Goal: Information Seeking & Learning: Learn about a topic

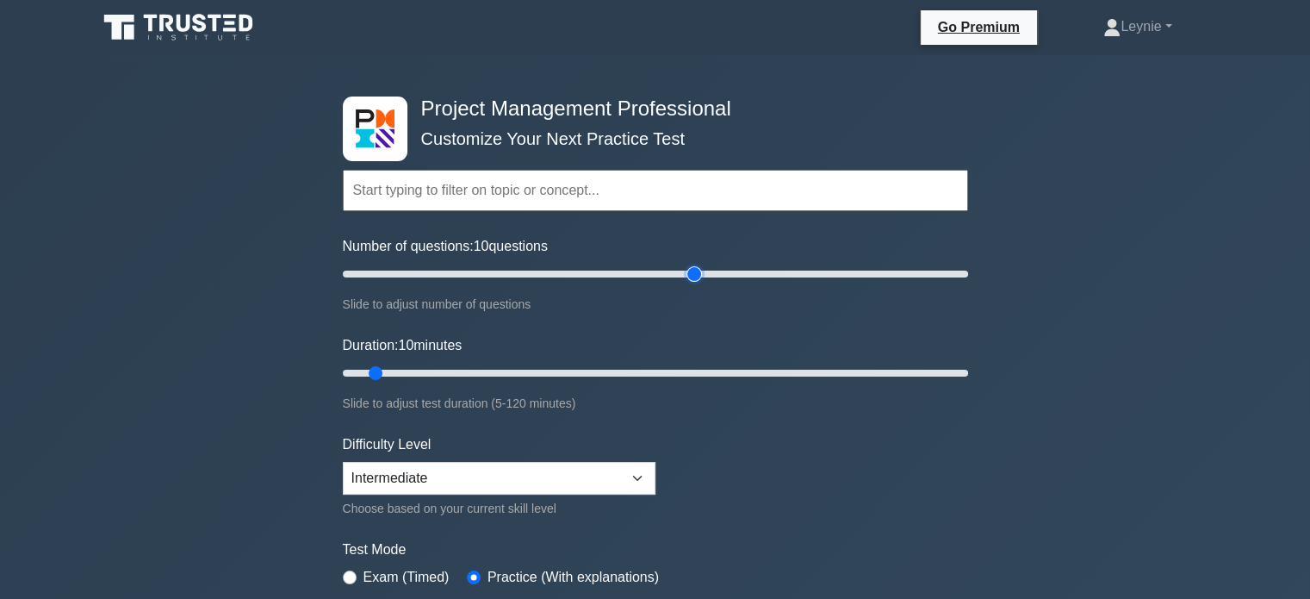
click at [698, 274] on input "Number of questions: 10 questions" at bounding box center [655, 274] width 625 height 21
click at [667, 274] on input "Number of questions: 115 questions" at bounding box center [655, 274] width 625 height 21
type input "100"
click at [648, 271] on input "Number of questions: 100 questions" at bounding box center [655, 274] width 625 height 21
click at [854, 367] on input "Duration: 100 minutes" at bounding box center [655, 373] width 625 height 21
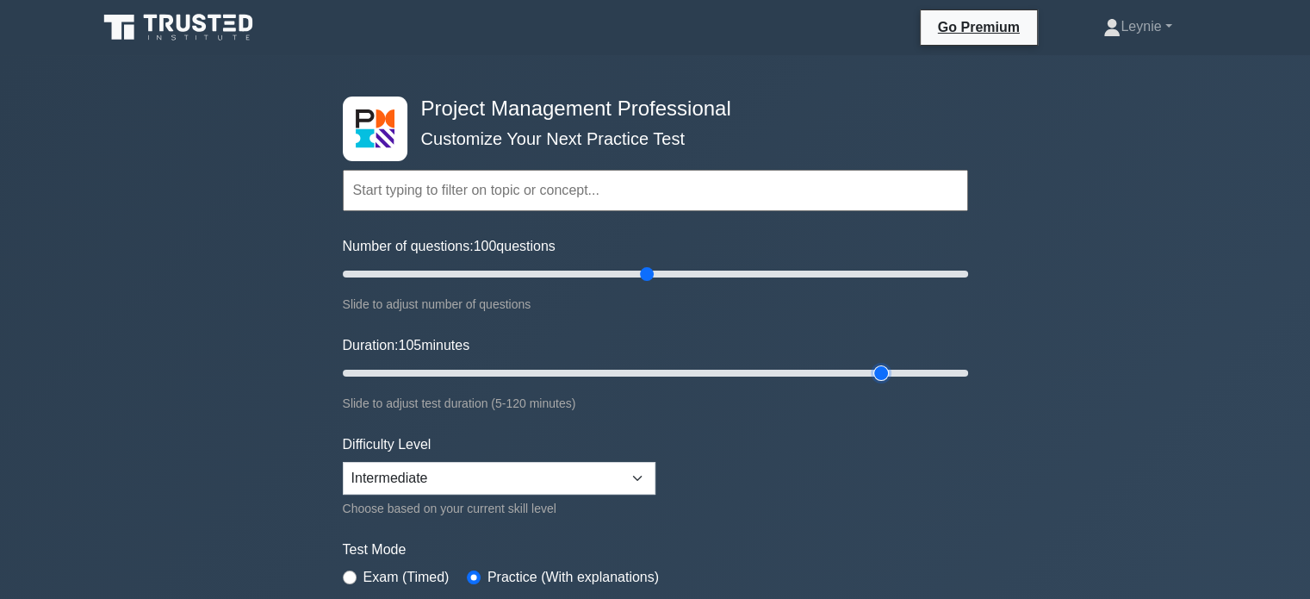
click at [882, 375] on input "Duration: 105 minutes" at bounding box center [655, 373] width 625 height 21
click at [891, 372] on input "Duration: 105 minutes" at bounding box center [655, 373] width 625 height 21
click at [892, 372] on input "Duration: 105 minutes" at bounding box center [655, 373] width 625 height 21
type input "110"
click at [908, 371] on input "Duration: 110 minutes" at bounding box center [655, 373] width 625 height 21
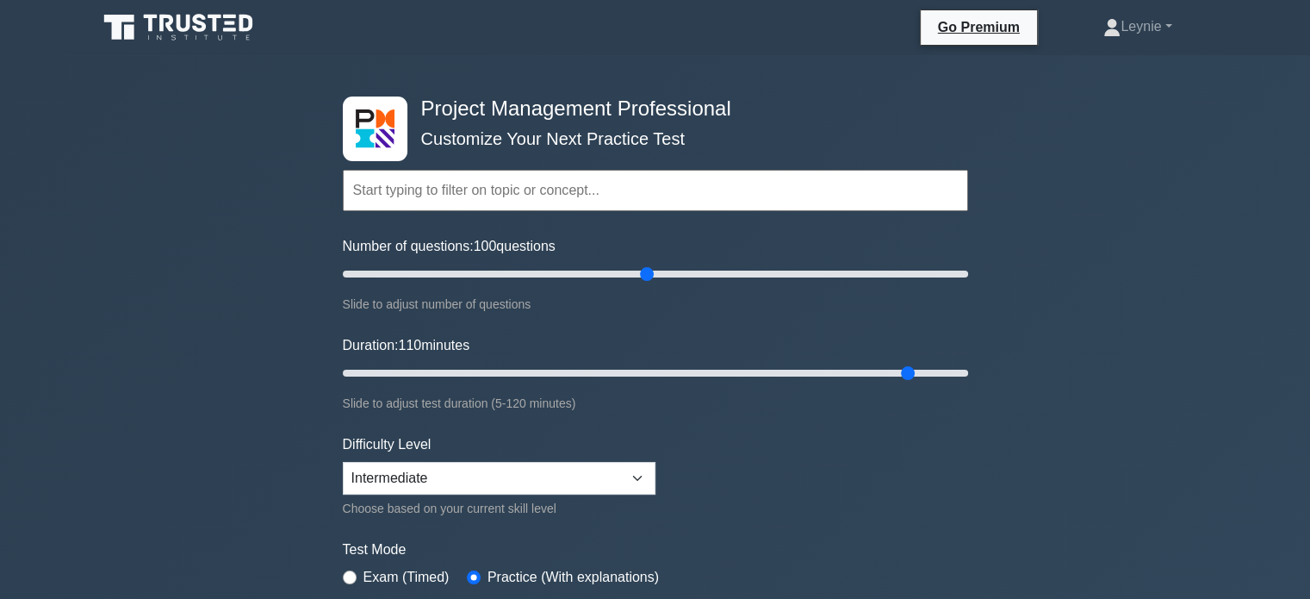
click at [158, 16] on icon at bounding box center [179, 27] width 165 height 33
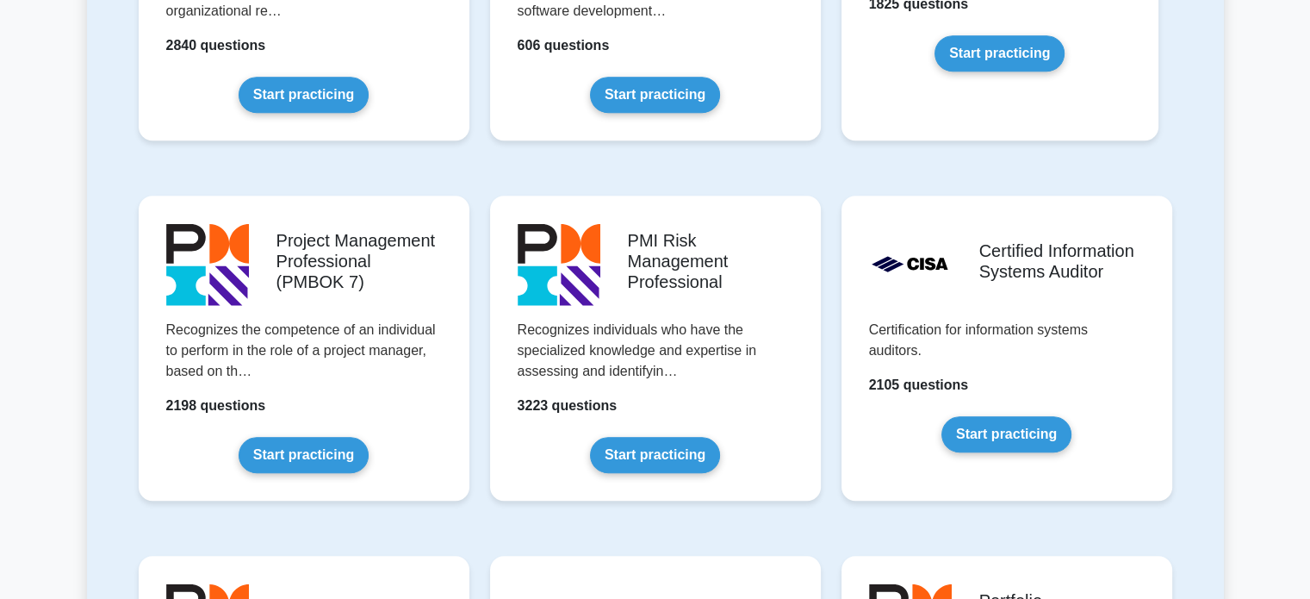
scroll to position [1292, 0]
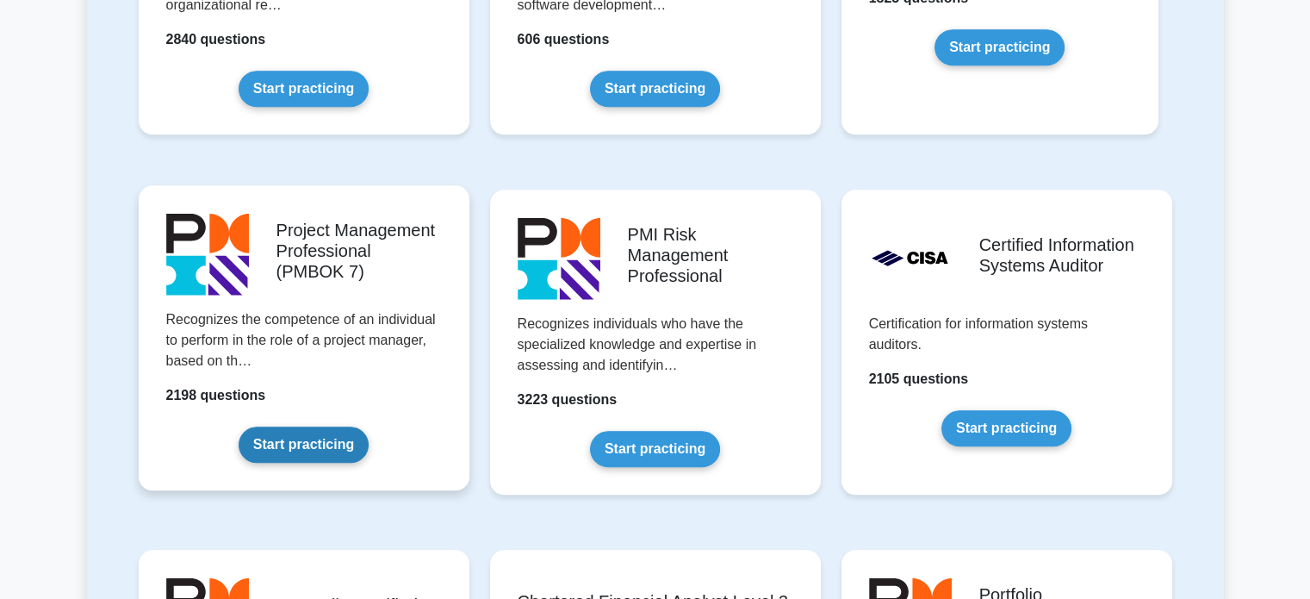
click at [369, 426] on link "Start practicing" at bounding box center [304, 444] width 130 height 36
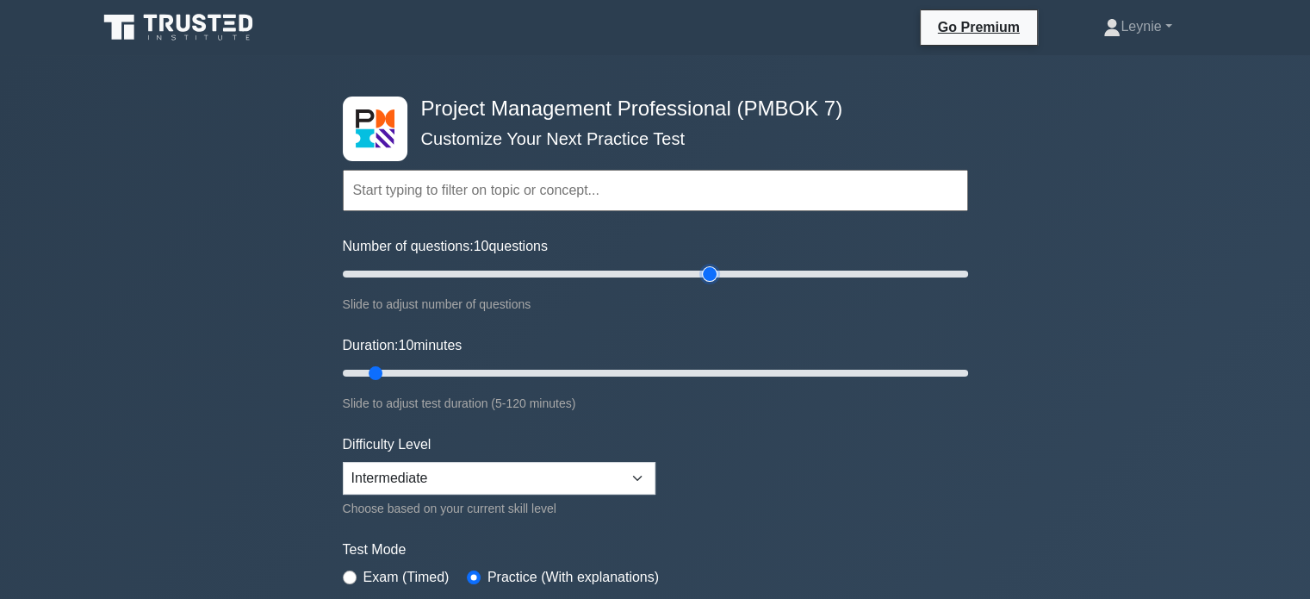
click at [706, 279] on input "Number of questions: 10 questions" at bounding box center [655, 274] width 625 height 21
click at [682, 279] on input "Number of questions: 120 questions" at bounding box center [655, 274] width 625 height 21
click at [658, 275] on input "Number of questions: 110 questions" at bounding box center [655, 274] width 625 height 21
type input "100"
click at [652, 275] on input "Number of questions: 100 questions" at bounding box center [655, 274] width 625 height 21
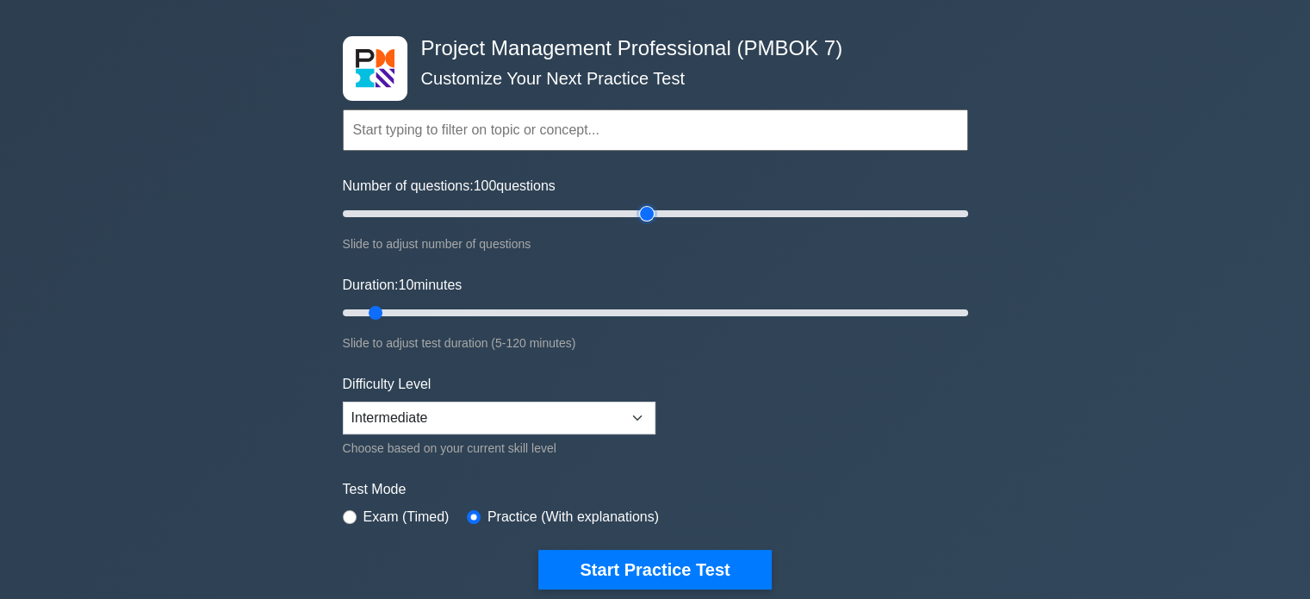
scroll to position [86, 0]
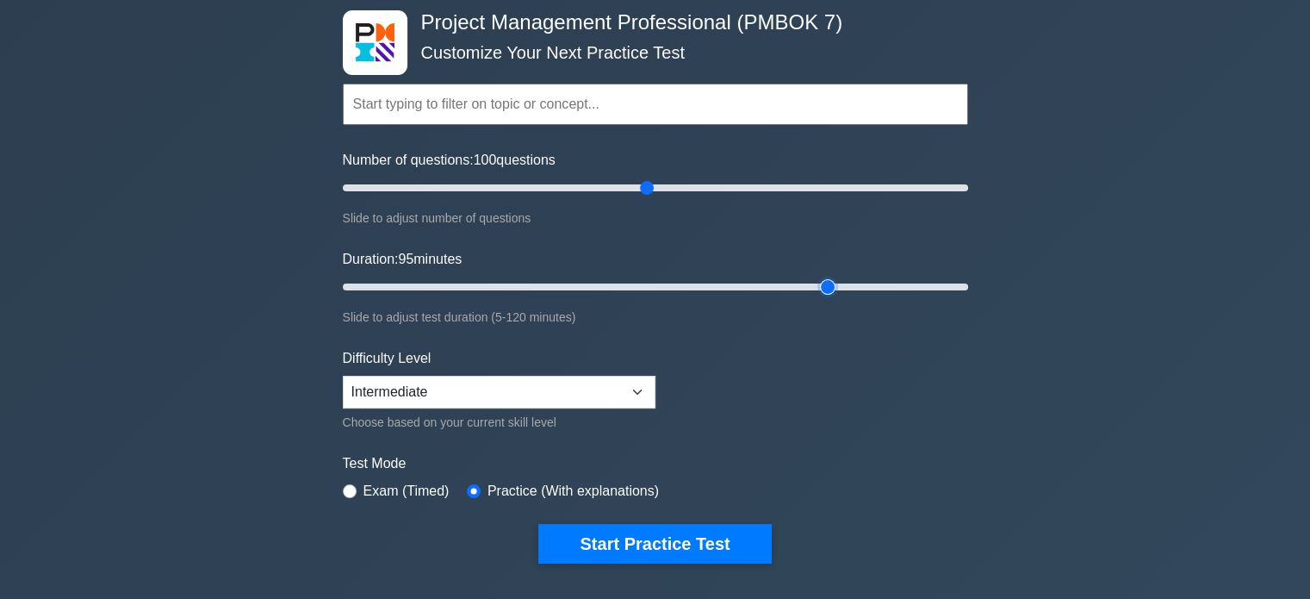
click at [829, 282] on input "Duration: 95 minutes" at bounding box center [655, 287] width 625 height 21
click at [854, 282] on input "Duration: 95 minutes" at bounding box center [655, 287] width 625 height 21
click at [866, 282] on input "Duration: 100 minutes" at bounding box center [655, 287] width 625 height 21
click at [875, 290] on input "Duration: 100 minutes" at bounding box center [655, 287] width 625 height 21
click at [892, 285] on input "Duration: 105 minutes" at bounding box center [655, 287] width 625 height 21
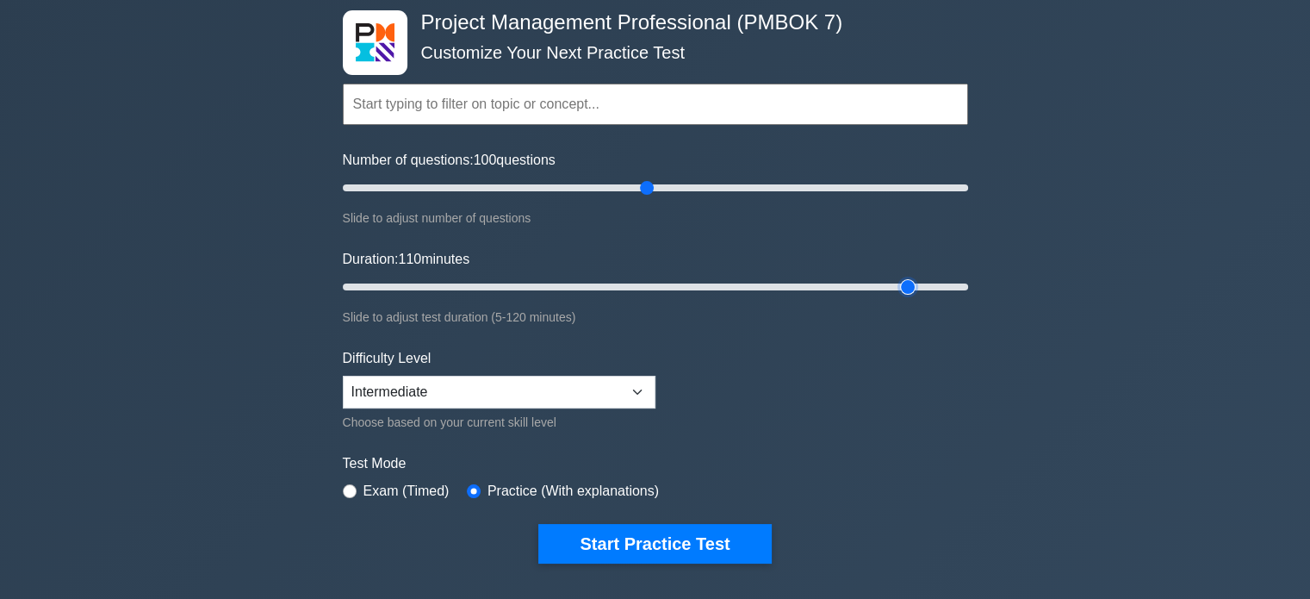
type input "110"
click at [898, 285] on input "Duration: 110 minutes" at bounding box center [655, 287] width 625 height 21
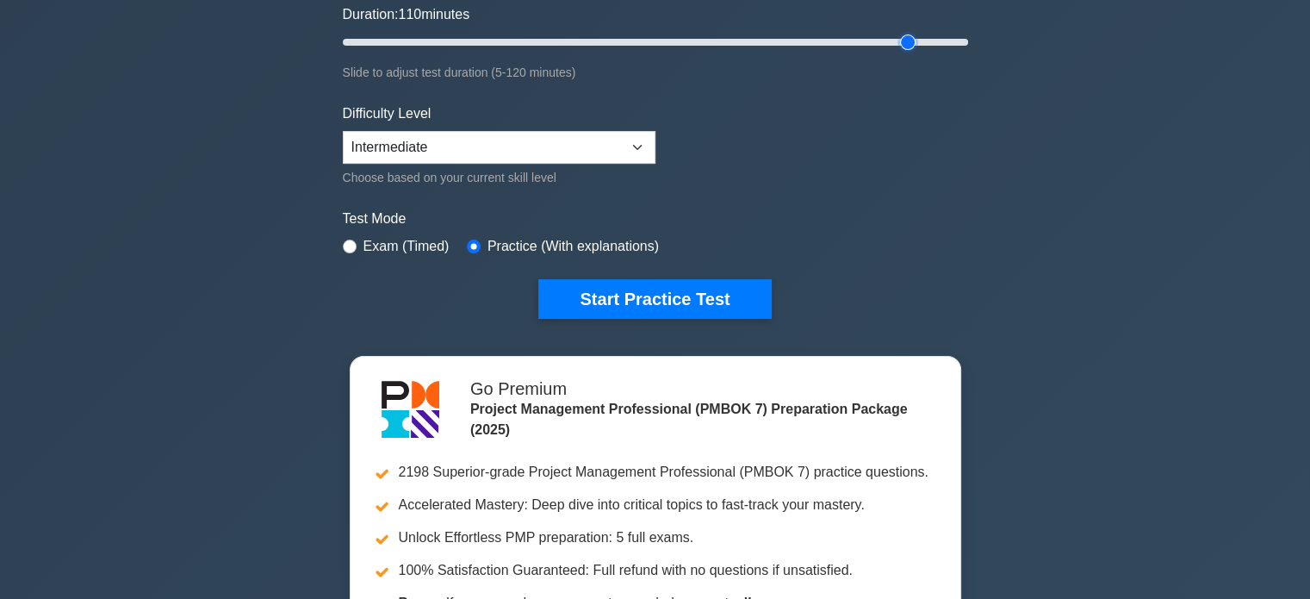
scroll to position [345, 0]
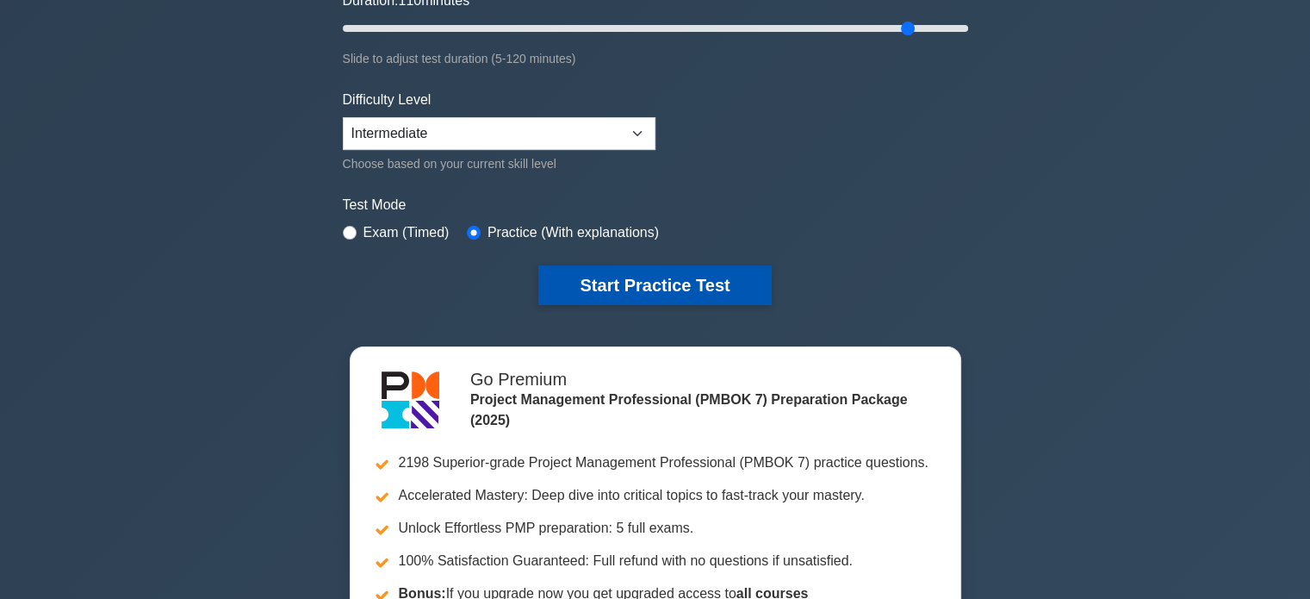
click at [617, 275] on button "Start Practice Test" at bounding box center [654, 285] width 233 height 40
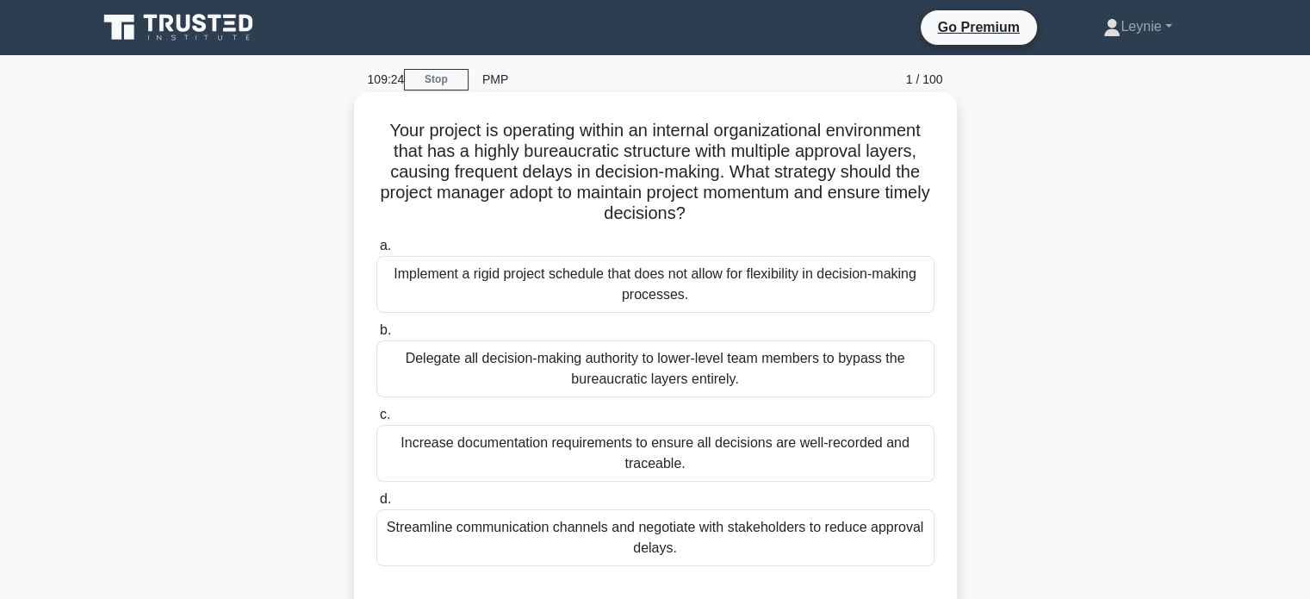
scroll to position [86, 0]
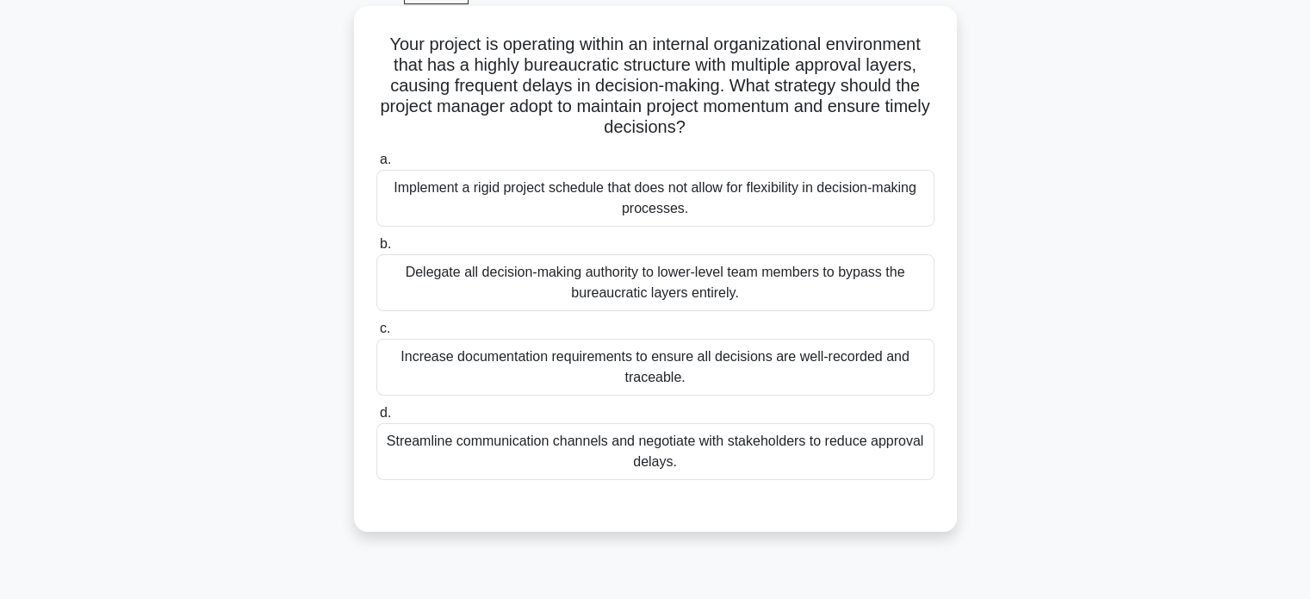
click at [895, 450] on div "Streamline communication channels and negotiate with stakeholders to reduce app…" at bounding box center [655, 451] width 558 height 57
click at [376, 419] on input "d. Streamline communication channels and negotiate with stakeholders to reduce …" at bounding box center [376, 412] width 0 height 11
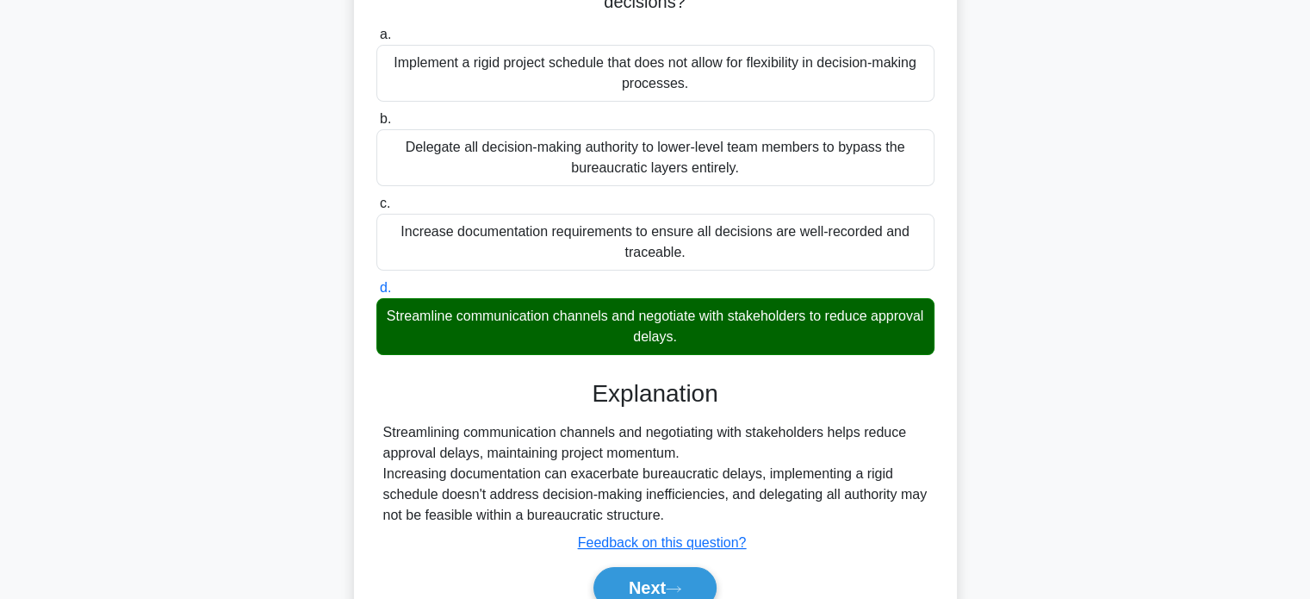
scroll to position [332, 0]
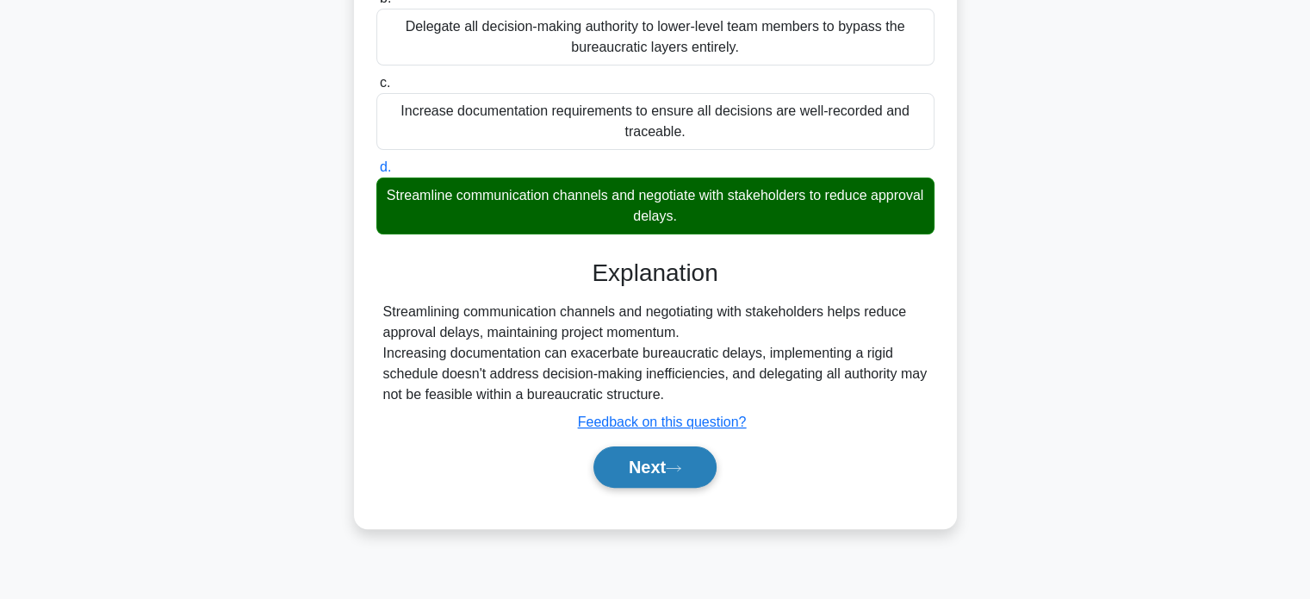
click at [670, 461] on button "Next" at bounding box center [654, 466] width 123 height 41
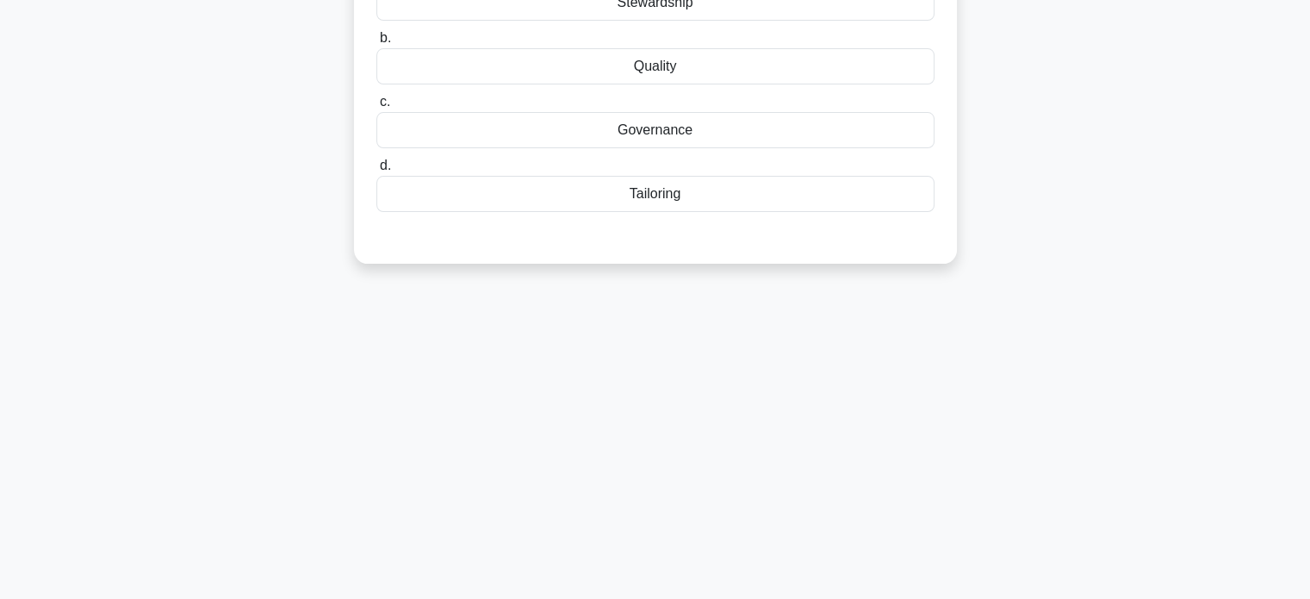
scroll to position [73, 0]
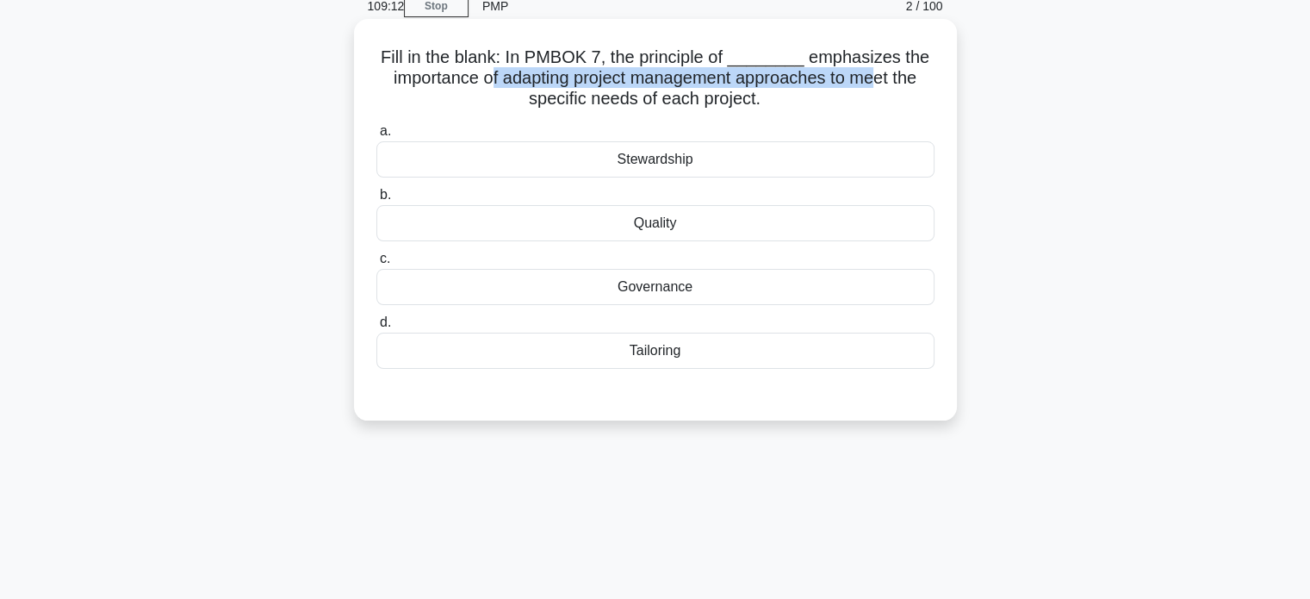
drag, startPoint x: 489, startPoint y: 72, endPoint x: 878, endPoint y: 75, distance: 388.5
click at [878, 75] on h5 "Fill in the blank: In PMBOK 7, the principle of ________ emphasizes the importa…" at bounding box center [656, 79] width 562 height 64
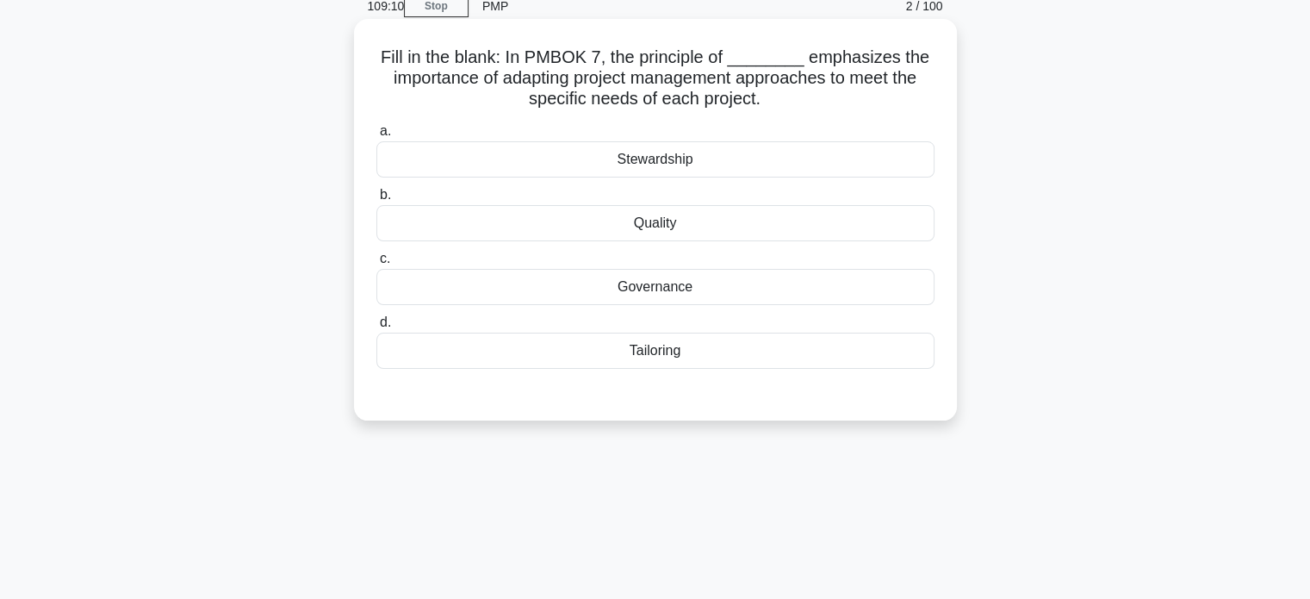
click at [820, 357] on div "Tailoring" at bounding box center [655, 350] width 558 height 36
click at [376, 328] on input "d. Tailoring" at bounding box center [376, 322] width 0 height 11
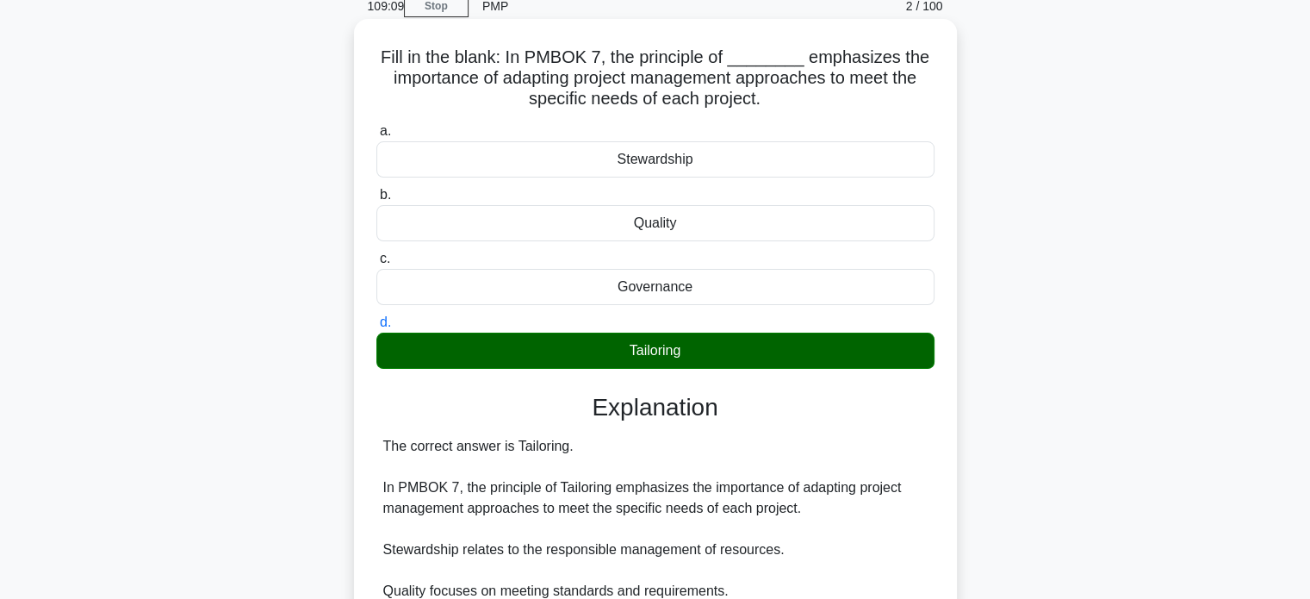
scroll to position [332, 0]
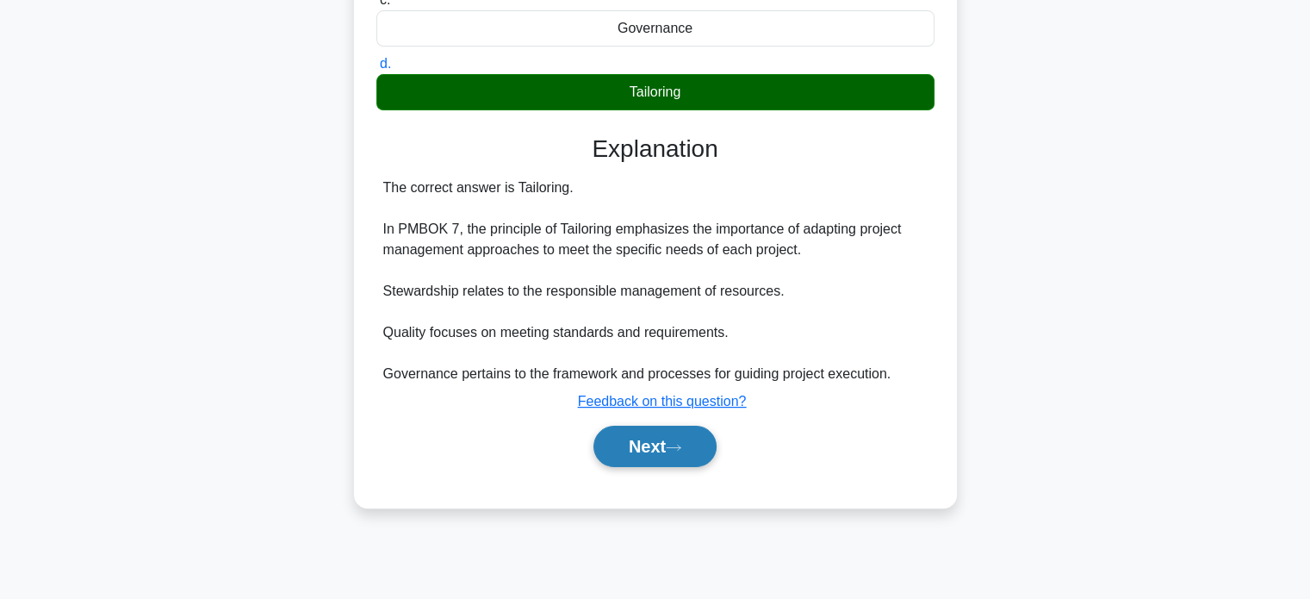
click at [649, 450] on button "Next" at bounding box center [654, 446] width 123 height 41
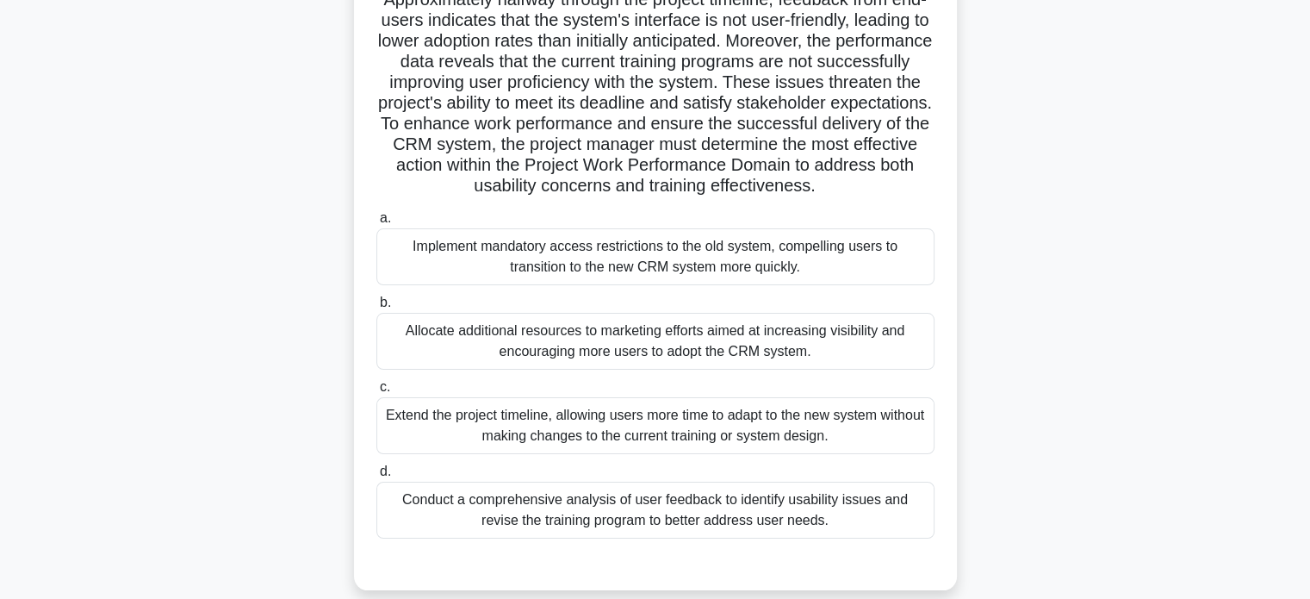
scroll to position [258, 0]
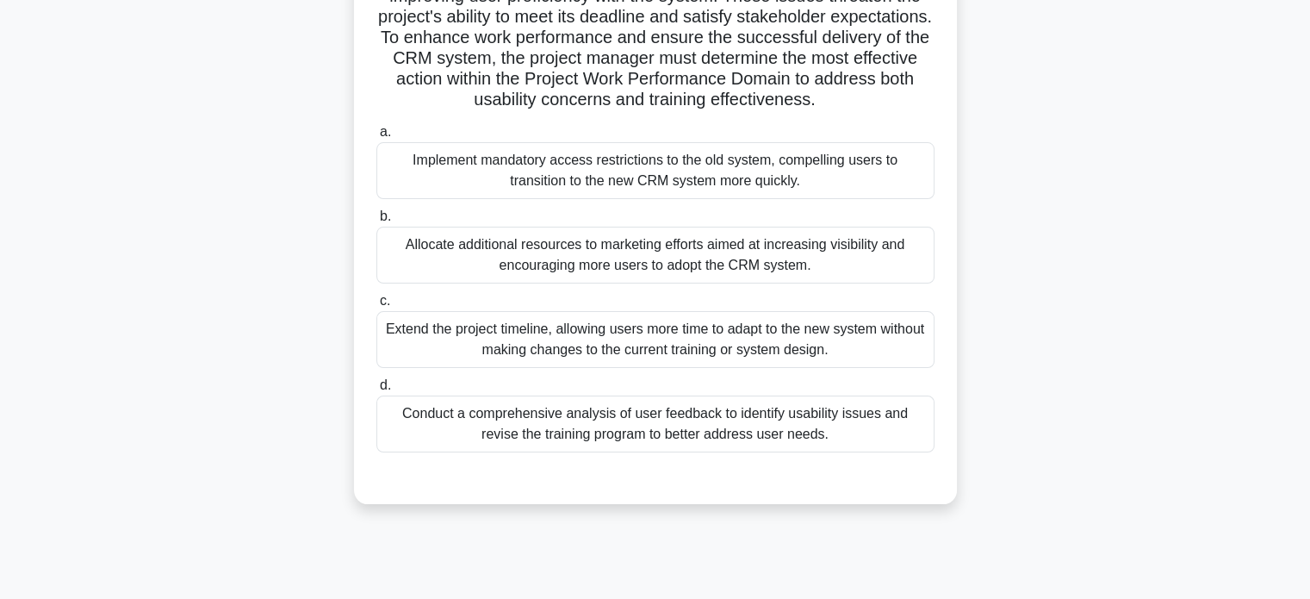
click at [830, 452] on div "Conduct a comprehensive analysis of user feedback to identify usability issues …" at bounding box center [655, 423] width 558 height 57
click at [376, 391] on input "d. Conduct a comprehensive analysis of user feedback to identify usability issu…" at bounding box center [376, 385] width 0 height 11
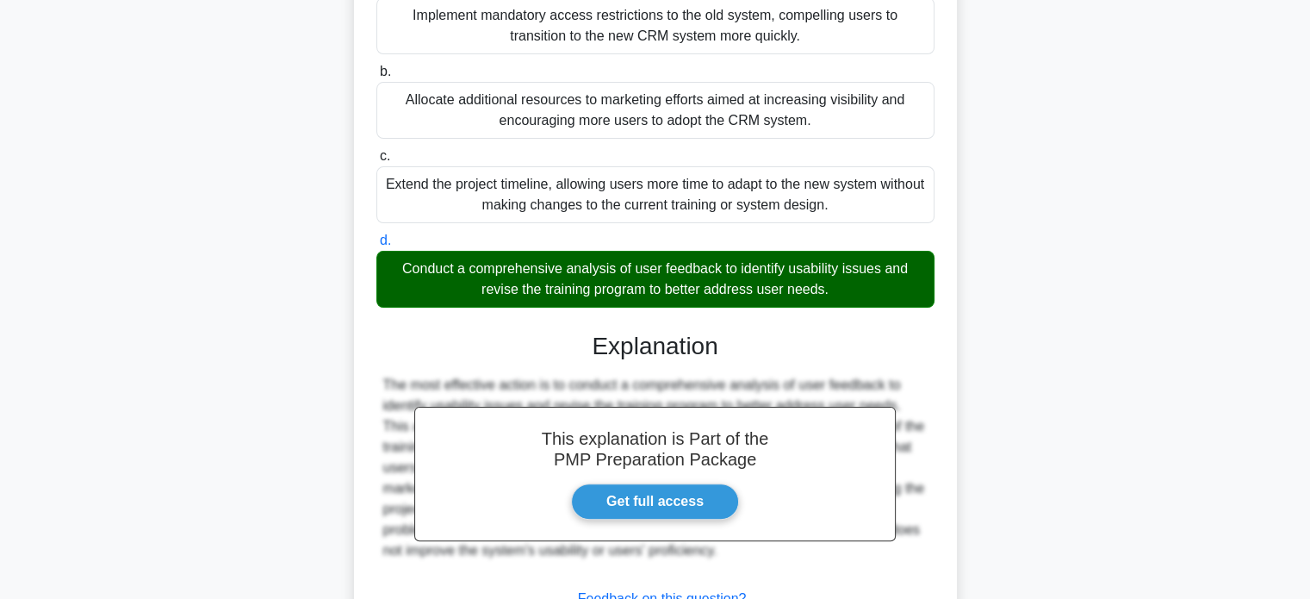
scroll to position [562, 0]
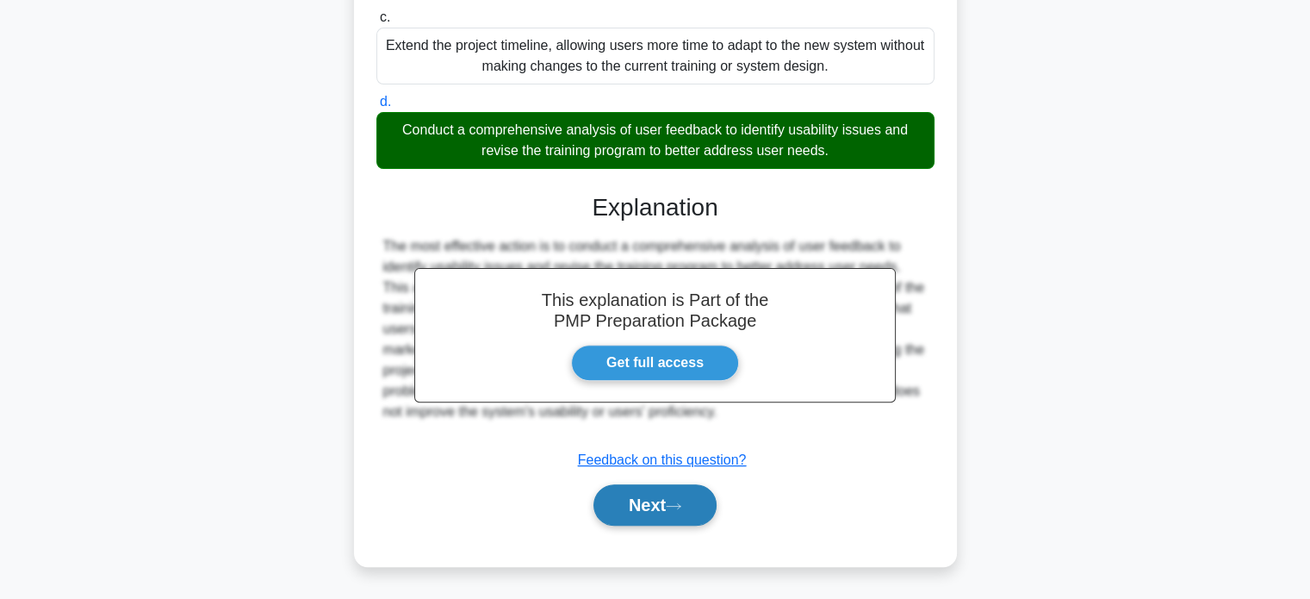
click at [673, 504] on icon at bounding box center [674, 505] width 16 height 9
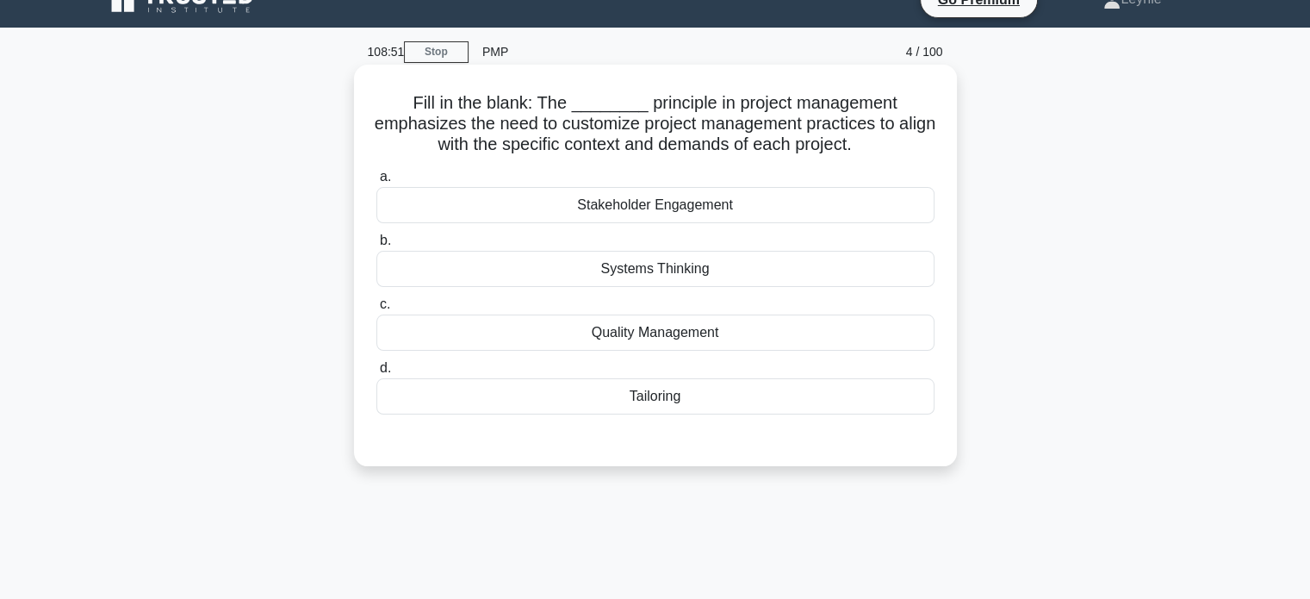
scroll to position [0, 0]
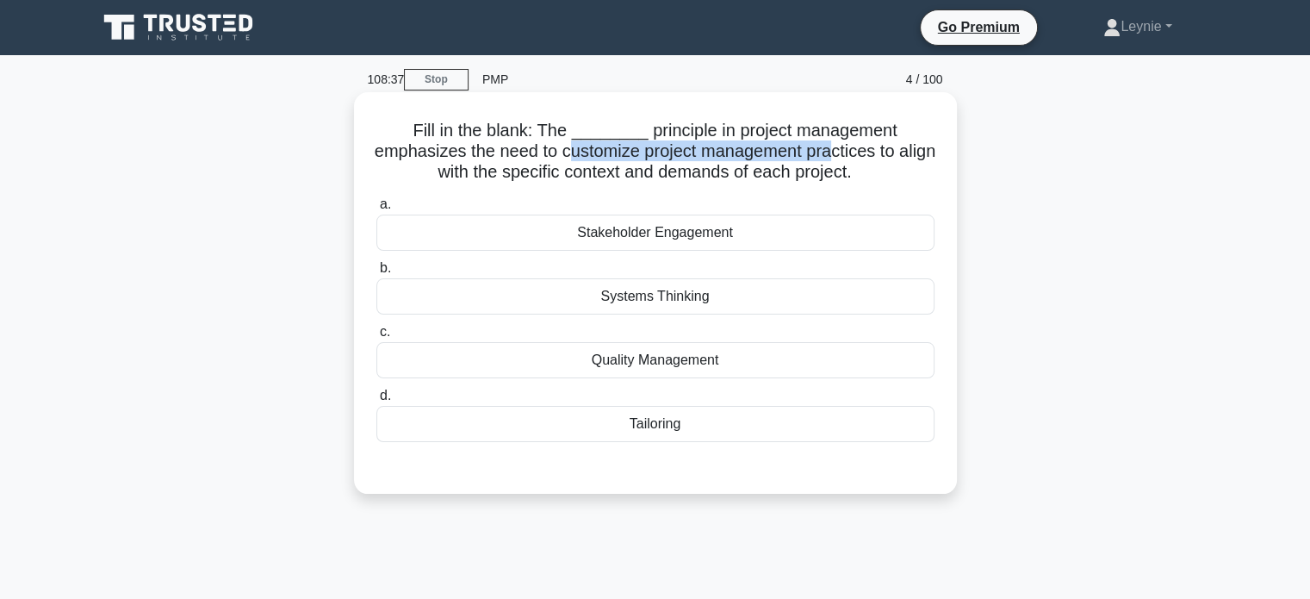
drag, startPoint x: 586, startPoint y: 159, endPoint x: 854, endPoint y: 148, distance: 269.0
click at [854, 148] on h5 "Fill in the blank: The ________ principle in project management emphasizes the …" at bounding box center [656, 152] width 562 height 64
click at [682, 150] on h5 "Fill in the blank: The ________ principle in project management emphasizes the …" at bounding box center [656, 152] width 562 height 64
drag, startPoint x: 656, startPoint y: 161, endPoint x: 899, endPoint y: 152, distance: 244.0
click at [899, 152] on h5 "Fill in the blank: The ________ principle in project management emphasizes the …" at bounding box center [656, 152] width 562 height 64
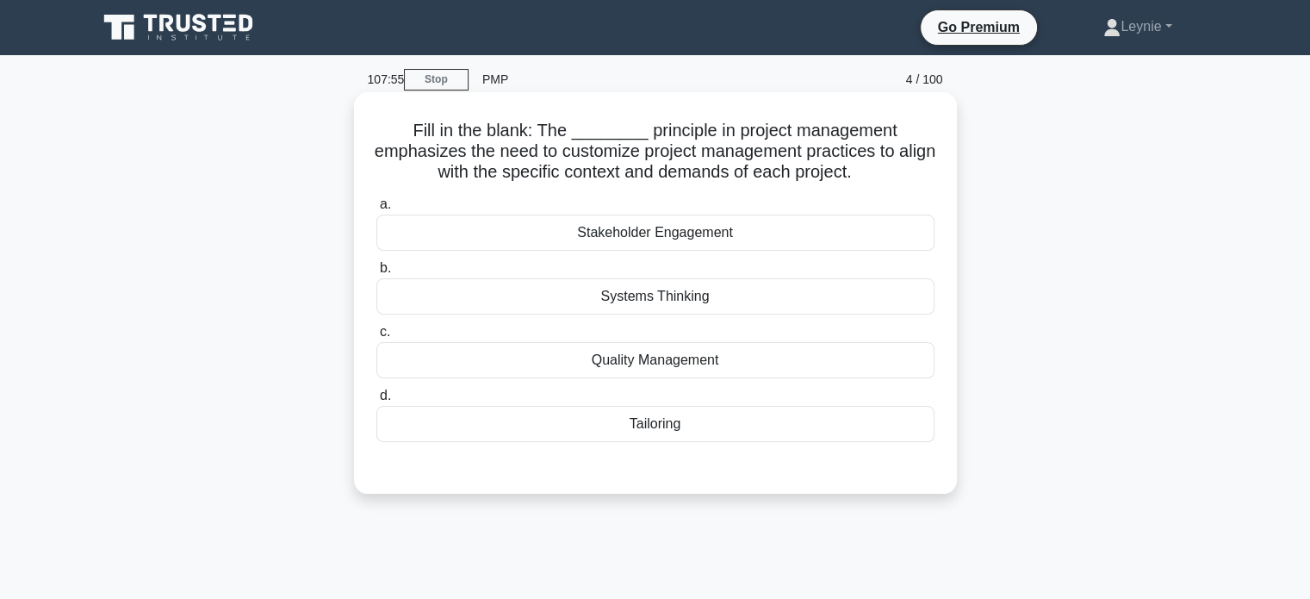
click at [753, 299] on div "Systems Thinking" at bounding box center [655, 296] width 558 height 36
click at [376, 274] on input "b. Systems Thinking" at bounding box center [376, 268] width 0 height 11
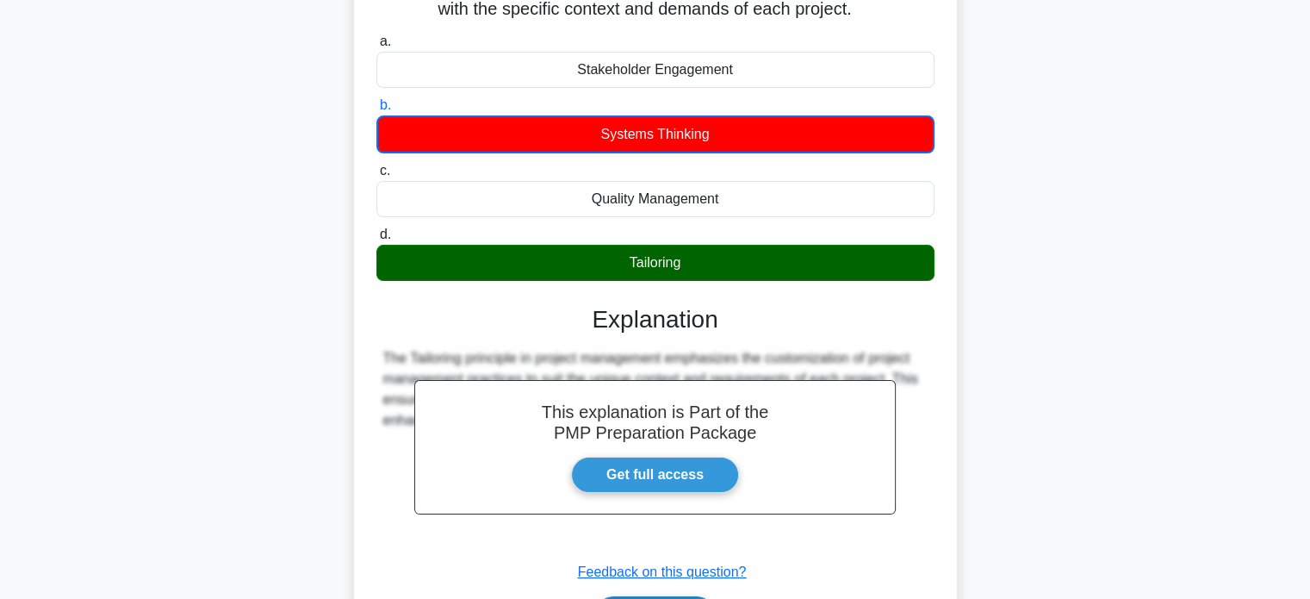
scroll to position [332, 0]
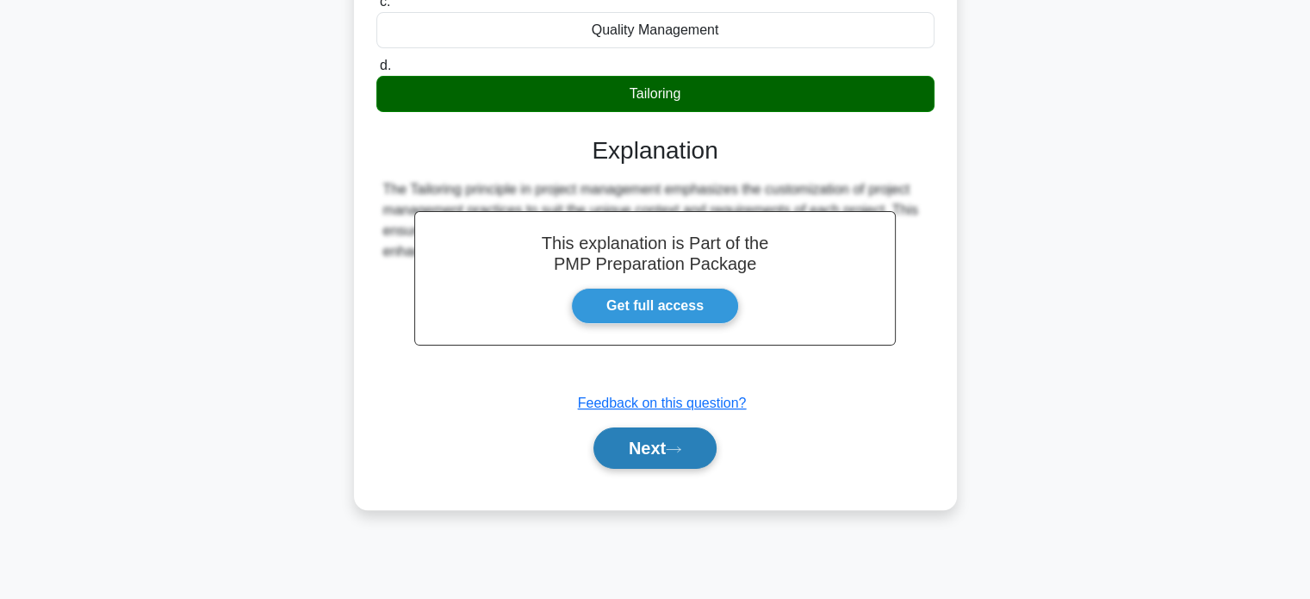
click at [665, 452] on button "Next" at bounding box center [654, 447] width 123 height 41
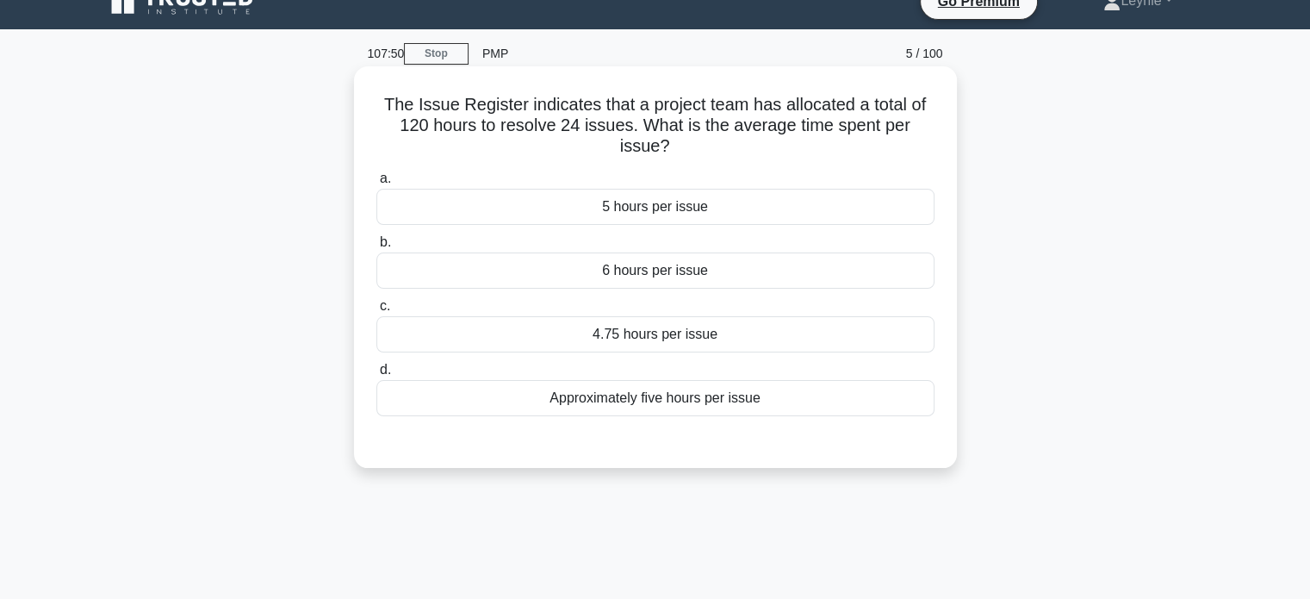
scroll to position [0, 0]
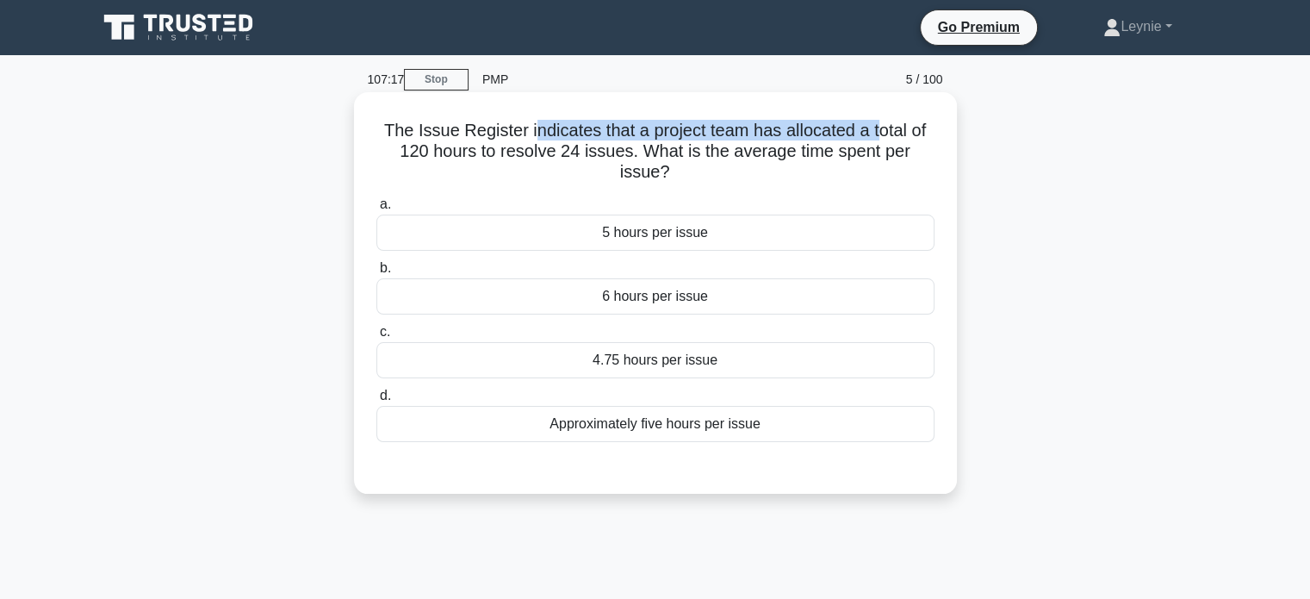
drag, startPoint x: 527, startPoint y: 131, endPoint x: 877, endPoint y: 123, distance: 349.8
click at [877, 123] on h5 "The Issue Register indicates that a project team has allocated a total of 120 h…" at bounding box center [656, 152] width 562 height 64
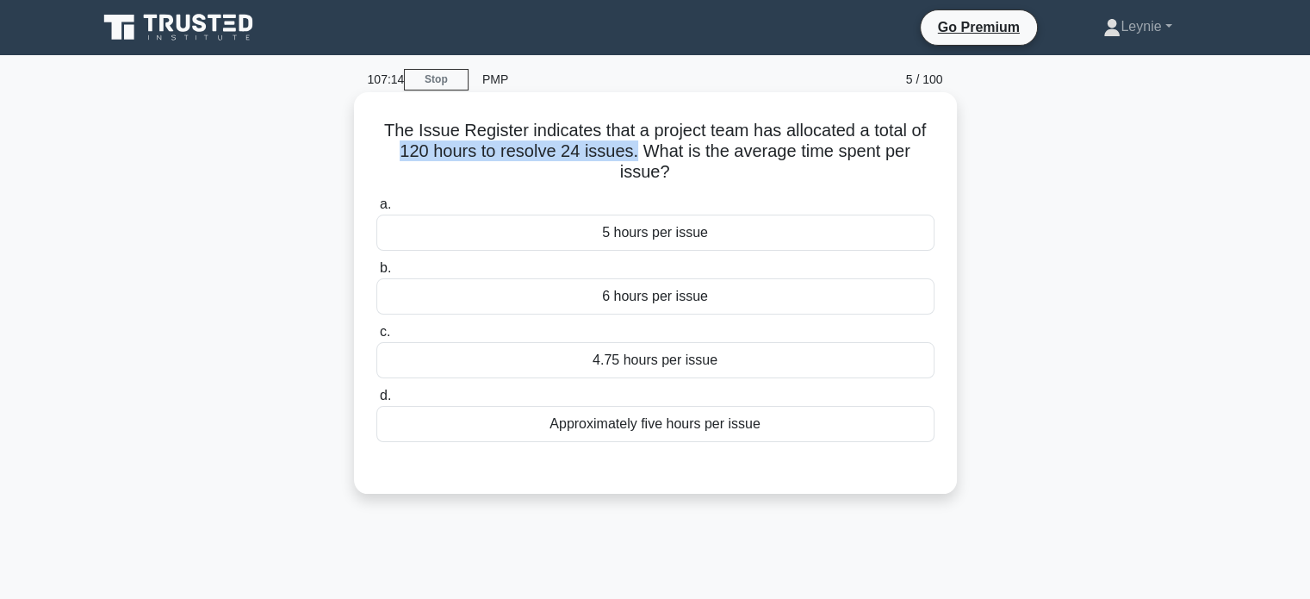
drag, startPoint x: 400, startPoint y: 154, endPoint x: 631, endPoint y: 155, distance: 231.7
click at [631, 155] on h5 "The Issue Register indicates that a project team has allocated a total of 120 h…" at bounding box center [656, 152] width 562 height 64
click at [700, 221] on div "5 hours per issue" at bounding box center [655, 232] width 558 height 36
click at [376, 210] on input "a. 5 hours per issue" at bounding box center [376, 204] width 0 height 11
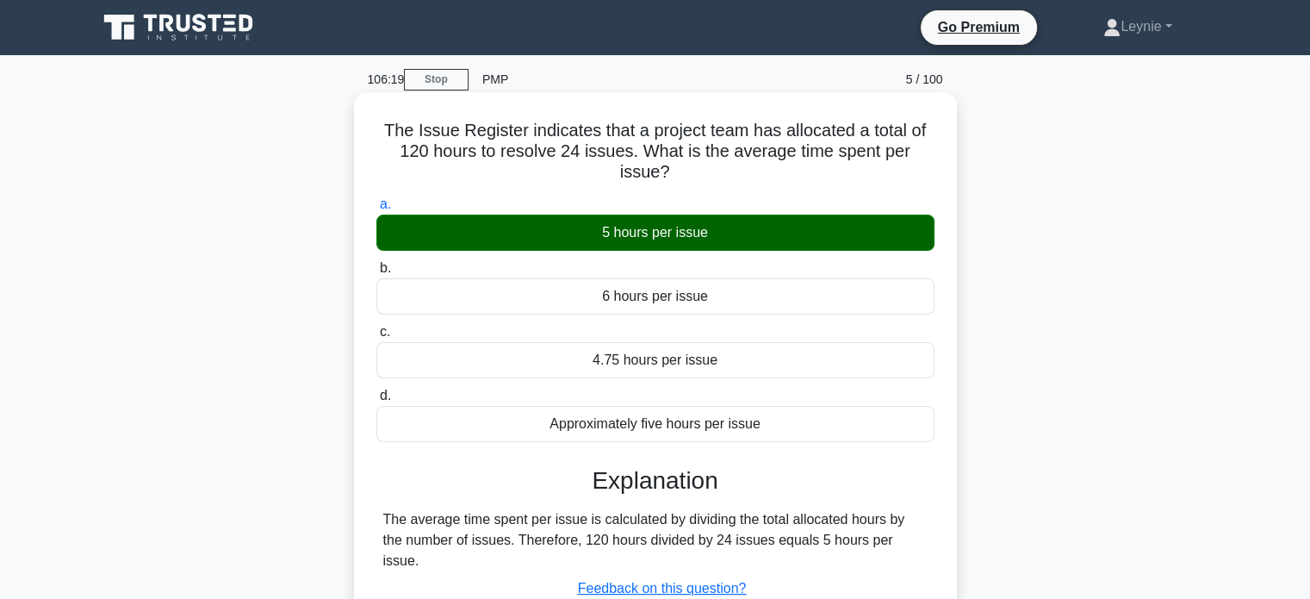
scroll to position [332, 0]
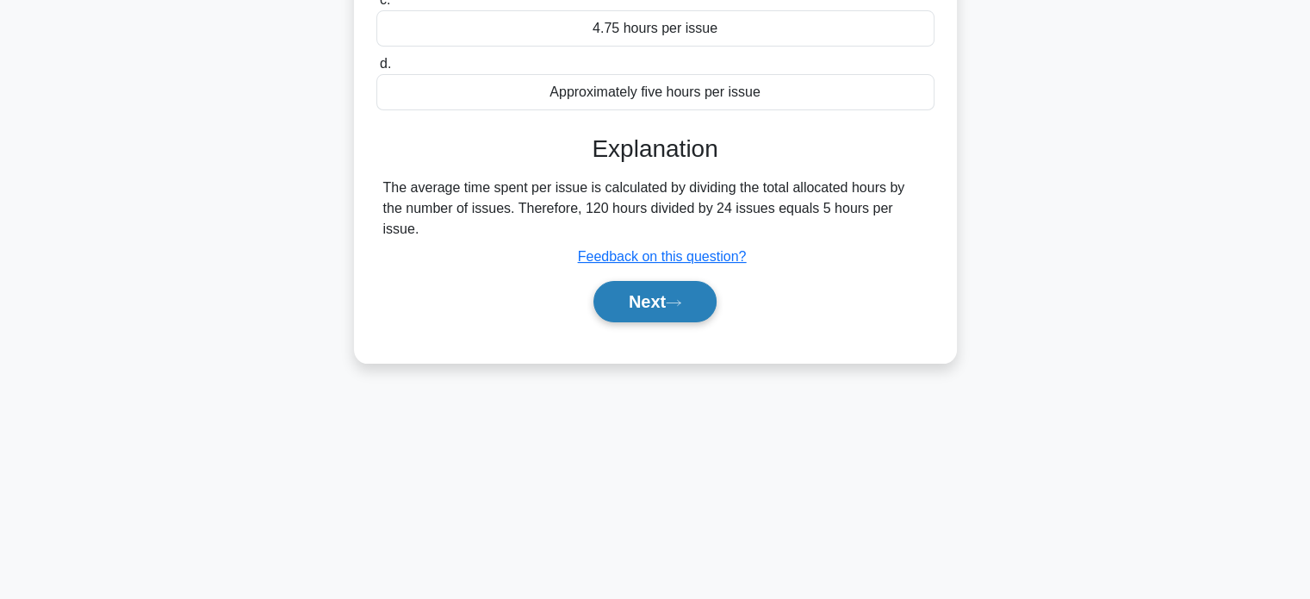
click at [666, 299] on button "Next" at bounding box center [654, 301] width 123 height 41
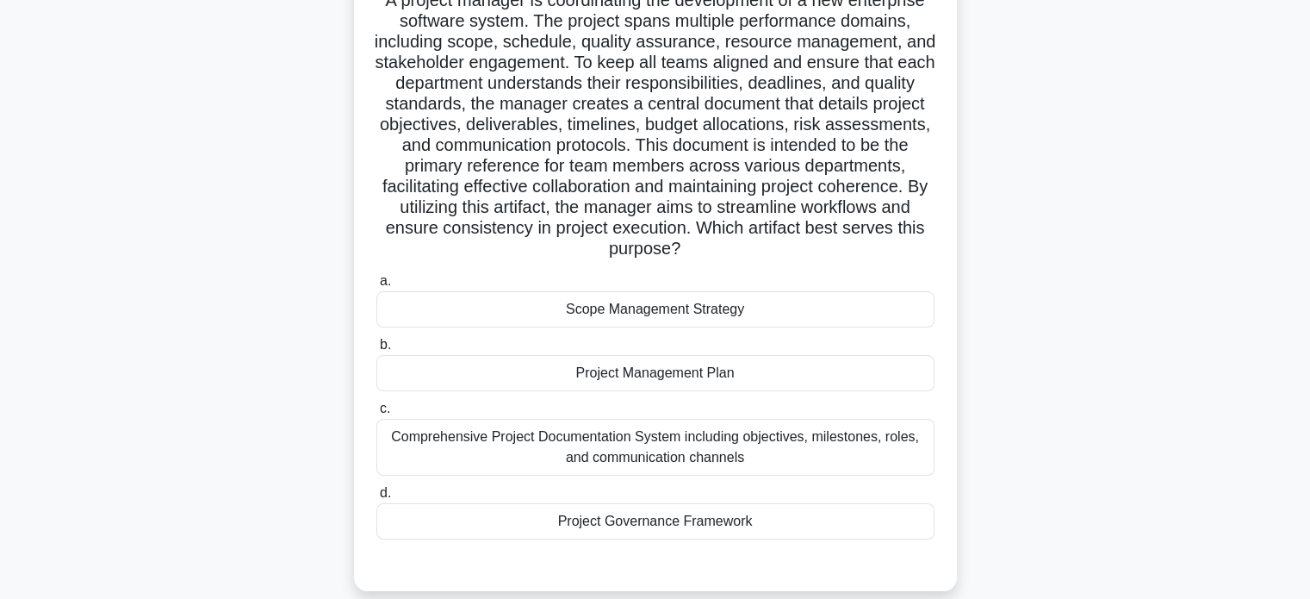
scroll to position [159, 0]
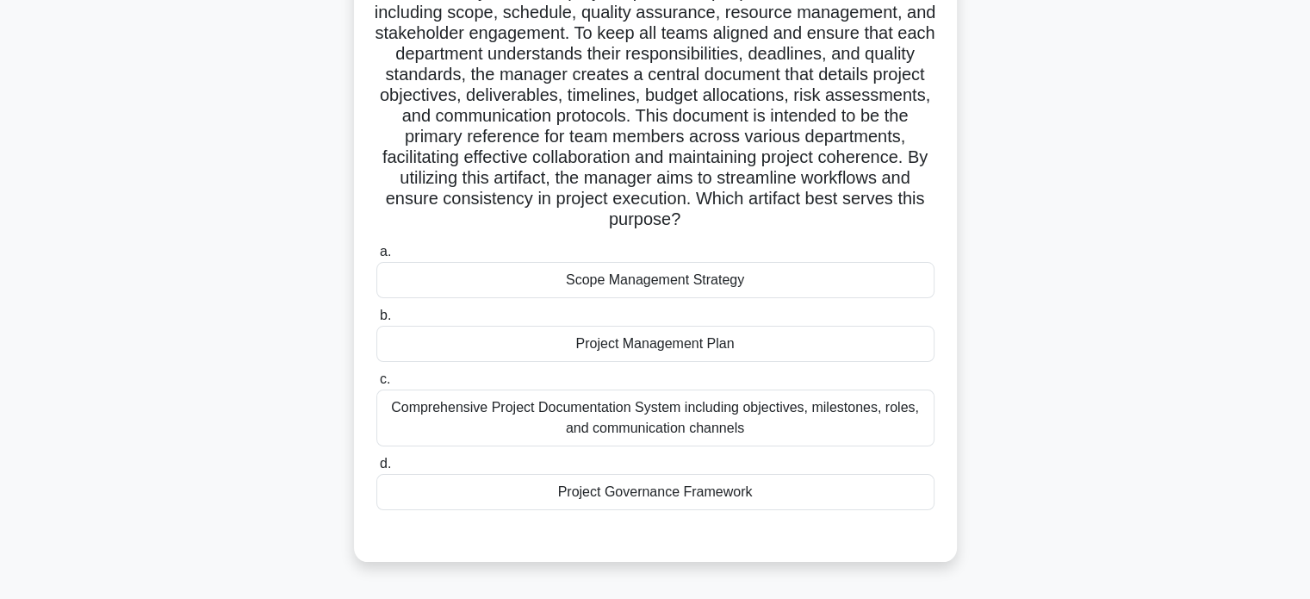
click at [774, 337] on div "Project Management Plan" at bounding box center [655, 344] width 558 height 36
click at [376, 321] on input "b. Project Management Plan" at bounding box center [376, 315] width 0 height 11
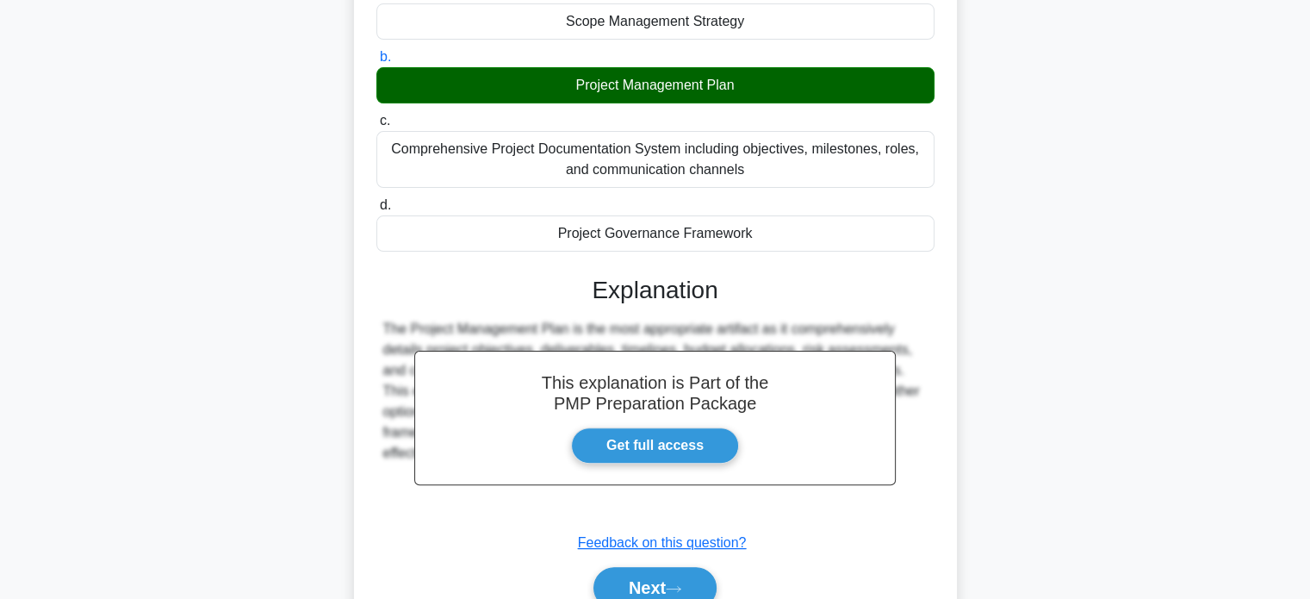
scroll to position [500, 0]
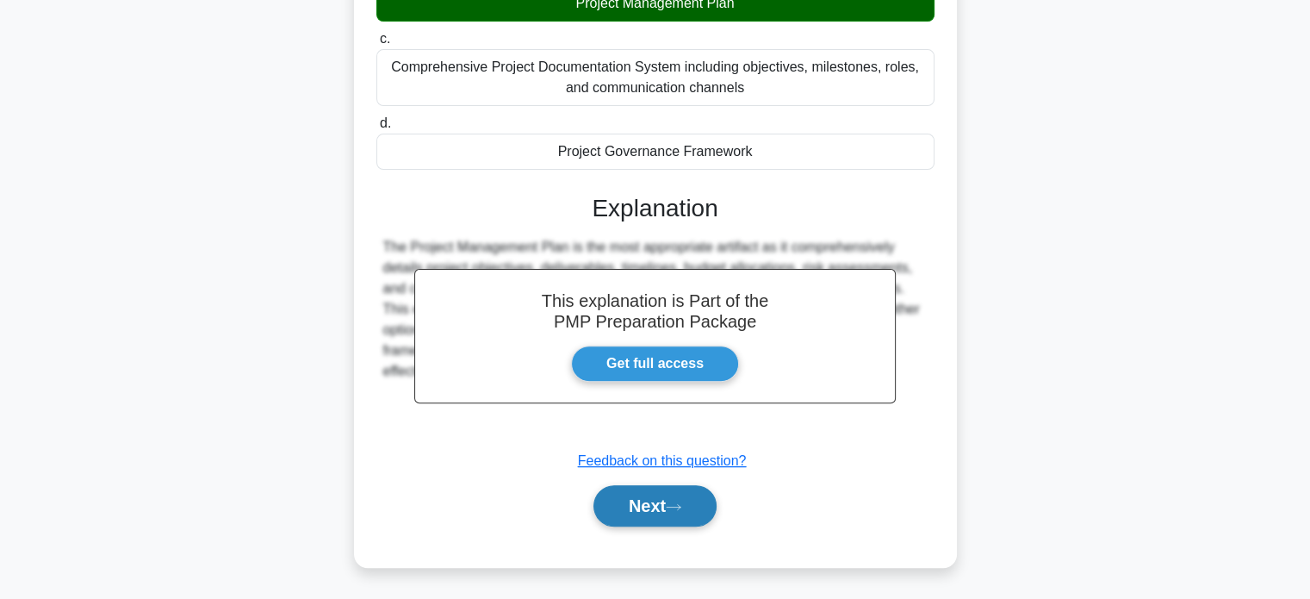
click at [638, 506] on button "Next" at bounding box center [654, 505] width 123 height 41
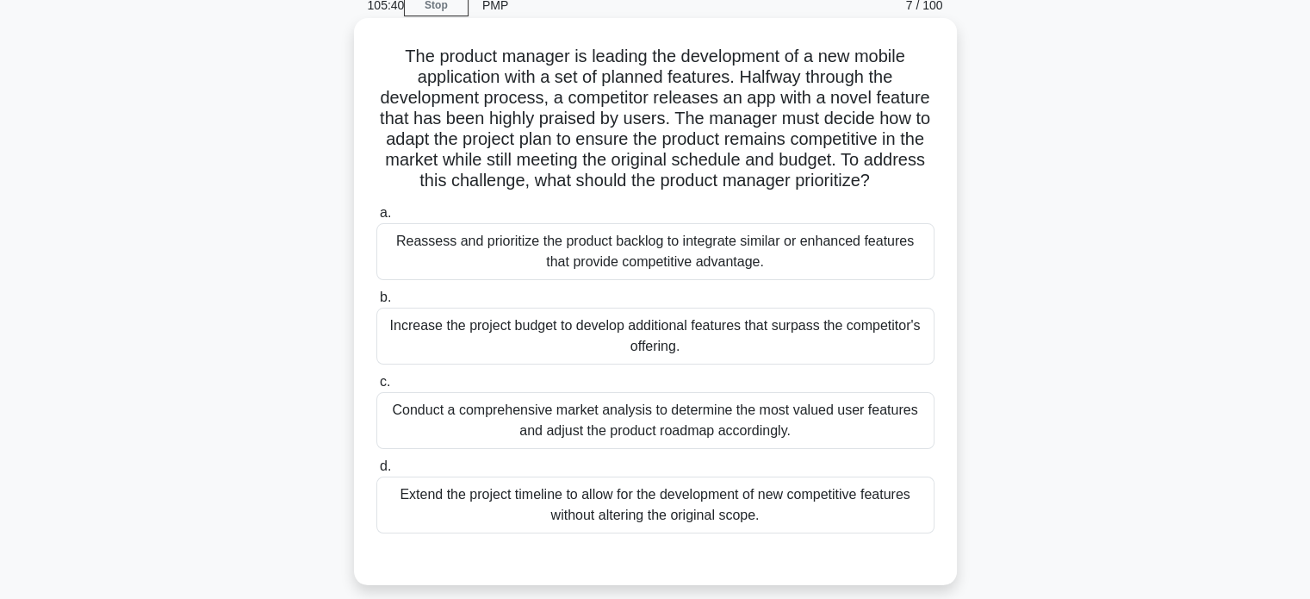
scroll to position [73, 0]
click at [884, 430] on div "Conduct a comprehensive market analysis to determine the most valued user featu…" at bounding box center [655, 421] width 558 height 57
click at [376, 388] on input "c. Conduct a comprehensive market analysis to determine the most valued user fe…" at bounding box center [376, 382] width 0 height 11
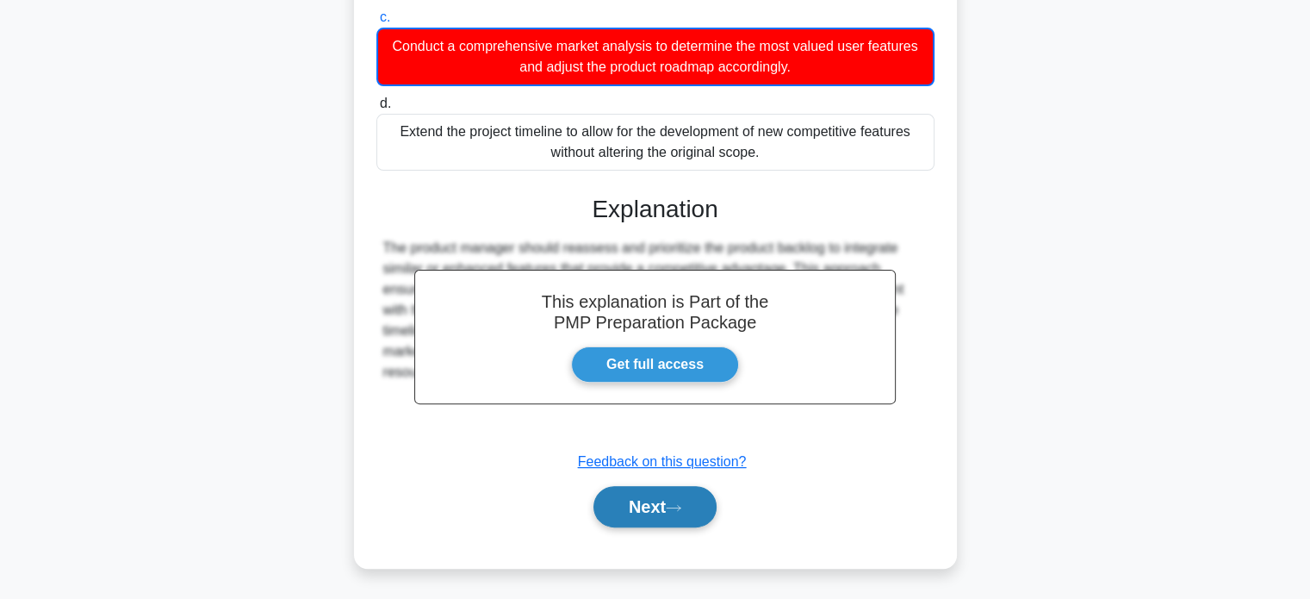
click at [674, 517] on button "Next" at bounding box center [654, 506] width 123 height 41
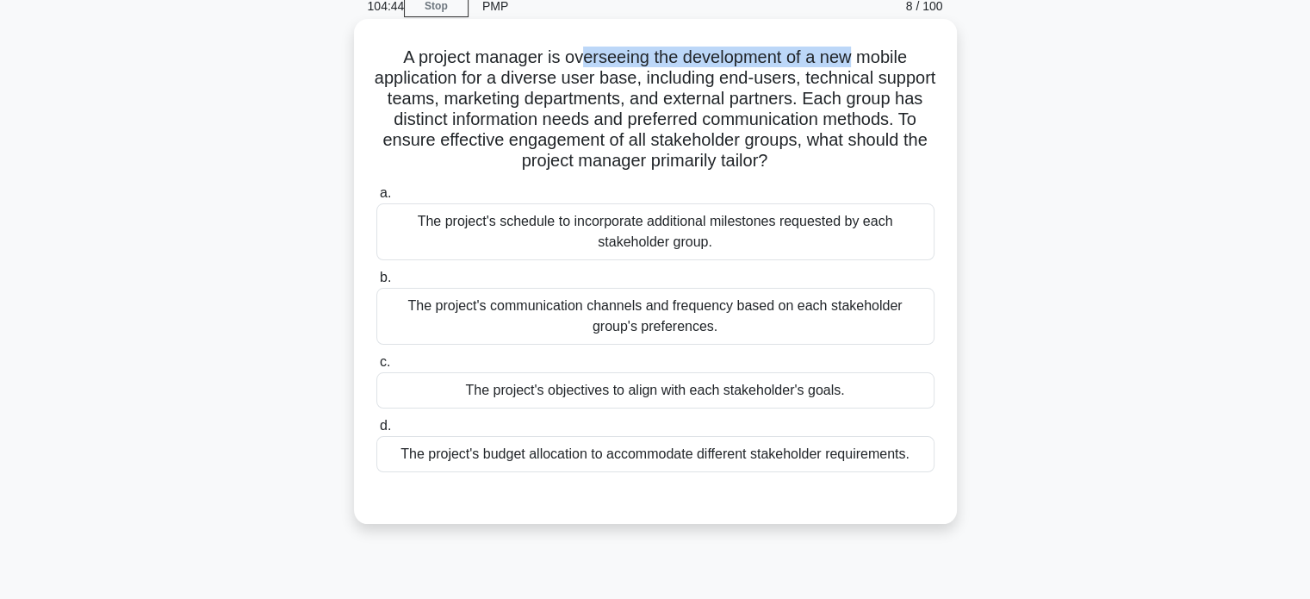
drag, startPoint x: 579, startPoint y: 62, endPoint x: 852, endPoint y: 54, distance: 273.2
click at [852, 54] on h5 "A project manager is overseeing the development of a new mobile application for…" at bounding box center [656, 110] width 562 height 126
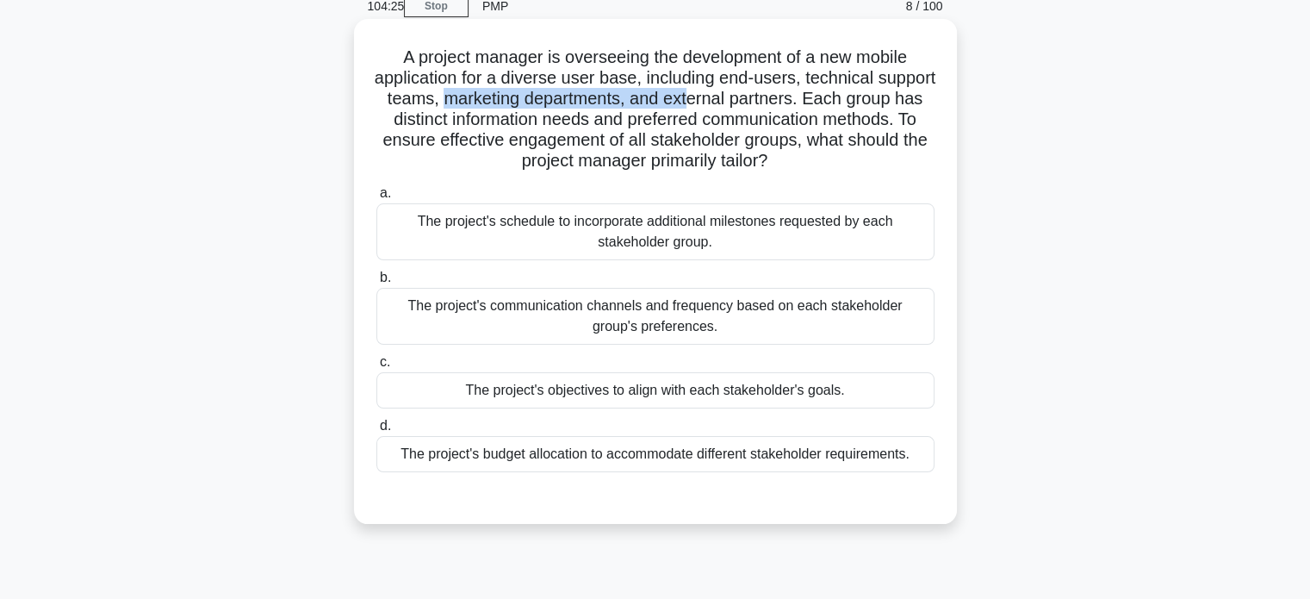
drag, startPoint x: 517, startPoint y: 96, endPoint x: 771, endPoint y: 91, distance: 254.1
click at [770, 91] on h5 "A project manager is overseeing the development of a new mobile application for…" at bounding box center [656, 110] width 562 height 126
drag, startPoint x: 643, startPoint y: 68, endPoint x: 796, endPoint y: 82, distance: 153.9
click at [796, 82] on h5 "A project manager is overseeing the development of a new mobile application for…" at bounding box center [656, 110] width 562 height 126
click at [606, 131] on h5 "A project manager is overseeing the development of a new mobile application for…" at bounding box center [656, 110] width 562 height 126
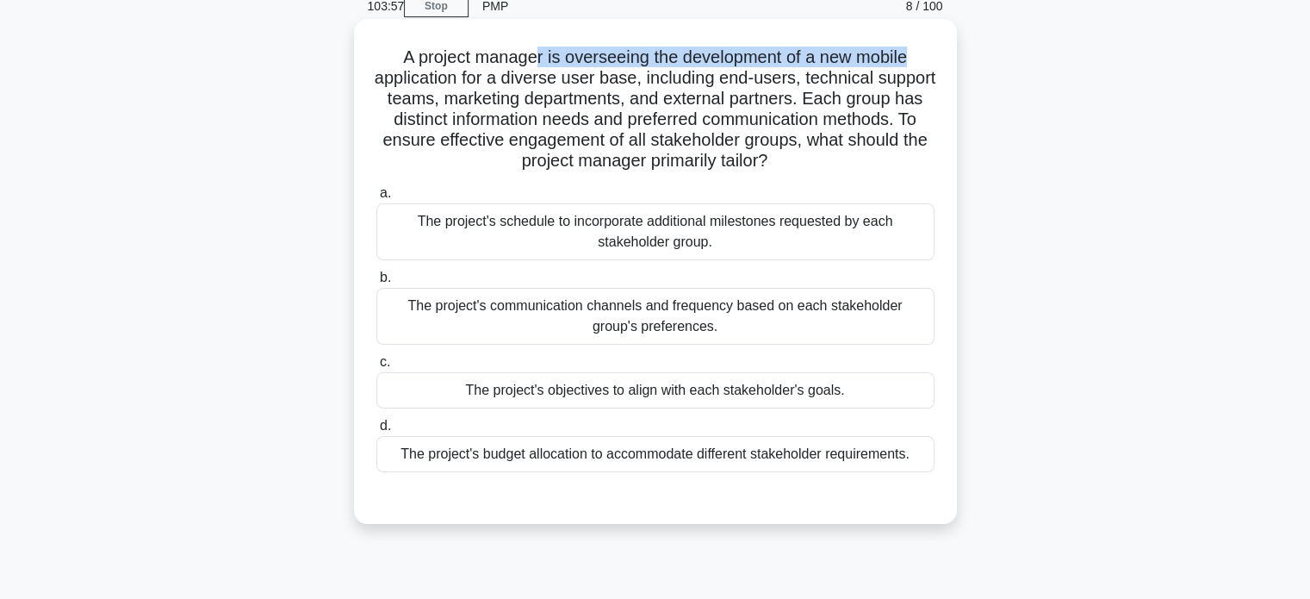
drag, startPoint x: 535, startPoint y: 51, endPoint x: 924, endPoint y: 44, distance: 389.4
click at [924, 44] on div "A project manager is overseeing the development of a new mobile application for…" at bounding box center [655, 271] width 589 height 491
drag, startPoint x: 481, startPoint y: 66, endPoint x: 942, endPoint y: 40, distance: 462.4
click at [942, 40] on div "A project manager is overseeing the development of a new mobile application for…" at bounding box center [655, 271] width 589 height 491
click at [705, 97] on h5 "A project manager is overseeing the development of a new mobile application for…" at bounding box center [656, 110] width 562 height 126
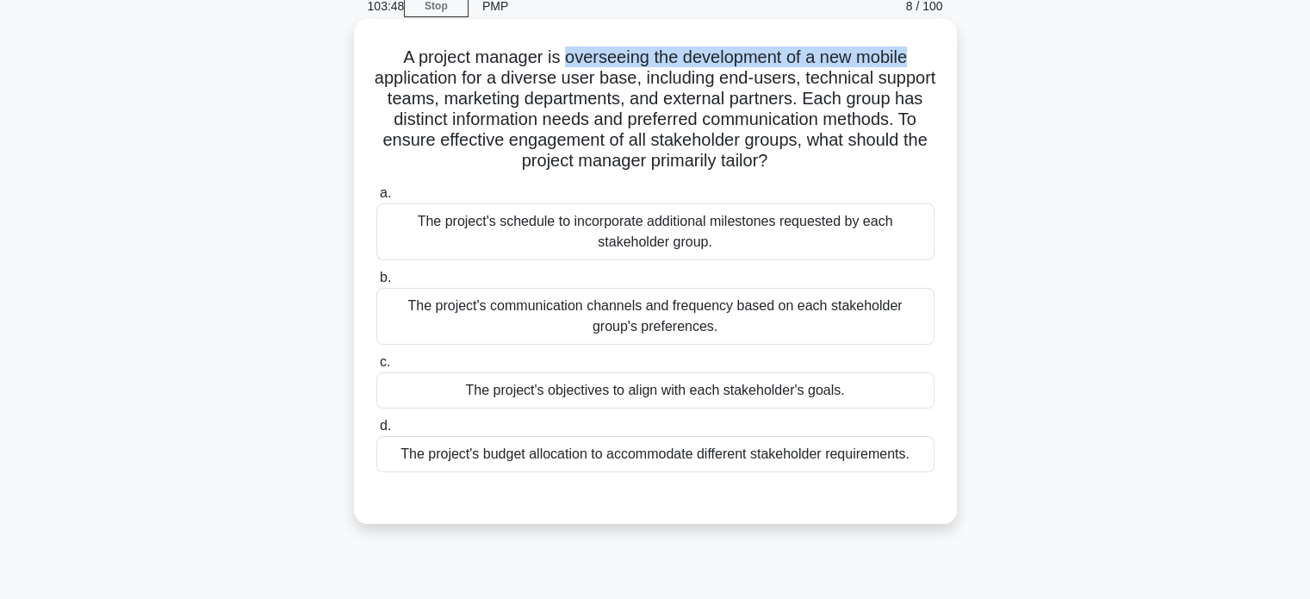
drag, startPoint x: 562, startPoint y: 51, endPoint x: 923, endPoint y: 49, distance: 361.8
click at [923, 49] on h5 "A project manager is overseeing the development of a new mobile application for…" at bounding box center [656, 110] width 562 height 126
drag, startPoint x: 529, startPoint y: 50, endPoint x: 666, endPoint y: 85, distance: 141.4
click at [666, 85] on h5 "A project manager is overseeing the development of a new mobile application for…" at bounding box center [656, 110] width 562 height 126
click at [796, 321] on div "The project's communication channels and frequency based on each stakeholder gr…" at bounding box center [655, 316] width 558 height 57
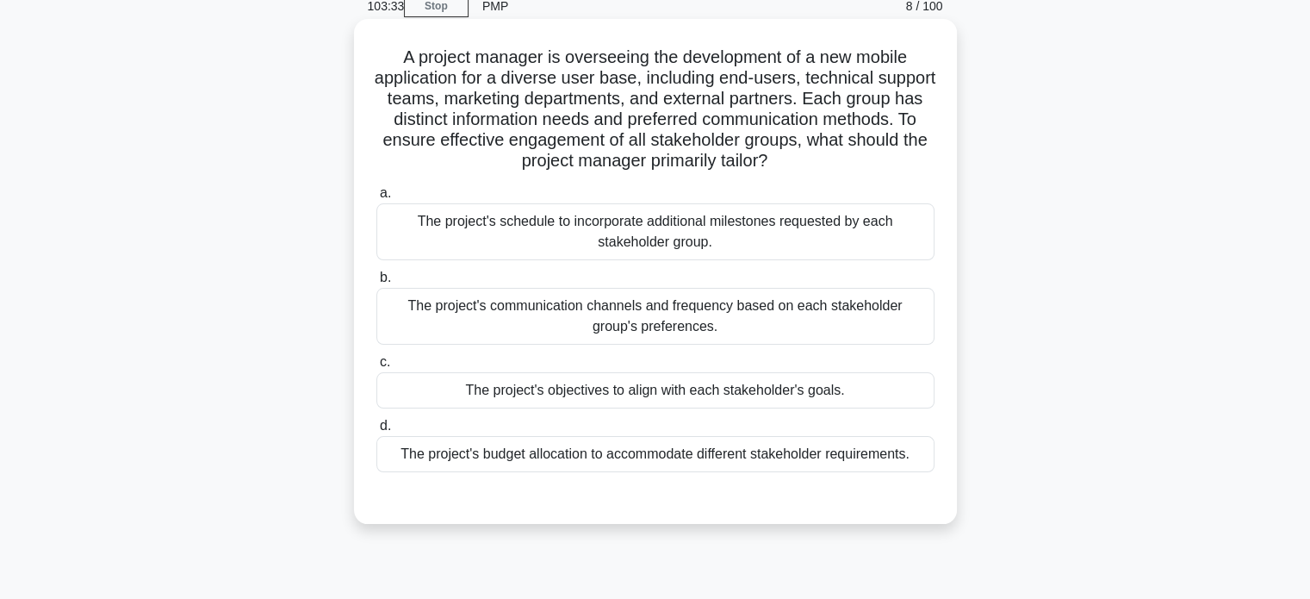
click at [376, 283] on input "b. The project's communication channels and frequency based on each stakeholder…" at bounding box center [376, 277] width 0 height 11
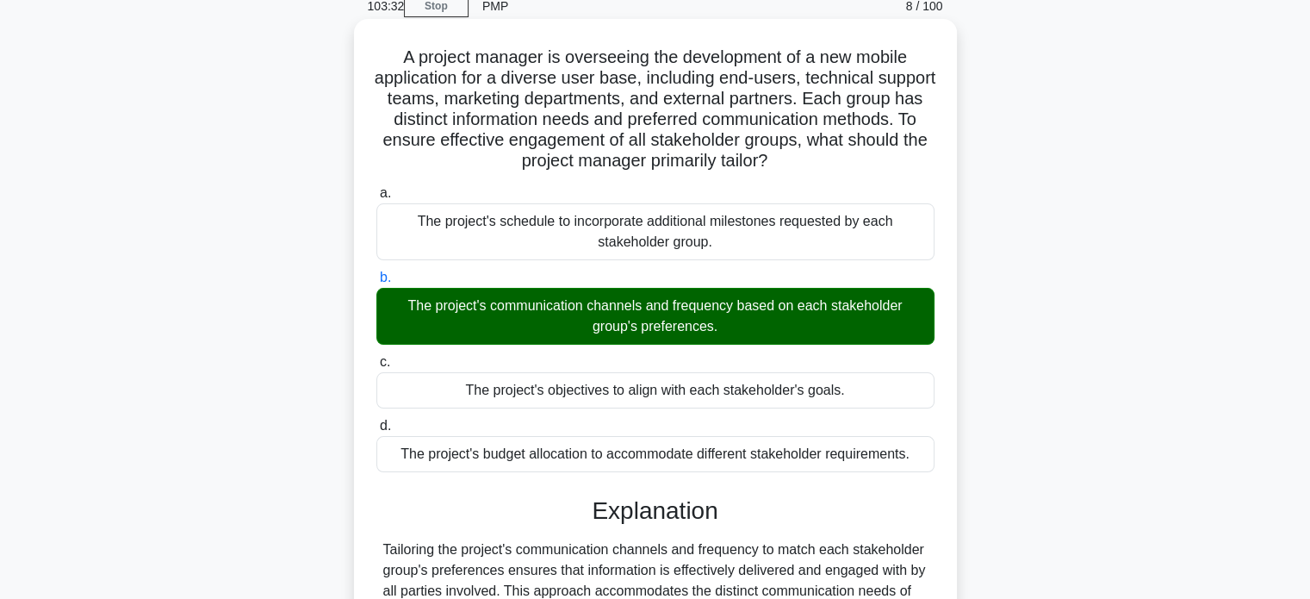
scroll to position [332, 0]
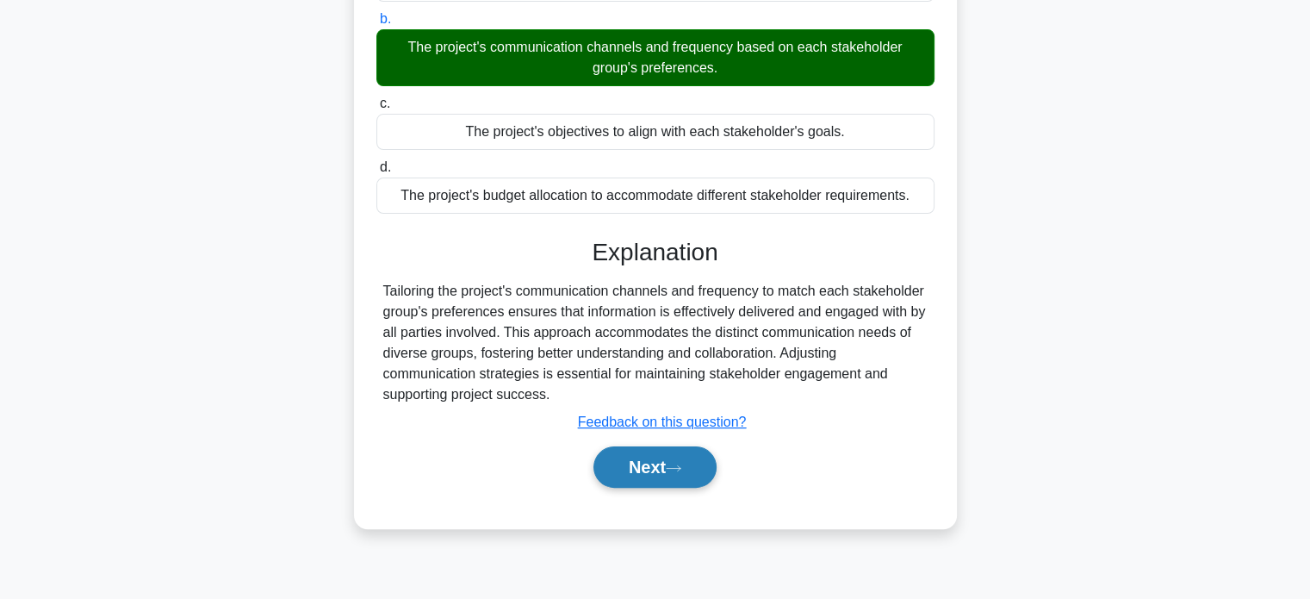
click at [662, 470] on button "Next" at bounding box center [654, 466] width 123 height 41
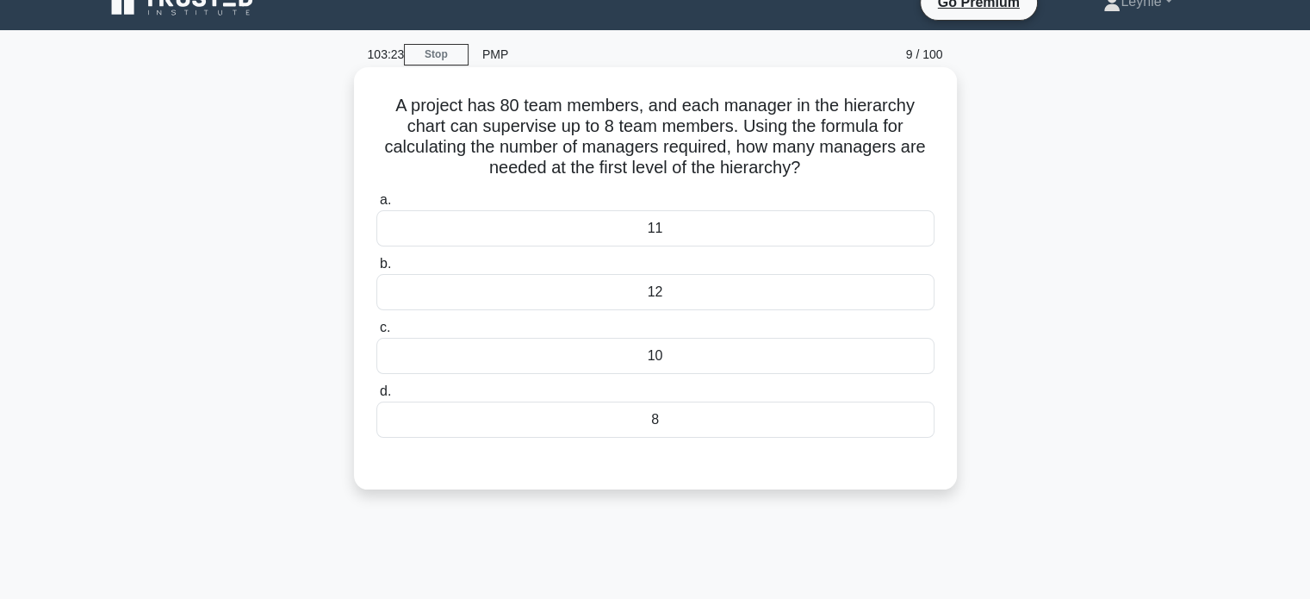
scroll to position [0, 0]
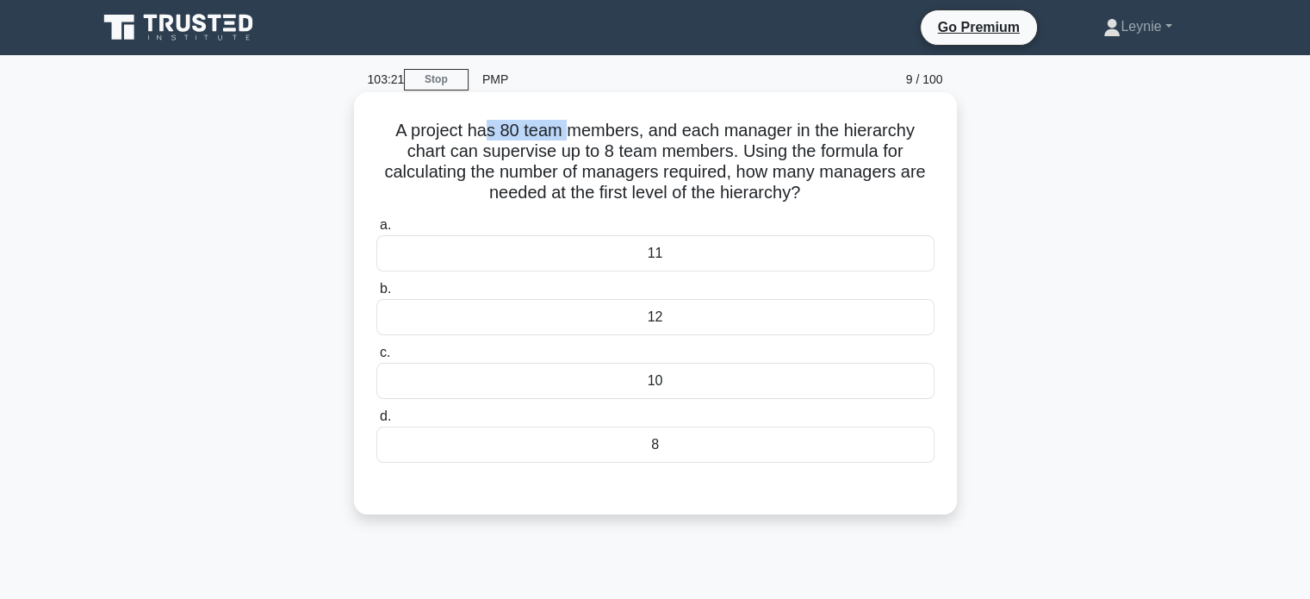
drag, startPoint x: 486, startPoint y: 128, endPoint x: 580, endPoint y: 124, distance: 94.0
click at [574, 124] on h5 "A project has 80 team members, and each manager in the hierarchy chart can supe…" at bounding box center [656, 162] width 562 height 84
click at [817, 391] on div "10" at bounding box center [655, 381] width 558 height 36
click at [376, 358] on input "c. 10" at bounding box center [376, 352] width 0 height 11
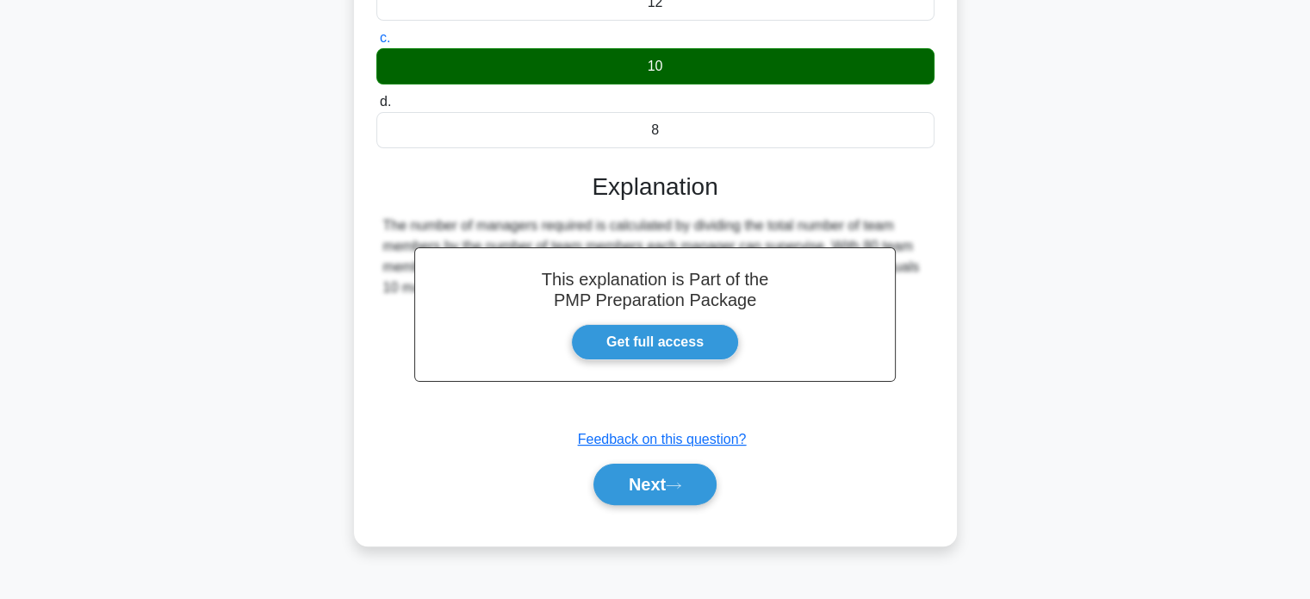
scroll to position [332, 0]
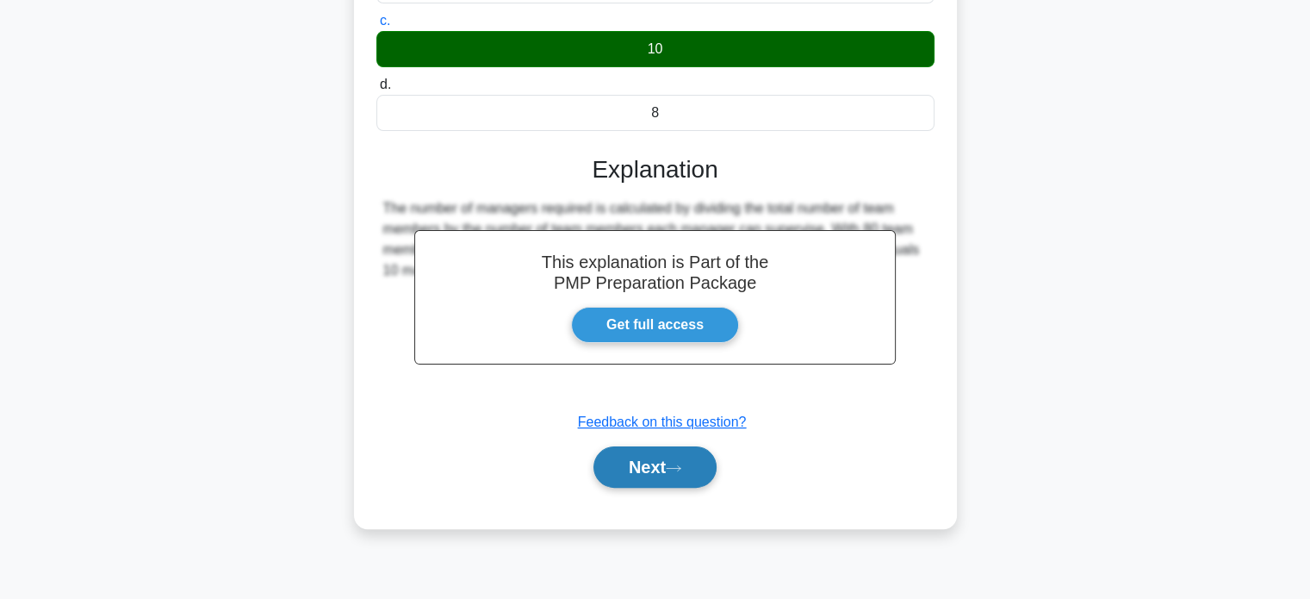
click at [658, 469] on button "Next" at bounding box center [654, 466] width 123 height 41
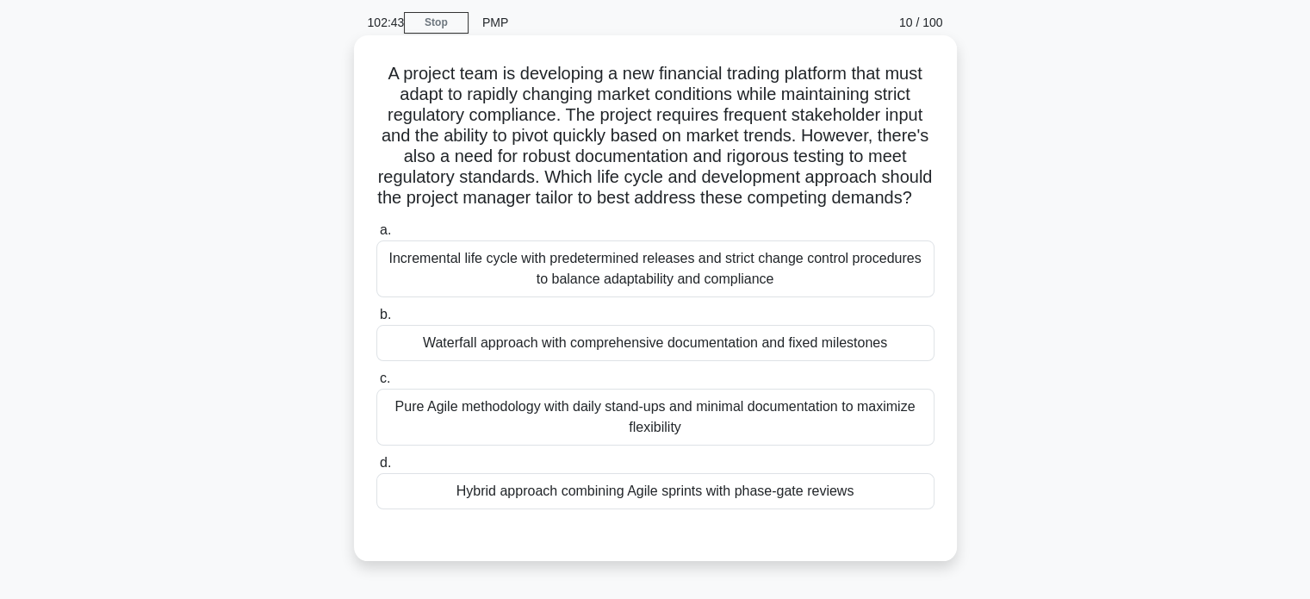
scroll to position [86, 0]
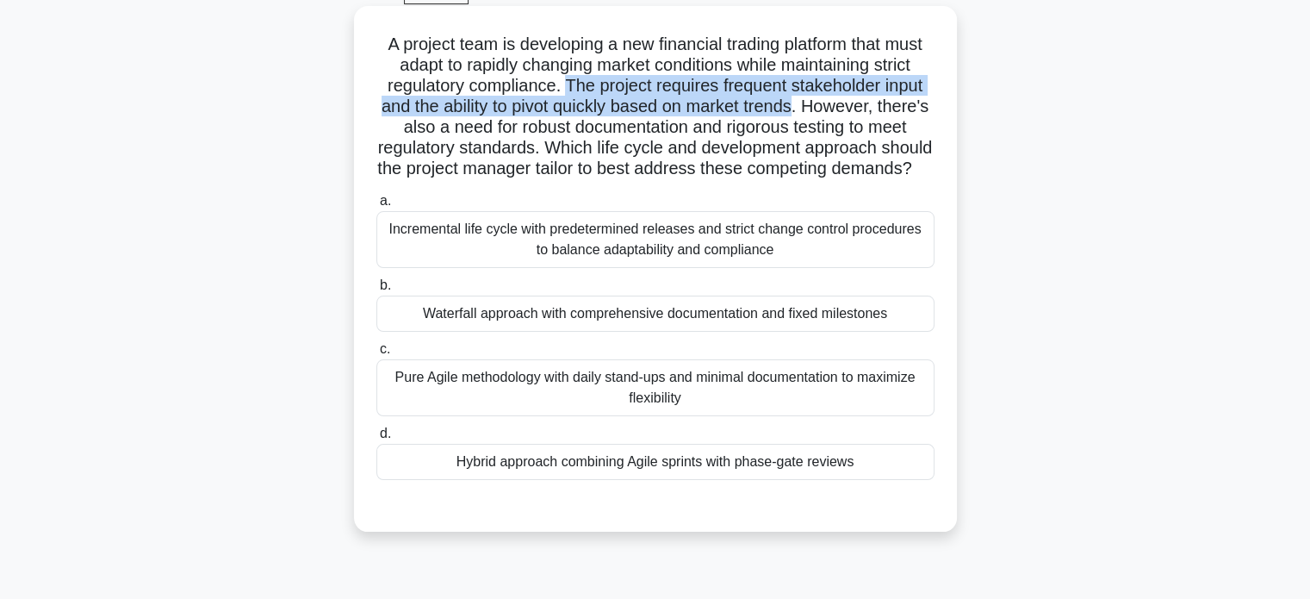
drag, startPoint x: 566, startPoint y: 85, endPoint x: 825, endPoint y: 102, distance: 259.8
click at [825, 102] on h5 "A project team is developing a new financial trading platform that must adapt t…" at bounding box center [656, 107] width 562 height 146
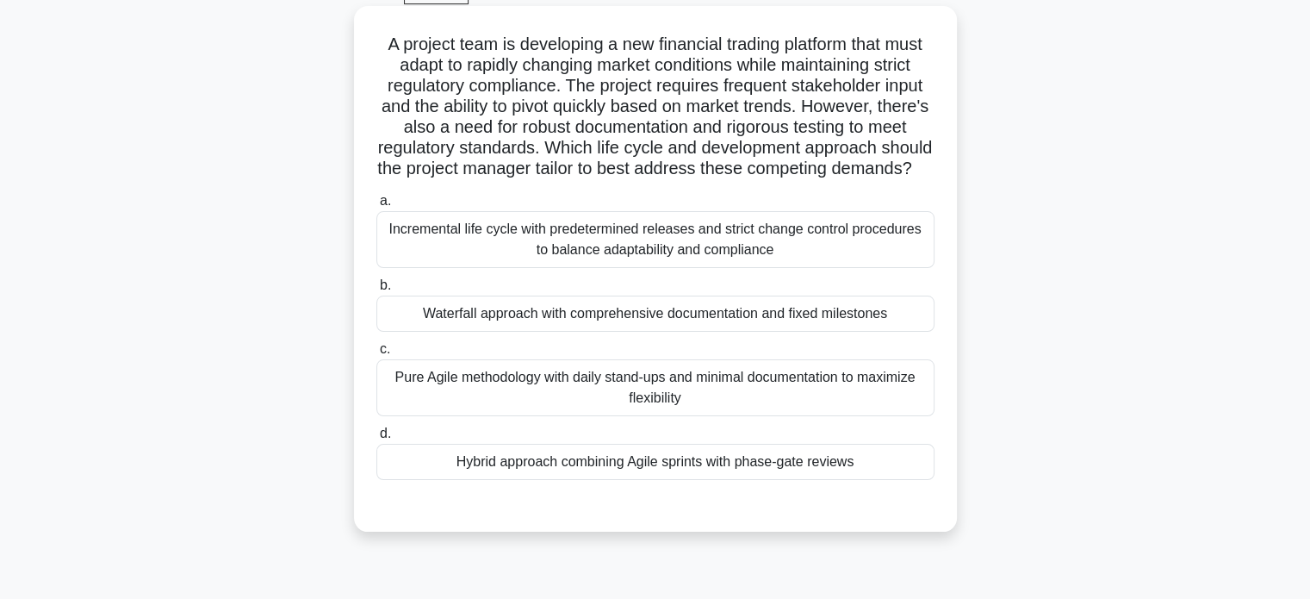
click at [634, 155] on h5 "A project team is developing a new financial trading platform that must adapt t…" at bounding box center [656, 107] width 562 height 146
drag, startPoint x: 594, startPoint y: 151, endPoint x: 907, endPoint y: 158, distance: 312.8
click at [907, 158] on h5 "A project team is developing a new financial trading platform that must adapt t…" at bounding box center [656, 107] width 562 height 146
drag, startPoint x: 509, startPoint y: 64, endPoint x: 632, endPoint y: 65, distance: 123.2
click at [632, 65] on h5 "A project team is developing a new financial trading platform that must adapt t…" at bounding box center [656, 107] width 562 height 146
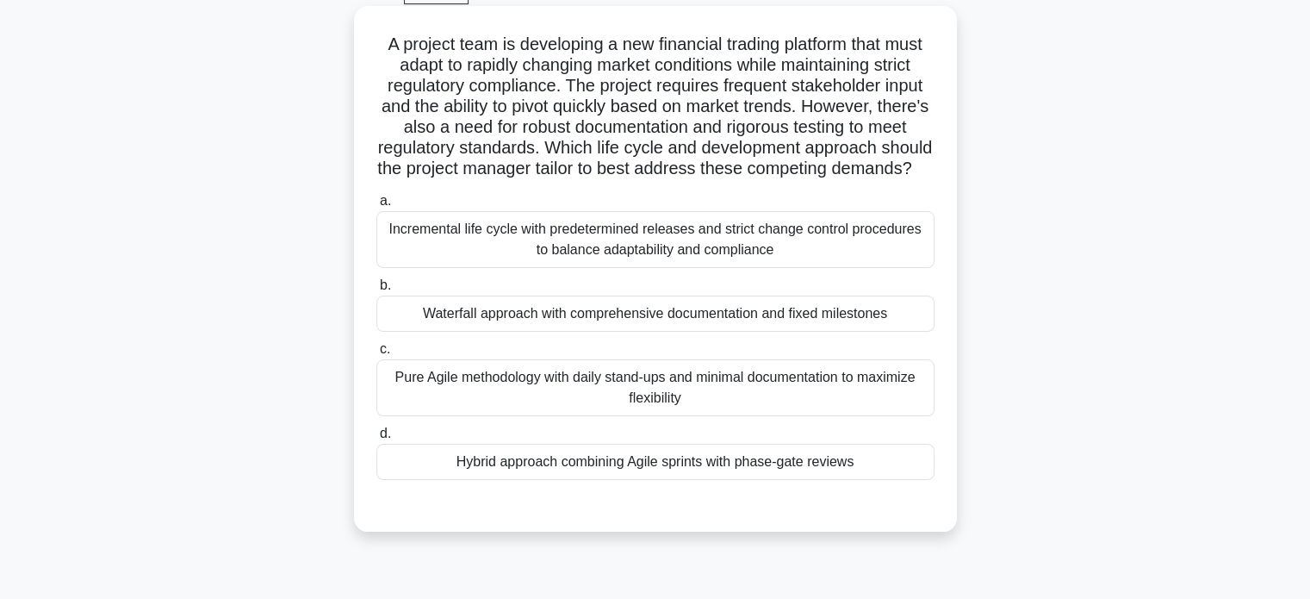
click at [663, 71] on h5 "A project team is developing a new financial trading platform that must adapt t…" at bounding box center [656, 107] width 562 height 146
click at [693, 242] on div "Incremental life cycle with predetermined releases and strict change control pr…" at bounding box center [655, 239] width 558 height 57
click at [376, 207] on input "a. Incremental life cycle with predetermined releases and strict change control…" at bounding box center [376, 201] width 0 height 11
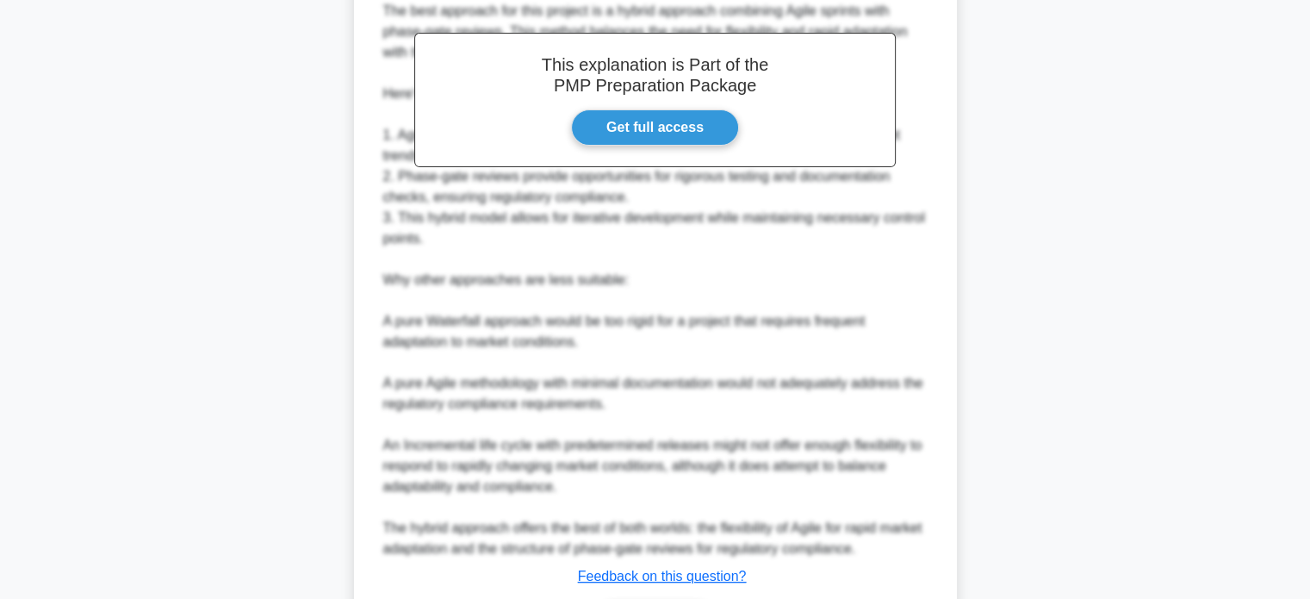
scroll to position [689, 0]
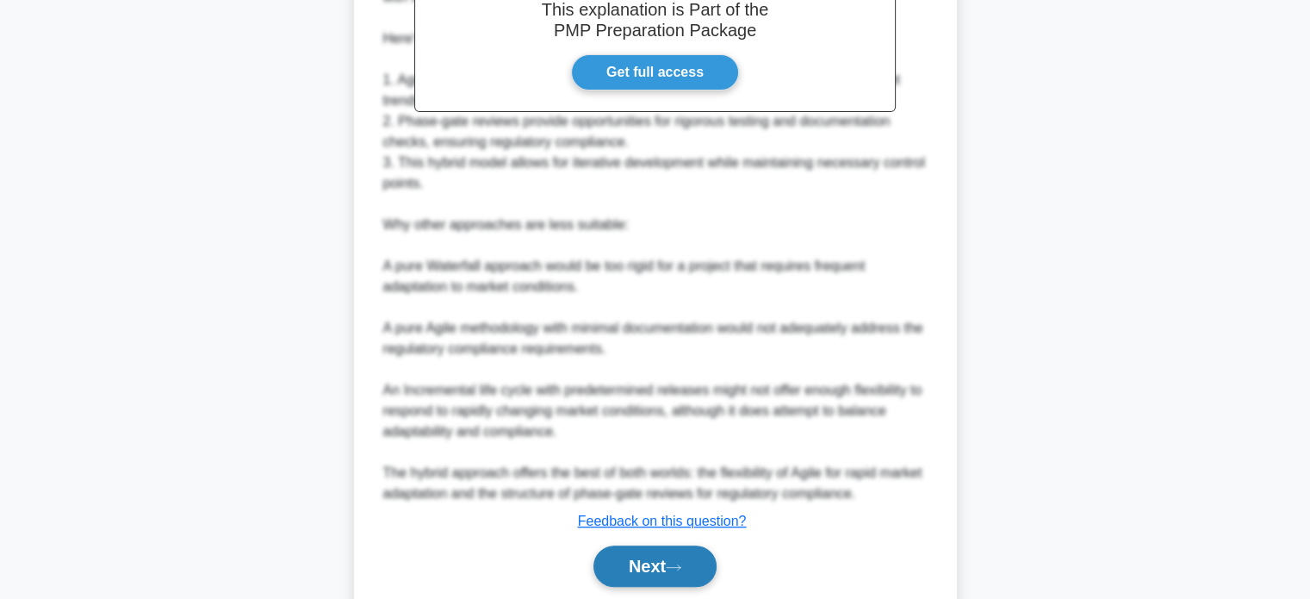
click at [644, 579] on button "Next" at bounding box center [654, 565] width 123 height 41
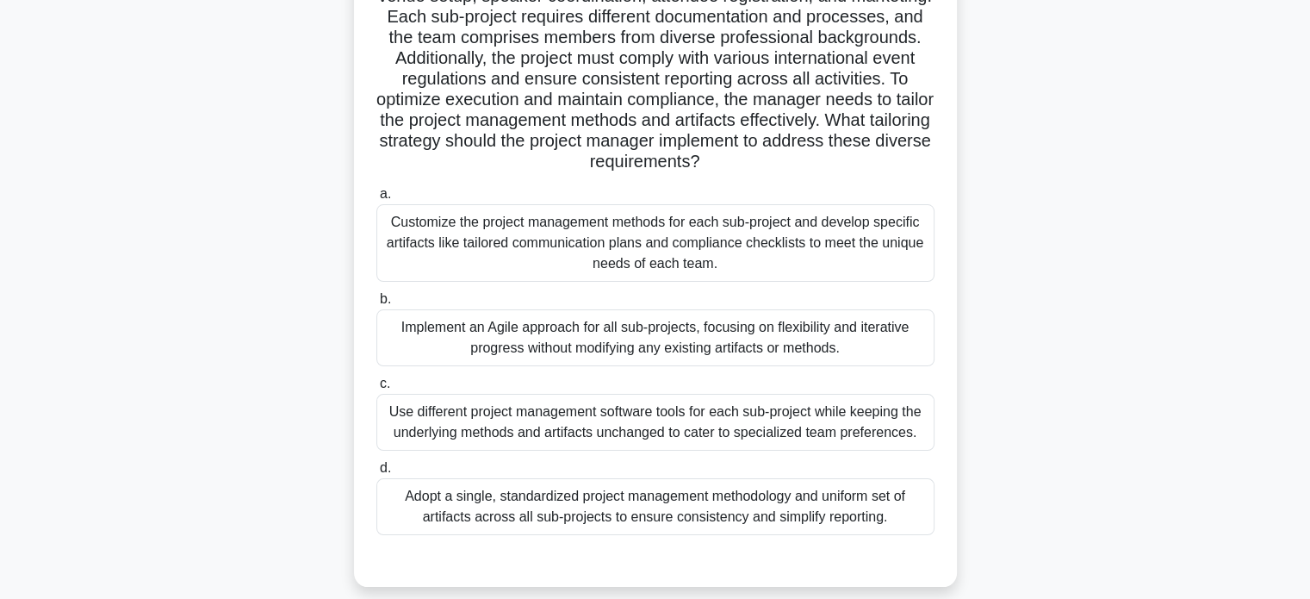
scroll to position [73, 0]
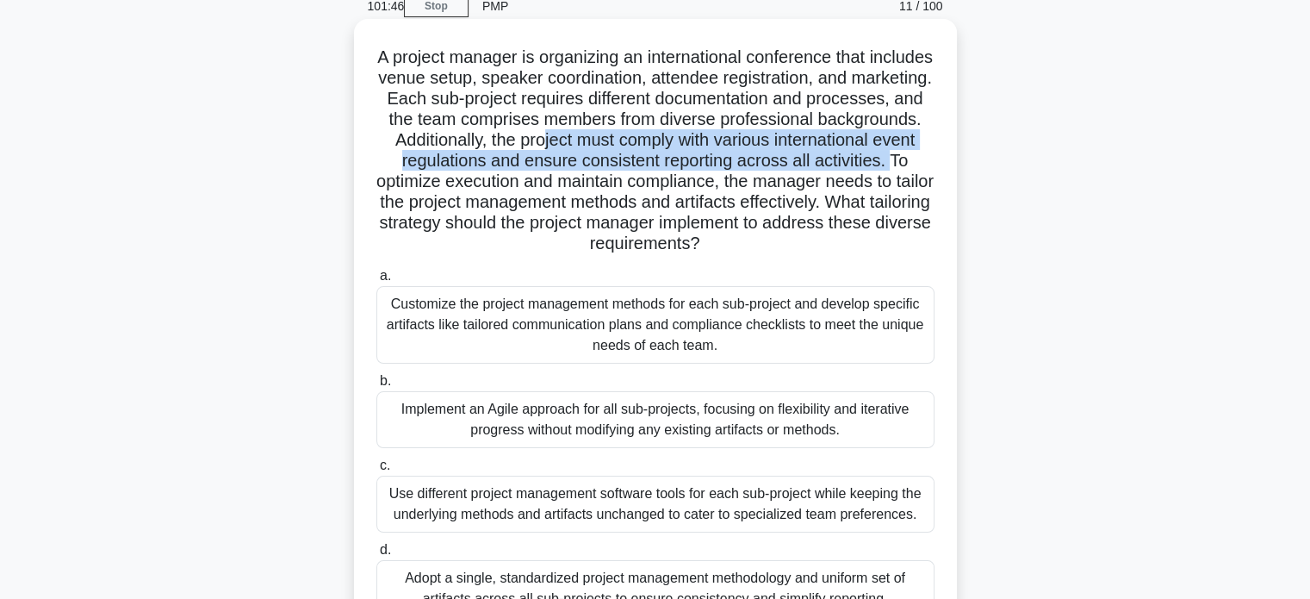
drag, startPoint x: 670, startPoint y: 146, endPoint x: 504, endPoint y: 183, distance: 170.5
click at [504, 183] on h5 "A project manager is organizing an international conference that includes venue…" at bounding box center [656, 151] width 562 height 208
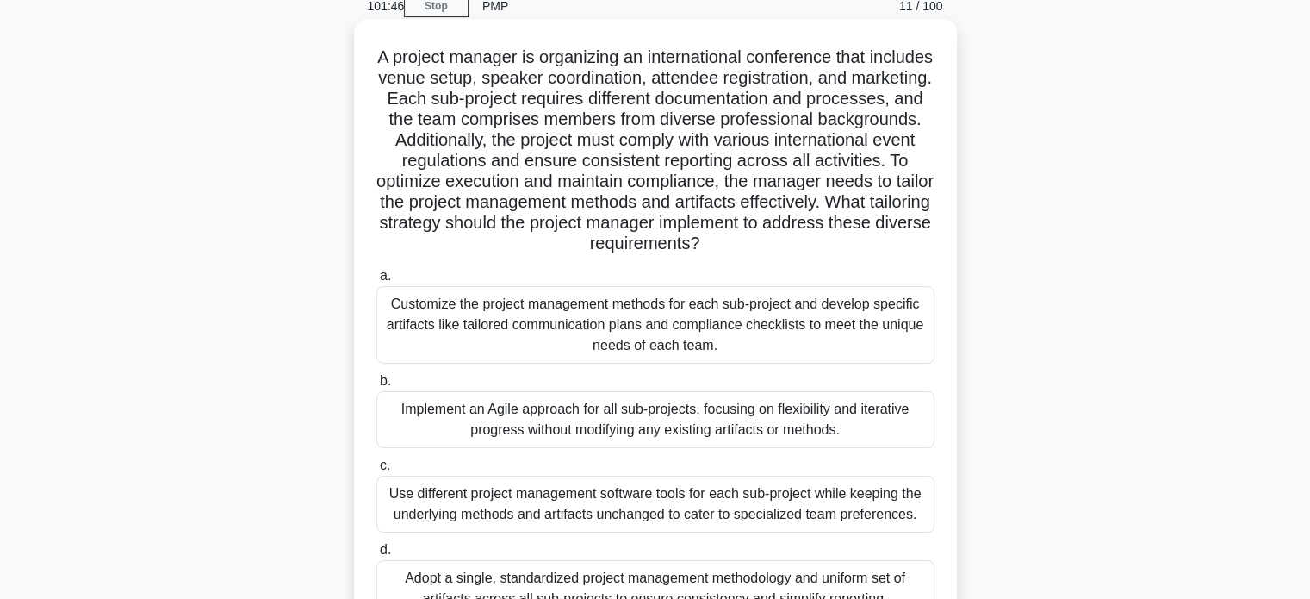
click at [655, 355] on div "Customize the project management methods for each sub-project and develop speci…" at bounding box center [655, 325] width 558 height 78
click at [376, 282] on input "a. Customize the project management methods for each sub-project and develop sp…" at bounding box center [376, 275] width 0 height 11
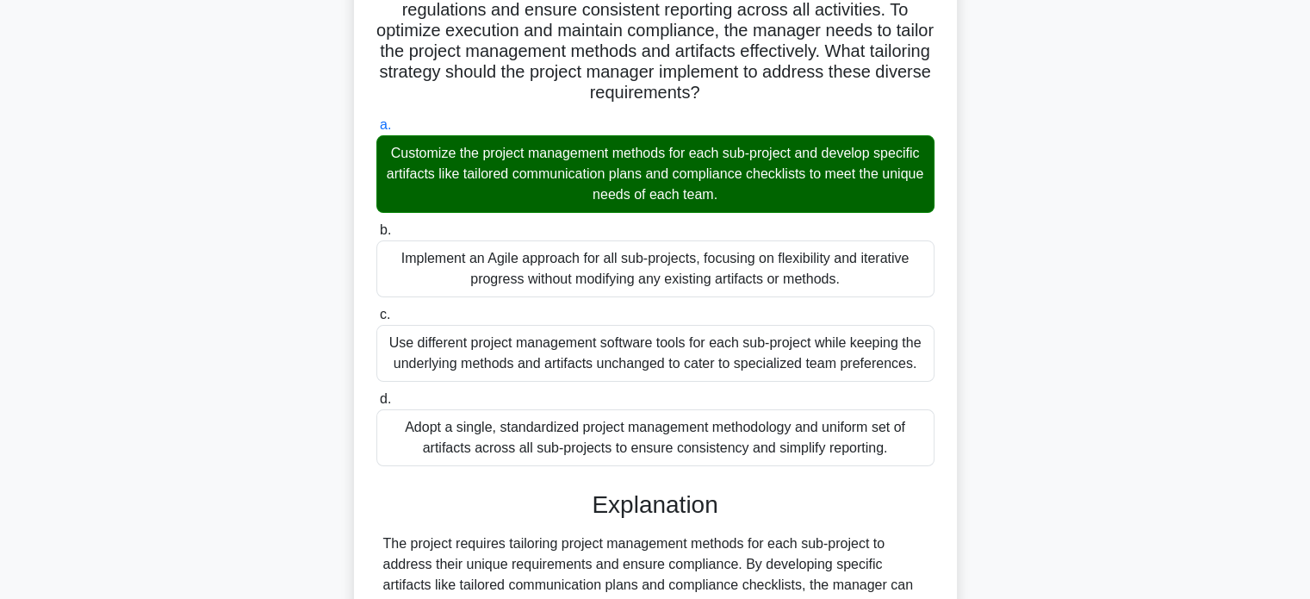
scroll to position [438, 0]
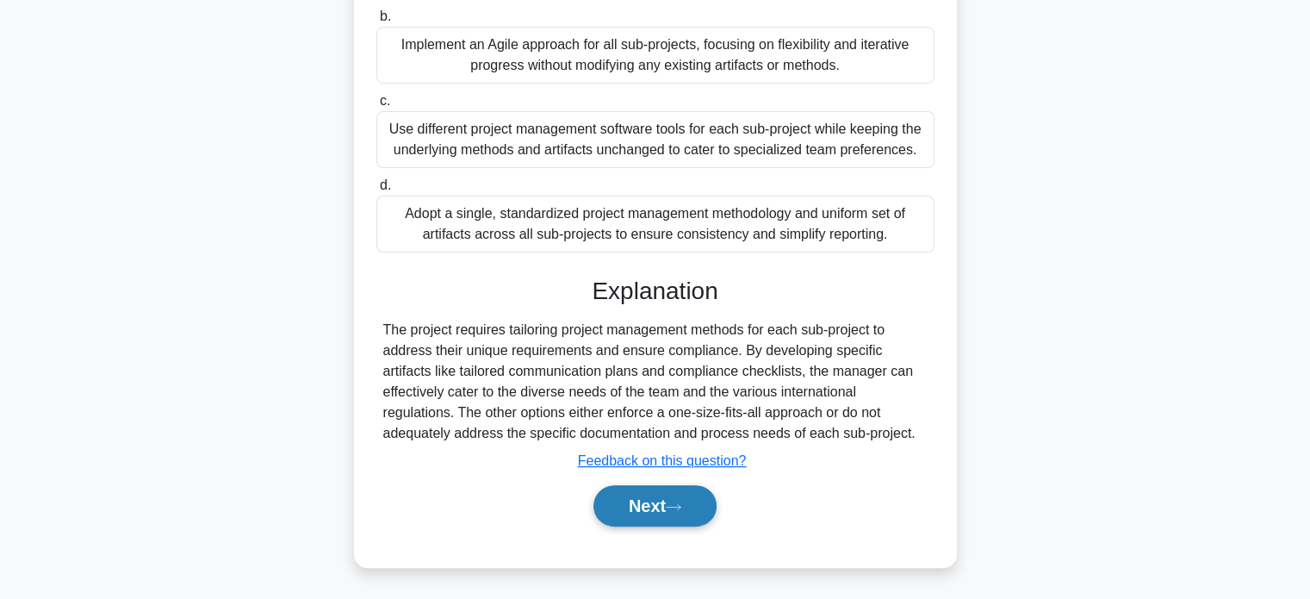
click at [674, 505] on icon at bounding box center [674, 506] width 16 height 9
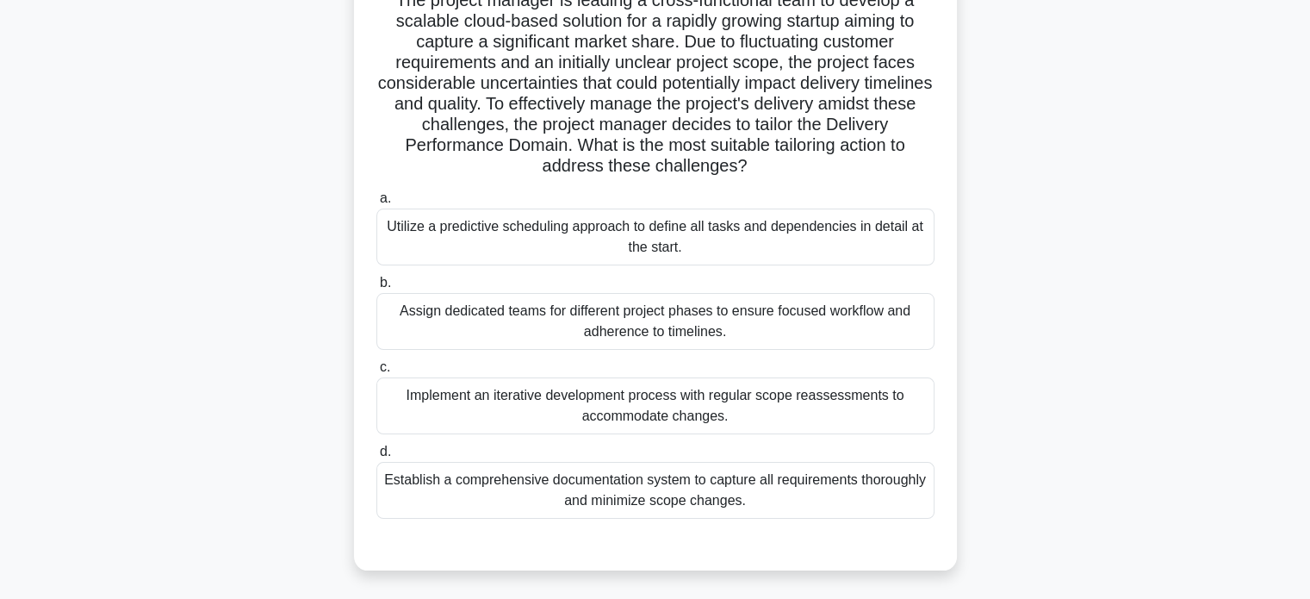
scroll to position [159, 0]
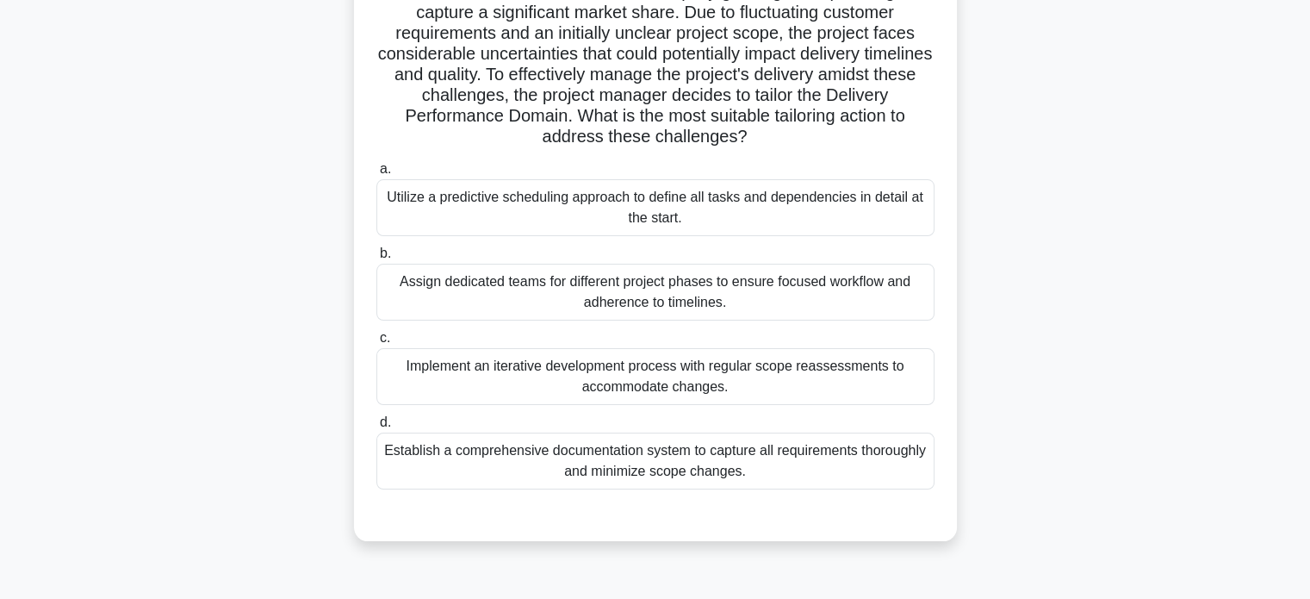
click at [789, 377] on div "Implement an iterative development process with regular scope reassessments to …" at bounding box center [655, 376] width 558 height 57
click at [376, 344] on input "c. Implement an iterative development process with regular scope reassessments …" at bounding box center [376, 337] width 0 height 11
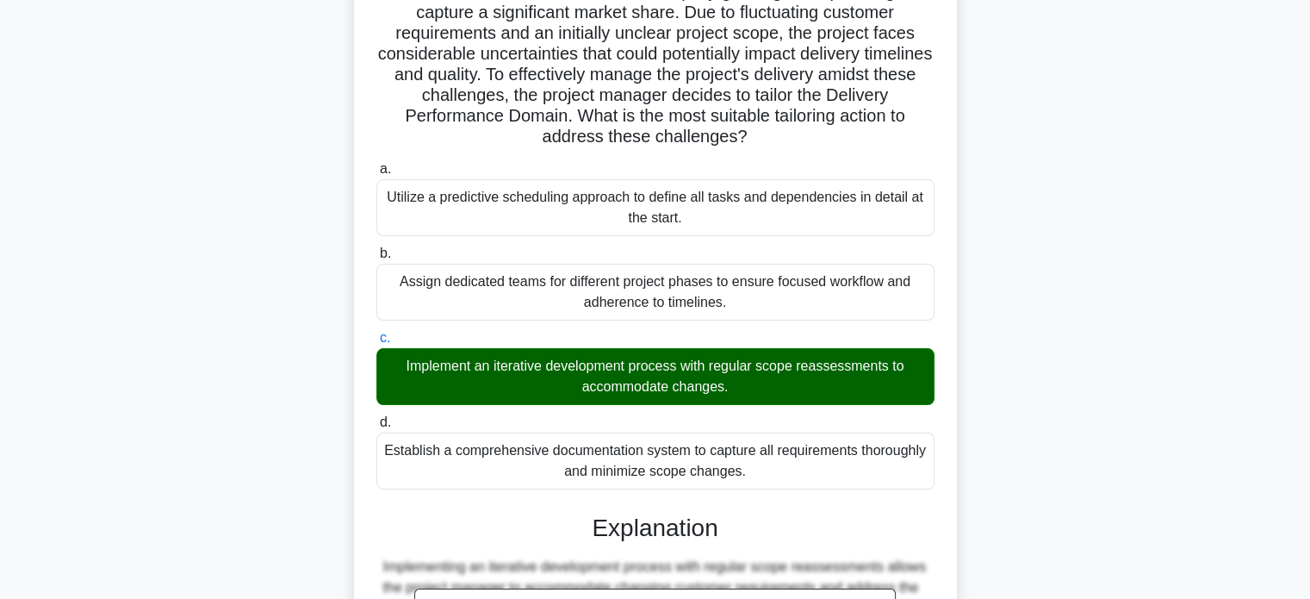
scroll to position [479, 0]
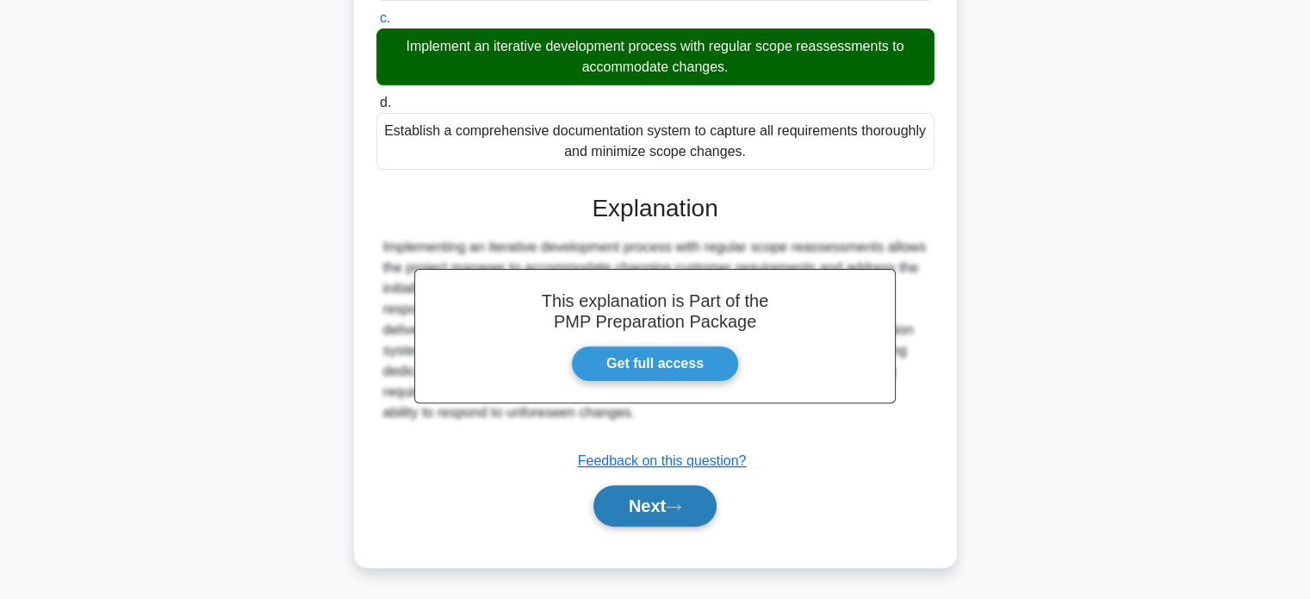
click at [645, 503] on button "Next" at bounding box center [654, 505] width 123 height 41
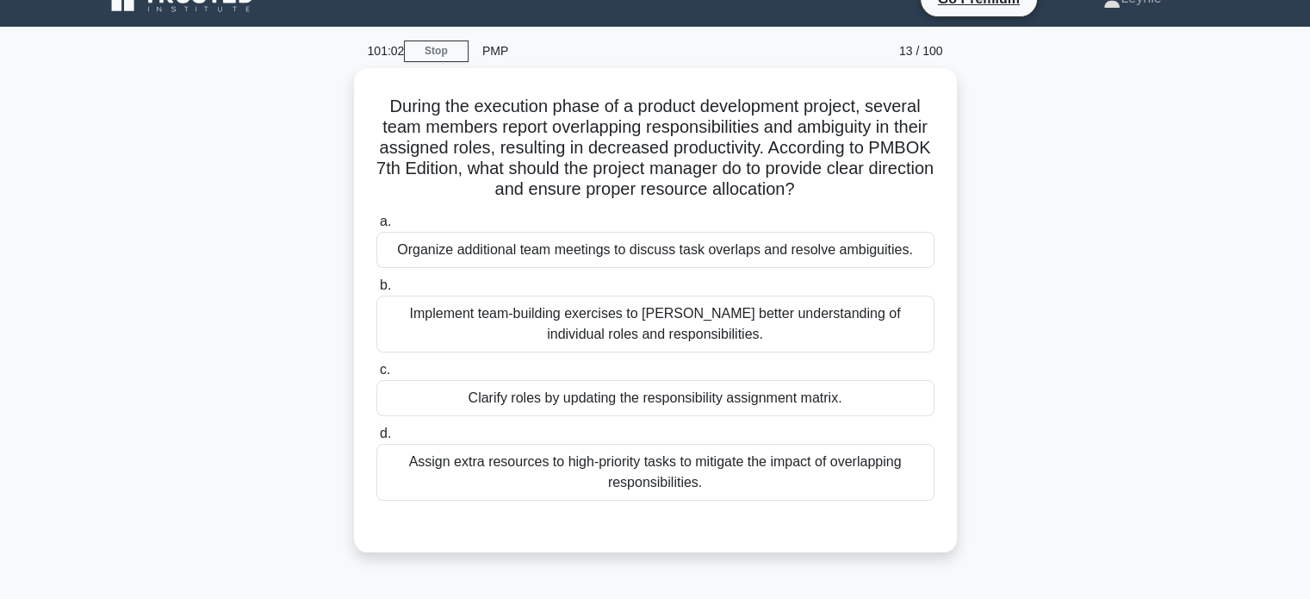
scroll to position [0, 0]
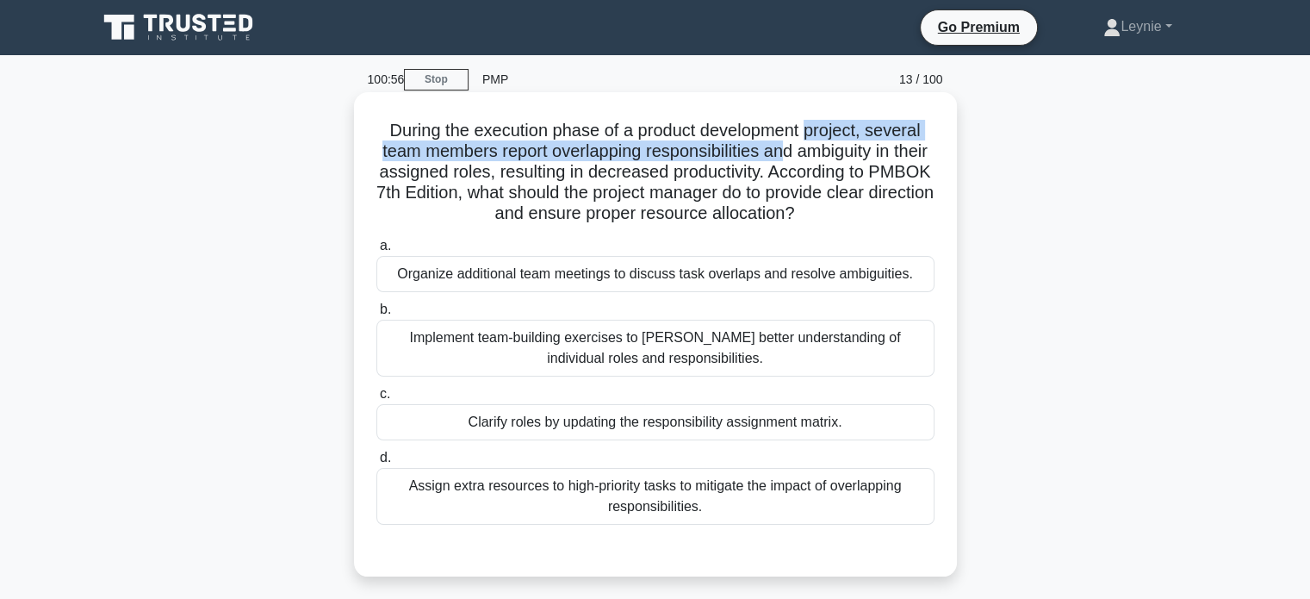
drag, startPoint x: 811, startPoint y: 115, endPoint x: 810, endPoint y: 154, distance: 38.8
click at [810, 154] on div "During the execution phase of a product development project, several team membe…" at bounding box center [655, 334] width 589 height 470
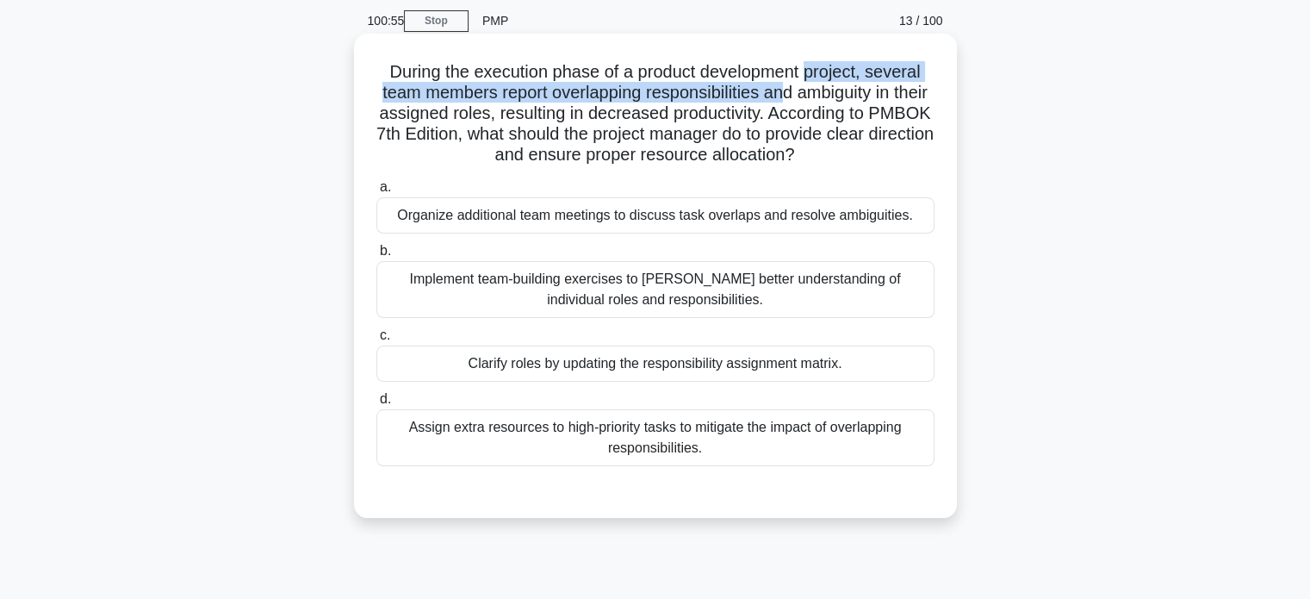
scroll to position [172, 0]
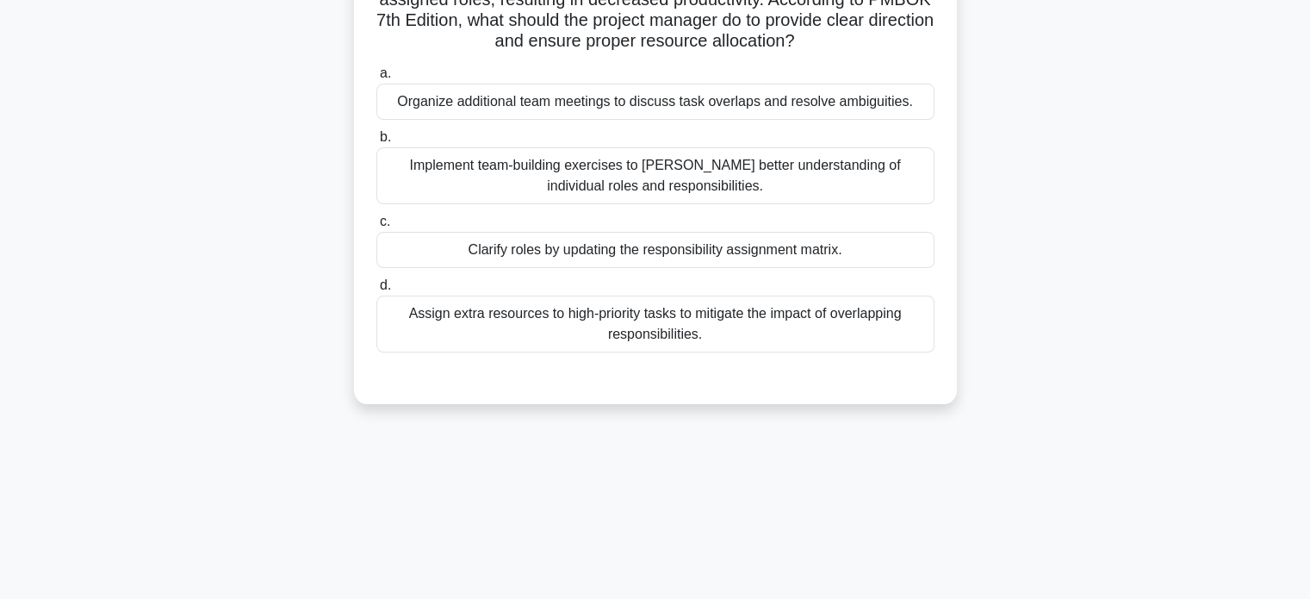
click at [815, 256] on div "Clarify roles by updating the responsibility assignment matrix." at bounding box center [655, 250] width 558 height 36
click at [376, 227] on input "c. Clarify roles by updating the responsibility assignment matrix." at bounding box center [376, 221] width 0 height 11
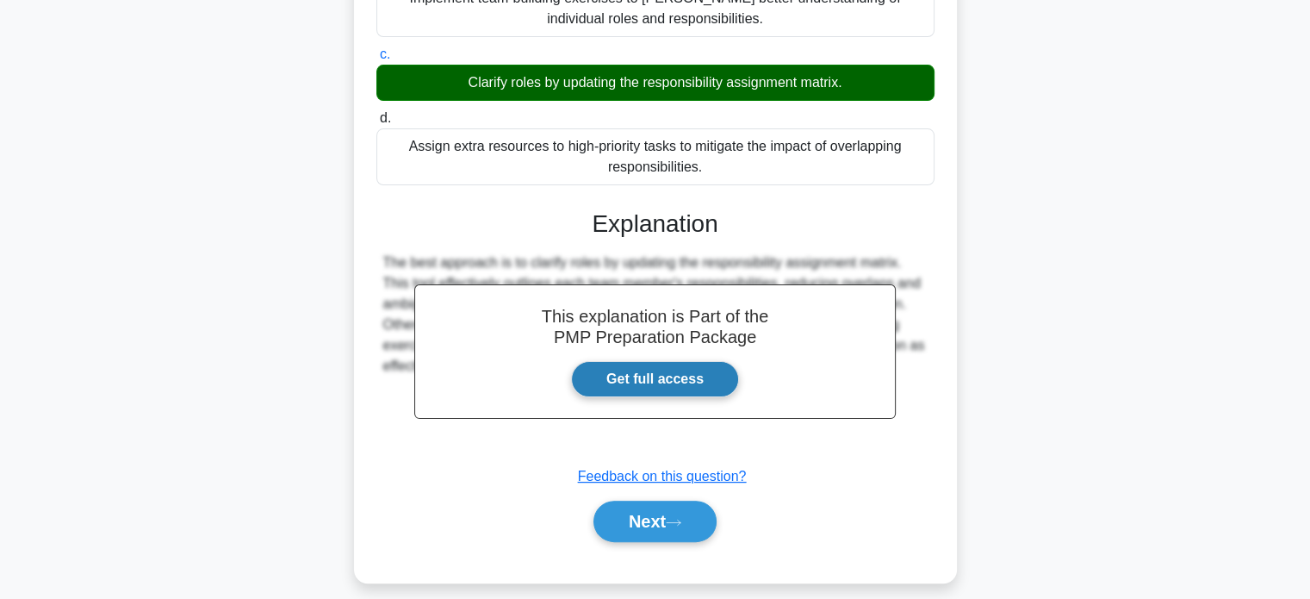
scroll to position [355, 0]
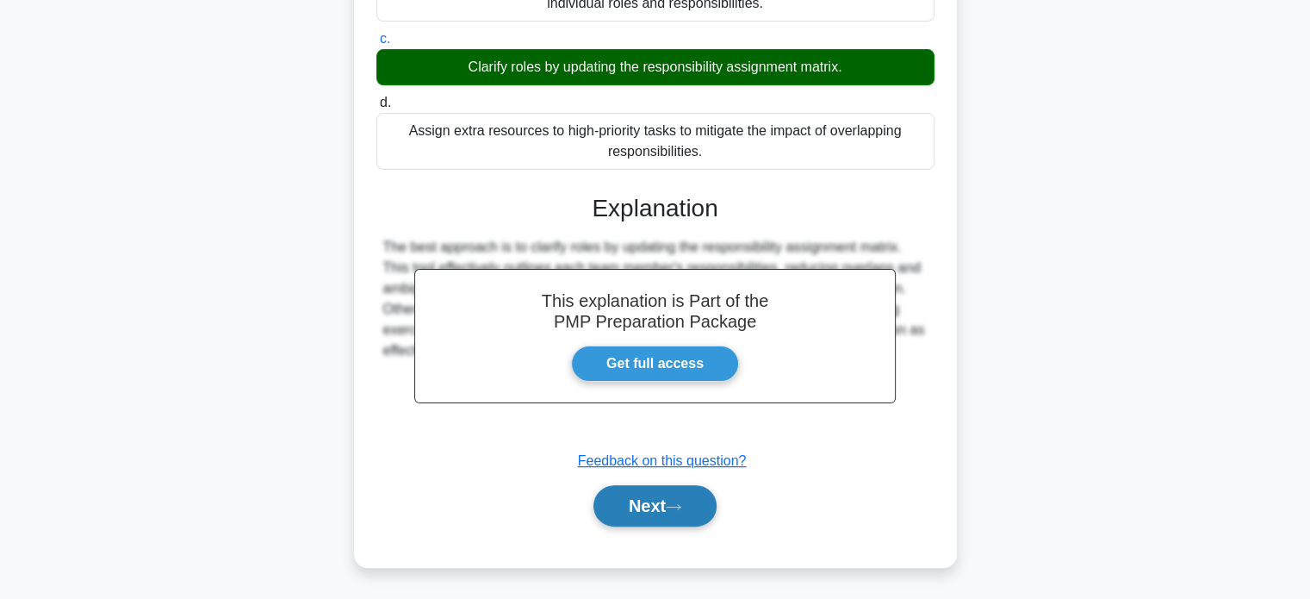
click at [644, 523] on button "Next" at bounding box center [654, 505] width 123 height 41
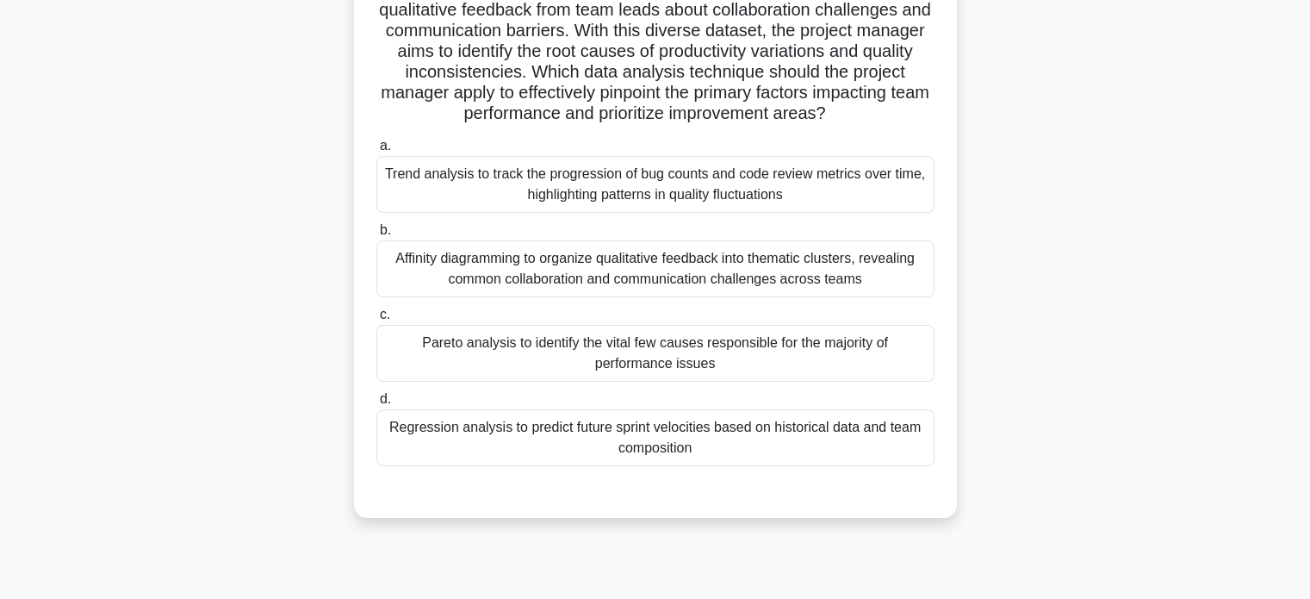
scroll to position [245, 0]
click at [803, 381] on div "Pareto analysis to identify the vital few causes responsible for the majority o…" at bounding box center [655, 352] width 558 height 57
click at [376, 320] on input "c. Pareto analysis to identify the vital few causes responsible for the majorit…" at bounding box center [376, 313] width 0 height 11
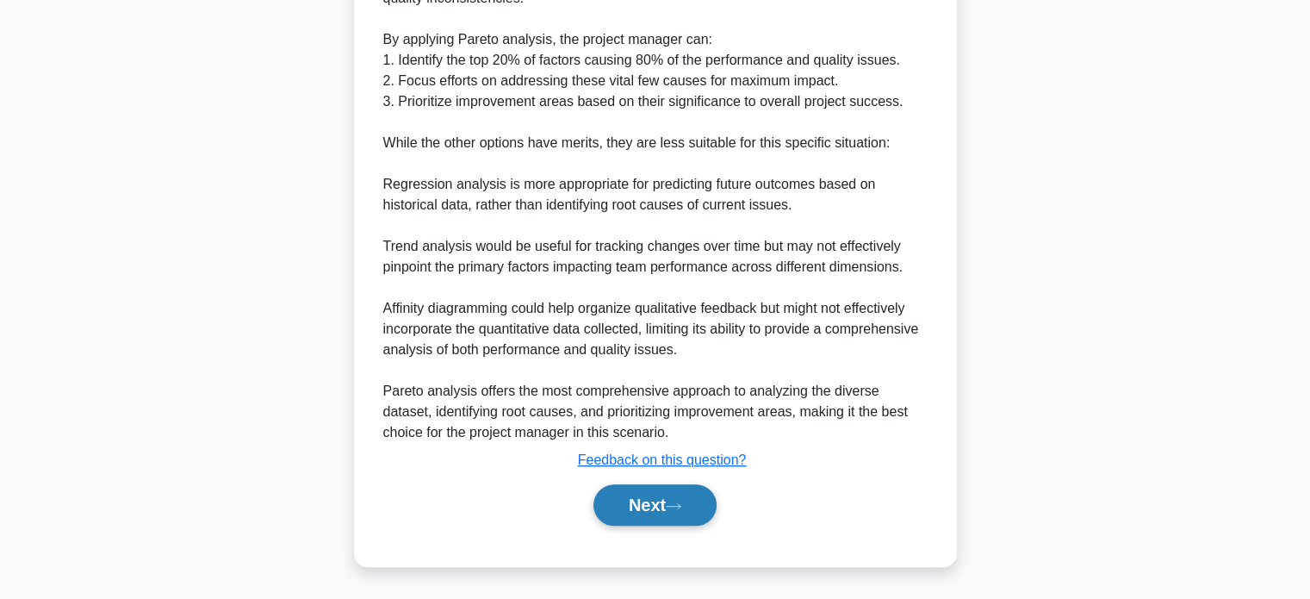
click at [663, 500] on button "Next" at bounding box center [654, 504] width 123 height 41
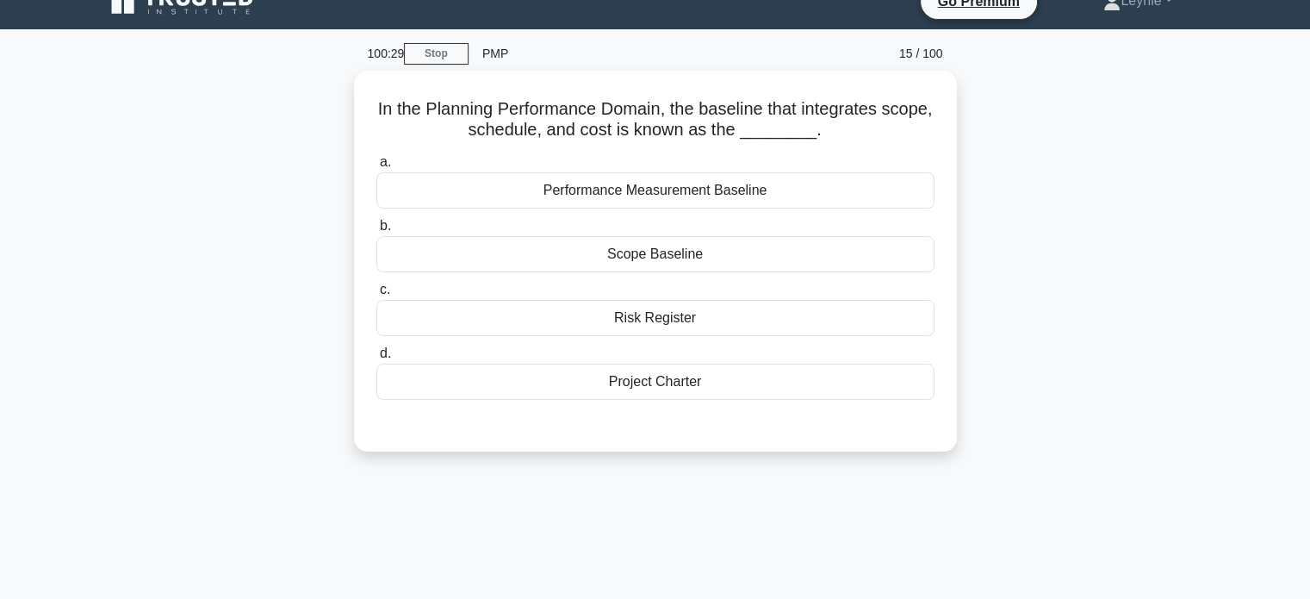
scroll to position [0, 0]
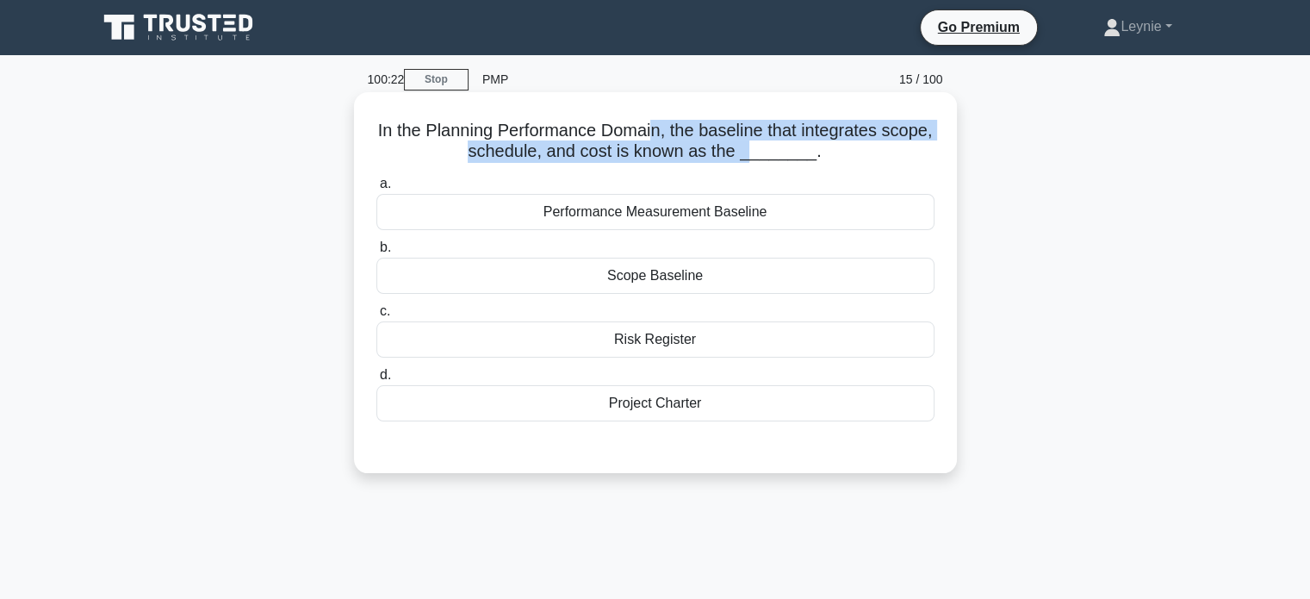
drag, startPoint x: 677, startPoint y: 120, endPoint x: 785, endPoint y: 158, distance: 114.1
click at [785, 158] on h5 "In the Planning Performance Domain, the baseline that integrates scope, schedul…" at bounding box center [656, 141] width 562 height 43
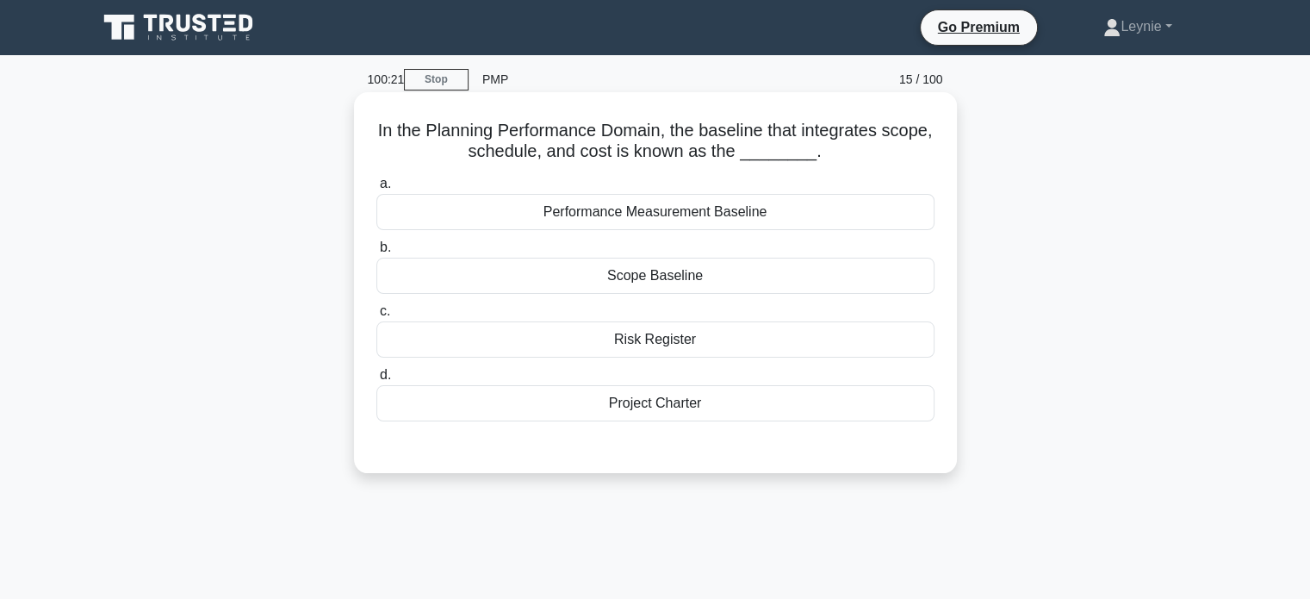
click at [780, 283] on div "Scope Baseline" at bounding box center [655, 276] width 558 height 36
click at [376, 253] on input "b. Scope Baseline" at bounding box center [376, 247] width 0 height 11
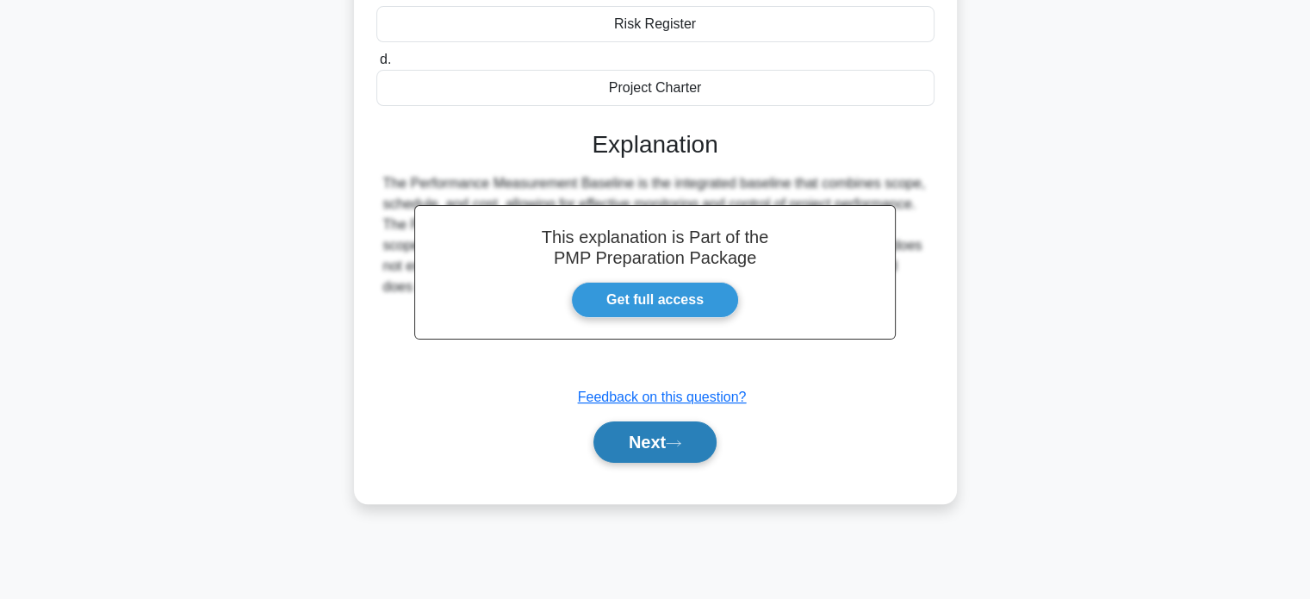
scroll to position [332, 0]
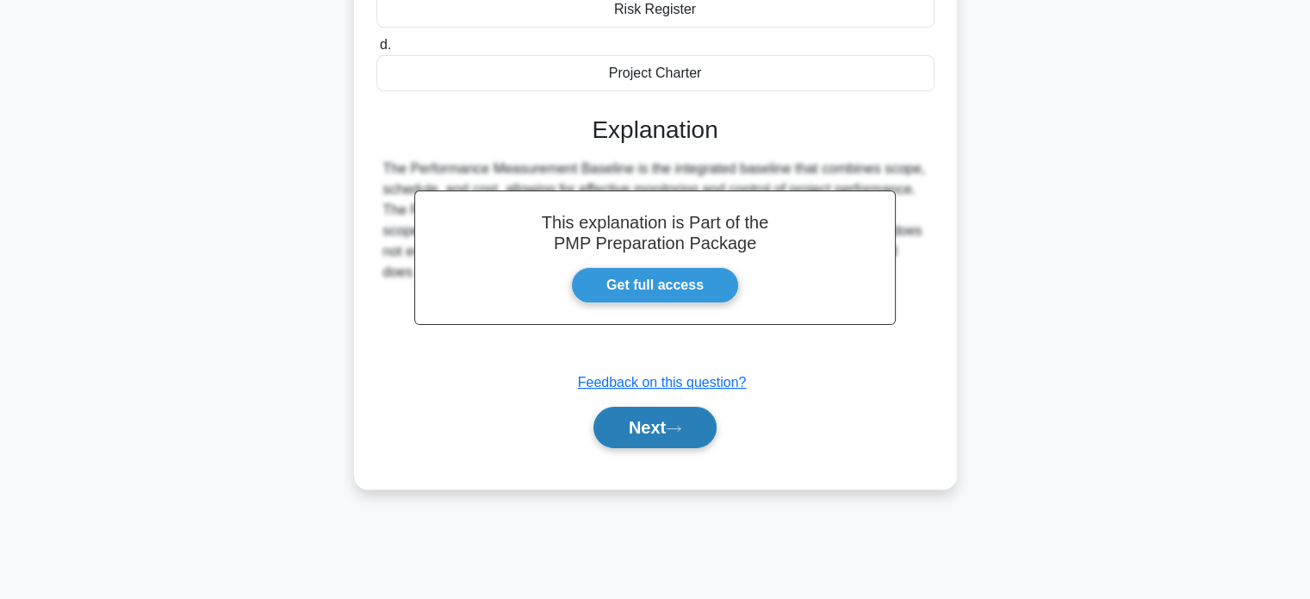
click at [647, 416] on button "Next" at bounding box center [654, 427] width 123 height 41
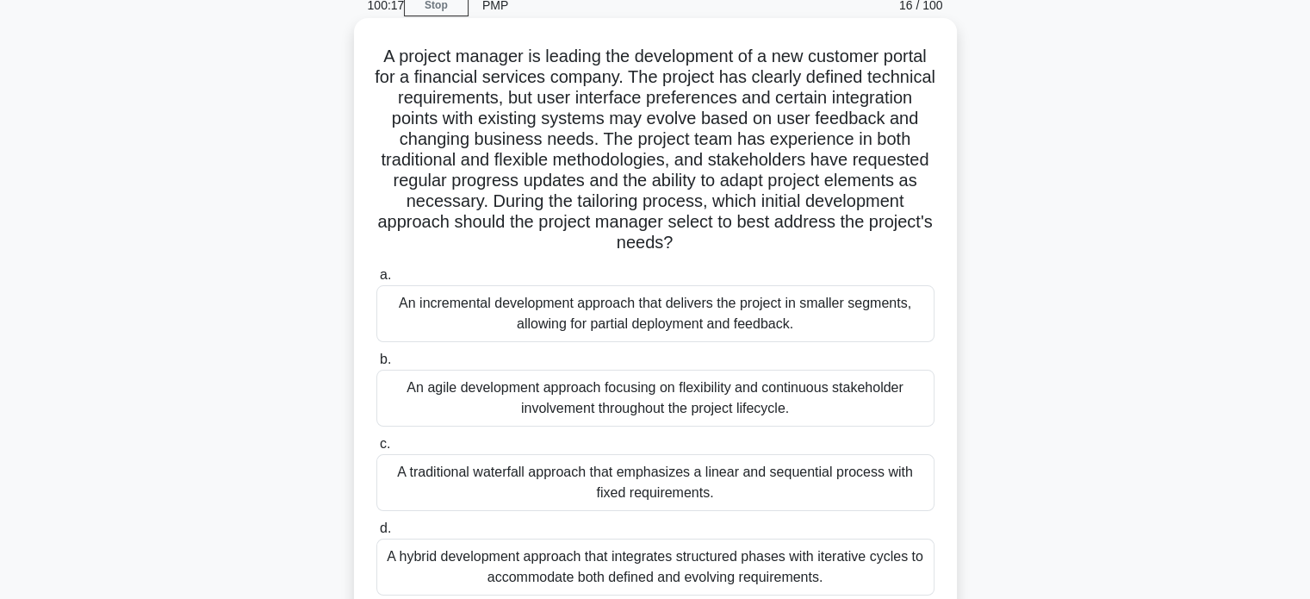
scroll to position [73, 0]
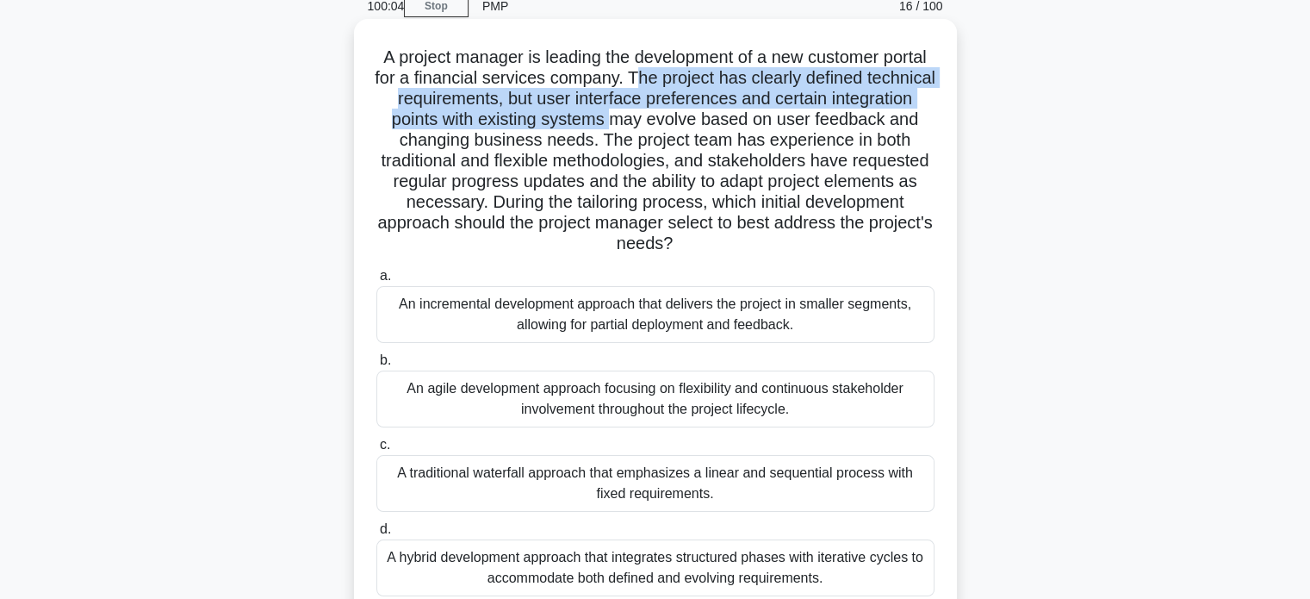
drag, startPoint x: 696, startPoint y: 74, endPoint x: 714, endPoint y: 129, distance: 58.0
click at [714, 129] on h5 "A project manager is leading the development of a new customer portal for a fin…" at bounding box center [656, 151] width 562 height 208
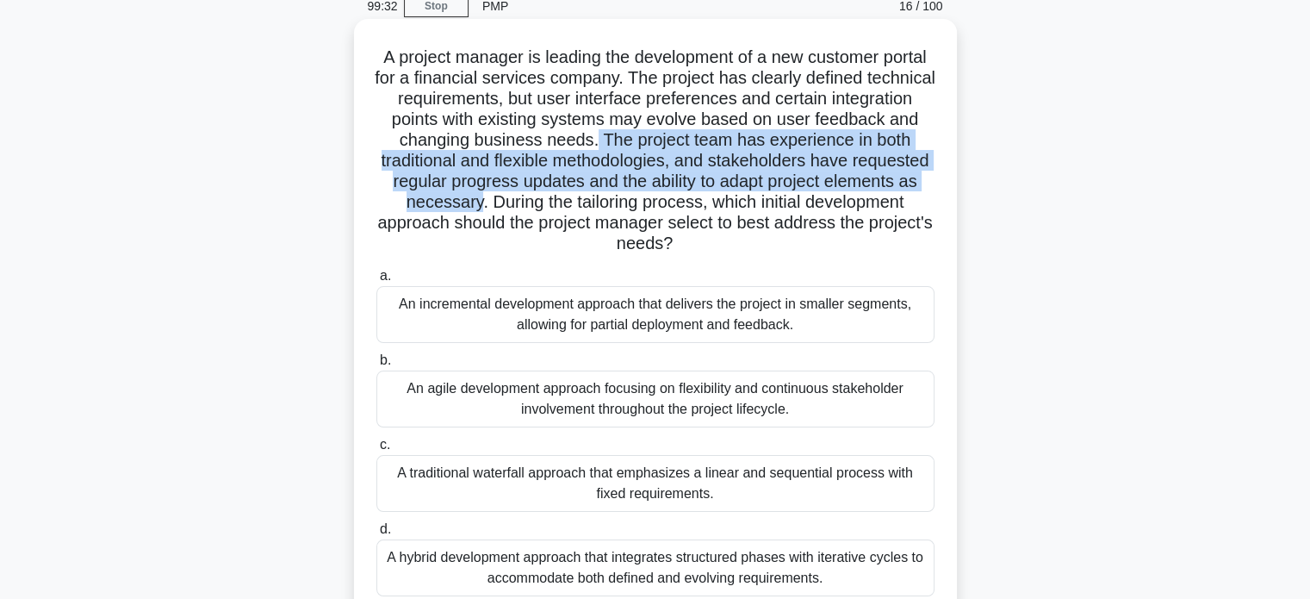
drag, startPoint x: 724, startPoint y: 140, endPoint x: 679, endPoint y: 202, distance: 76.5
click at [679, 202] on h5 "A project manager is leading the development of a new customer portal for a fin…" at bounding box center [656, 151] width 562 height 208
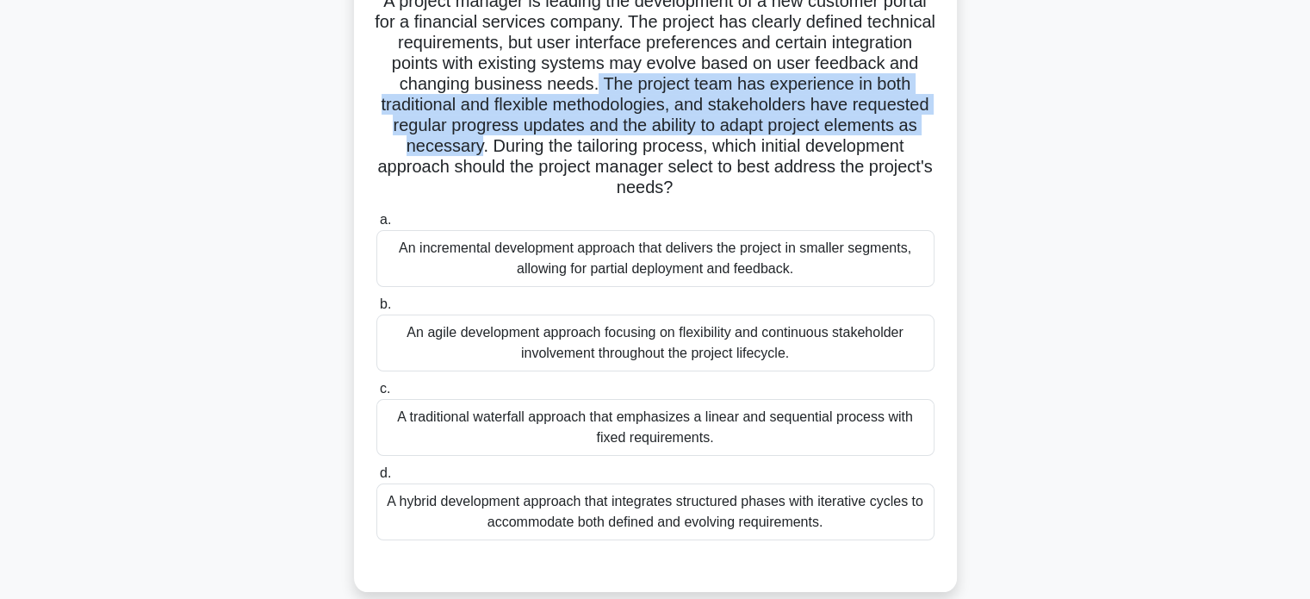
scroll to position [159, 0]
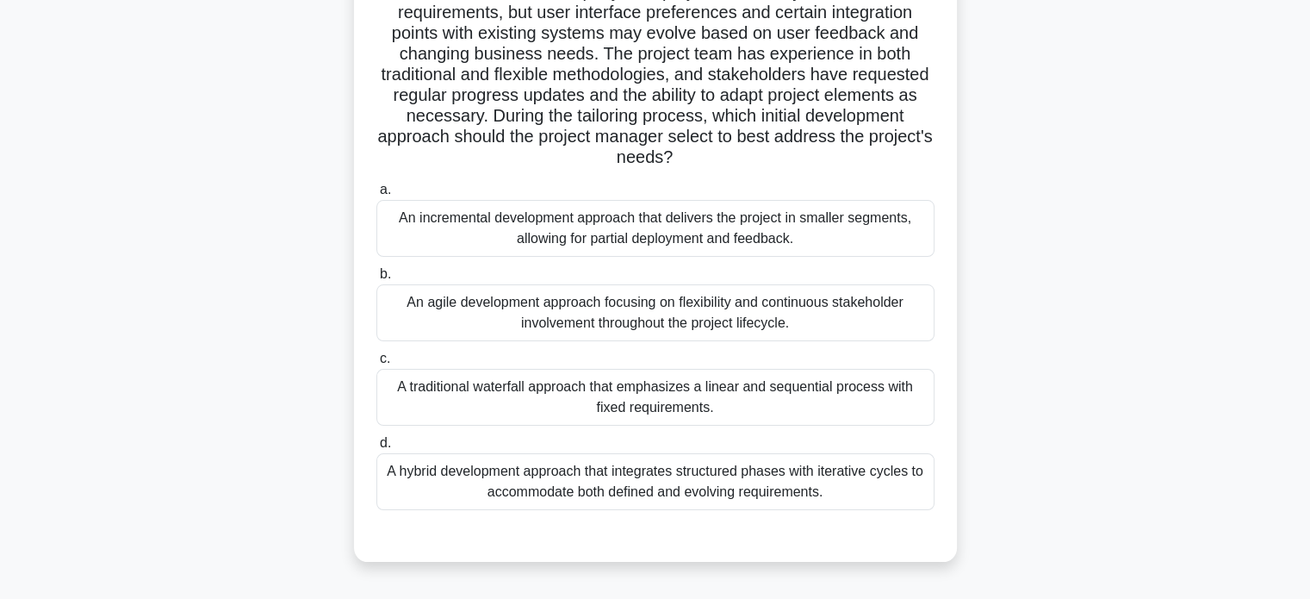
click at [661, 212] on div "An incremental development approach that delivers the project in smaller segmen…" at bounding box center [655, 228] width 558 height 57
click at [376, 196] on input "a. An incremental development approach that delivers the project in smaller seg…" at bounding box center [376, 189] width 0 height 11
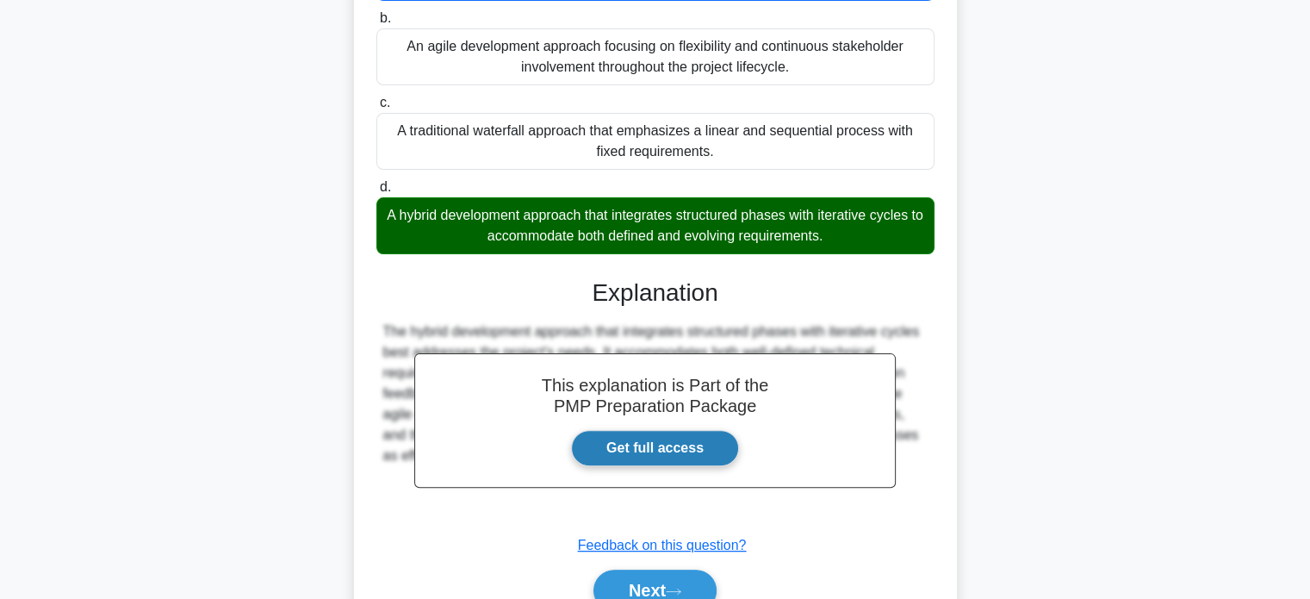
scroll to position [500, 0]
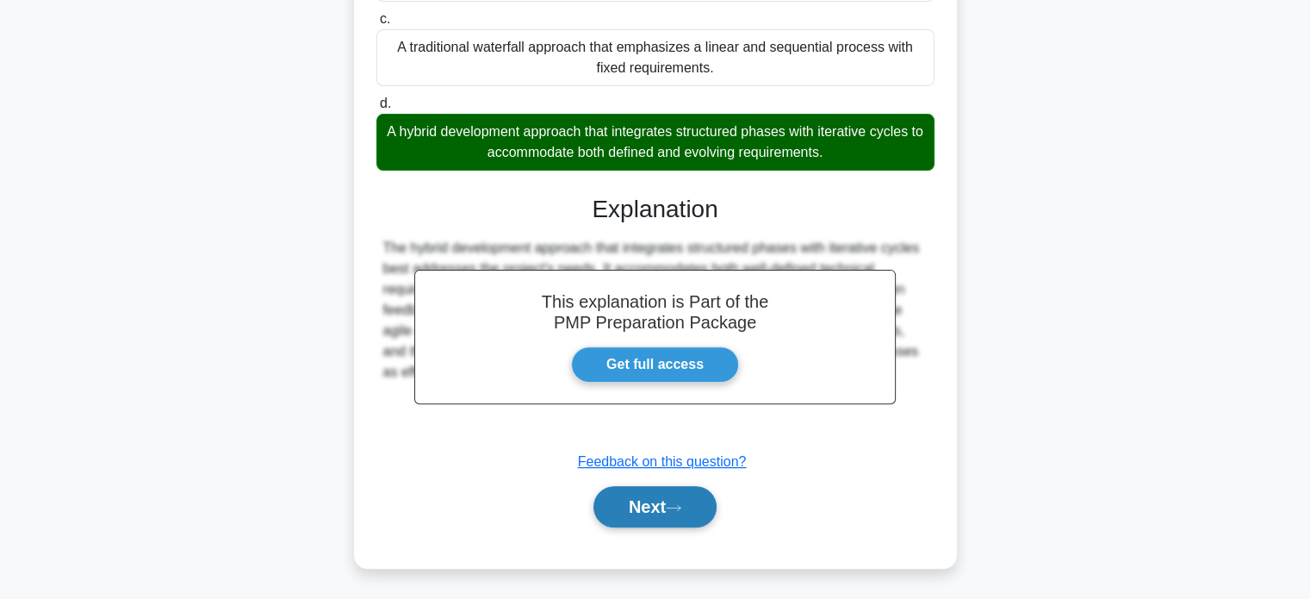
click at [662, 523] on button "Next" at bounding box center [654, 506] width 123 height 41
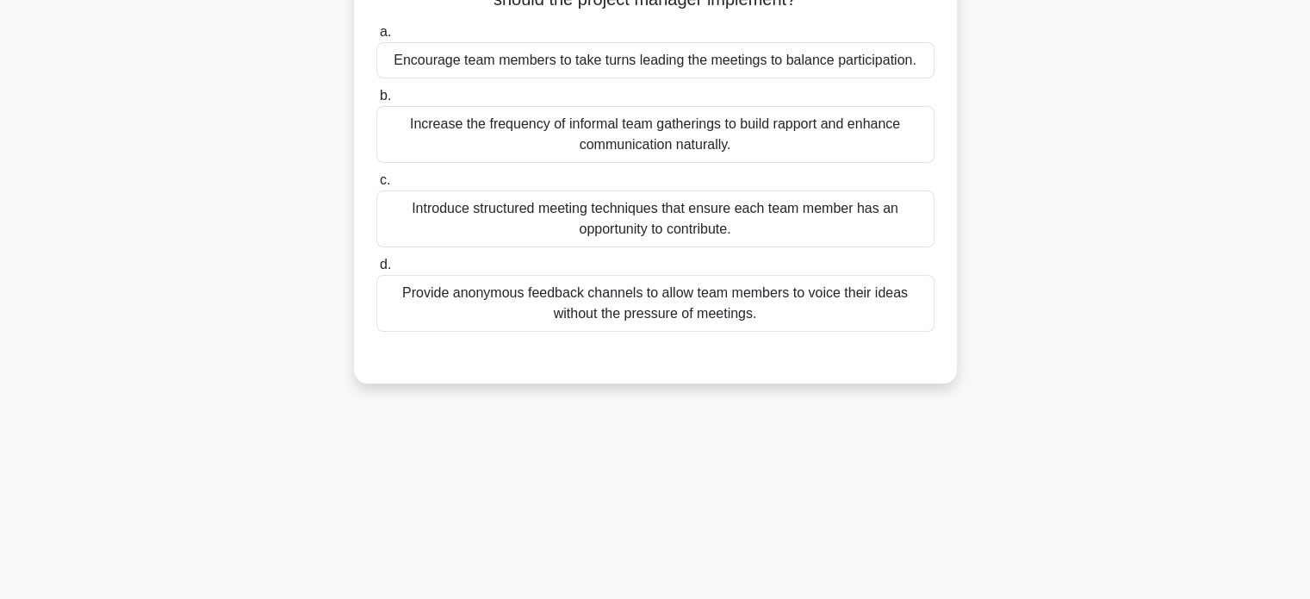
scroll to position [159, 0]
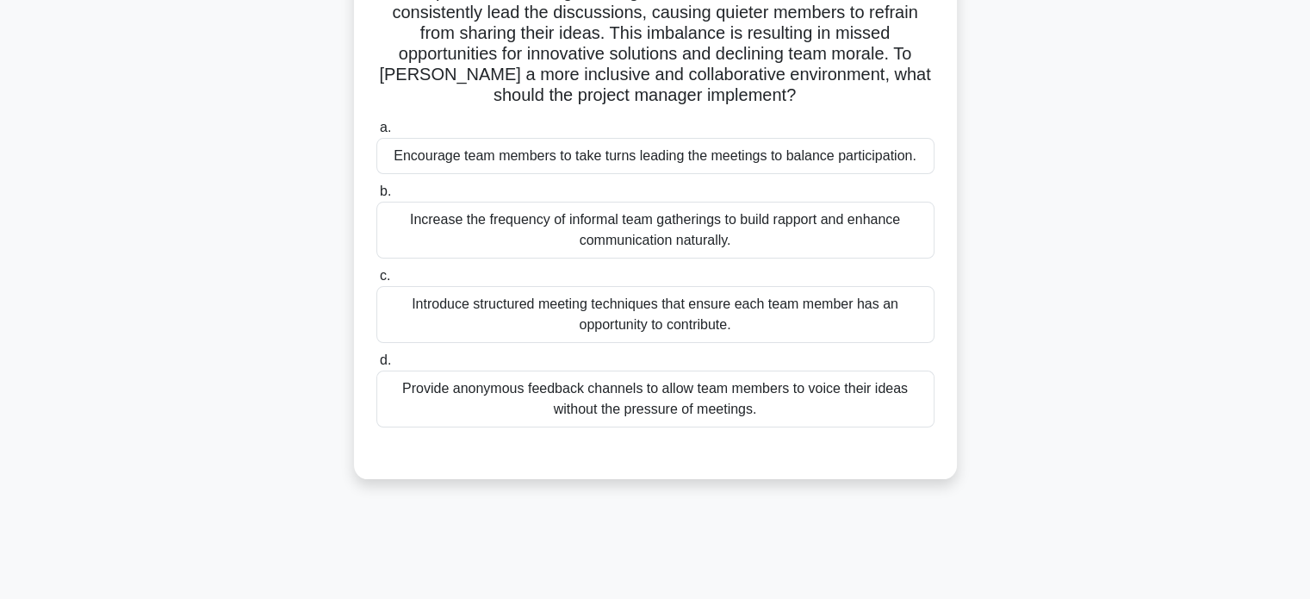
click at [668, 413] on div "Provide anonymous feedback channels to allow team members to voice their ideas …" at bounding box center [655, 398] width 558 height 57
click at [376, 366] on input "d. Provide anonymous feedback channels to allow team members to voice their ide…" at bounding box center [376, 360] width 0 height 11
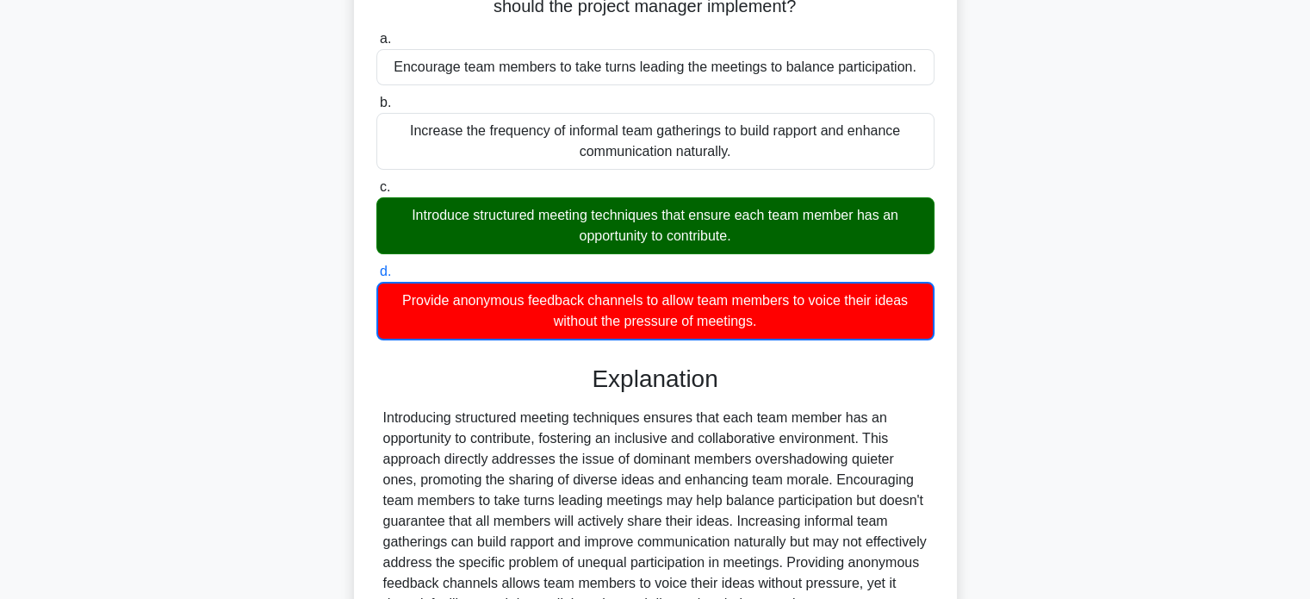
scroll to position [418, 0]
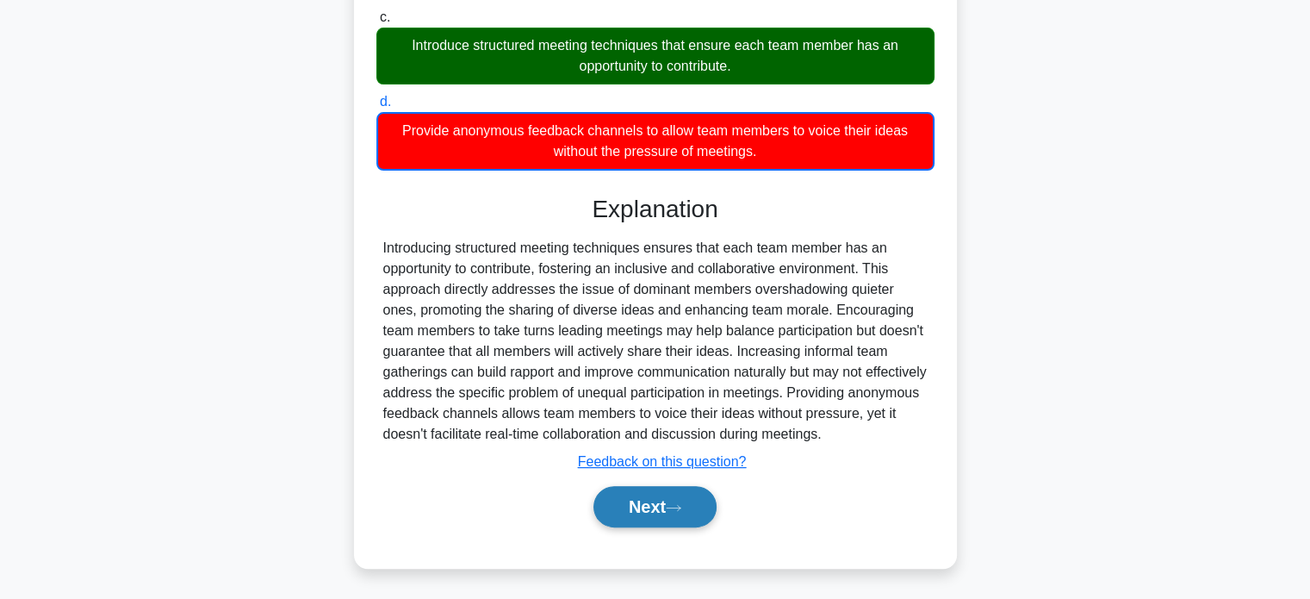
click at [635, 507] on button "Next" at bounding box center [654, 506] width 123 height 41
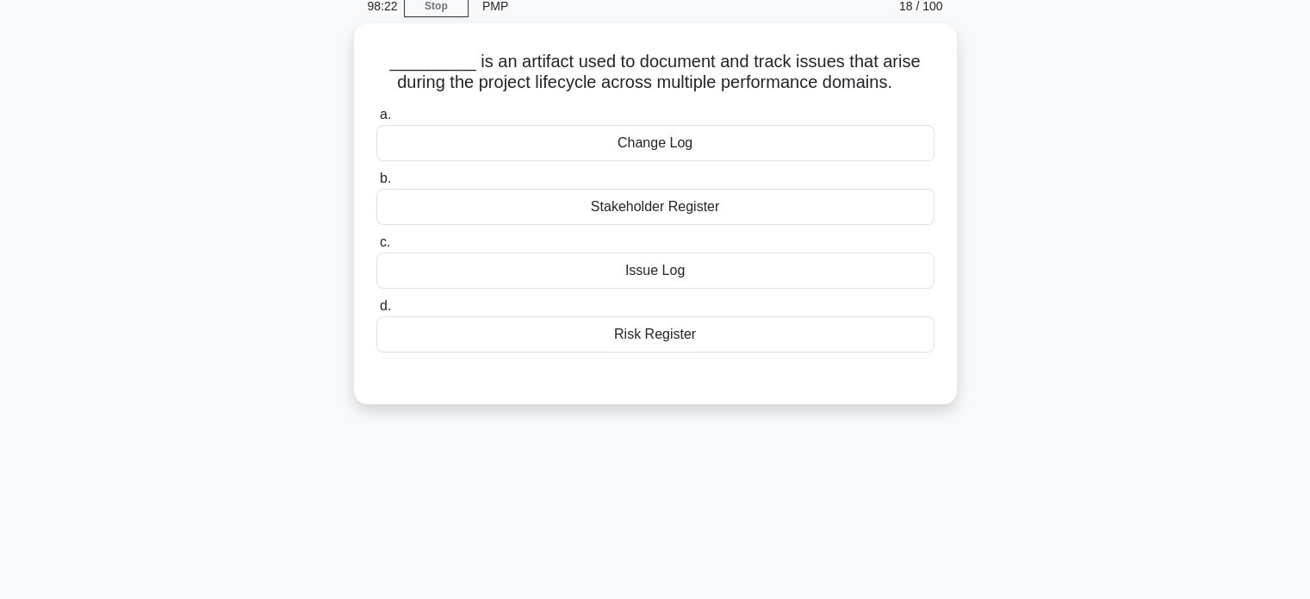
scroll to position [0, 0]
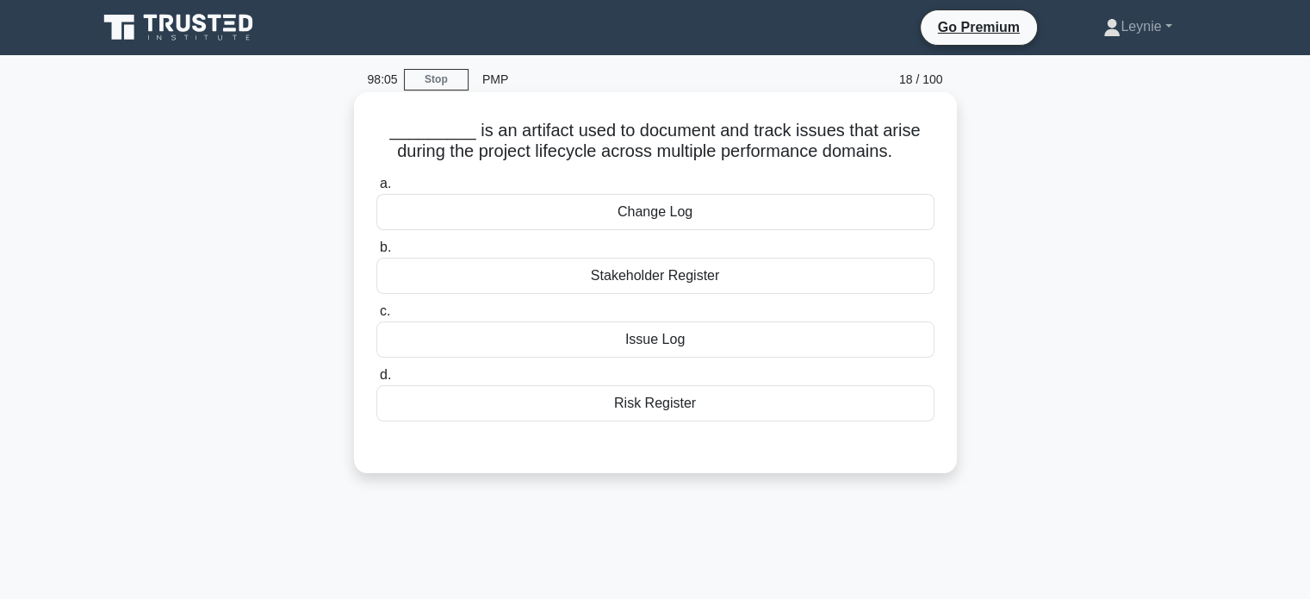
click at [786, 332] on div "Issue Log" at bounding box center [655, 339] width 558 height 36
click at [376, 317] on input "c. Issue Log" at bounding box center [376, 311] width 0 height 11
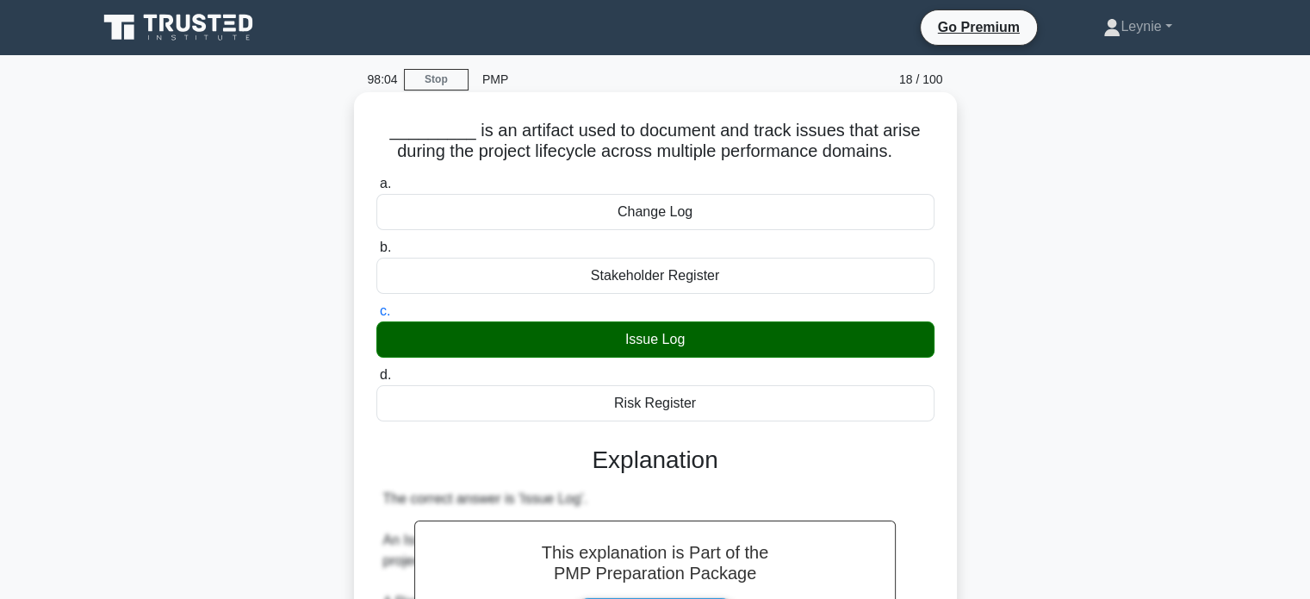
scroll to position [332, 0]
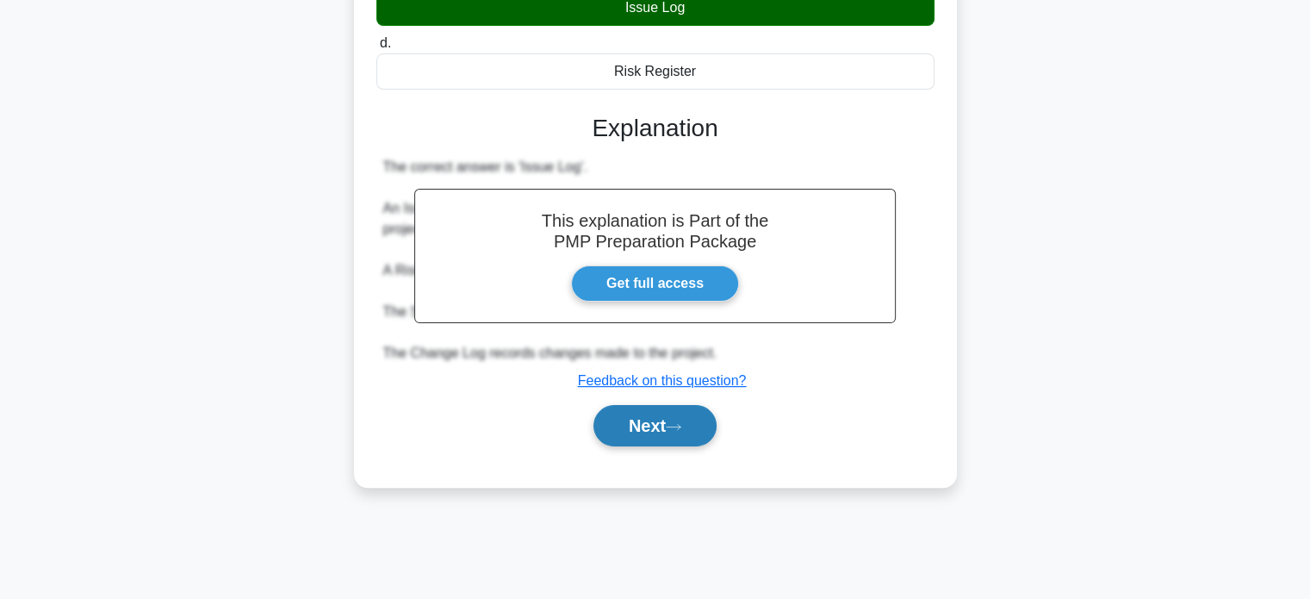
click at [681, 422] on icon at bounding box center [674, 426] width 16 height 9
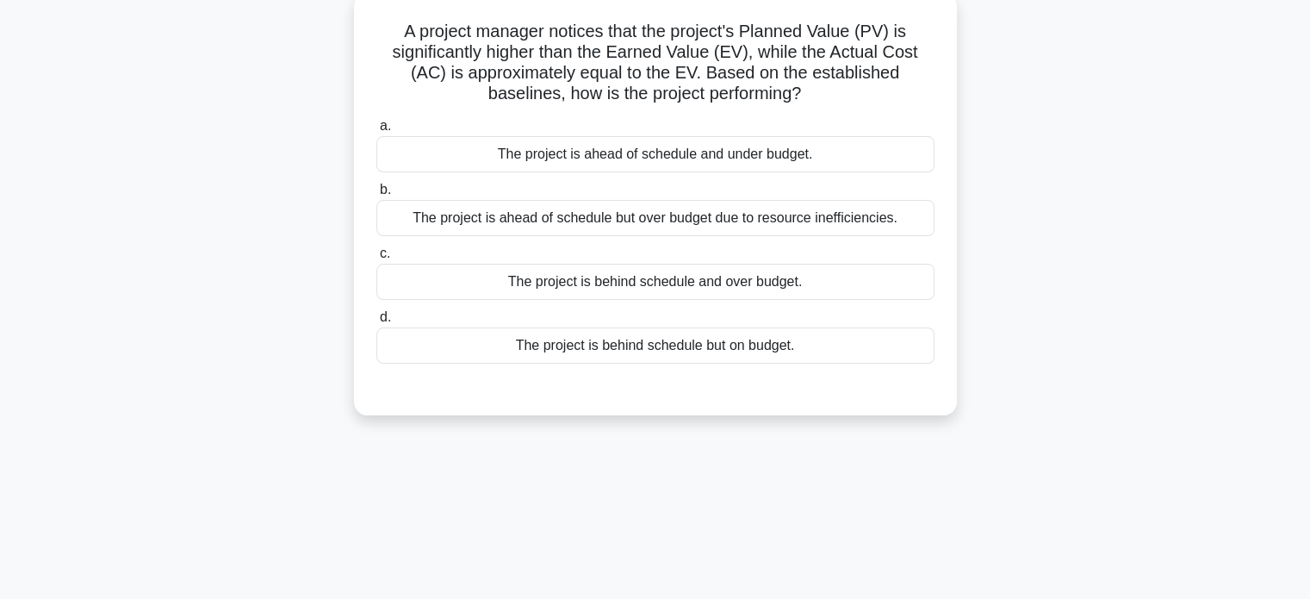
scroll to position [73, 0]
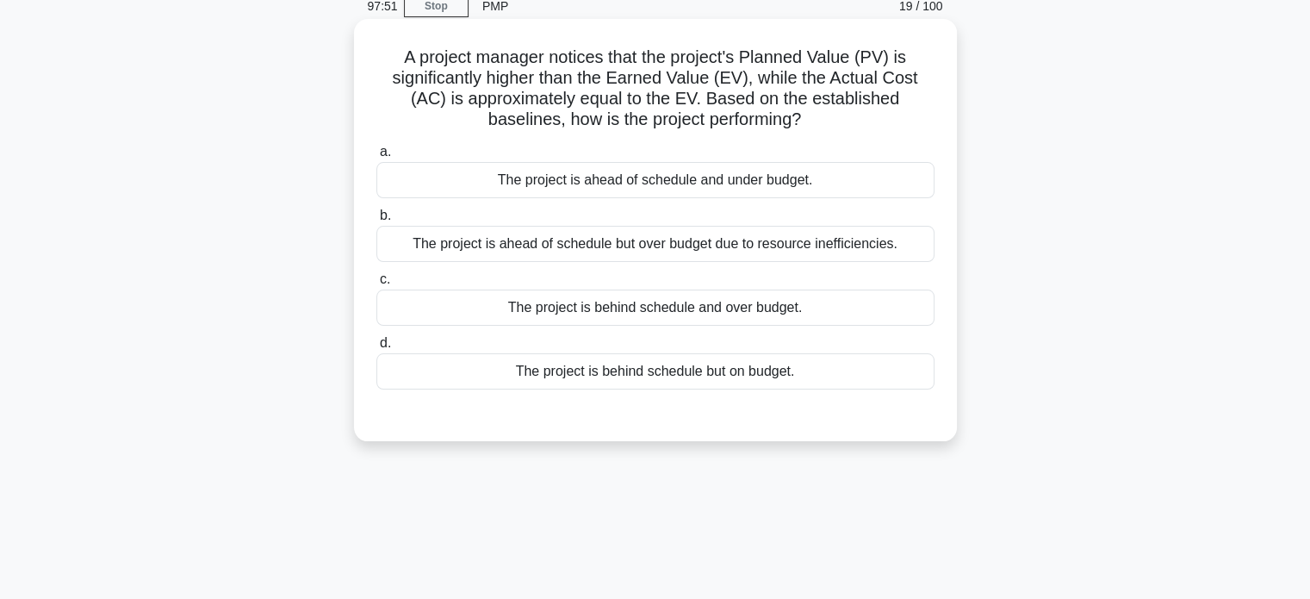
click at [823, 185] on div "The project is ahead of schedule and under budget." at bounding box center [655, 180] width 558 height 36
click at [376, 158] on input "a. The project is ahead of schedule and under budget." at bounding box center [376, 151] width 0 height 11
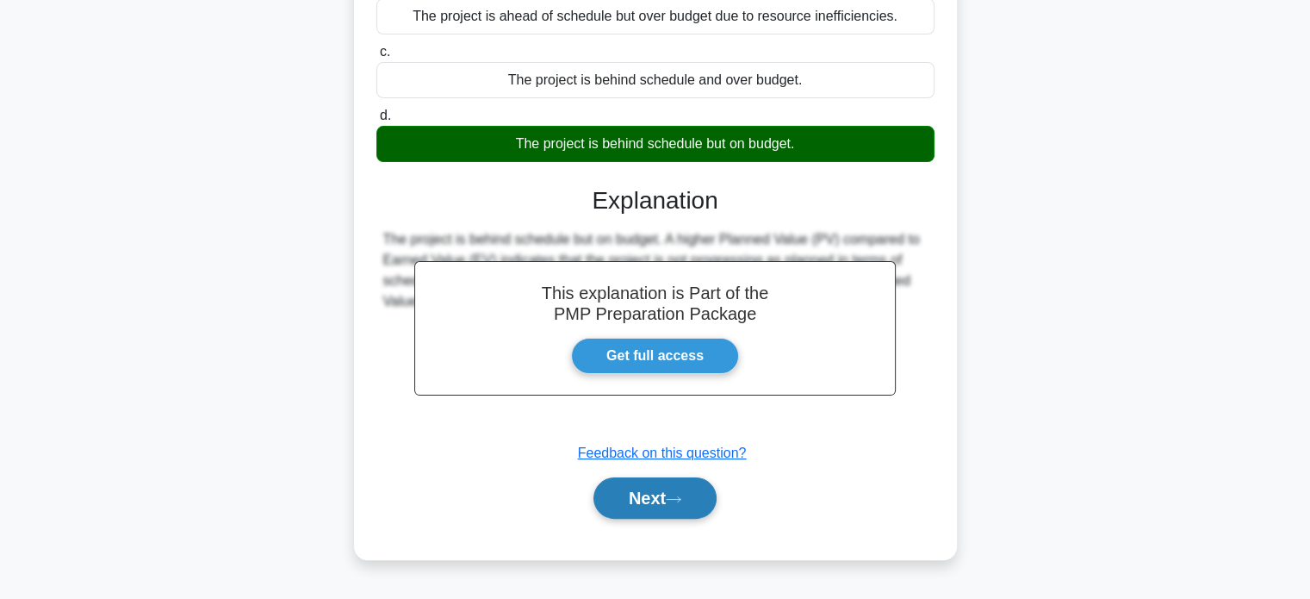
scroll to position [332, 0]
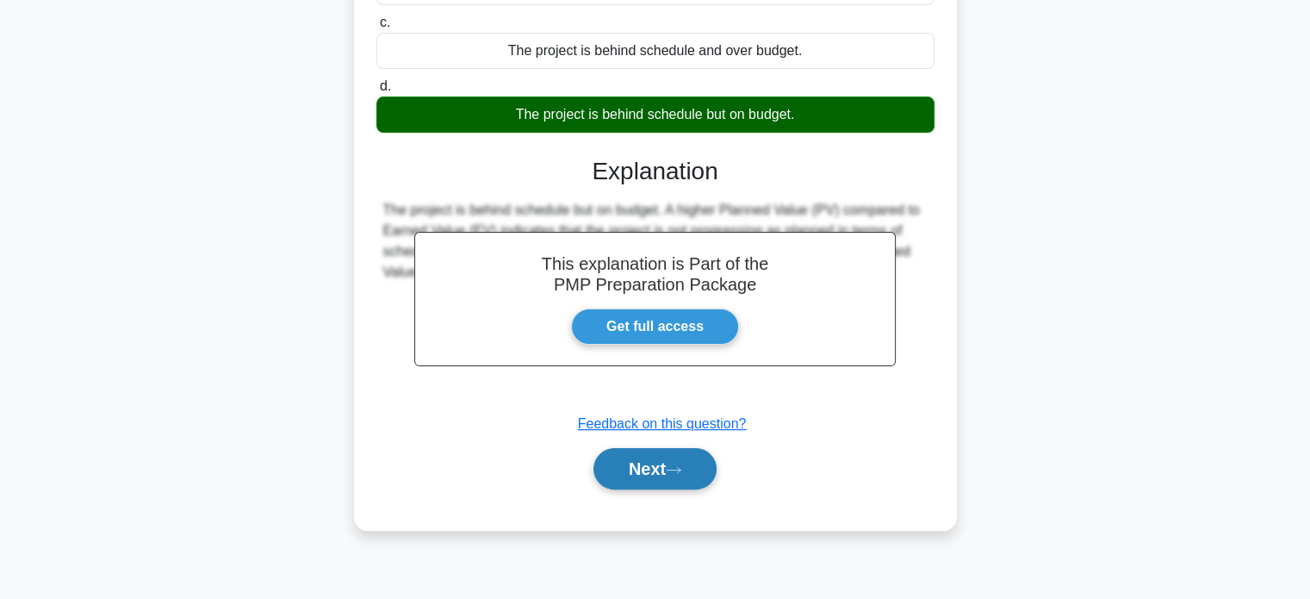
click at [671, 469] on button "Next" at bounding box center [654, 468] width 123 height 41
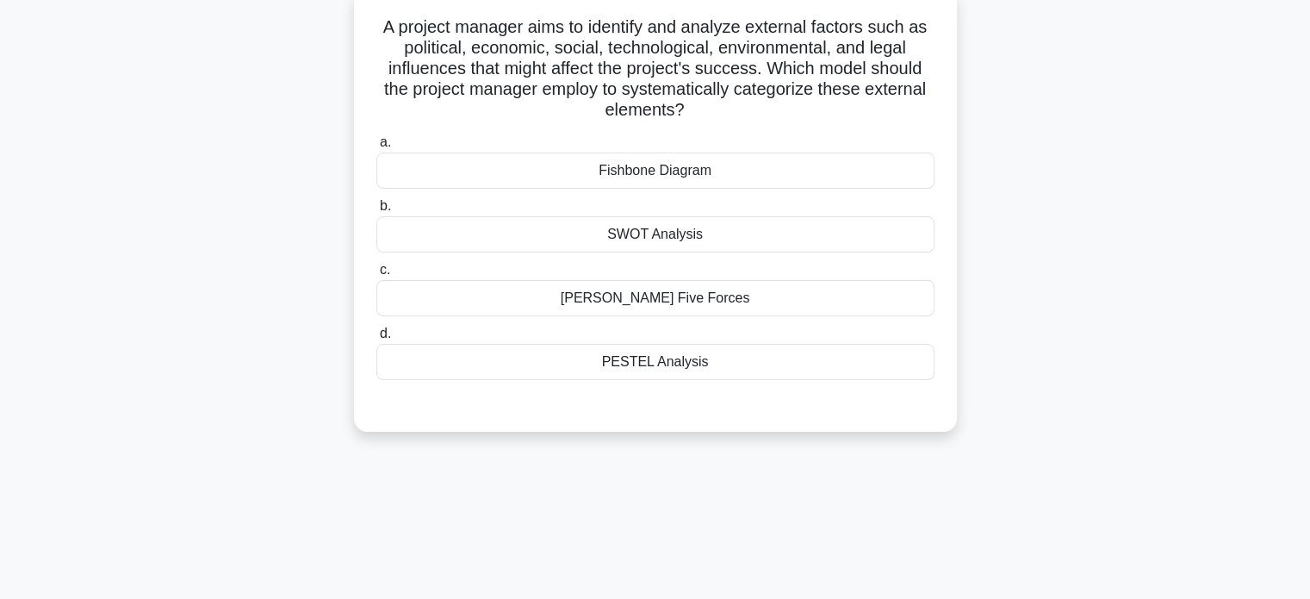
scroll to position [73, 0]
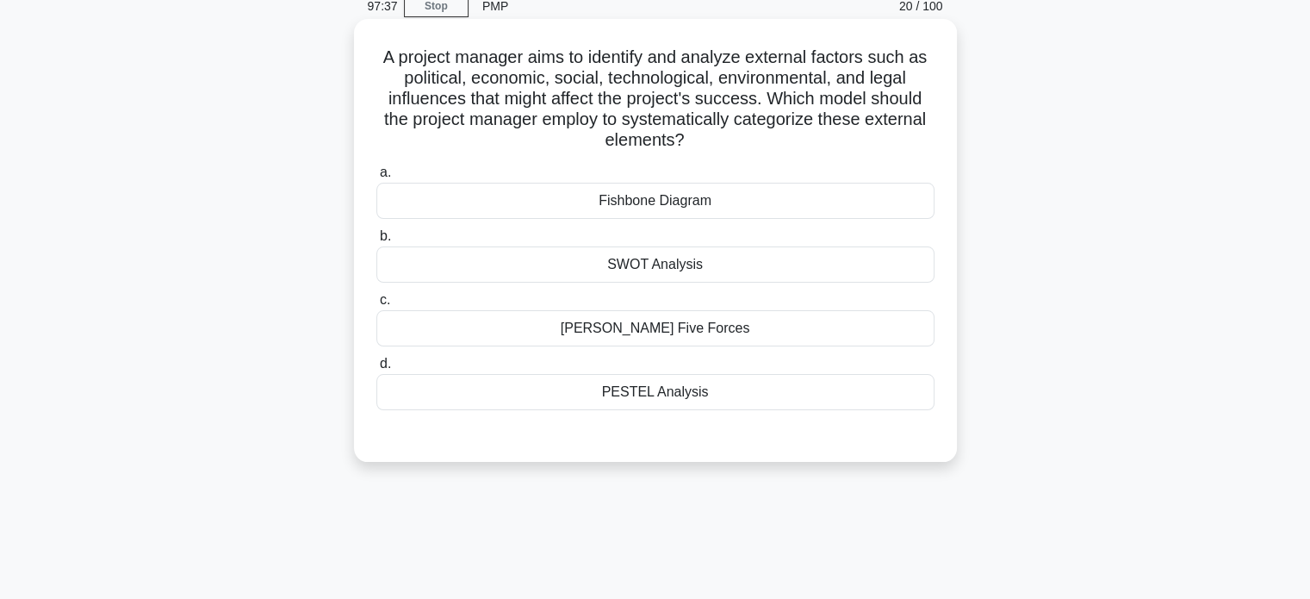
click at [786, 194] on div "Fishbone Diagram" at bounding box center [655, 201] width 558 height 36
click at [376, 178] on input "a. Fishbone Diagram" at bounding box center [376, 172] width 0 height 11
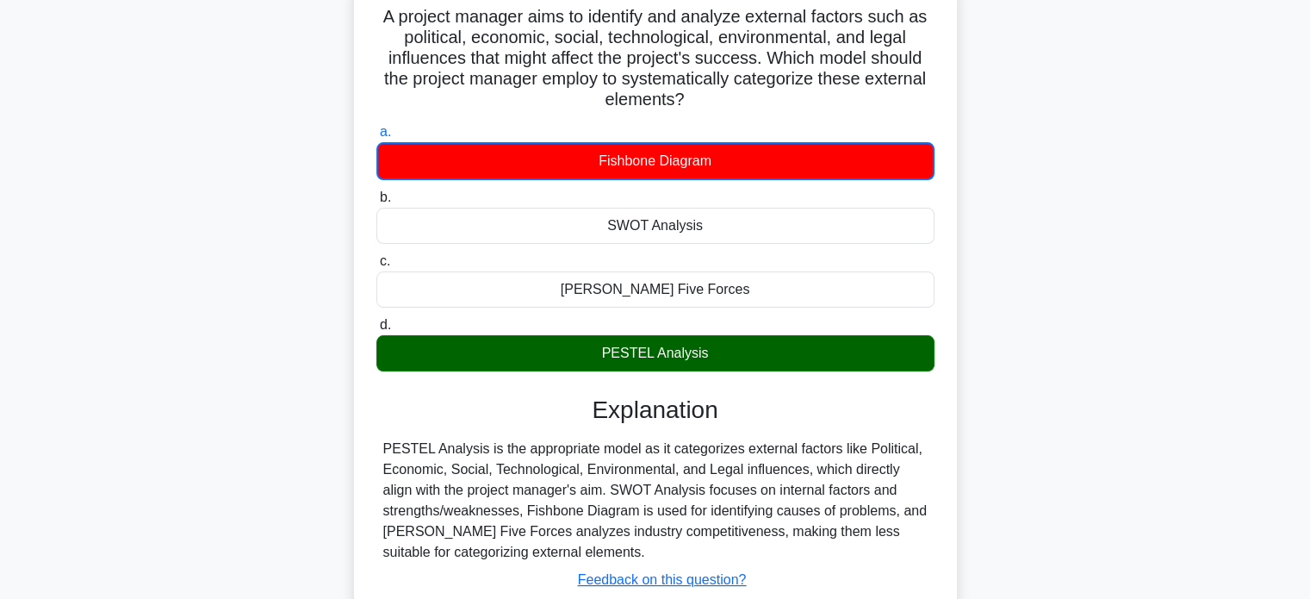
scroll to position [332, 0]
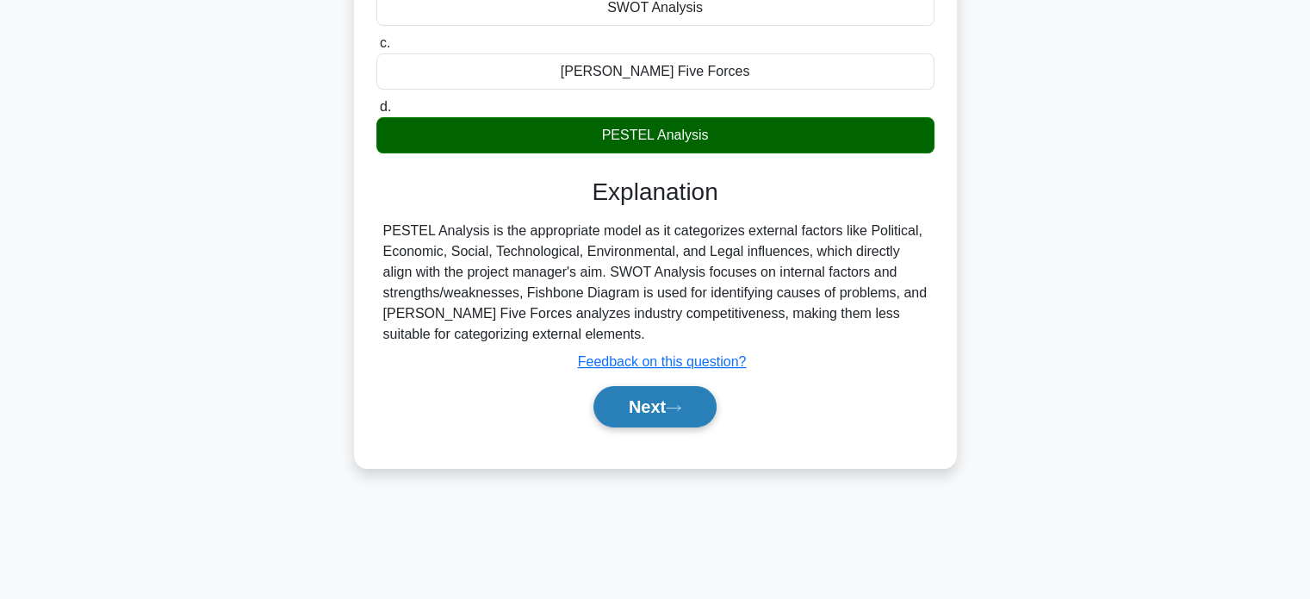
click at [639, 411] on button "Next" at bounding box center [654, 406] width 123 height 41
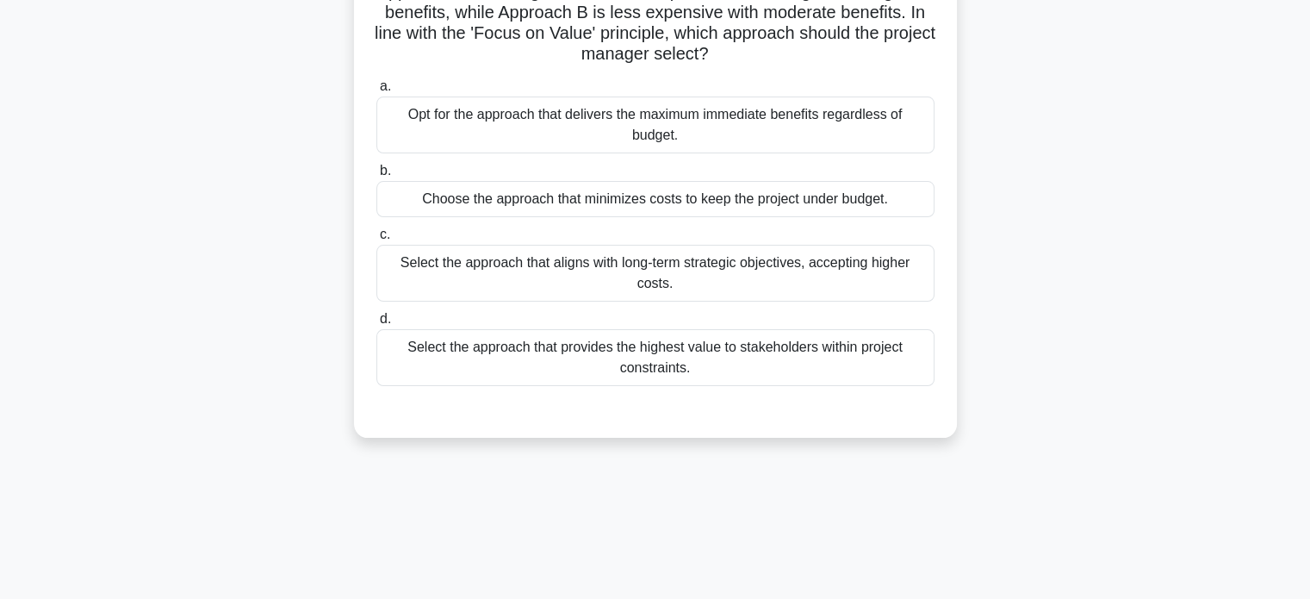
scroll to position [73, 0]
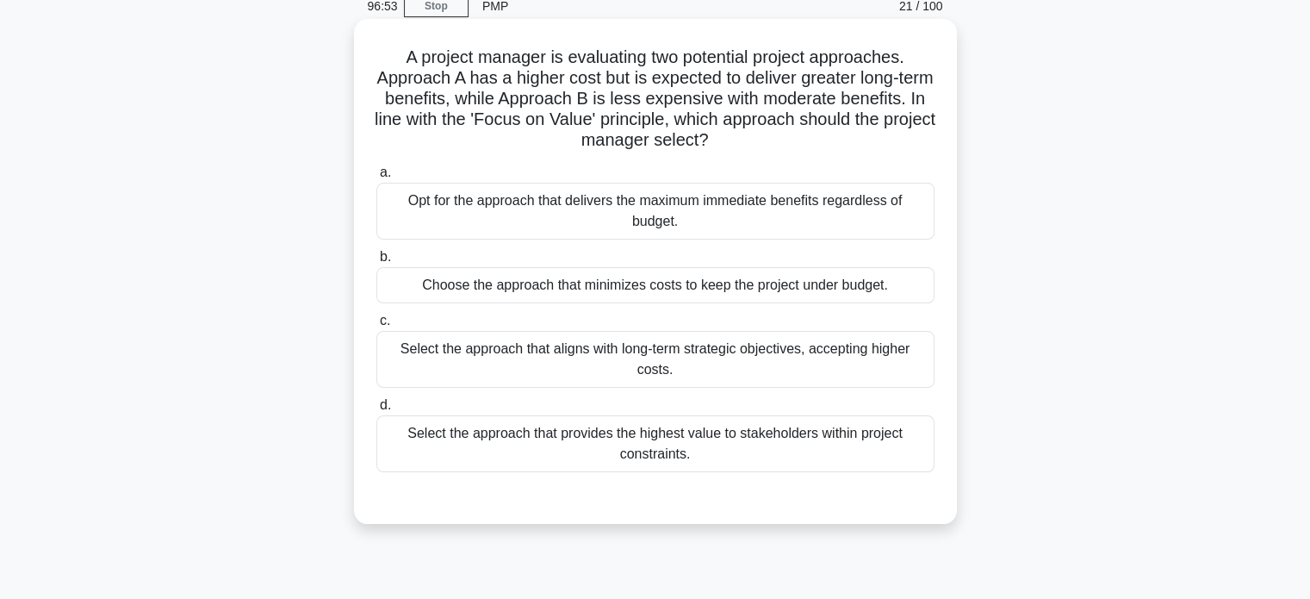
click at [885, 428] on div "Select the approach that provides the highest value to stakeholders within proj…" at bounding box center [655, 443] width 558 height 57
click at [376, 411] on input "d. Select the approach that provides the highest value to stakeholders within p…" at bounding box center [376, 405] width 0 height 11
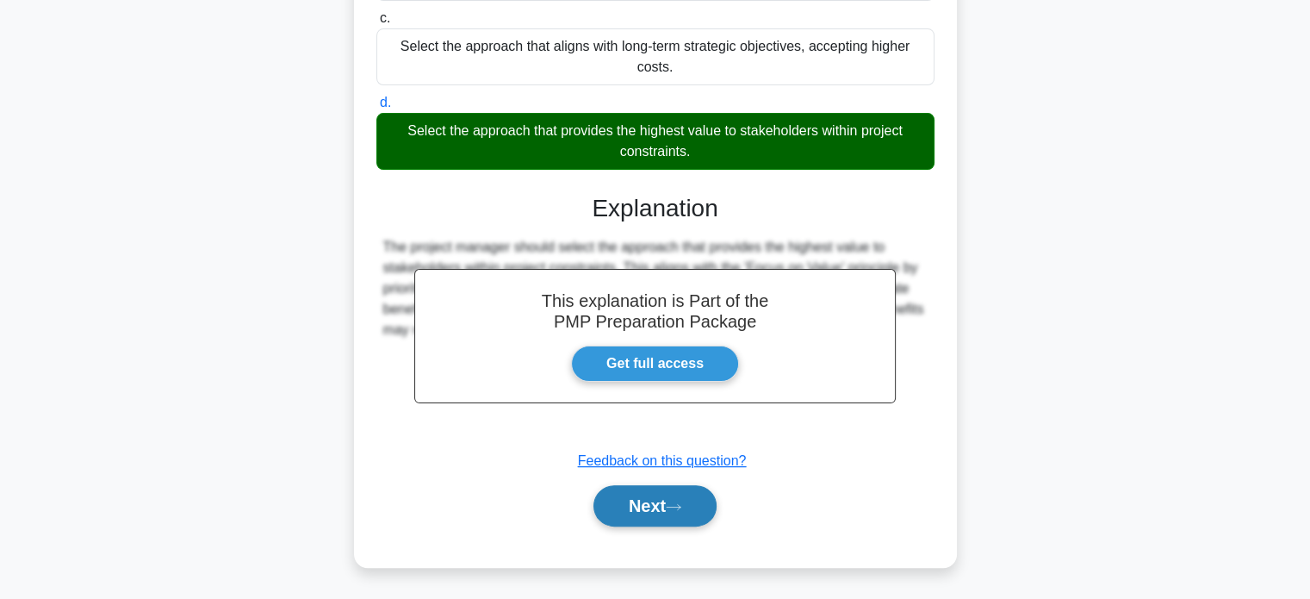
click at [664, 501] on button "Next" at bounding box center [654, 505] width 123 height 41
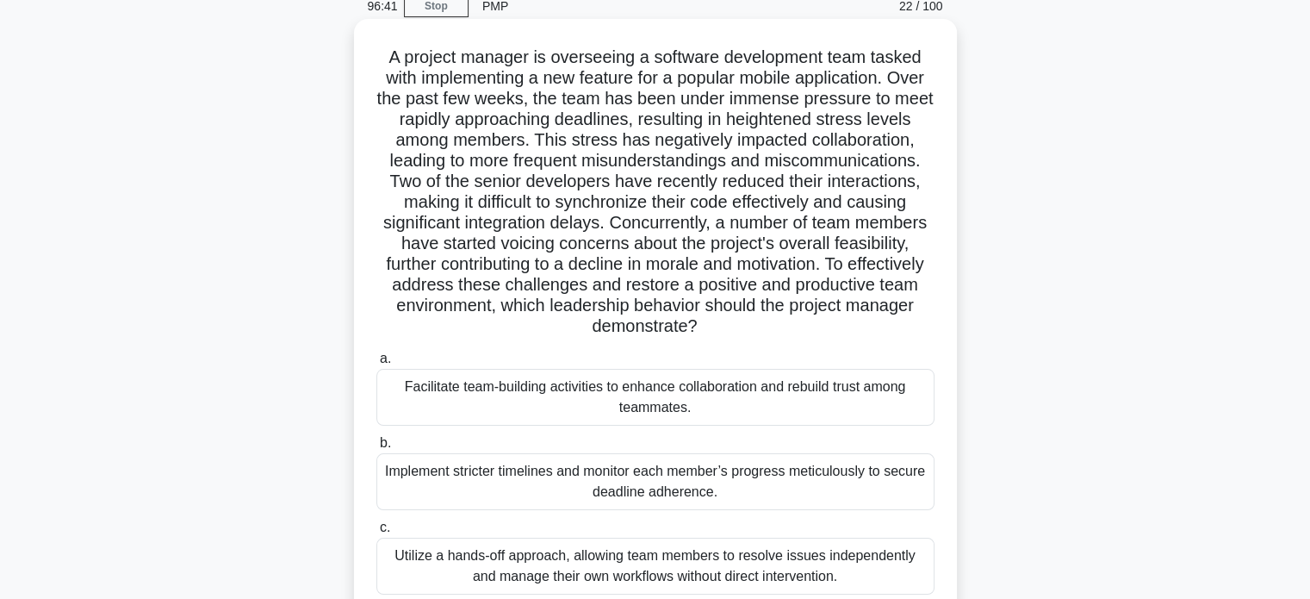
click at [796, 387] on div "Facilitate team-building activities to enhance collaboration and rebuild trust …" at bounding box center [655, 397] width 558 height 57
click at [376, 364] on input "a. Facilitate team-building activities to enhance collaboration and rebuild tru…" at bounding box center [376, 358] width 0 height 11
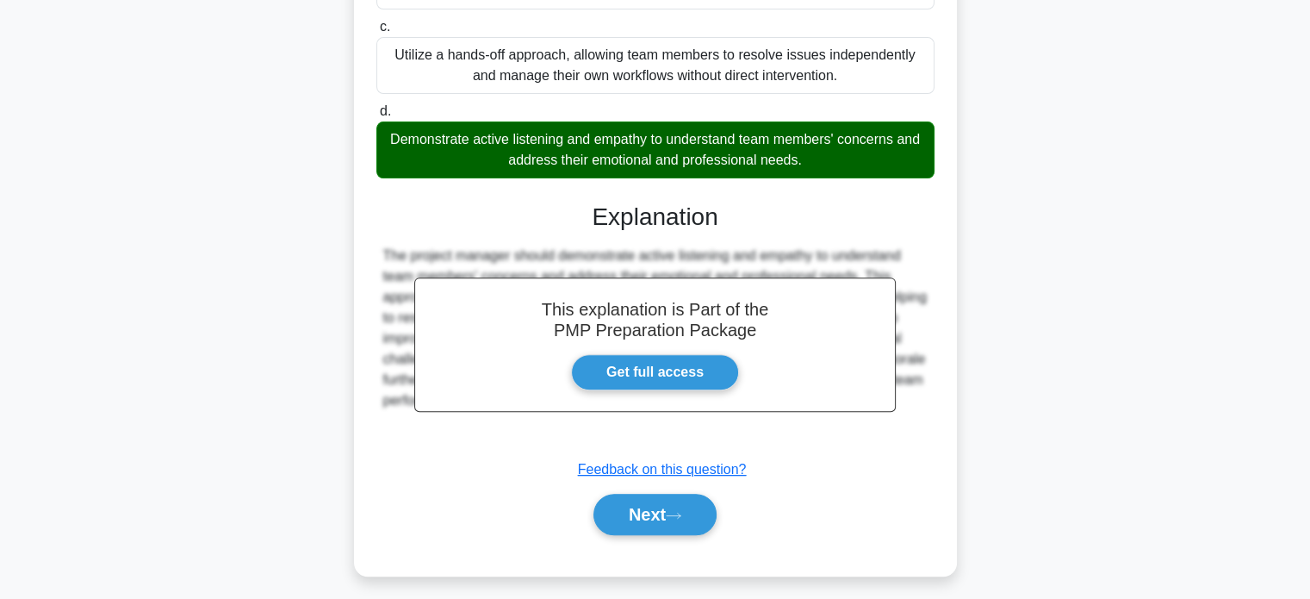
scroll to position [583, 0]
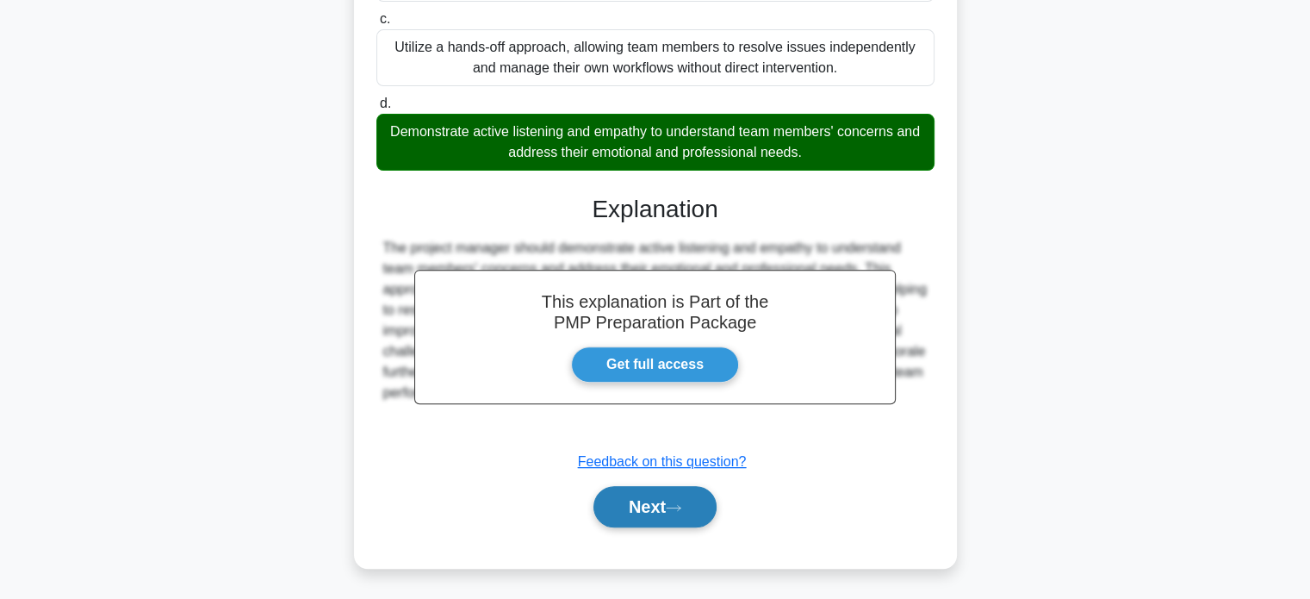
click at [693, 509] on button "Next" at bounding box center [654, 506] width 123 height 41
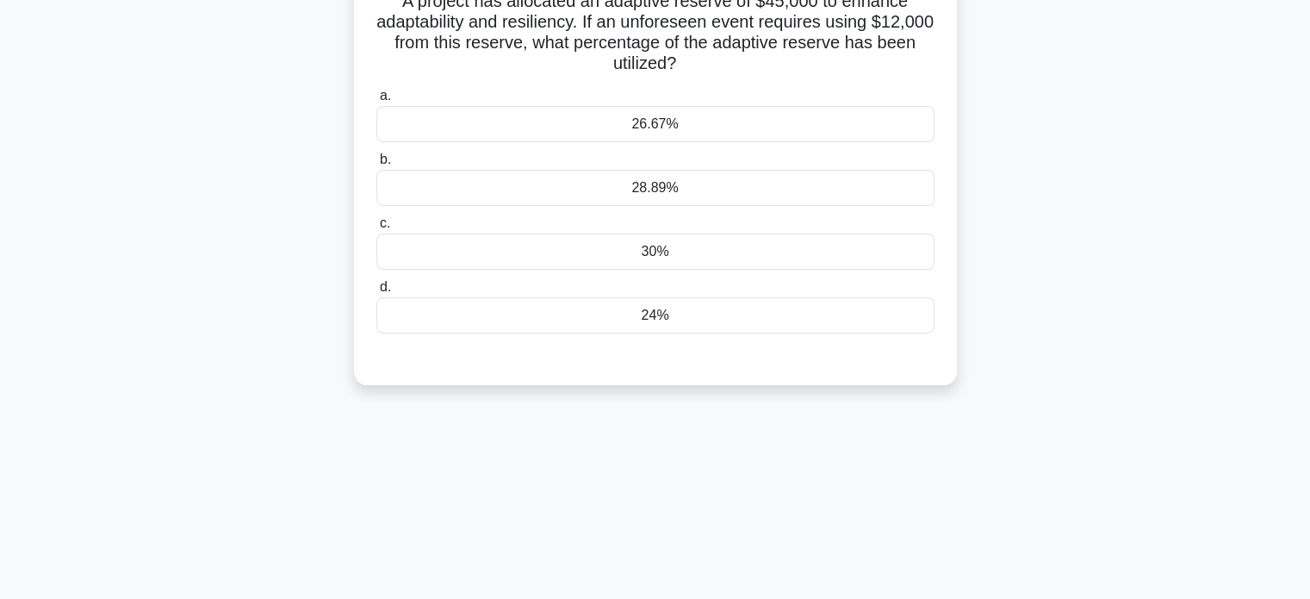
scroll to position [73, 0]
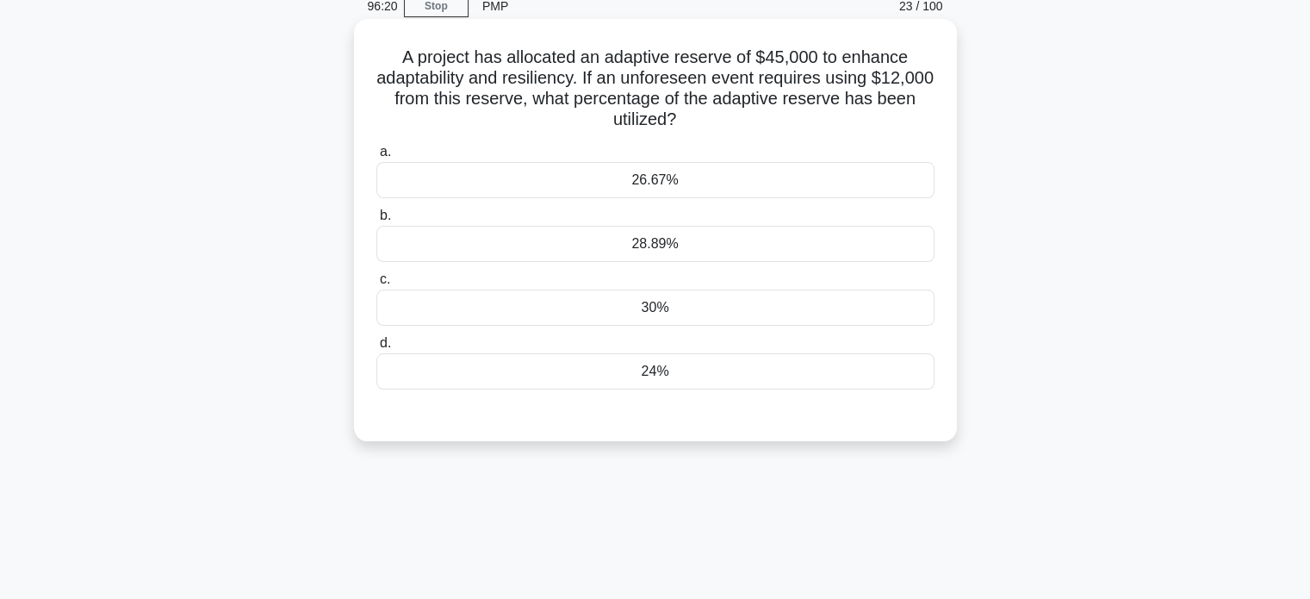
click at [708, 383] on div "24%" at bounding box center [655, 371] width 558 height 36
click at [376, 349] on input "d. 24%" at bounding box center [376, 343] width 0 height 11
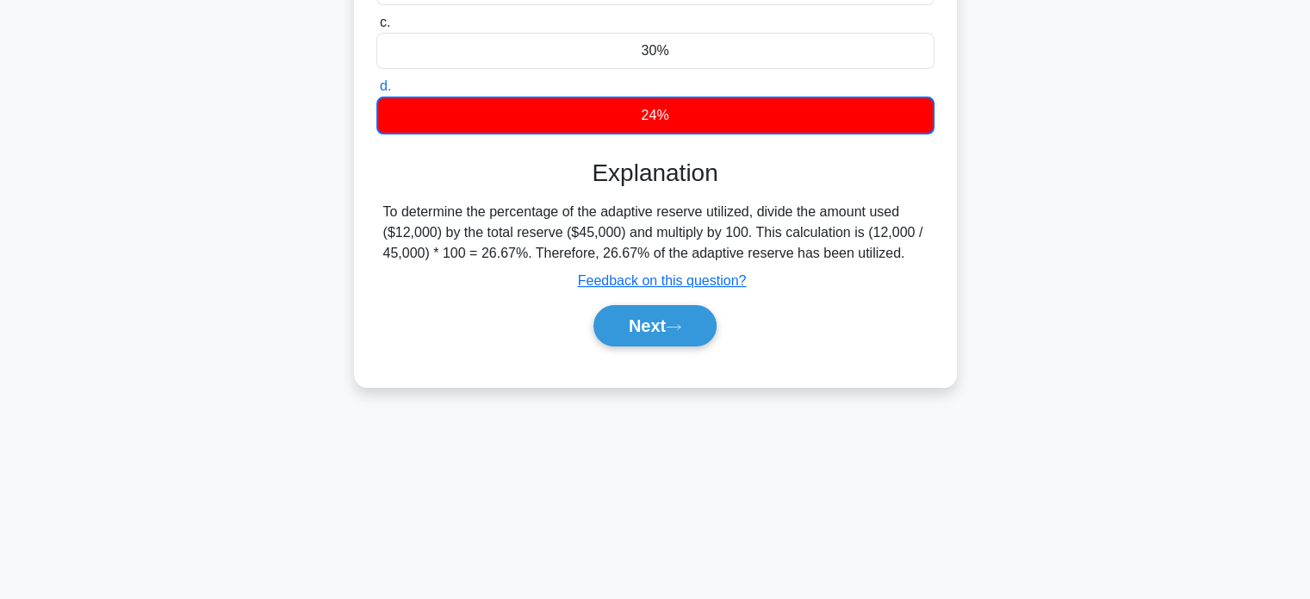
scroll to position [332, 0]
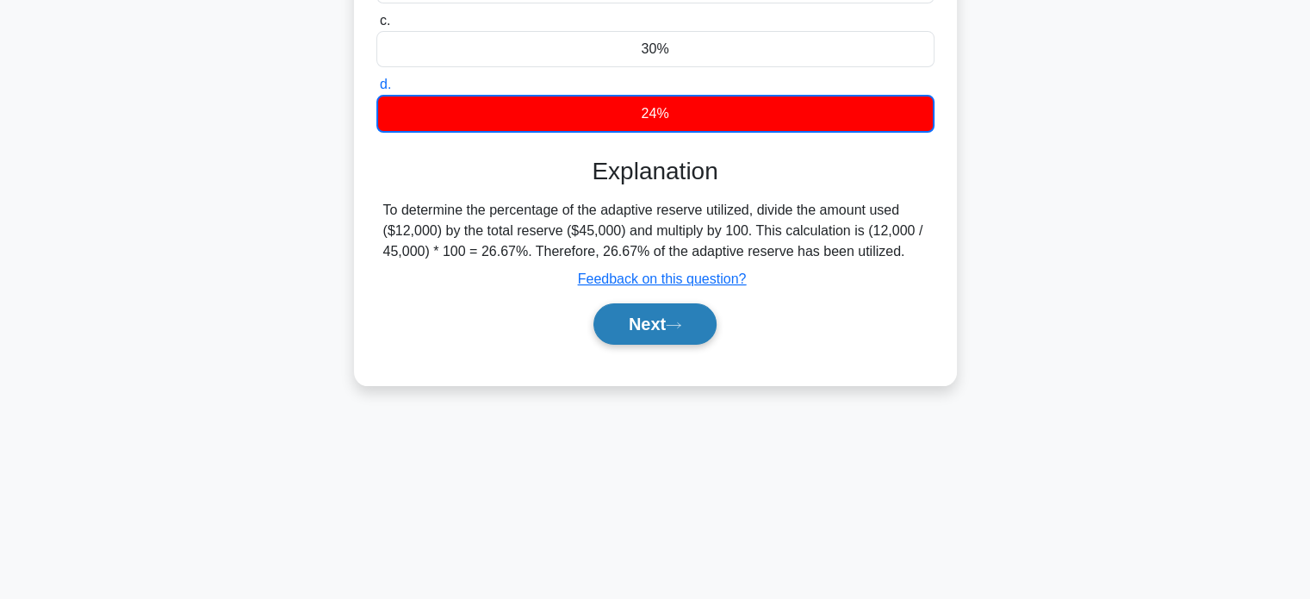
click at [649, 319] on button "Next" at bounding box center [654, 323] width 123 height 41
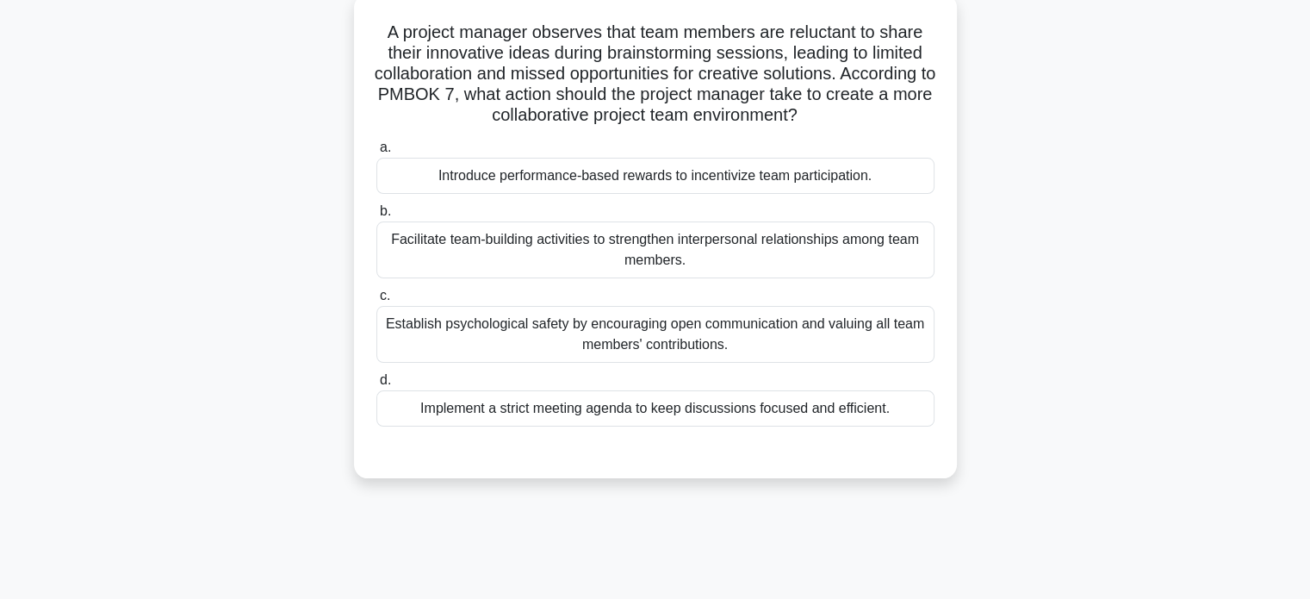
scroll to position [73, 0]
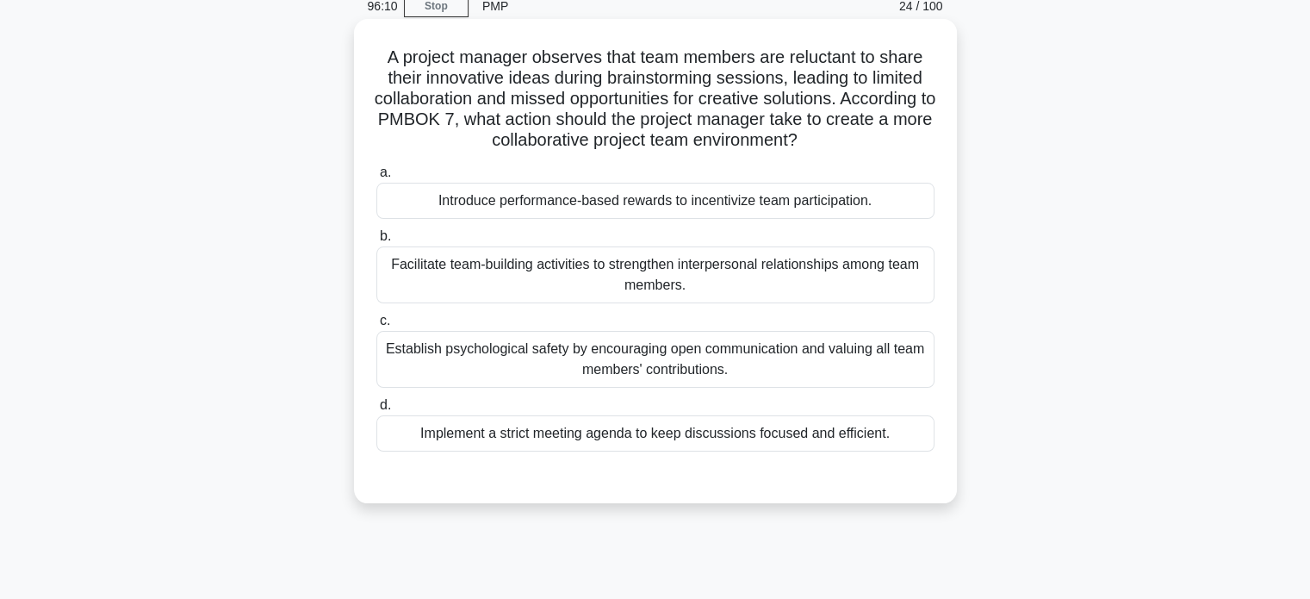
click at [850, 280] on div "Facilitate team-building activities to strengthen interpersonal relationships a…" at bounding box center [655, 274] width 558 height 57
click at [376, 242] on input "b. Facilitate team-building activities to strengthen interpersonal relationship…" at bounding box center [376, 236] width 0 height 11
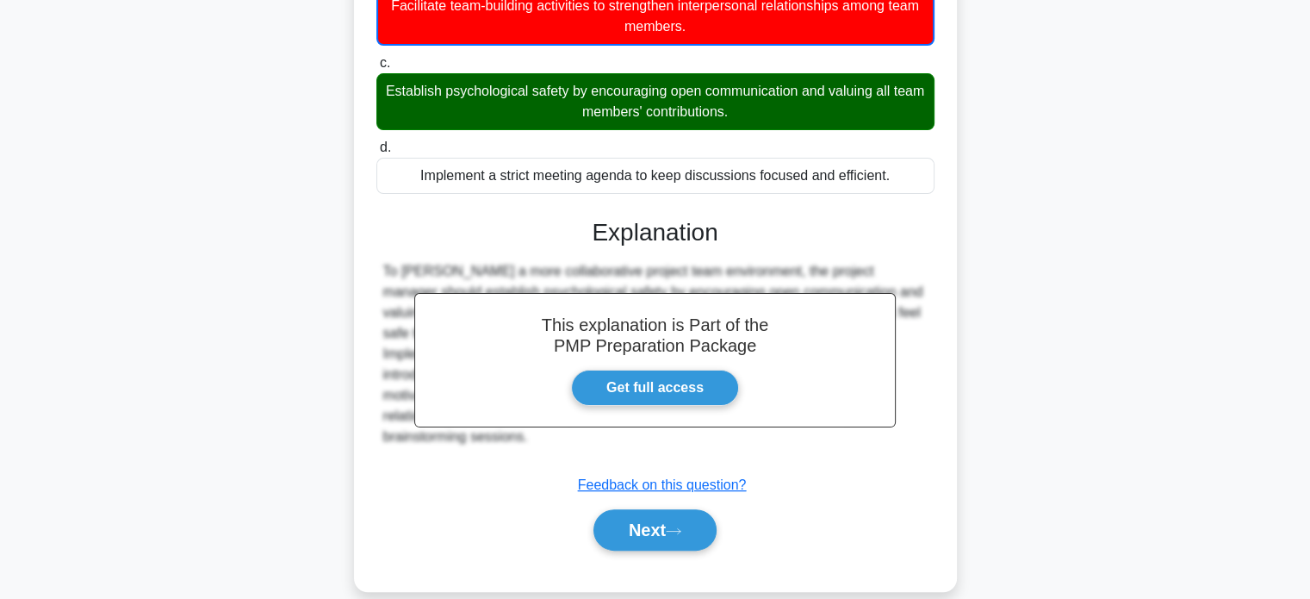
scroll to position [356, 0]
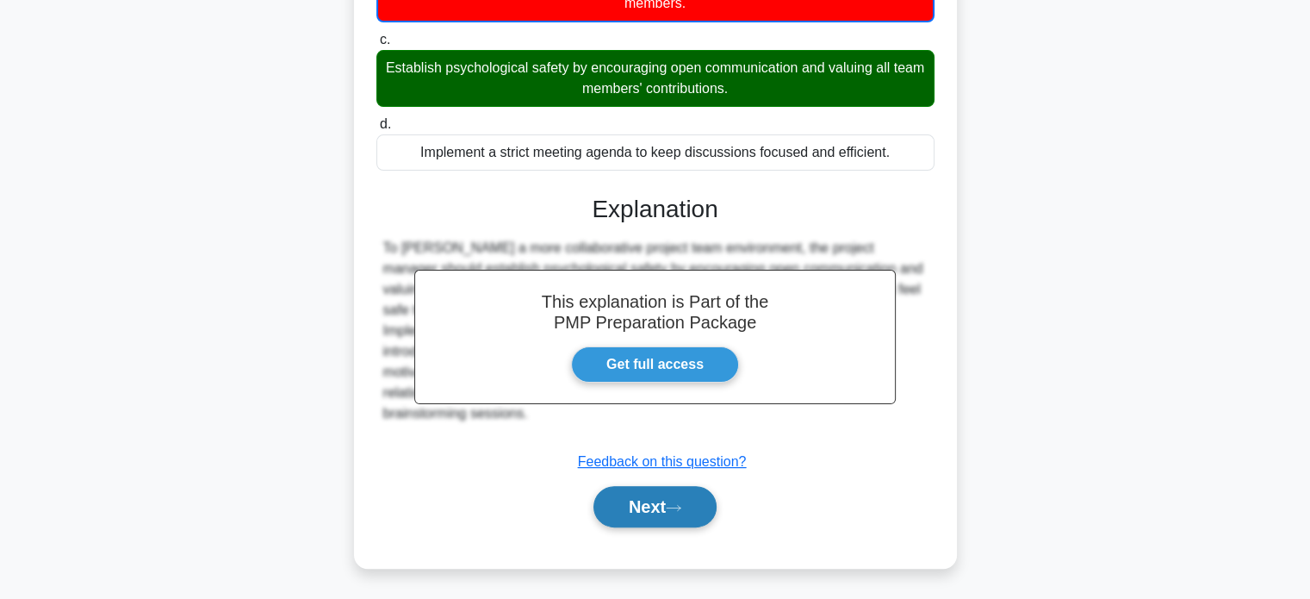
click at [687, 494] on button "Next" at bounding box center [654, 506] width 123 height 41
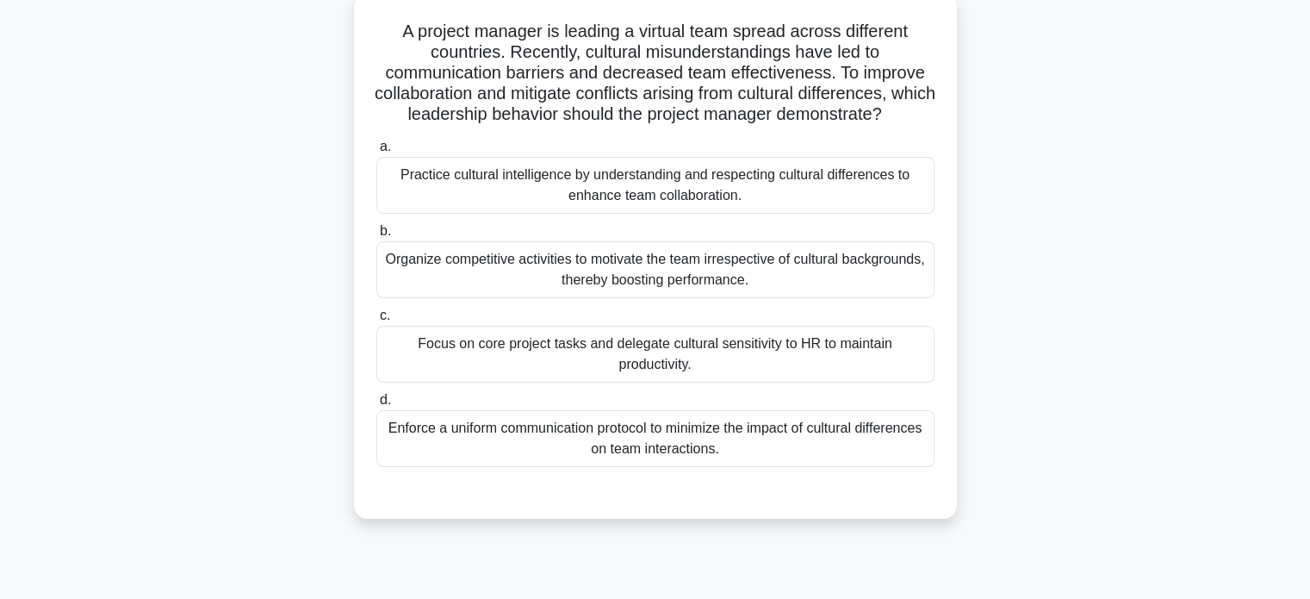
scroll to position [73, 0]
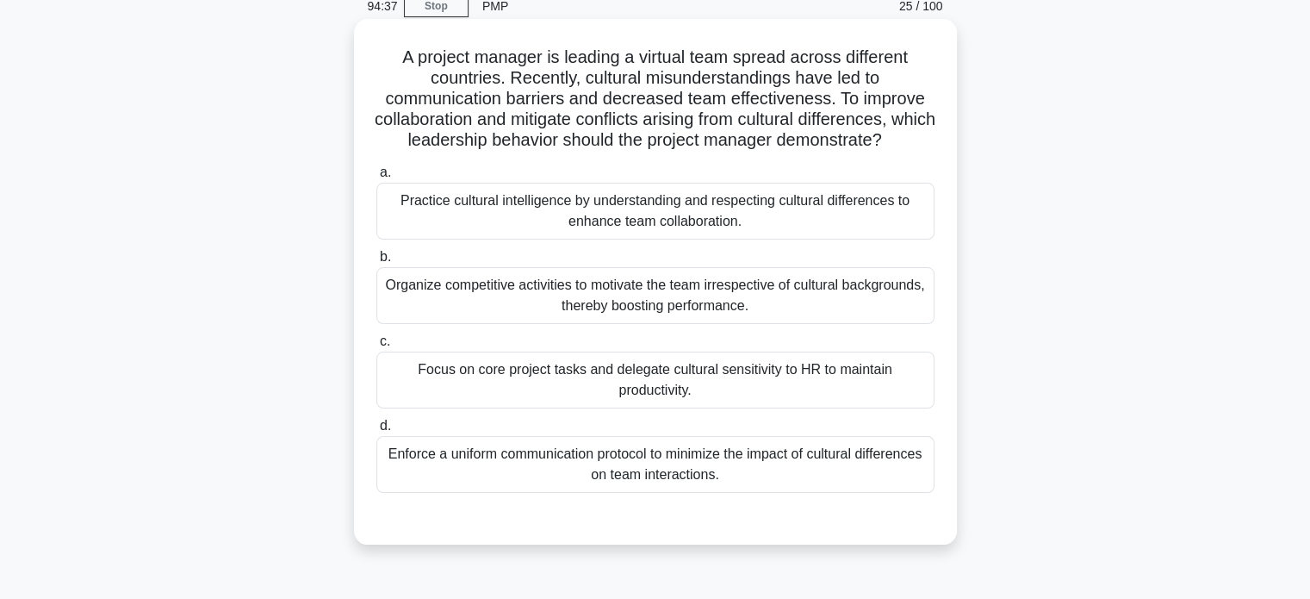
click at [747, 214] on div "Practice cultural intelligence by understanding and respecting cultural differe…" at bounding box center [655, 211] width 558 height 57
click at [376, 178] on input "a. Practice cultural intelligence by understanding and respecting cultural diff…" at bounding box center [376, 172] width 0 height 11
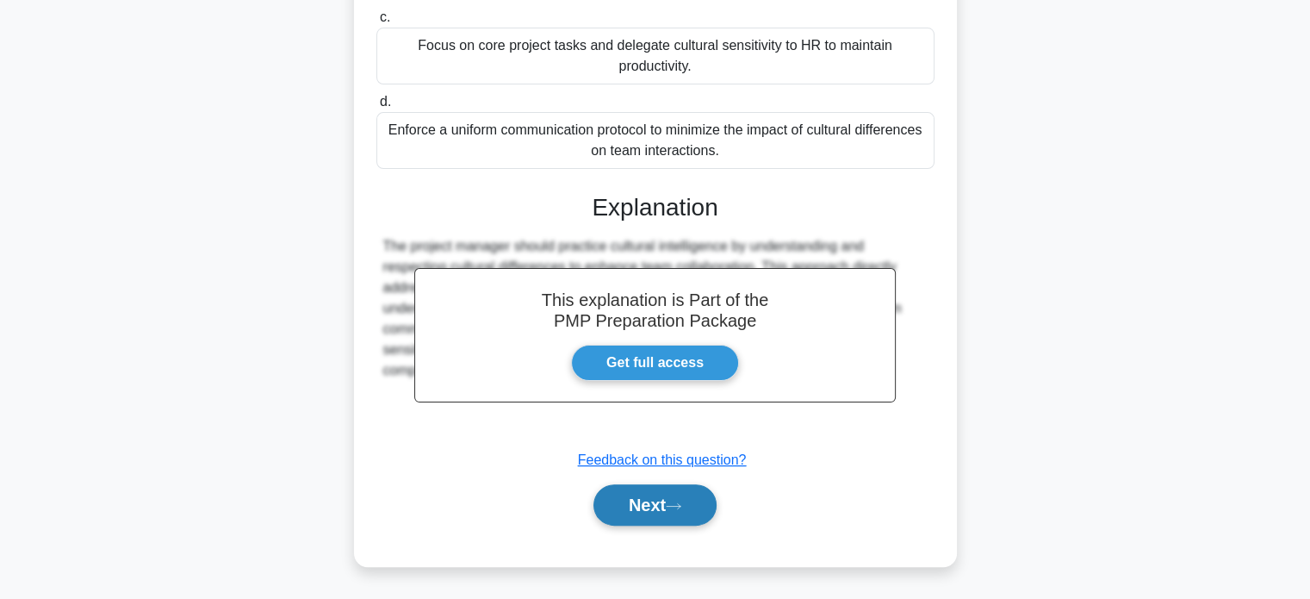
click at [651, 507] on button "Next" at bounding box center [654, 504] width 123 height 41
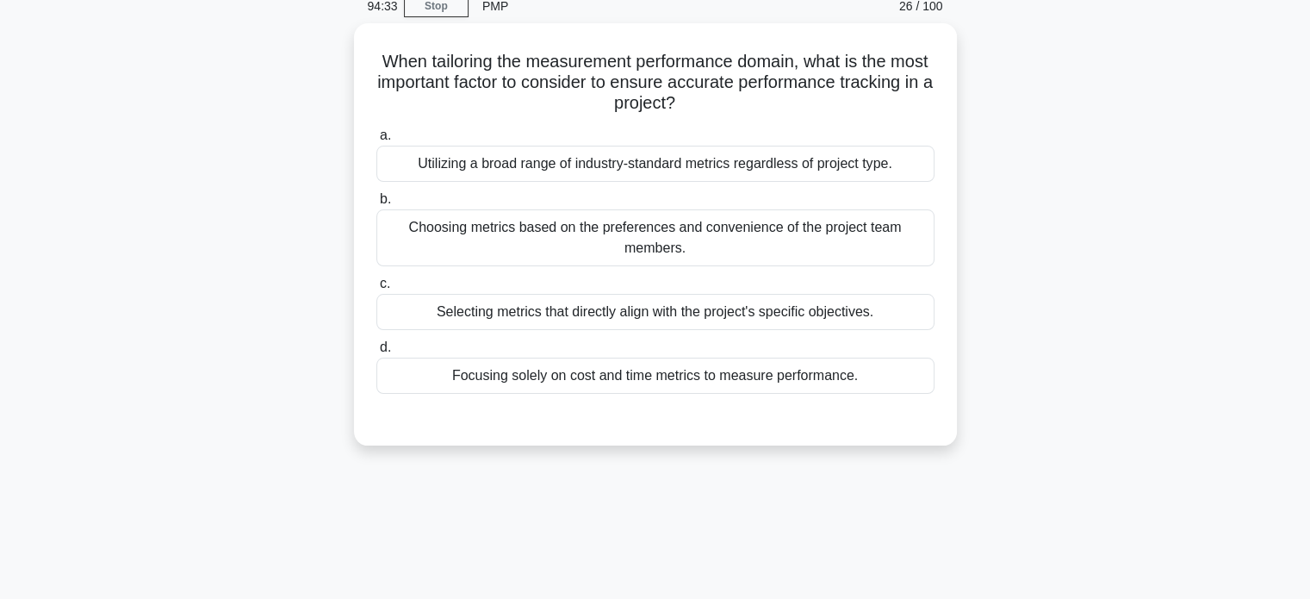
scroll to position [0, 0]
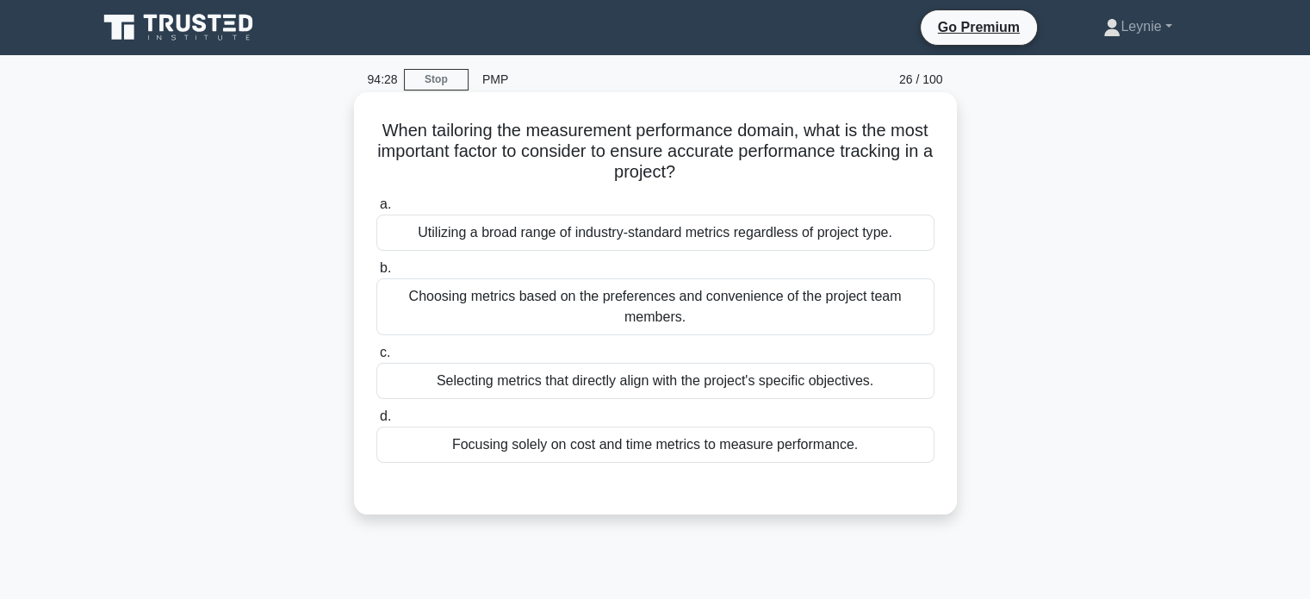
click at [901, 382] on div "Selecting metrics that directly align with the project's specific objectives." at bounding box center [655, 381] width 558 height 36
click at [376, 358] on input "c. Selecting metrics that directly align with the project's specific objectives." at bounding box center [376, 352] width 0 height 11
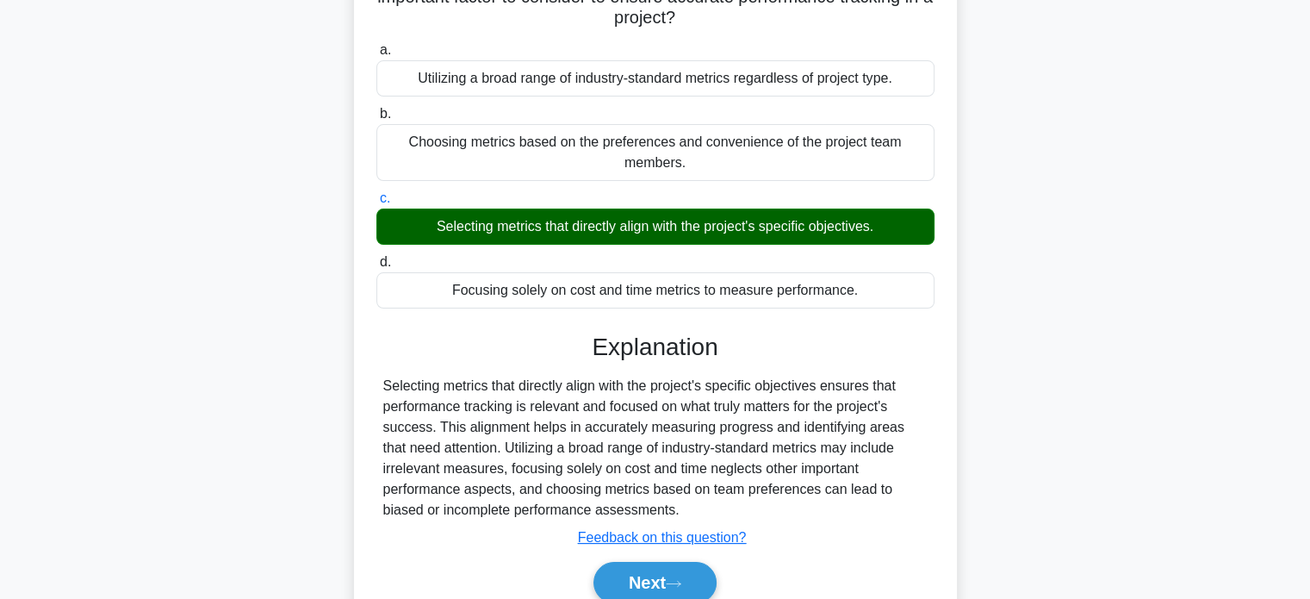
scroll to position [332, 0]
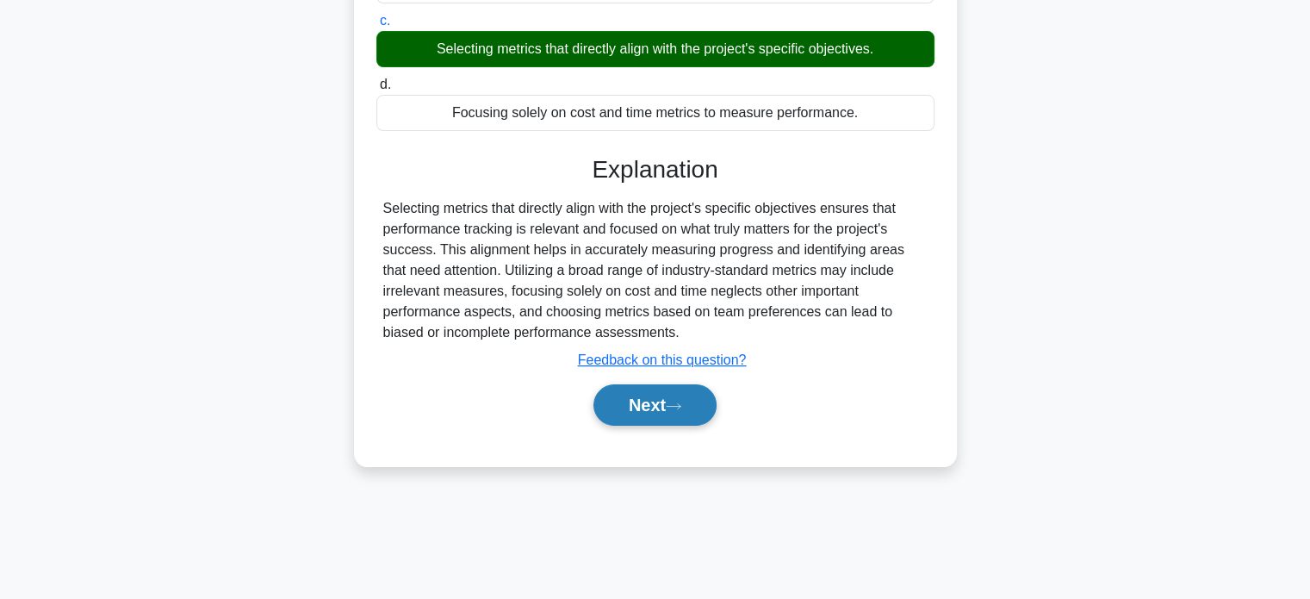
click at [693, 419] on button "Next" at bounding box center [654, 404] width 123 height 41
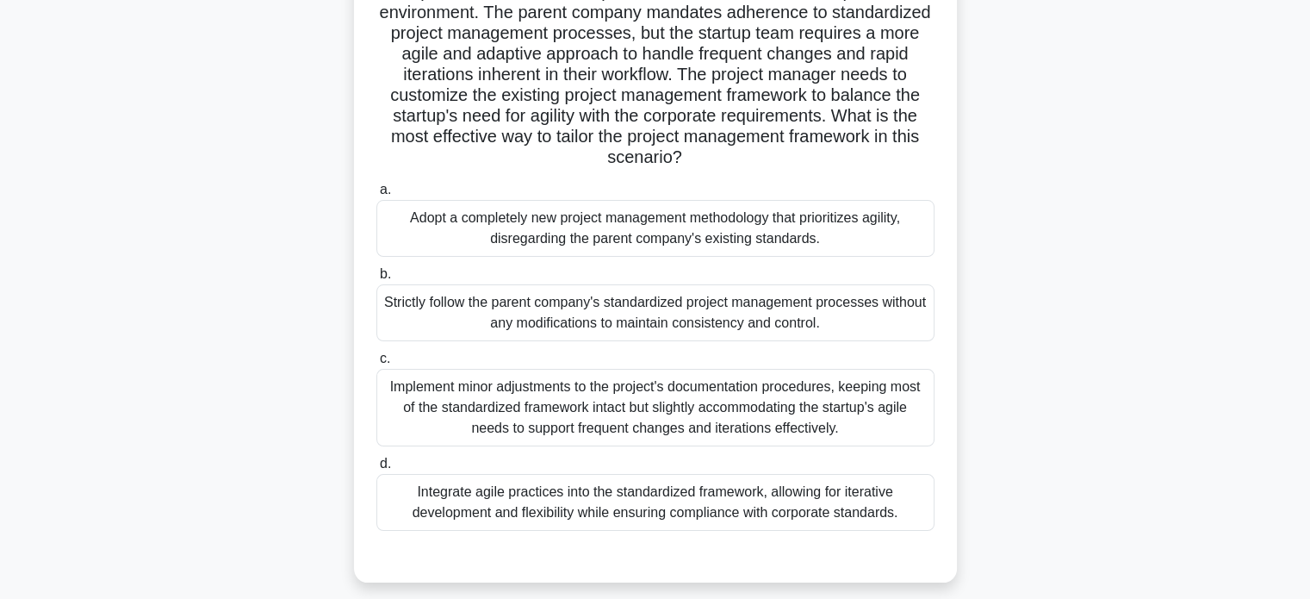
scroll to position [245, 0]
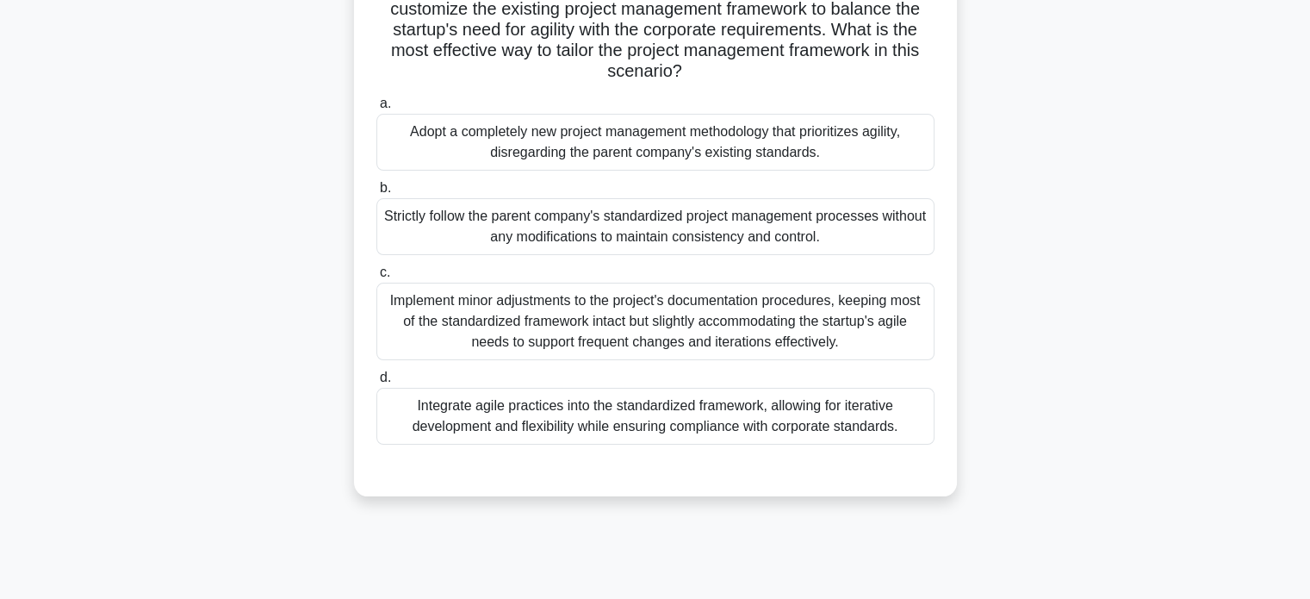
click at [792, 430] on div "Integrate agile practices into the standardized framework, allowing for iterati…" at bounding box center [655, 416] width 558 height 57
click at [376, 383] on input "d. Integrate agile practices into the standardized framework, allowing for iter…" at bounding box center [376, 377] width 0 height 11
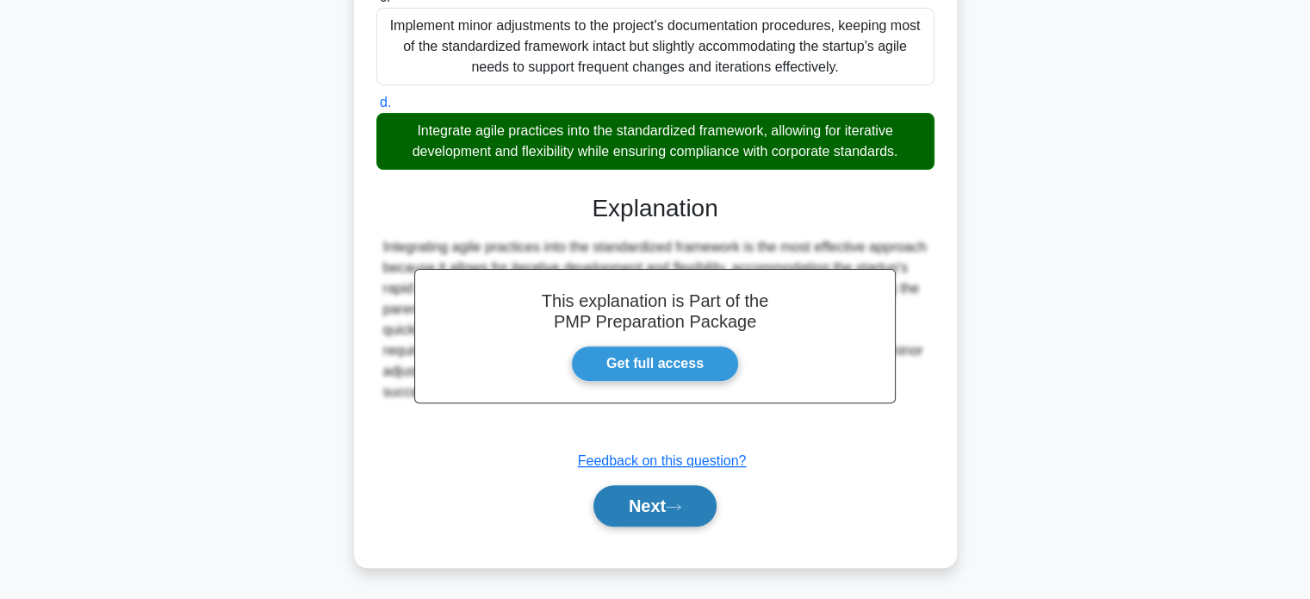
click at [676, 517] on button "Next" at bounding box center [654, 505] width 123 height 41
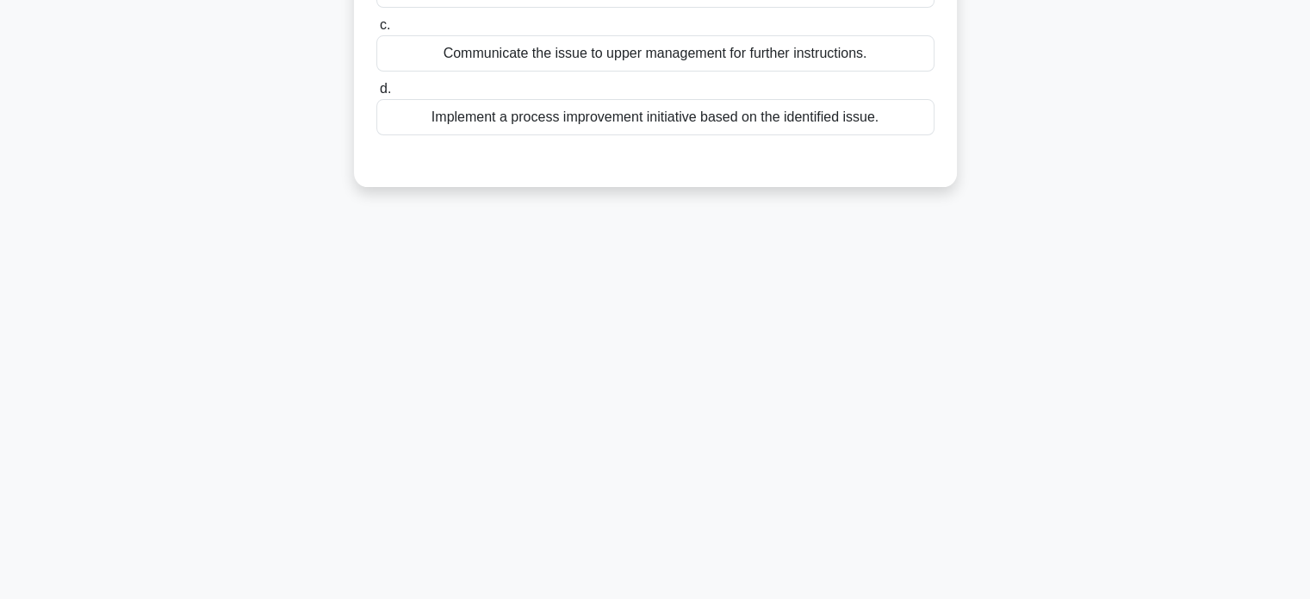
scroll to position [73, 0]
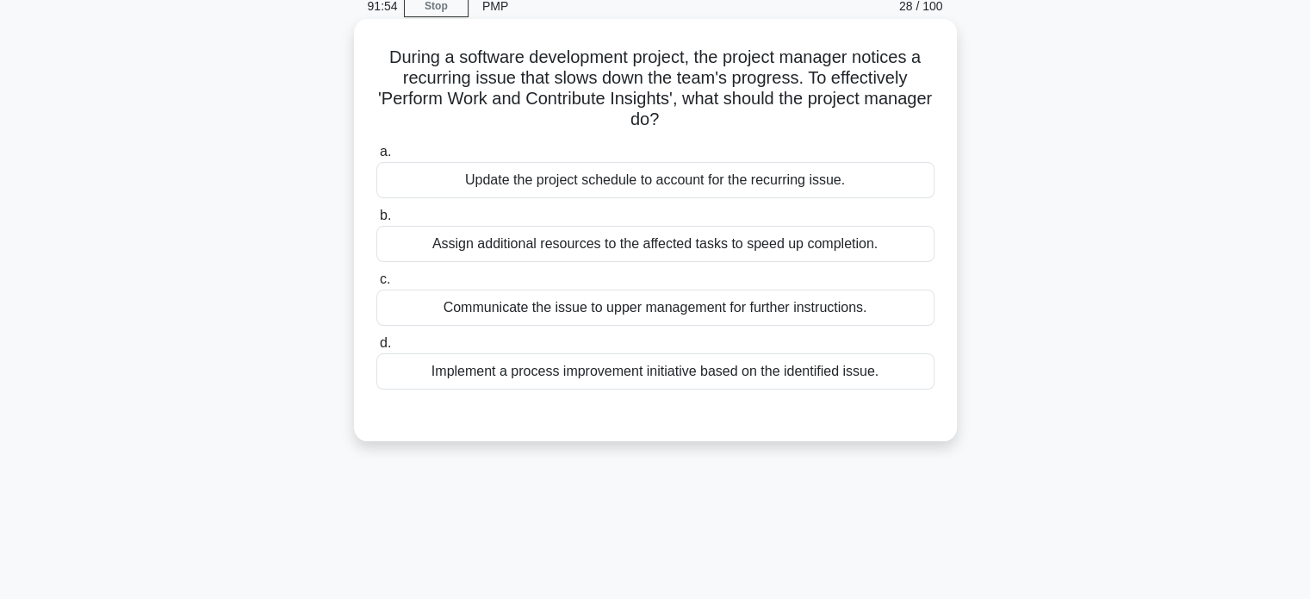
click at [755, 383] on div "Implement a process improvement initiative based on the identified issue." at bounding box center [655, 371] width 558 height 36
click at [376, 349] on input "d. Implement a process improvement initiative based on the identified issue." at bounding box center [376, 343] width 0 height 11
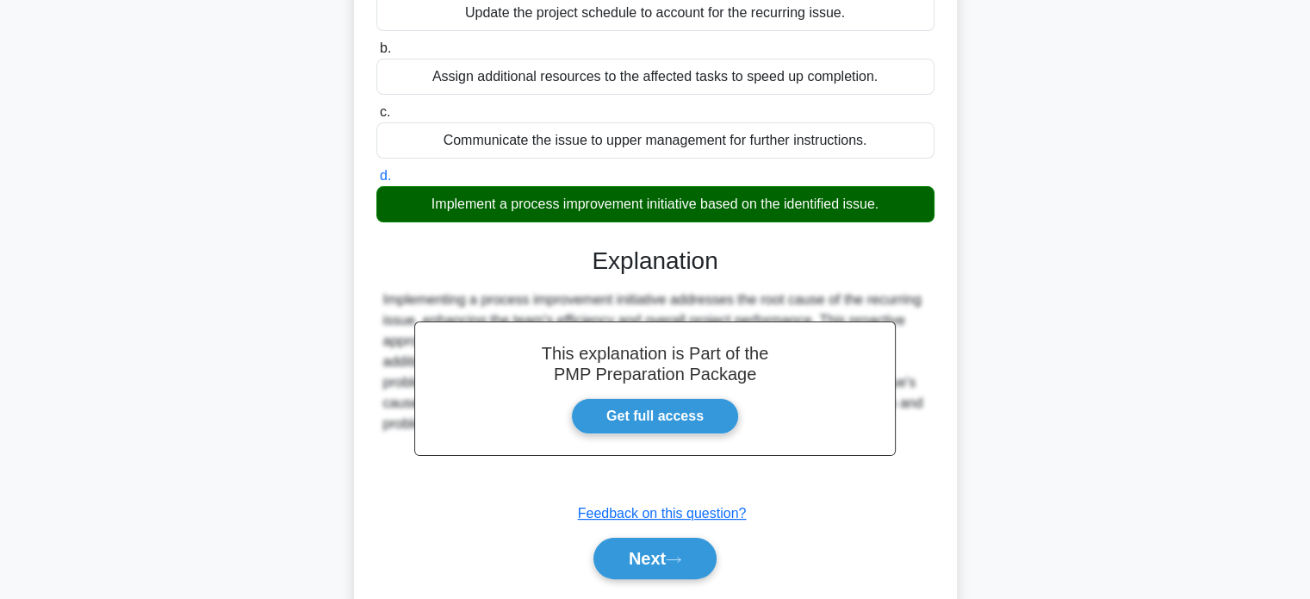
scroll to position [332, 0]
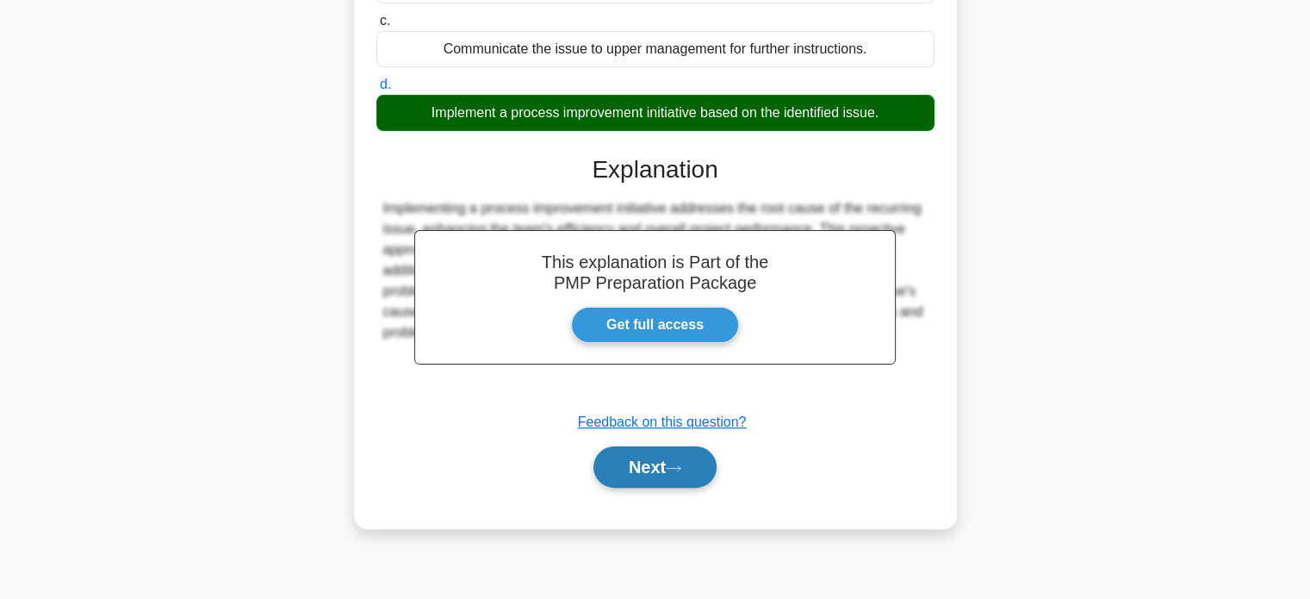
click at [668, 470] on button "Next" at bounding box center [654, 466] width 123 height 41
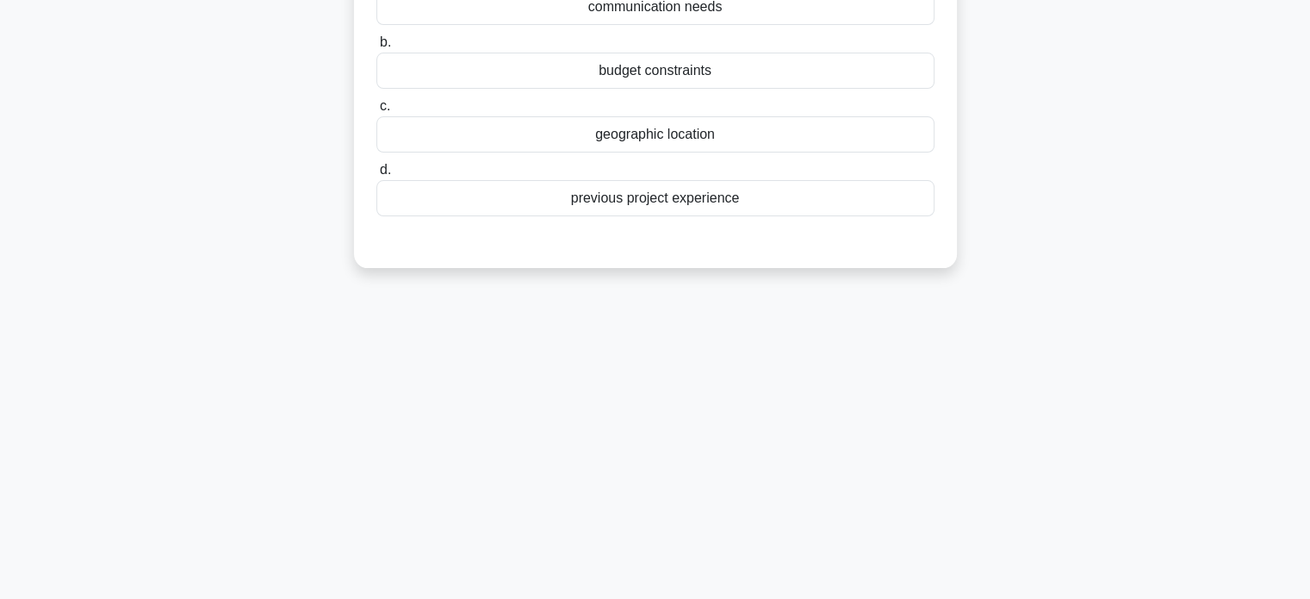
scroll to position [73, 0]
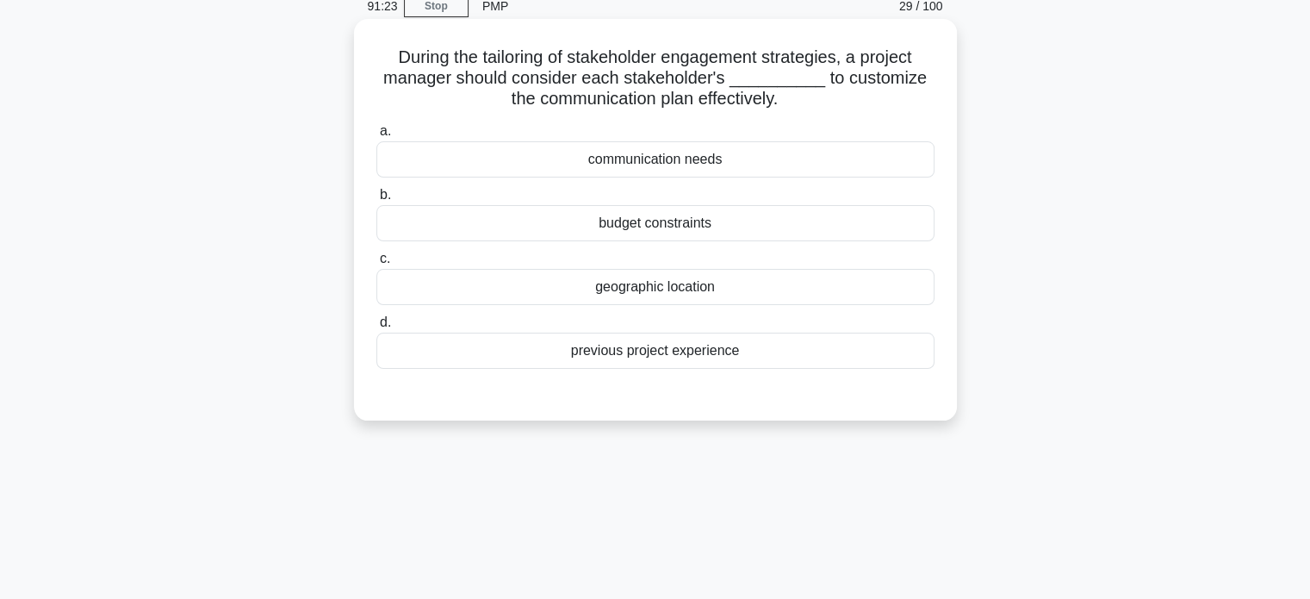
click at [717, 172] on div "communication needs" at bounding box center [655, 159] width 558 height 36
click at [376, 137] on input "a. communication needs" at bounding box center [376, 131] width 0 height 11
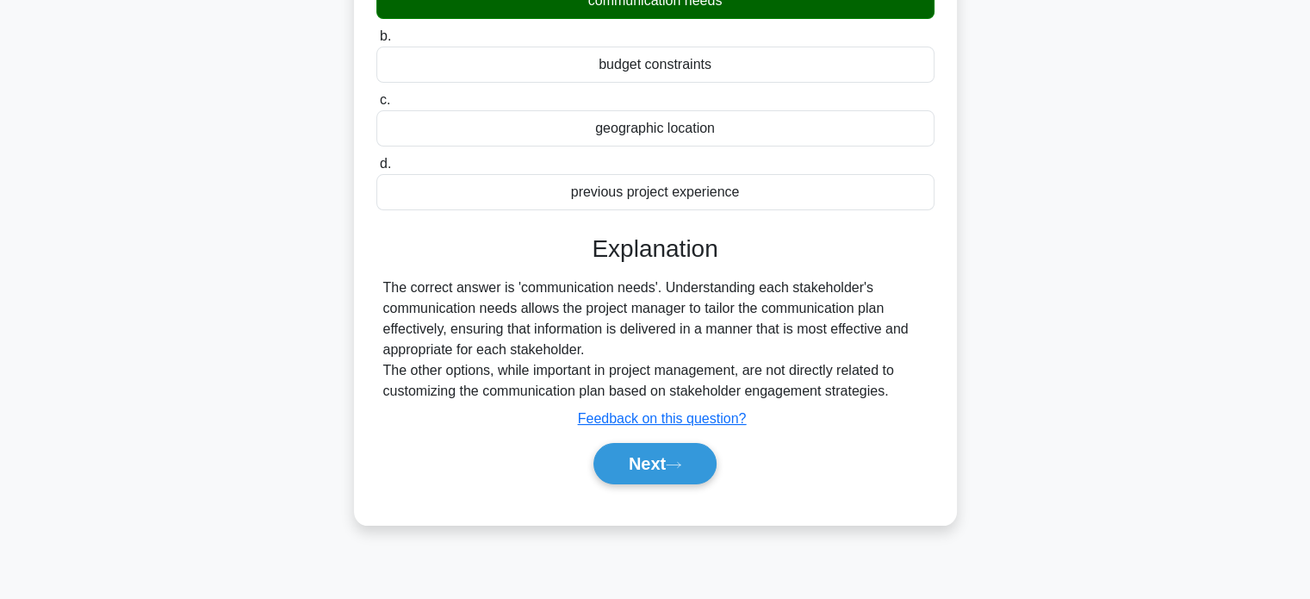
scroll to position [332, 0]
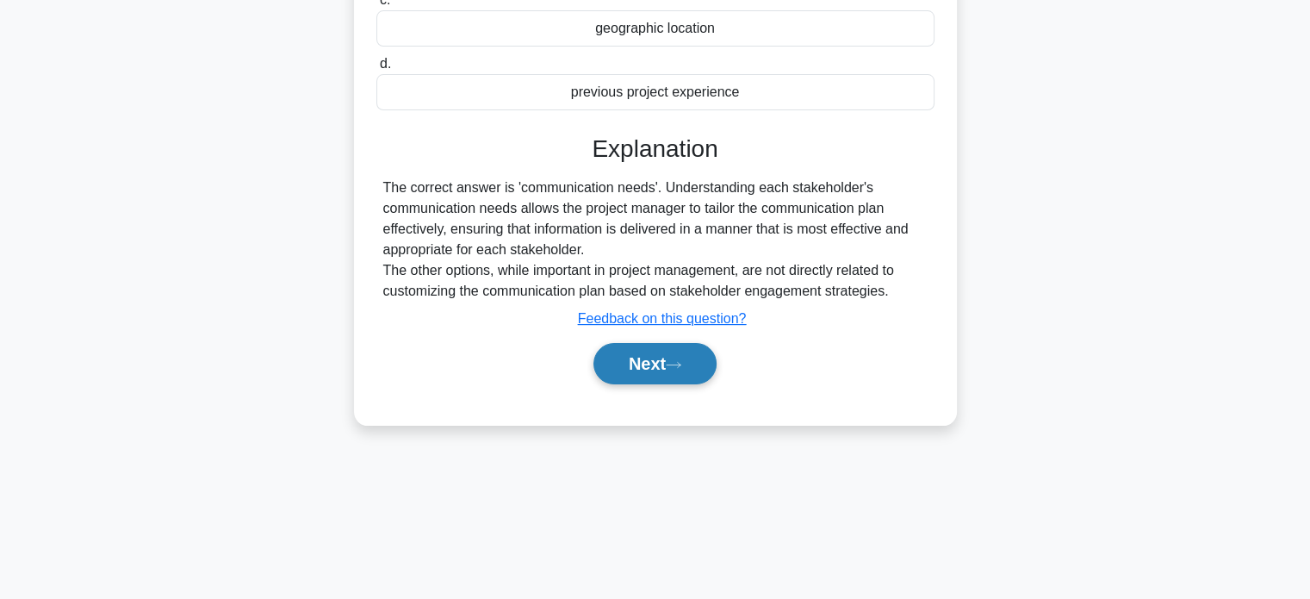
click at [675, 370] on button "Next" at bounding box center [654, 363] width 123 height 41
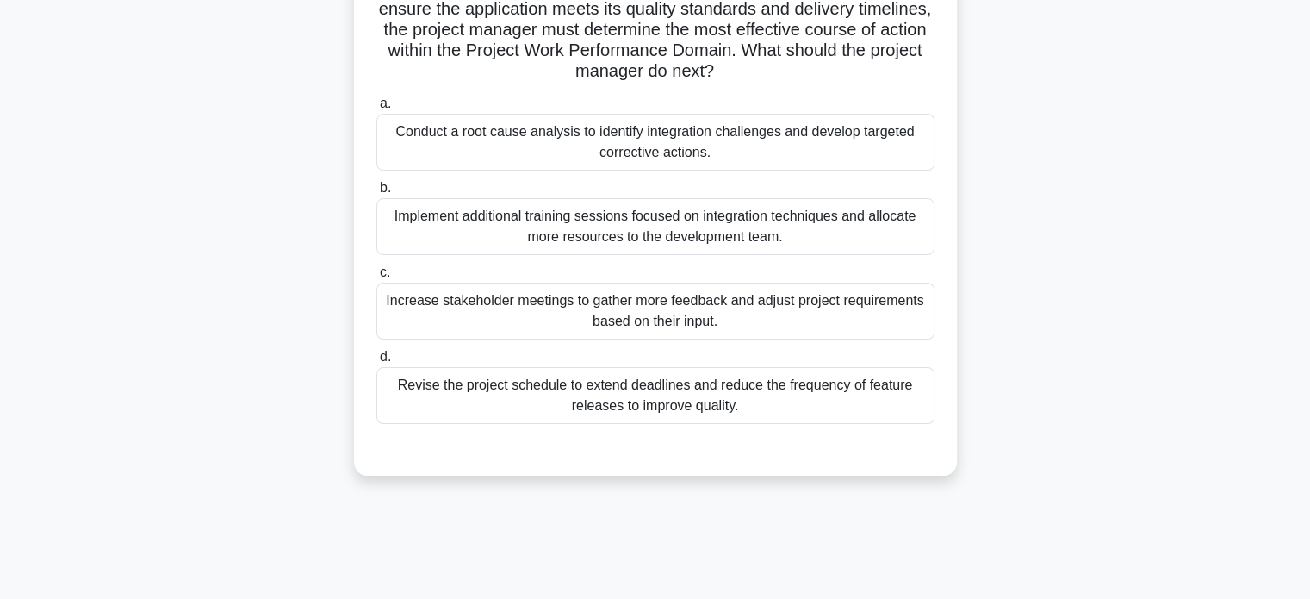
scroll to position [159, 0]
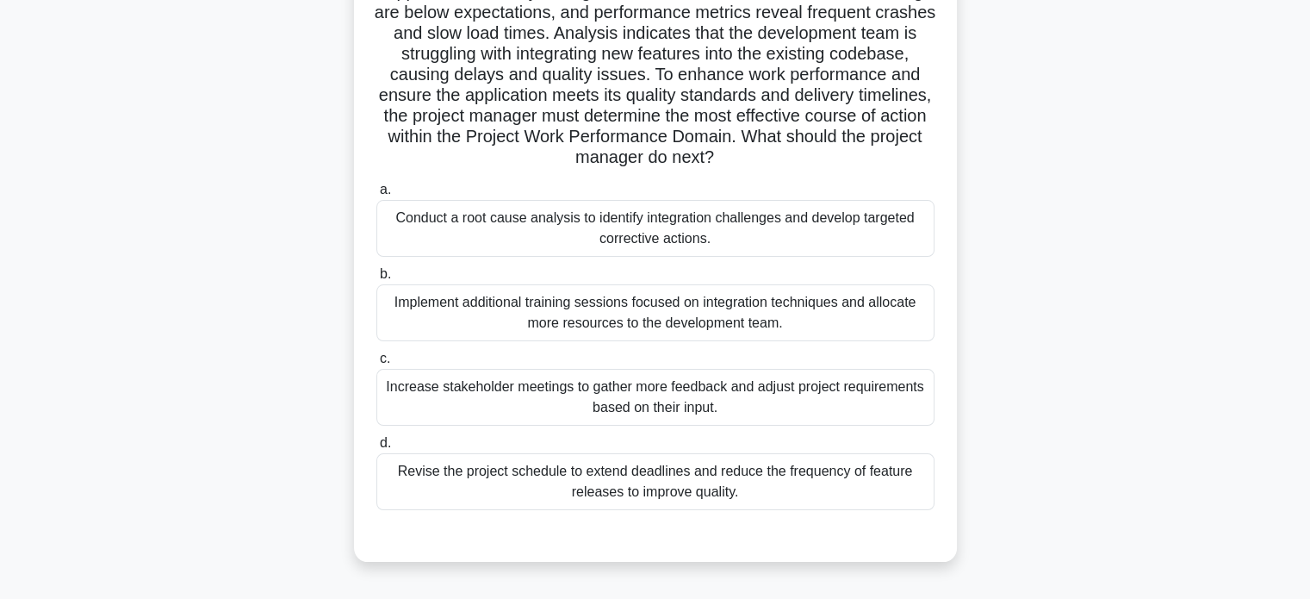
click at [898, 233] on div "Conduct a root cause analysis to identify integration challenges and develop ta…" at bounding box center [655, 228] width 558 height 57
click at [376, 196] on input "a. Conduct a root cause analysis to identify integration challenges and develop…" at bounding box center [376, 189] width 0 height 11
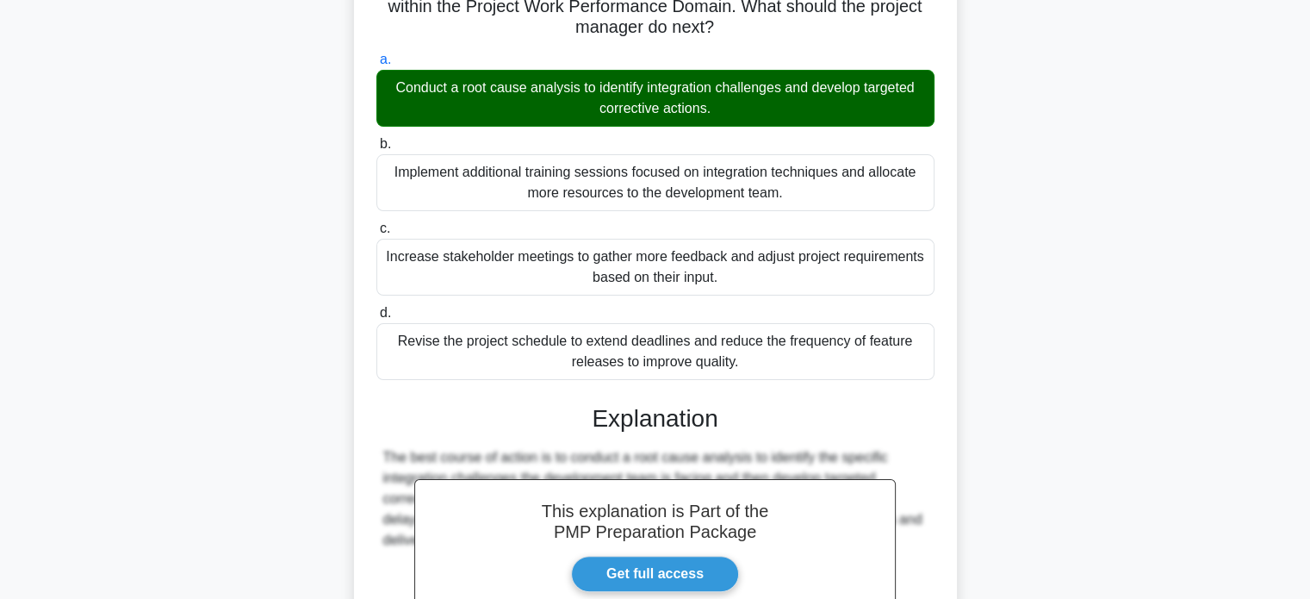
scroll to position [500, 0]
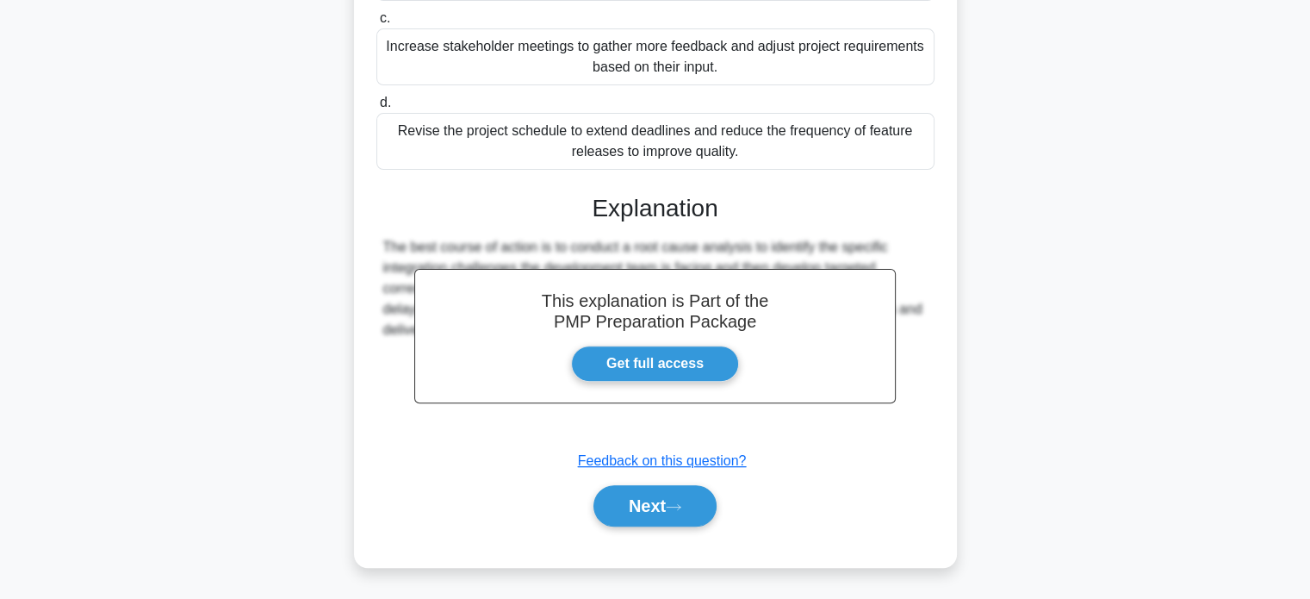
click at [659, 525] on div "Next" at bounding box center [655, 505] width 558 height 55
click at [673, 512] on button "Next" at bounding box center [654, 505] width 123 height 41
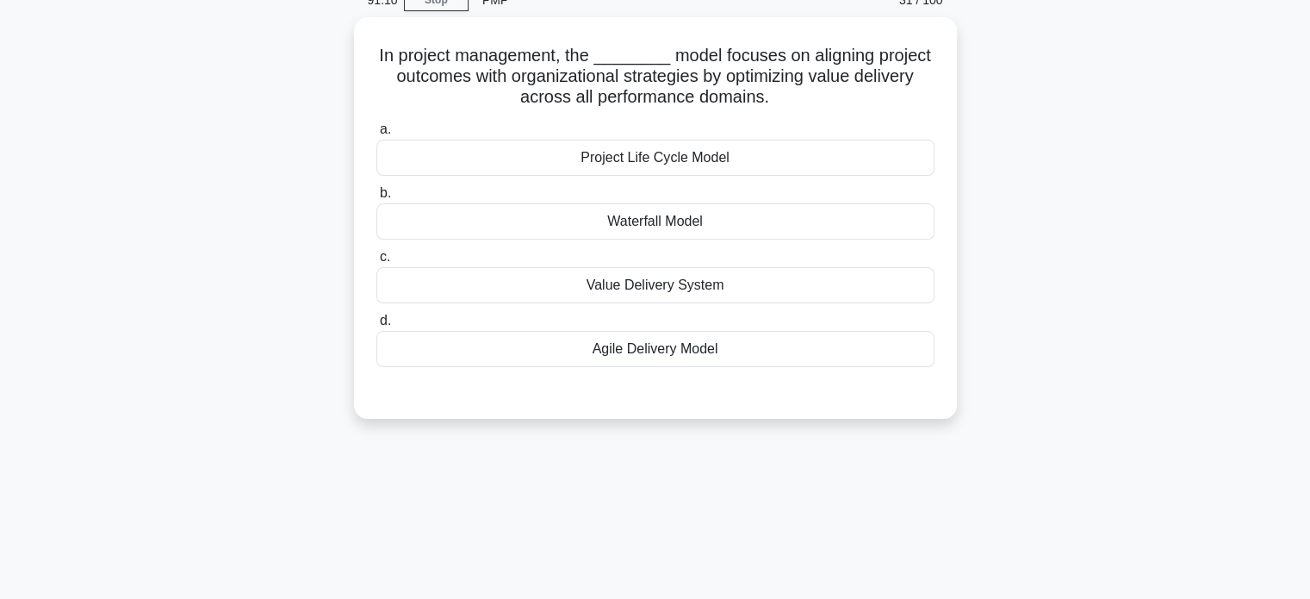
scroll to position [73, 0]
drag, startPoint x: 785, startPoint y: 65, endPoint x: 771, endPoint y: 99, distance: 37.1
click at [771, 99] on h5 "In project management, the ________ model focuses on aligning project outcomes …" at bounding box center [656, 79] width 562 height 64
click at [779, 89] on h5 "In project management, the ________ model focuses on aligning project outcomes …" at bounding box center [656, 79] width 562 height 64
click at [744, 285] on div "Value Delivery System" at bounding box center [655, 287] width 558 height 36
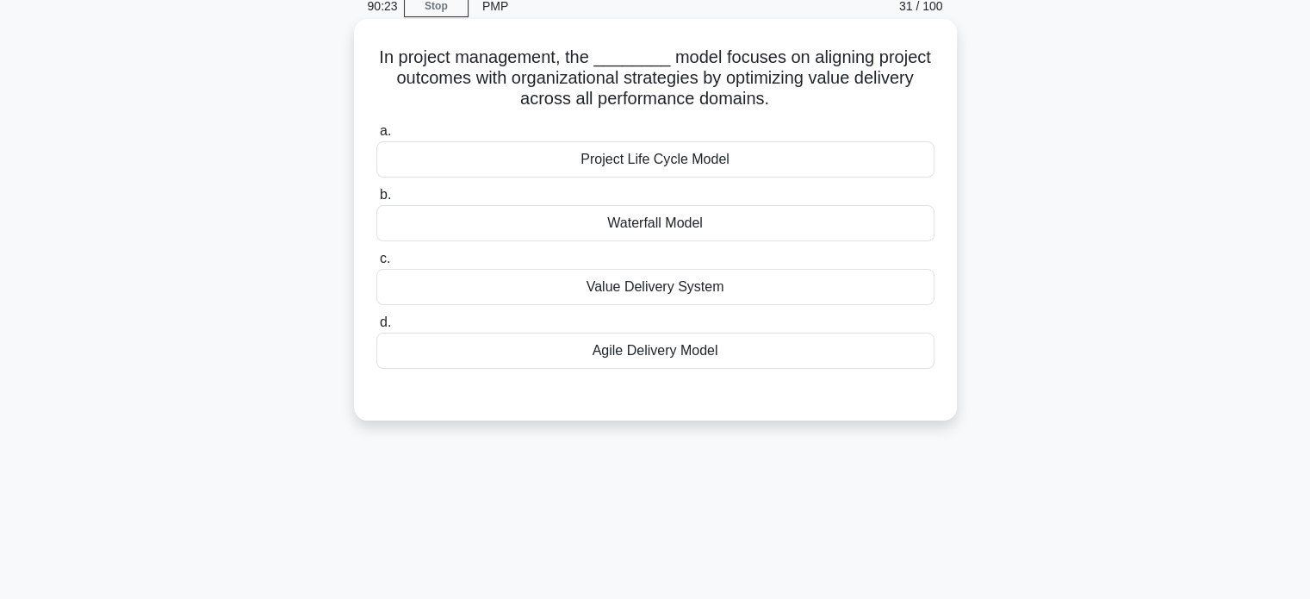
click at [376, 264] on input "c. Value Delivery System" at bounding box center [376, 258] width 0 height 11
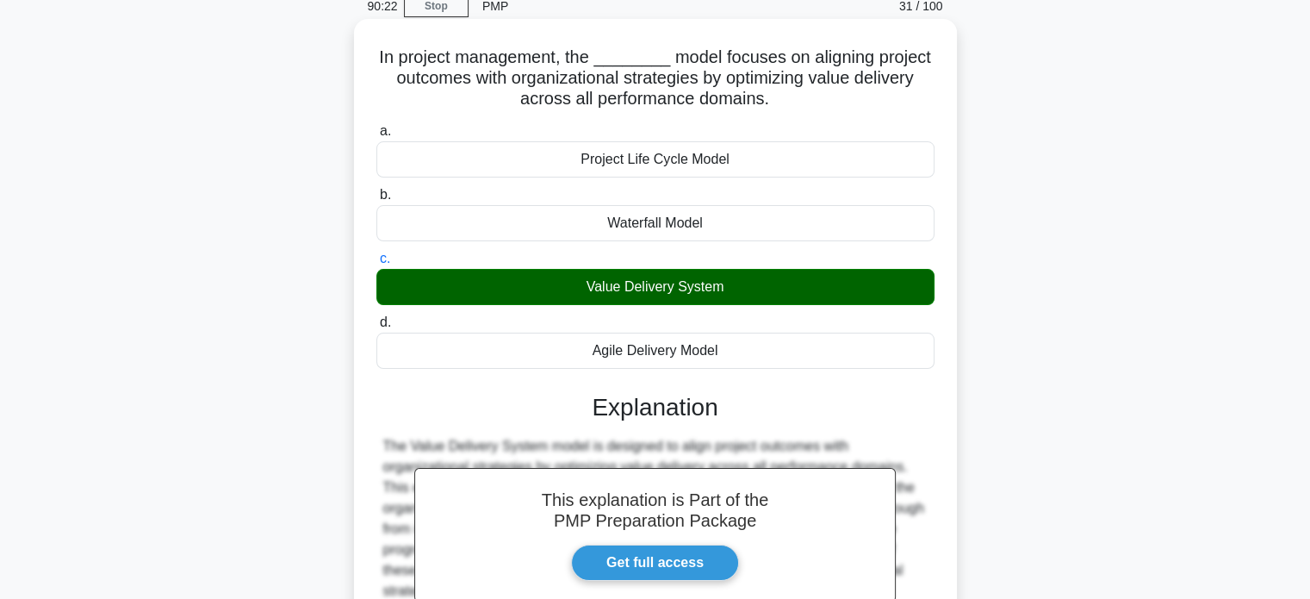
scroll to position [332, 0]
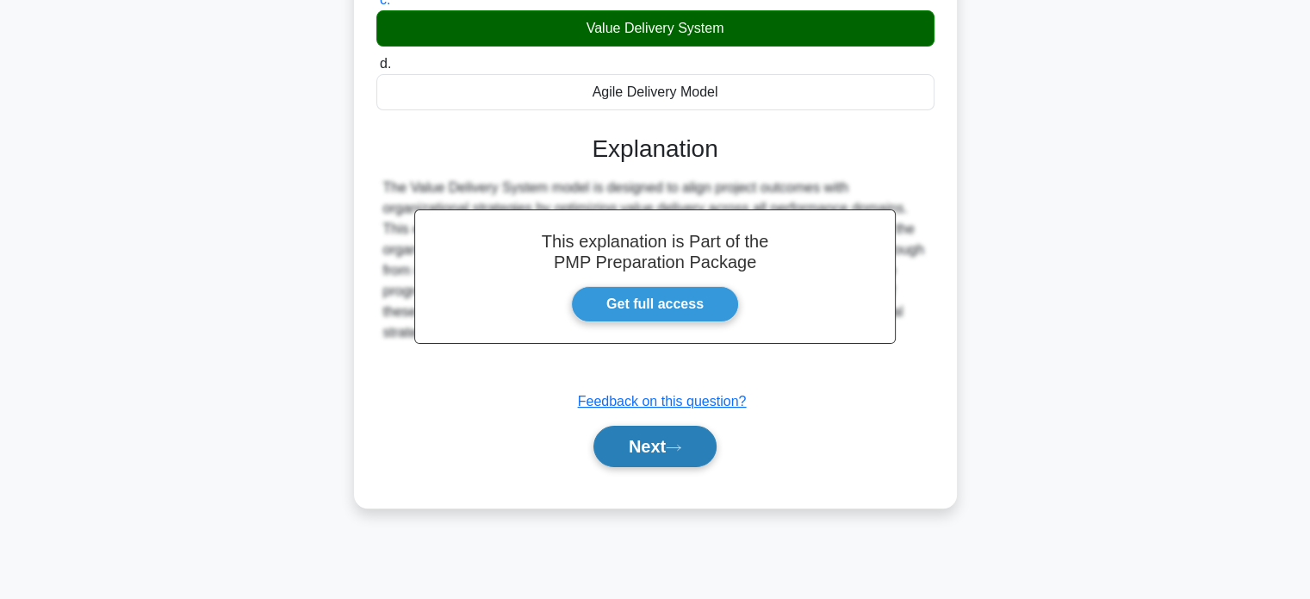
click at [630, 451] on button "Next" at bounding box center [654, 446] width 123 height 41
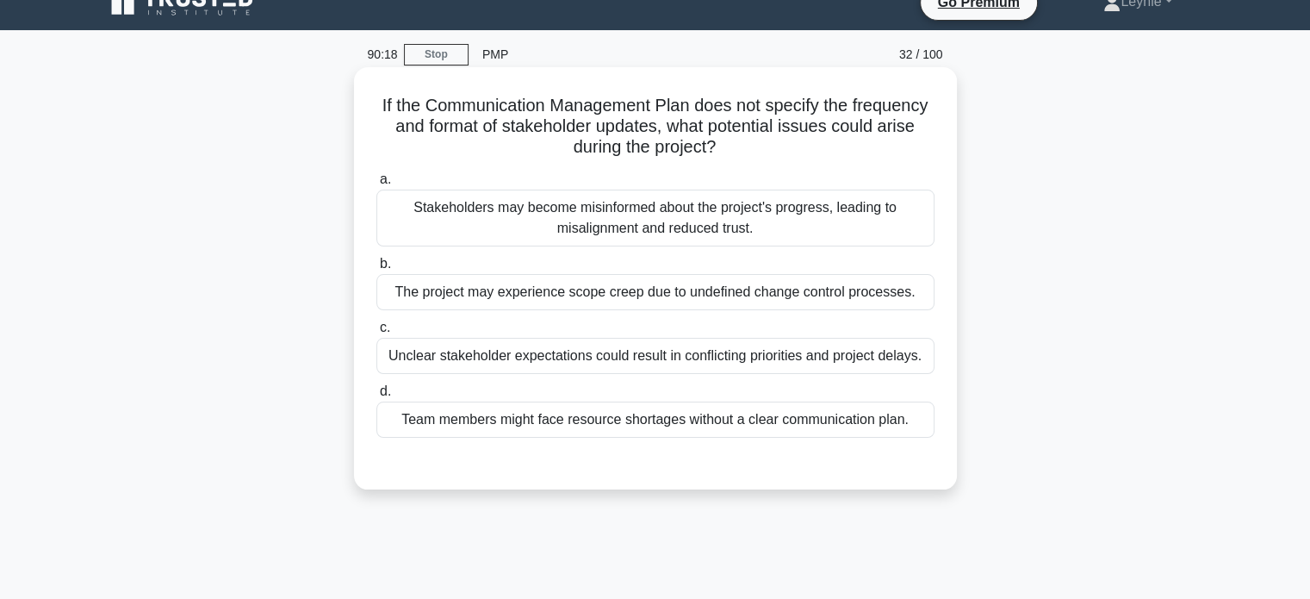
scroll to position [0, 0]
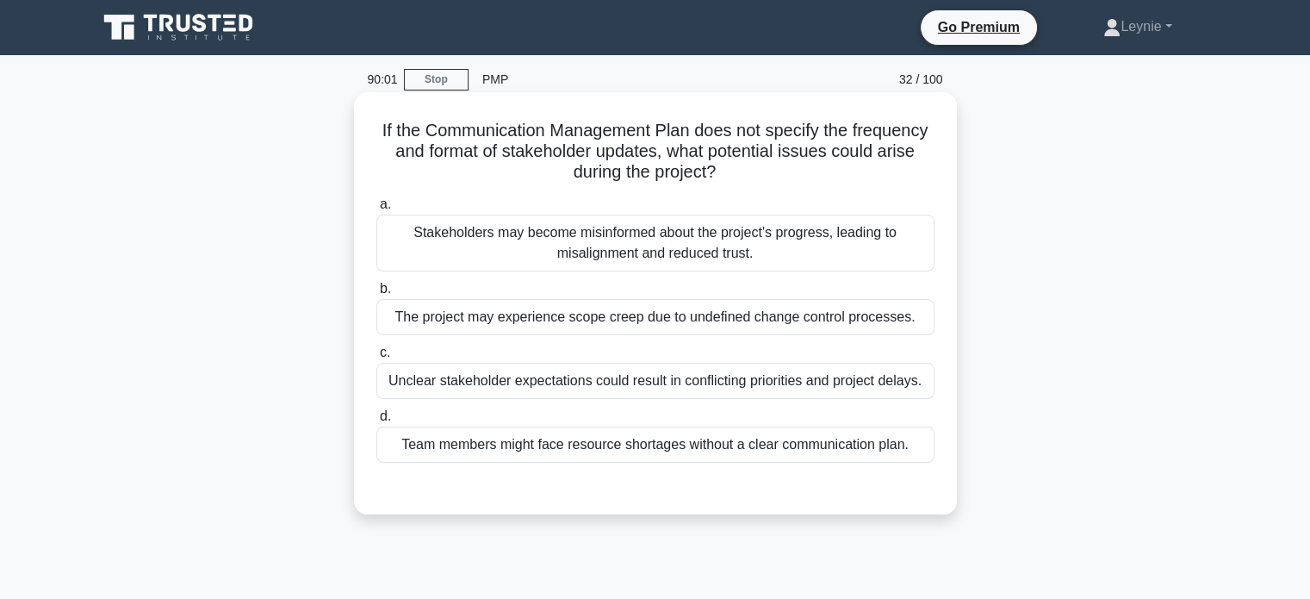
click at [830, 236] on div "Stakeholders may become misinformed about the project's progress, leading to mi…" at bounding box center [655, 242] width 558 height 57
click at [376, 210] on input "a. Stakeholders may become misinformed about the project's progress, leading to…" at bounding box center [376, 204] width 0 height 11
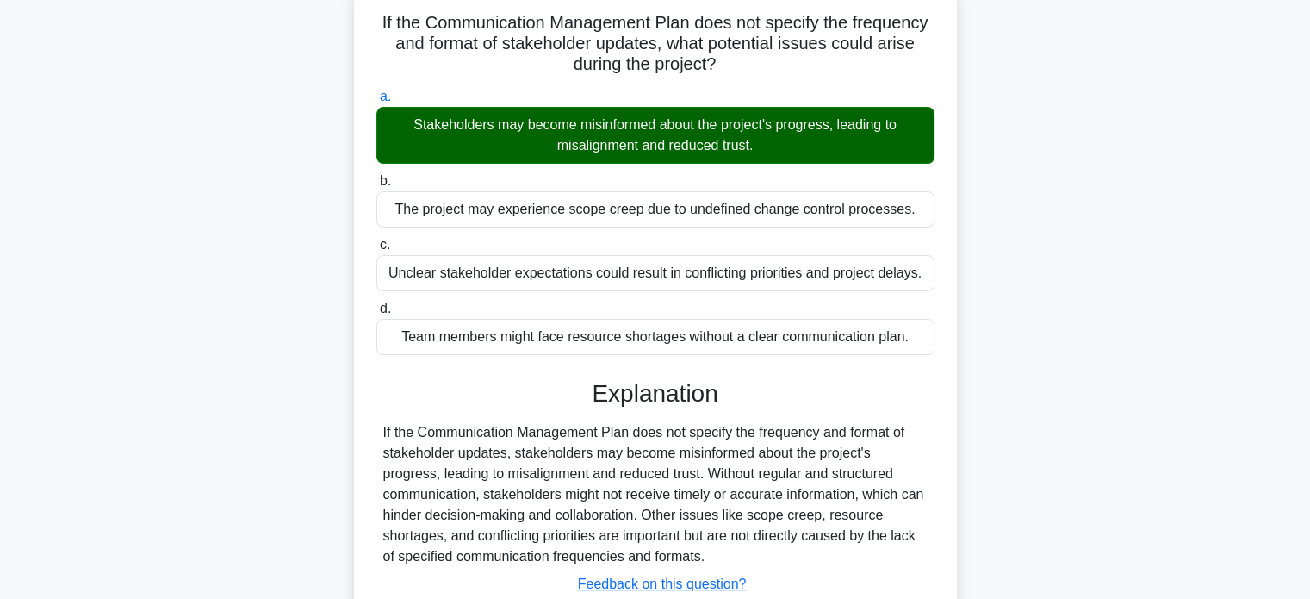
scroll to position [332, 0]
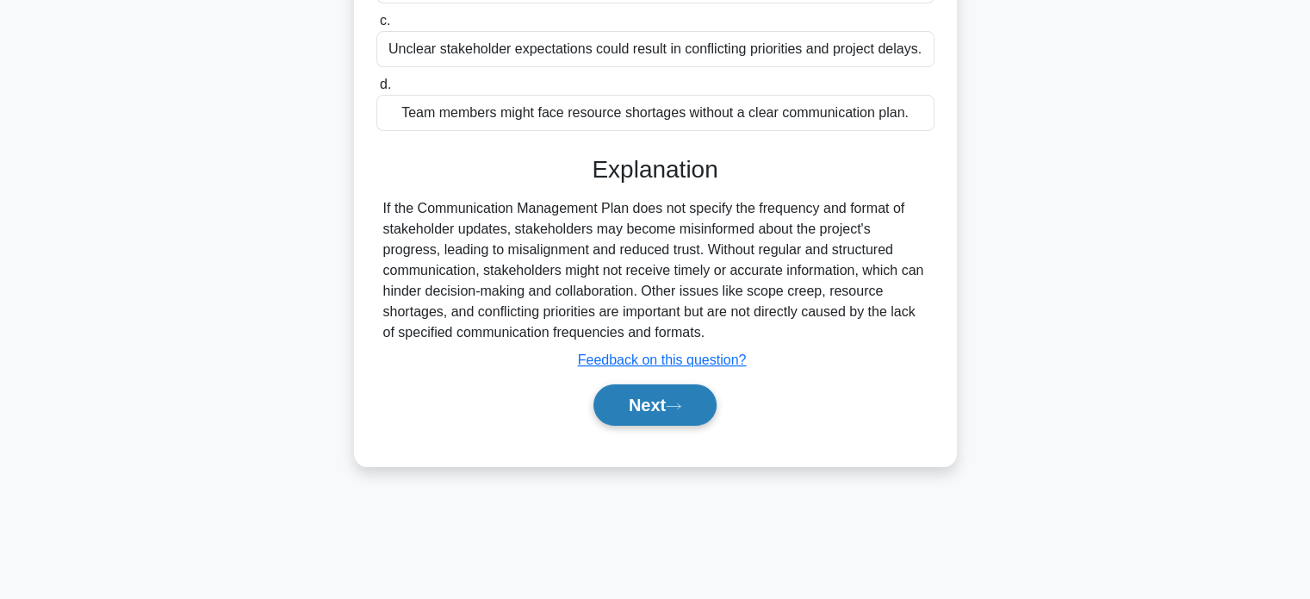
click at [675, 413] on button "Next" at bounding box center [654, 404] width 123 height 41
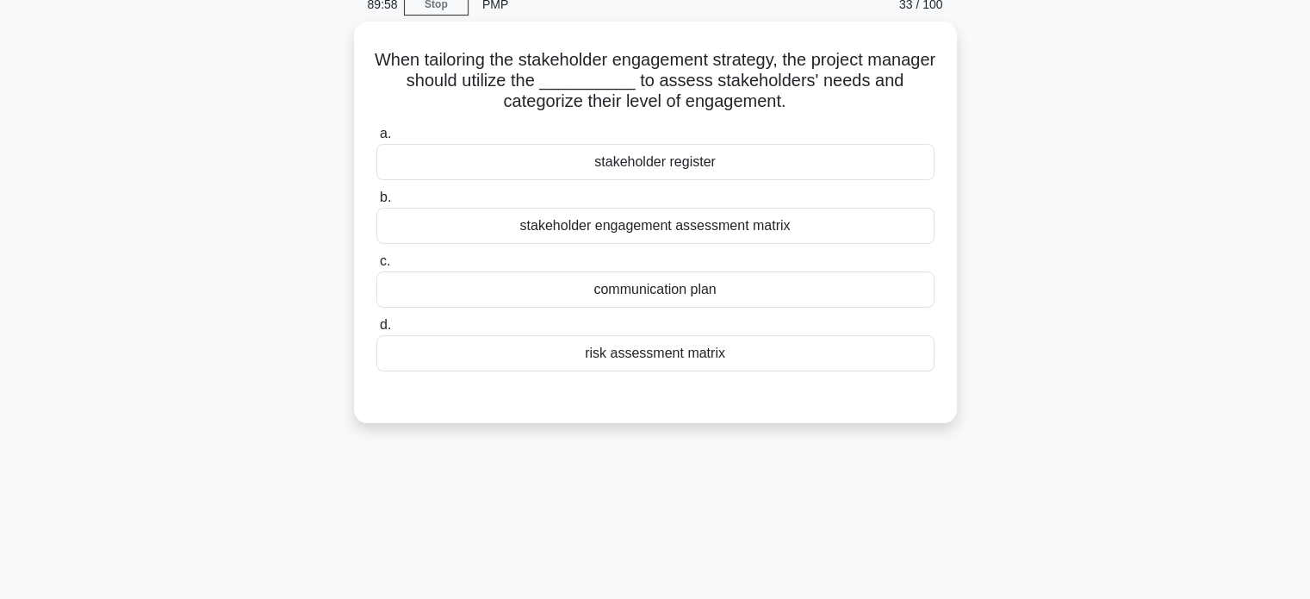
scroll to position [73, 0]
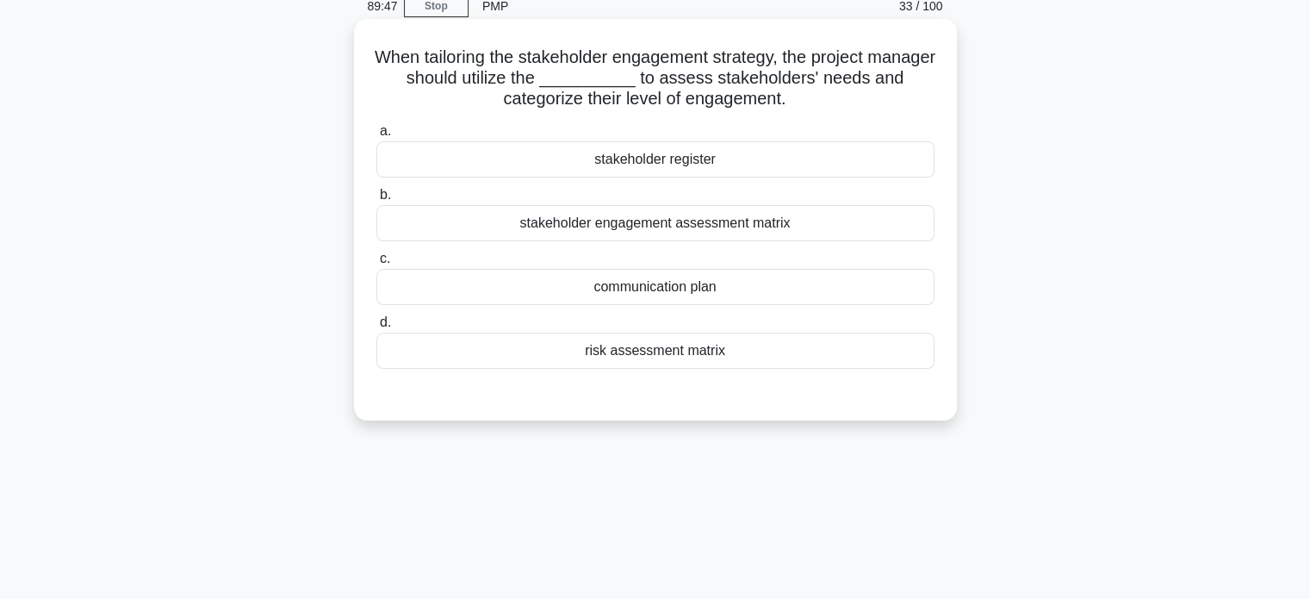
click at [780, 221] on div "stakeholder engagement assessment matrix" at bounding box center [655, 223] width 558 height 36
click at [376, 201] on input "b. stakeholder engagement assessment matrix" at bounding box center [376, 195] width 0 height 11
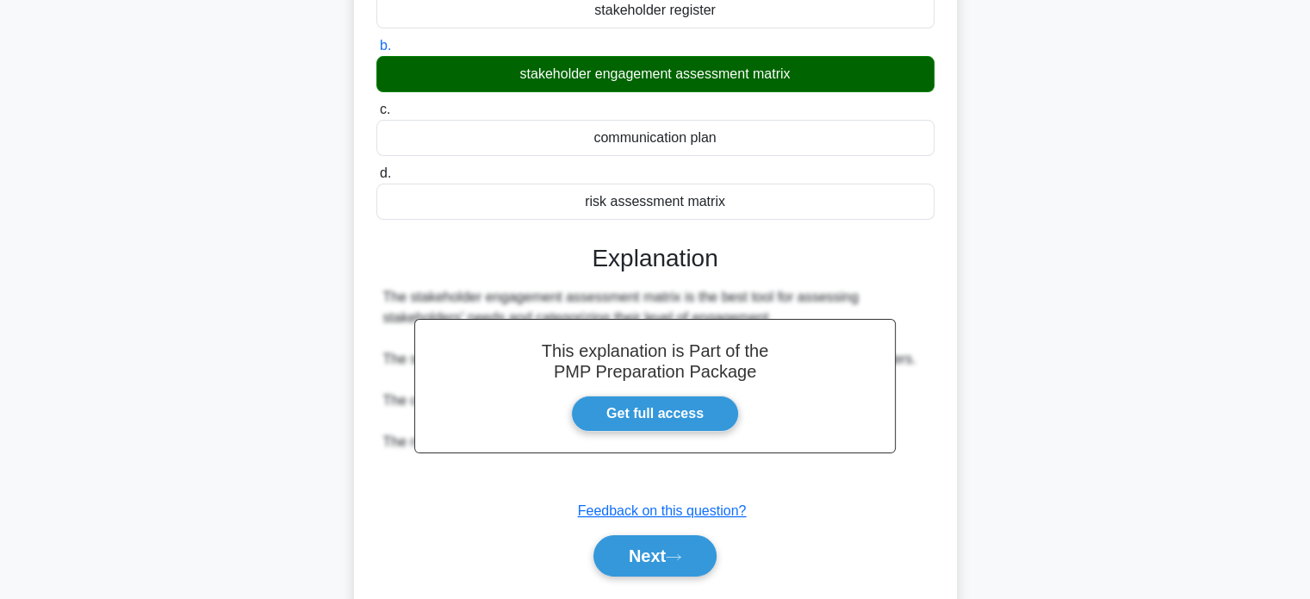
scroll to position [332, 0]
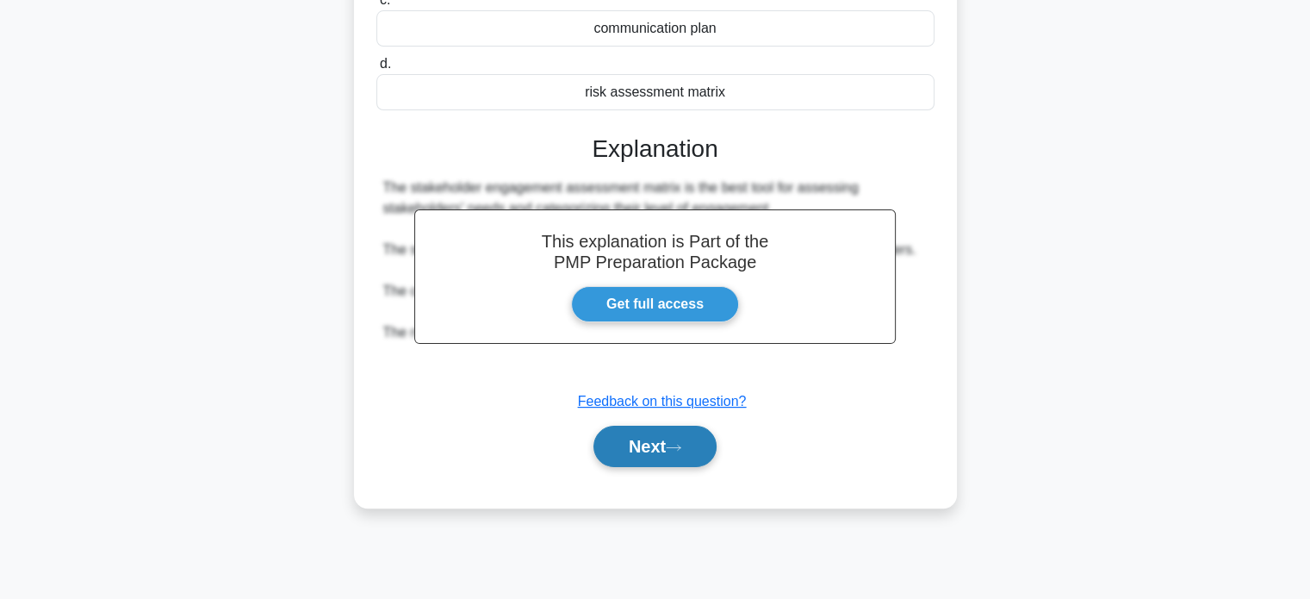
click at [646, 437] on button "Next" at bounding box center [654, 446] width 123 height 41
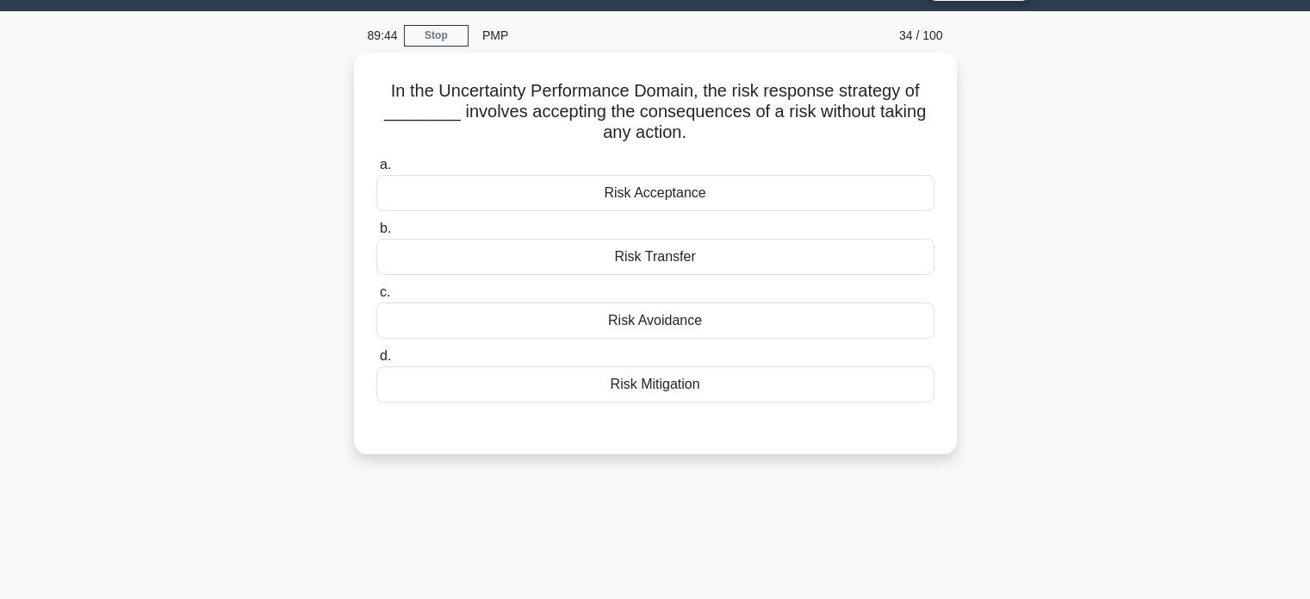
scroll to position [0, 0]
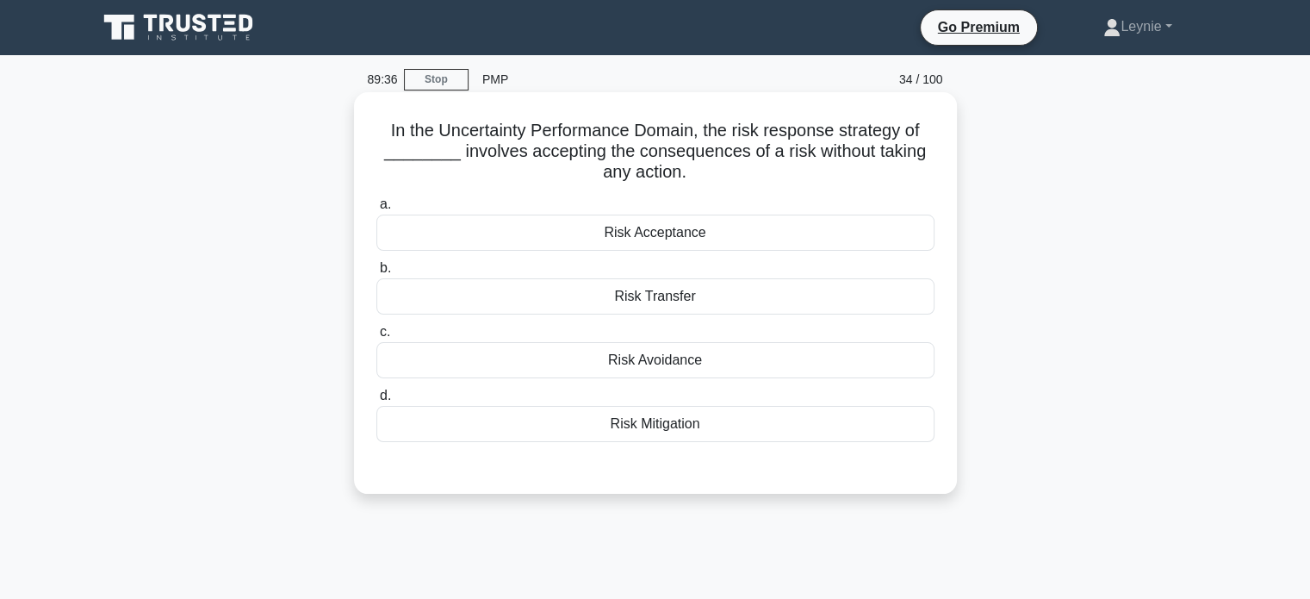
drag, startPoint x: 517, startPoint y: 154, endPoint x: 865, endPoint y: 163, distance: 348.1
click at [865, 163] on h5 "In the Uncertainty Performance Domain, the risk response strategy of ________ i…" at bounding box center [656, 152] width 562 height 64
click at [717, 244] on div "Risk Acceptance" at bounding box center [655, 232] width 558 height 36
click at [376, 210] on input "a. Risk Acceptance" at bounding box center [376, 204] width 0 height 11
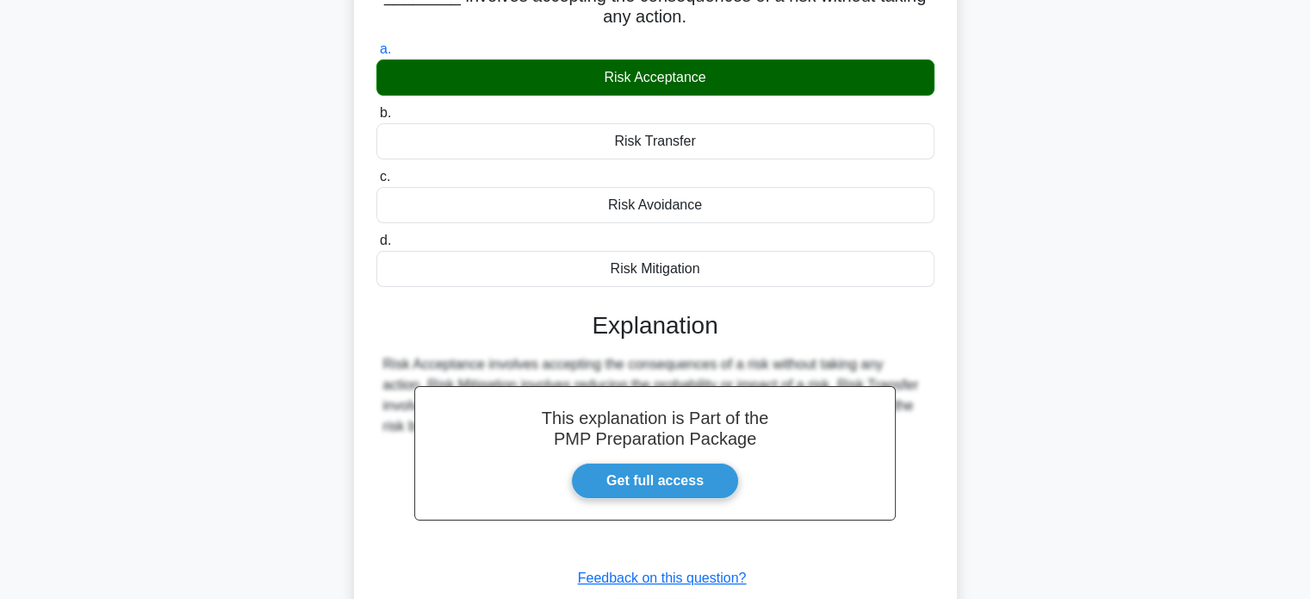
scroll to position [332, 0]
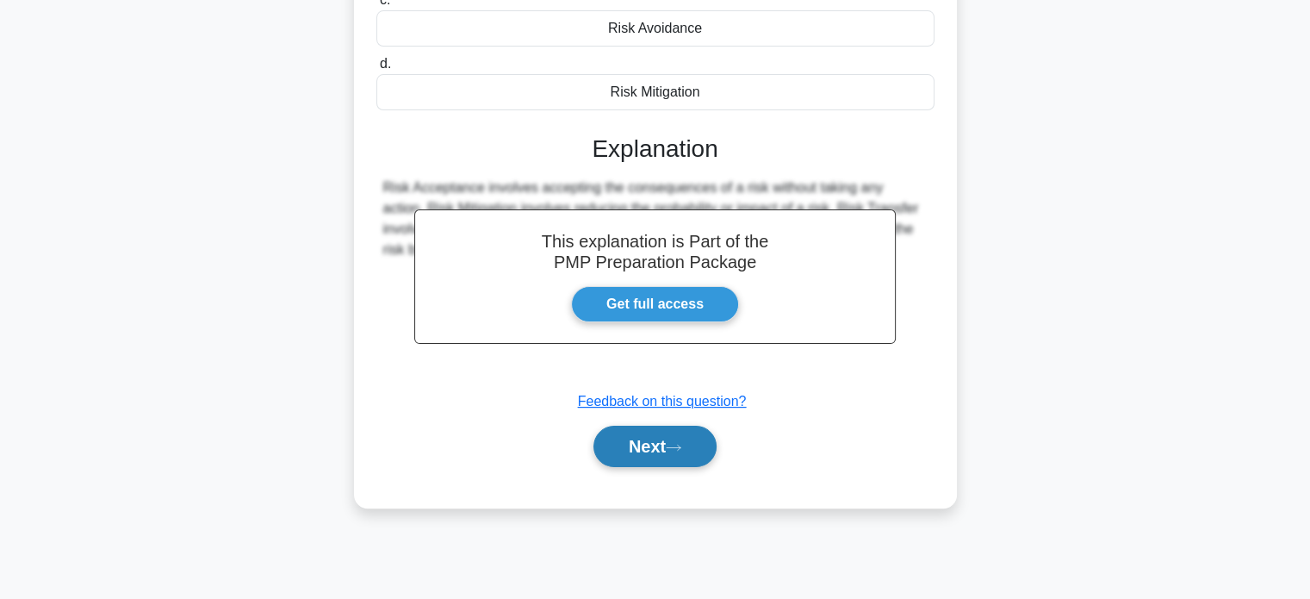
click at [637, 434] on button "Next" at bounding box center [654, 446] width 123 height 41
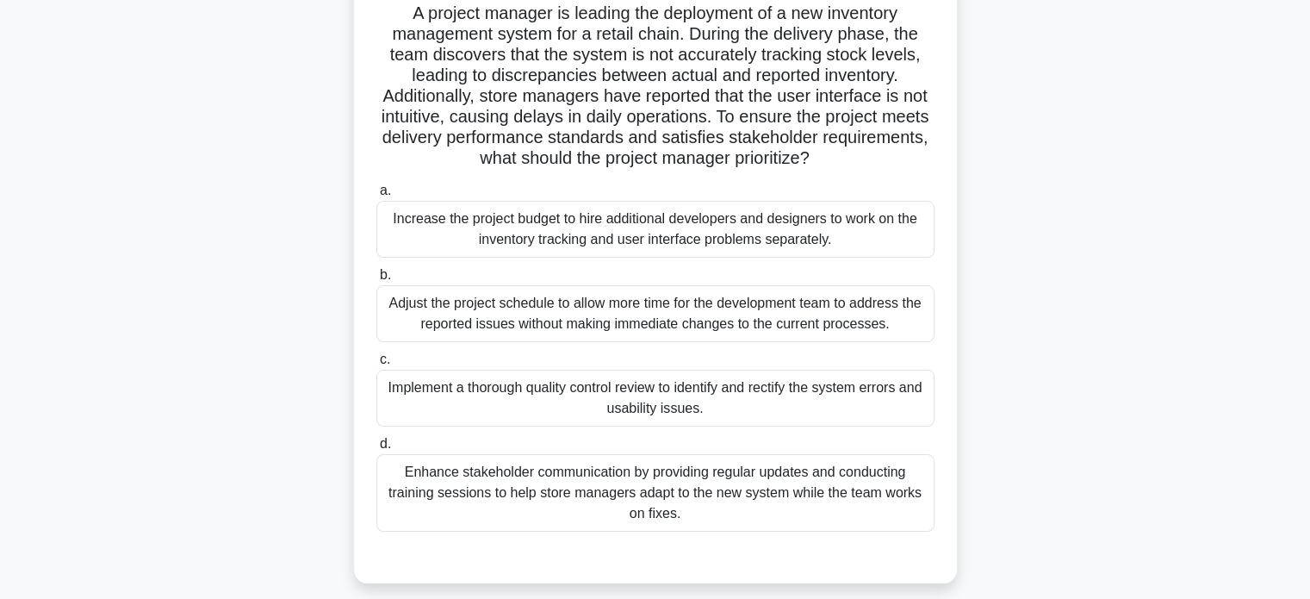
scroll to position [159, 0]
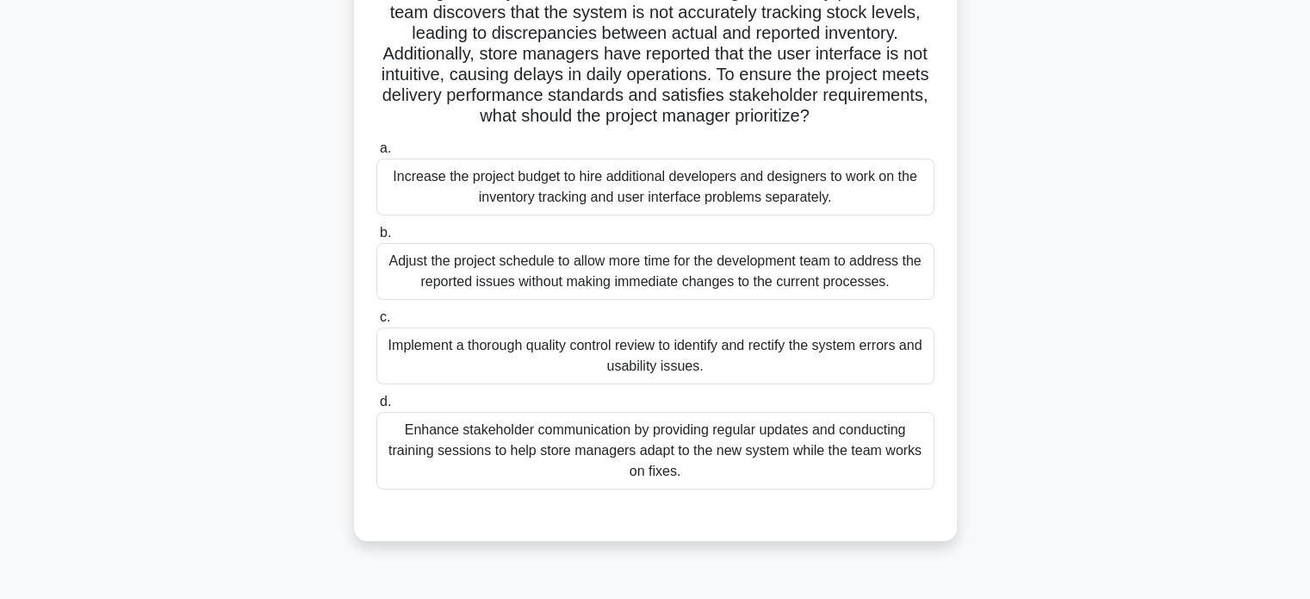
click at [914, 353] on div "Implement a thorough quality control review to identify and rectify the system …" at bounding box center [655, 355] width 558 height 57
click at [376, 323] on input "c. Implement a thorough quality control review to identify and rectify the syst…" at bounding box center [376, 317] width 0 height 11
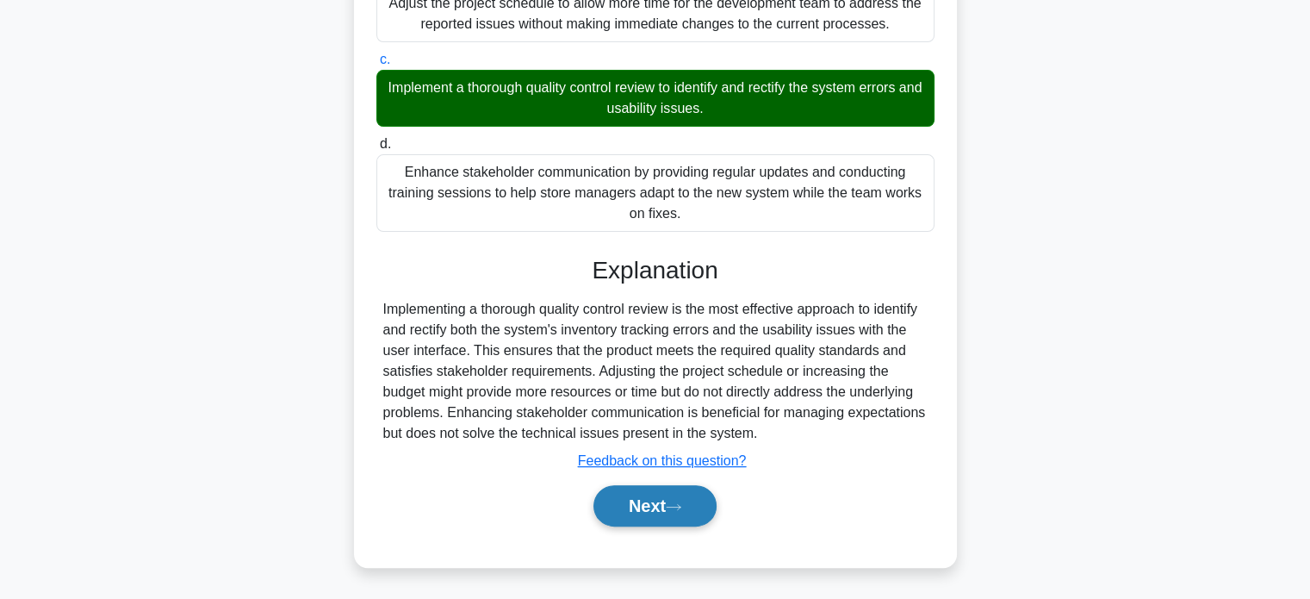
click at [665, 500] on button "Next" at bounding box center [654, 505] width 123 height 41
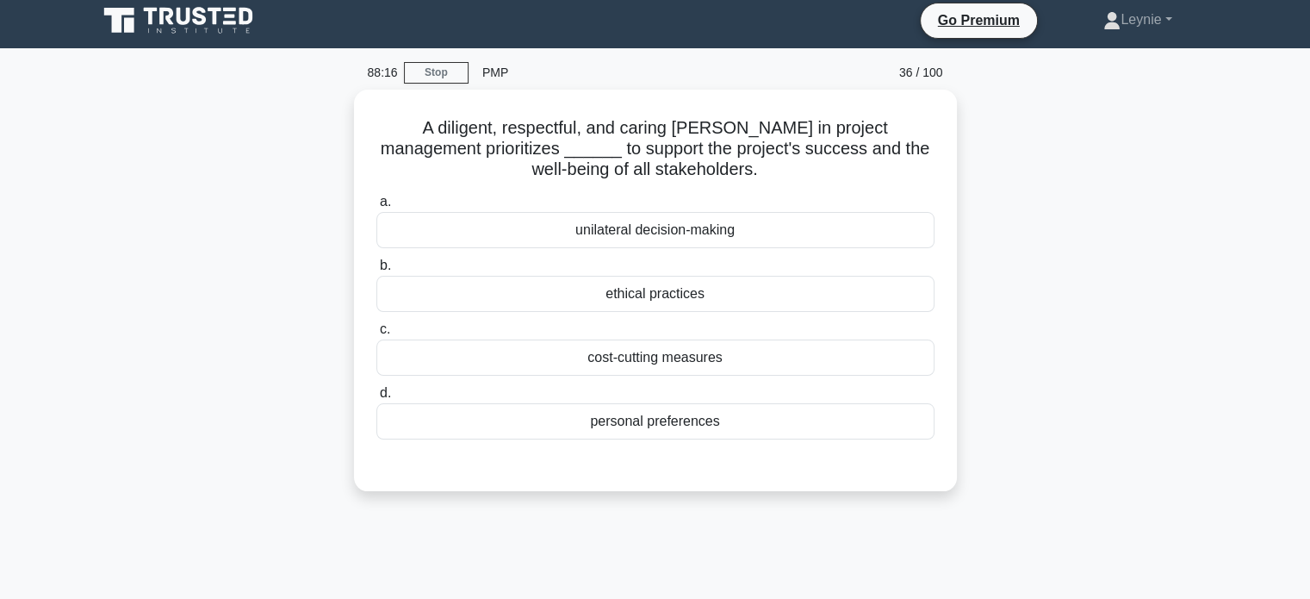
scroll to position [0, 0]
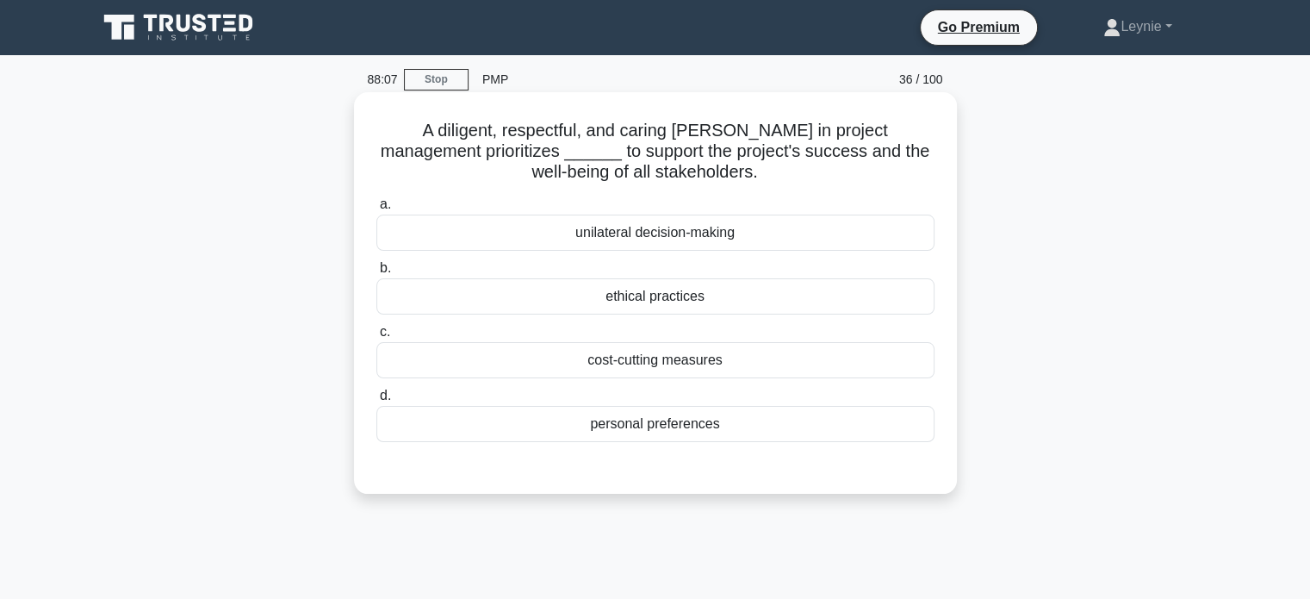
click at [703, 295] on div "ethical practices" at bounding box center [655, 296] width 558 height 36
click at [376, 274] on input "b. ethical practices" at bounding box center [376, 268] width 0 height 11
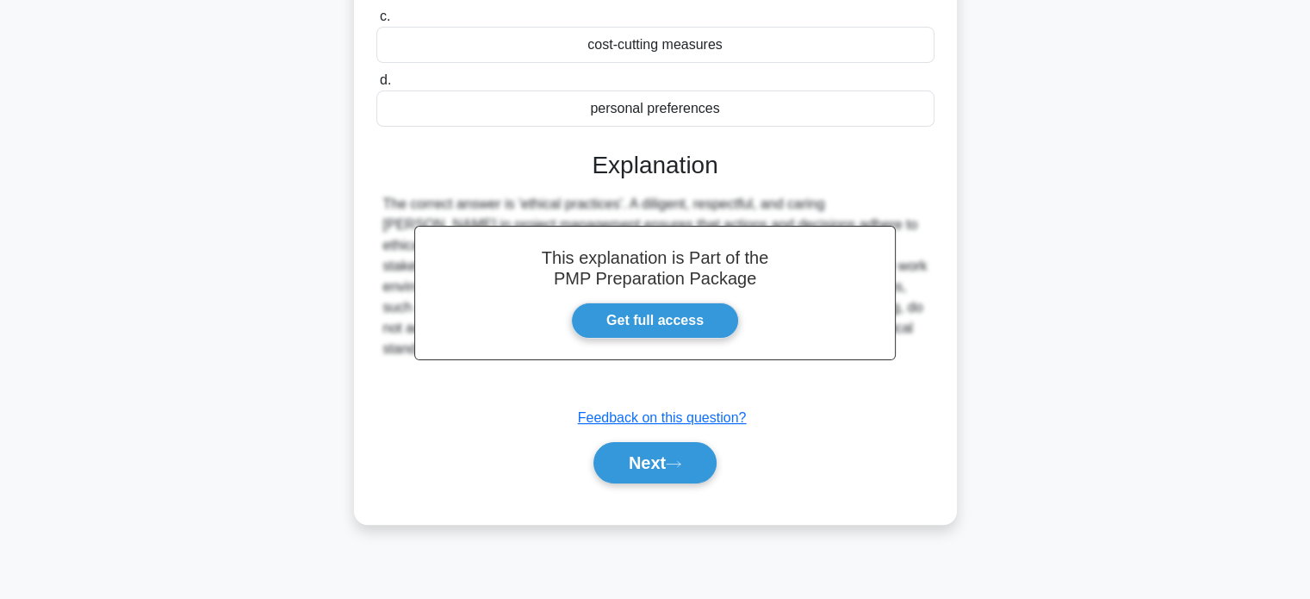
scroll to position [332, 0]
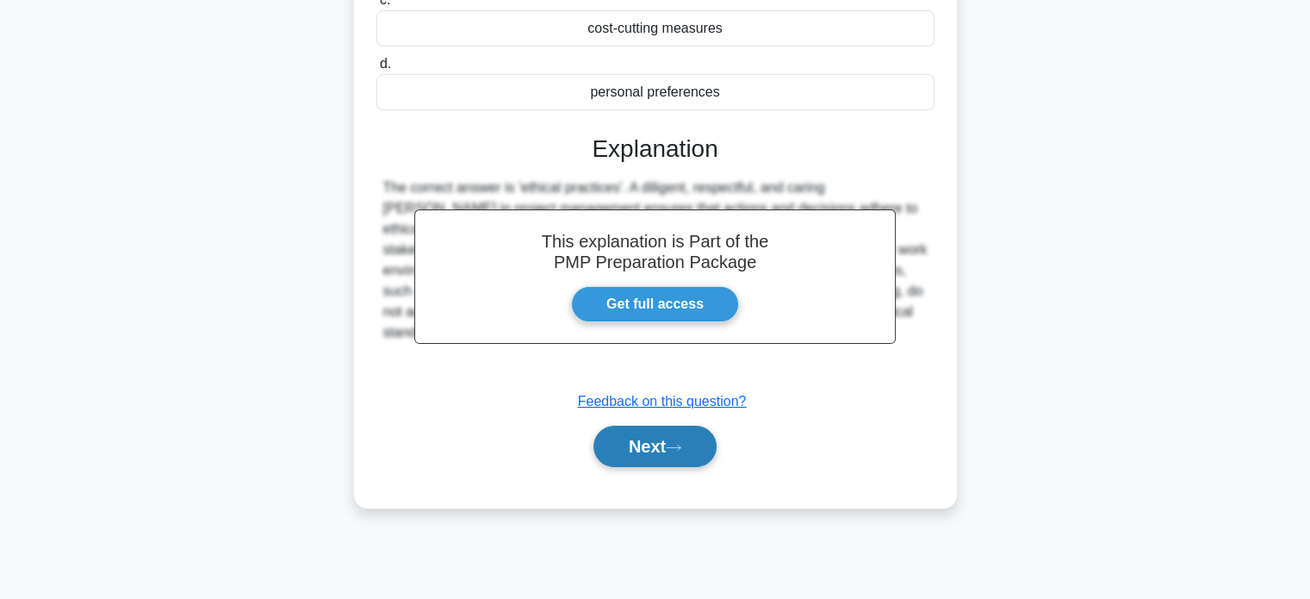
click at [649, 423] on div "Next" at bounding box center [655, 446] width 558 height 55
click at [648, 439] on button "Next" at bounding box center [654, 446] width 123 height 41
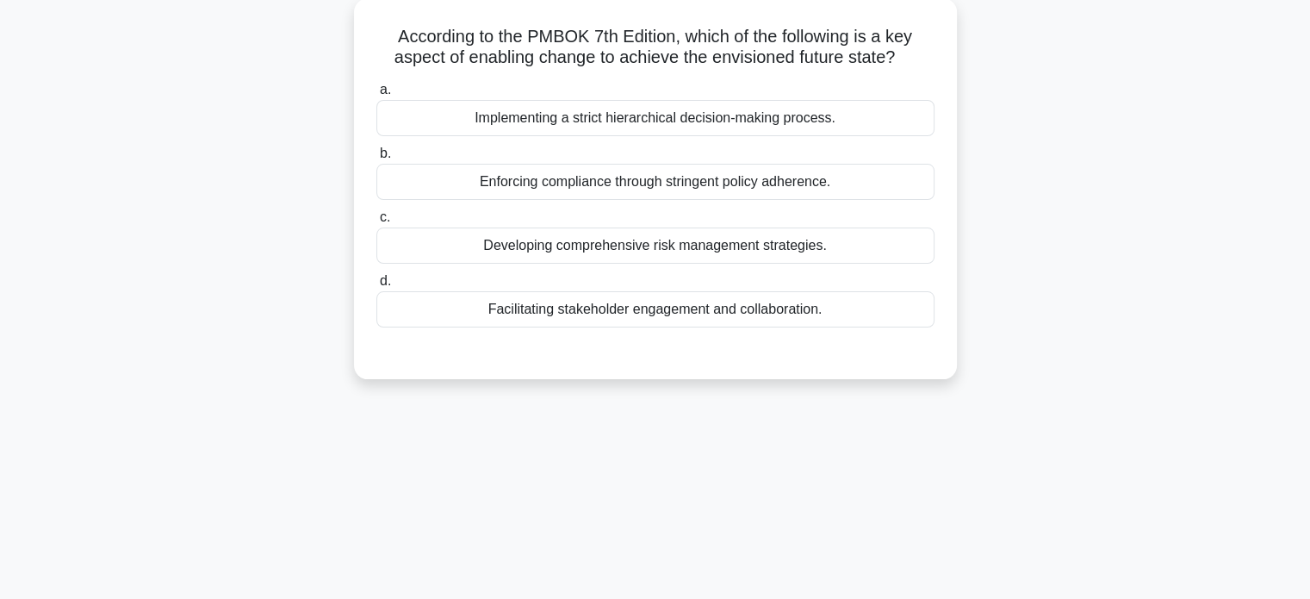
scroll to position [73, 0]
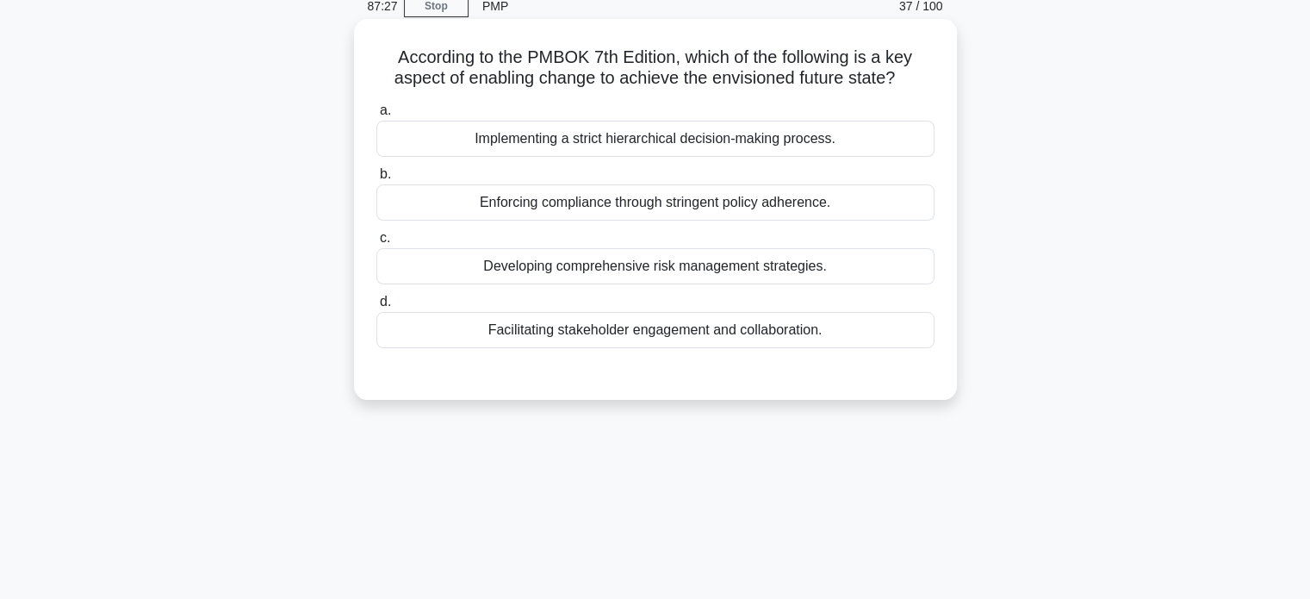
drag, startPoint x: 468, startPoint y: 82, endPoint x: 917, endPoint y: 68, distance: 449.0
click at [917, 68] on h5 "According to the PMBOK 7th Edition, which of the following is a key aspect of e…" at bounding box center [656, 68] width 562 height 43
click at [779, 344] on div "Facilitating stakeholder engagement and collaboration." at bounding box center [655, 330] width 558 height 36
click at [376, 308] on input "d. Facilitating stakeholder engagement and collaboration." at bounding box center [376, 301] width 0 height 11
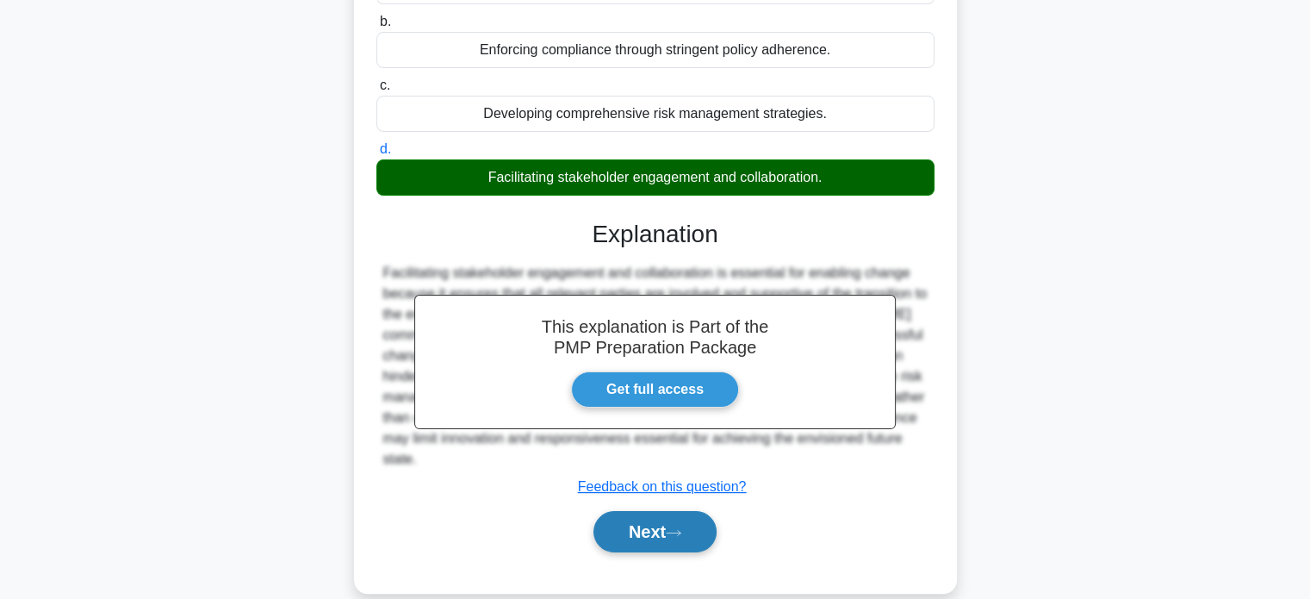
scroll to position [332, 0]
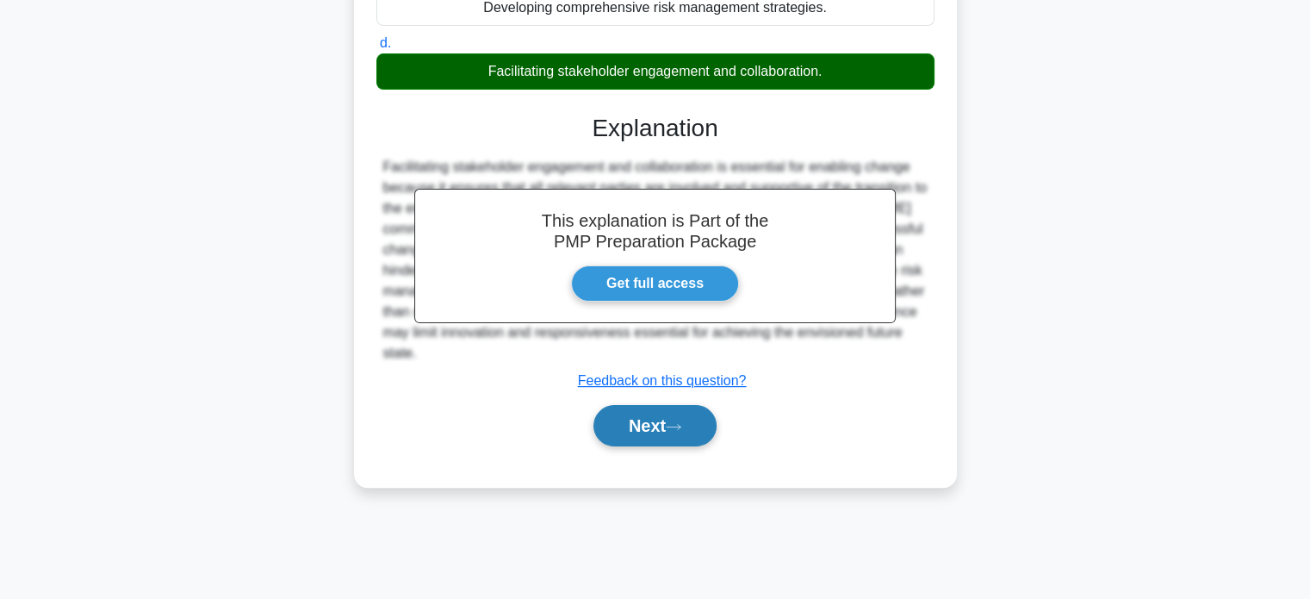
click at [663, 433] on button "Next" at bounding box center [654, 425] width 123 height 41
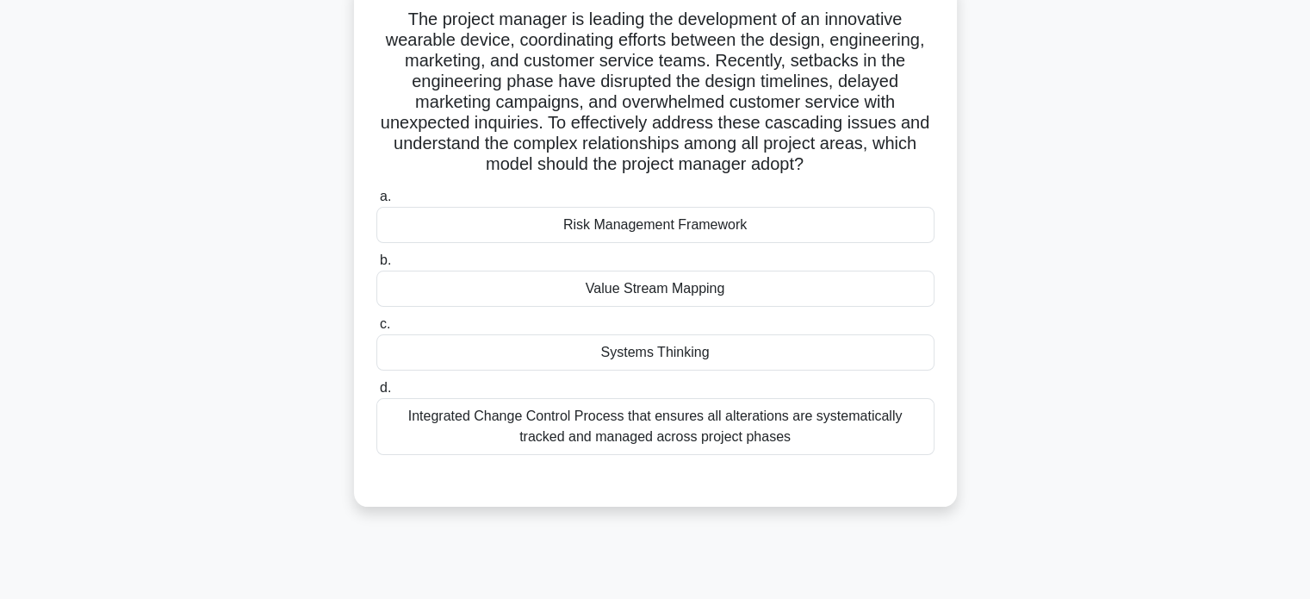
scroll to position [73, 0]
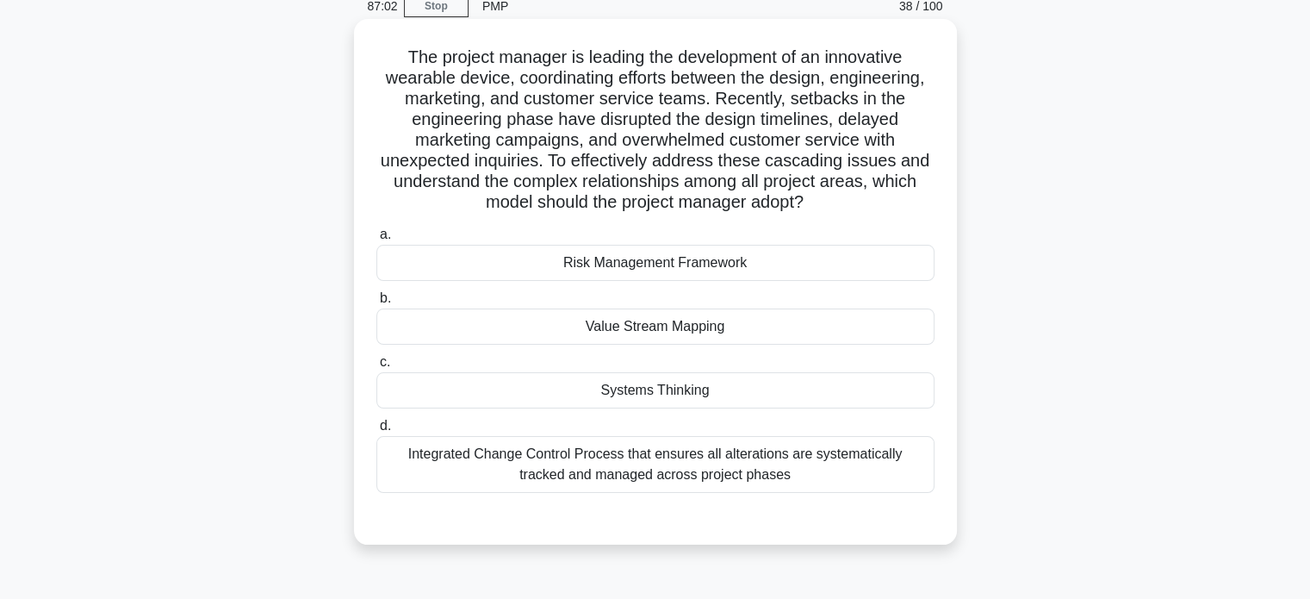
click at [737, 393] on div "Systems Thinking" at bounding box center [655, 390] width 558 height 36
click at [376, 368] on input "c. Systems Thinking" at bounding box center [376, 362] width 0 height 11
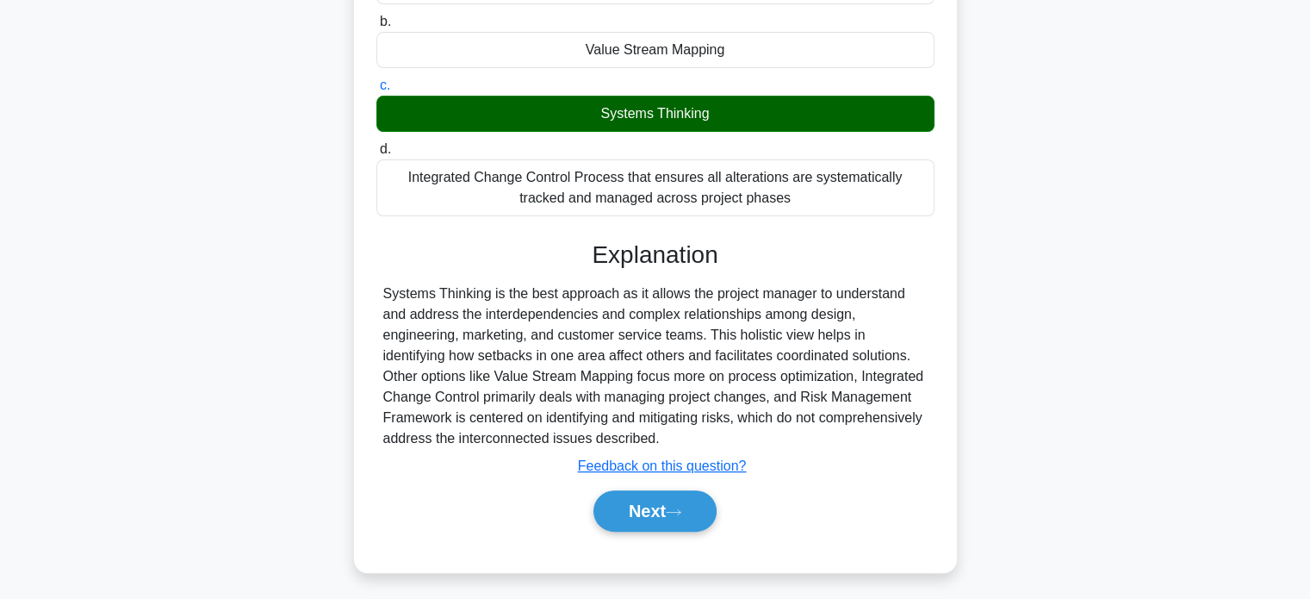
scroll to position [355, 0]
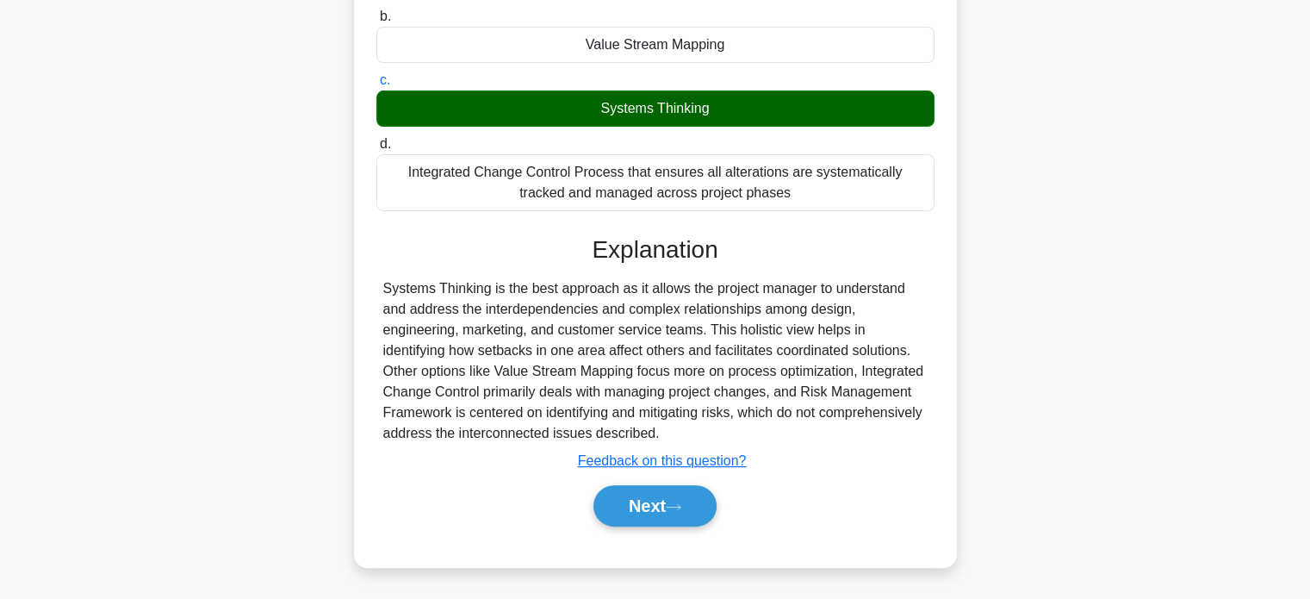
click at [649, 526] on div "Next" at bounding box center [655, 505] width 558 height 55
click at [656, 519] on button "Next" at bounding box center [654, 505] width 123 height 41
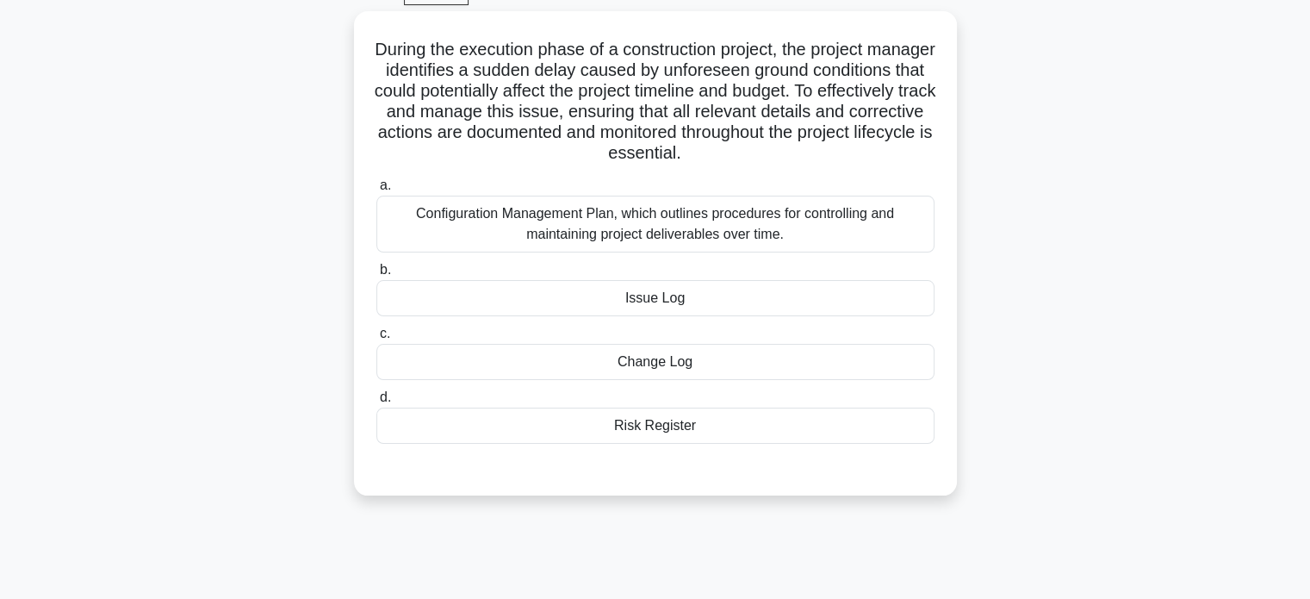
scroll to position [86, 0]
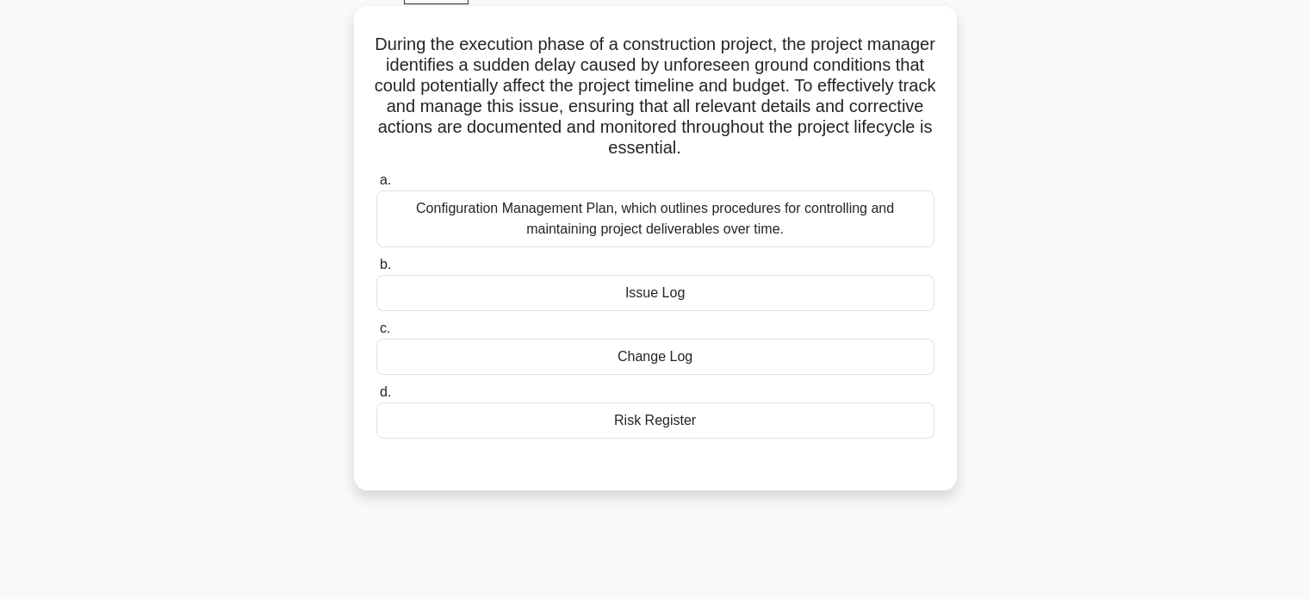
click at [872, 285] on div "Issue Log" at bounding box center [655, 293] width 558 height 36
click at [376, 270] on input "b. Issue Log" at bounding box center [376, 264] width 0 height 11
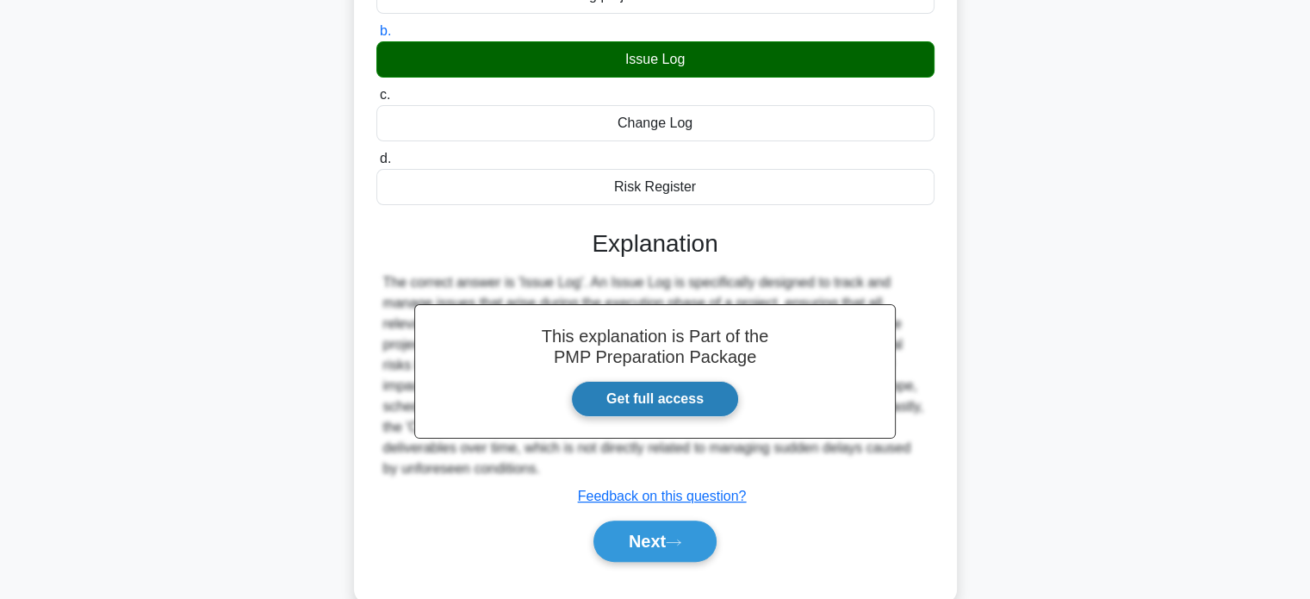
scroll to position [355, 0]
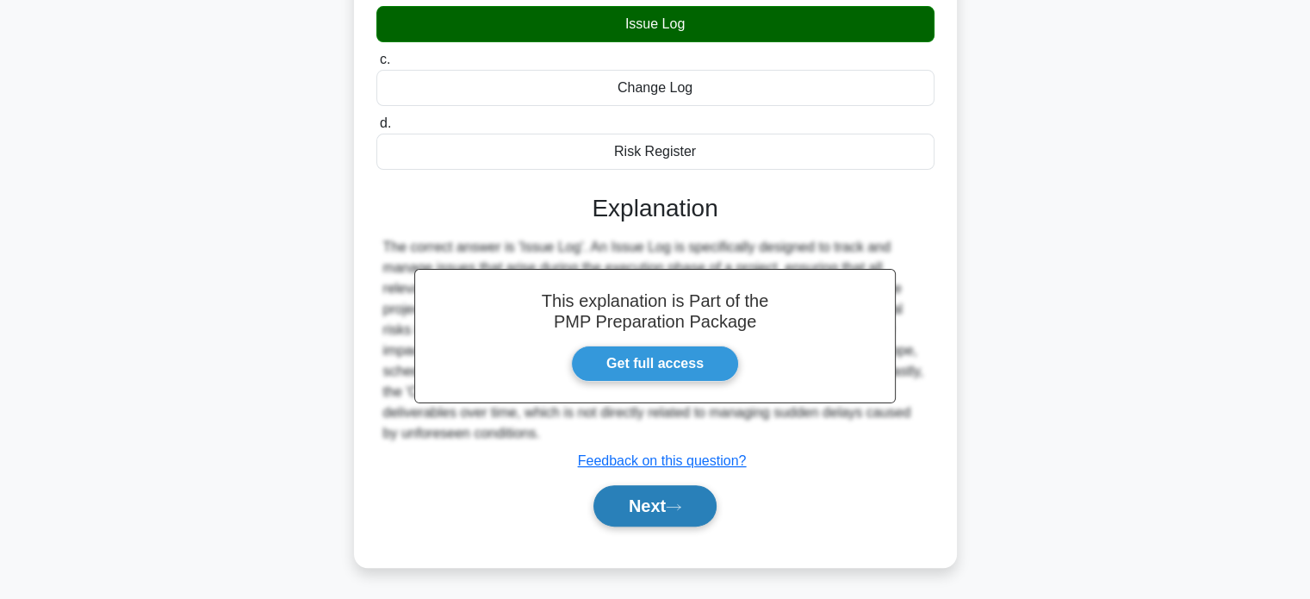
click at [667, 511] on button "Next" at bounding box center [654, 505] width 123 height 41
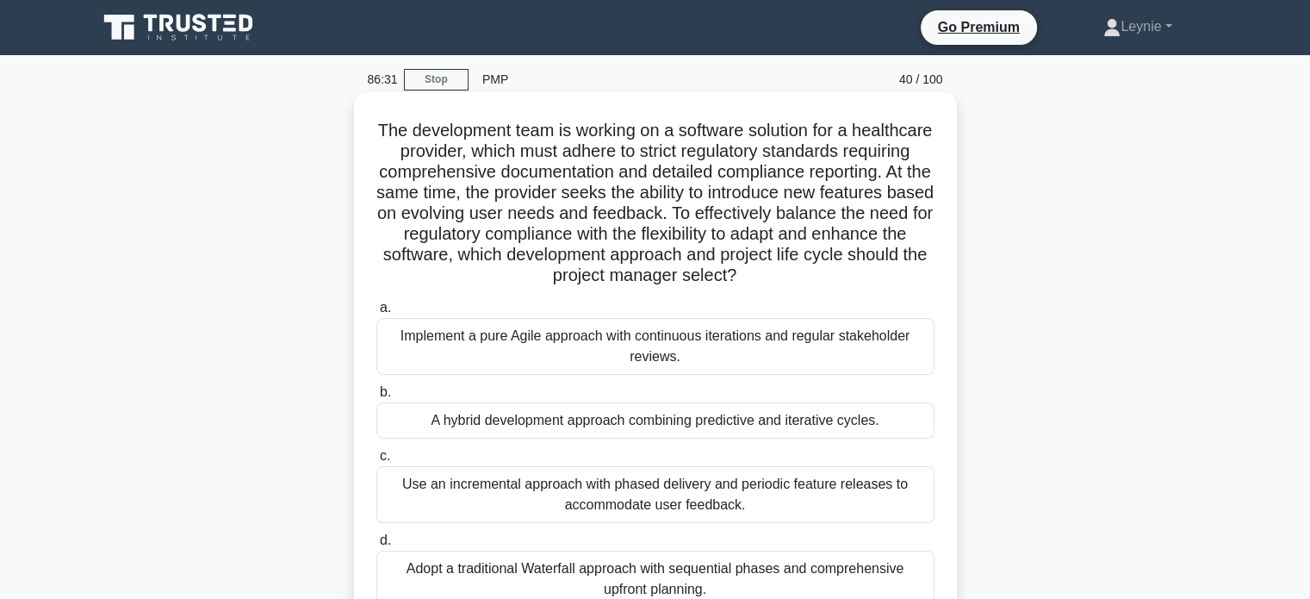
scroll to position [86, 0]
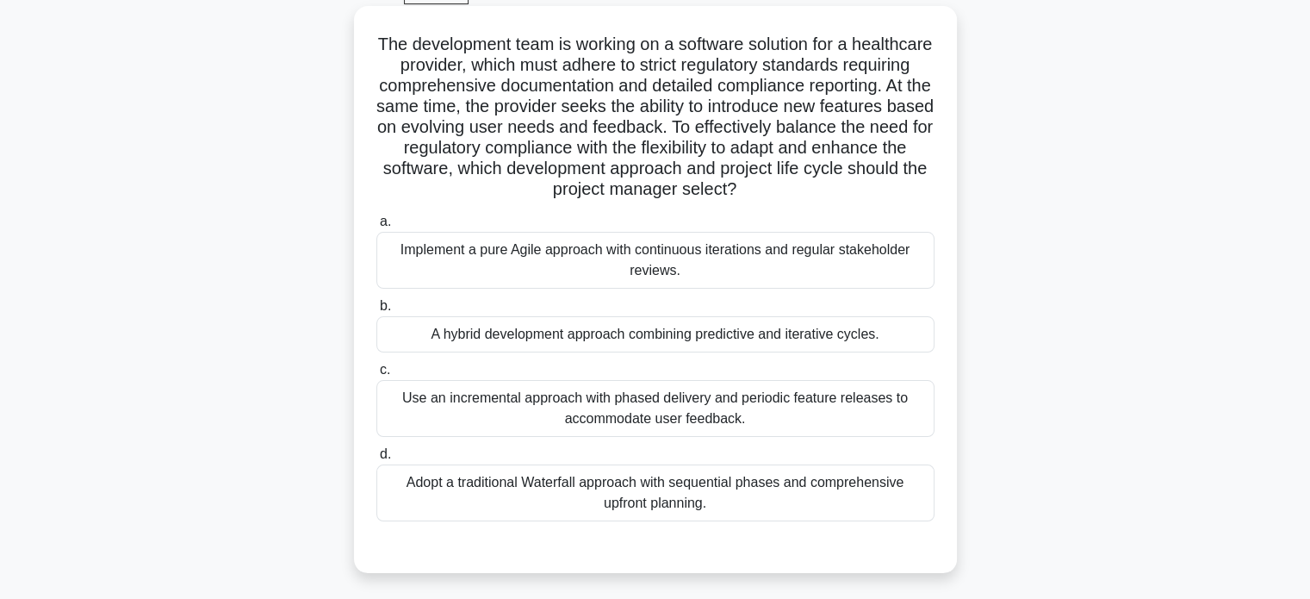
click at [789, 423] on div "Use an incremental approach with phased delivery and periodic feature releases …" at bounding box center [655, 408] width 558 height 57
click at [376, 376] on input "c. Use an incremental approach with phased delivery and periodic feature releas…" at bounding box center [376, 369] width 0 height 11
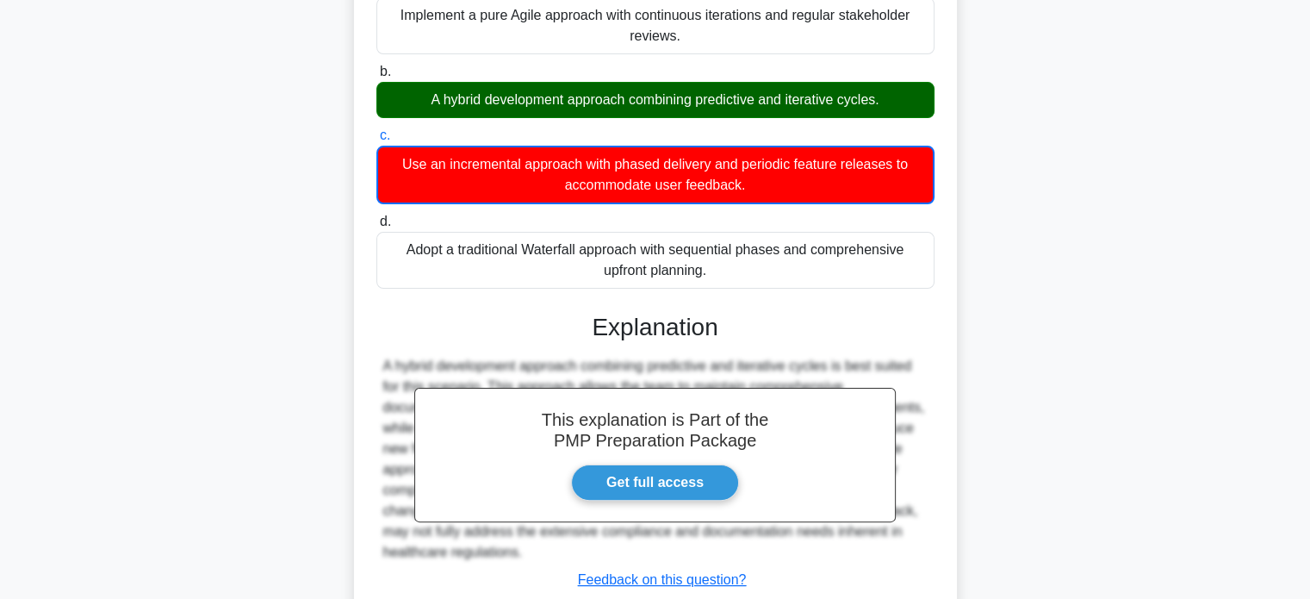
scroll to position [438, 0]
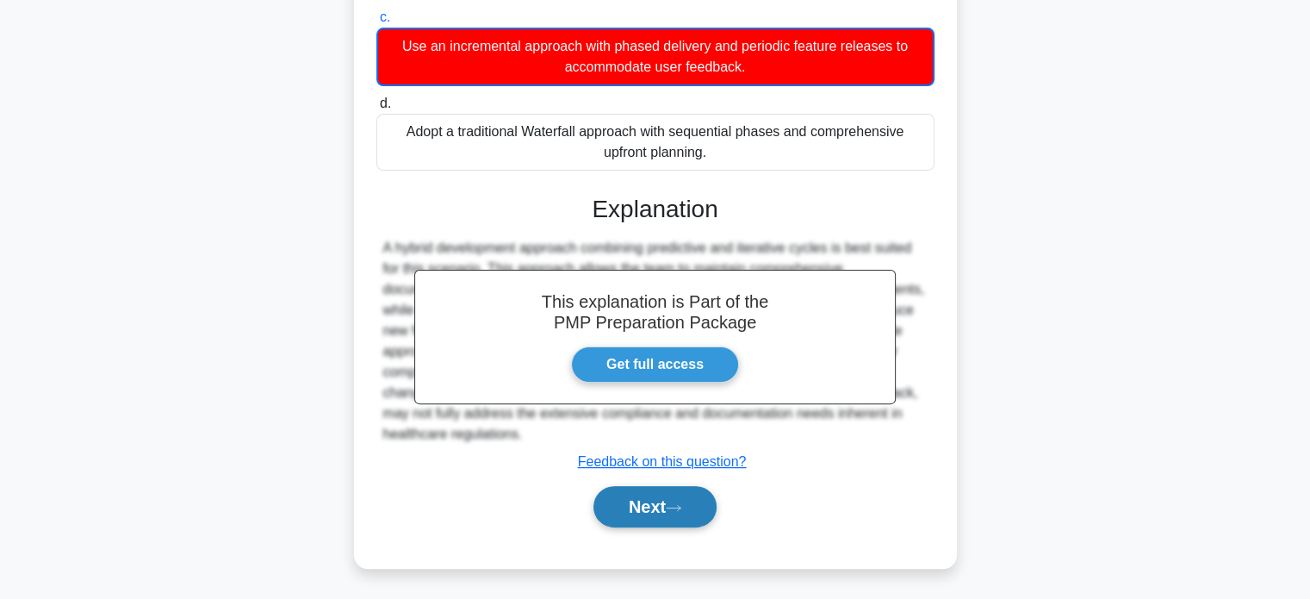
click at [660, 513] on button "Next" at bounding box center [654, 506] width 123 height 41
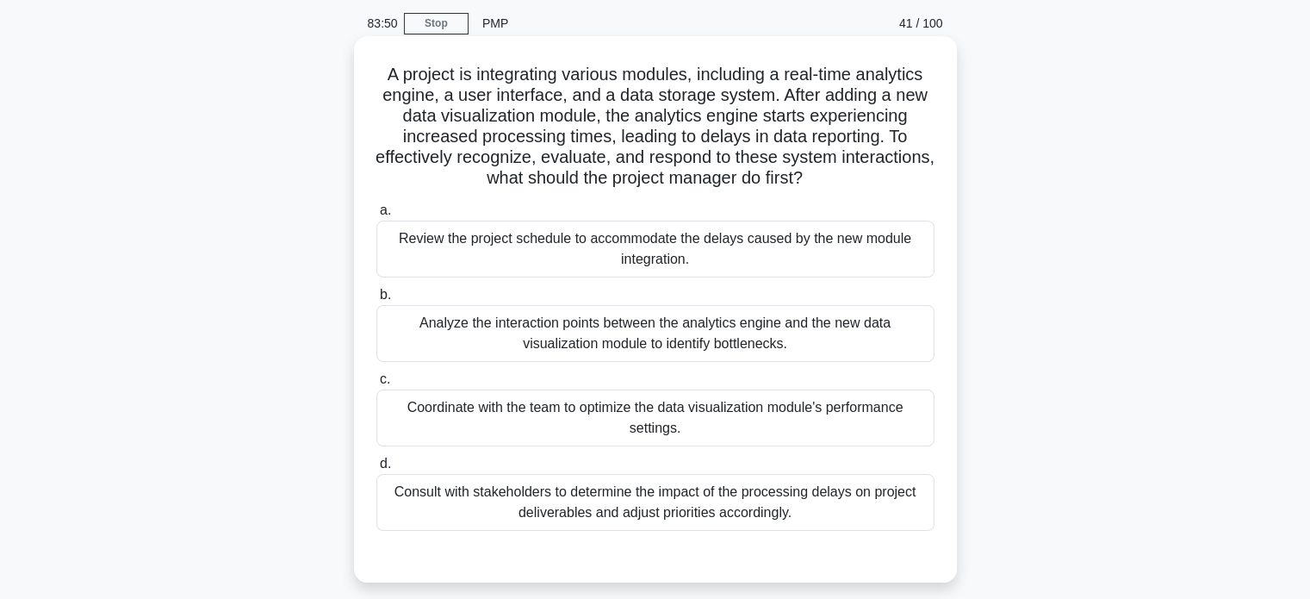
scroll to position [86, 0]
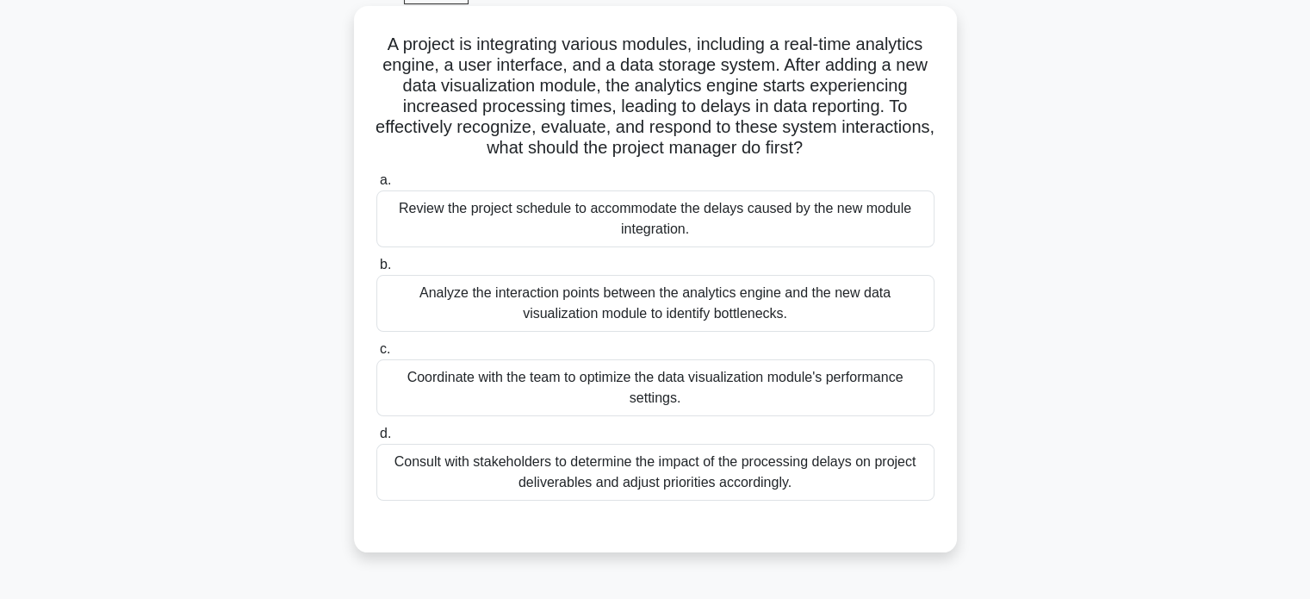
click at [843, 401] on div "Coordinate with the team to optimize the data visualization module's performanc…" at bounding box center [655, 387] width 558 height 57
click at [376, 355] on input "c. Coordinate with the team to optimize the data visualization module's perform…" at bounding box center [376, 349] width 0 height 11
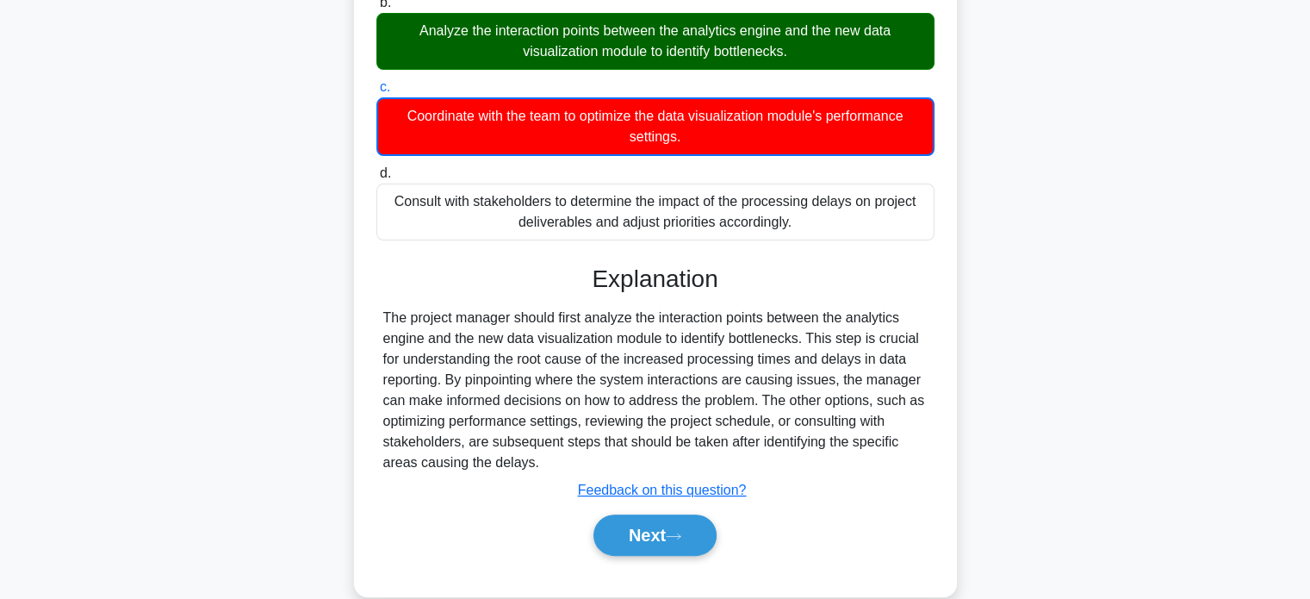
scroll to position [376, 0]
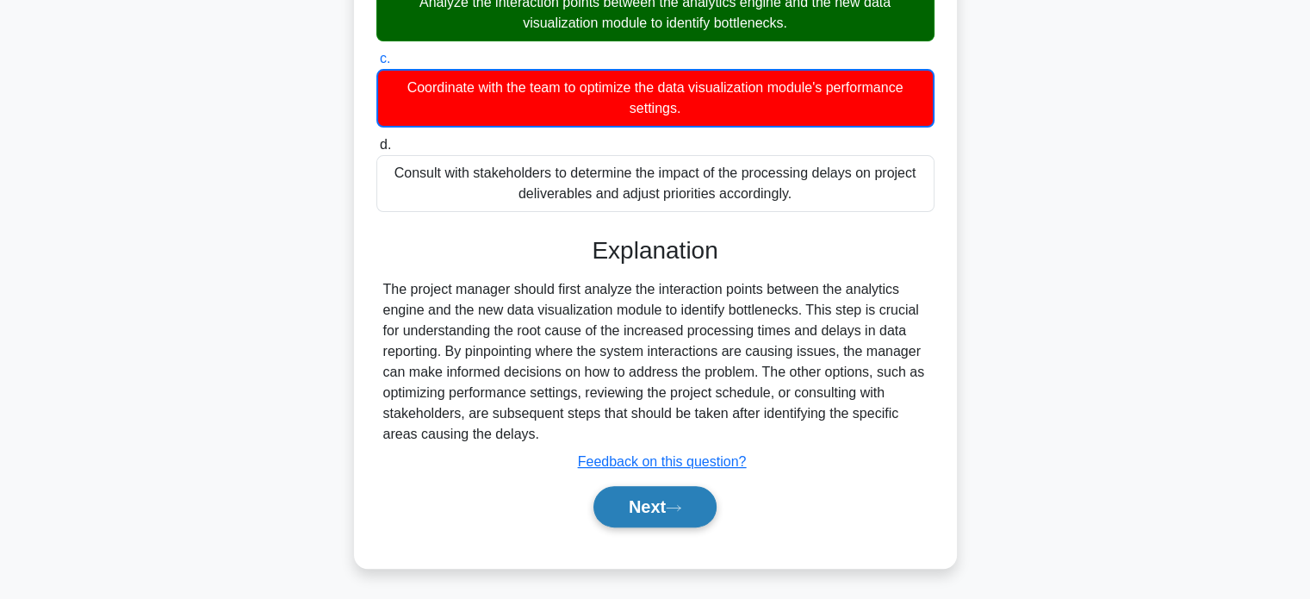
click at [655, 500] on button "Next" at bounding box center [654, 506] width 123 height 41
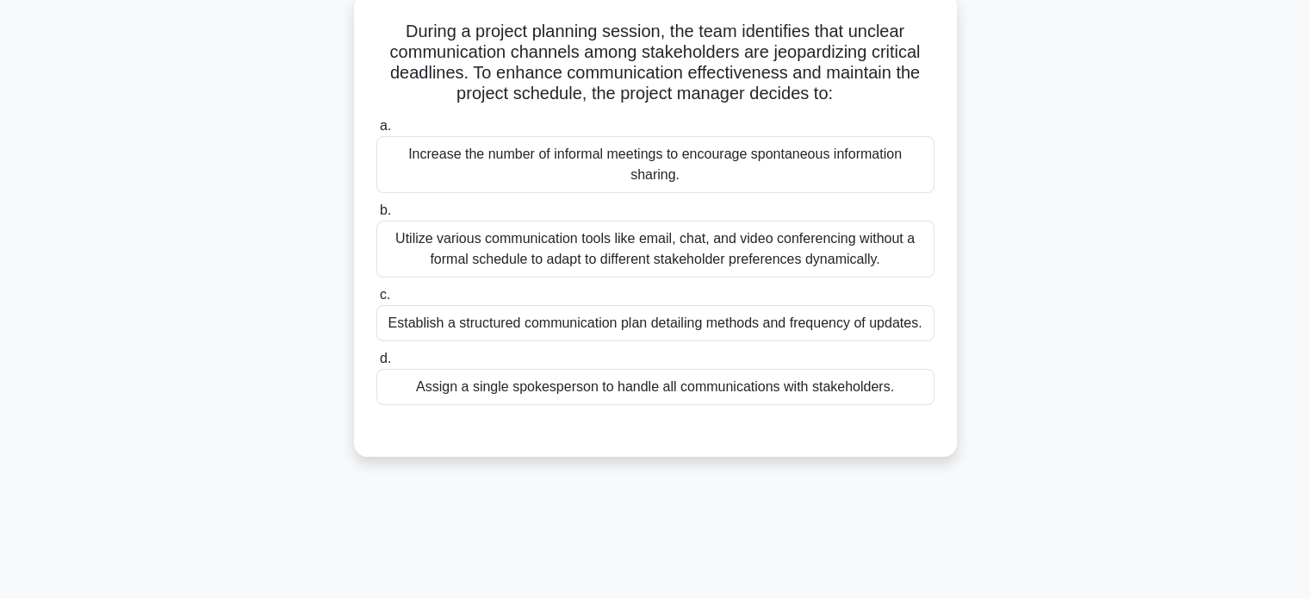
scroll to position [73, 0]
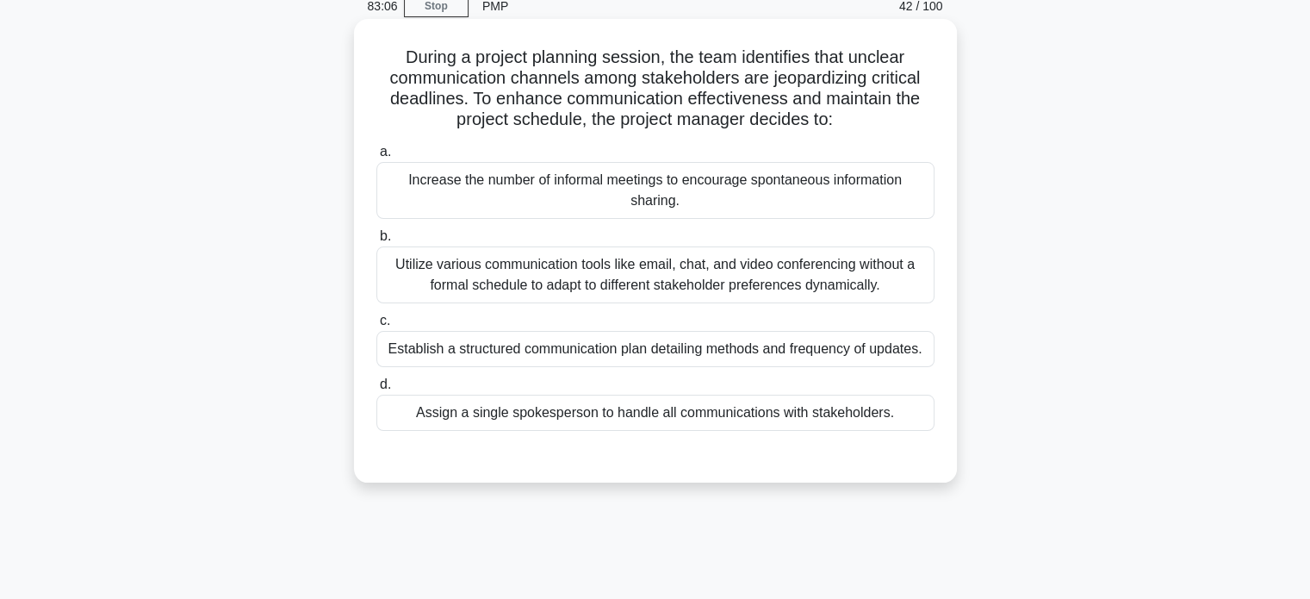
click at [715, 351] on div "Establish a structured communication plan detailing methods and frequency of up…" at bounding box center [655, 349] width 558 height 36
click at [376, 326] on input "c. Establish a structured communication plan detailing methods and frequency of…" at bounding box center [376, 320] width 0 height 11
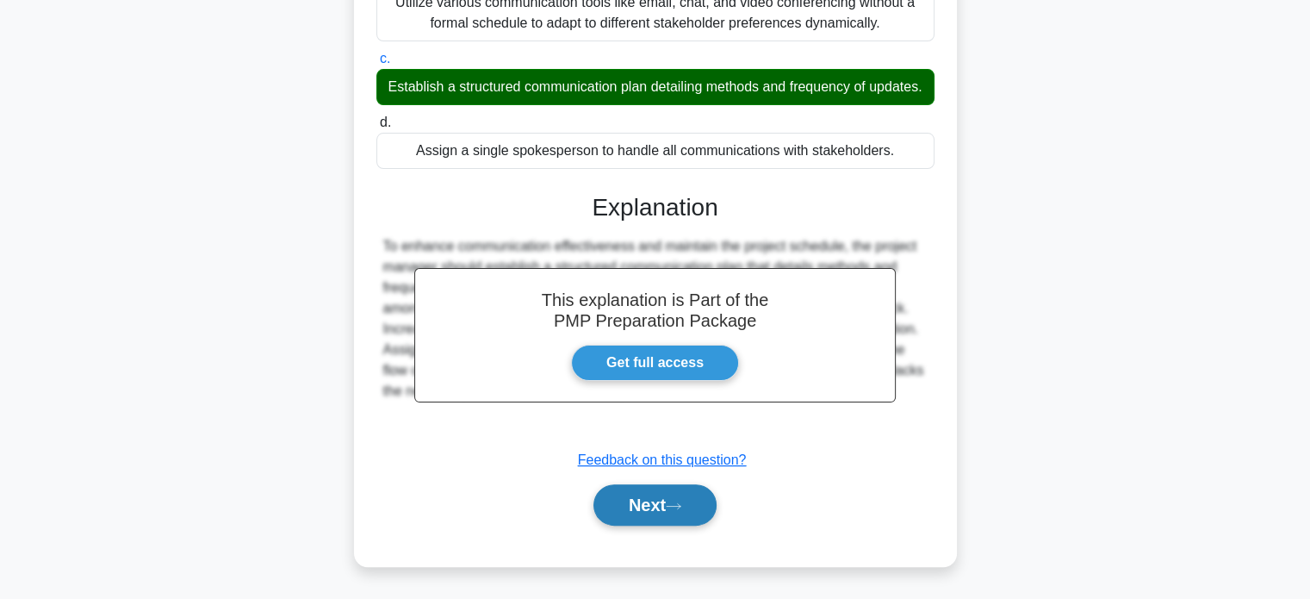
click at [637, 507] on button "Next" at bounding box center [654, 504] width 123 height 41
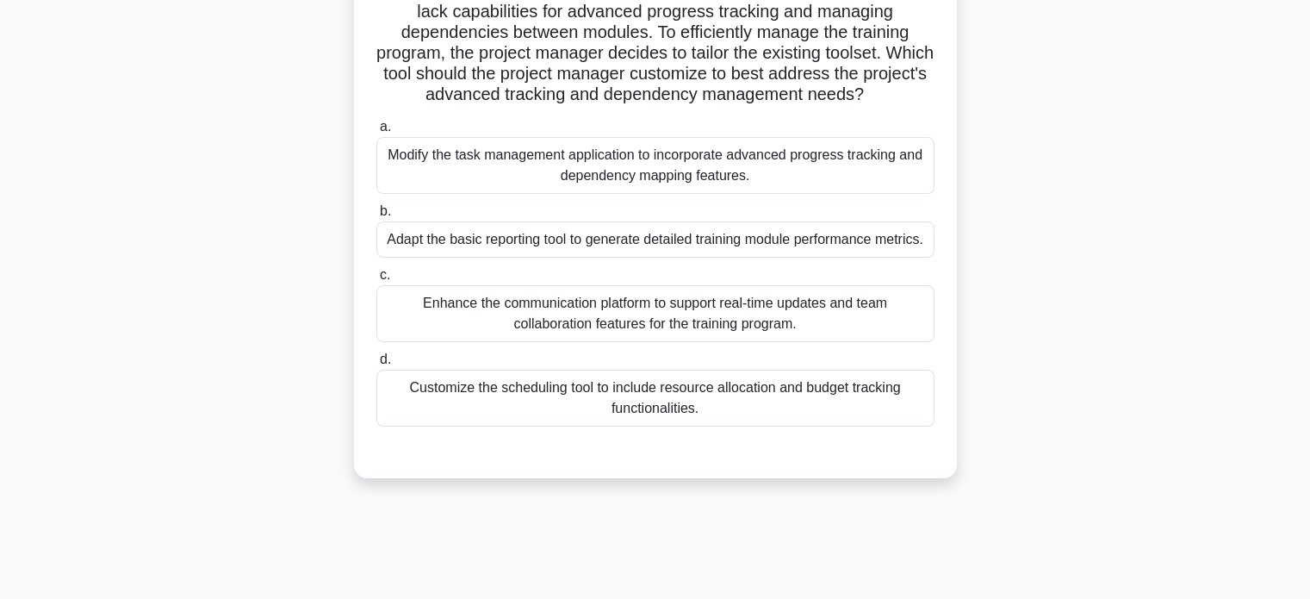
scroll to position [245, 0]
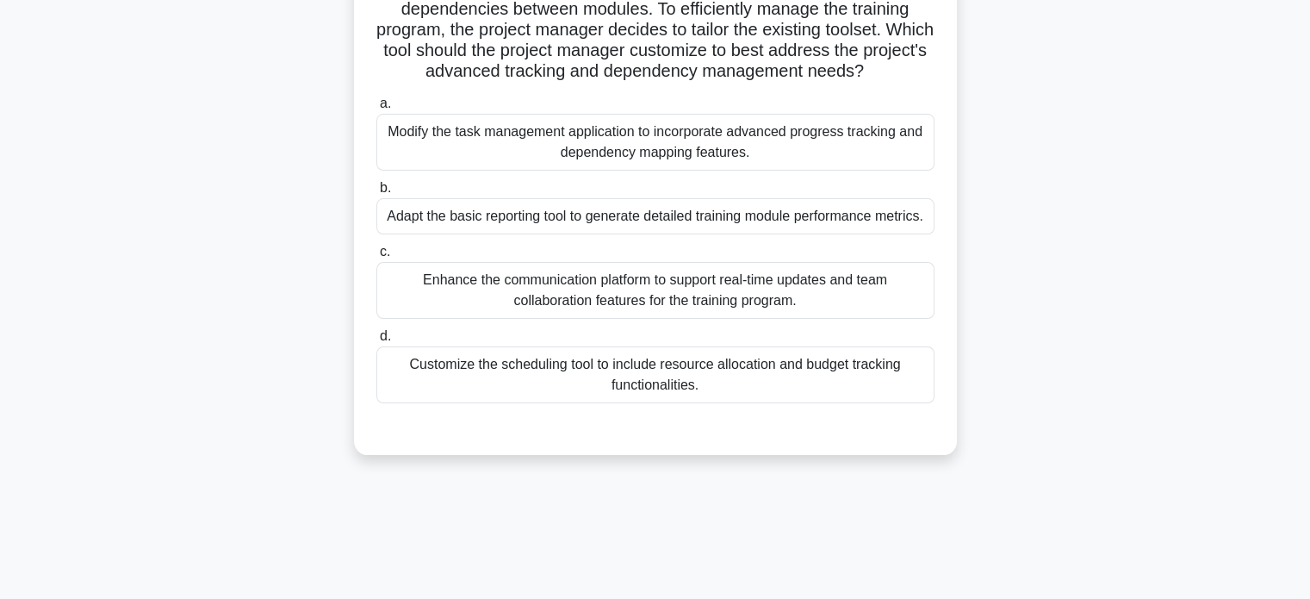
click at [773, 316] on div "Enhance the communication platform to support real-time updates and team collab…" at bounding box center [655, 290] width 558 height 57
click at [376, 258] on input "c. Enhance the communication platform to support real-time updates and team col…" at bounding box center [376, 251] width 0 height 11
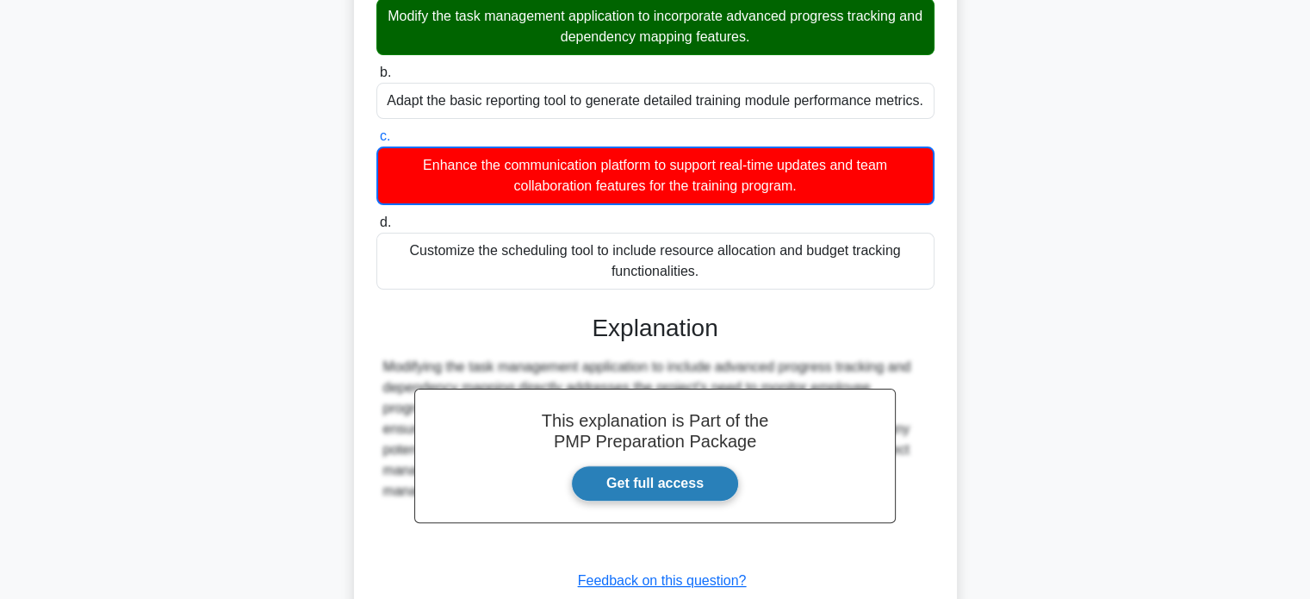
scroll to position [500, 0]
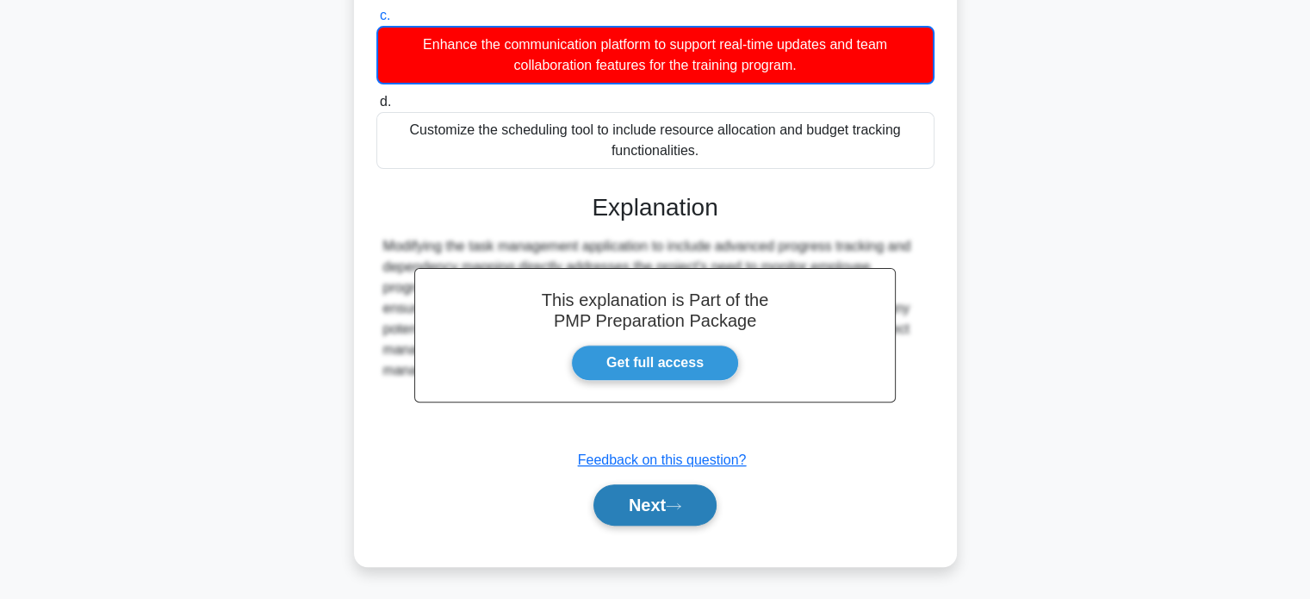
click at [656, 504] on button "Next" at bounding box center [654, 504] width 123 height 41
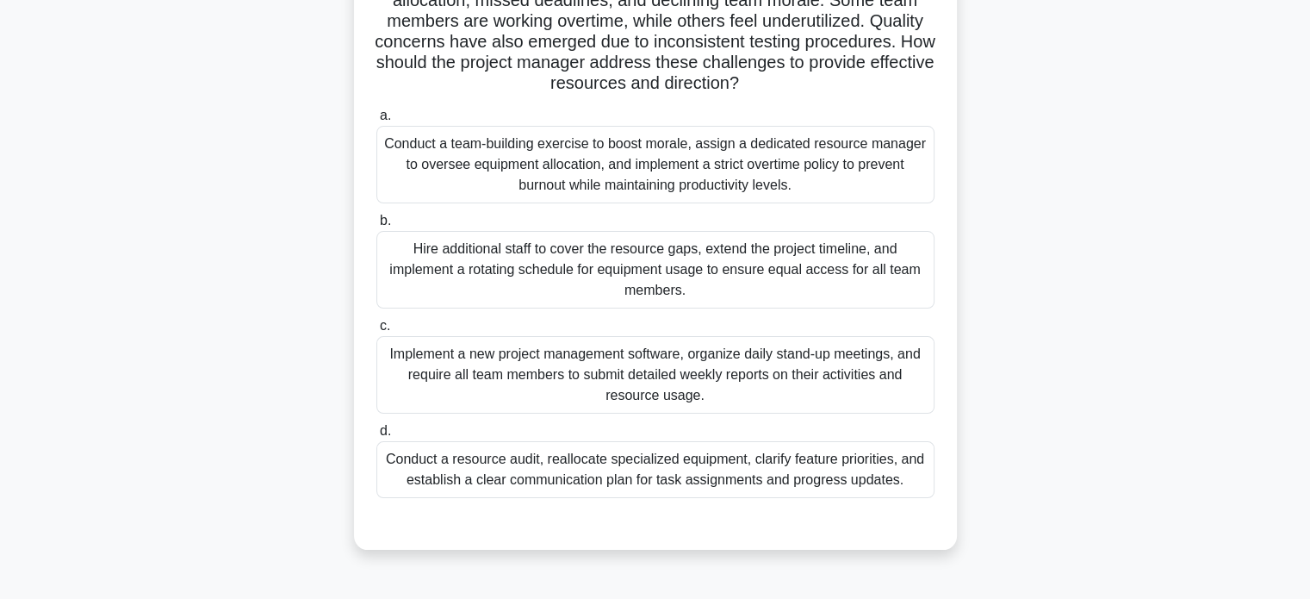
scroll to position [245, 0]
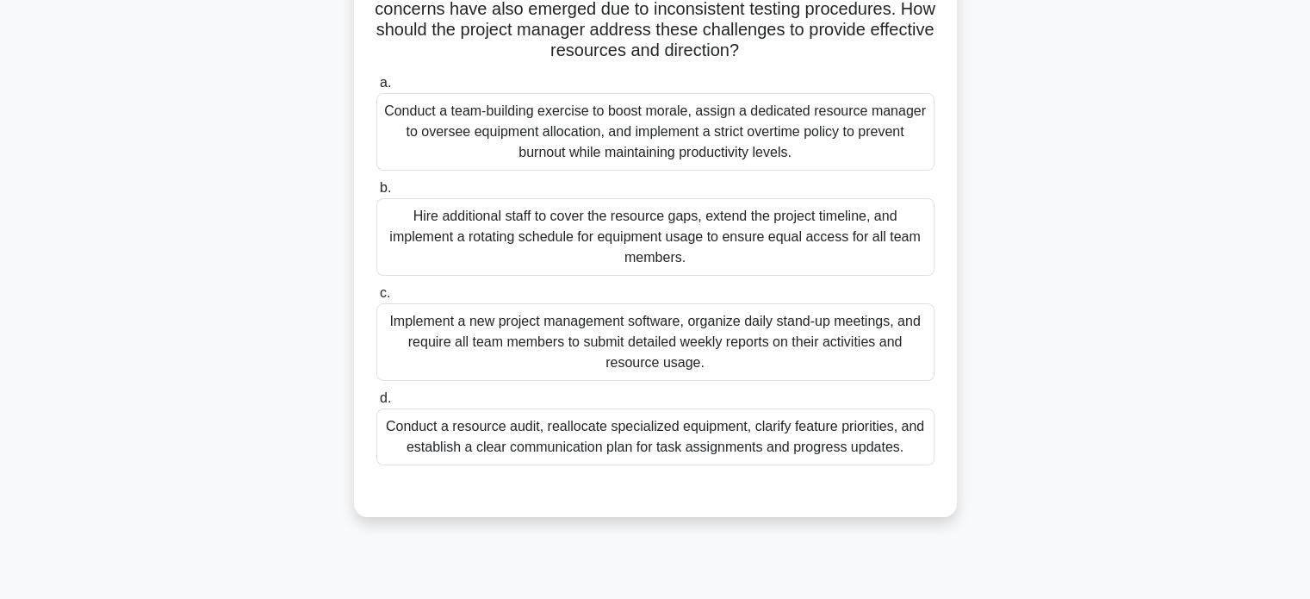
click at [759, 116] on div "Conduct a team-building exercise to boost morale, assign a dedicated resource m…" at bounding box center [655, 132] width 558 height 78
click at [376, 89] on input "a. Conduct a team-building exercise to boost morale, assign a dedicated resourc…" at bounding box center [376, 83] width 0 height 11
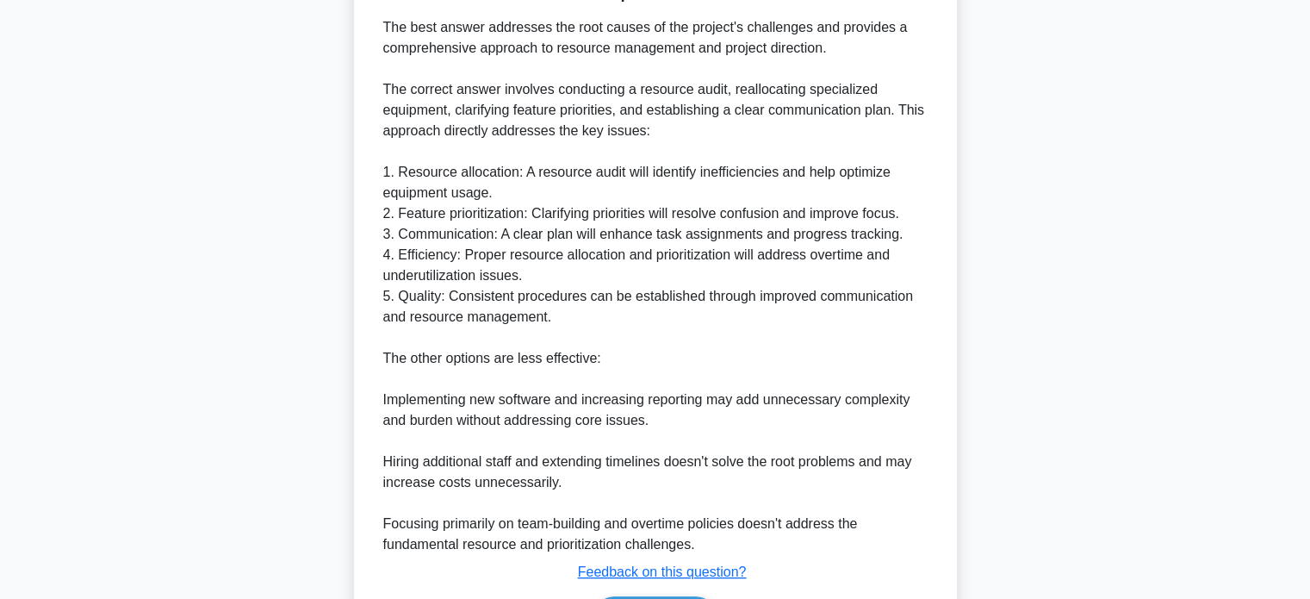
scroll to position [873, 0]
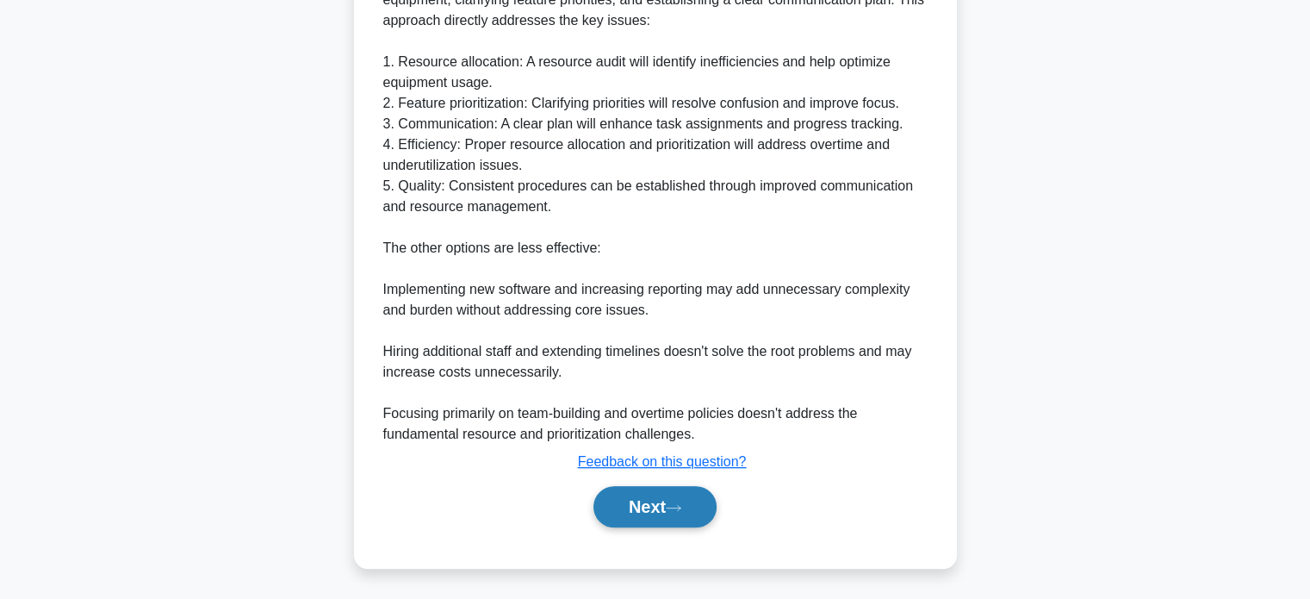
click at [660, 516] on button "Next" at bounding box center [654, 506] width 123 height 41
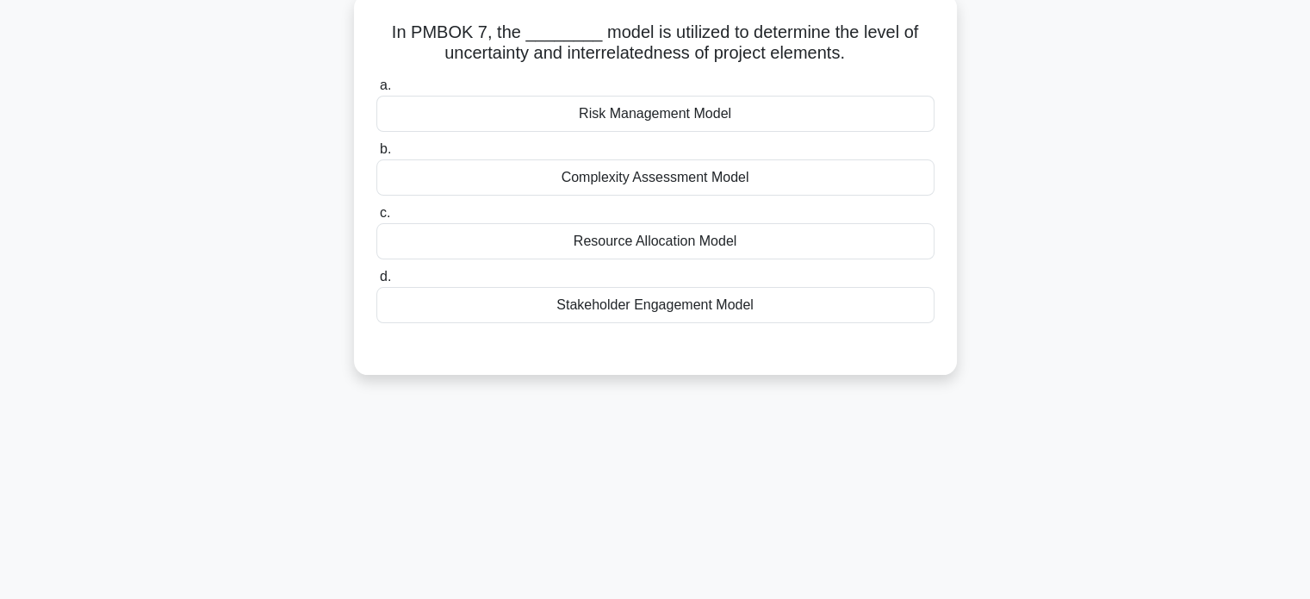
scroll to position [73, 0]
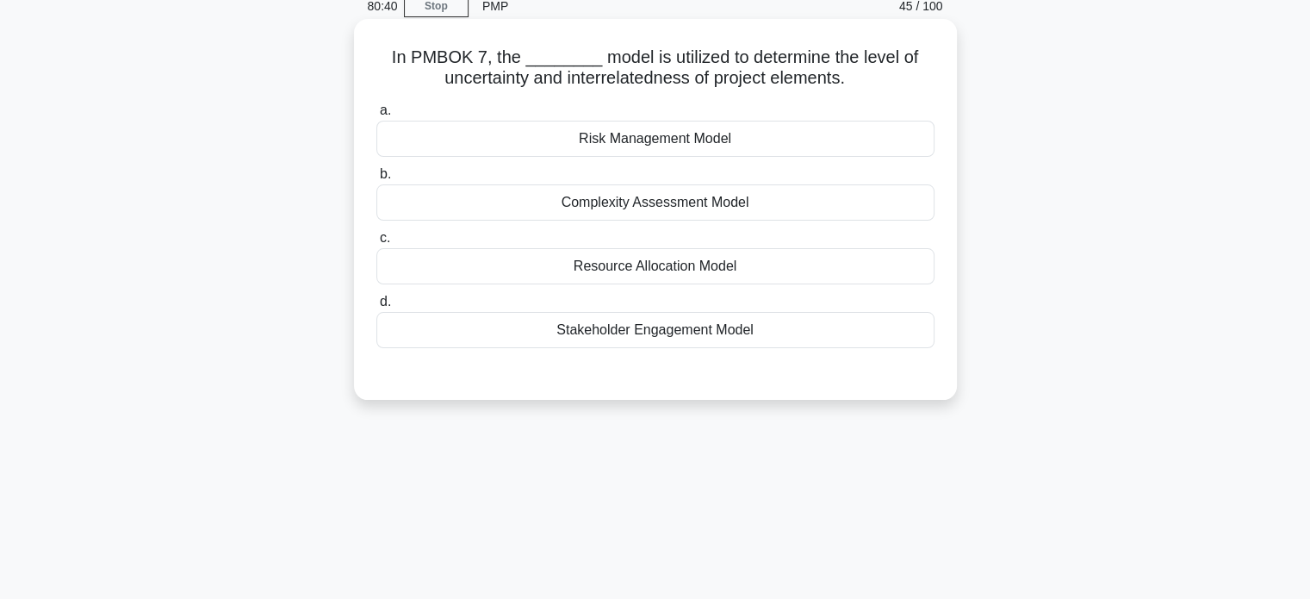
click at [656, 134] on div "Risk Management Model" at bounding box center [655, 139] width 558 height 36
click at [376, 116] on input "a. Risk Management Model" at bounding box center [376, 110] width 0 height 11
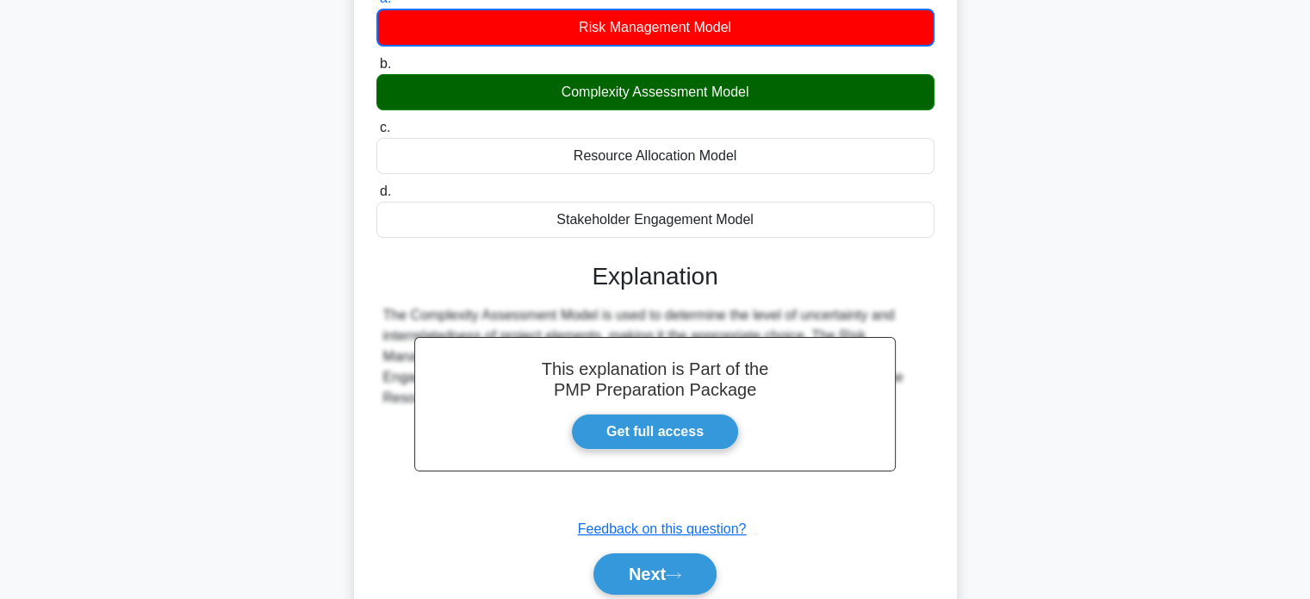
scroll to position [332, 0]
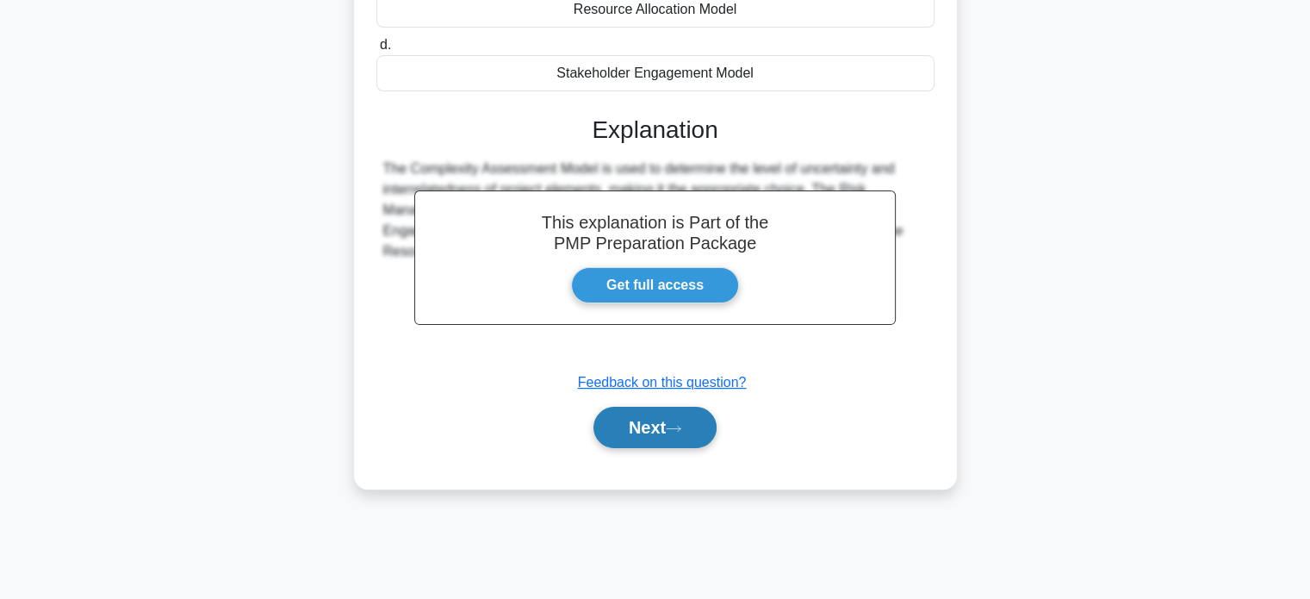
click at [641, 413] on button "Next" at bounding box center [654, 427] width 123 height 41
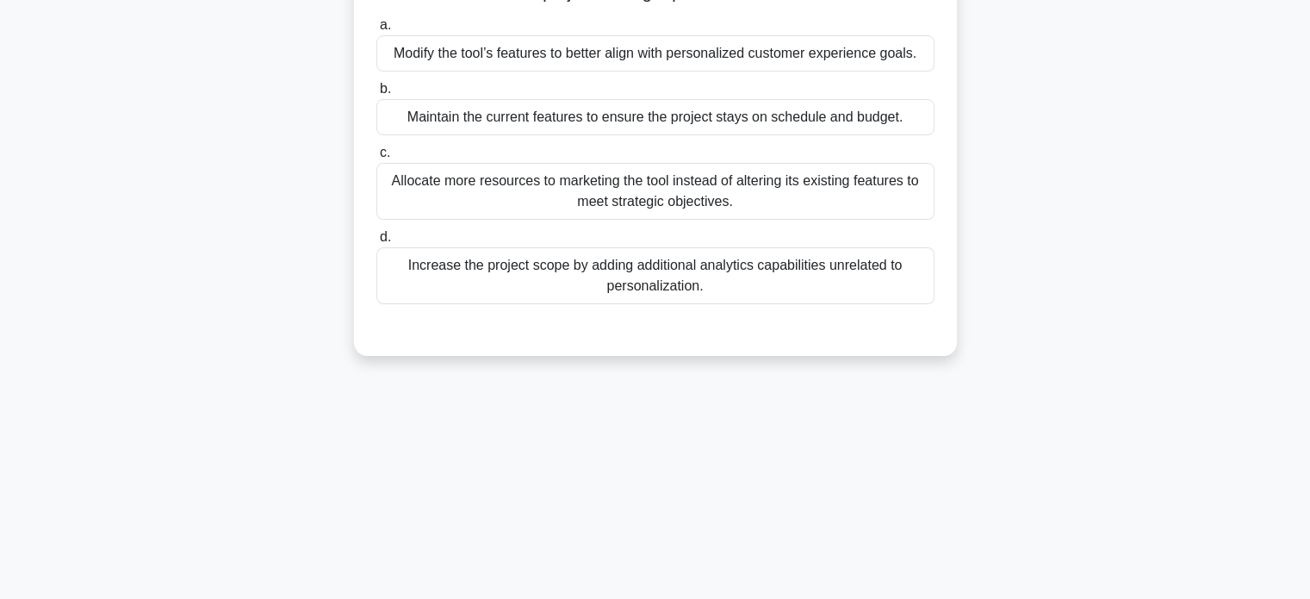
scroll to position [159, 0]
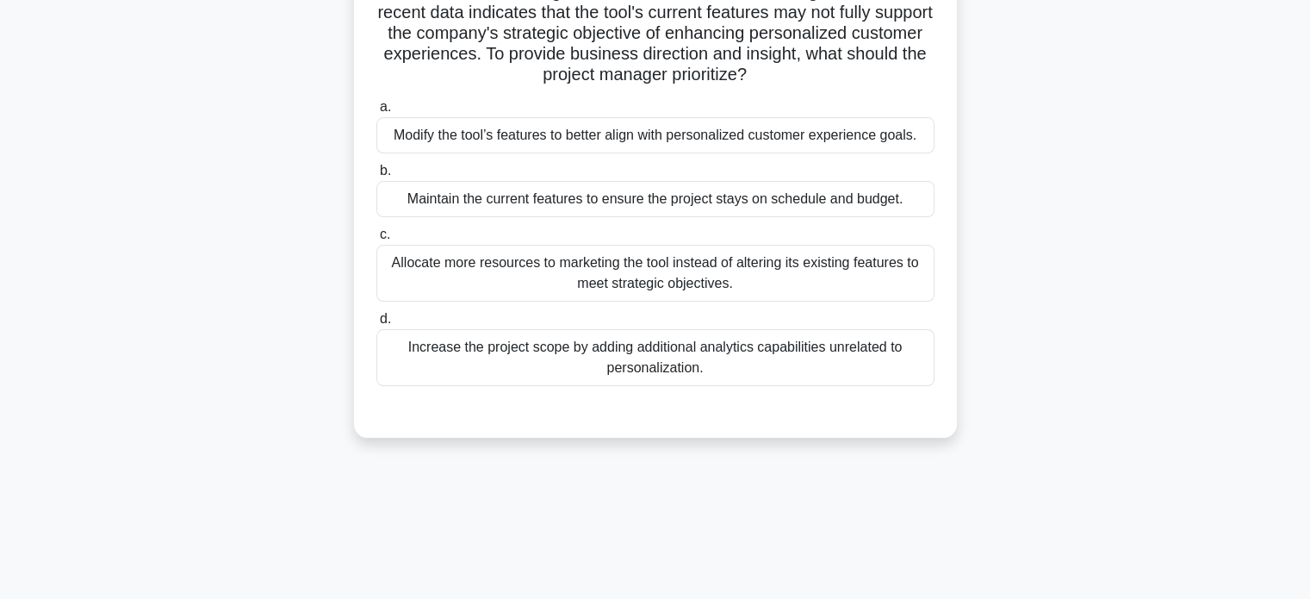
click at [861, 140] on div "Modify the tool’s features to better align with personalized customer experienc…" at bounding box center [655, 135] width 558 height 36
click at [376, 113] on input "a. Modify the tool’s features to better align with personalized customer experi…" at bounding box center [376, 107] width 0 height 11
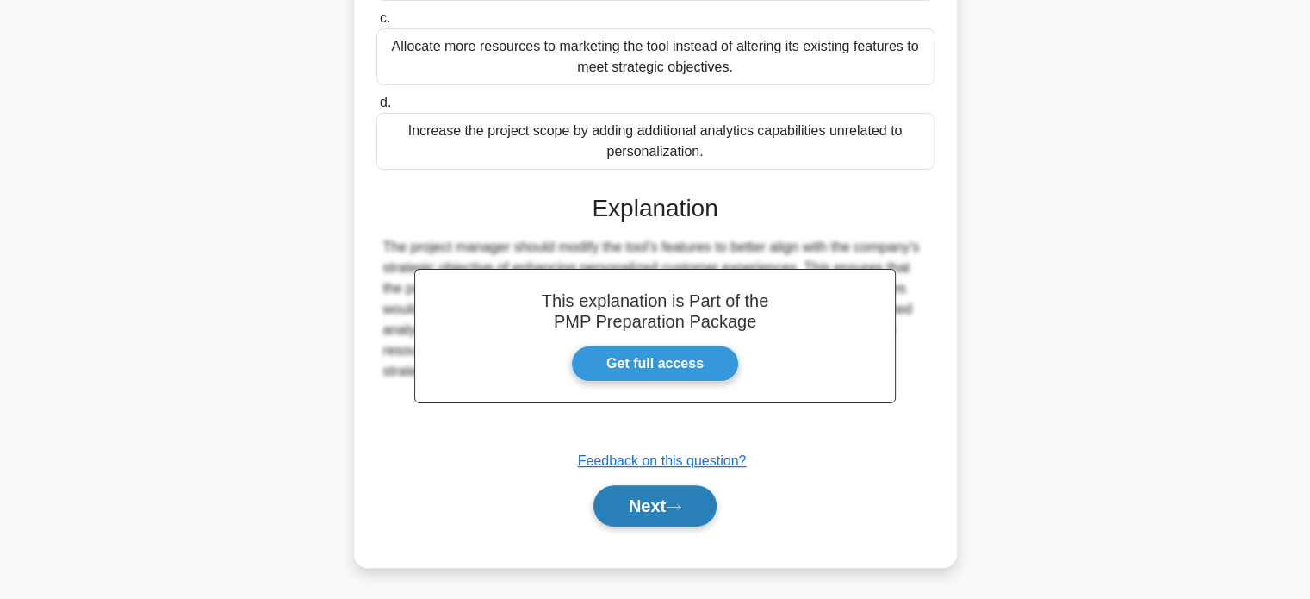
click at [680, 505] on icon at bounding box center [674, 506] width 16 height 9
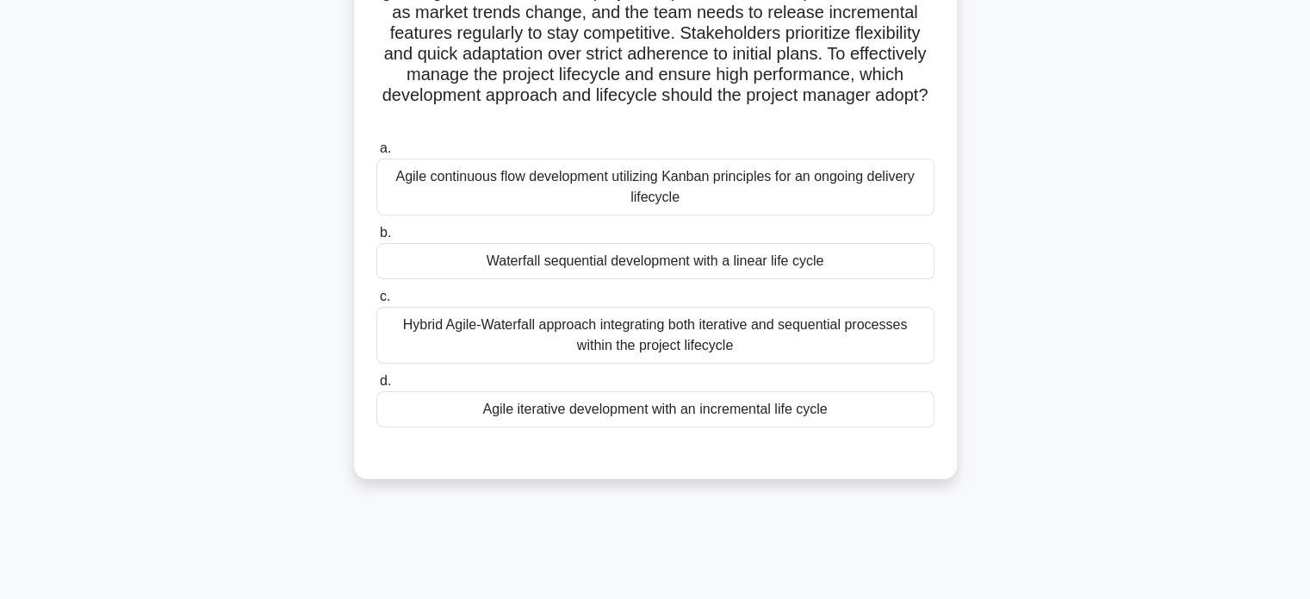
click at [863, 399] on div "Agile iterative development with an incremental life cycle" at bounding box center [655, 409] width 558 height 36
click at [376, 387] on input "d. Agile iterative development with an incremental life cycle" at bounding box center [376, 381] width 0 height 11
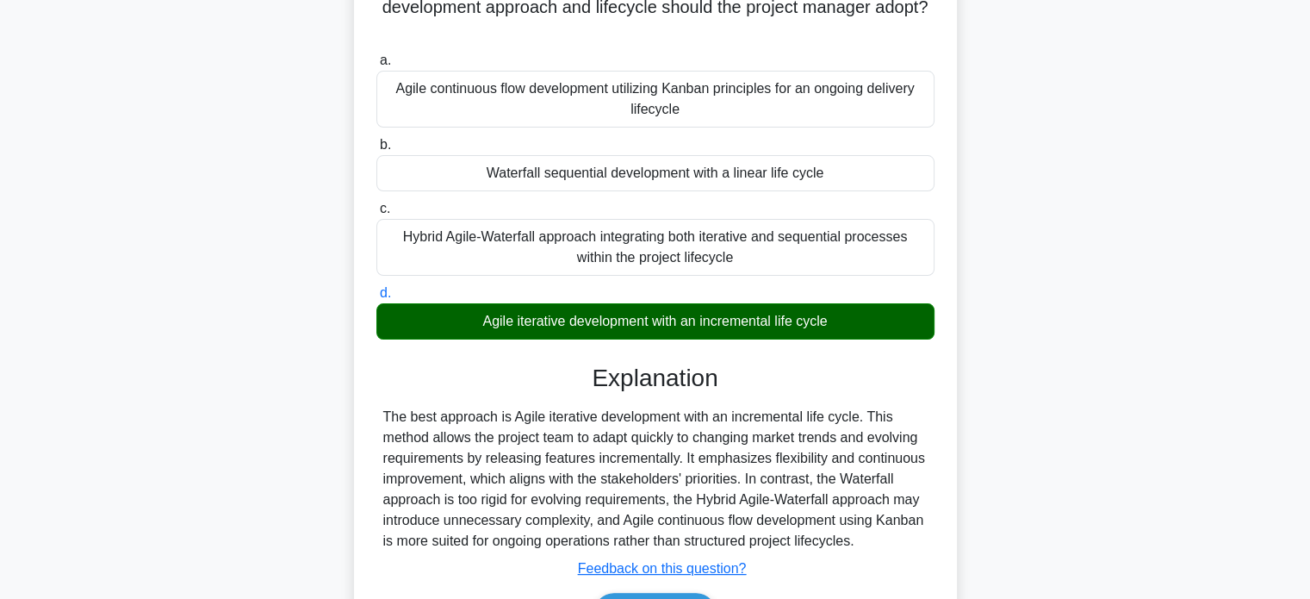
scroll to position [355, 0]
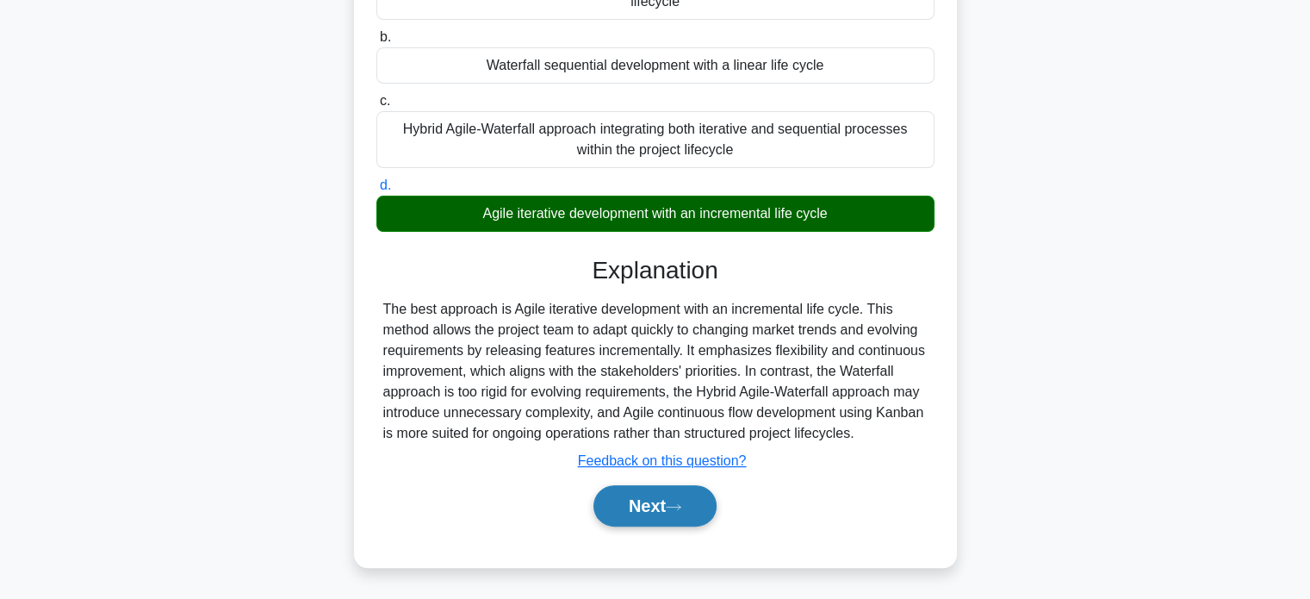
click at [646, 506] on button "Next" at bounding box center [654, 505] width 123 height 41
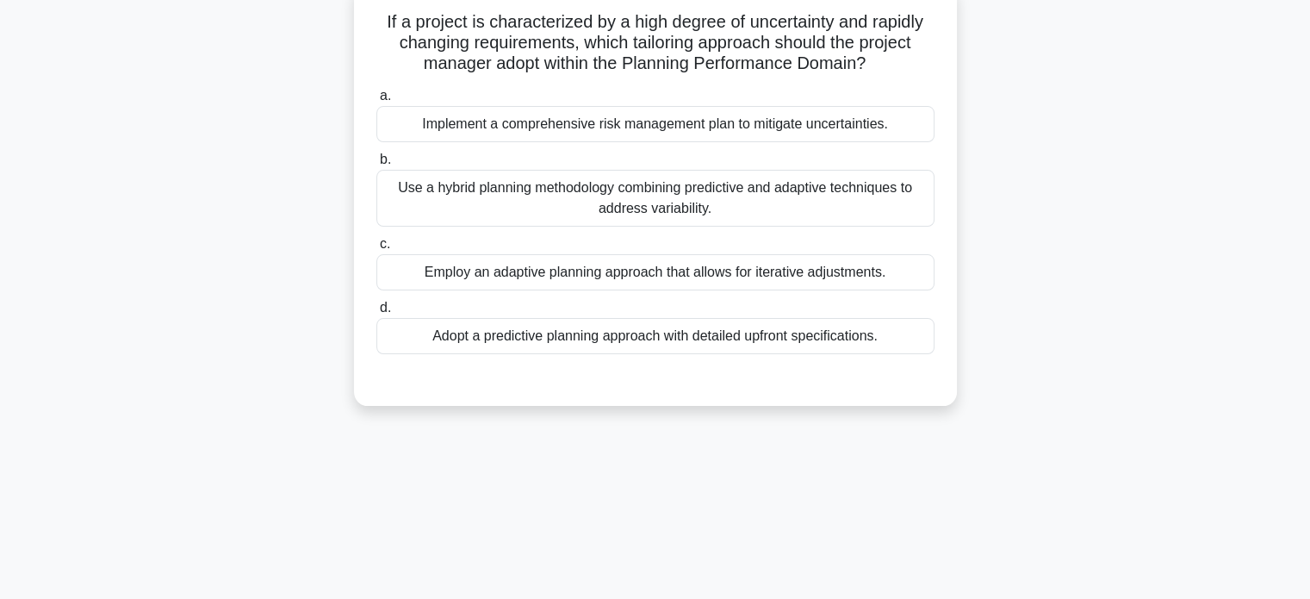
scroll to position [73, 0]
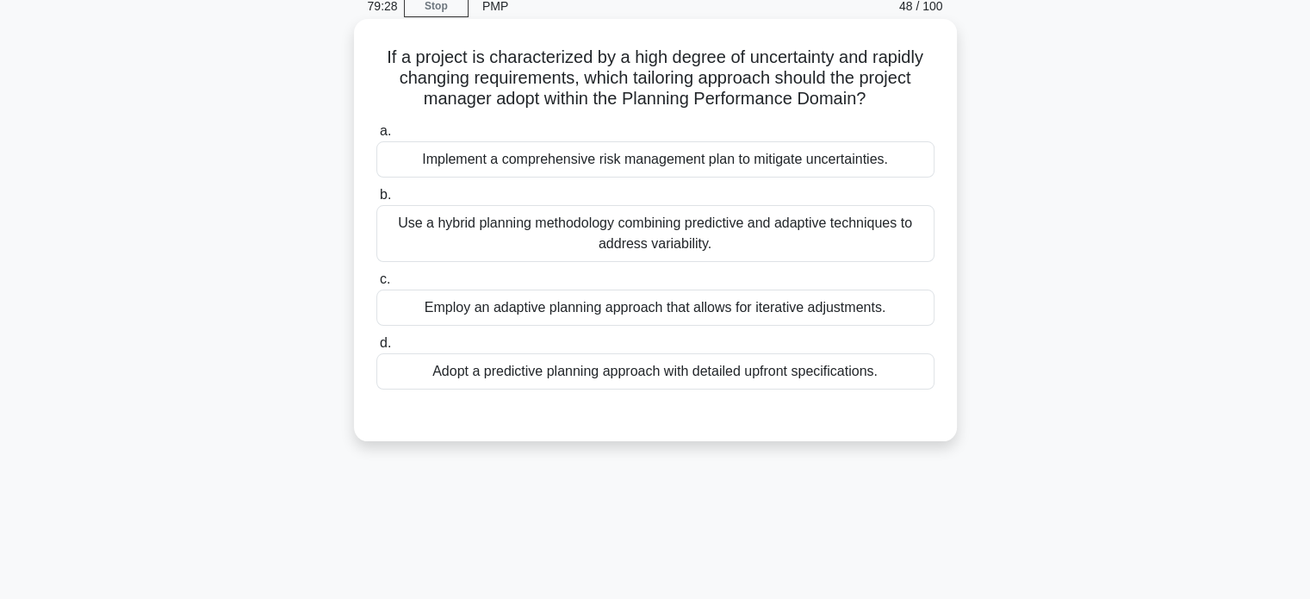
click at [781, 295] on div "Employ an adaptive planning approach that allows for iterative adjustments." at bounding box center [655, 307] width 558 height 36
click at [376, 285] on input "c. Employ an adaptive planning approach that allows for iterative adjustments." at bounding box center [376, 279] width 0 height 11
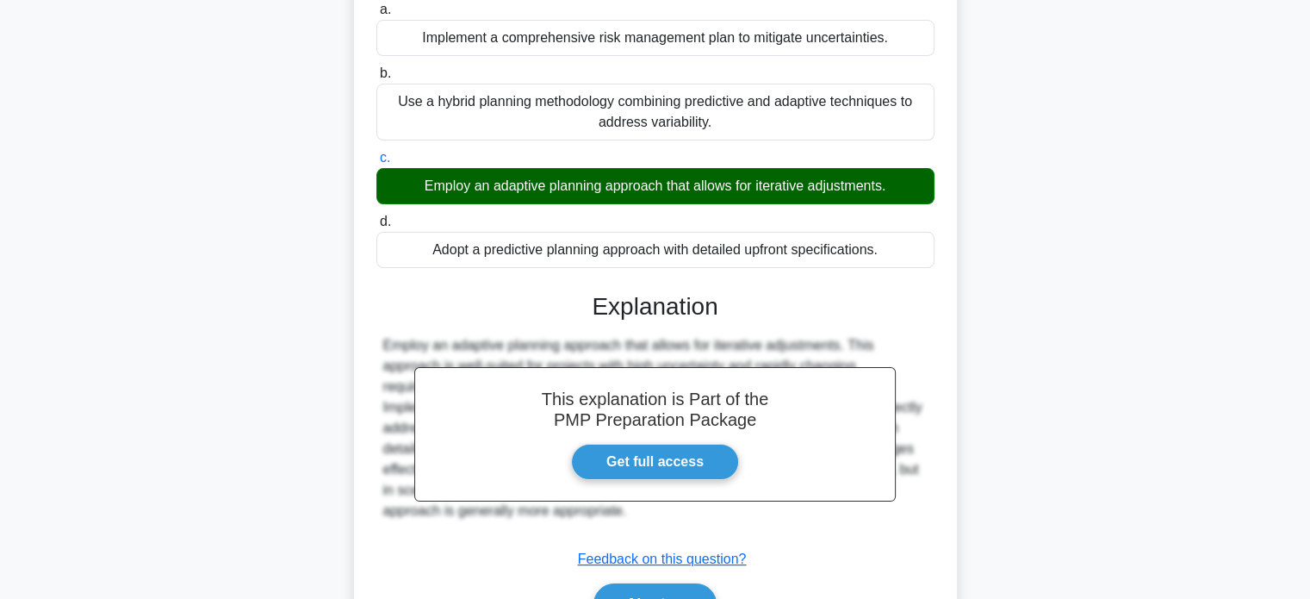
scroll to position [332, 0]
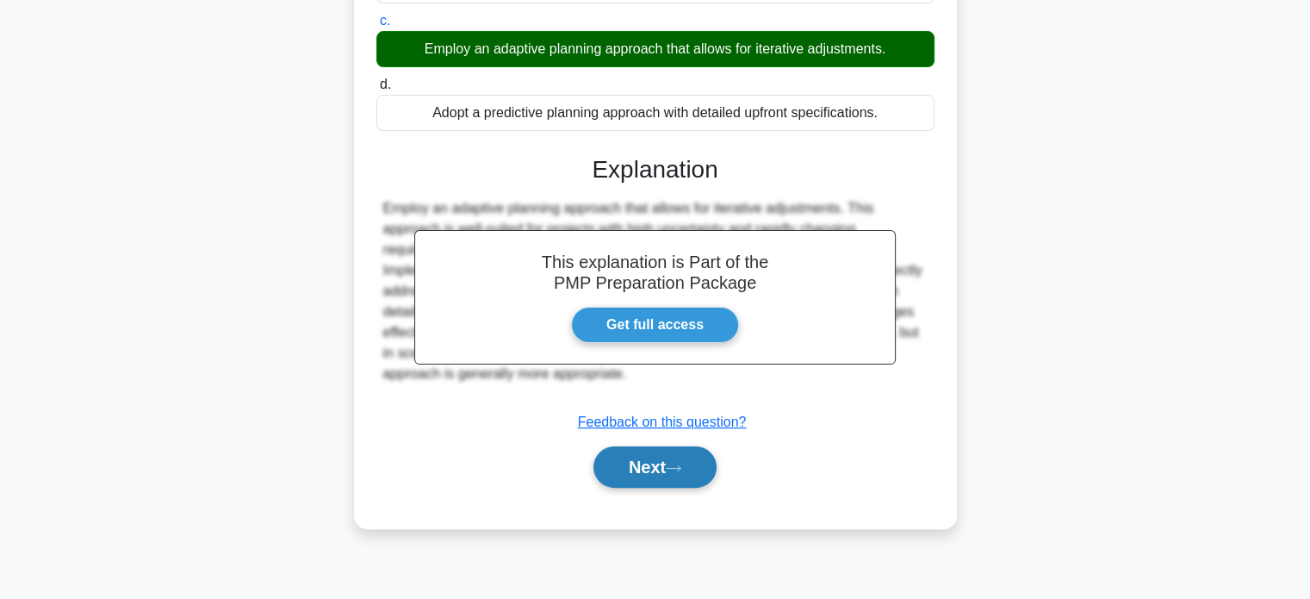
click at [667, 482] on button "Next" at bounding box center [654, 466] width 123 height 41
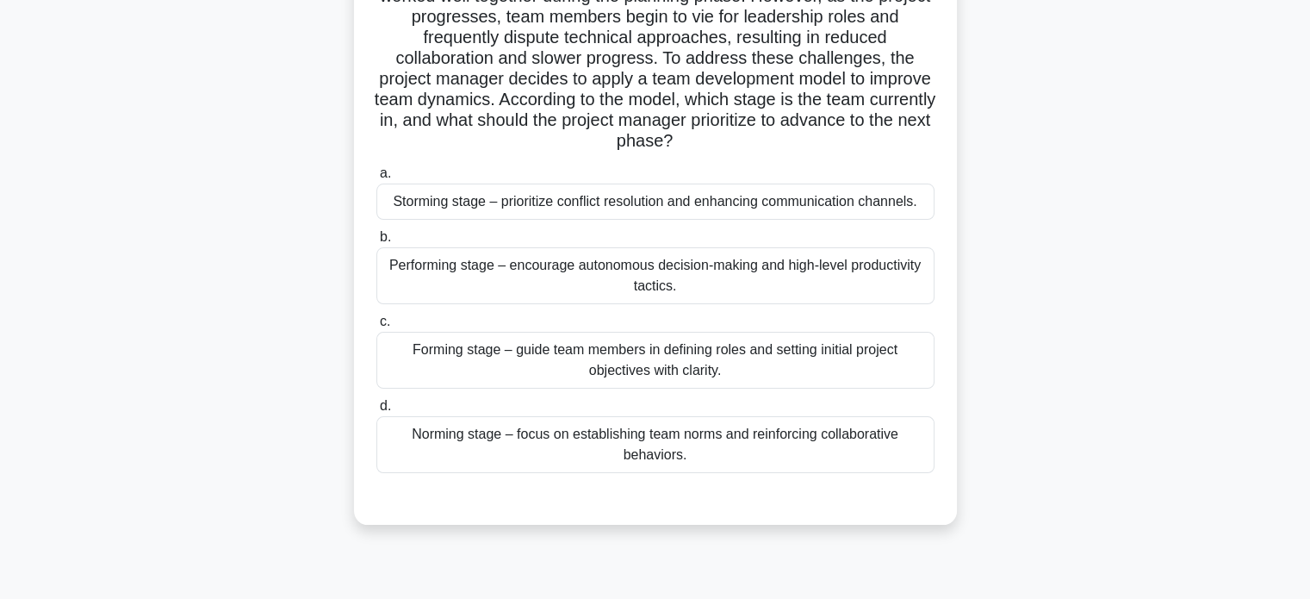
scroll to position [73, 0]
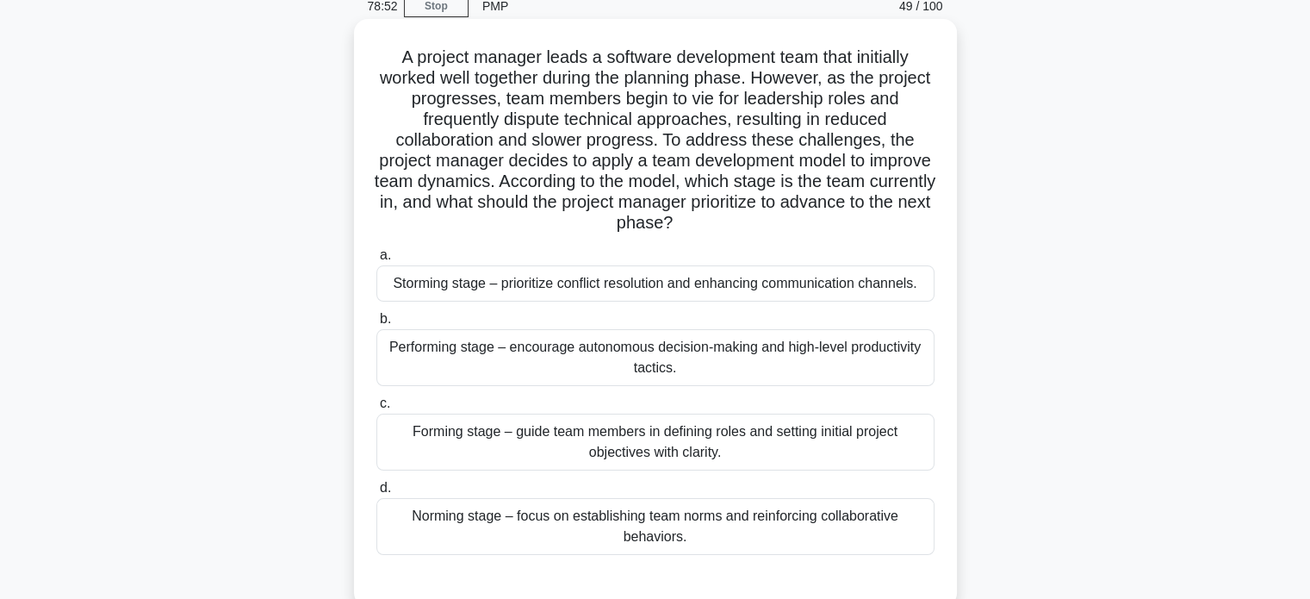
click at [862, 370] on div "Performing stage – encourage autonomous decision-making and high-level producti…" at bounding box center [655, 357] width 558 height 57
click at [376, 325] on input "b. Performing stage – encourage autonomous decision-making and high-level produ…" at bounding box center [376, 319] width 0 height 11
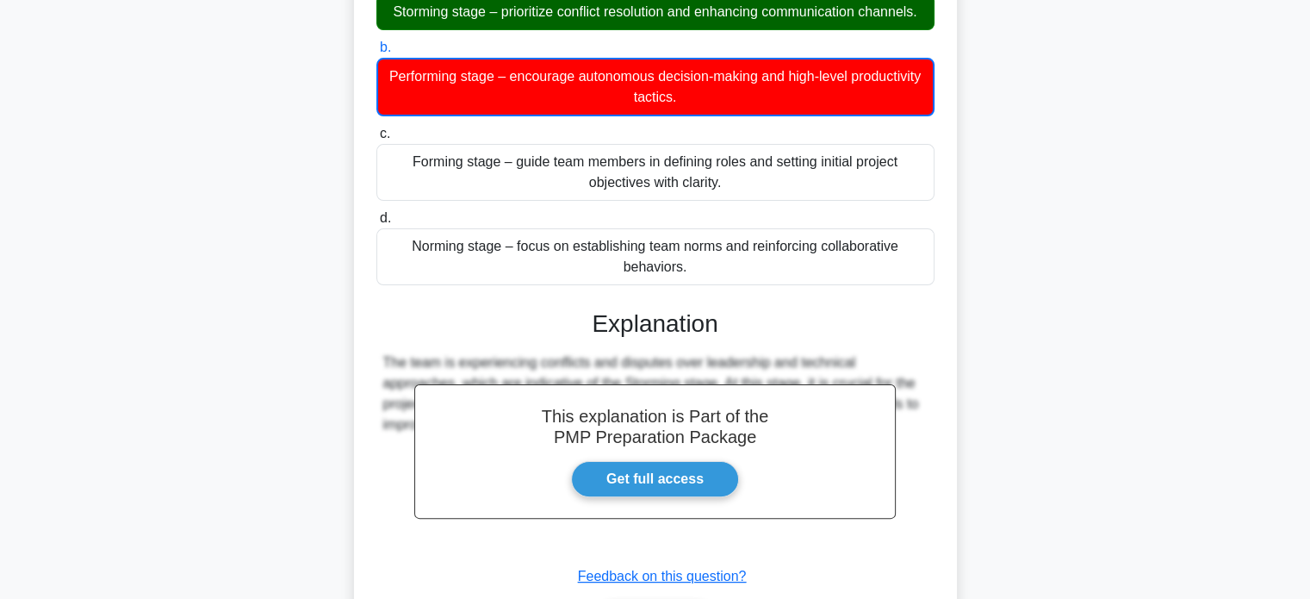
scroll to position [418, 0]
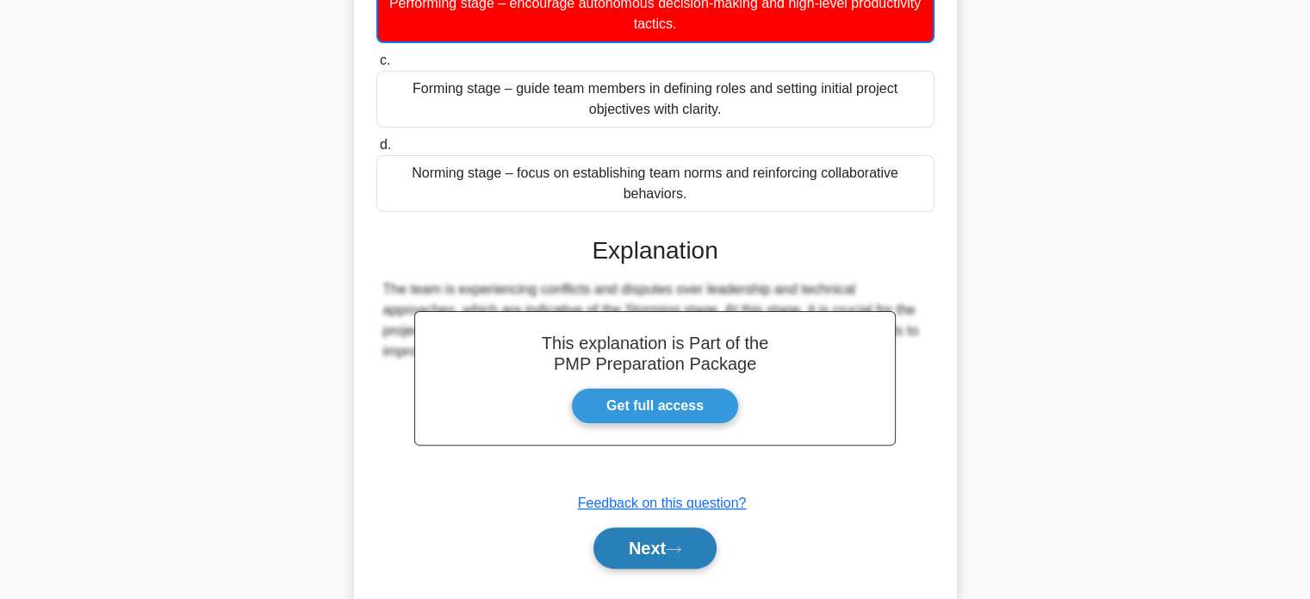
click at [646, 543] on button "Next" at bounding box center [654, 547] width 123 height 41
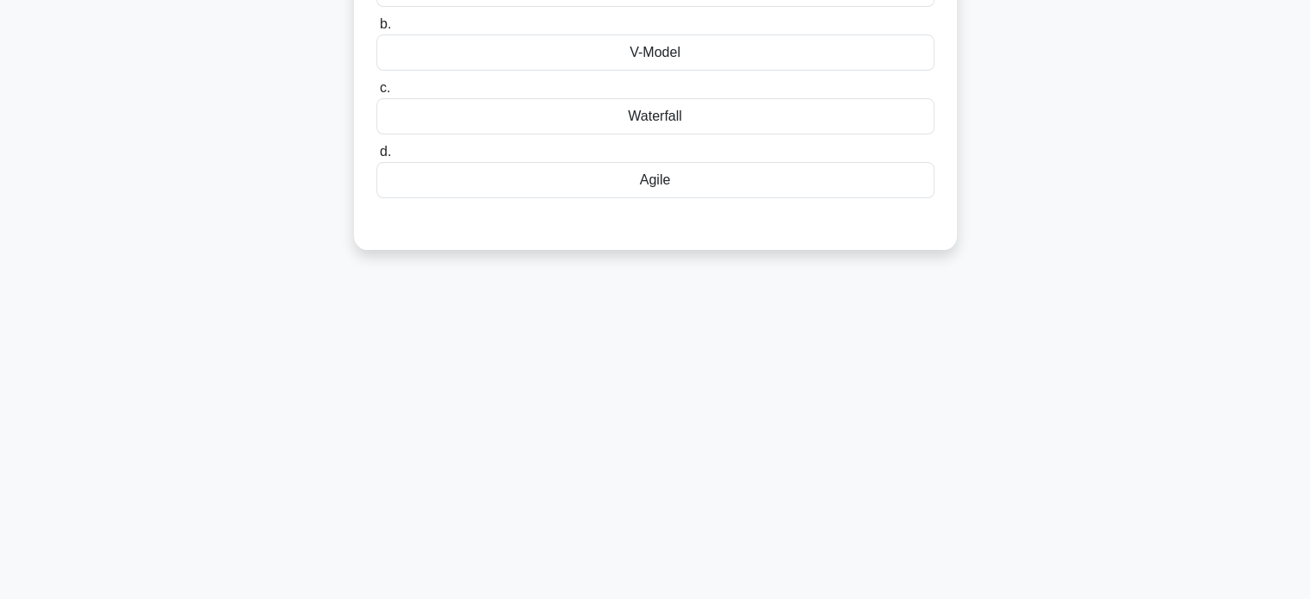
scroll to position [73, 0]
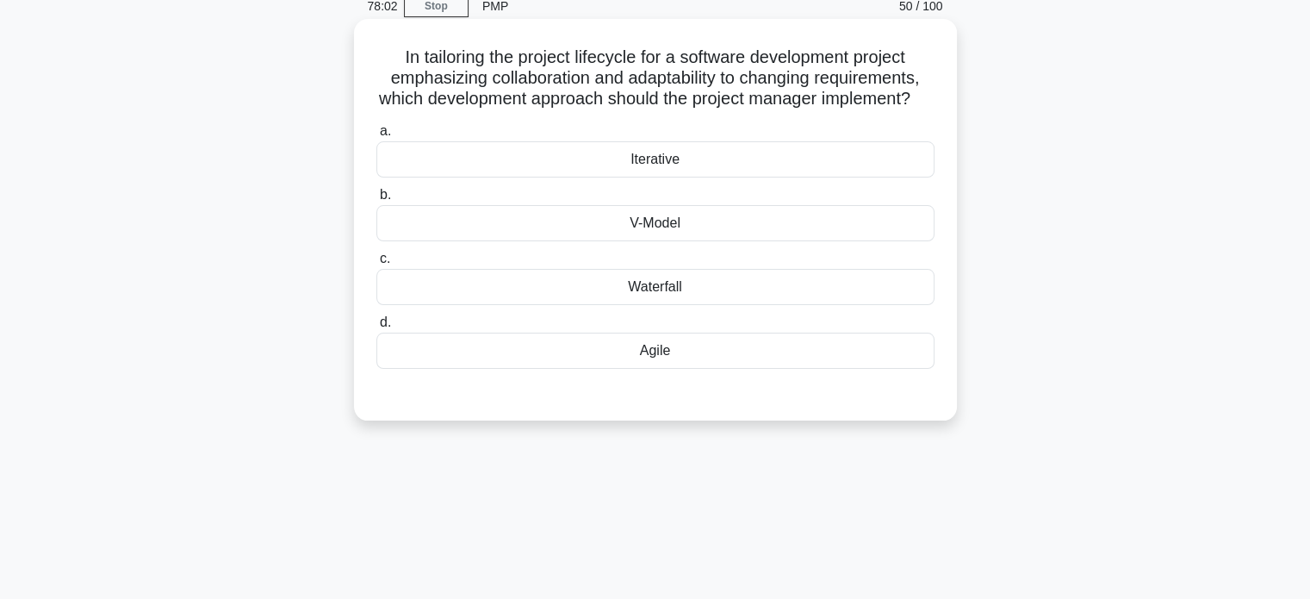
click at [793, 369] on div "Agile" at bounding box center [655, 350] width 558 height 36
click at [376, 328] on input "d. Agile" at bounding box center [376, 322] width 0 height 11
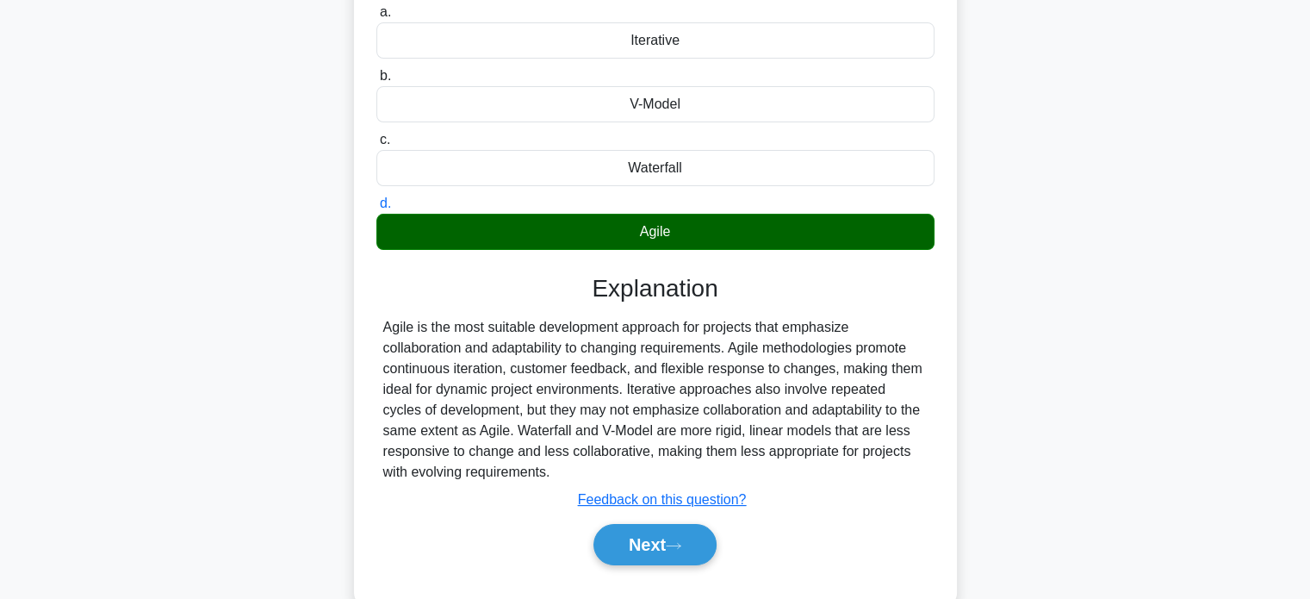
scroll to position [332, 0]
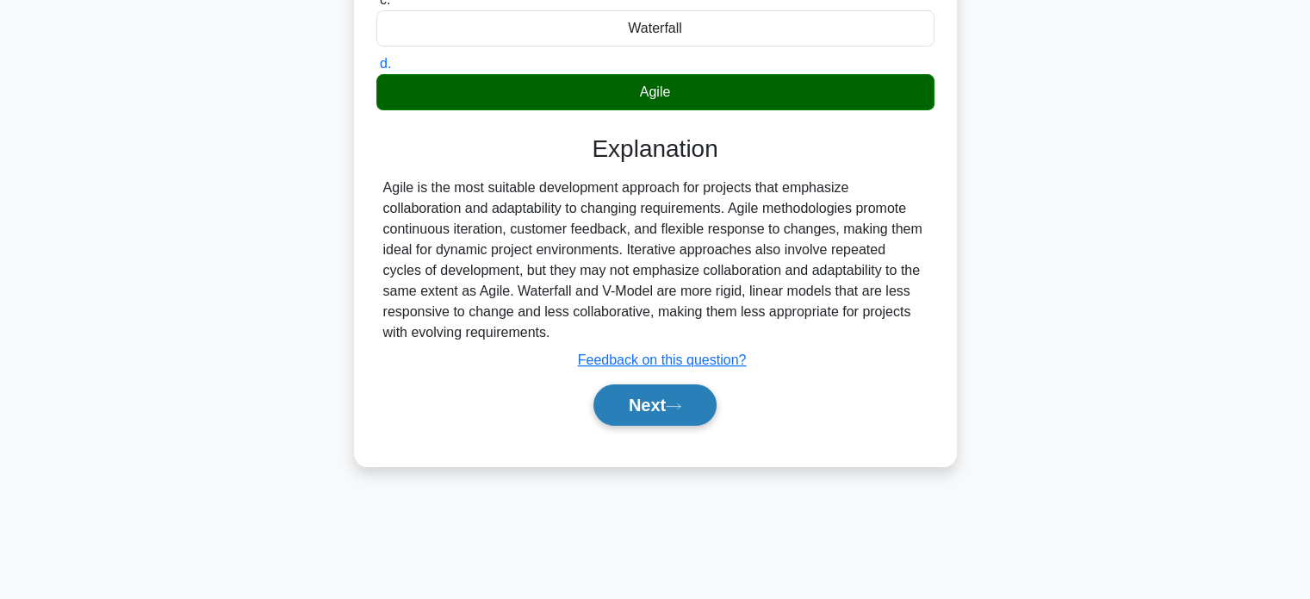
click at [675, 411] on icon at bounding box center [674, 405] width 16 height 9
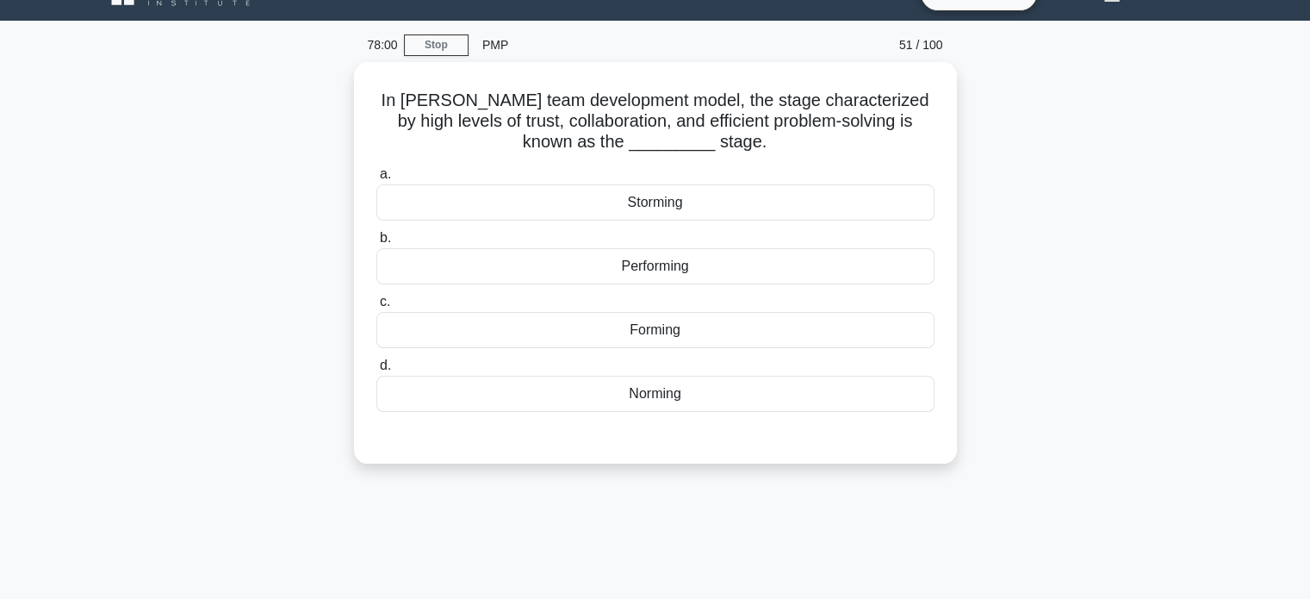
scroll to position [0, 0]
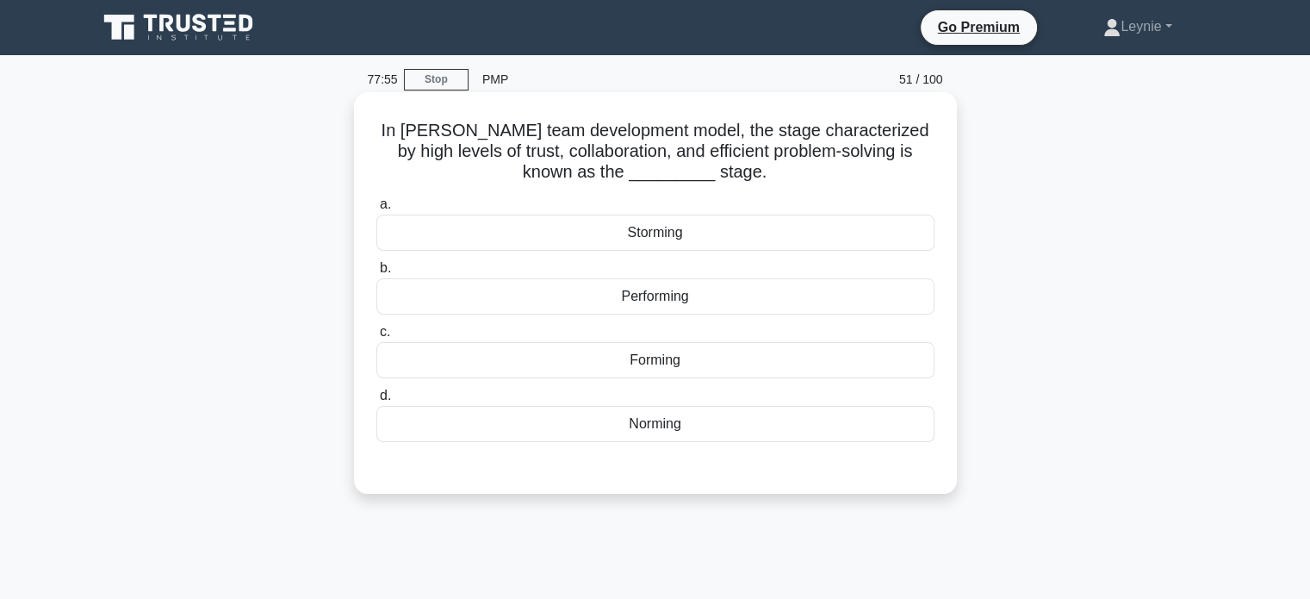
click at [641, 299] on div "Performing" at bounding box center [655, 296] width 558 height 36
click at [376, 274] on input "b. Performing" at bounding box center [376, 268] width 0 height 11
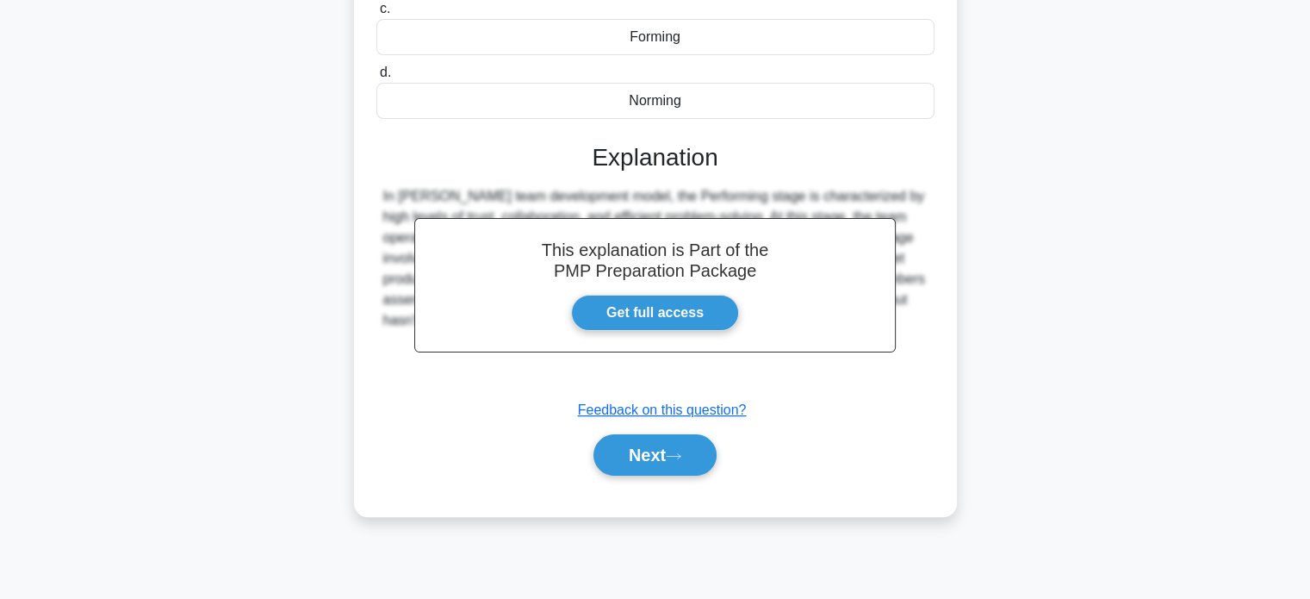
scroll to position [332, 0]
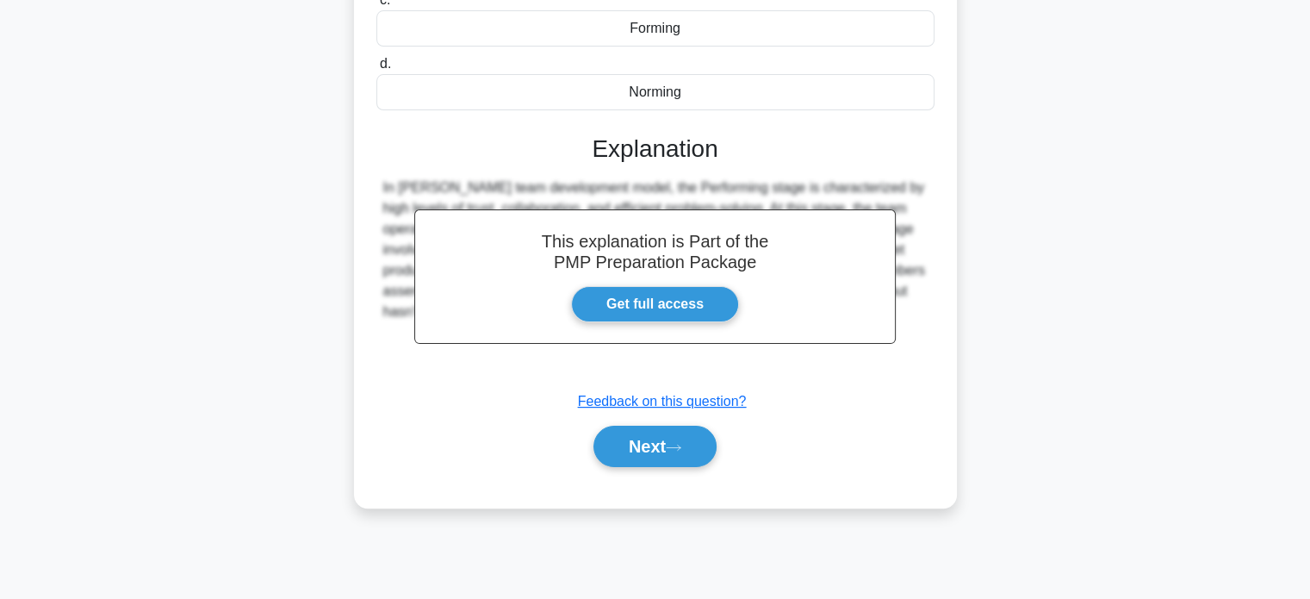
click at [656, 468] on div "Next" at bounding box center [655, 446] width 558 height 55
click at [662, 454] on button "Next" at bounding box center [654, 446] width 123 height 41
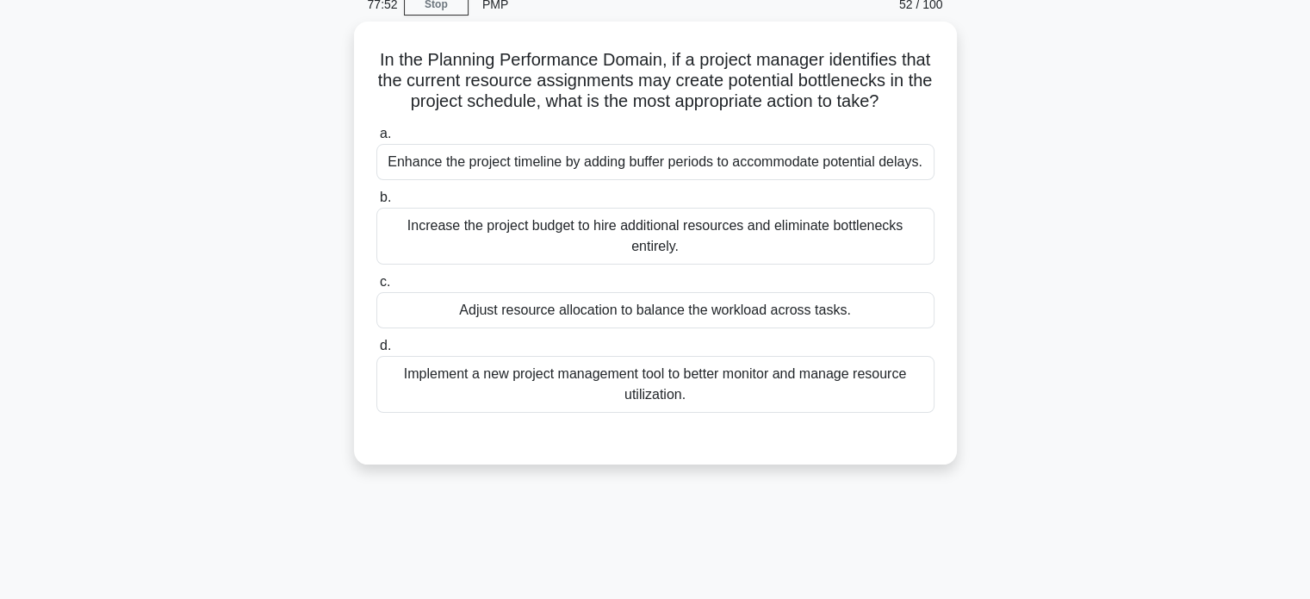
scroll to position [73, 0]
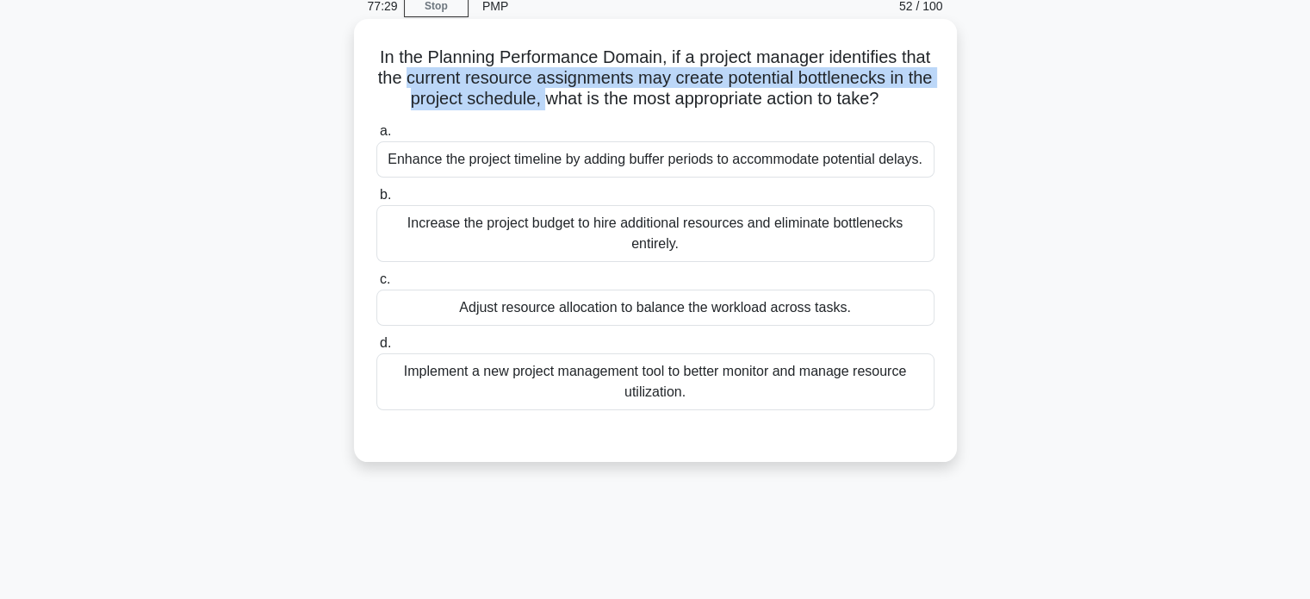
drag, startPoint x: 442, startPoint y: 82, endPoint x: 562, endPoint y: 96, distance: 121.5
click at [562, 96] on h5 "In the Planning Performance Domain, if a project manager identifies that the cu…" at bounding box center [656, 79] width 562 height 64
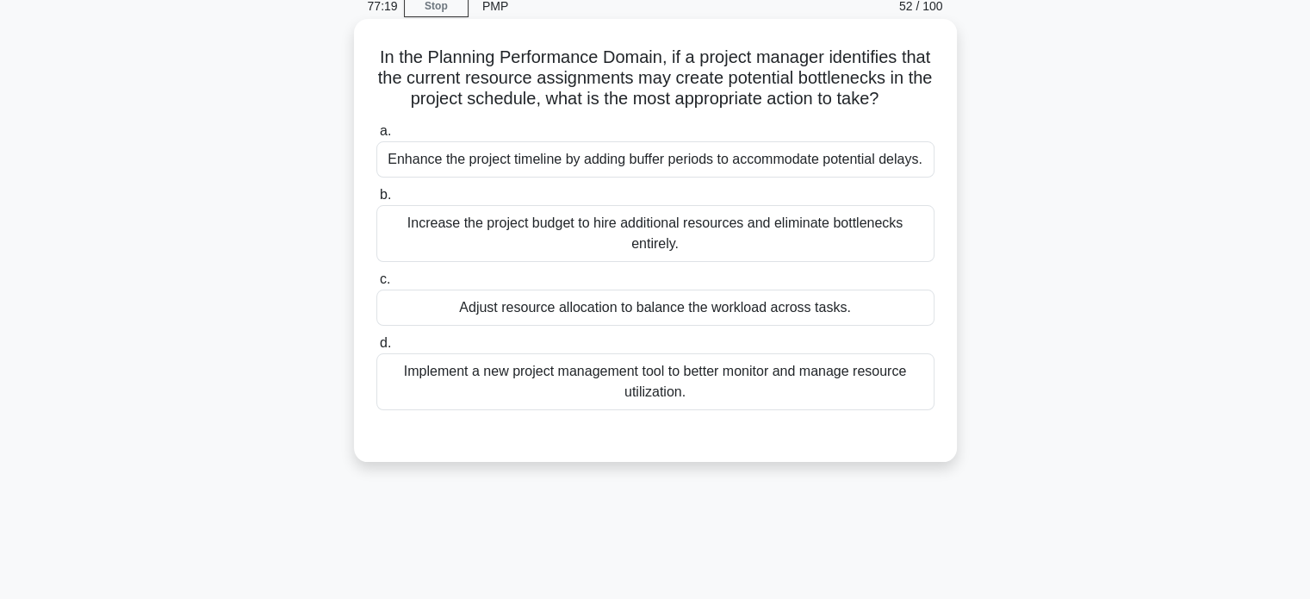
click at [893, 306] on div "Adjust resource allocation to balance the workload across tasks." at bounding box center [655, 307] width 558 height 36
click at [376, 285] on input "c. Adjust resource allocation to balance the workload across tasks." at bounding box center [376, 279] width 0 height 11
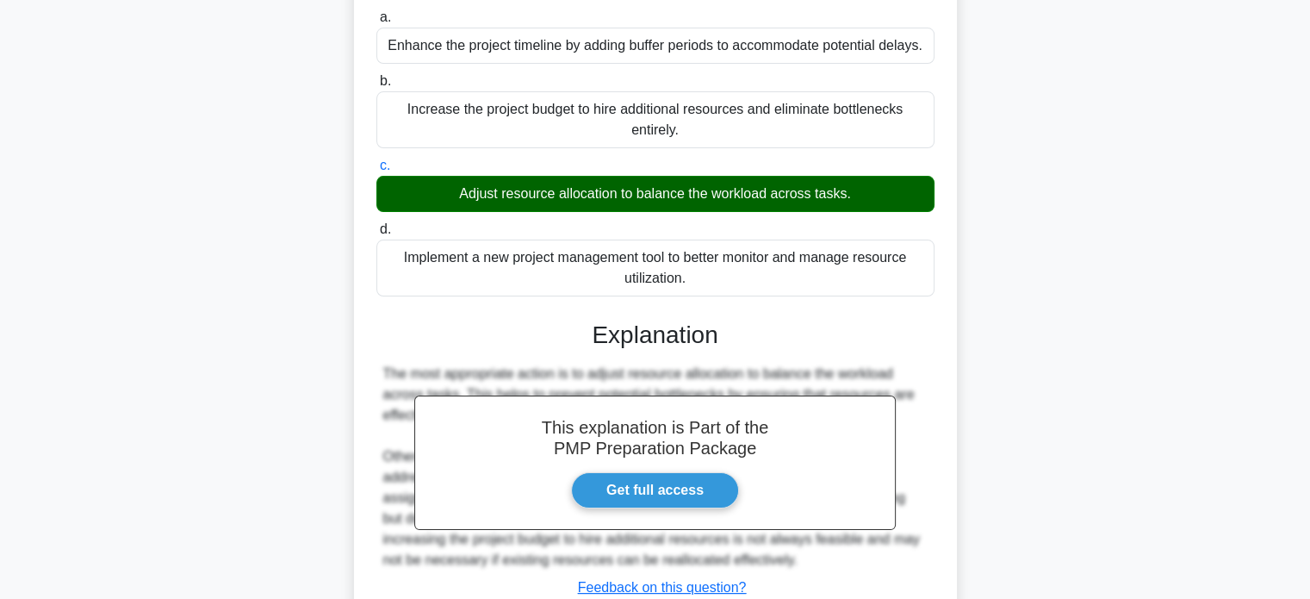
scroll to position [332, 0]
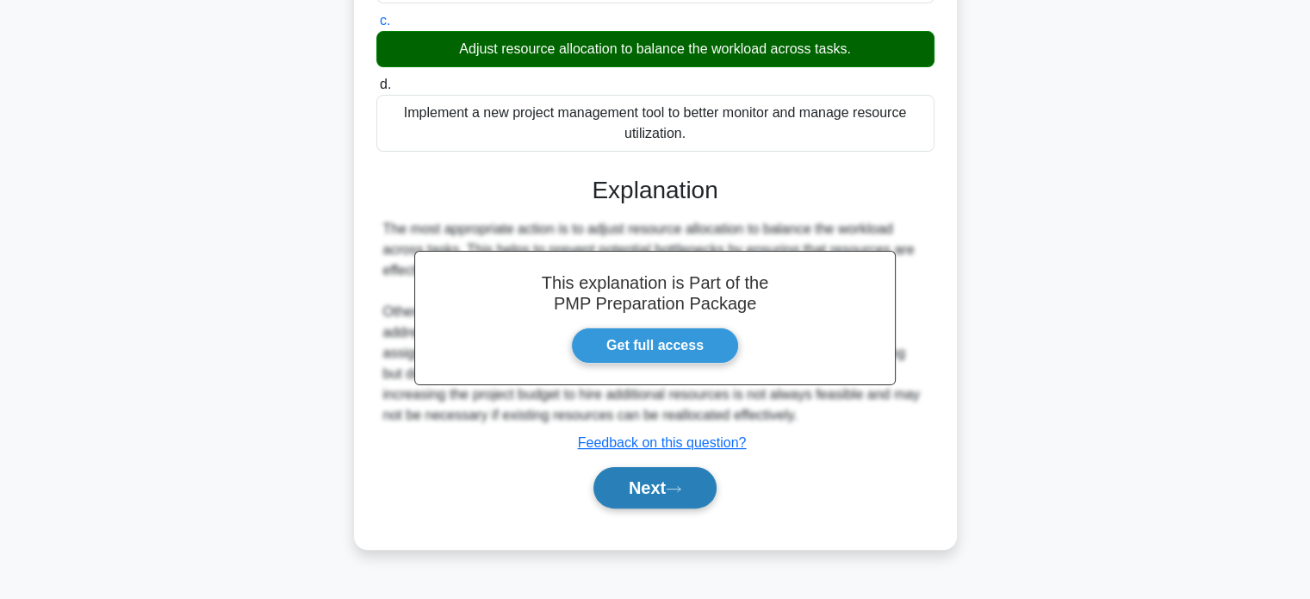
click at [687, 504] on button "Next" at bounding box center [654, 487] width 123 height 41
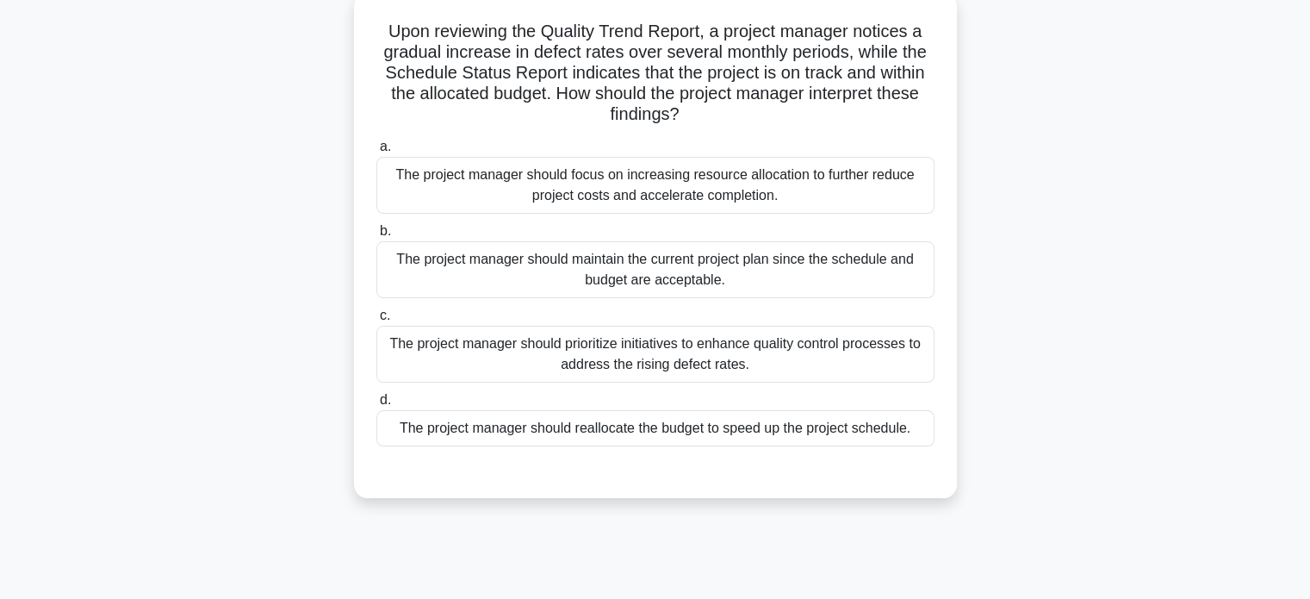
scroll to position [73, 0]
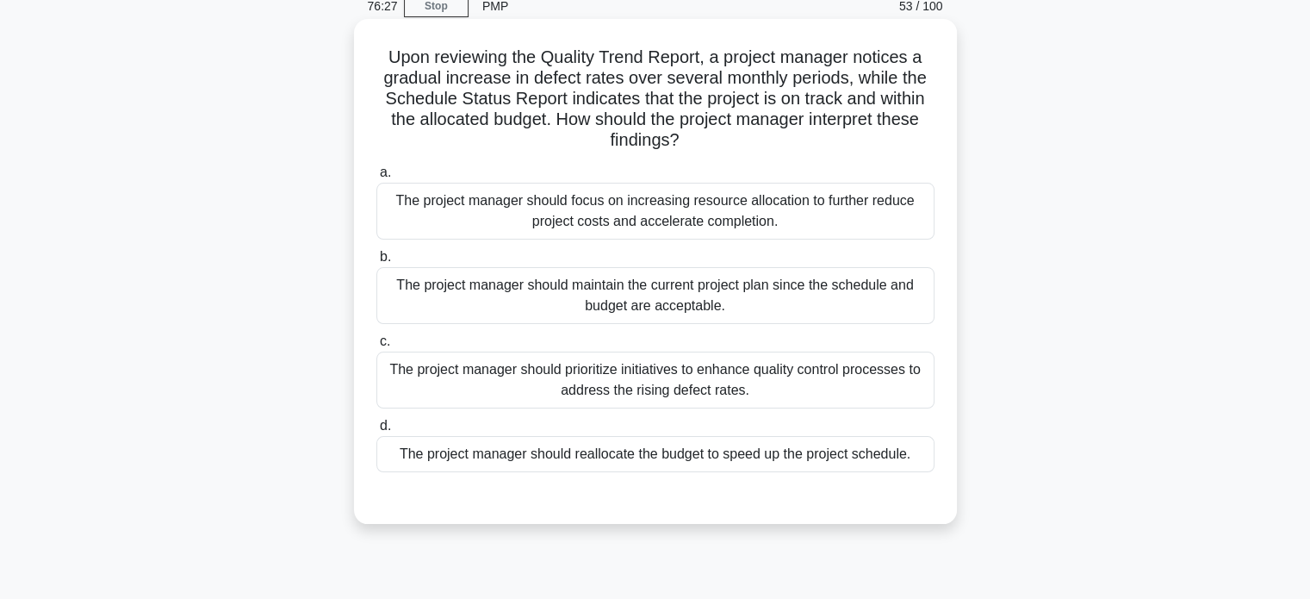
click at [865, 380] on div "The project manager should prioritize initiatives to enhance quality control pr…" at bounding box center [655, 379] width 558 height 57
click at [376, 347] on input "c. The project manager should prioritize initiatives to enhance quality control…" at bounding box center [376, 341] width 0 height 11
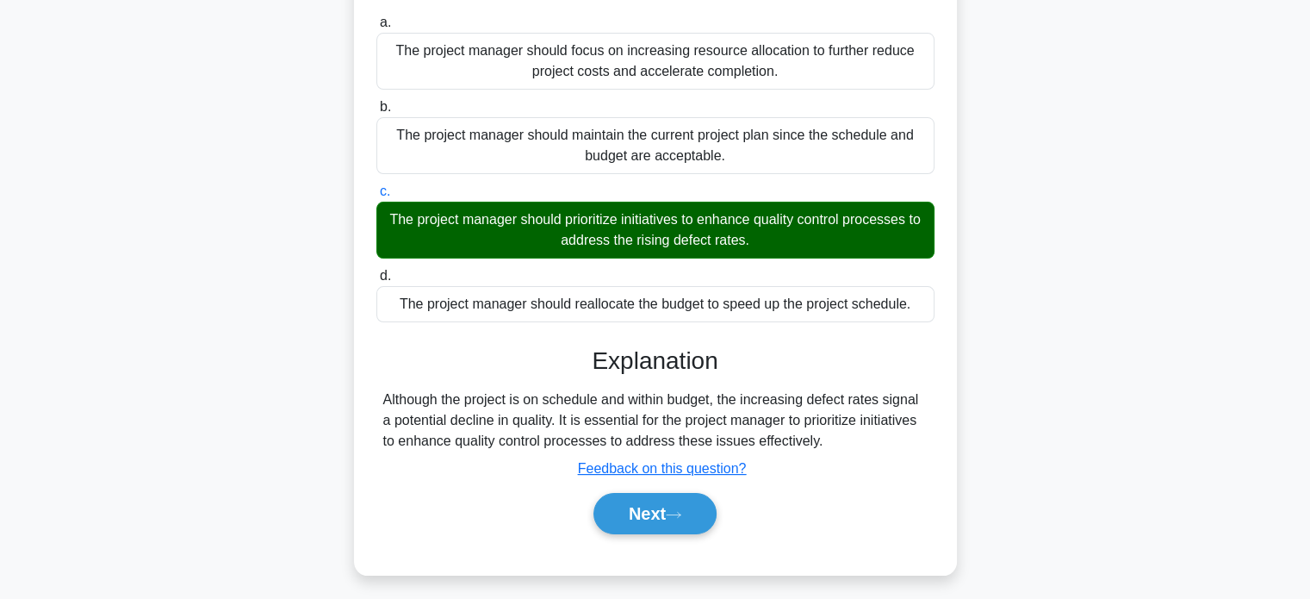
scroll to position [332, 0]
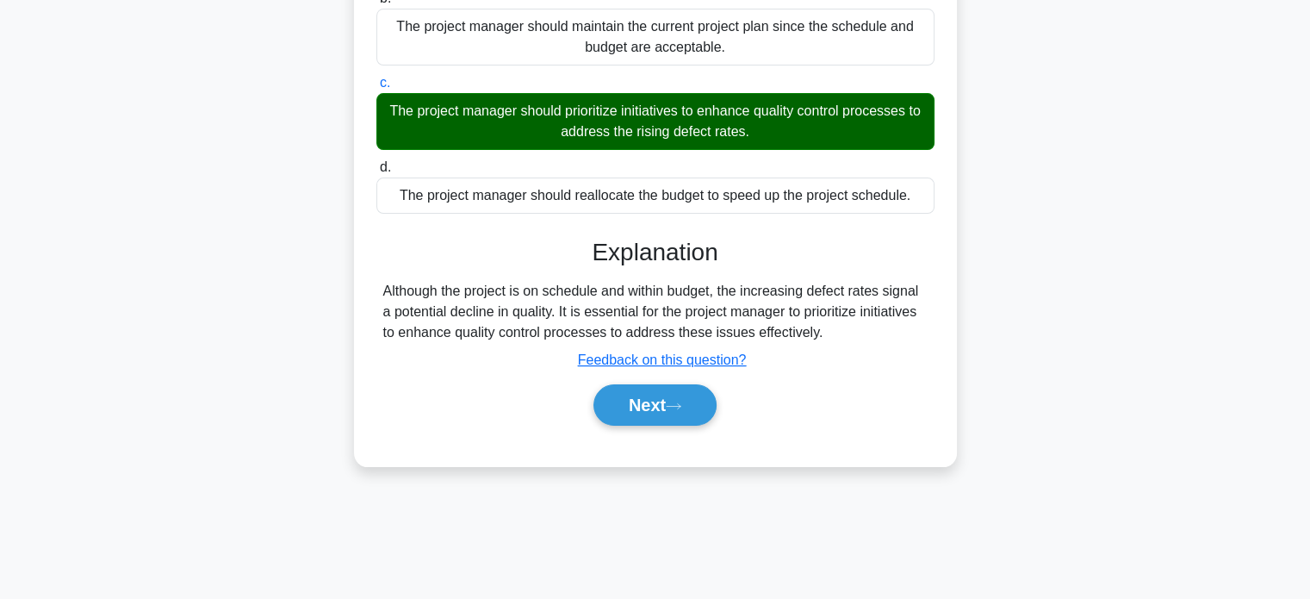
click at [707, 429] on div "Next" at bounding box center [655, 404] width 558 height 55
click at [697, 416] on button "Next" at bounding box center [654, 404] width 123 height 41
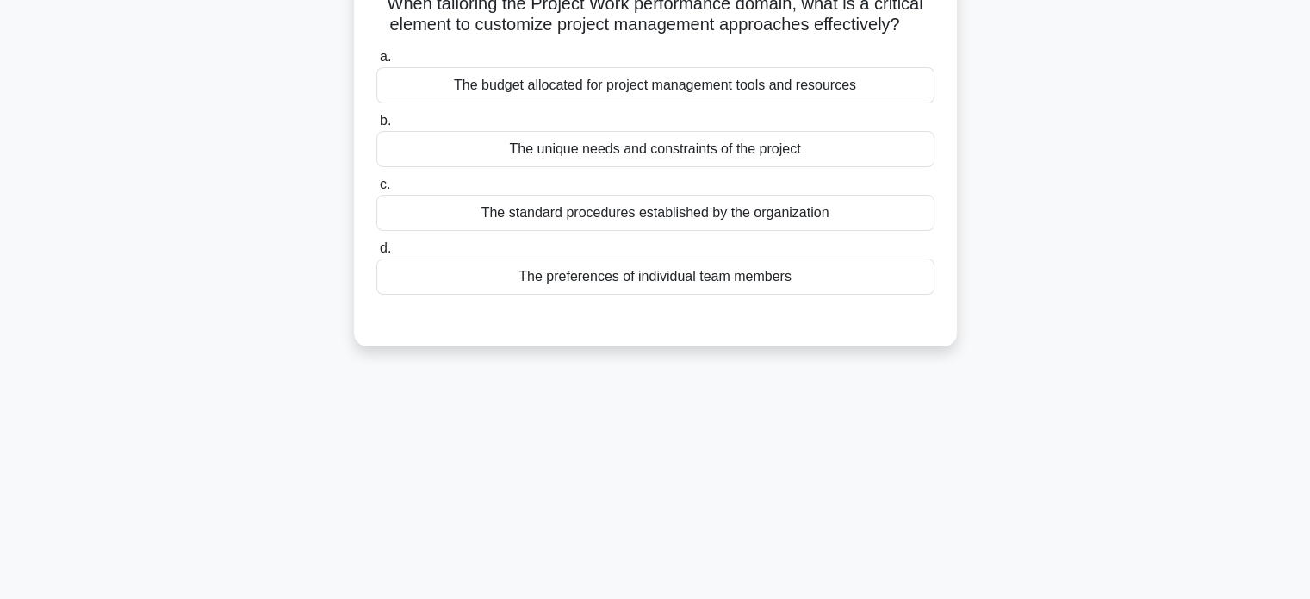
scroll to position [86, 0]
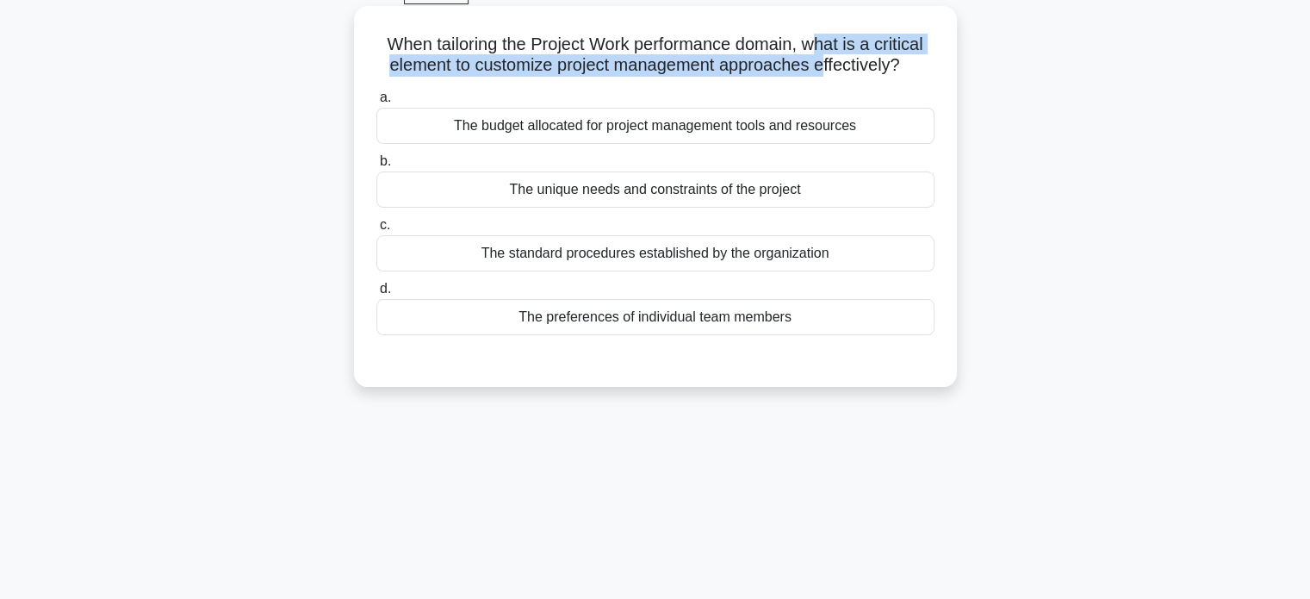
drag, startPoint x: 820, startPoint y: 46, endPoint x: 821, endPoint y: 61, distance: 15.5
click at [821, 61] on h5 "When tailoring the Project Work performance domain, what is a critical element …" at bounding box center [656, 55] width 562 height 43
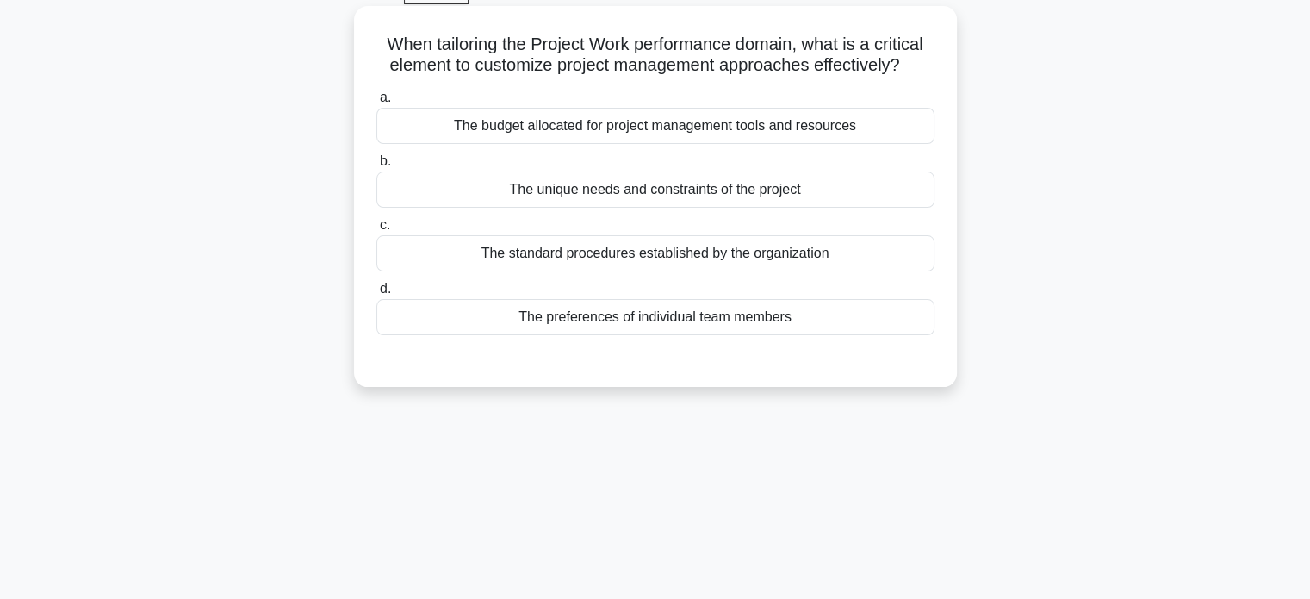
click at [806, 251] on div "The standard procedures established by the organization" at bounding box center [655, 253] width 558 height 36
click at [376, 231] on input "c. The standard procedures established by the organization" at bounding box center [376, 225] width 0 height 11
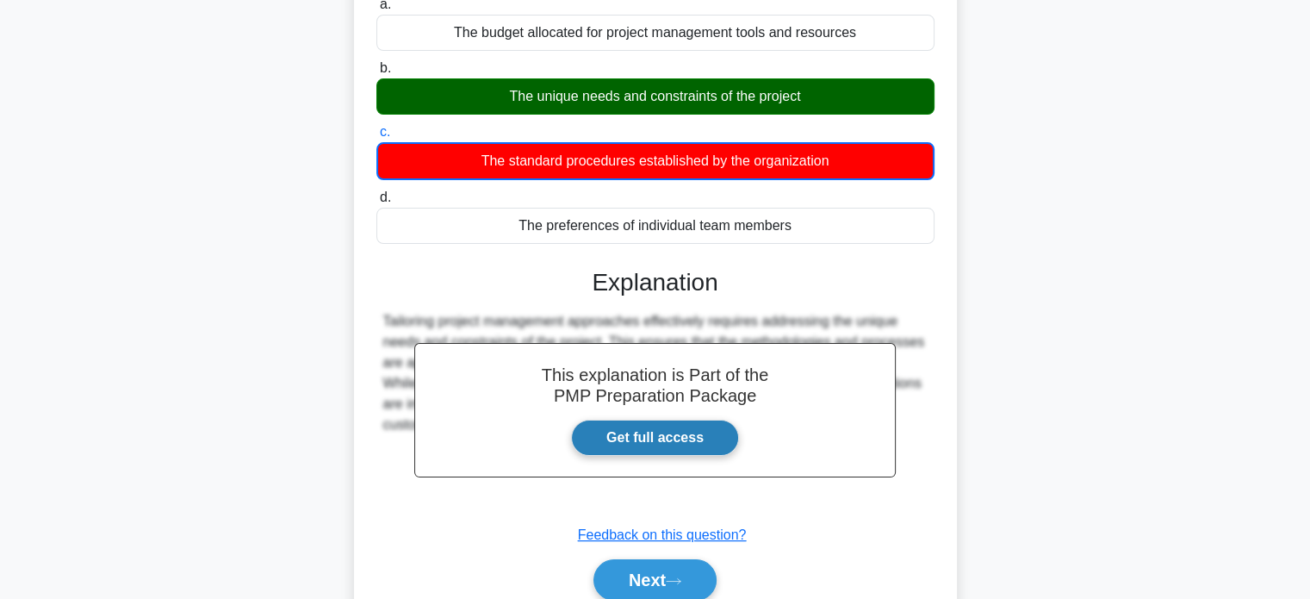
scroll to position [332, 0]
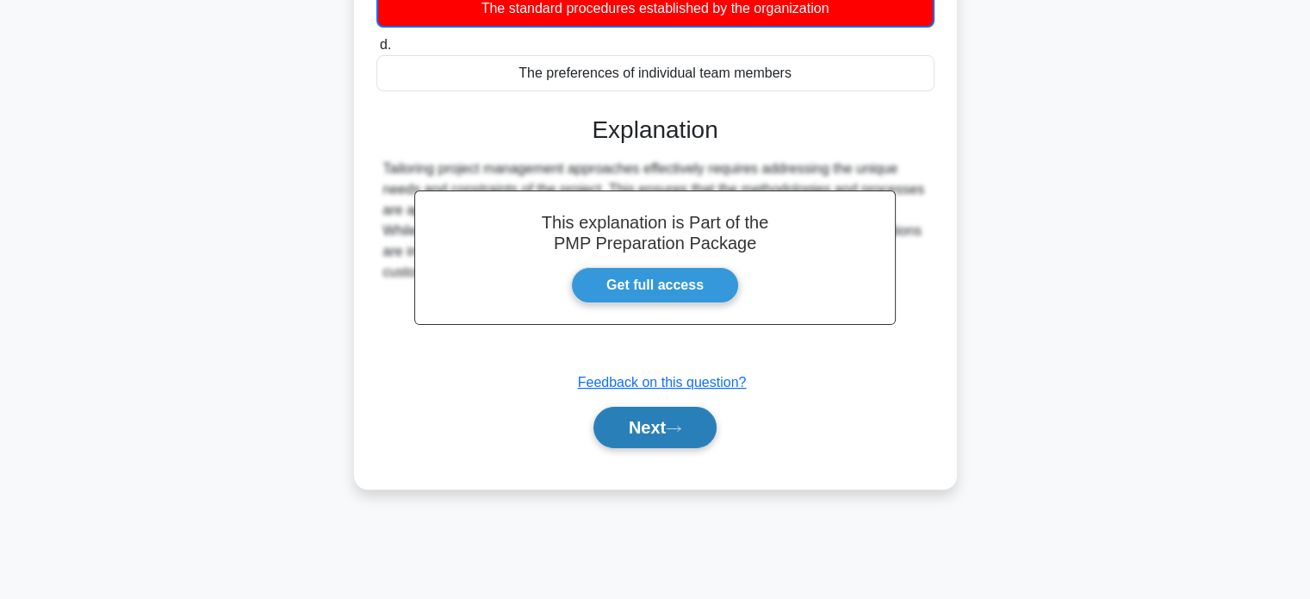
click at [658, 435] on button "Next" at bounding box center [654, 427] width 123 height 41
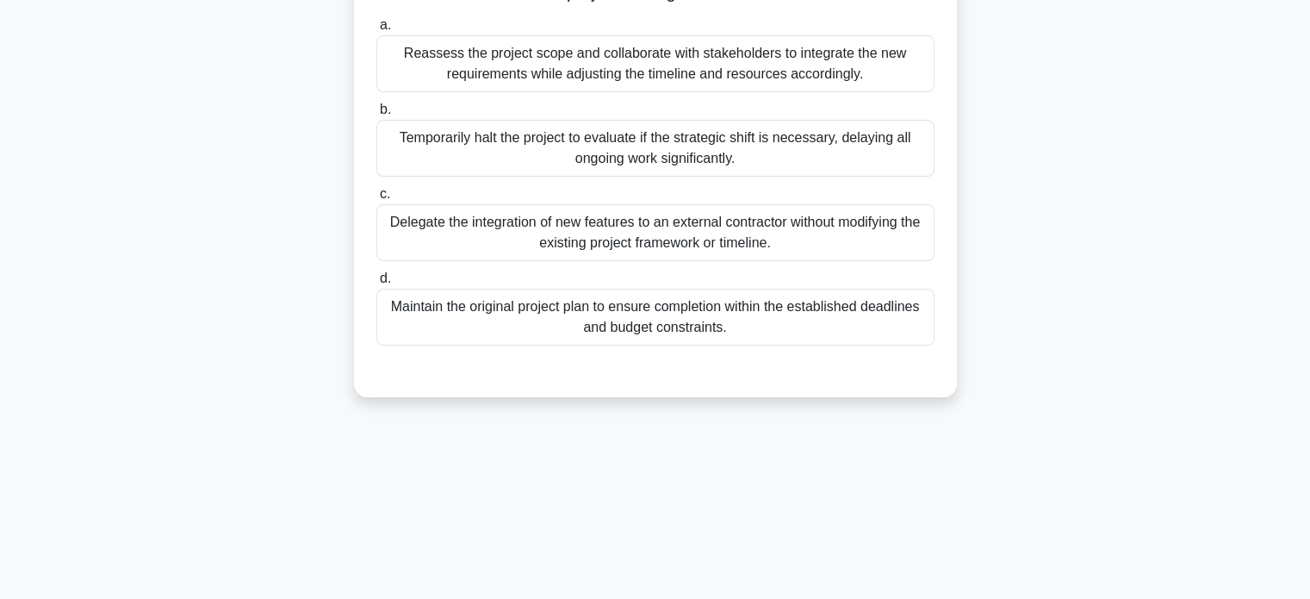
scroll to position [159, 0]
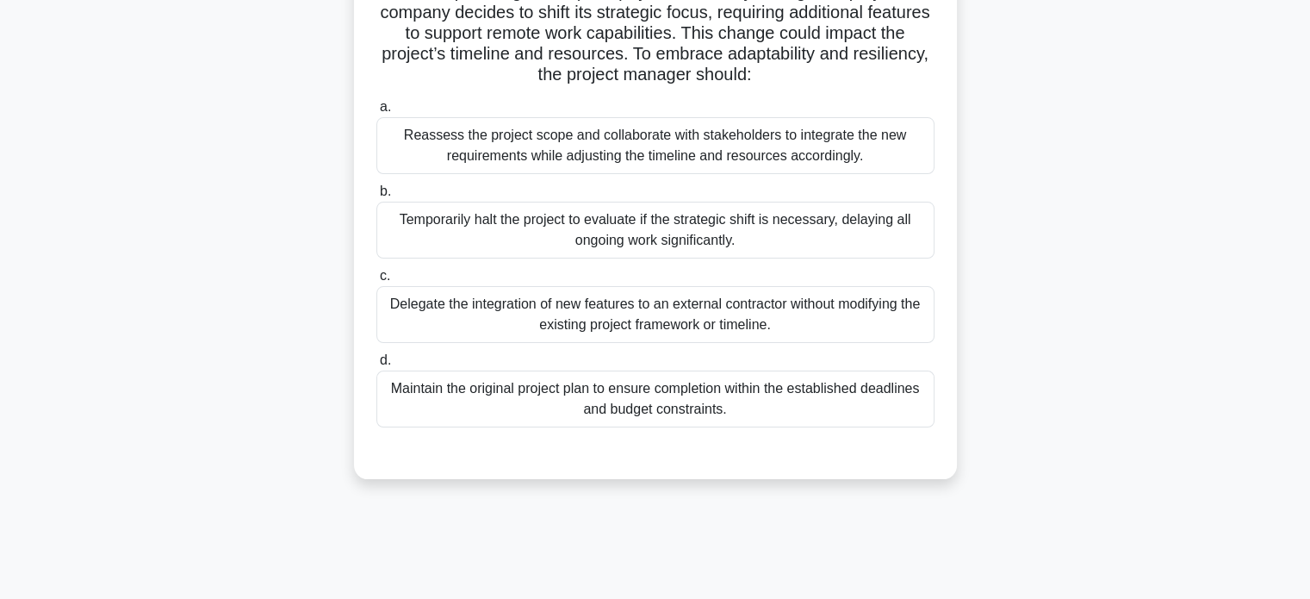
click at [776, 130] on div "Reassess the project scope and collaborate with stakeholders to integrate the n…" at bounding box center [655, 145] width 558 height 57
click at [376, 113] on input "a. Reassess the project scope and collaborate with stakeholders to integrate th…" at bounding box center [376, 107] width 0 height 11
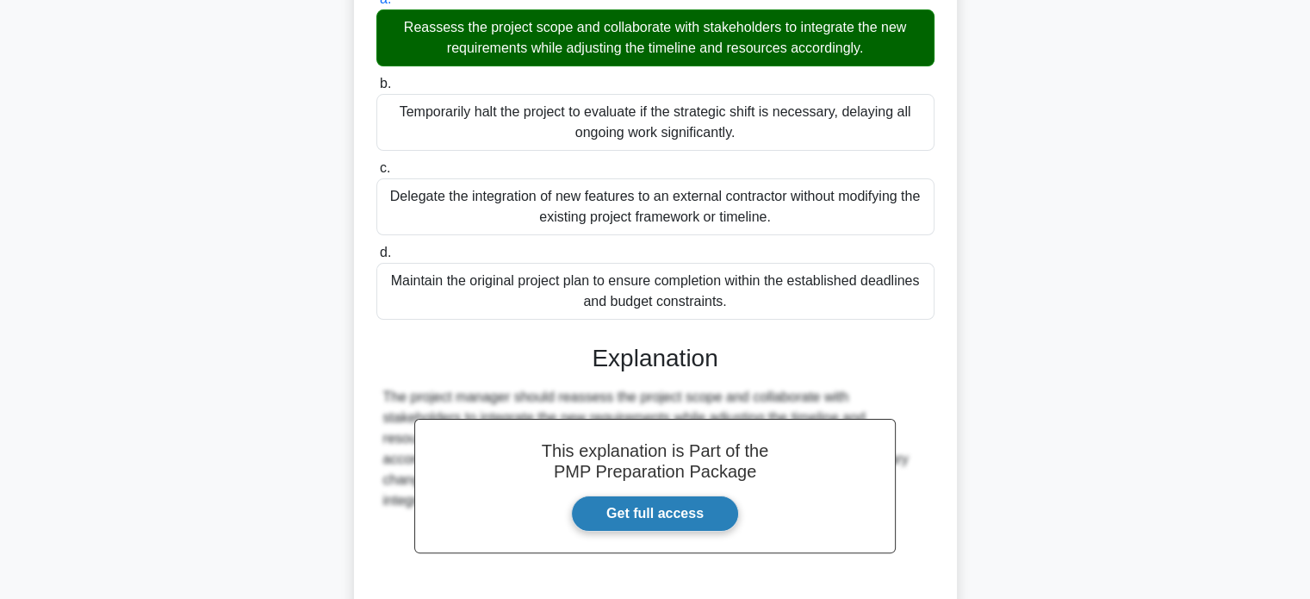
scroll to position [417, 0]
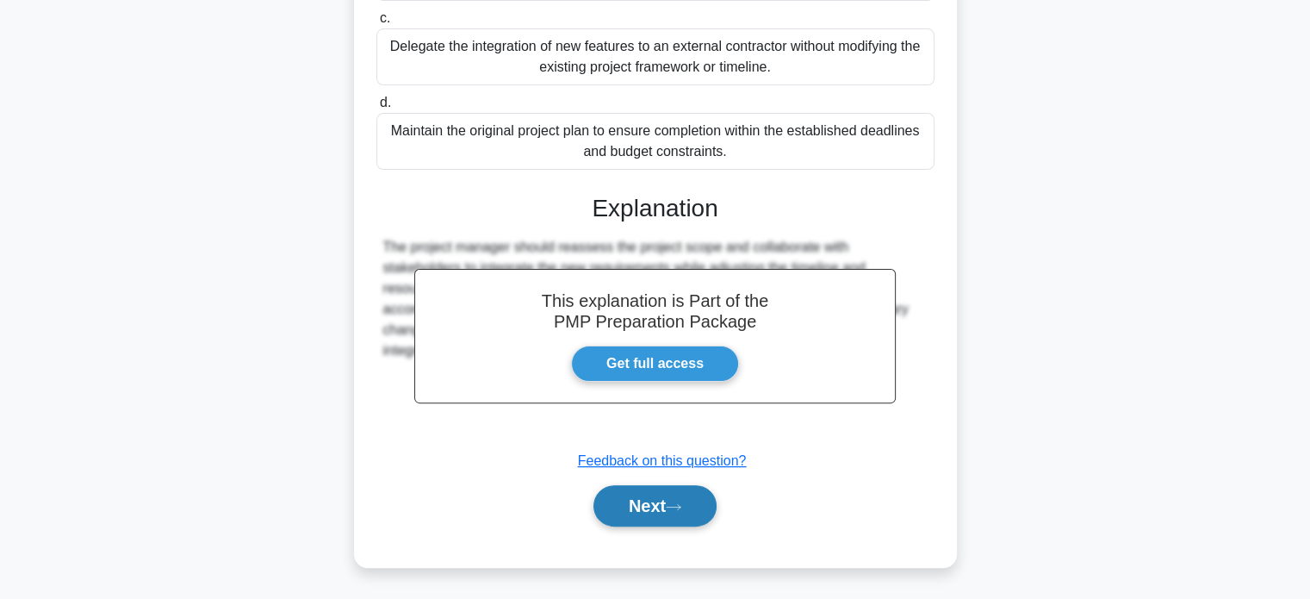
click at [636, 511] on button "Next" at bounding box center [654, 505] width 123 height 41
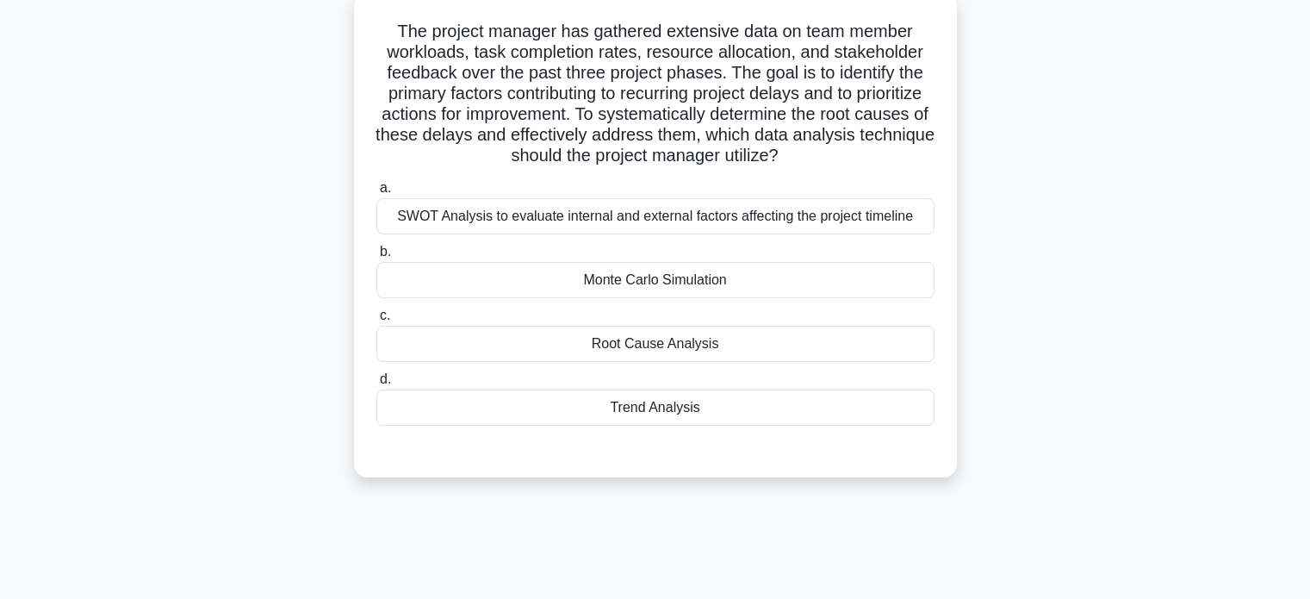
scroll to position [73, 0]
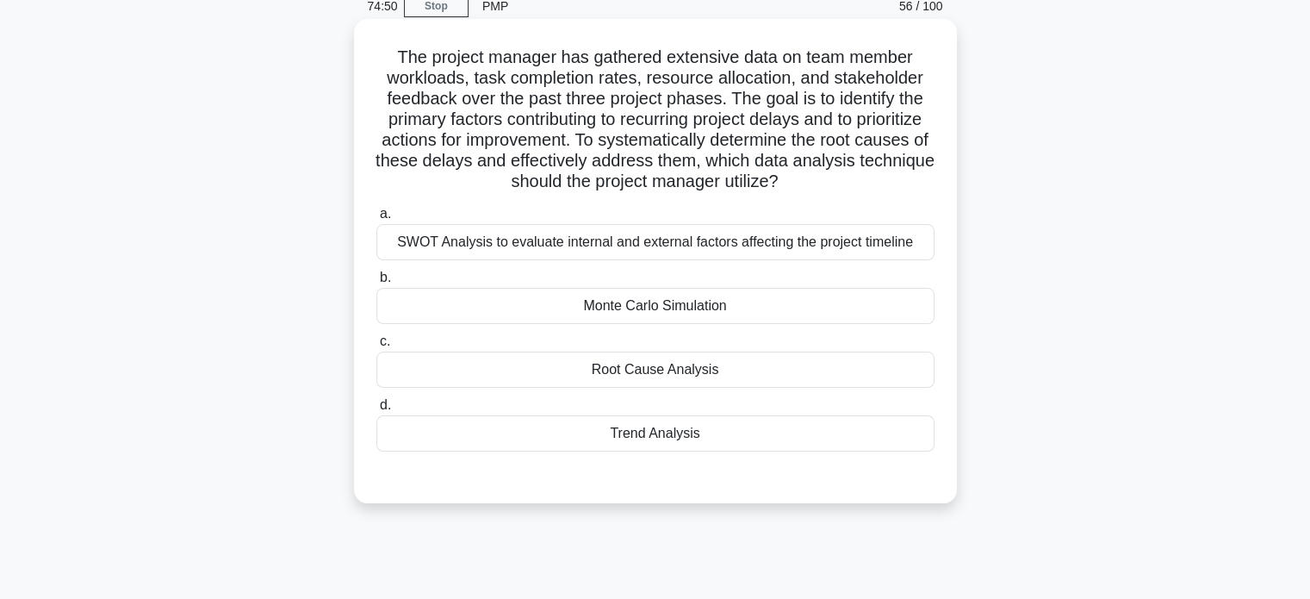
click at [789, 373] on div "Root Cause Analysis" at bounding box center [655, 369] width 558 height 36
click at [376, 347] on input "c. Root Cause Analysis" at bounding box center [376, 341] width 0 height 11
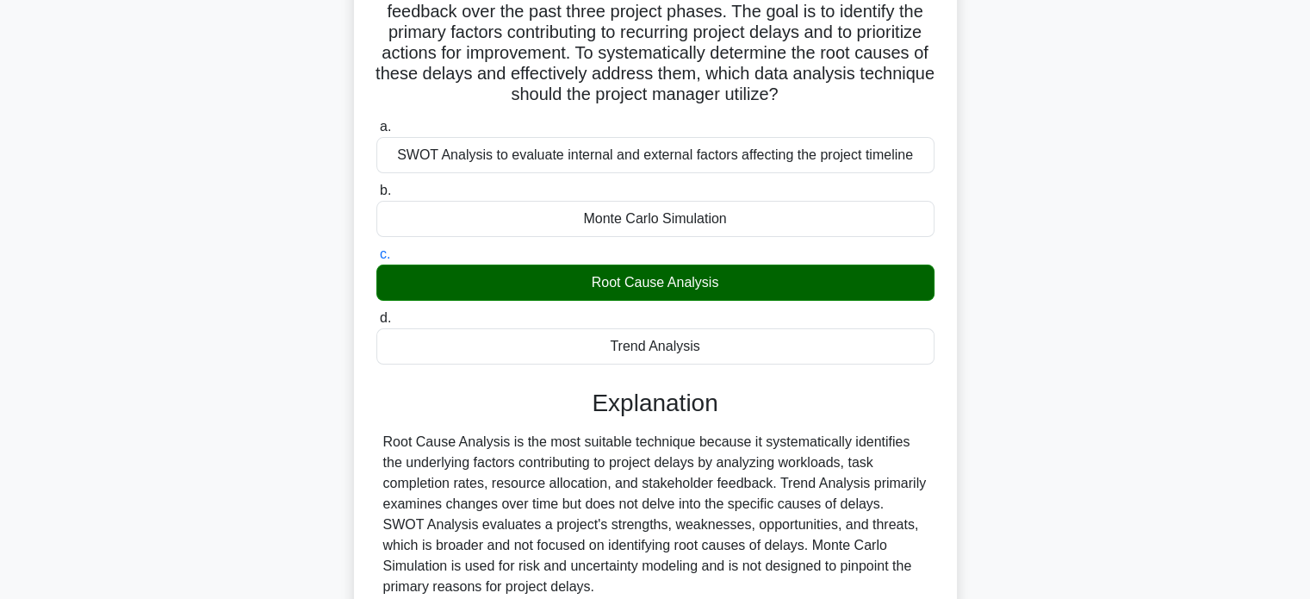
scroll to position [332, 0]
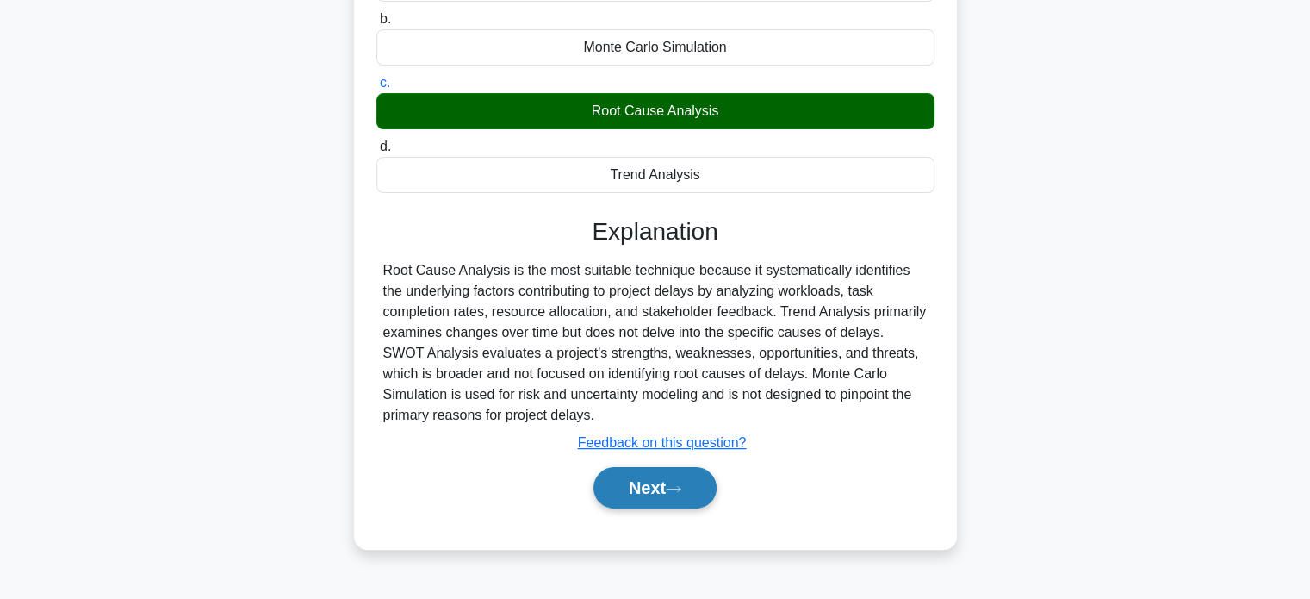
click at [665, 489] on button "Next" at bounding box center [654, 487] width 123 height 41
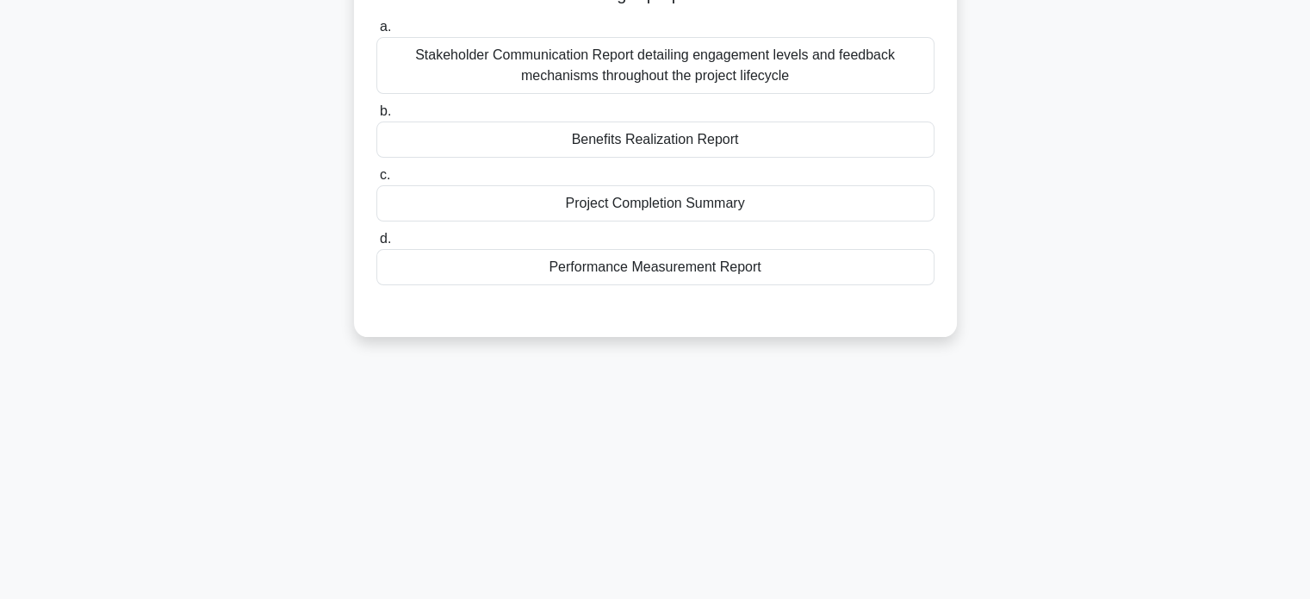
scroll to position [73, 0]
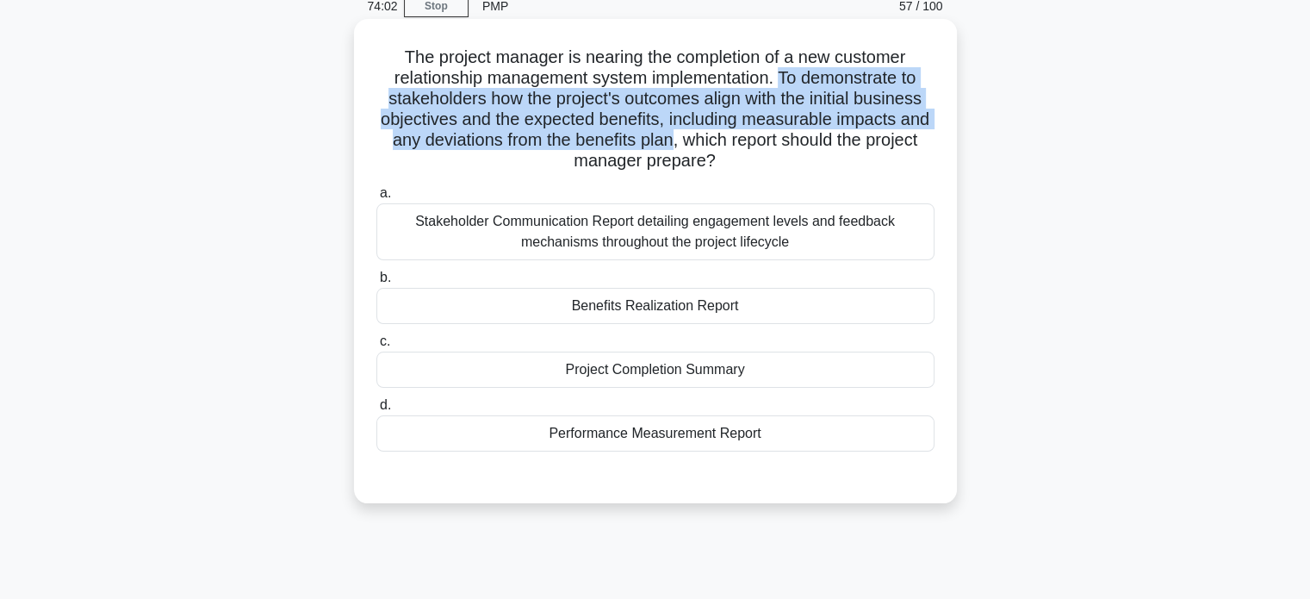
drag, startPoint x: 781, startPoint y: 71, endPoint x: 718, endPoint y: 135, distance: 90.8
click at [718, 135] on h5 "The project manager is nearing the completion of a new customer relationship ma…" at bounding box center [656, 110] width 562 height 126
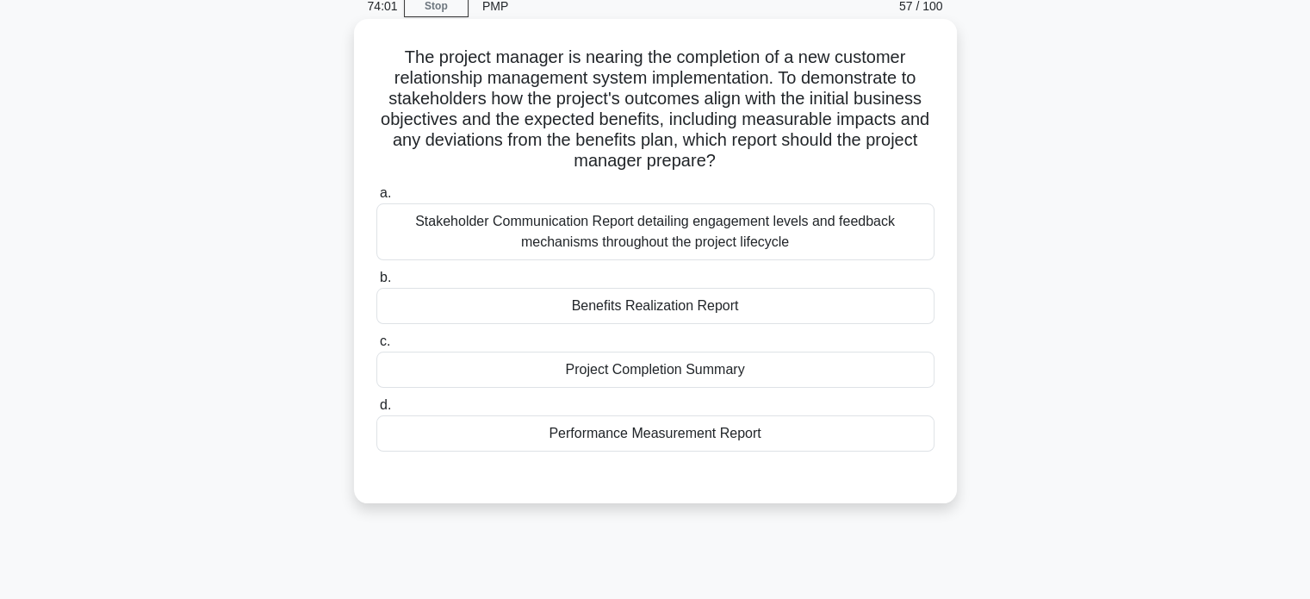
click at [763, 303] on div "Benefits Realization Report" at bounding box center [655, 306] width 558 height 36
click at [376, 283] on input "b. Benefits Realization Report" at bounding box center [376, 277] width 0 height 11
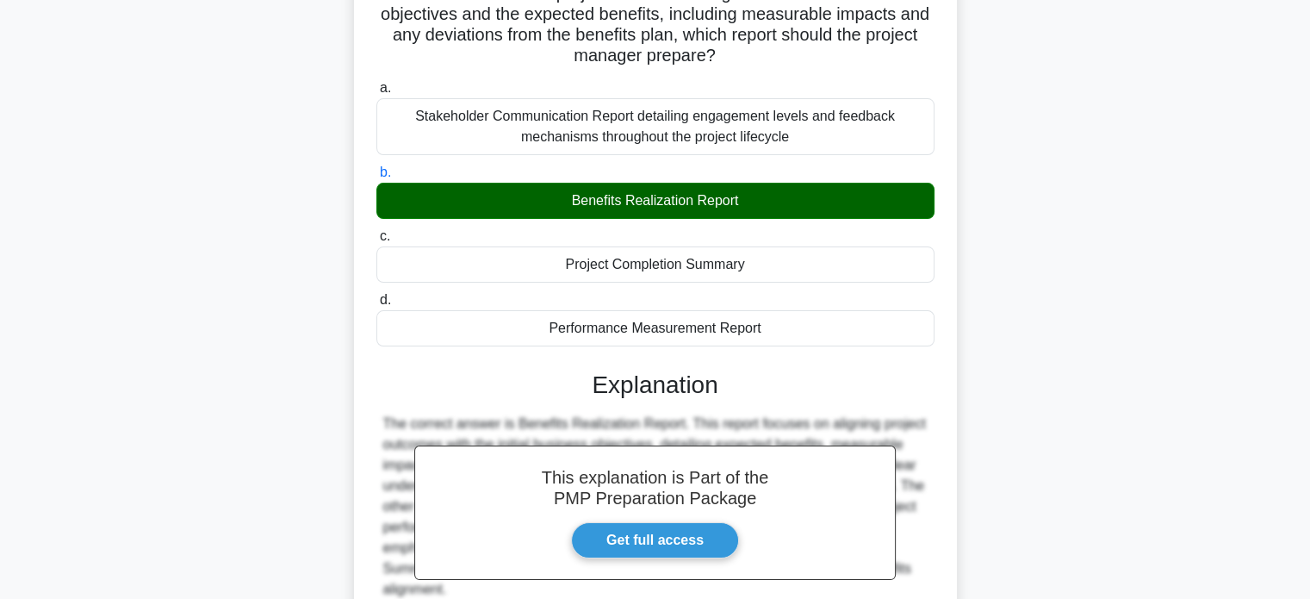
scroll to position [355, 0]
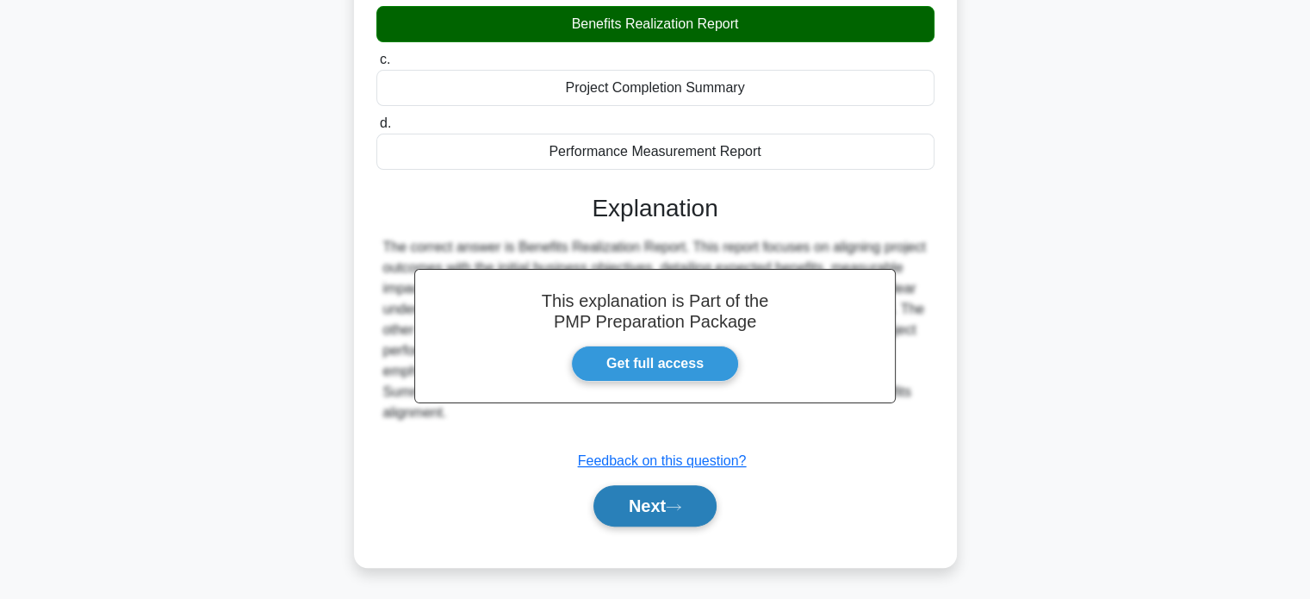
click at [634, 517] on button "Next" at bounding box center [654, 505] width 123 height 41
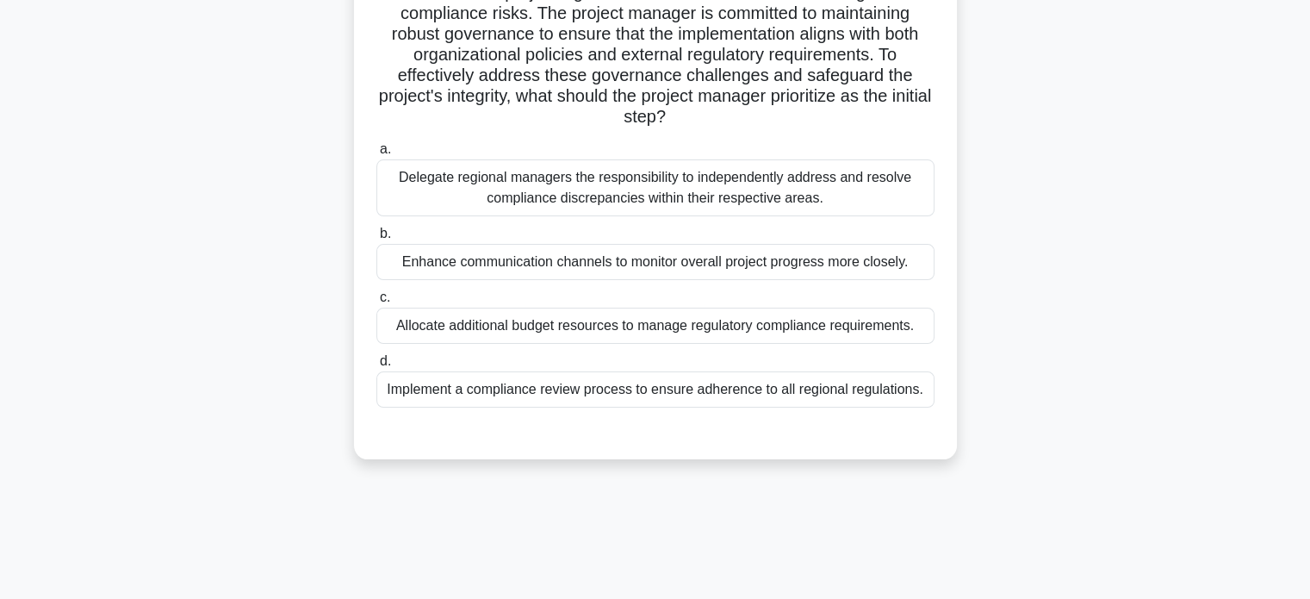
scroll to position [159, 0]
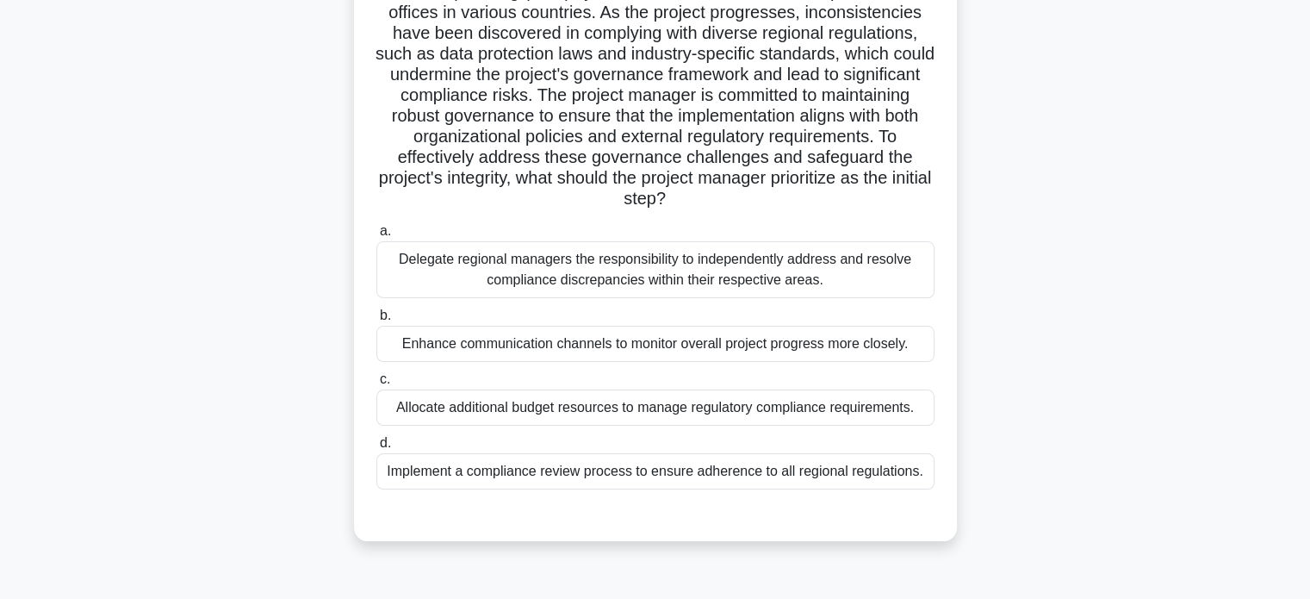
click at [917, 471] on div "Implement a compliance review process to ensure adherence to all regional regul…" at bounding box center [655, 471] width 558 height 36
click at [376, 449] on input "d. Implement a compliance review process to ensure adherence to all regional re…" at bounding box center [376, 443] width 0 height 11
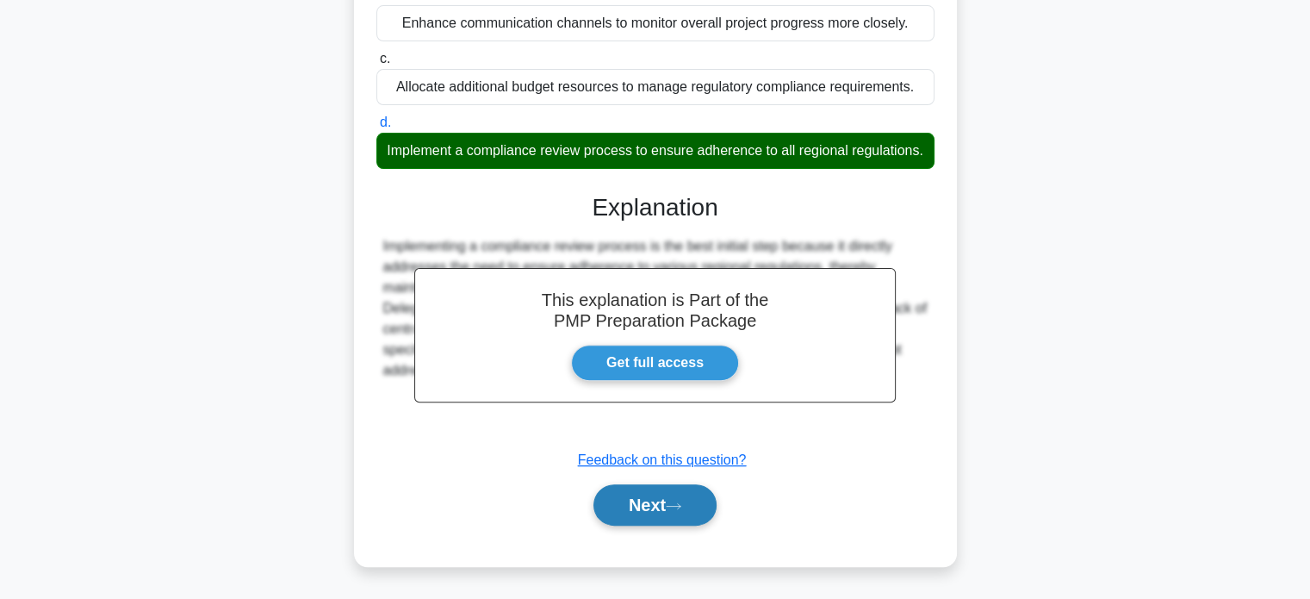
click at [705, 491] on button "Next" at bounding box center [654, 504] width 123 height 41
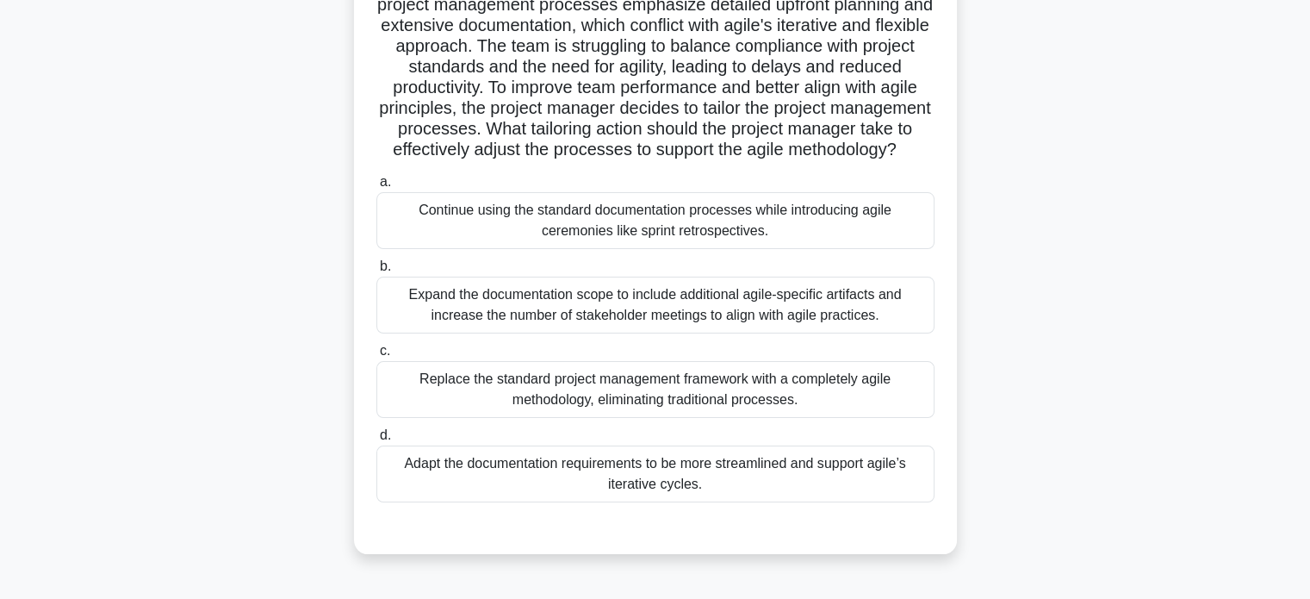
scroll to position [245, 0]
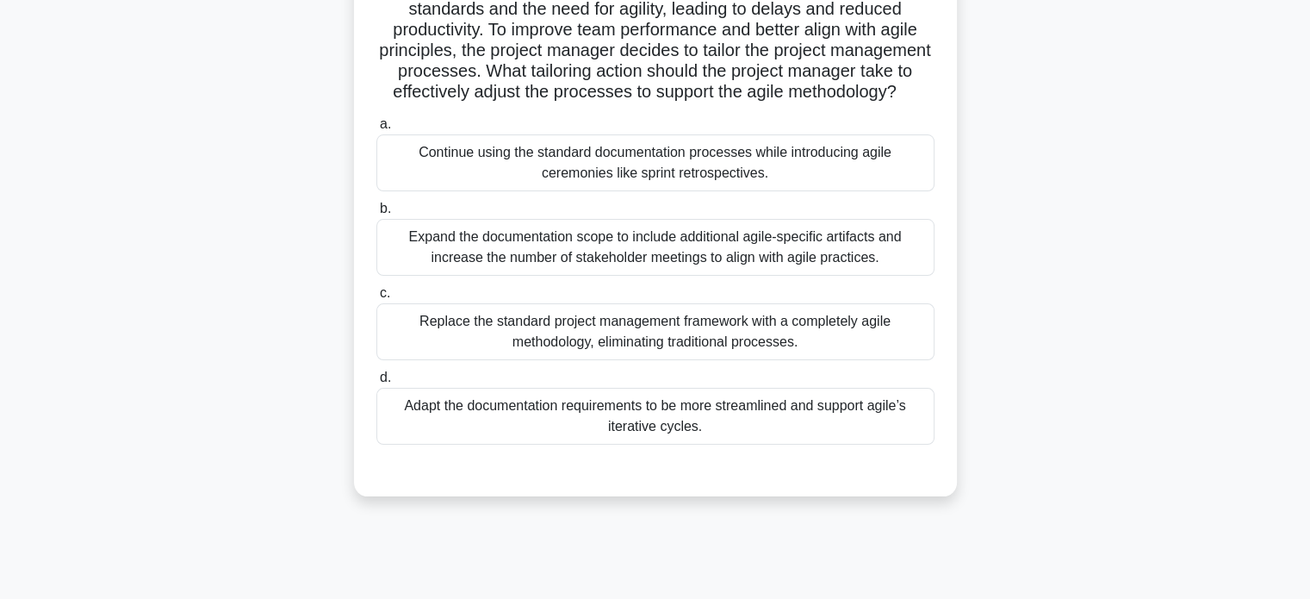
click at [879, 470] on div "a. Continue using the standard documentation processes while introducing agile …" at bounding box center [656, 292] width 562 height 365
click at [876, 444] on div "Adapt the documentation requirements to be more streamlined and support agile’s…" at bounding box center [655, 416] width 558 height 57
click at [376, 383] on input "d. Adapt the documentation requirements to be more streamlined and support agil…" at bounding box center [376, 377] width 0 height 11
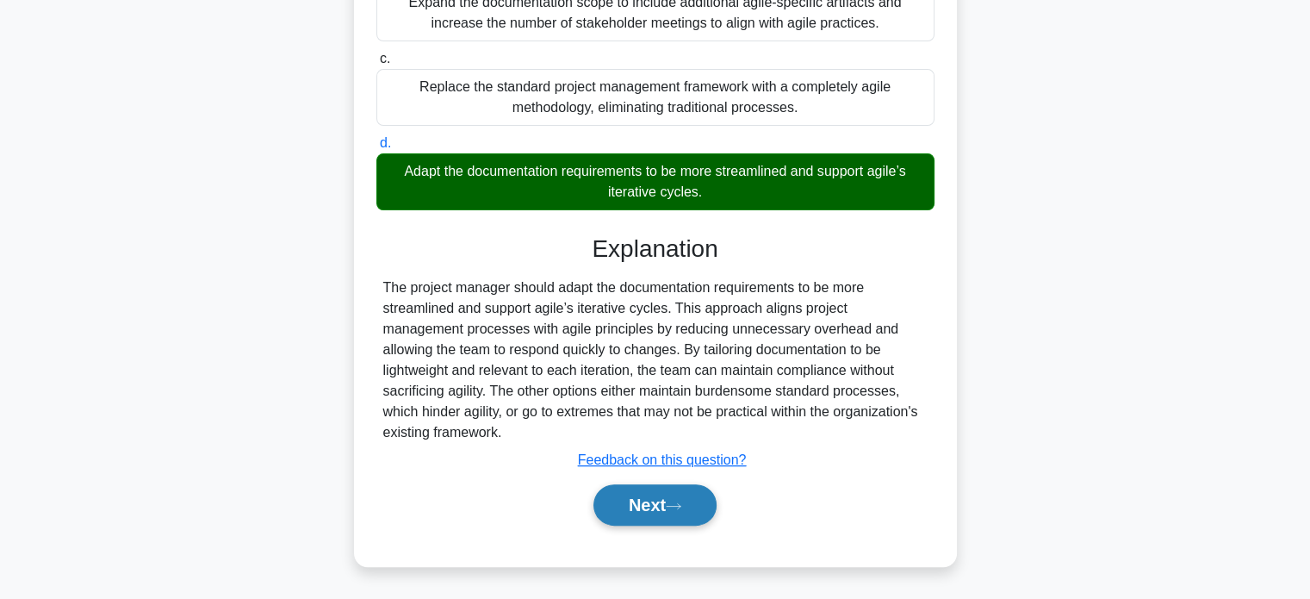
click at [679, 494] on button "Next" at bounding box center [654, 504] width 123 height 41
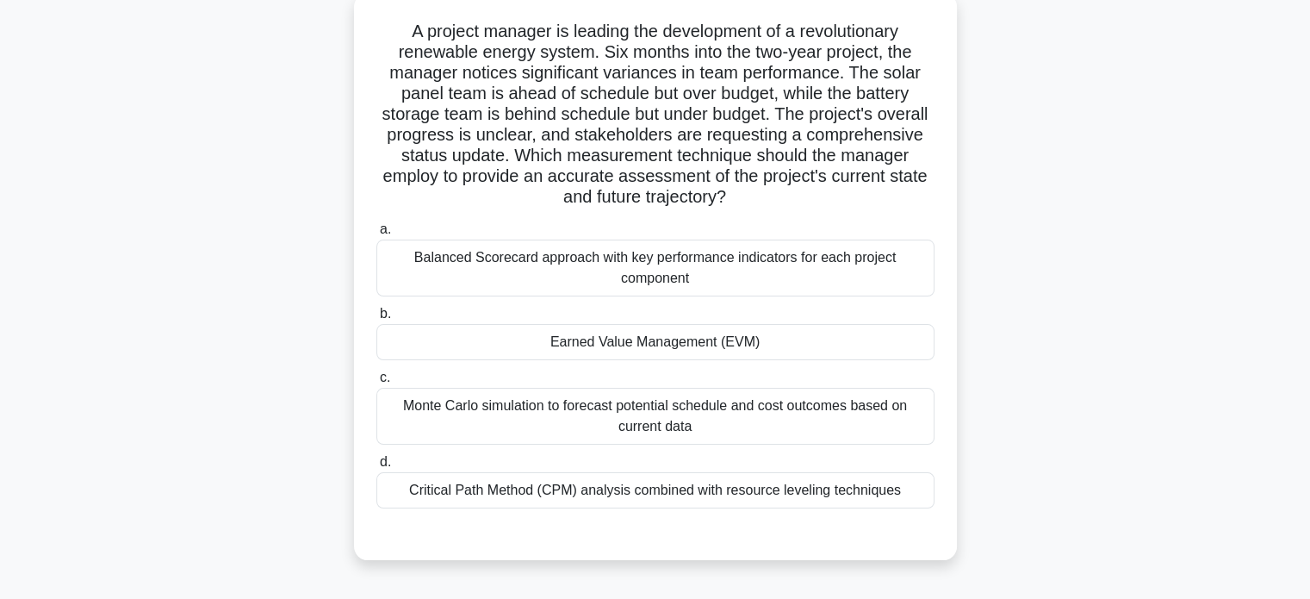
scroll to position [73, 0]
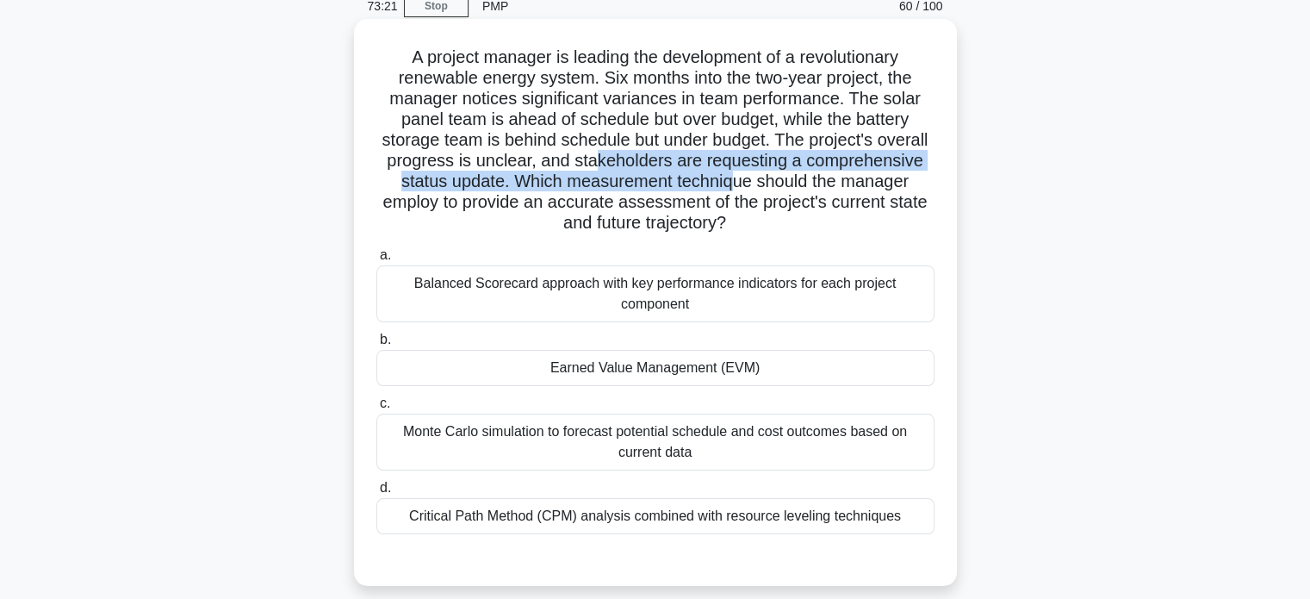
drag, startPoint x: 592, startPoint y: 165, endPoint x: 734, endPoint y: 172, distance: 142.3
click at [734, 172] on h5 "A project manager is leading the development of a revolutionary renewable energ…" at bounding box center [656, 141] width 562 height 188
click at [676, 185] on h5 "A project manager is leading the development of a revolutionary renewable energ…" at bounding box center [656, 141] width 562 height 188
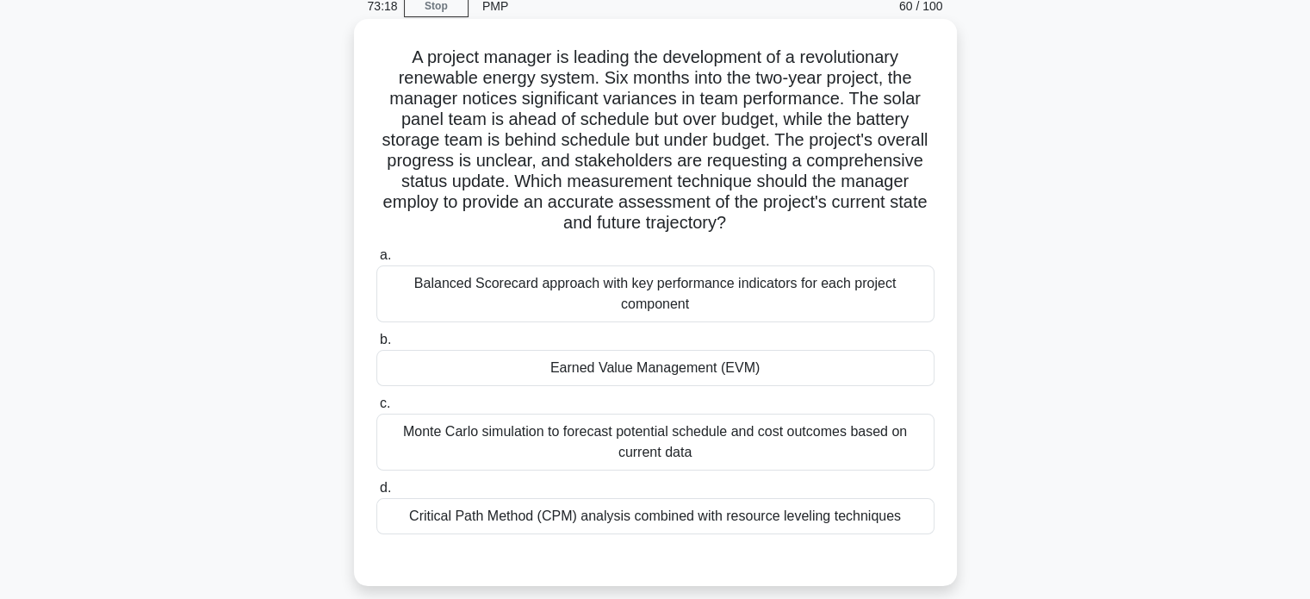
drag, startPoint x: 535, startPoint y: 211, endPoint x: 798, endPoint y: 214, distance: 262.7
click at [798, 214] on h5 "A project manager is leading the development of a revolutionary renewable energ…" at bounding box center [656, 141] width 562 height 188
click at [905, 430] on div "Monte Carlo simulation to forecast potential schedule and cost outcomes based o…" at bounding box center [655, 441] width 558 height 57
click at [376, 409] on input "c. Monte Carlo simulation to forecast potential schedule and cost outcomes base…" at bounding box center [376, 403] width 0 height 11
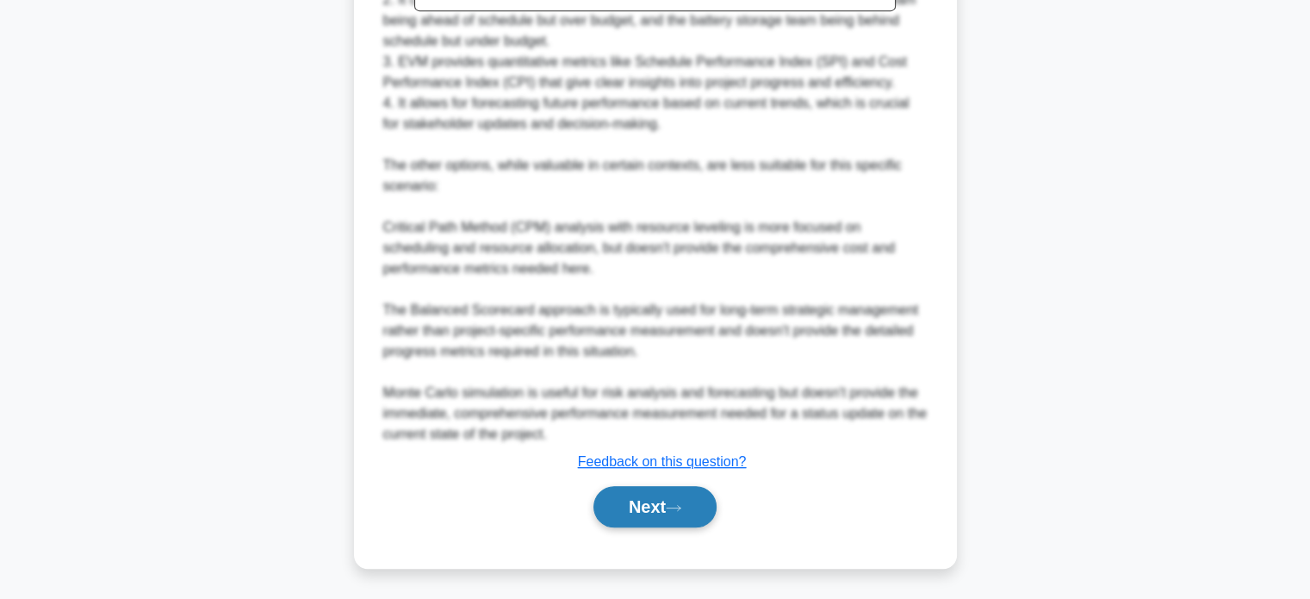
click at [654, 508] on button "Next" at bounding box center [654, 506] width 123 height 41
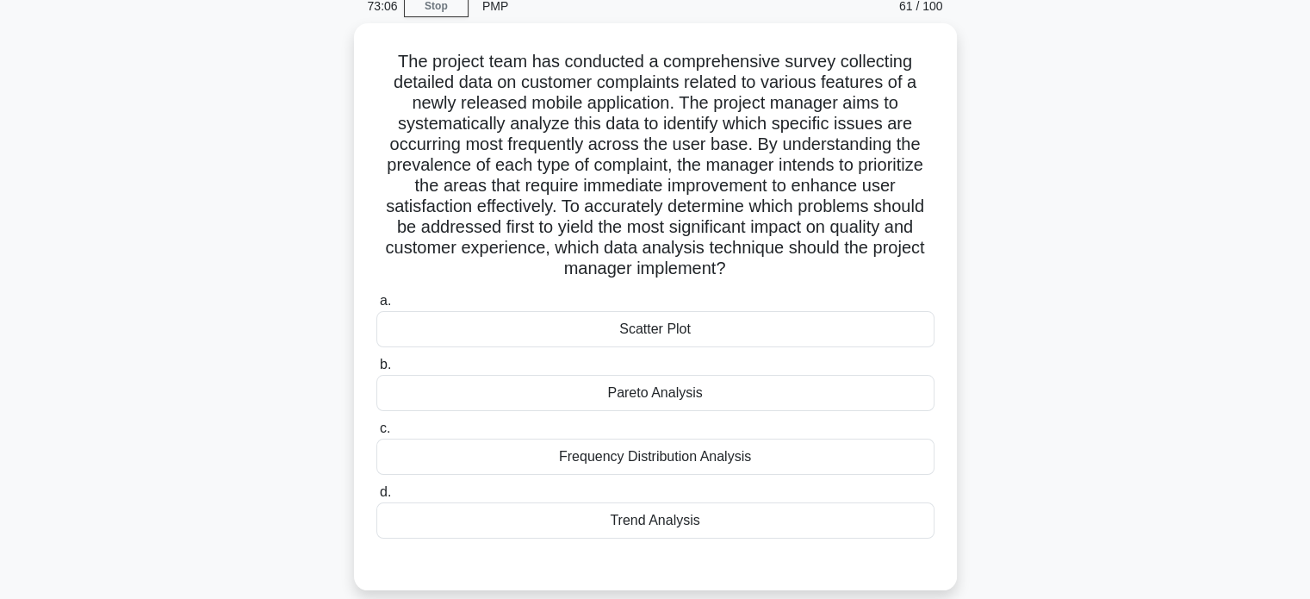
scroll to position [159, 0]
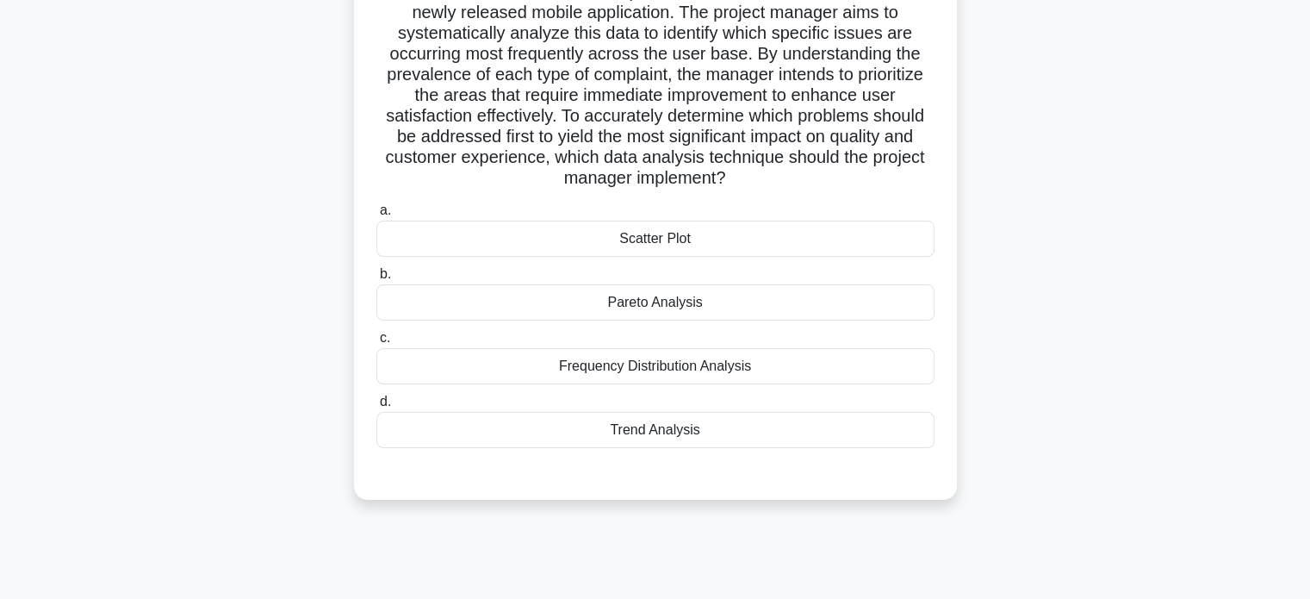
click at [905, 303] on div "Pareto Analysis" at bounding box center [655, 302] width 558 height 36
click at [376, 280] on input "b. Pareto Analysis" at bounding box center [376, 274] width 0 height 11
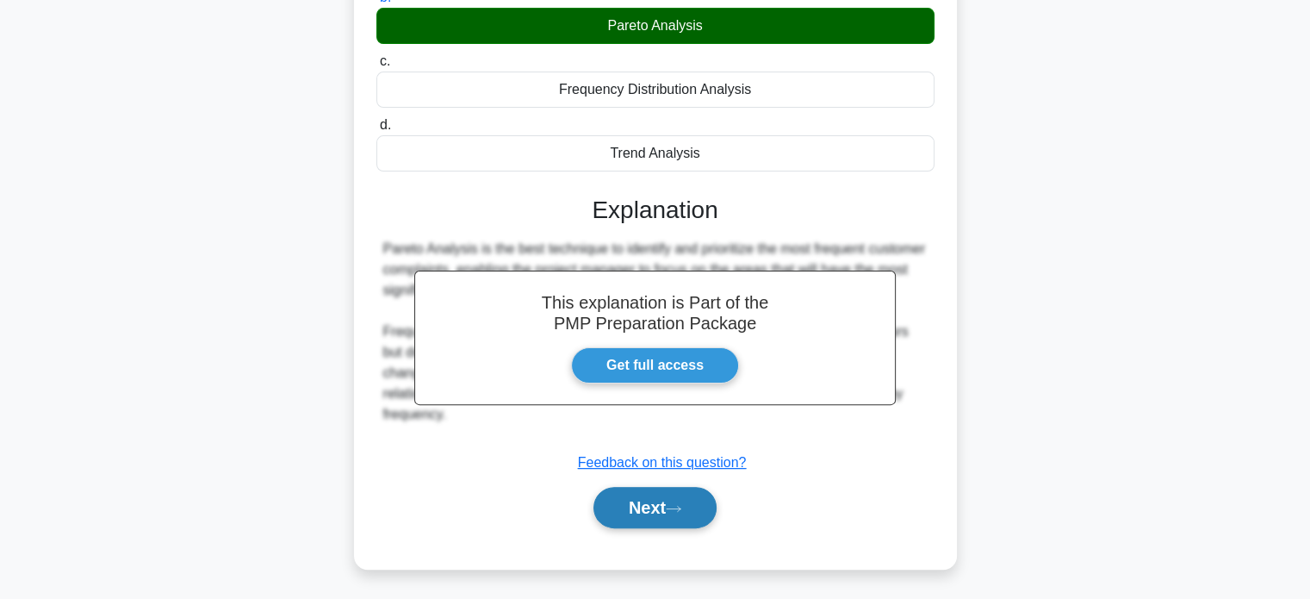
scroll to position [438, 0]
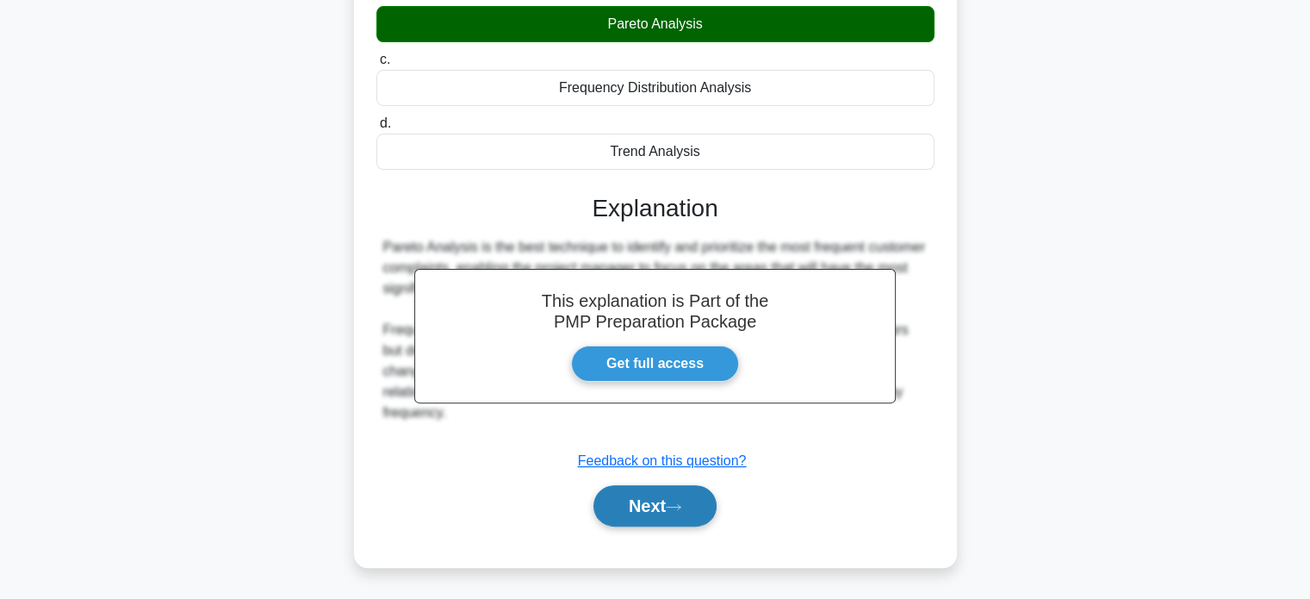
click at [639, 513] on button "Next" at bounding box center [654, 505] width 123 height 41
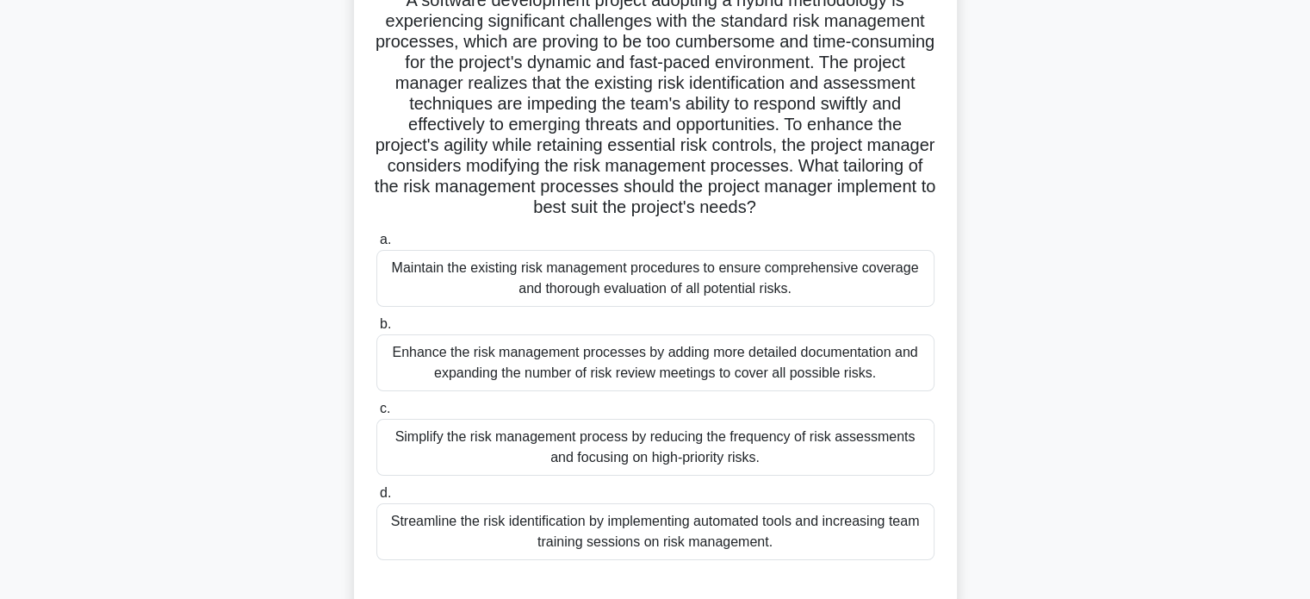
scroll to position [159, 0]
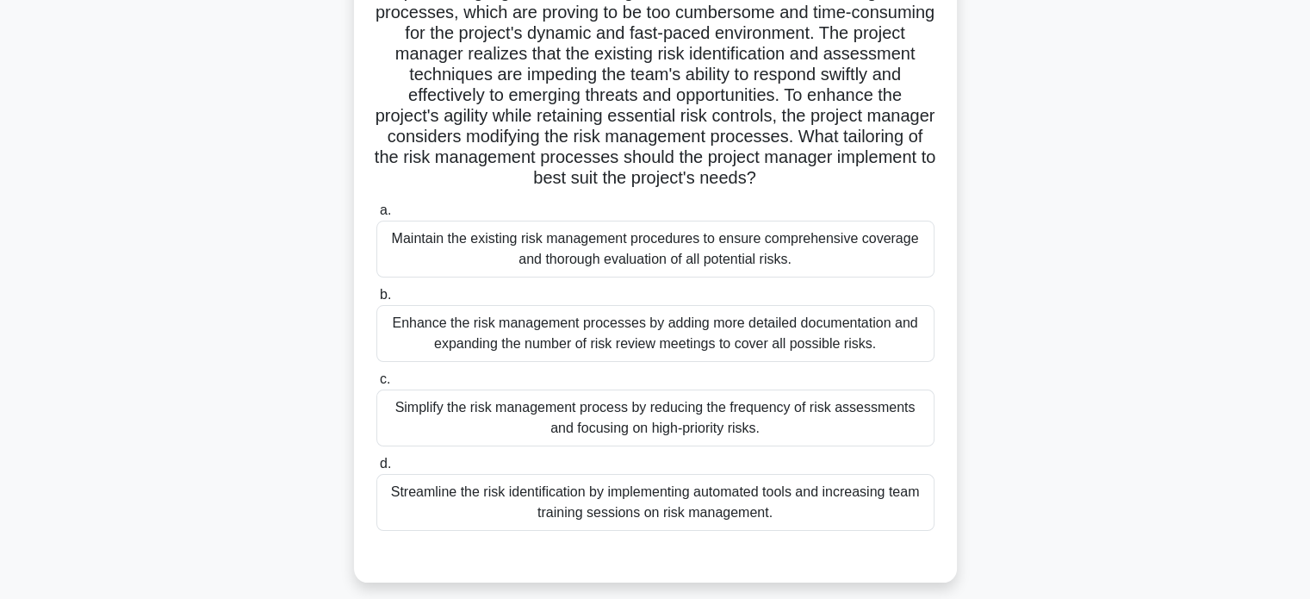
click at [725, 513] on div "Streamline the risk identification by implementing automated tools and increasi…" at bounding box center [655, 502] width 558 height 57
click at [376, 469] on input "d. Streamline the risk identification by implementing automated tools and incre…" at bounding box center [376, 463] width 0 height 11
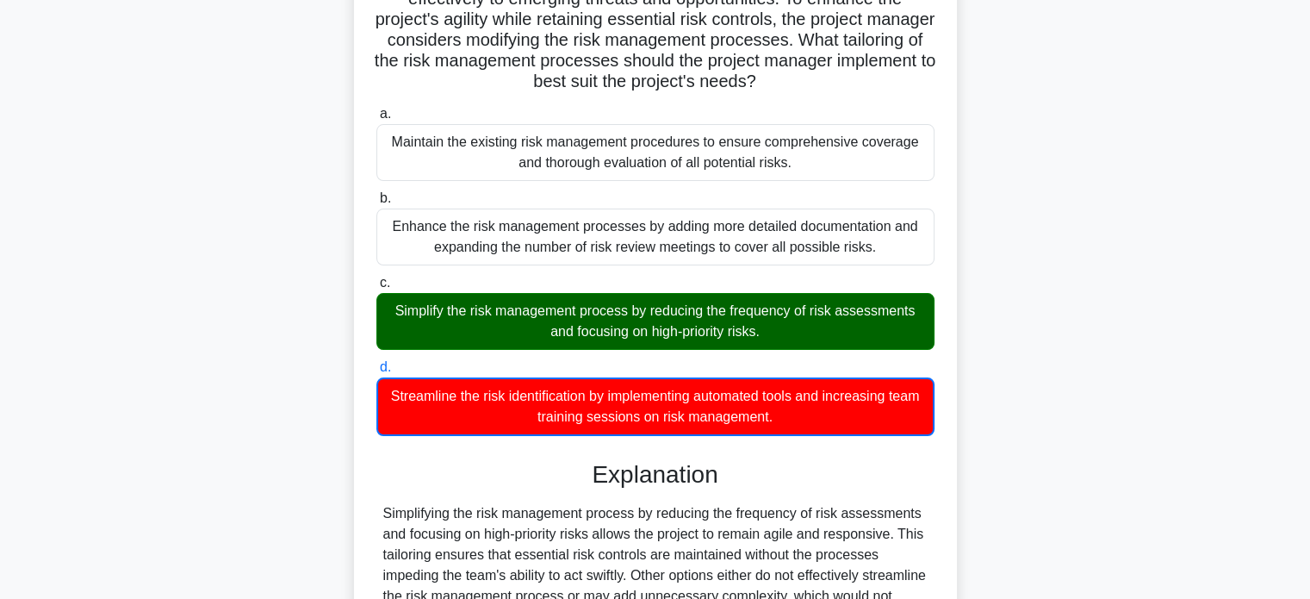
scroll to position [438, 0]
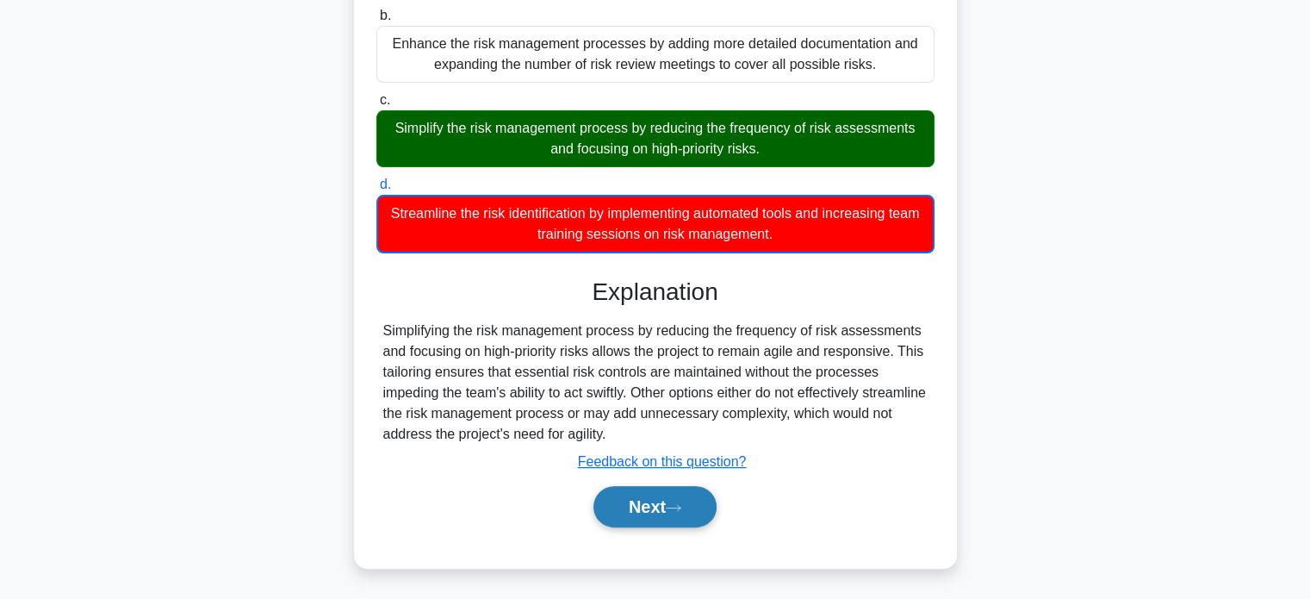
click at [699, 498] on button "Next" at bounding box center [654, 506] width 123 height 41
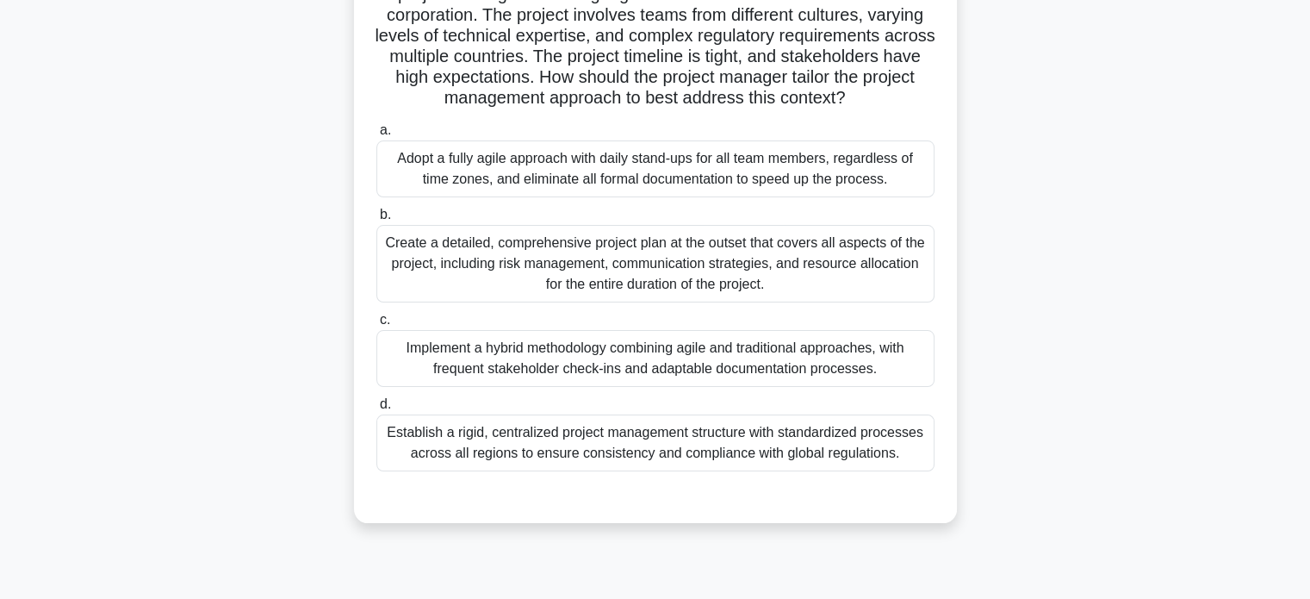
scroll to position [172, 0]
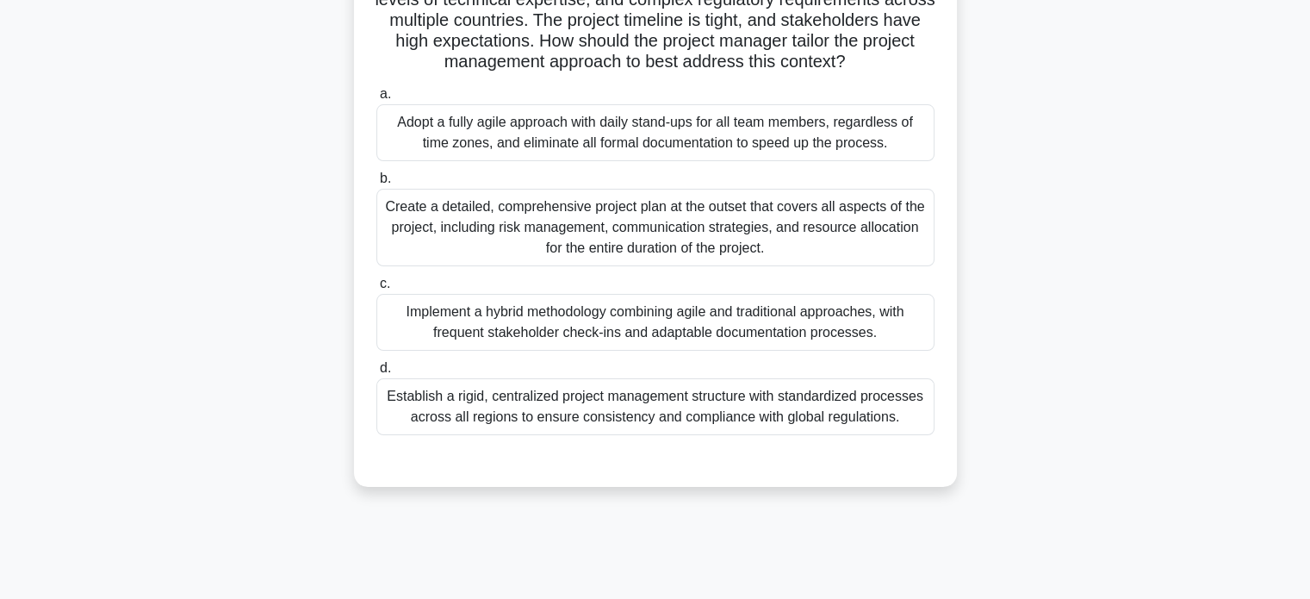
click at [879, 351] on div "Implement a hybrid methodology combining agile and traditional approaches, with…" at bounding box center [655, 322] width 558 height 57
click at [376, 289] on input "c. Implement a hybrid methodology combining agile and traditional approaches, w…" at bounding box center [376, 283] width 0 height 11
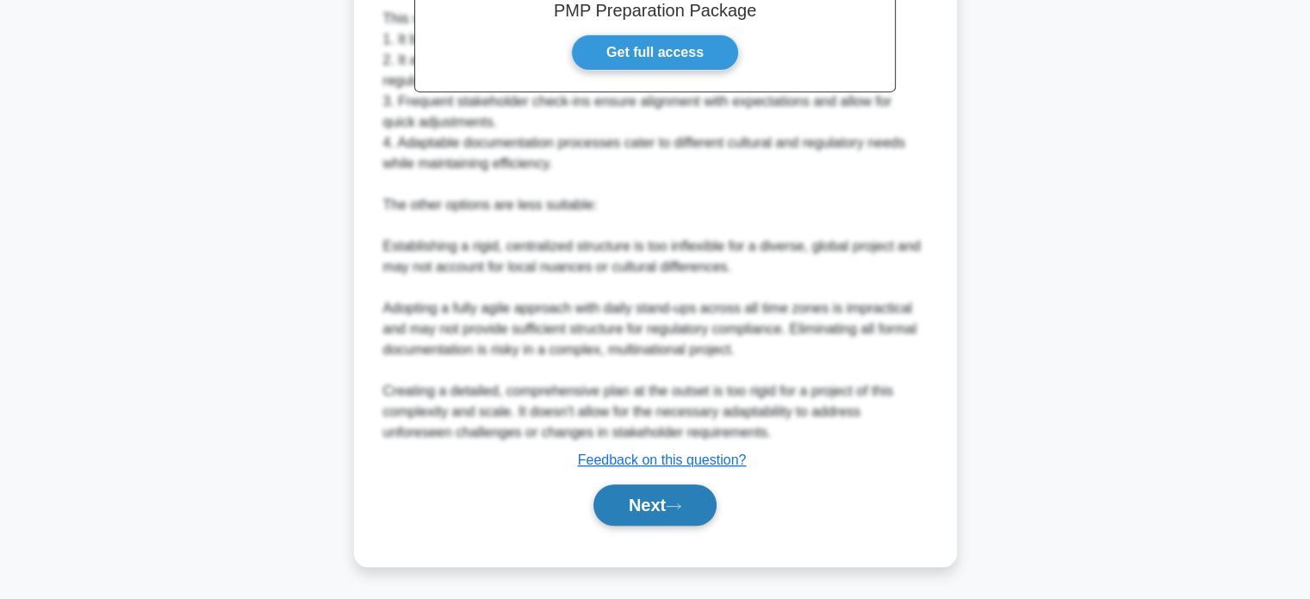
click at [684, 513] on button "Next" at bounding box center [654, 504] width 123 height 41
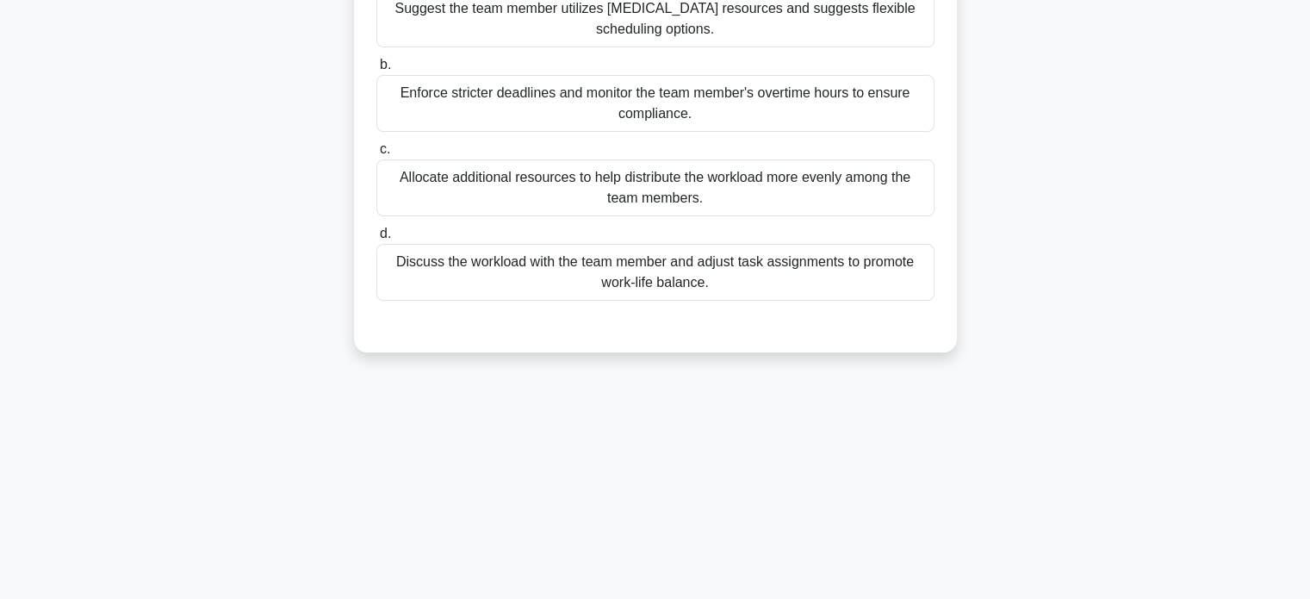
scroll to position [159, 0]
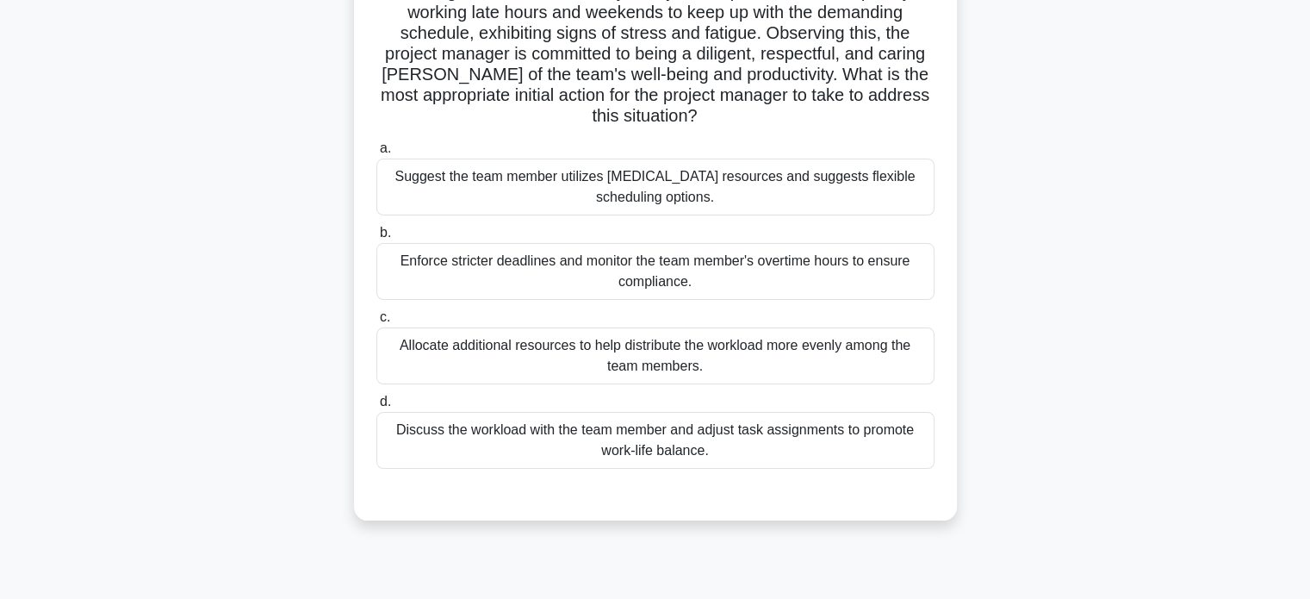
click at [743, 451] on div "Discuss the workload with the team member and adjust task assignments to promot…" at bounding box center [655, 440] width 558 height 57
click at [376, 407] on input "d. Discuss the workload with the team member and adjust task assignments to pro…" at bounding box center [376, 401] width 0 height 11
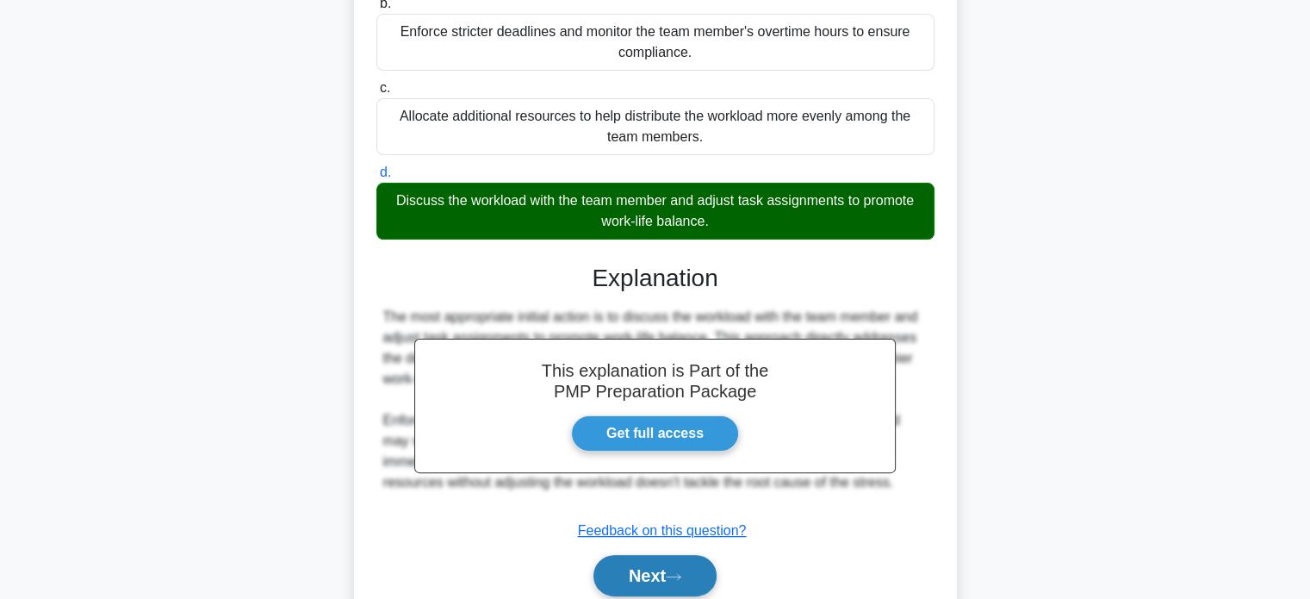
scroll to position [458, 0]
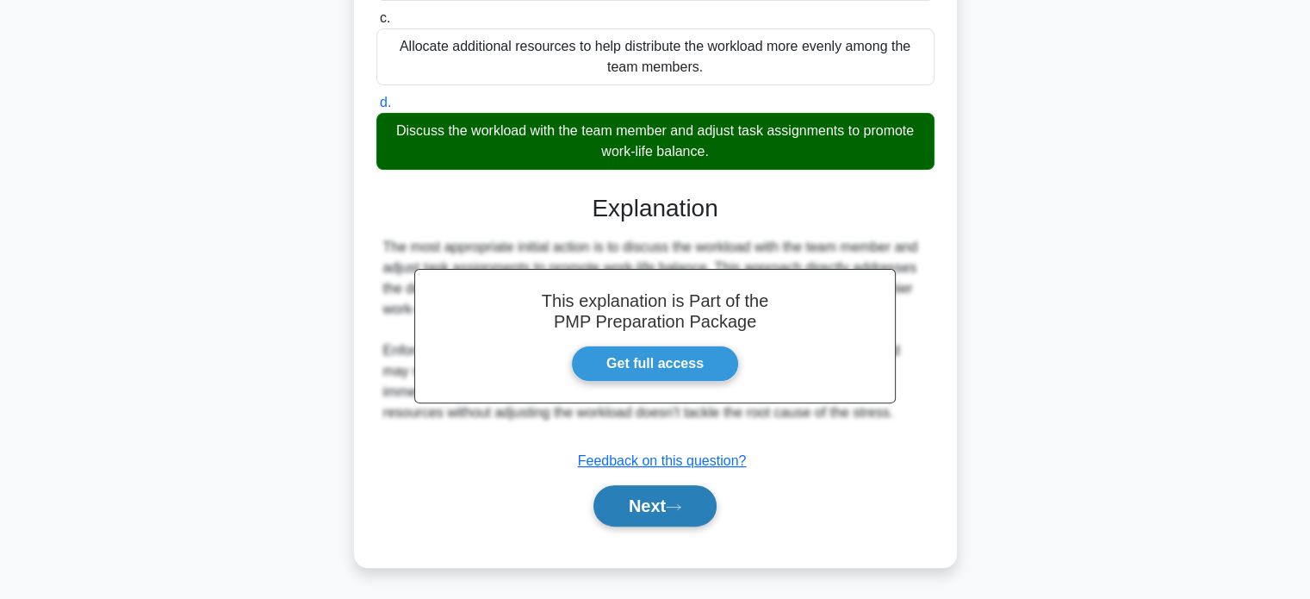
click at [701, 495] on button "Next" at bounding box center [654, 505] width 123 height 41
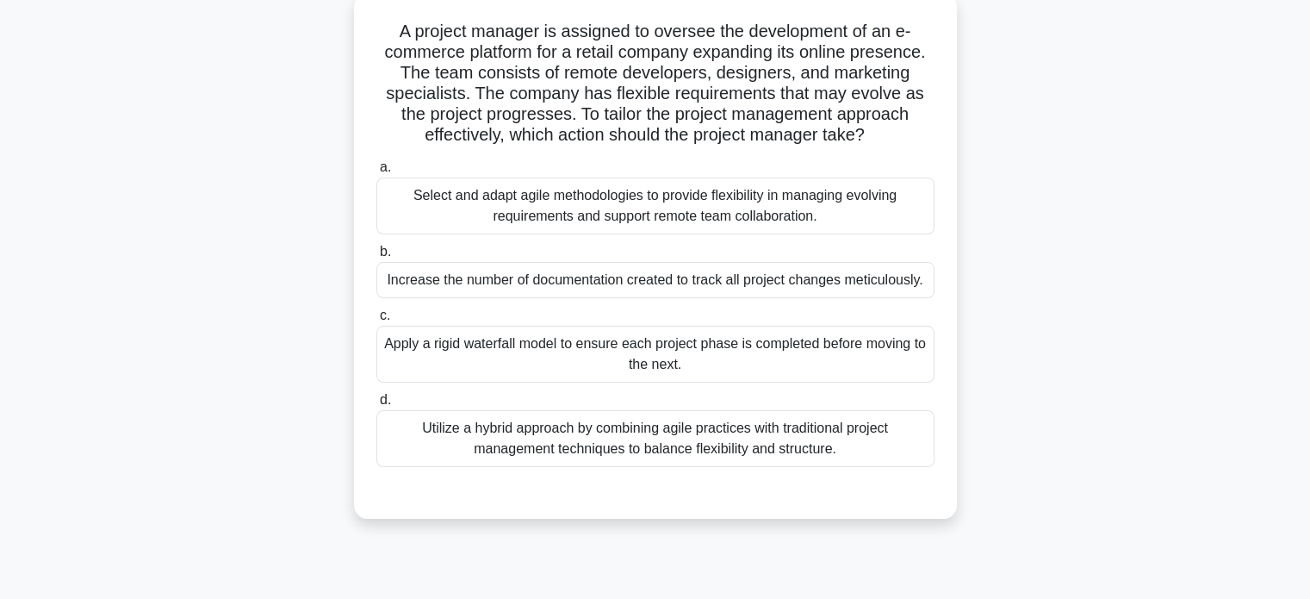
scroll to position [73, 0]
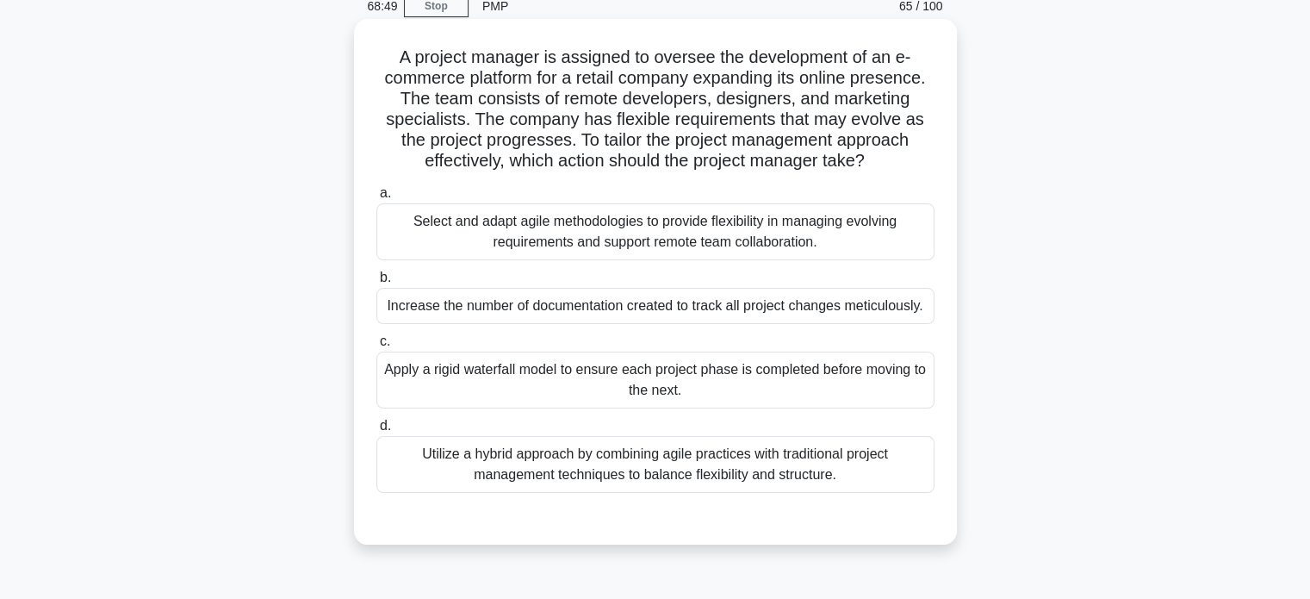
click at [653, 251] on div "Select and adapt agile methodologies to provide flexibility in managing evolvin…" at bounding box center [655, 231] width 558 height 57
click at [376, 199] on input "a. Select and adapt agile methodologies to provide flexibility in managing evol…" at bounding box center [376, 193] width 0 height 11
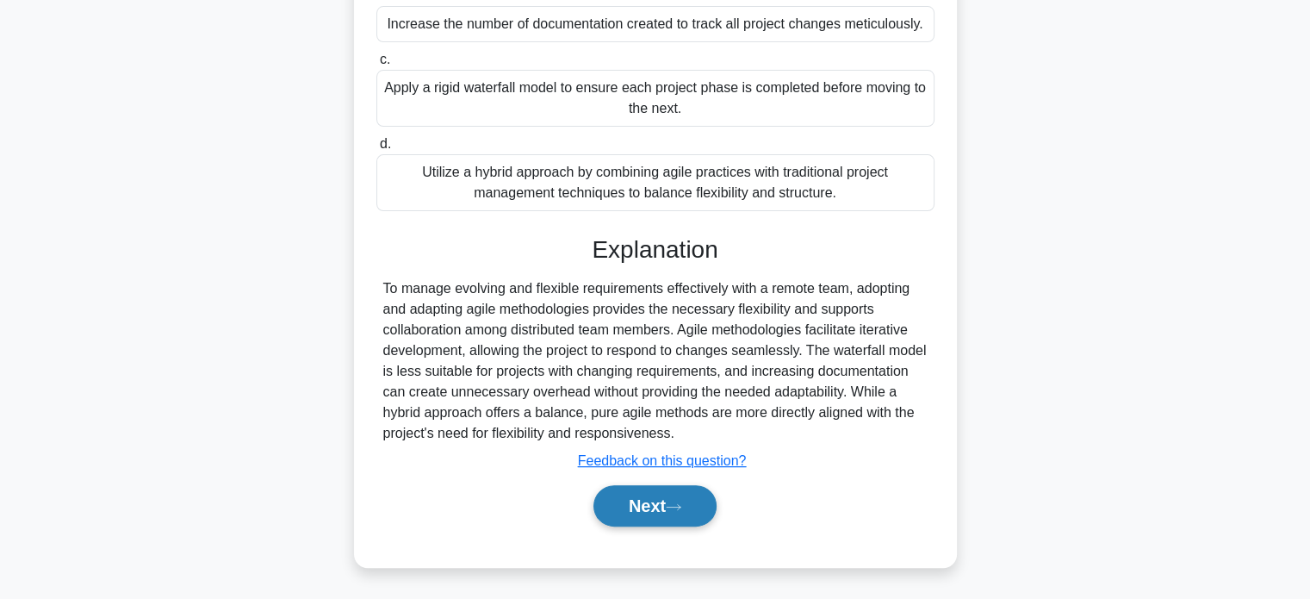
click at [689, 502] on button "Next" at bounding box center [654, 505] width 123 height 41
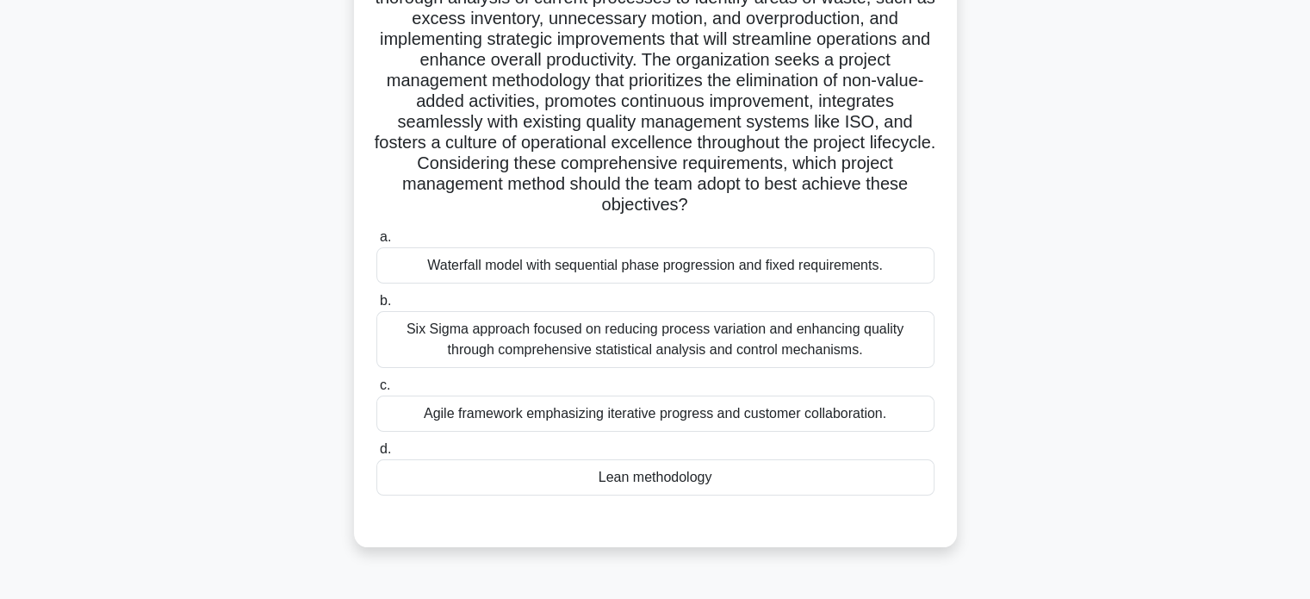
scroll to position [159, 0]
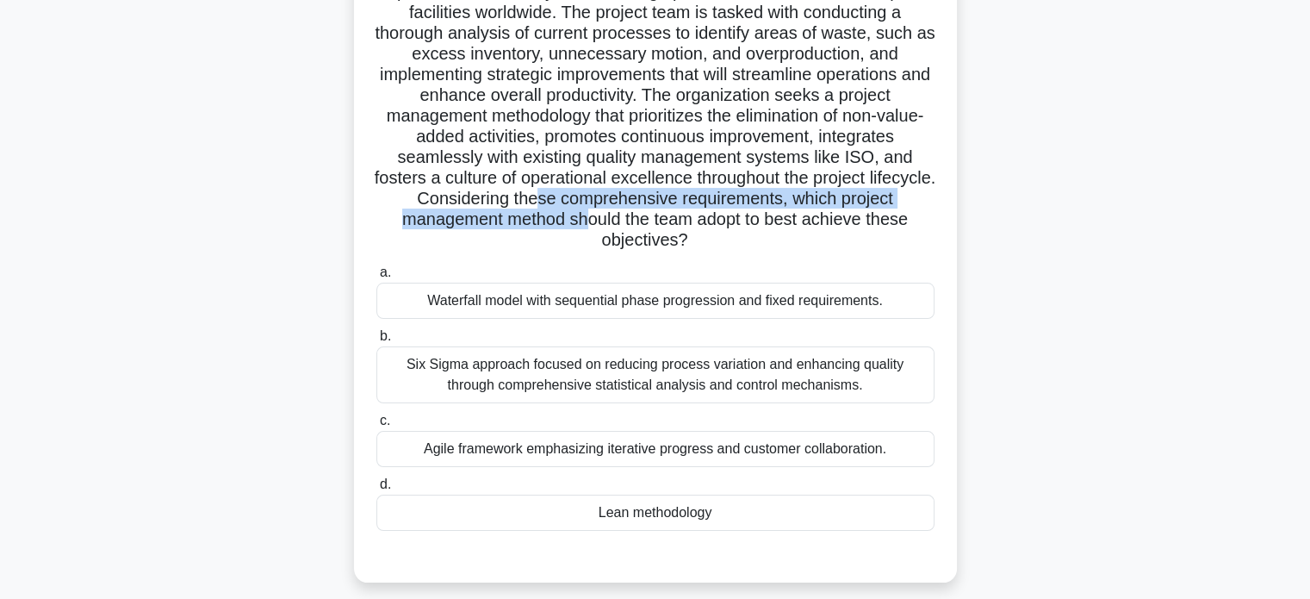
drag, startPoint x: 575, startPoint y: 199, endPoint x: 585, endPoint y: 214, distance: 17.9
click at [585, 214] on h5 "A global manufacturing firm is launching a project aimed at increasing its prod…" at bounding box center [656, 105] width 562 height 291
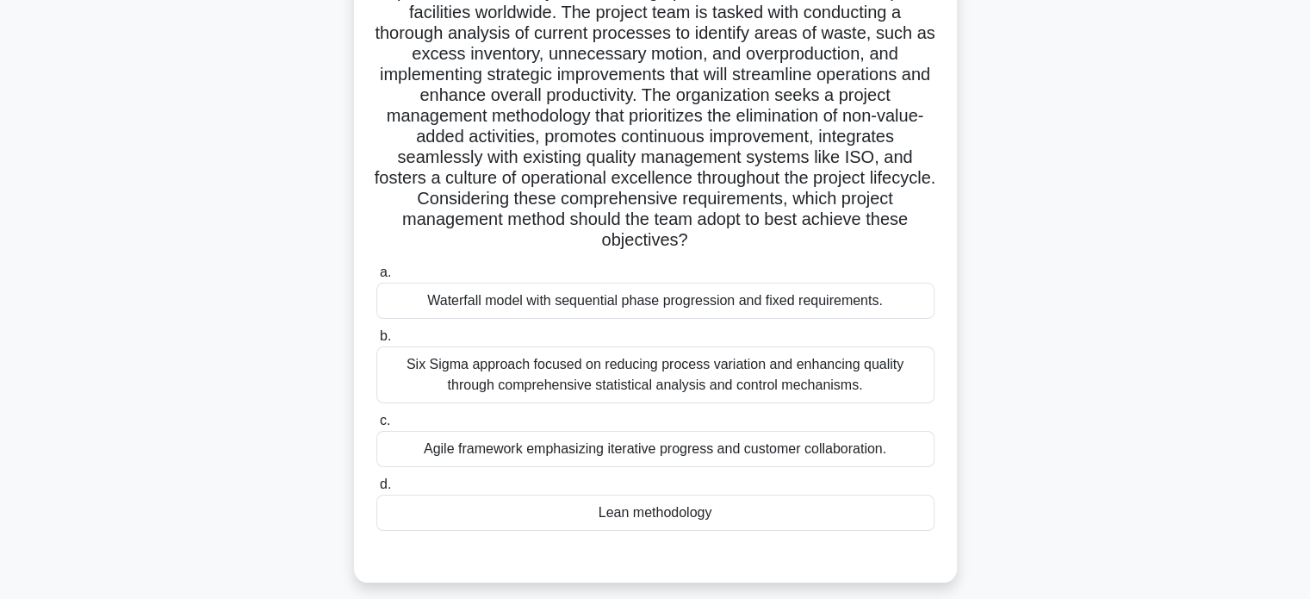
click at [863, 508] on div "Lean methodology" at bounding box center [655, 512] width 558 height 36
click at [376, 490] on input "d. Lean methodology" at bounding box center [376, 484] width 0 height 11
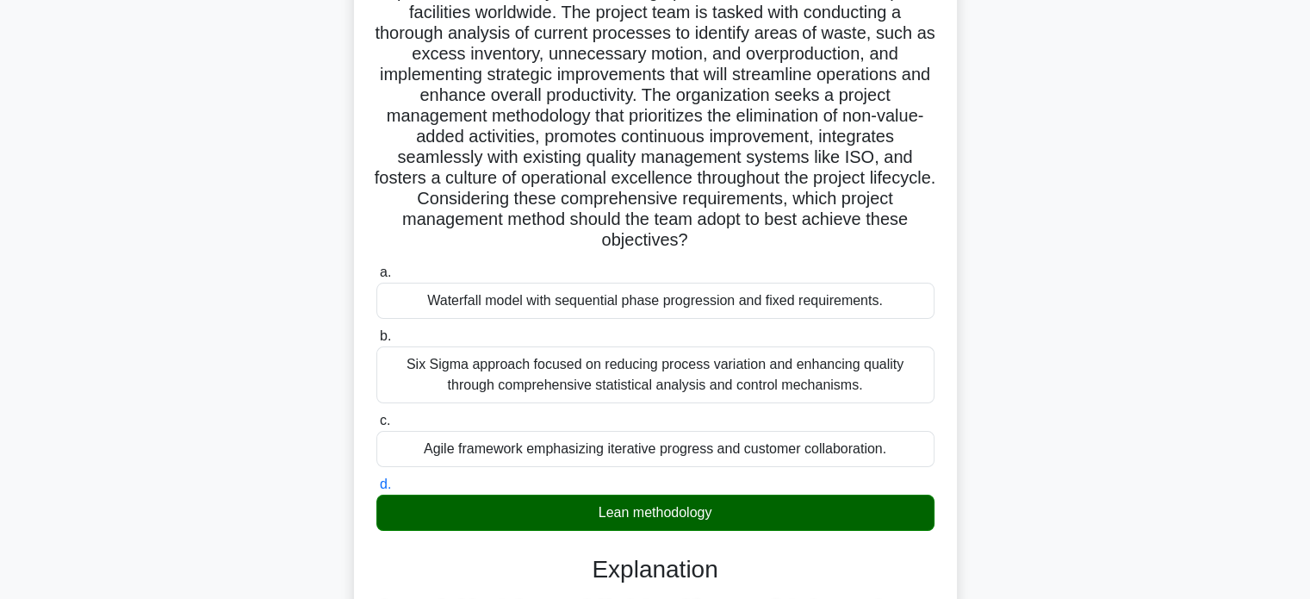
scroll to position [504, 0]
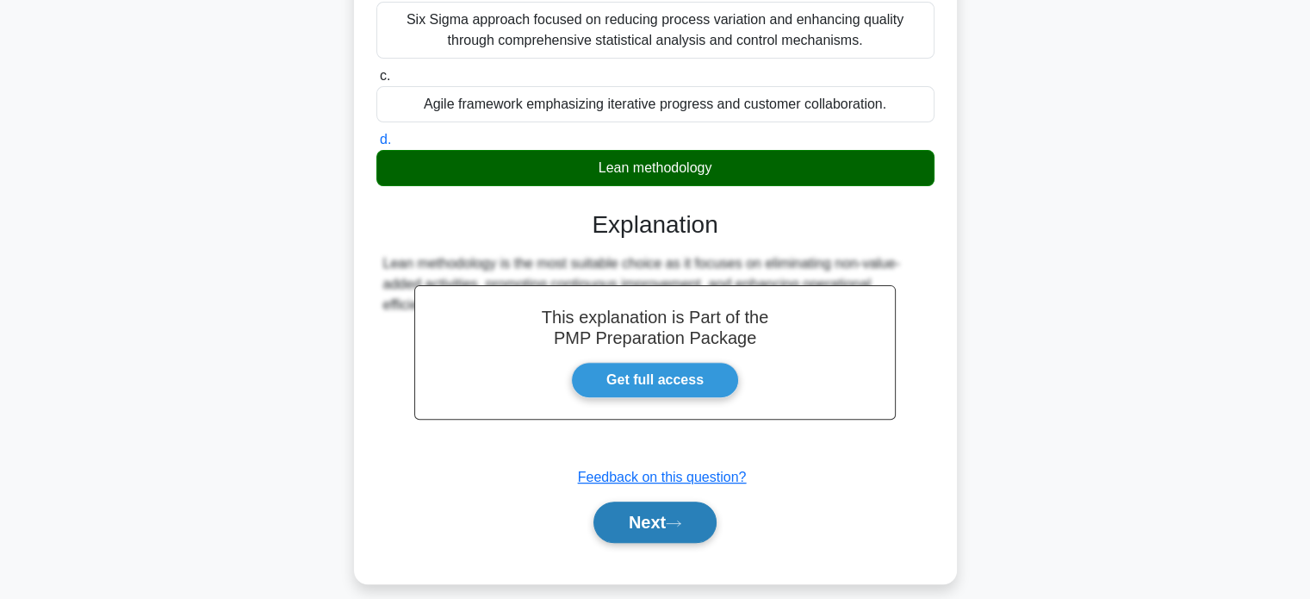
click at [650, 518] on button "Next" at bounding box center [654, 521] width 123 height 41
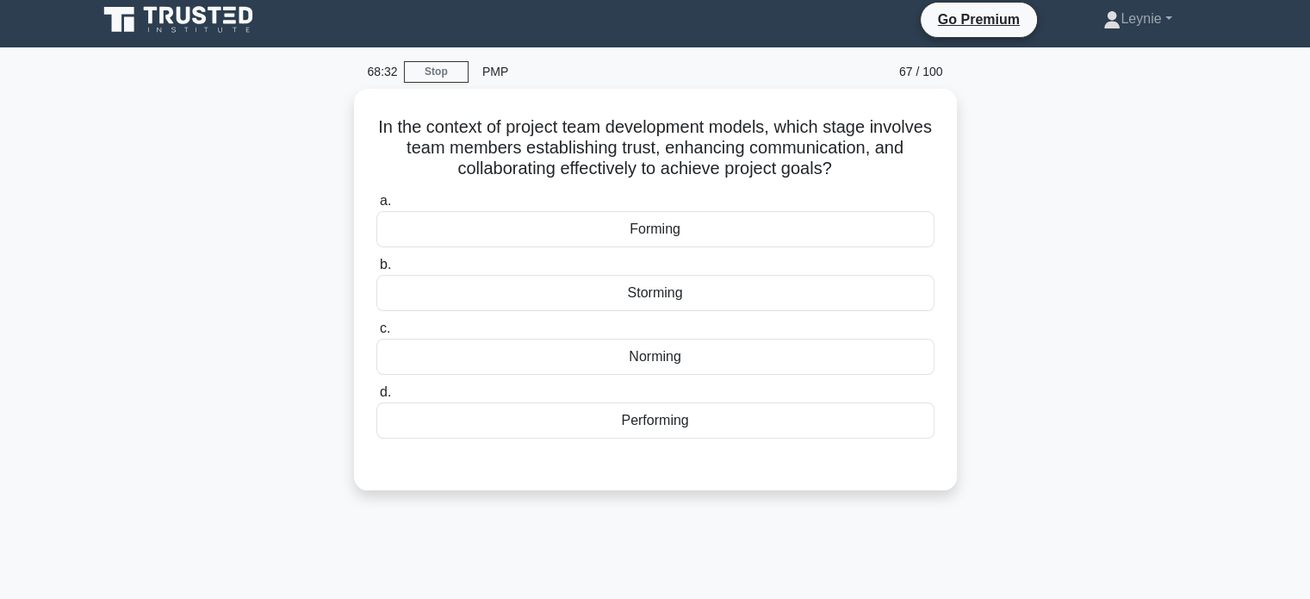
scroll to position [0, 0]
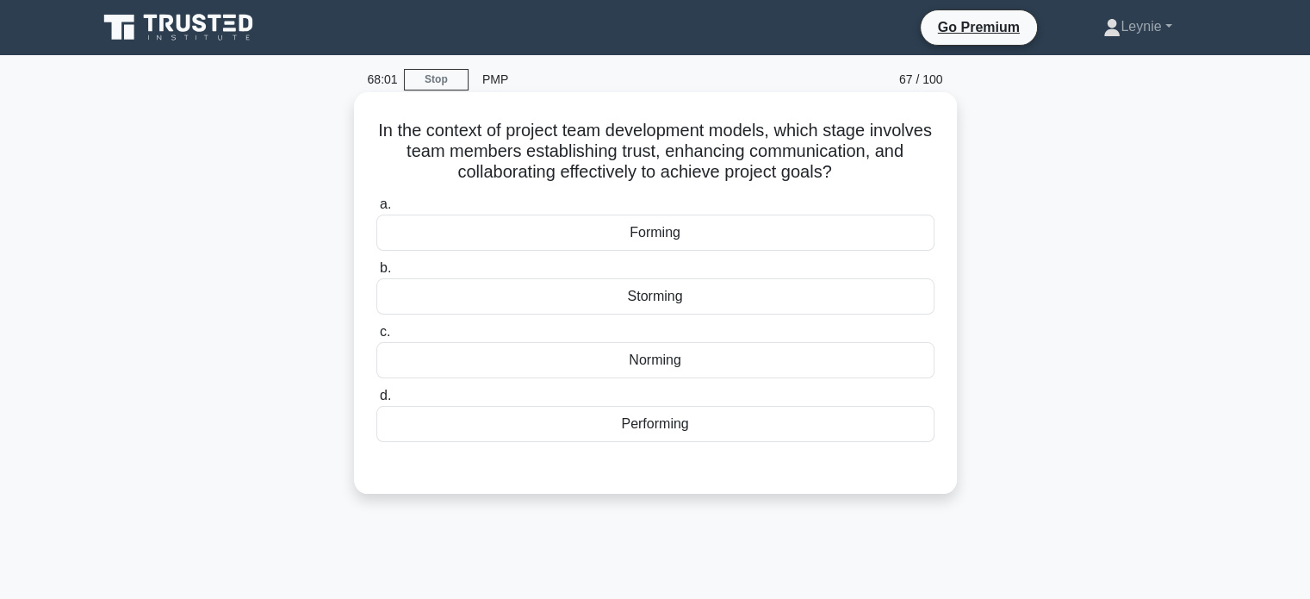
click at [801, 368] on div "Norming" at bounding box center [655, 360] width 558 height 36
click at [376, 338] on input "c. Norming" at bounding box center [376, 331] width 0 height 11
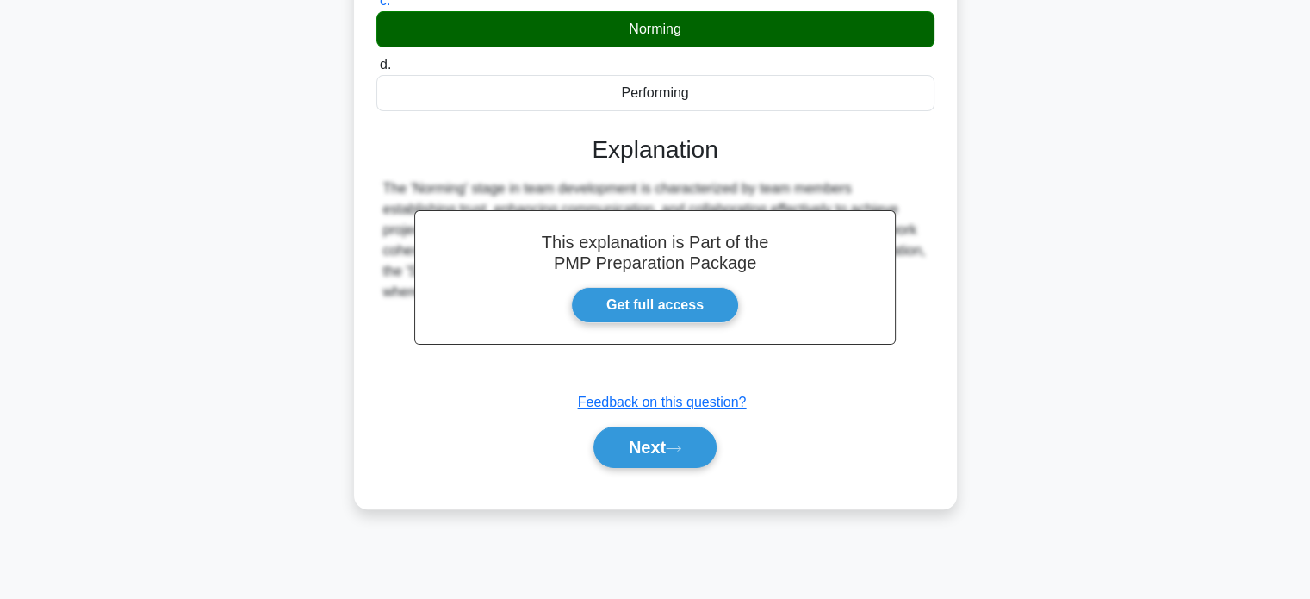
scroll to position [332, 0]
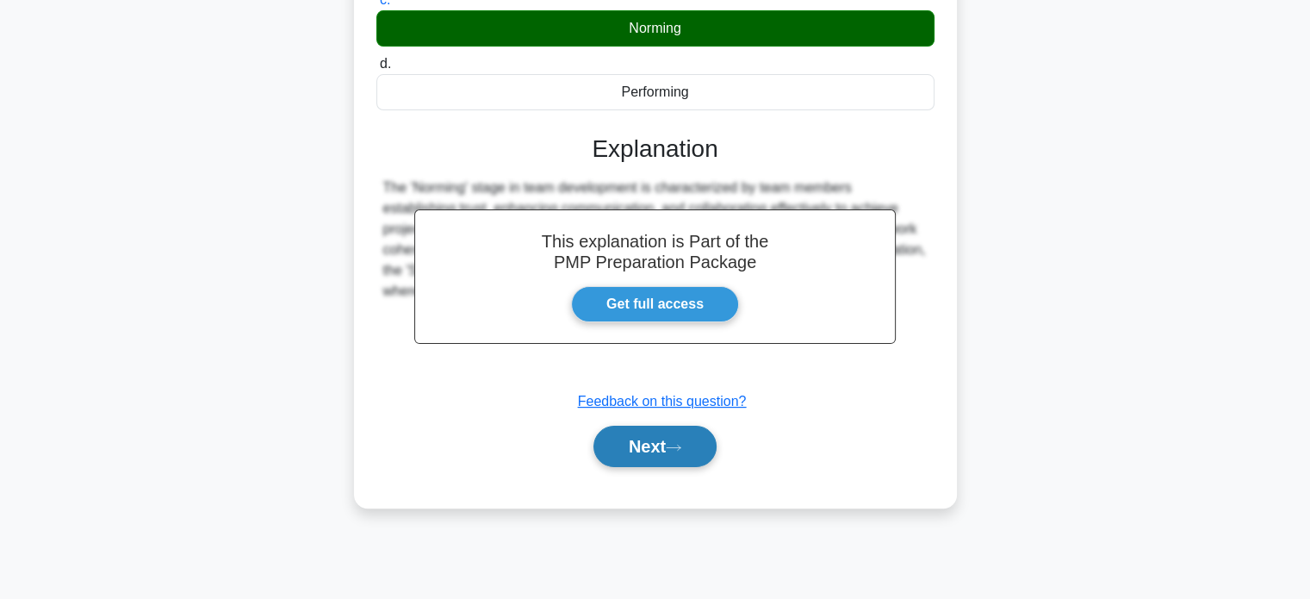
click at [609, 444] on button "Next" at bounding box center [654, 446] width 123 height 41
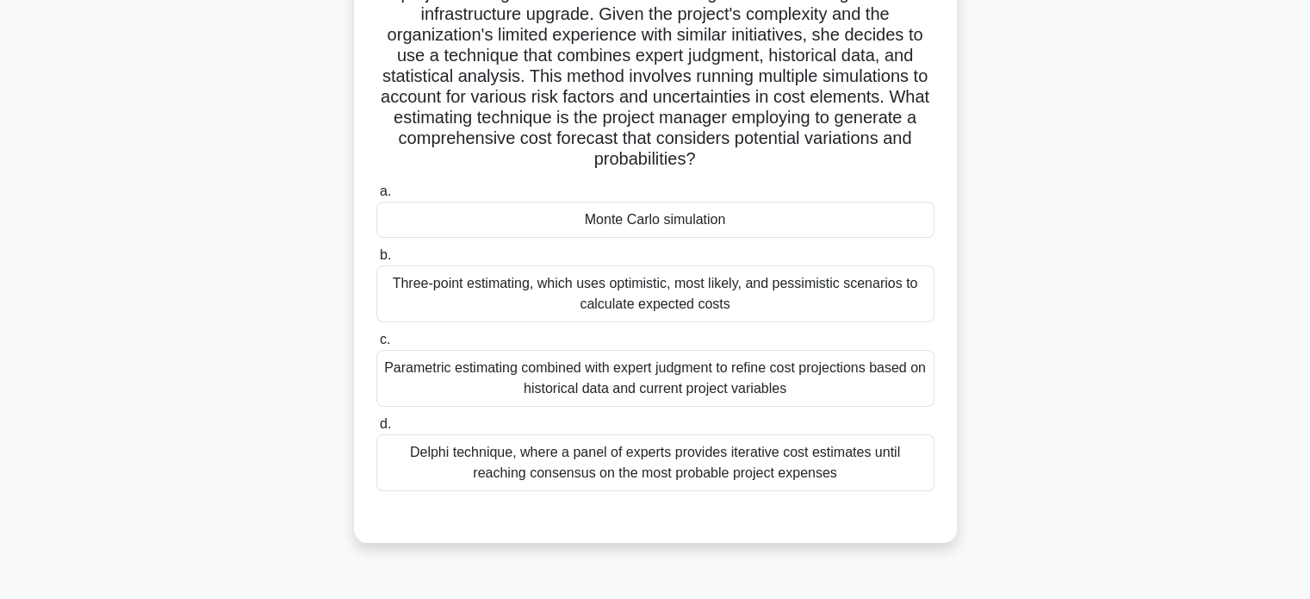
scroll to position [245, 0]
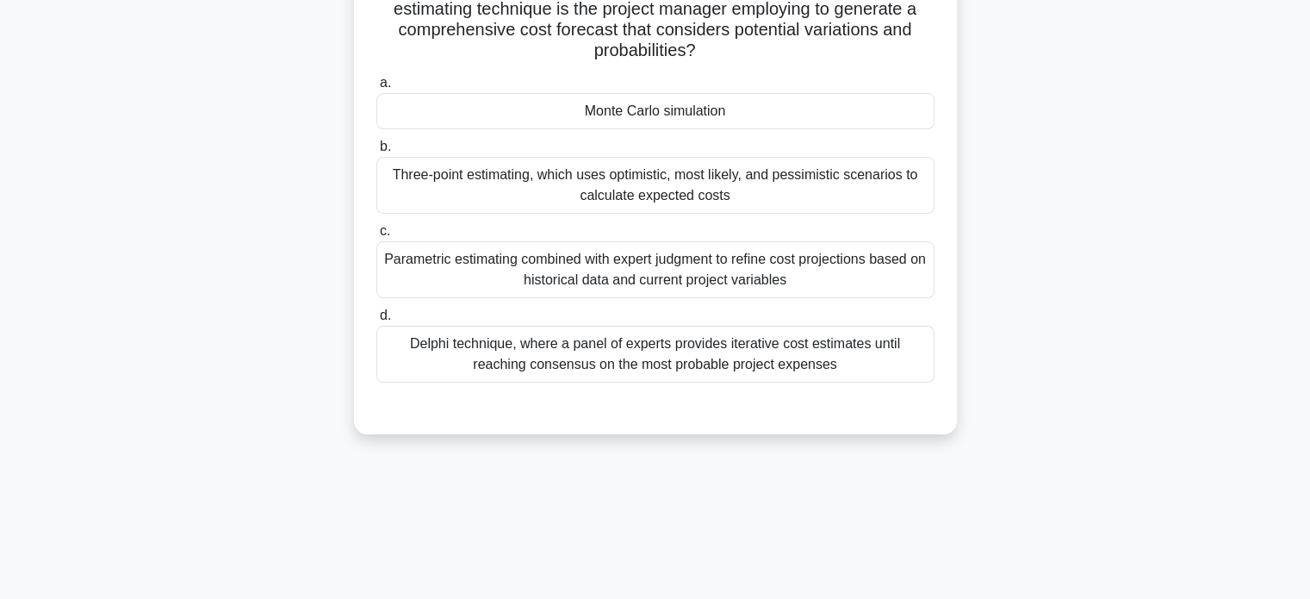
click at [802, 107] on div "Monte Carlo simulation" at bounding box center [655, 111] width 558 height 36
click at [376, 89] on input "a. Monte Carlo simulation" at bounding box center [376, 83] width 0 height 11
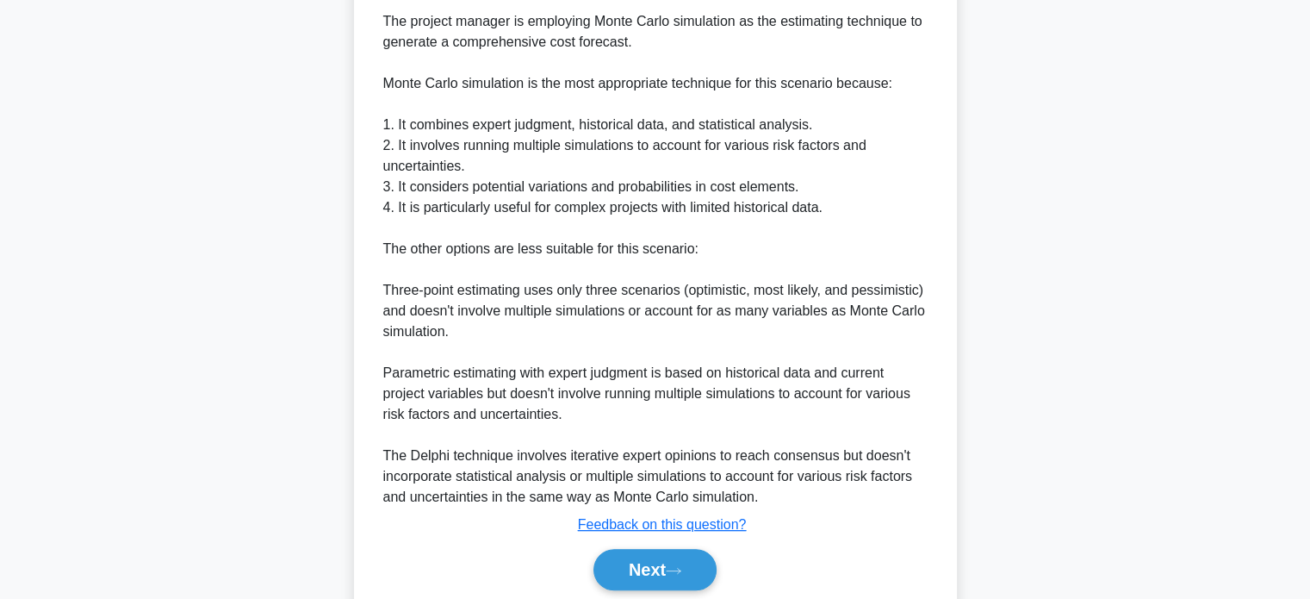
scroll to position [748, 0]
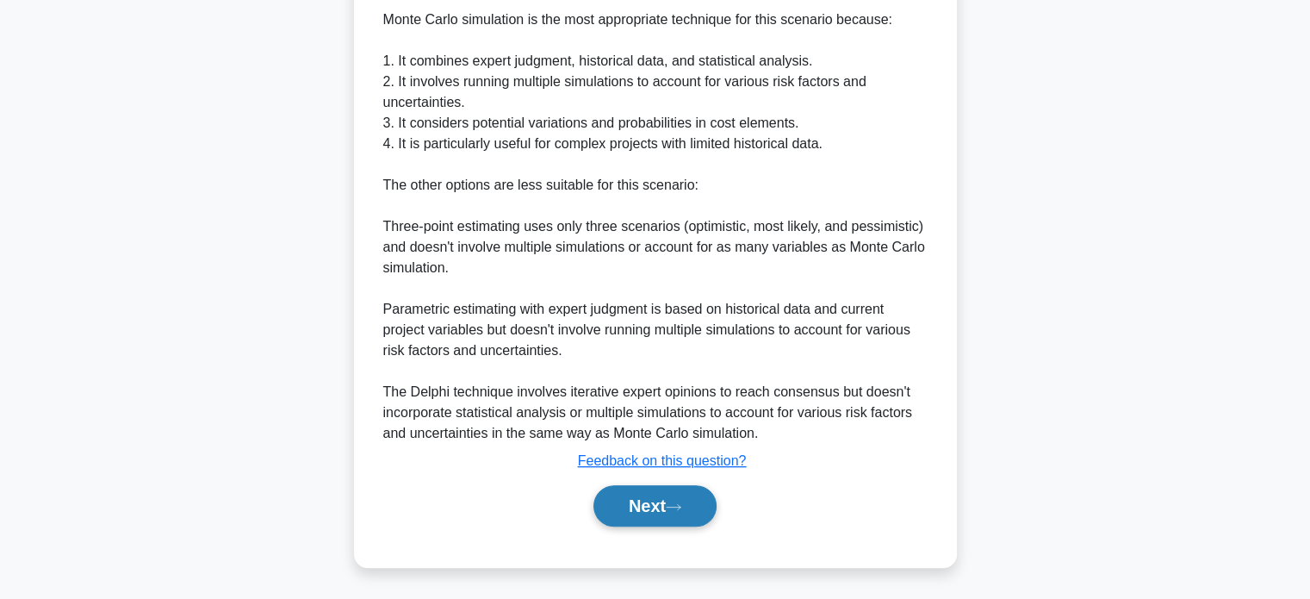
click at [635, 501] on button "Next" at bounding box center [654, 505] width 123 height 41
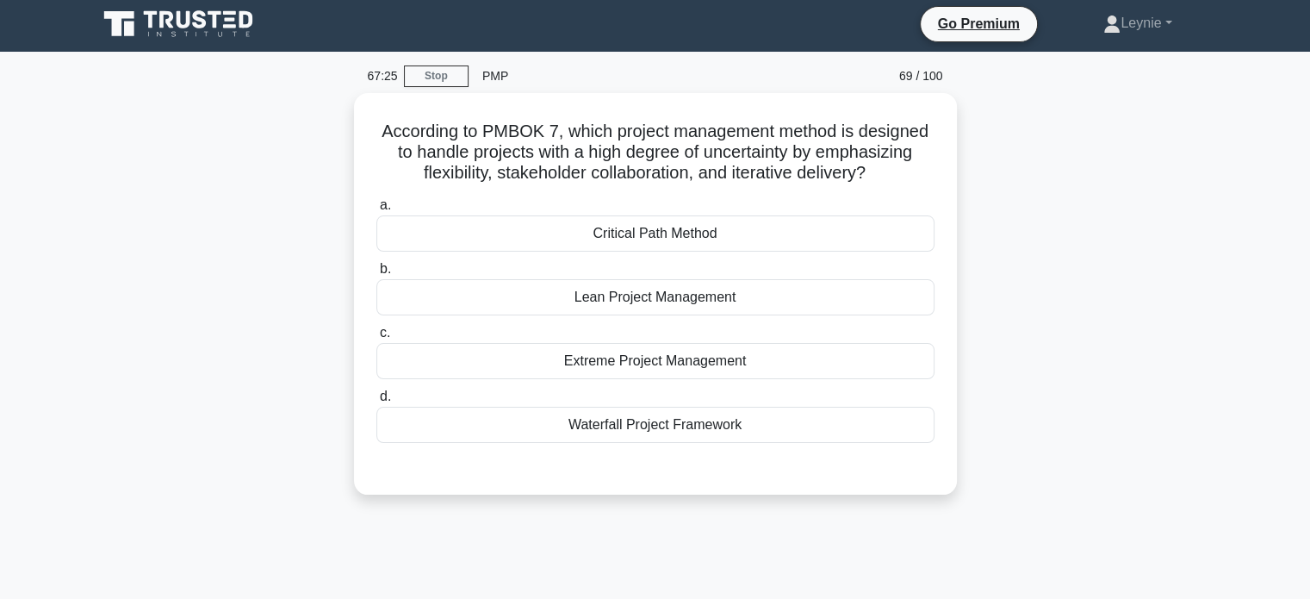
scroll to position [0, 0]
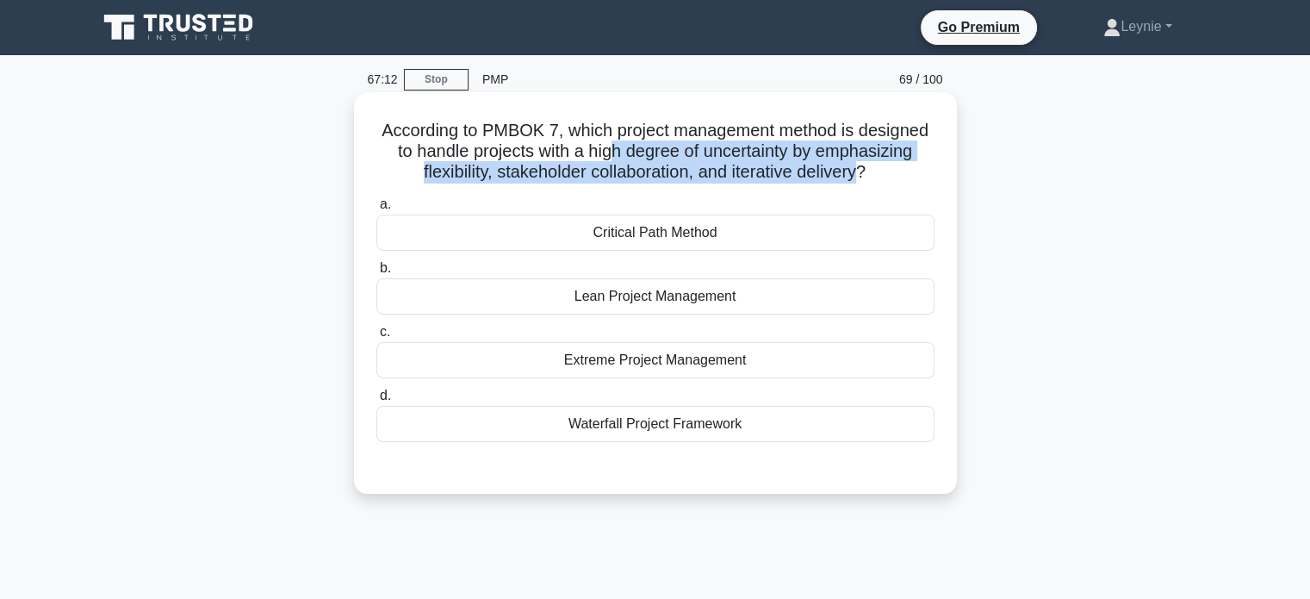
drag, startPoint x: 613, startPoint y: 157, endPoint x: 861, endPoint y: 172, distance: 248.6
click at [861, 172] on h5 "According to PMBOK 7, which project management method is designed to handle pro…" at bounding box center [656, 152] width 562 height 64
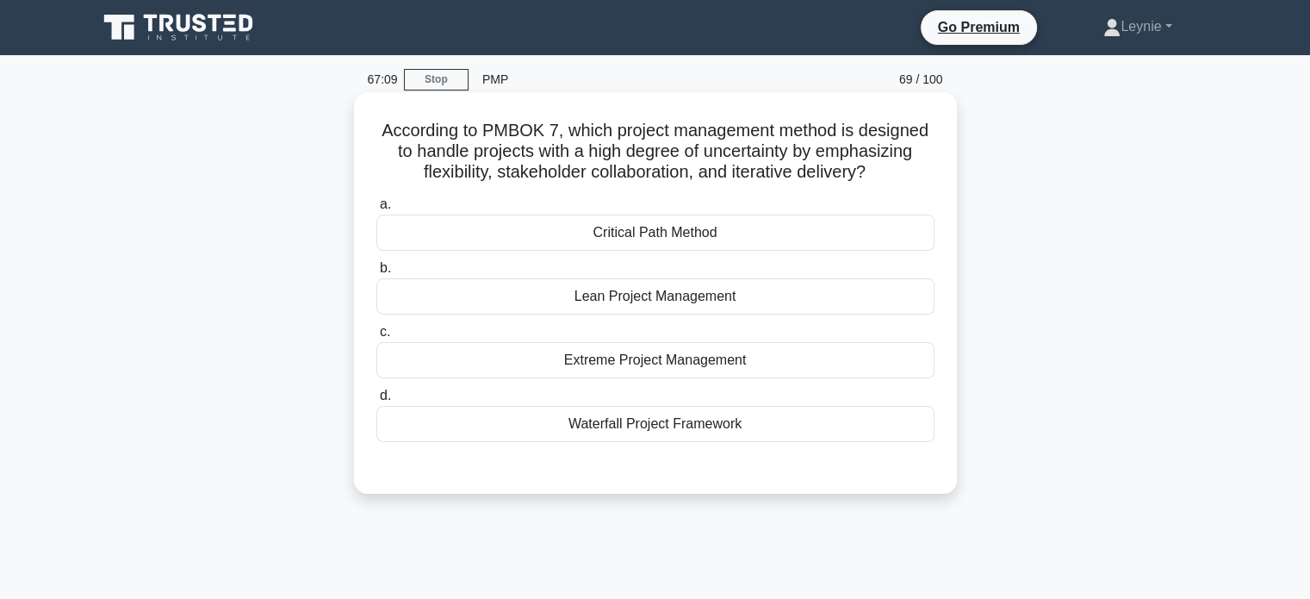
click at [830, 436] on div "Waterfall Project Framework" at bounding box center [655, 424] width 558 height 36
click at [376, 401] on input "d. Waterfall Project Framework" at bounding box center [376, 395] width 0 height 11
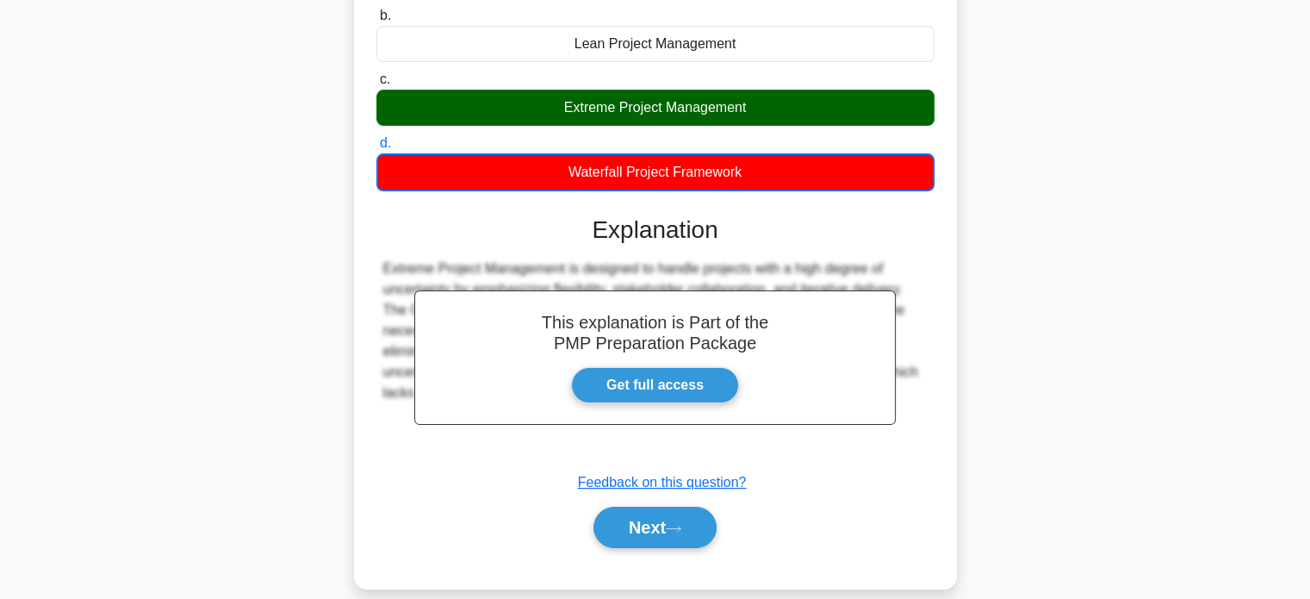
scroll to position [332, 0]
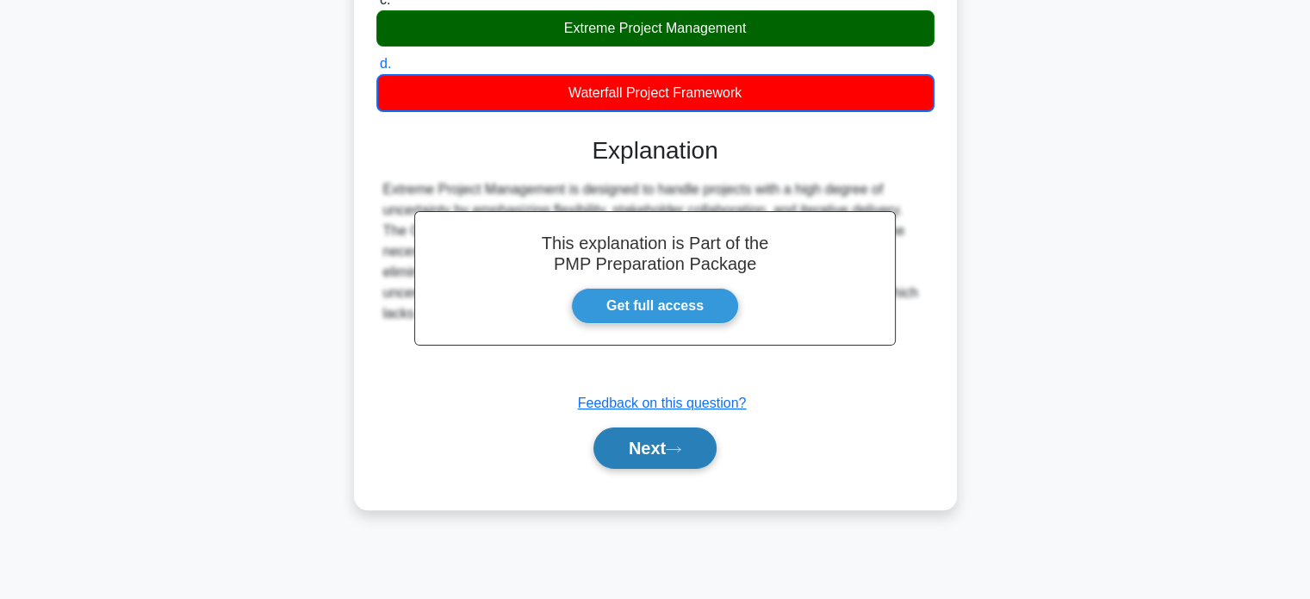
click at [676, 454] on button "Next" at bounding box center [654, 447] width 123 height 41
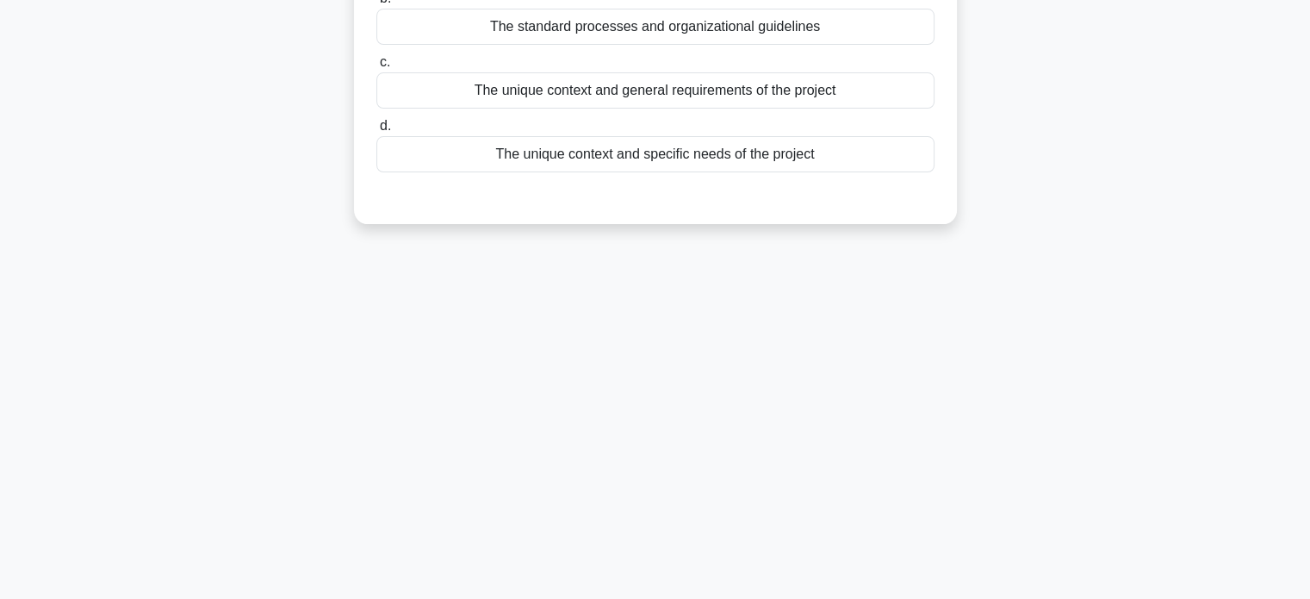
scroll to position [73, 0]
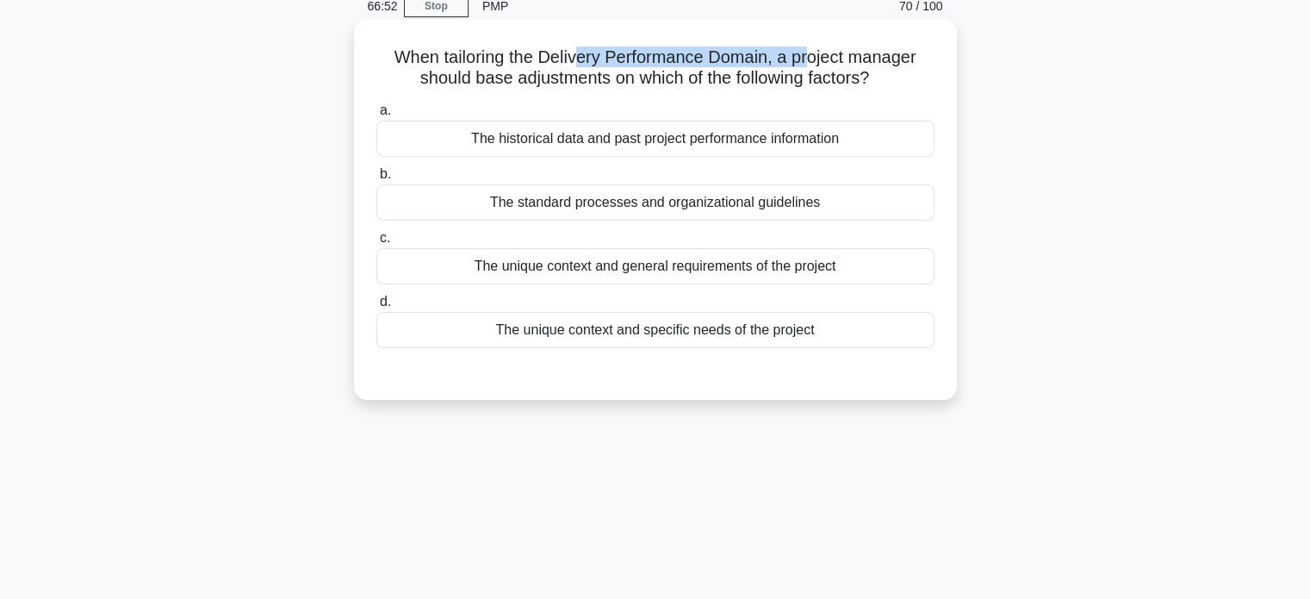
drag, startPoint x: 572, startPoint y: 53, endPoint x: 811, endPoint y: 65, distance: 239.7
click at [811, 65] on h5 "When tailoring the Delivery Performance Domain, a project manager should base a…" at bounding box center [656, 68] width 562 height 43
drag, startPoint x: 539, startPoint y: 55, endPoint x: 787, endPoint y: 56, distance: 248.1
click at [787, 56] on h5 "When tailoring the Delivery Performance Domain, a project manager should base a…" at bounding box center [656, 68] width 562 height 43
click at [823, 314] on div "The unique context and specific needs of the project" at bounding box center [655, 330] width 558 height 36
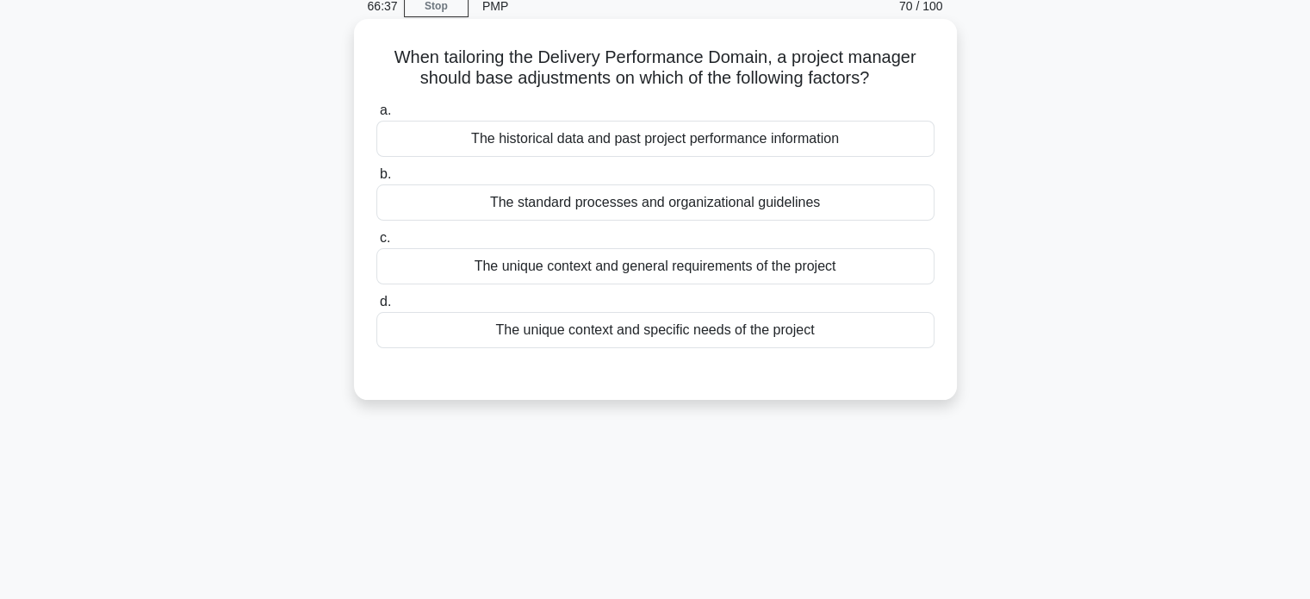
click at [376, 308] on input "d. The unique context and specific needs of the project" at bounding box center [376, 301] width 0 height 11
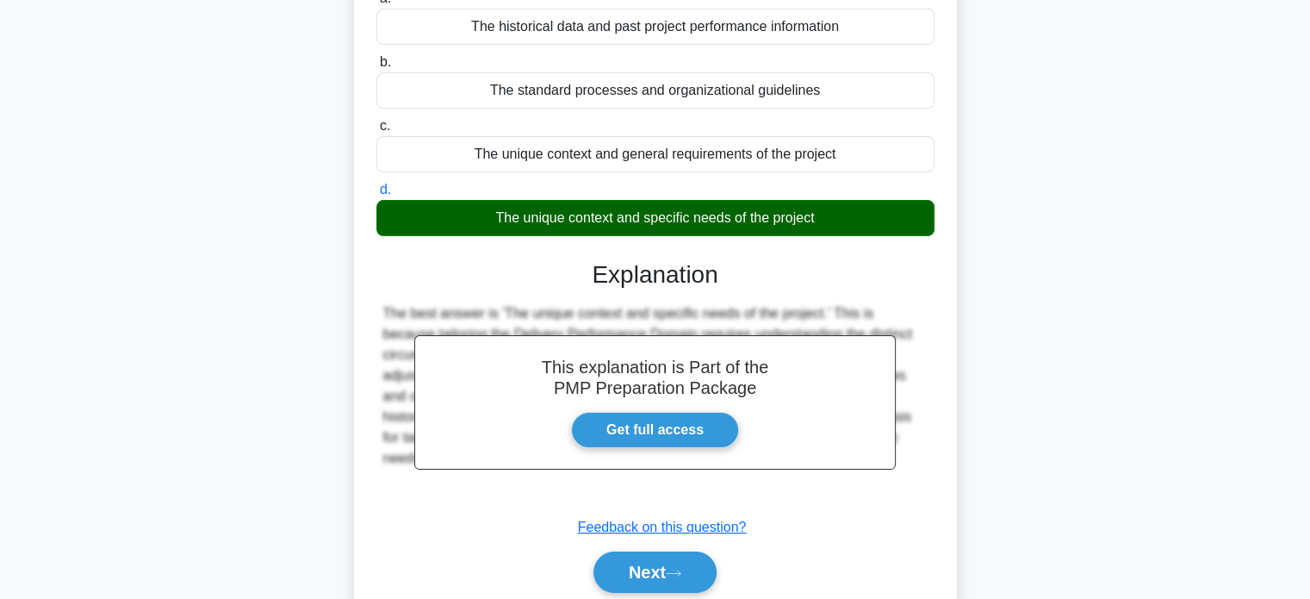
scroll to position [332, 0]
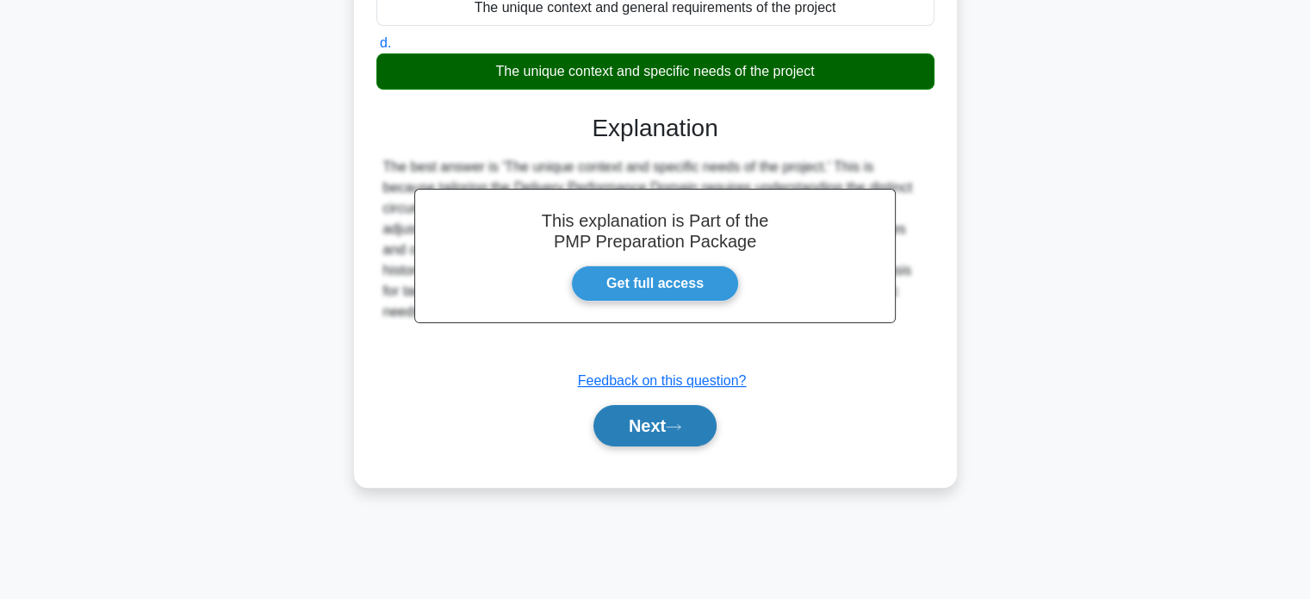
click at [645, 432] on button "Next" at bounding box center [654, 425] width 123 height 41
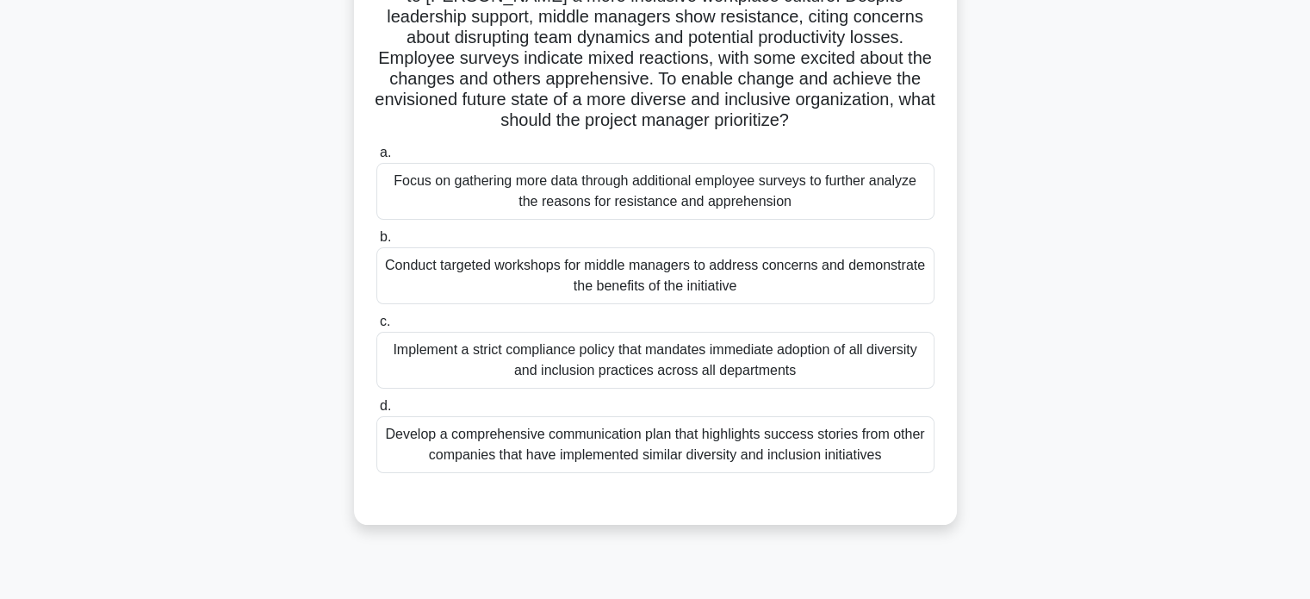
scroll to position [73, 0]
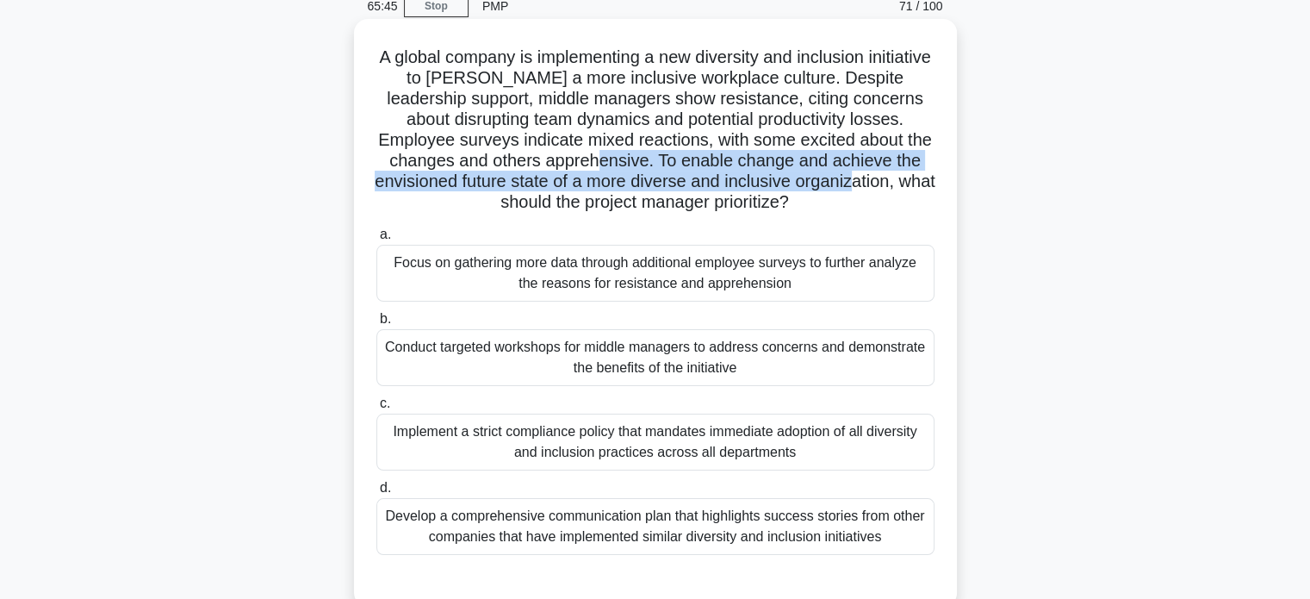
drag, startPoint x: 685, startPoint y: 159, endPoint x: 526, endPoint y: 209, distance: 166.2
click at [526, 209] on h5 "A global company is implementing a new diversity and inclusion initiative to fo…" at bounding box center [656, 130] width 562 height 167
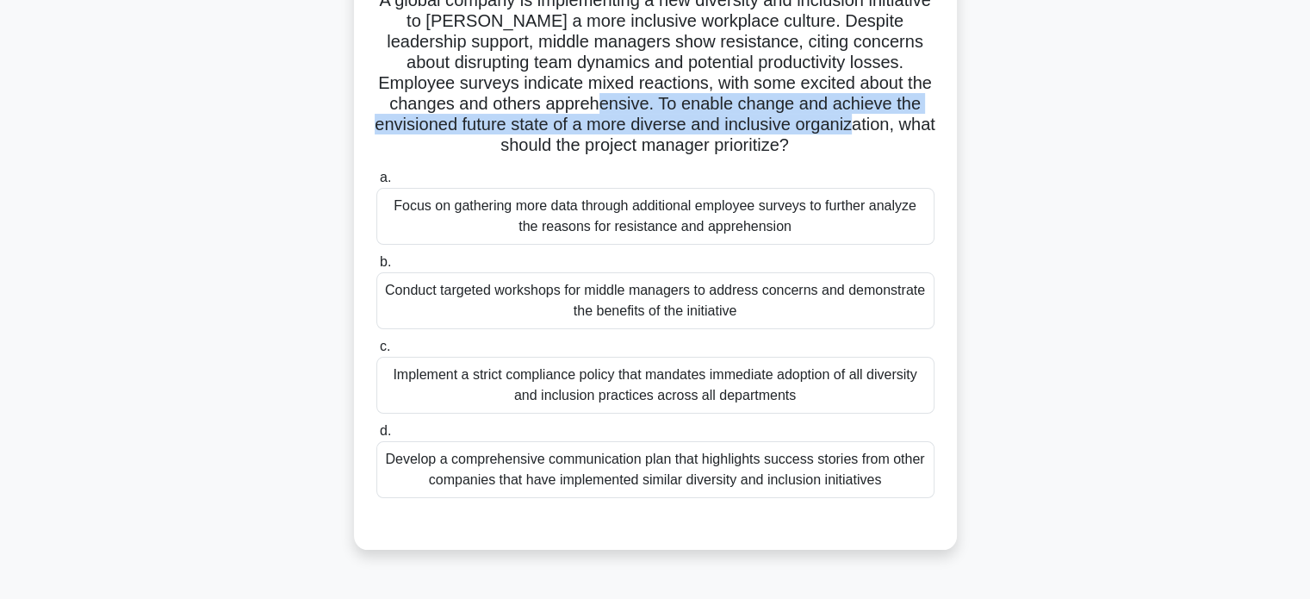
scroll to position [159, 0]
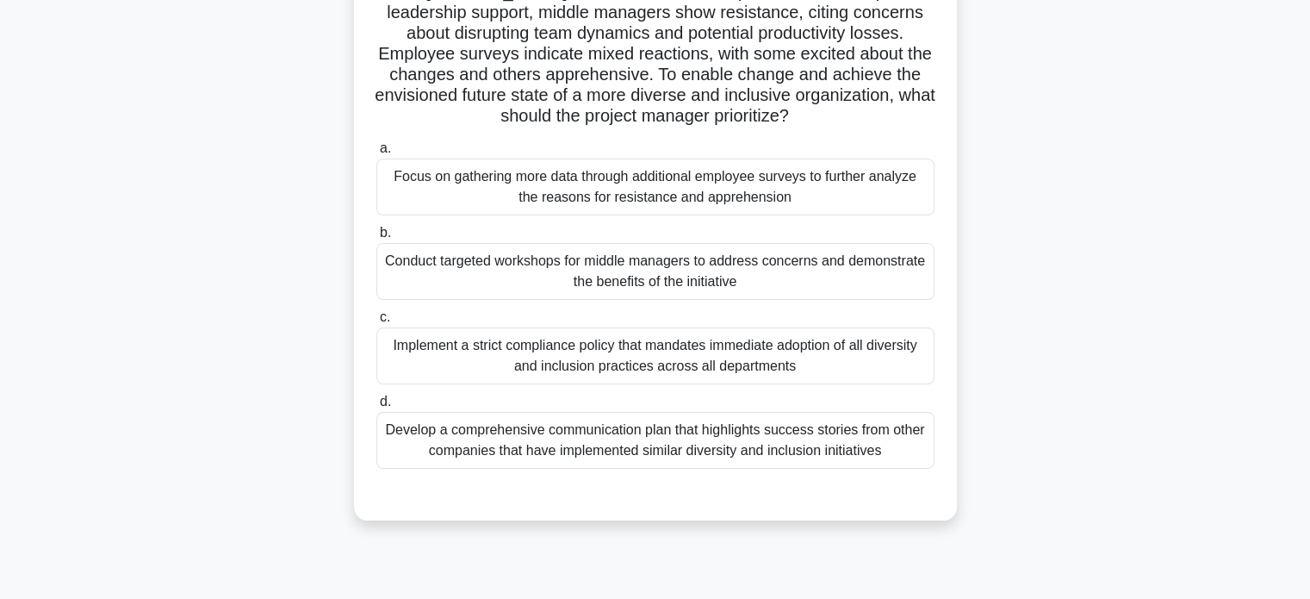
click at [881, 198] on div "Focus on gathering more data through additional employee surveys to further ana…" at bounding box center [655, 186] width 558 height 57
click at [376, 154] on input "a. Focus on gathering more data through additional employee surveys to further …" at bounding box center [376, 148] width 0 height 11
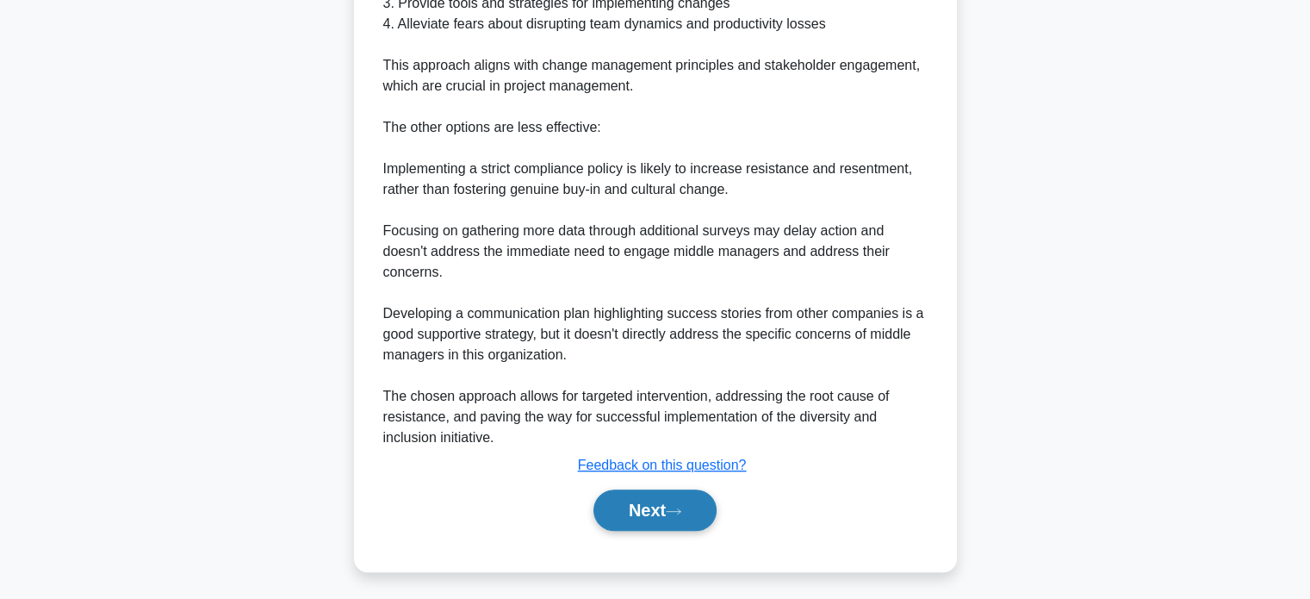
click at [662, 498] on button "Next" at bounding box center [654, 509] width 123 height 41
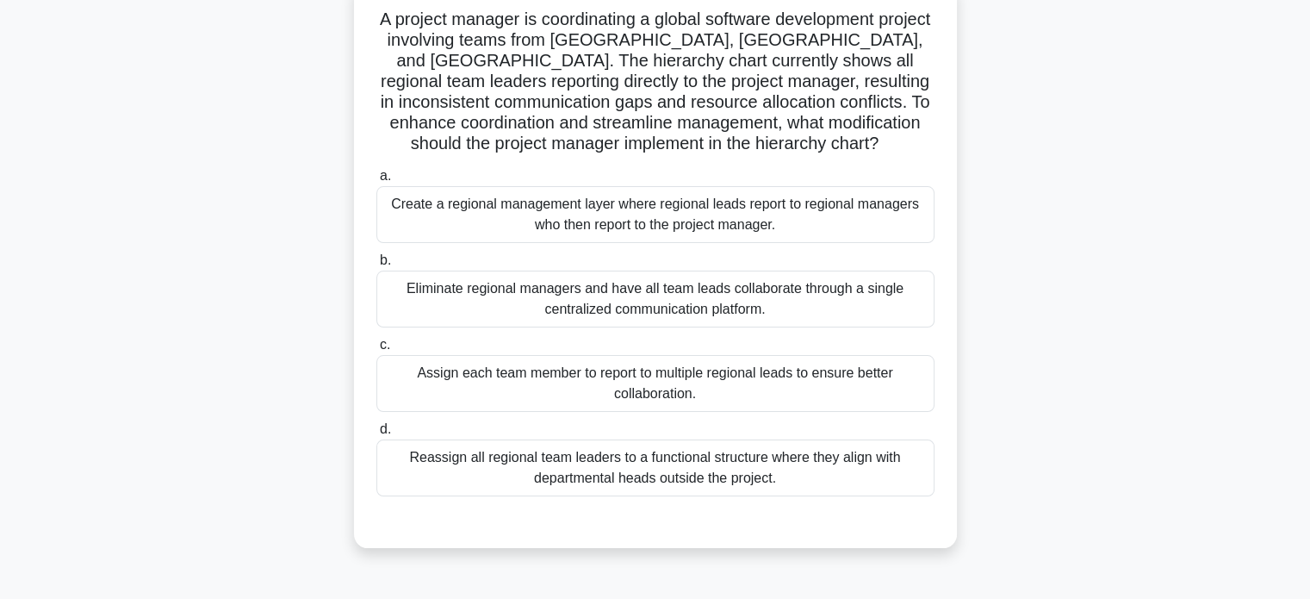
scroll to position [86, 0]
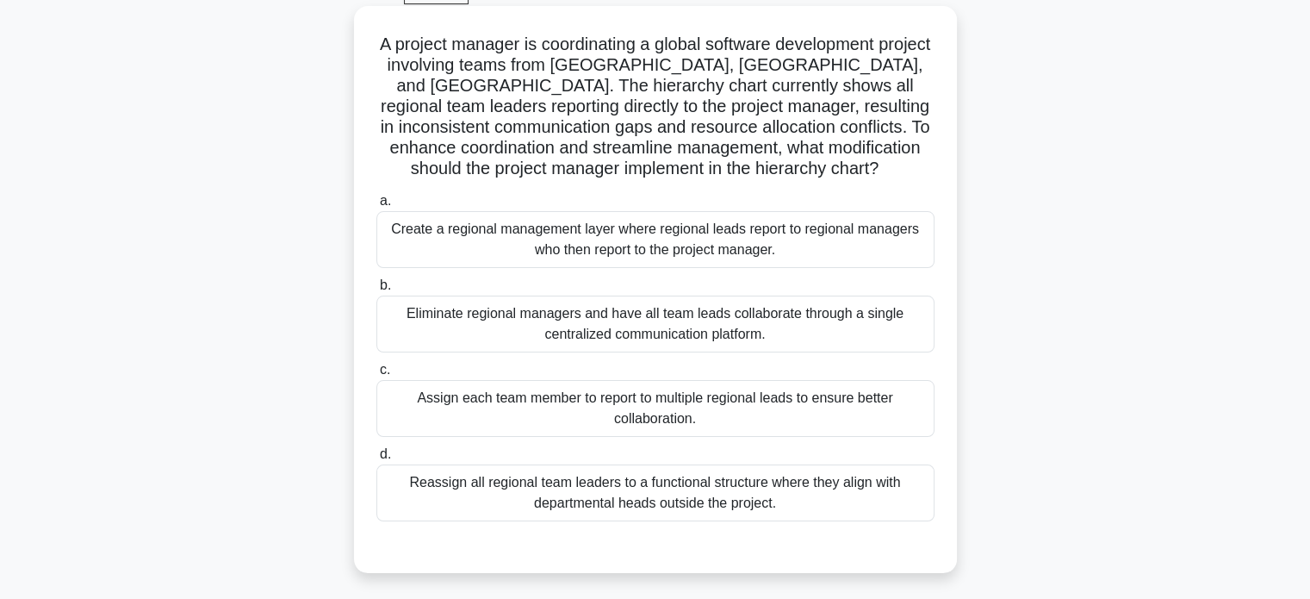
click at [919, 267] on div "Create a regional management layer where regional leads report to regional mana…" at bounding box center [655, 239] width 558 height 57
click at [376, 207] on input "a. Create a regional management layer where regional leads report to regional m…" at bounding box center [376, 201] width 0 height 11
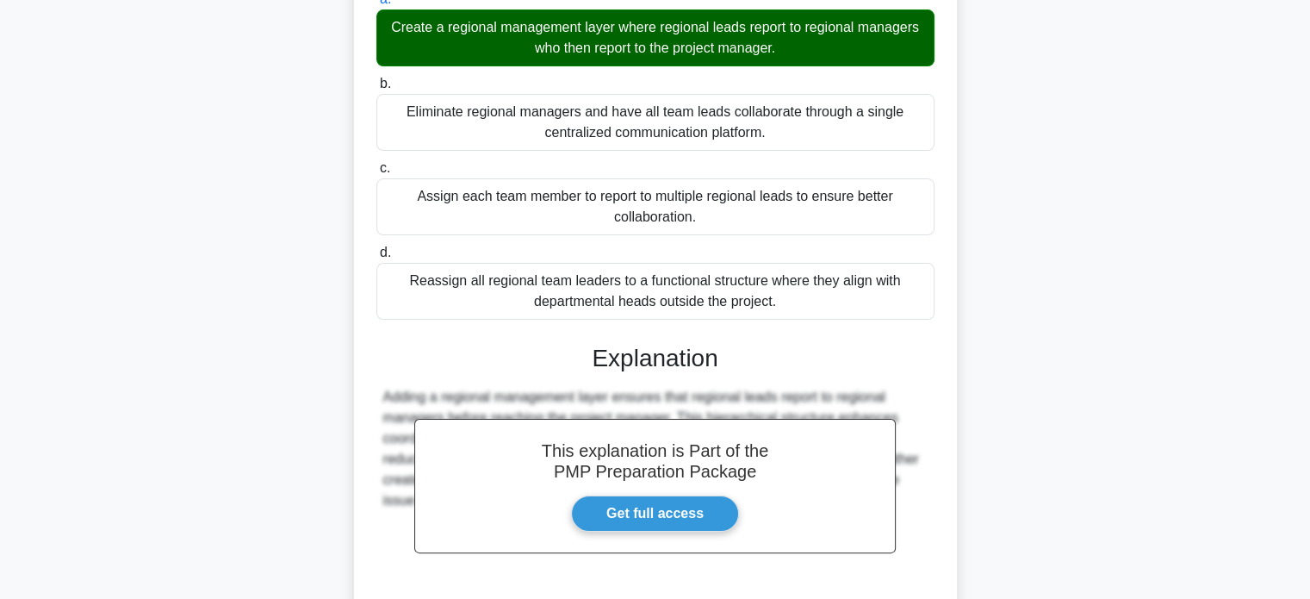
scroll to position [431, 0]
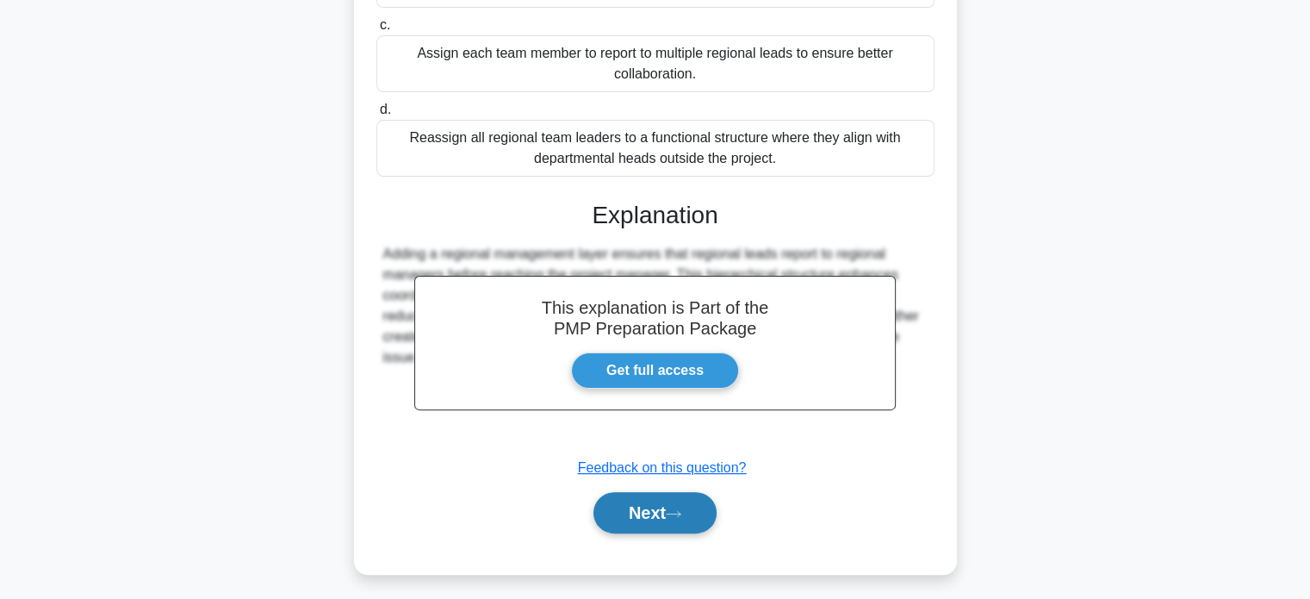
click at [654, 510] on button "Next" at bounding box center [654, 512] width 123 height 41
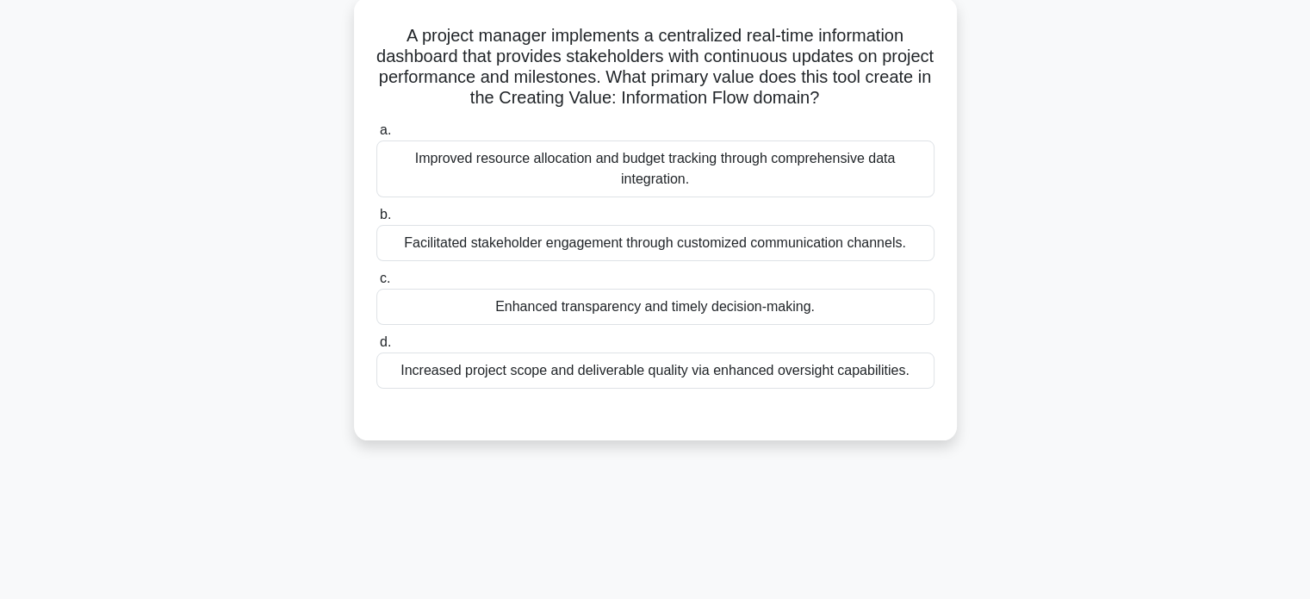
scroll to position [73, 0]
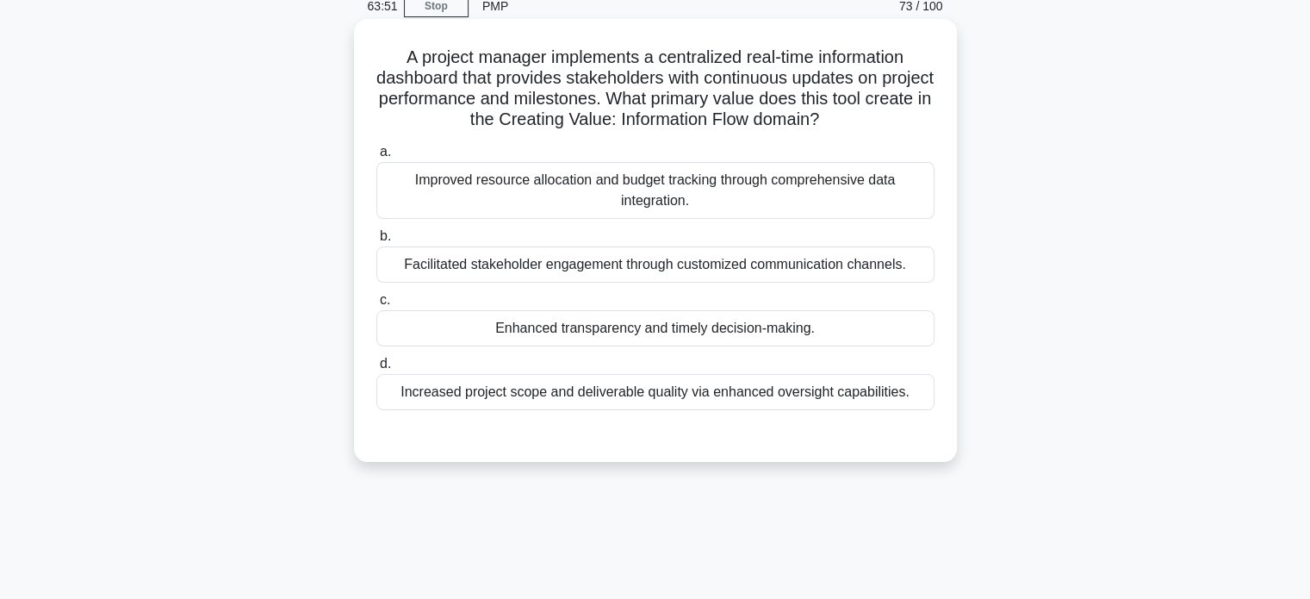
click at [920, 284] on div "a. Improved resource allocation and budget tracking through comprehensive data …" at bounding box center [655, 276] width 579 height 276
click at [910, 270] on div "Facilitated stakeholder engagement through customized communication channels." at bounding box center [655, 264] width 558 height 36
click at [376, 242] on input "b. Facilitated stakeholder engagement through customized communication channels." at bounding box center [376, 236] width 0 height 11
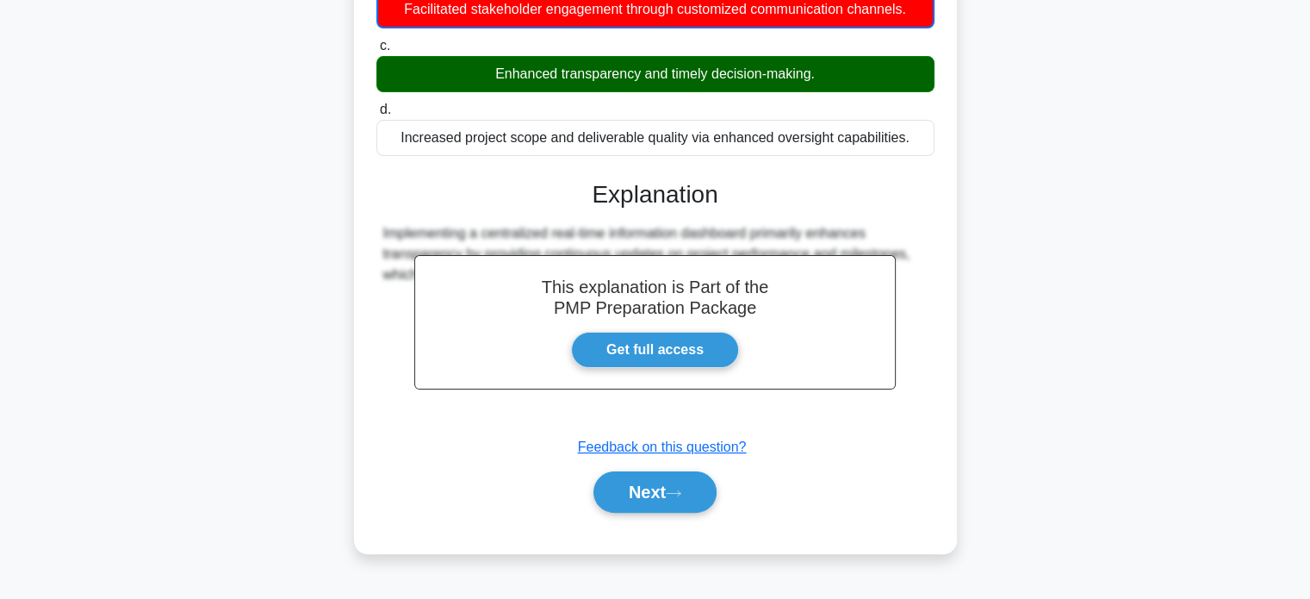
scroll to position [332, 0]
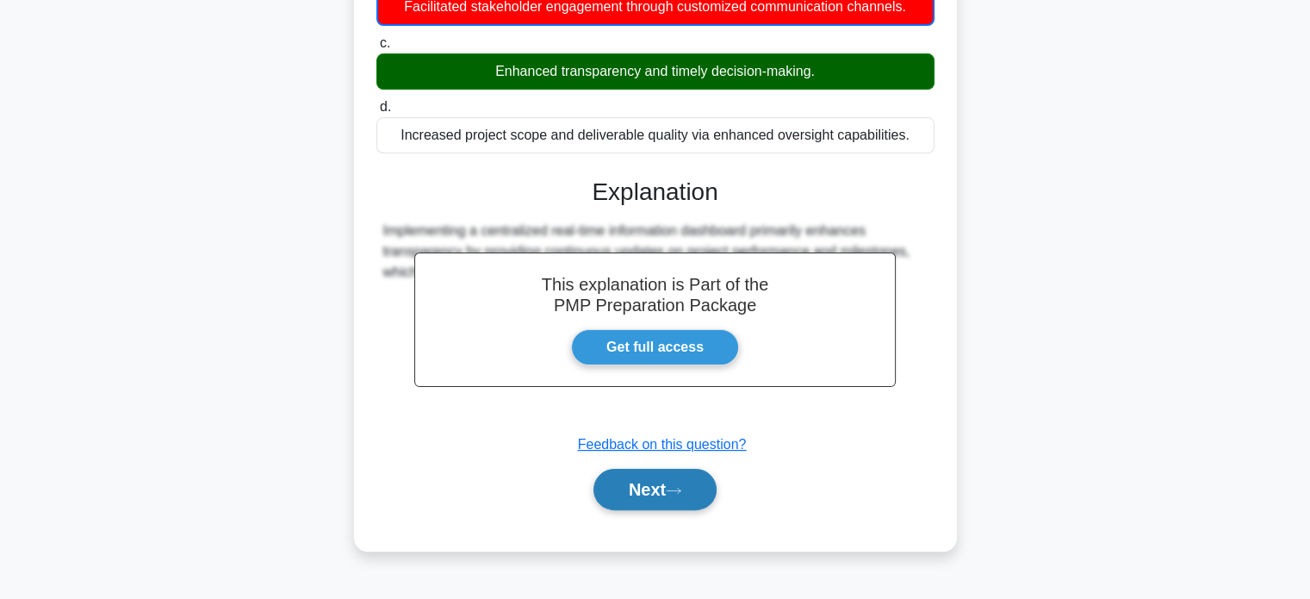
click at [670, 475] on button "Next" at bounding box center [654, 489] width 123 height 41
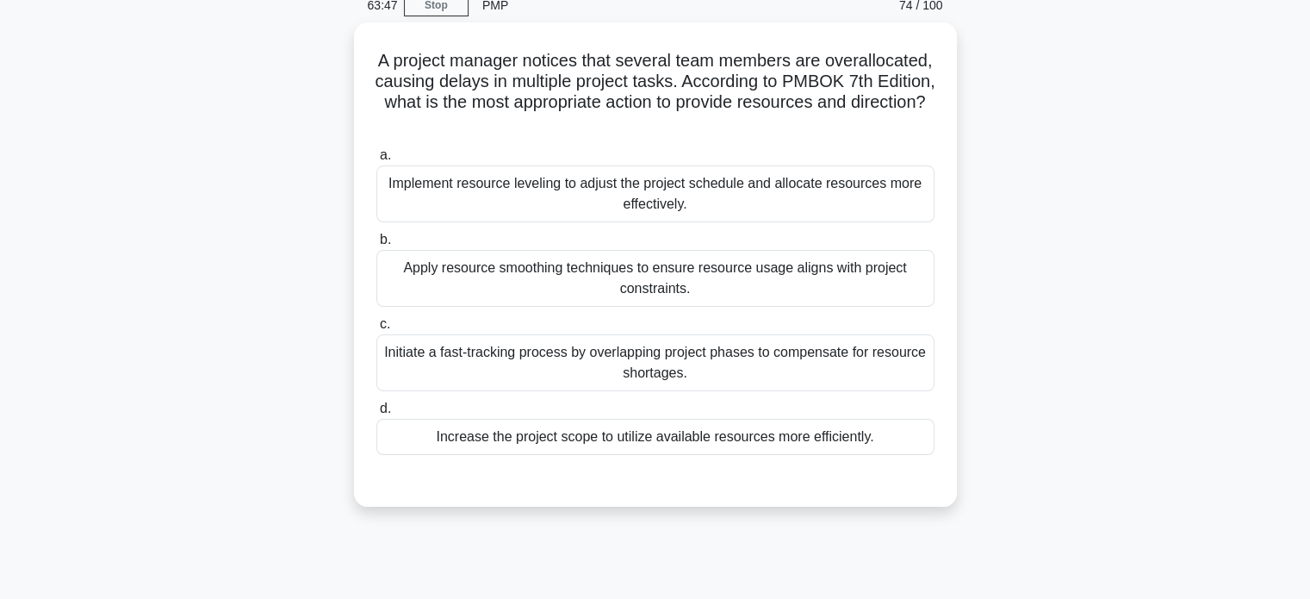
scroll to position [73, 0]
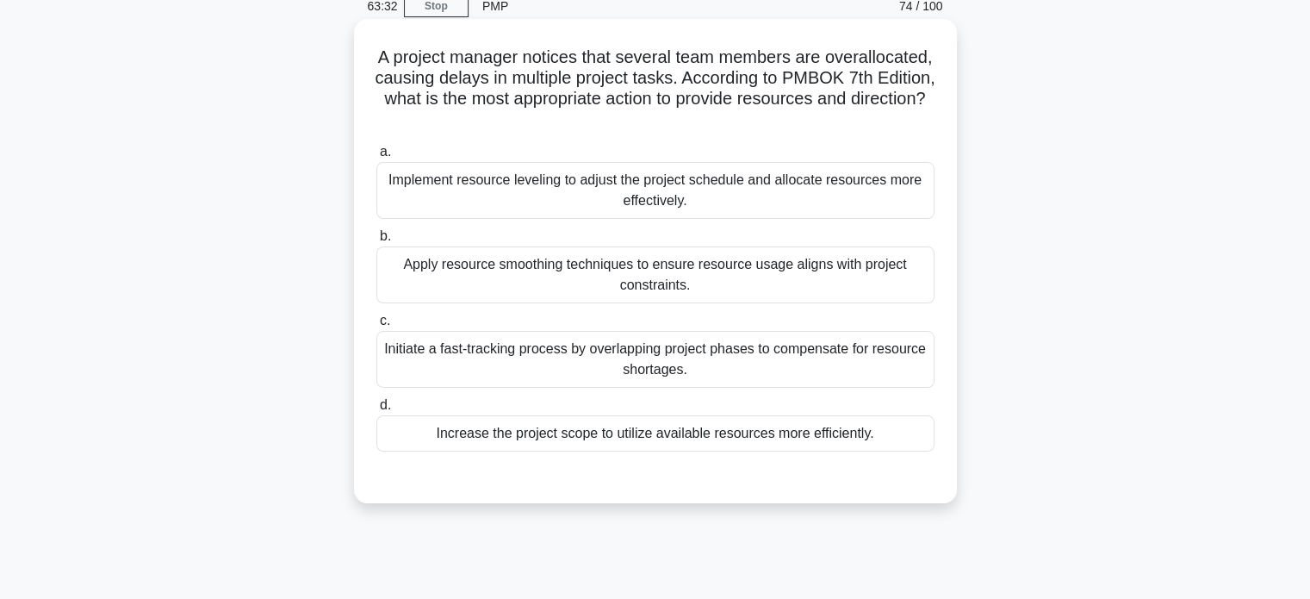
click at [731, 178] on div "Implement resource leveling to adjust the project schedule and allocate resourc…" at bounding box center [655, 190] width 558 height 57
click at [376, 158] on input "a. Implement resource leveling to adjust the project schedule and allocate reso…" at bounding box center [376, 151] width 0 height 11
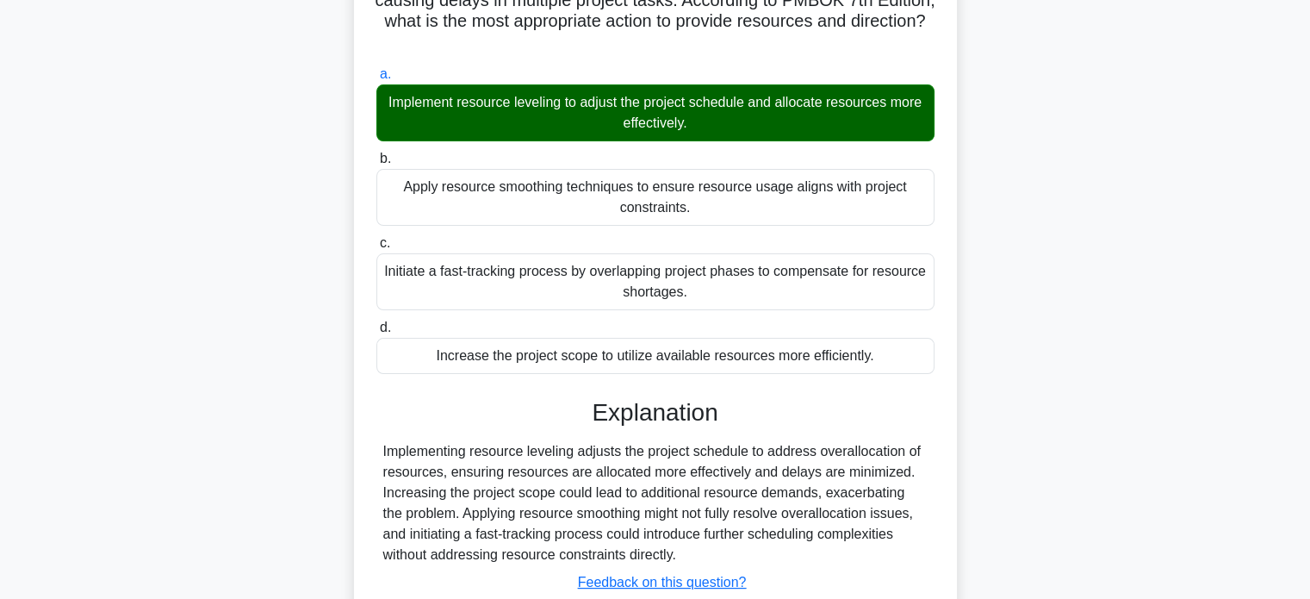
scroll to position [332, 0]
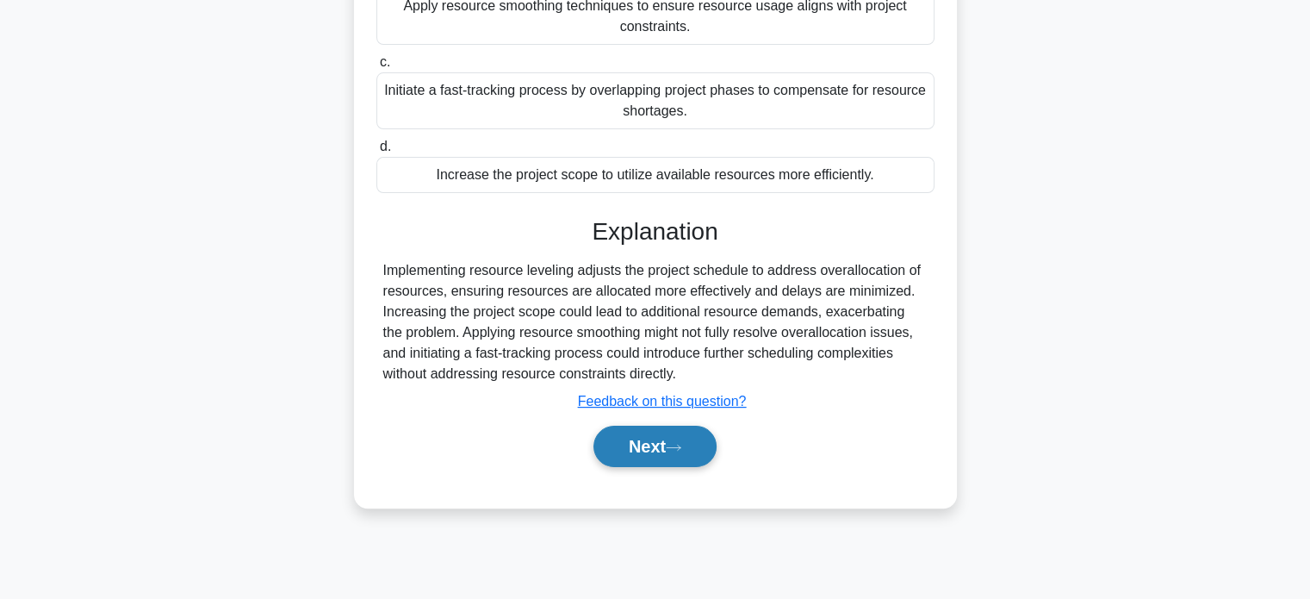
click at [672, 461] on button "Next" at bounding box center [654, 446] width 123 height 41
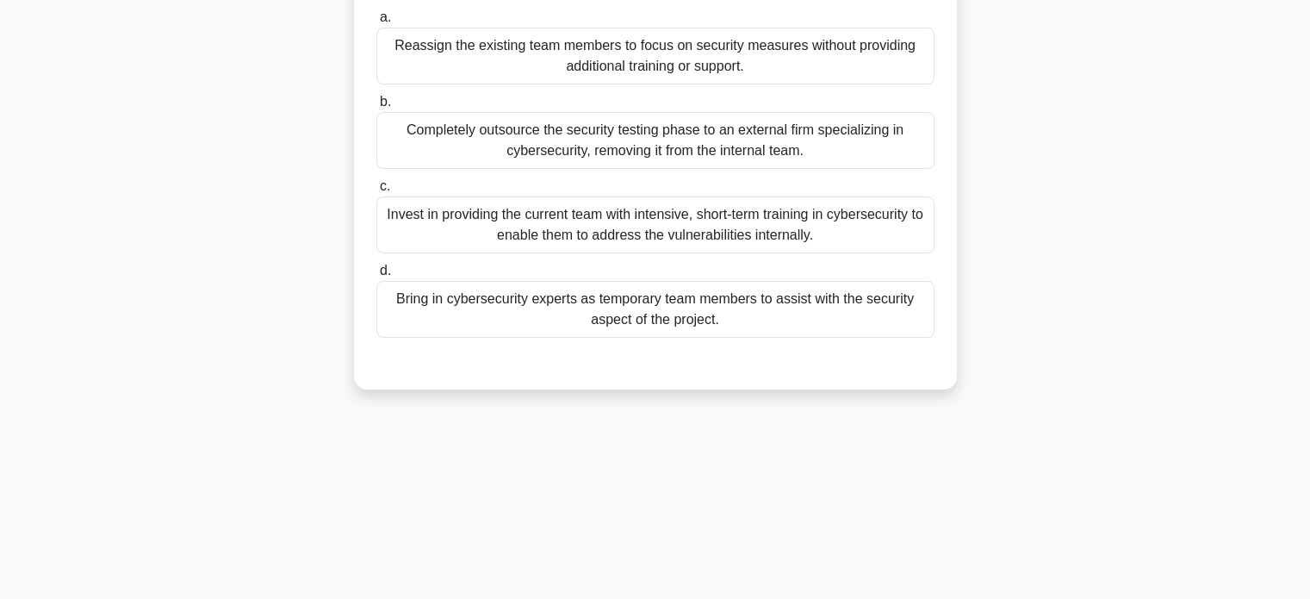
click at [786, 332] on div "Bring in cybersecurity experts as temporary team members to assist with the sec…" at bounding box center [655, 309] width 558 height 57
click at [376, 277] on input "d. Bring in cybersecurity experts as temporary team members to assist with the …" at bounding box center [376, 270] width 0 height 11
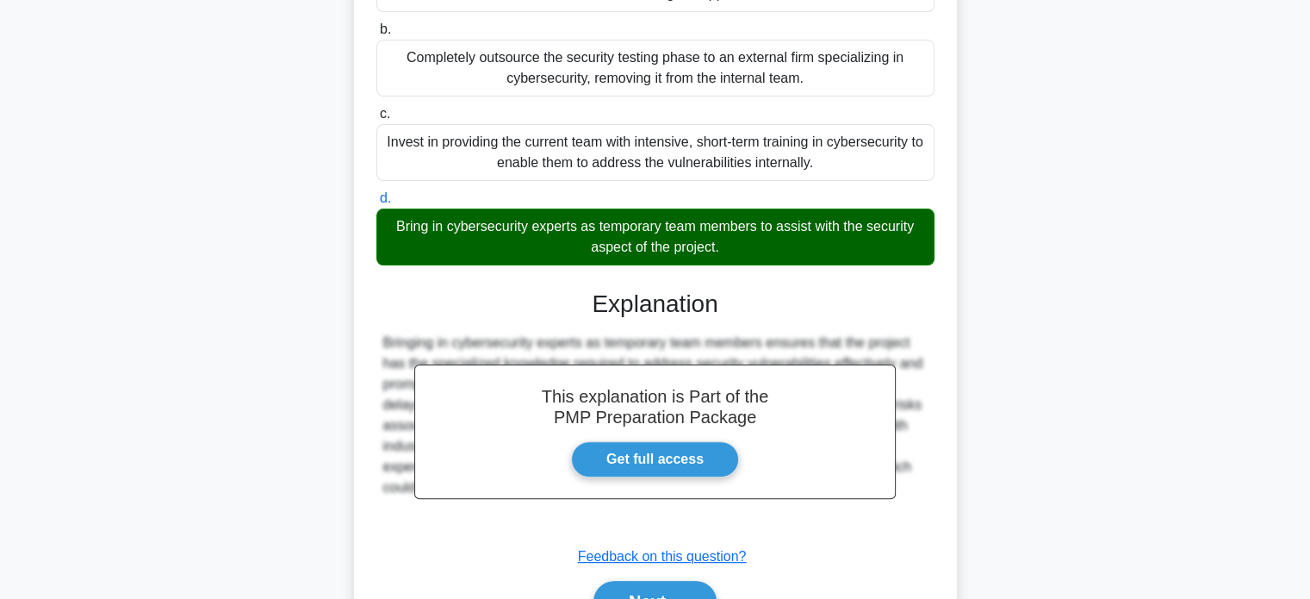
scroll to position [500, 0]
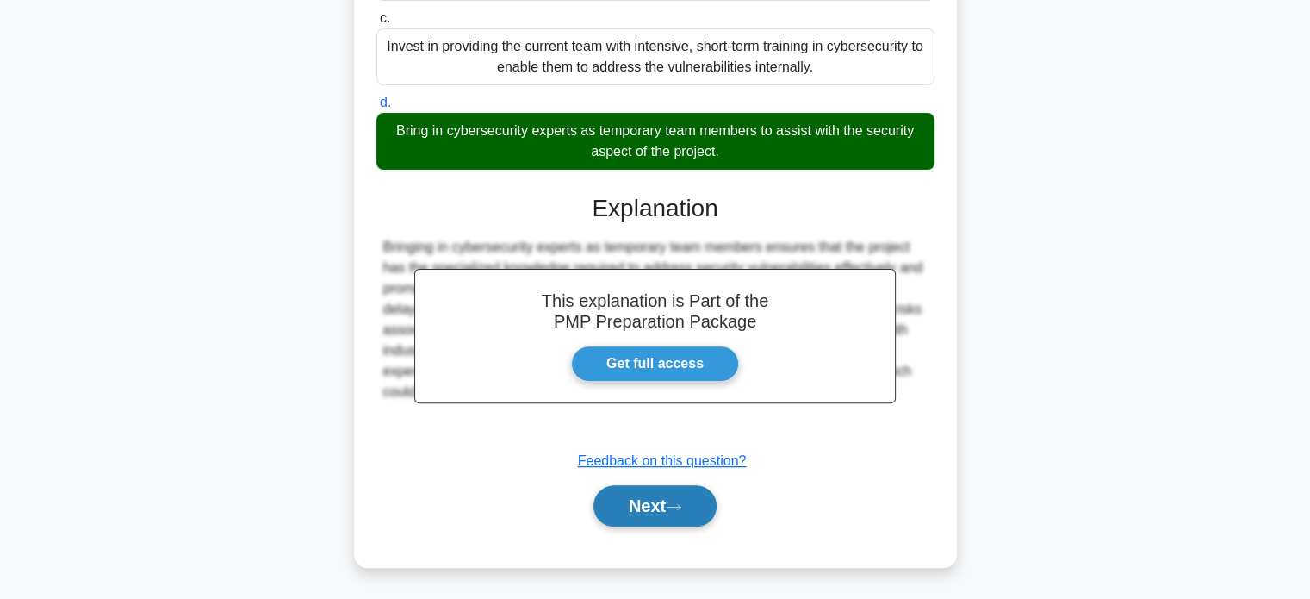
click at [700, 523] on button "Next" at bounding box center [654, 505] width 123 height 41
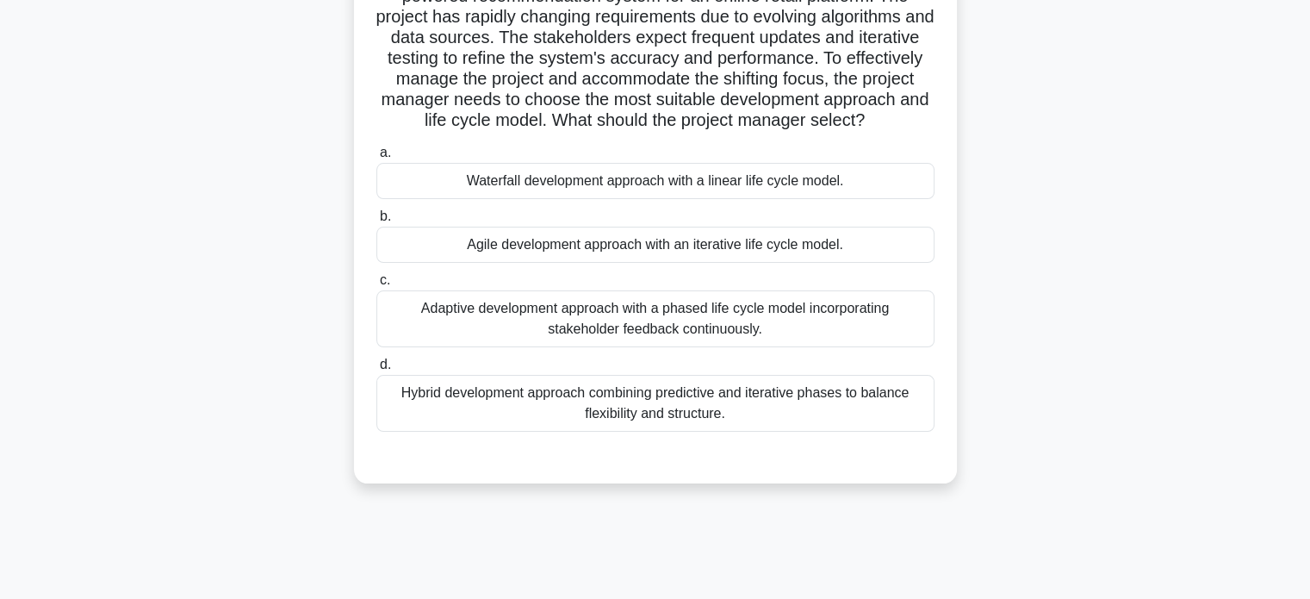
scroll to position [73, 0]
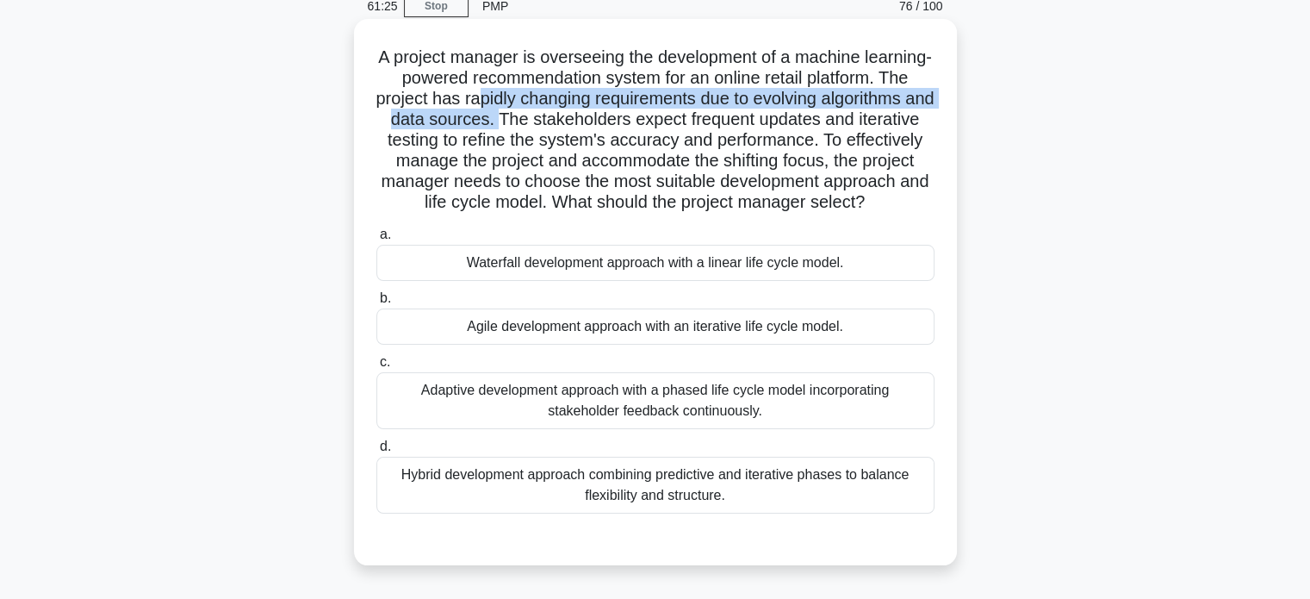
drag, startPoint x: 622, startPoint y: 96, endPoint x: 679, endPoint y: 123, distance: 62.8
click at [679, 123] on h5 "A project manager is overseeing the development of a machine learning-powered r…" at bounding box center [656, 130] width 562 height 167
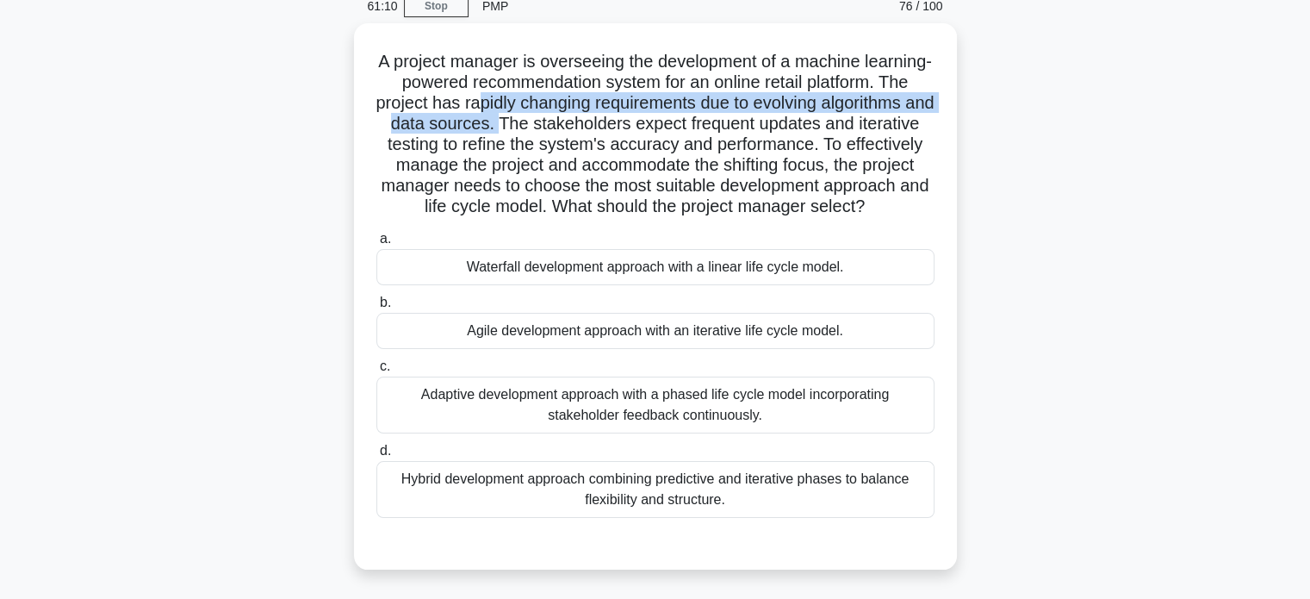
scroll to position [159, 0]
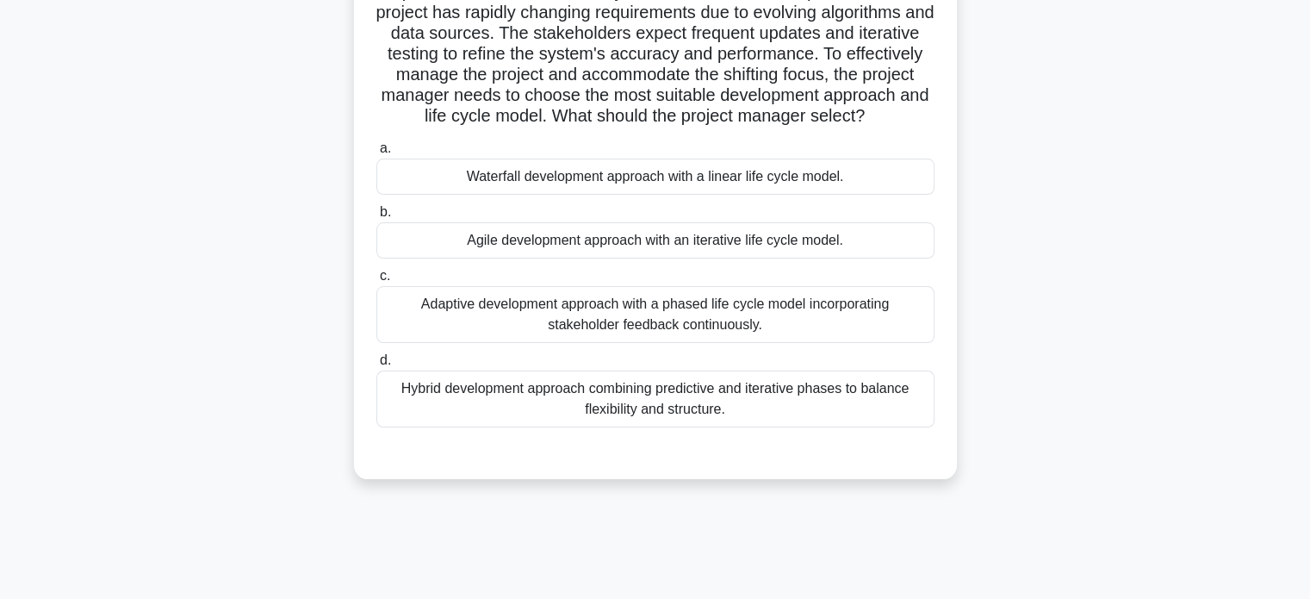
click at [837, 258] on div "Agile development approach with an iterative life cycle model." at bounding box center [655, 240] width 558 height 36
click at [376, 218] on input "b. Agile development approach with an iterative life cycle model." at bounding box center [376, 212] width 0 height 11
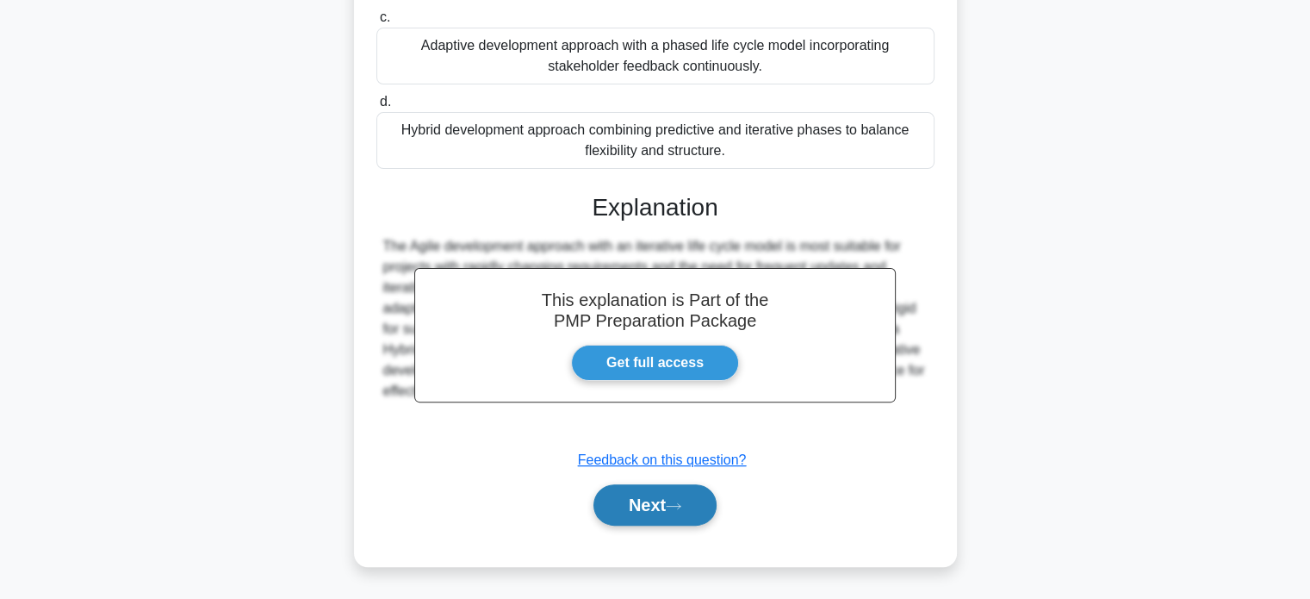
click at [668, 493] on button "Next" at bounding box center [654, 504] width 123 height 41
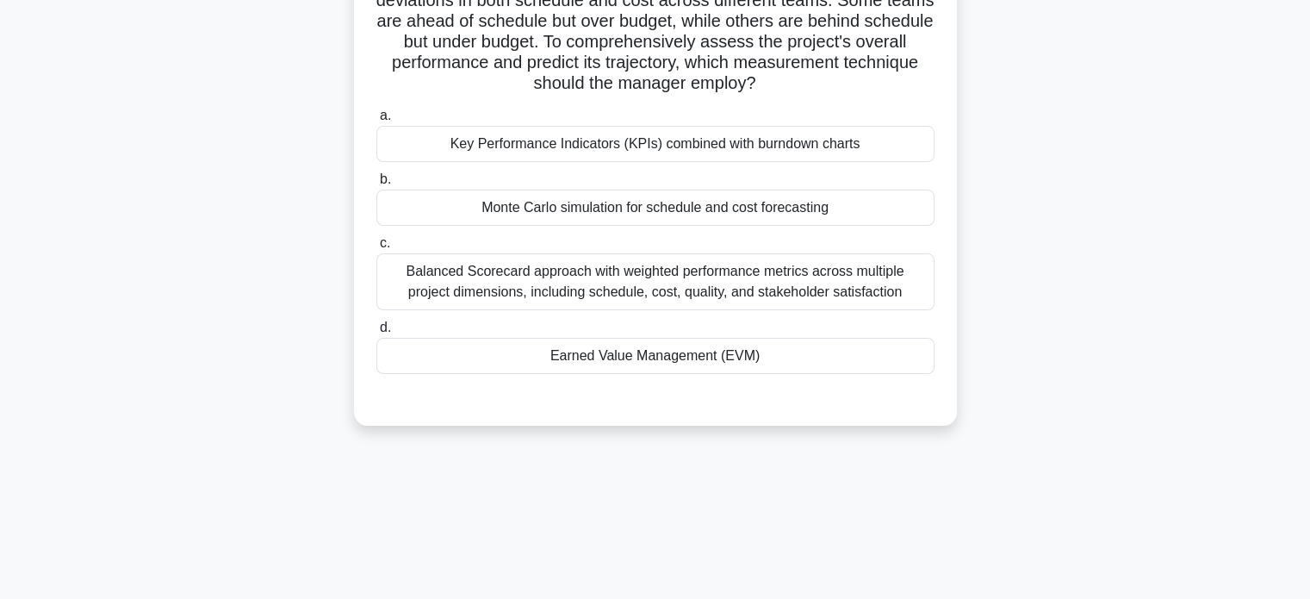
scroll to position [245, 0]
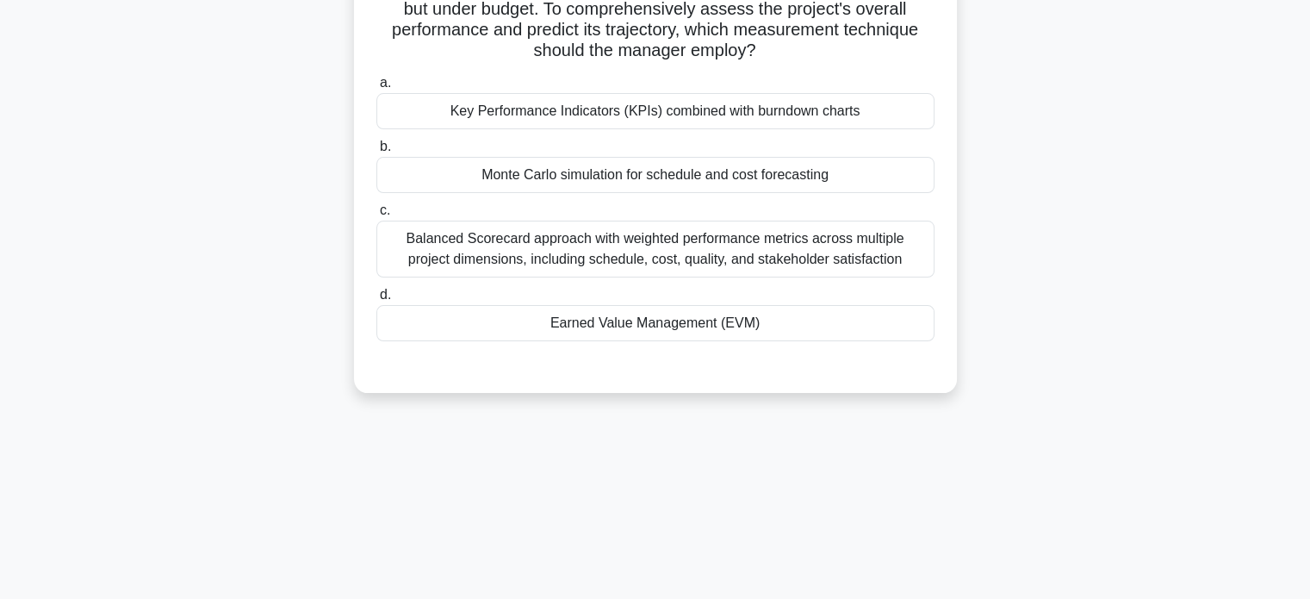
click at [861, 186] on div "Monte Carlo simulation for schedule and cost forecasting" at bounding box center [655, 175] width 558 height 36
click at [376, 152] on input "b. Monte Carlo simulation for schedule and cost forecasting" at bounding box center [376, 146] width 0 height 11
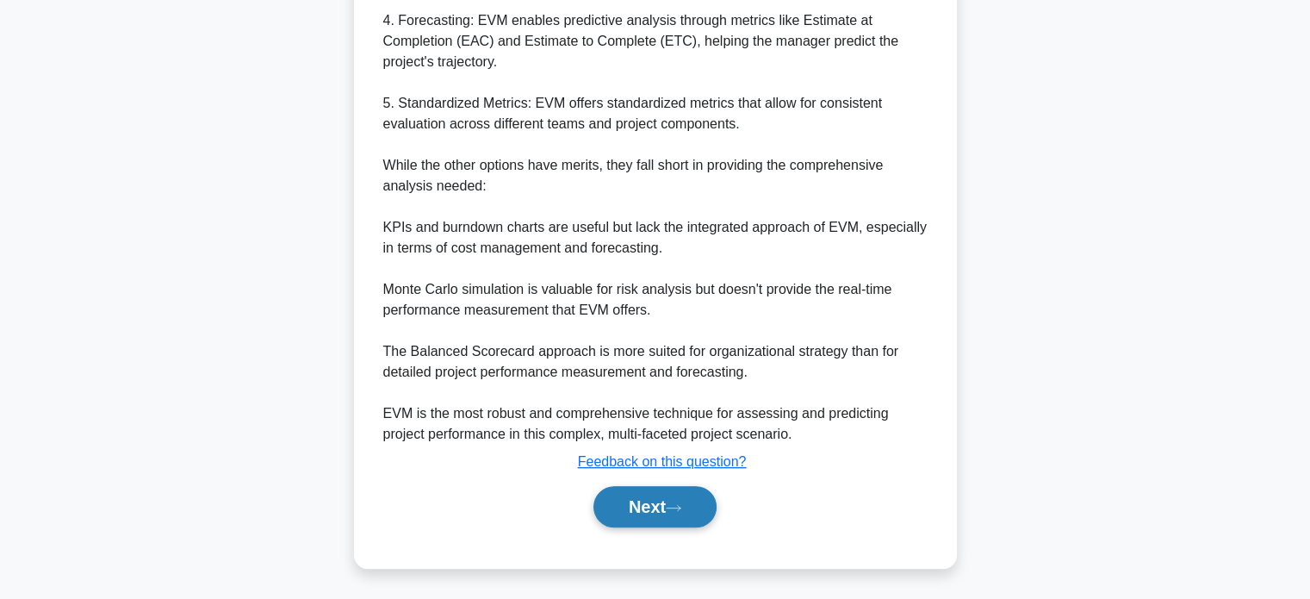
click at [648, 488] on button "Next" at bounding box center [654, 506] width 123 height 41
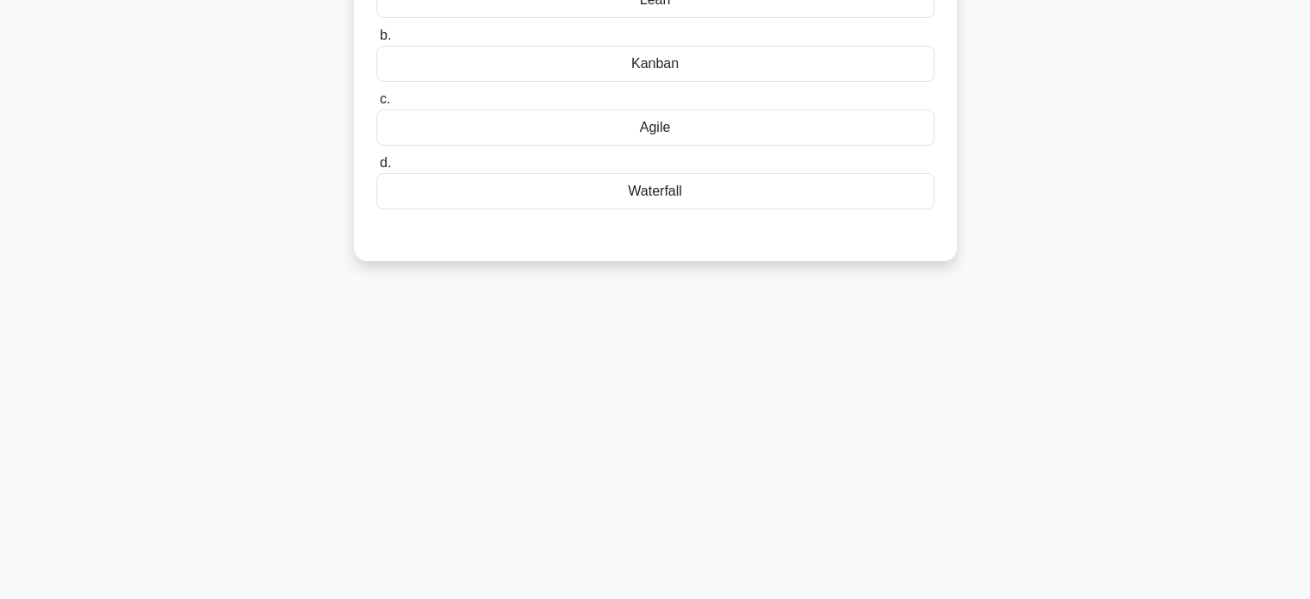
scroll to position [73, 0]
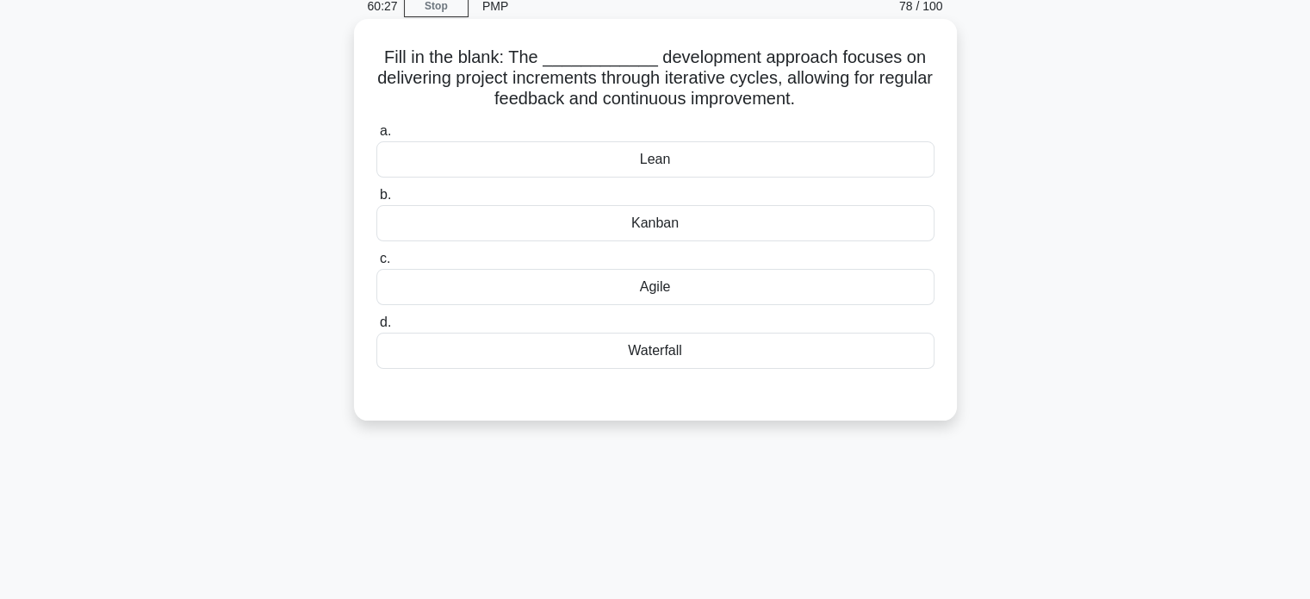
click at [778, 295] on div "Agile" at bounding box center [655, 287] width 558 height 36
click at [376, 264] on input "c. Agile" at bounding box center [376, 258] width 0 height 11
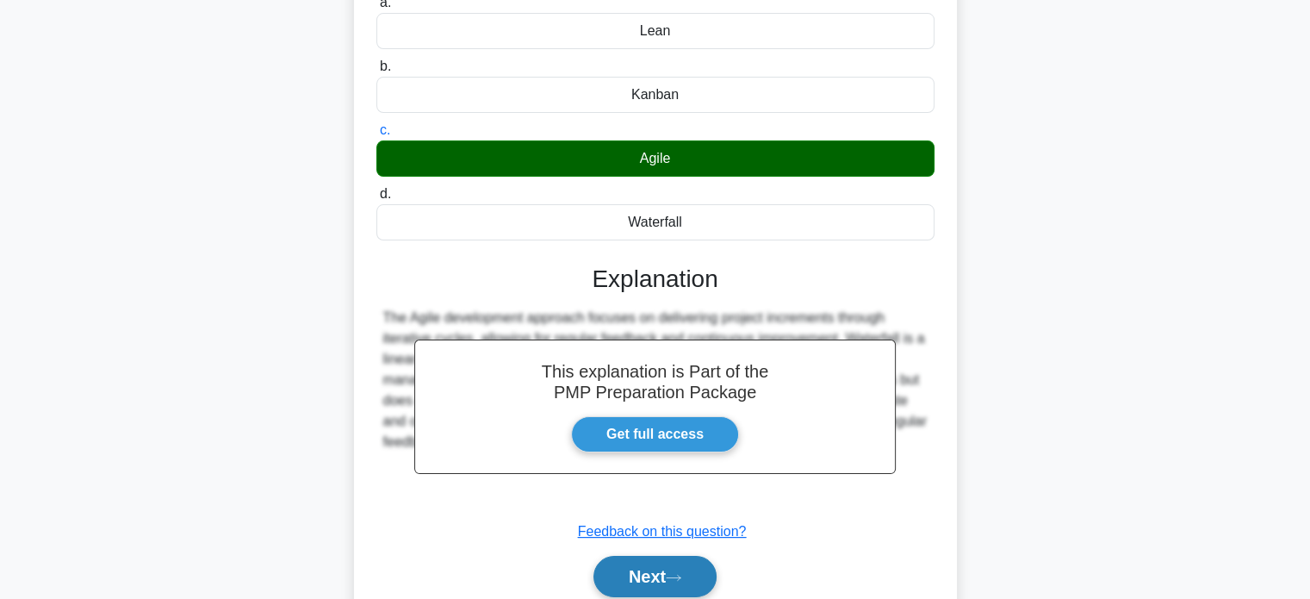
scroll to position [332, 0]
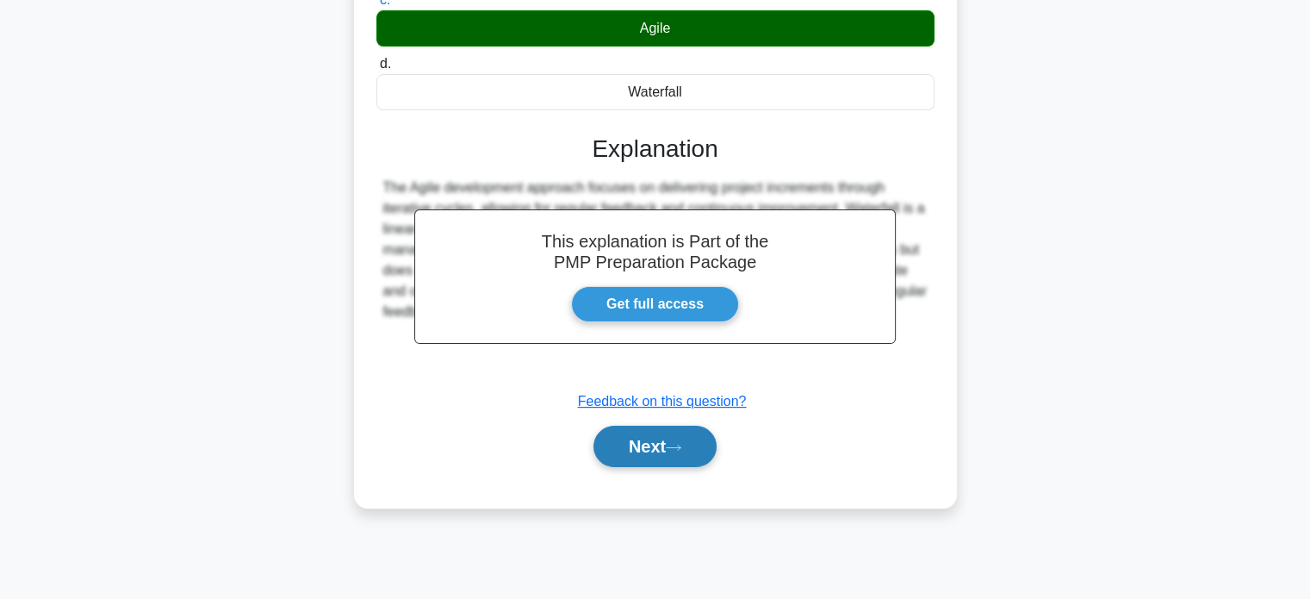
click at [691, 441] on button "Next" at bounding box center [654, 446] width 123 height 41
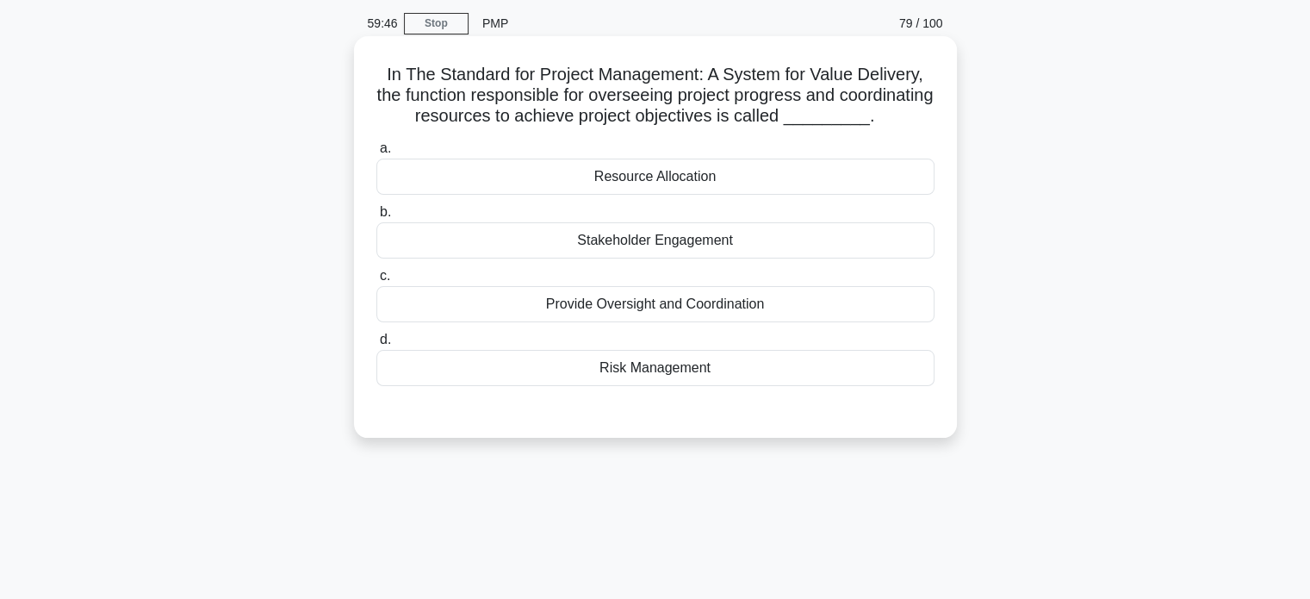
scroll to position [86, 0]
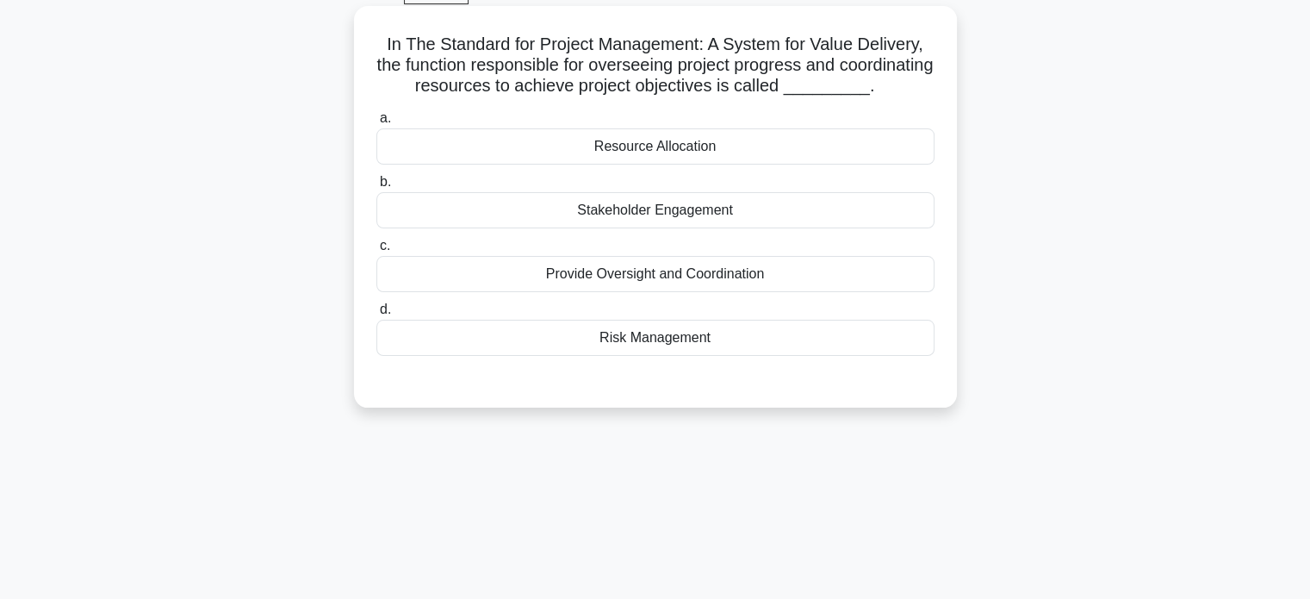
click at [707, 165] on div "Resource Allocation" at bounding box center [655, 146] width 558 height 36
click at [376, 124] on input "a. Resource Allocation" at bounding box center [376, 118] width 0 height 11
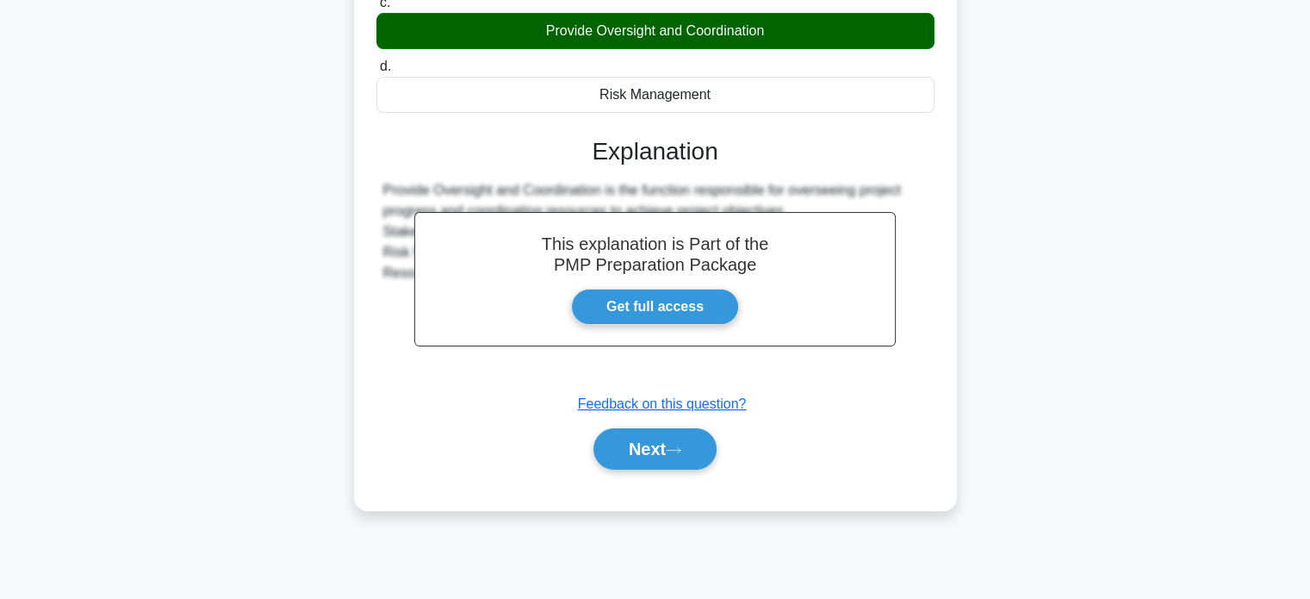
scroll to position [332, 0]
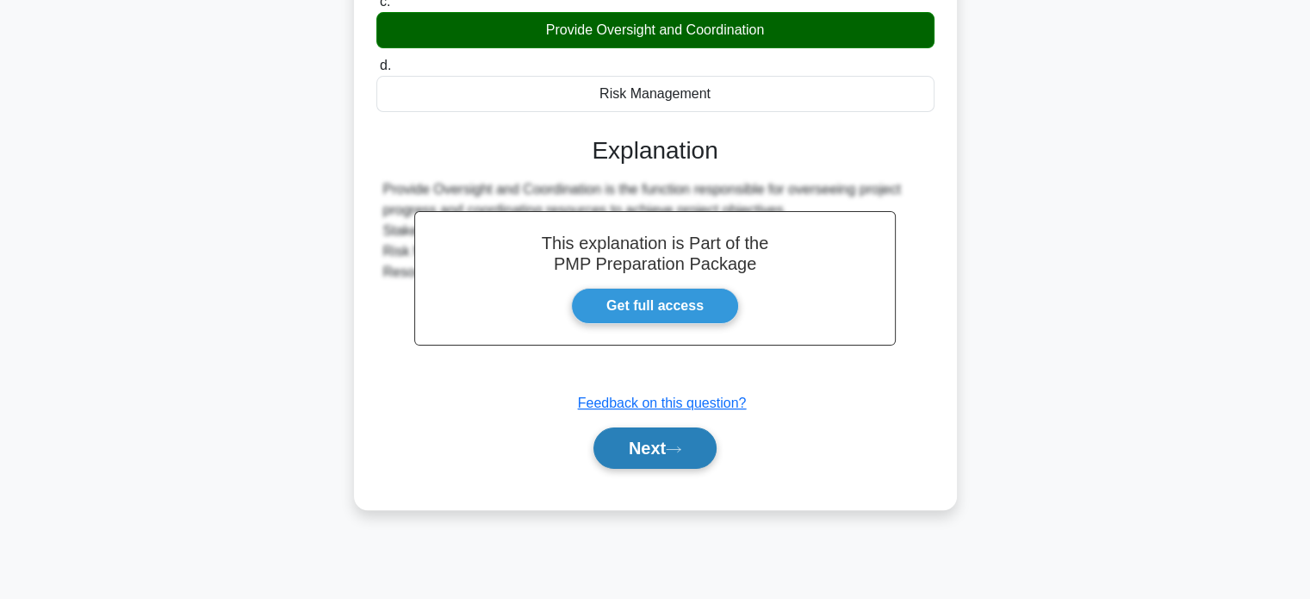
click at [678, 469] on button "Next" at bounding box center [654, 447] width 123 height 41
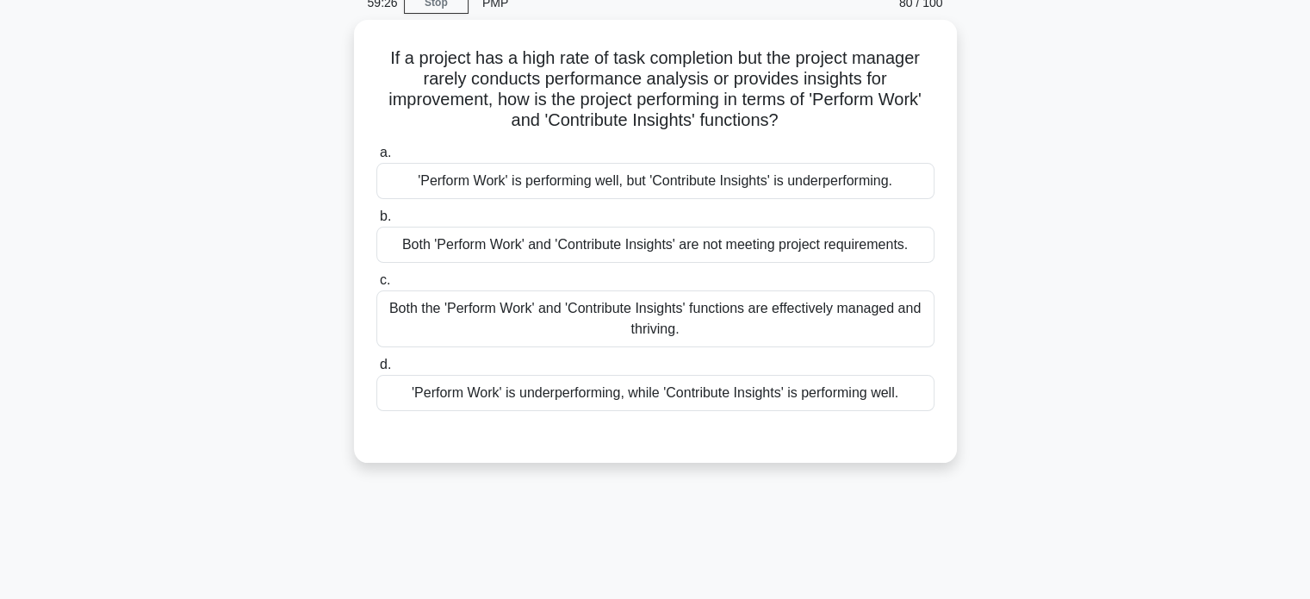
scroll to position [73, 0]
click at [887, 248] on div "Both 'Perform Work' and 'Contribute Insights' are not meeting project requireme…" at bounding box center [655, 244] width 558 height 36
click at [376, 221] on input "b. Both 'Perform Work' and 'Contribute Insights' are not meeting project requir…" at bounding box center [376, 215] width 0 height 11
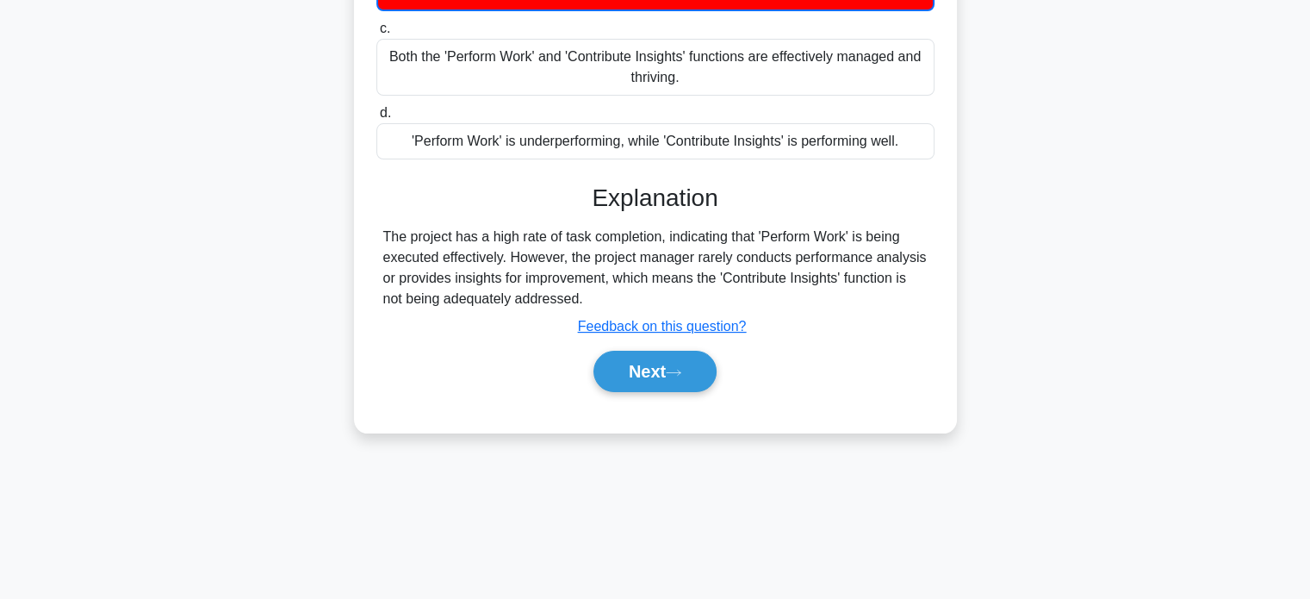
scroll to position [332, 0]
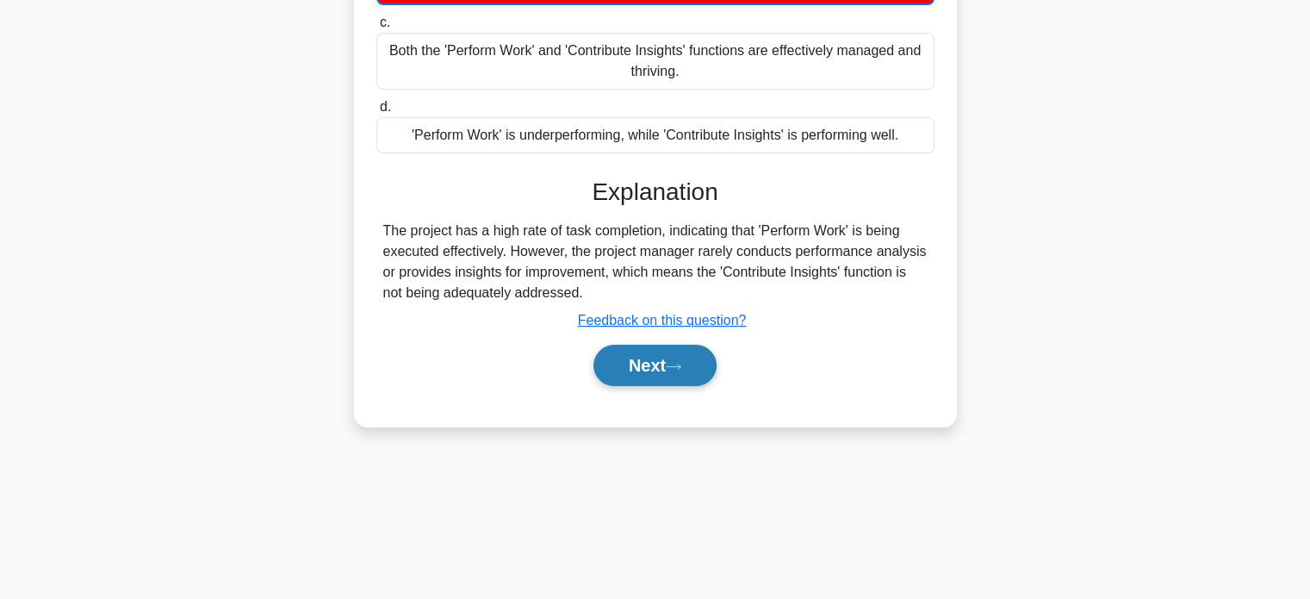
click at [666, 351] on button "Next" at bounding box center [654, 365] width 123 height 41
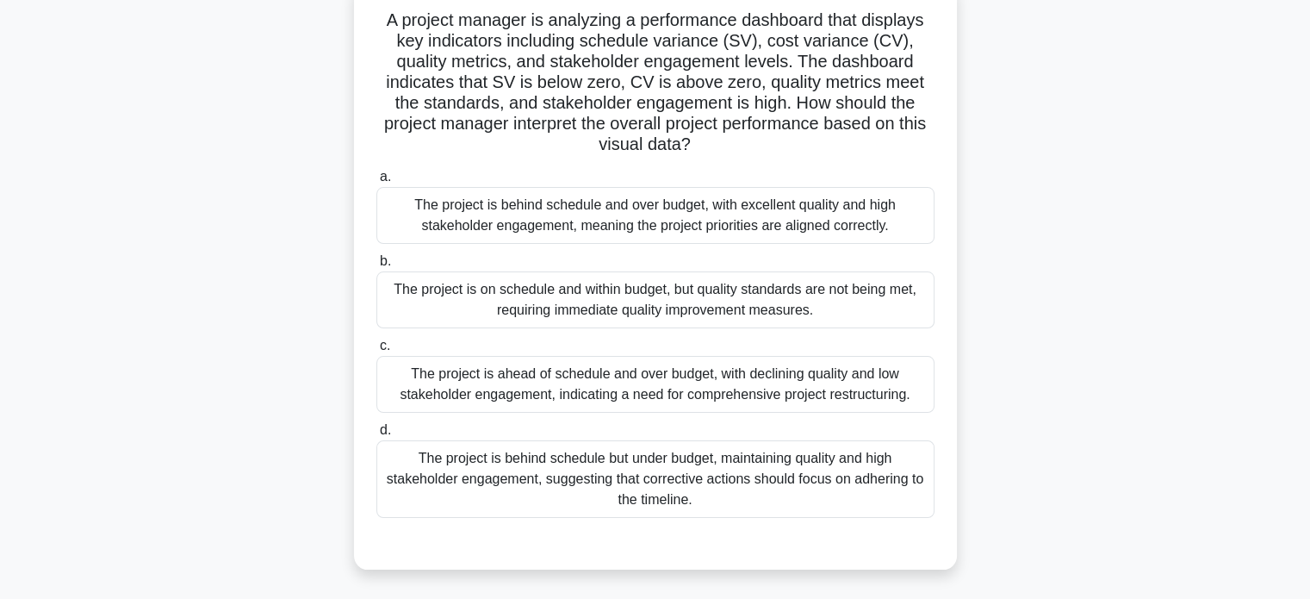
scroll to position [86, 0]
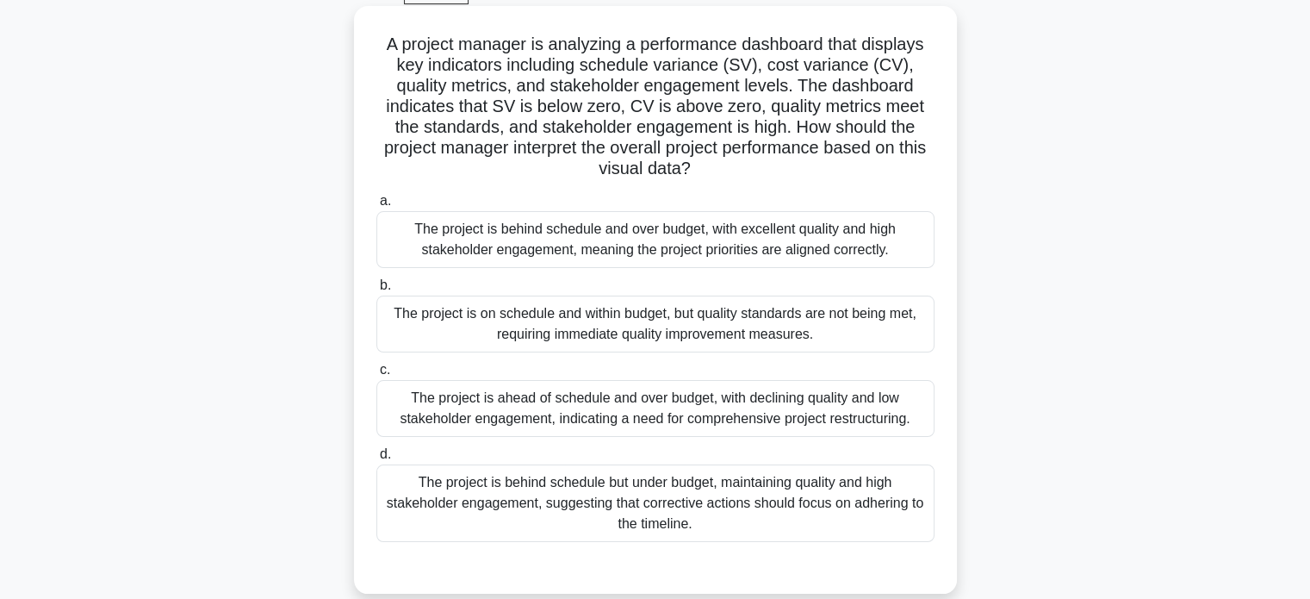
click at [879, 283] on label "b. The project is on schedule and within budget, but quality standards are not …" at bounding box center [655, 314] width 558 height 78
click at [376, 283] on input "b. The project is on schedule and within budget, but quality standards are not …" at bounding box center [376, 285] width 0 height 11
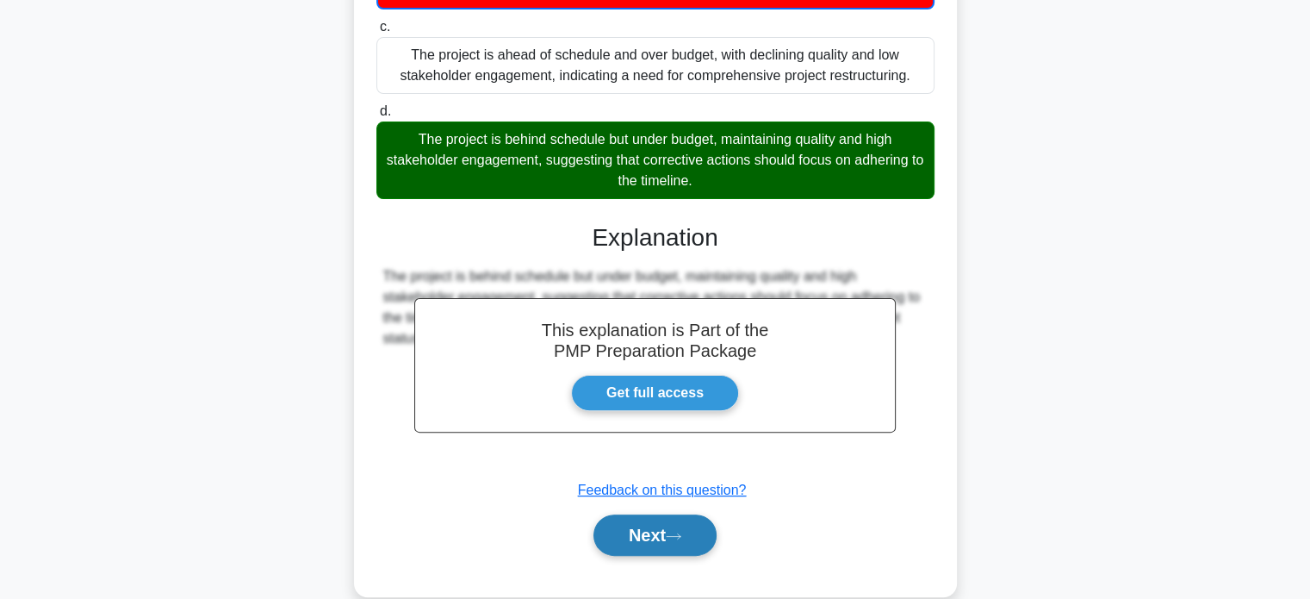
click at [669, 533] on button "Next" at bounding box center [654, 534] width 123 height 41
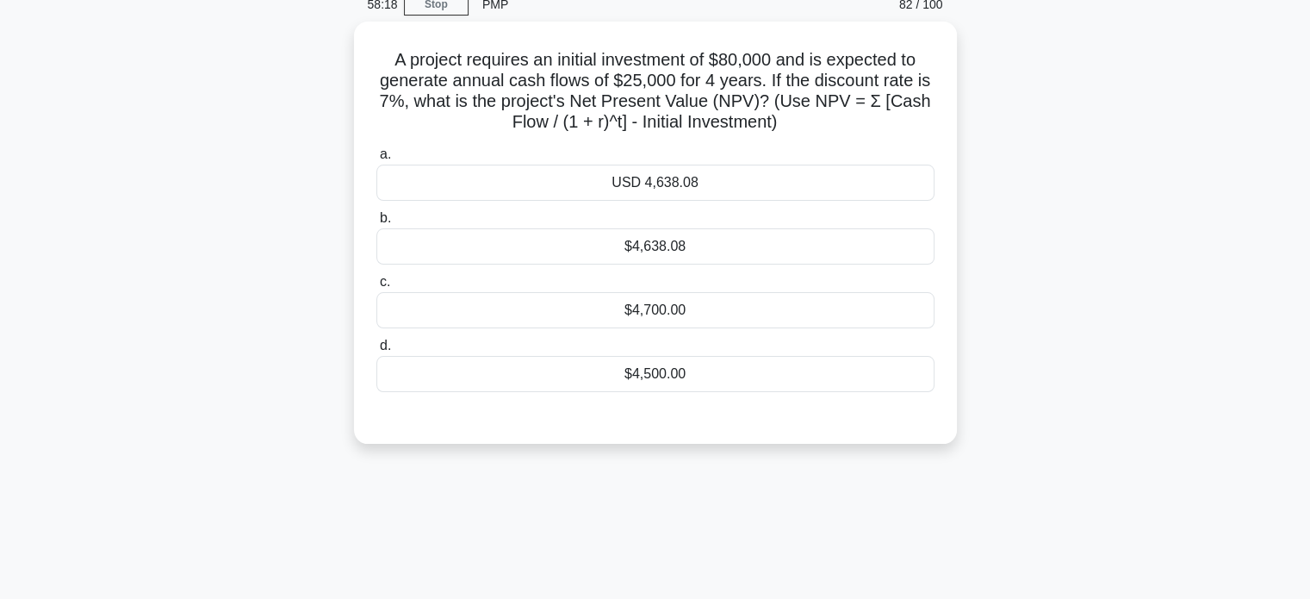
scroll to position [73, 0]
click at [716, 176] on div "USD 4,638.08" at bounding box center [655, 180] width 558 height 36
click at [376, 158] on input "a. USD 4,638.08" at bounding box center [376, 151] width 0 height 11
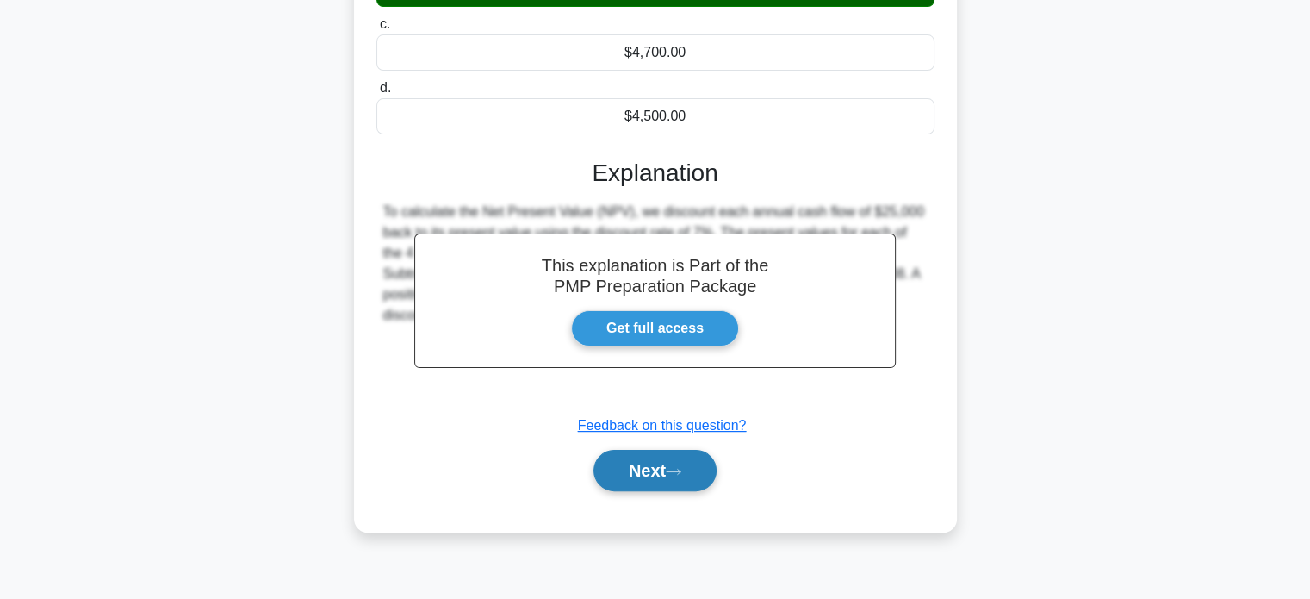
scroll to position [332, 0]
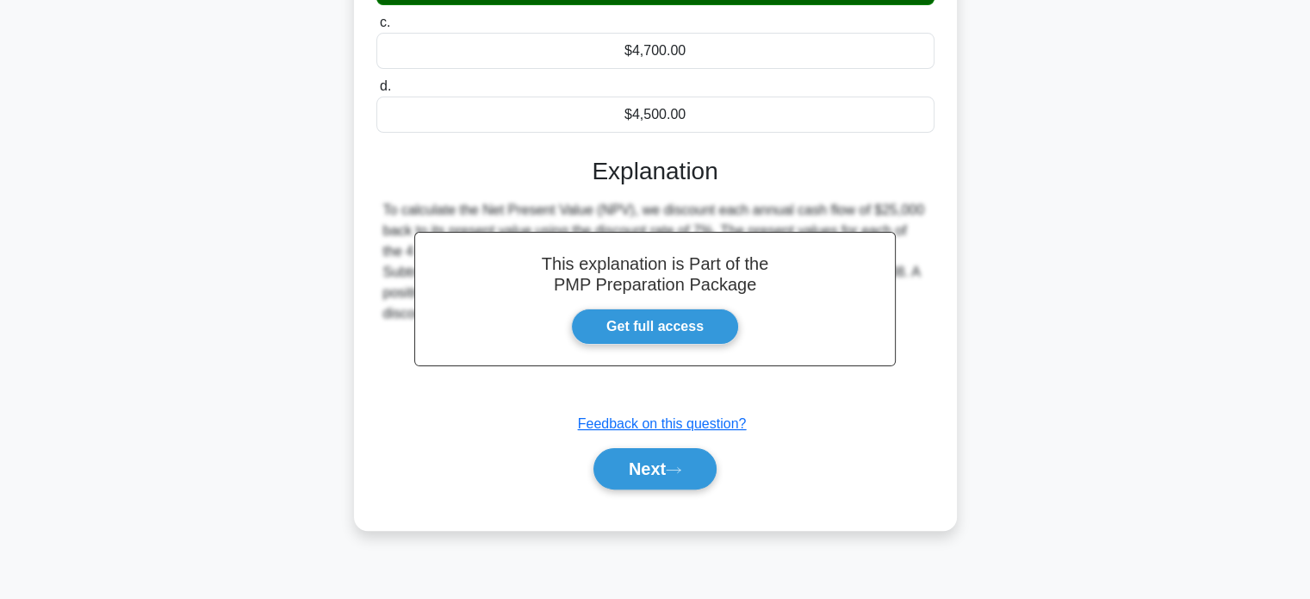
click at [662, 489] on div "Next" at bounding box center [655, 468] width 558 height 55
click at [674, 469] on icon at bounding box center [674, 469] width 16 height 9
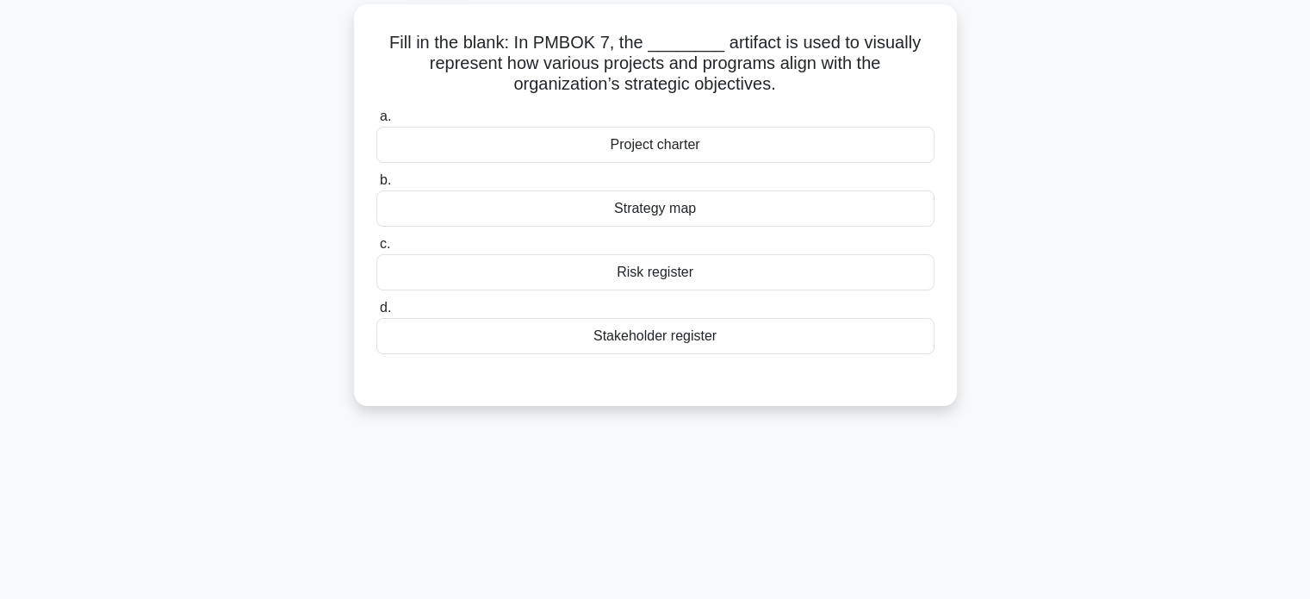
scroll to position [73, 0]
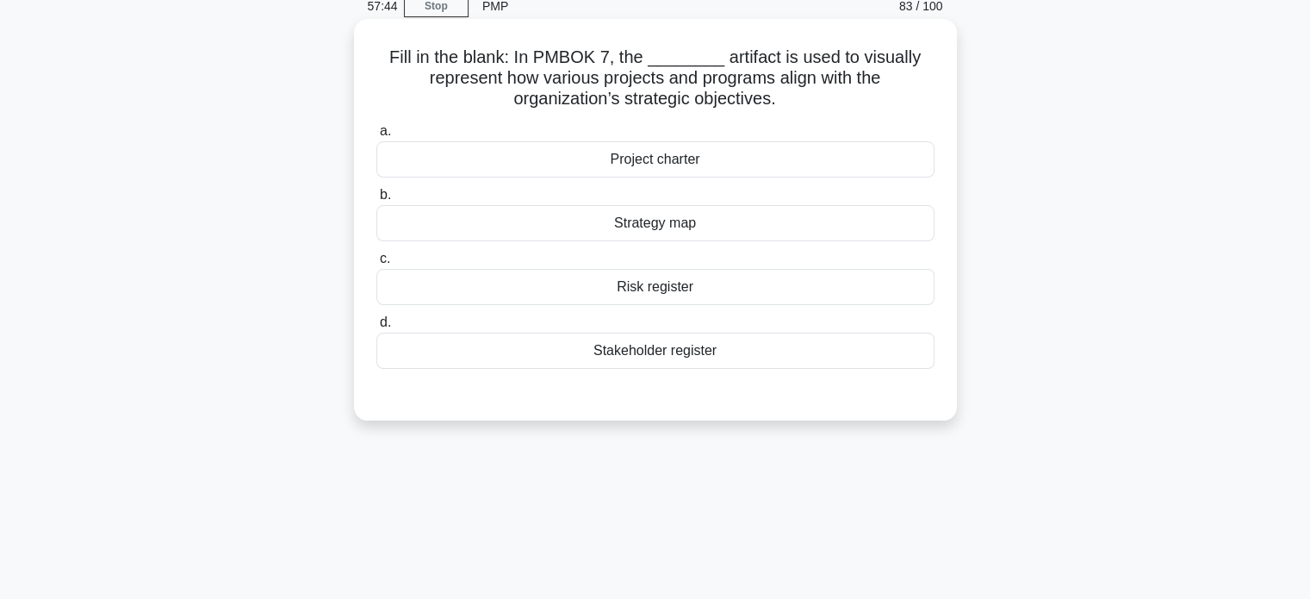
drag, startPoint x: 536, startPoint y: 80, endPoint x: 821, endPoint y: 103, distance: 286.1
click at [821, 103] on h5 "Fill in the blank: In PMBOK 7, the ________ artifact is used to visually repres…" at bounding box center [656, 79] width 562 height 64
click at [820, 99] on h5 "Fill in the blank: In PMBOK 7, the ________ artifact is used to visually repres…" at bounding box center [656, 79] width 562 height 64
click at [720, 225] on div "Strategy map" at bounding box center [655, 223] width 558 height 36
click at [376, 201] on input "b. Strategy map" at bounding box center [376, 195] width 0 height 11
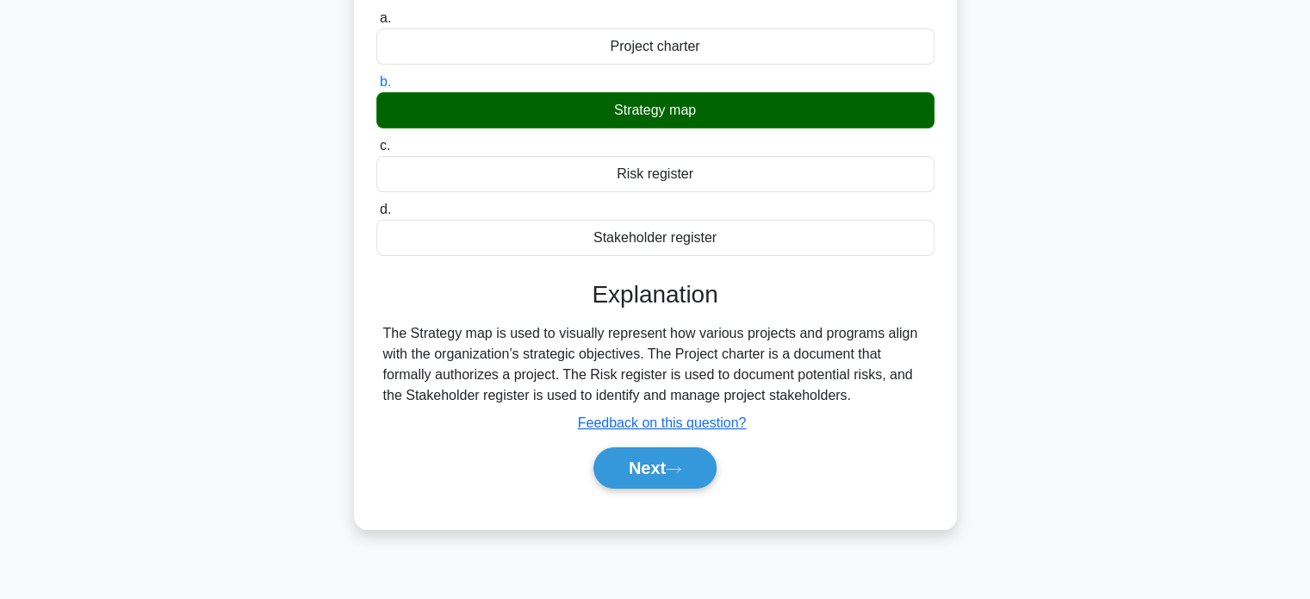
scroll to position [332, 0]
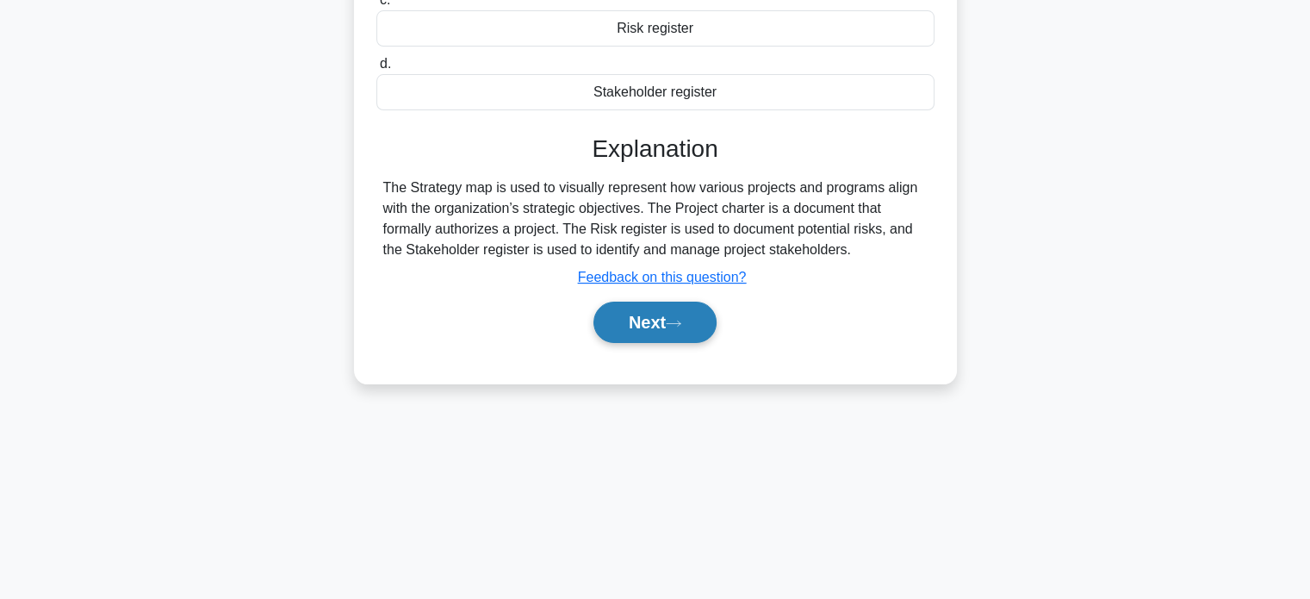
click at [677, 304] on button "Next" at bounding box center [654, 321] width 123 height 41
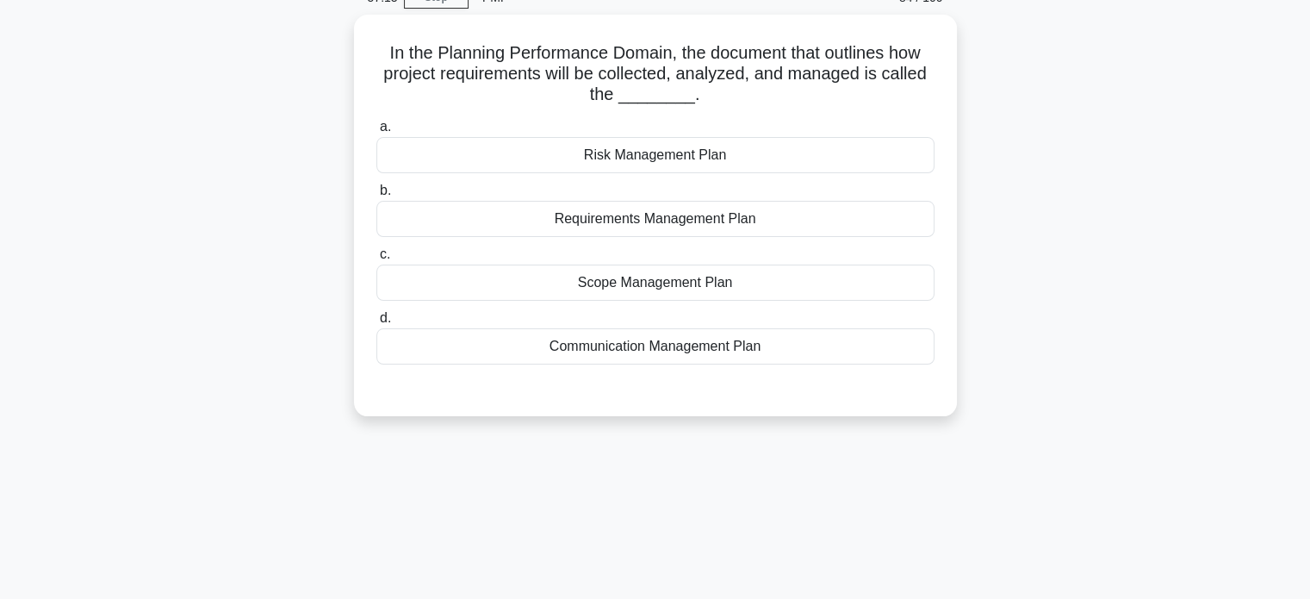
scroll to position [73, 0]
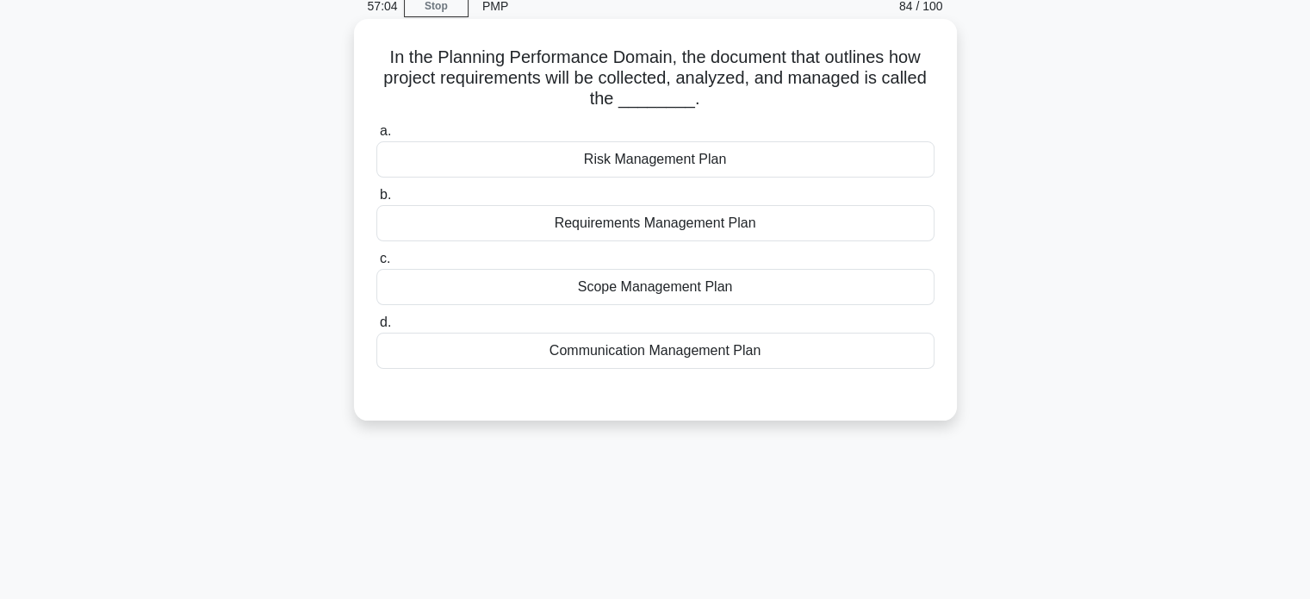
click at [799, 221] on div "Requirements Management Plan" at bounding box center [655, 223] width 558 height 36
click at [376, 201] on input "b. Requirements Management Plan" at bounding box center [376, 195] width 0 height 11
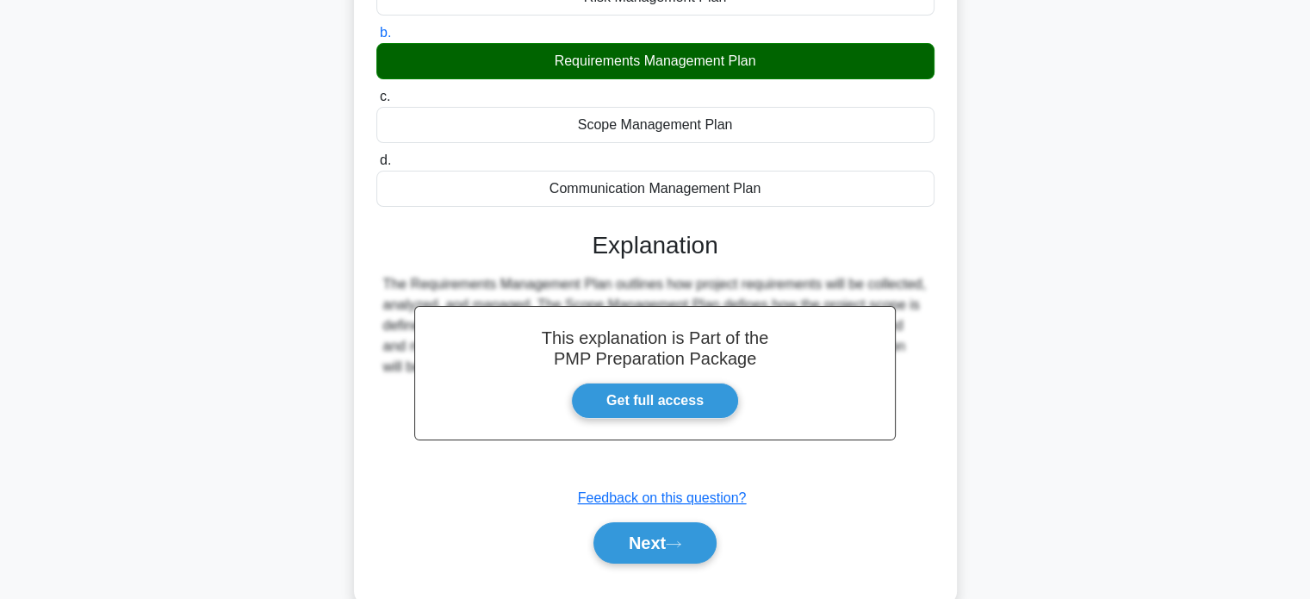
scroll to position [332, 0]
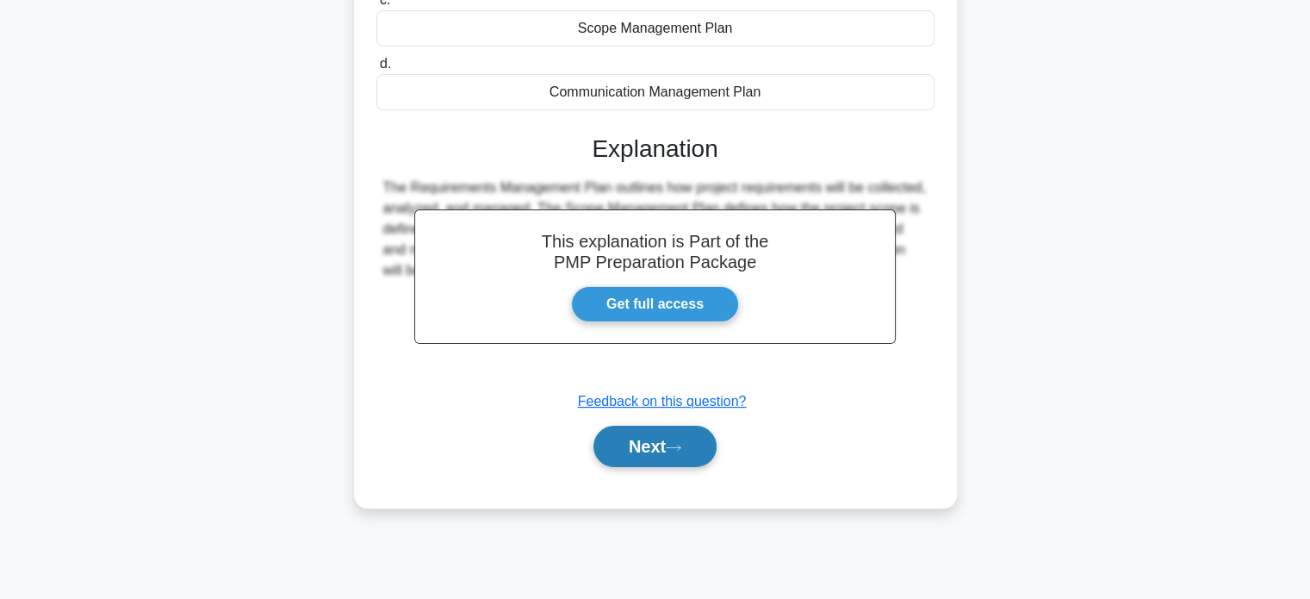
click at [682, 464] on button "Next" at bounding box center [654, 446] width 123 height 41
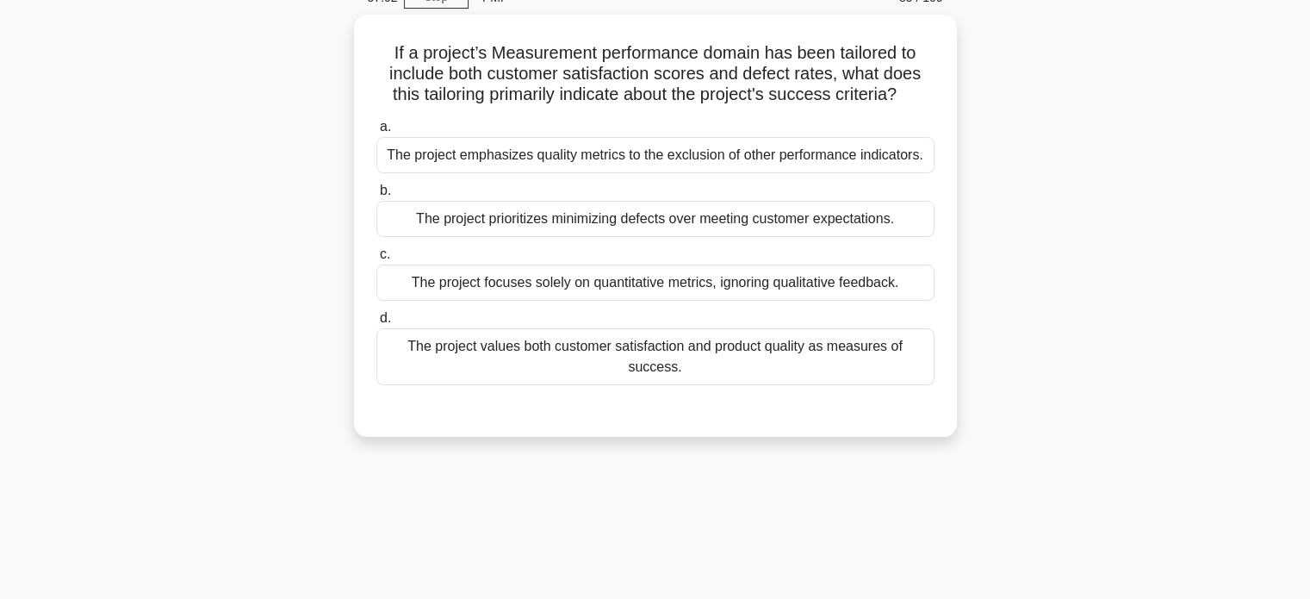
scroll to position [73, 0]
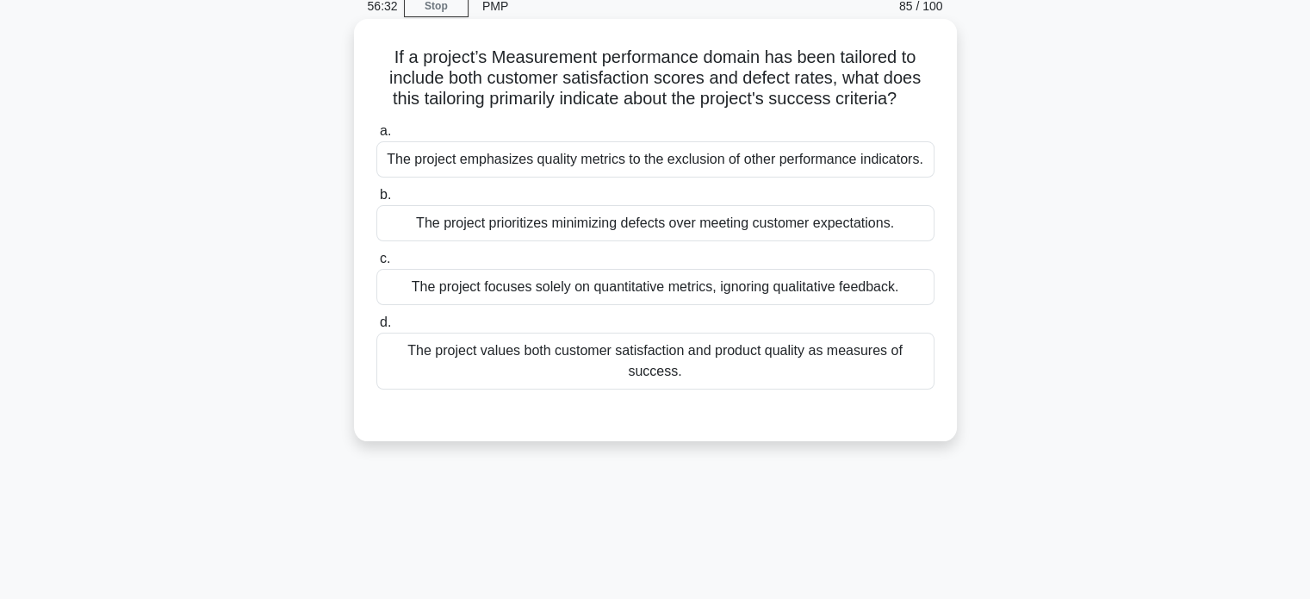
click at [896, 369] on div "The project values both customer satisfaction and product quality as measures o…" at bounding box center [655, 360] width 558 height 57
click at [376, 328] on input "d. The project values both customer satisfaction and product quality as measure…" at bounding box center [376, 322] width 0 height 11
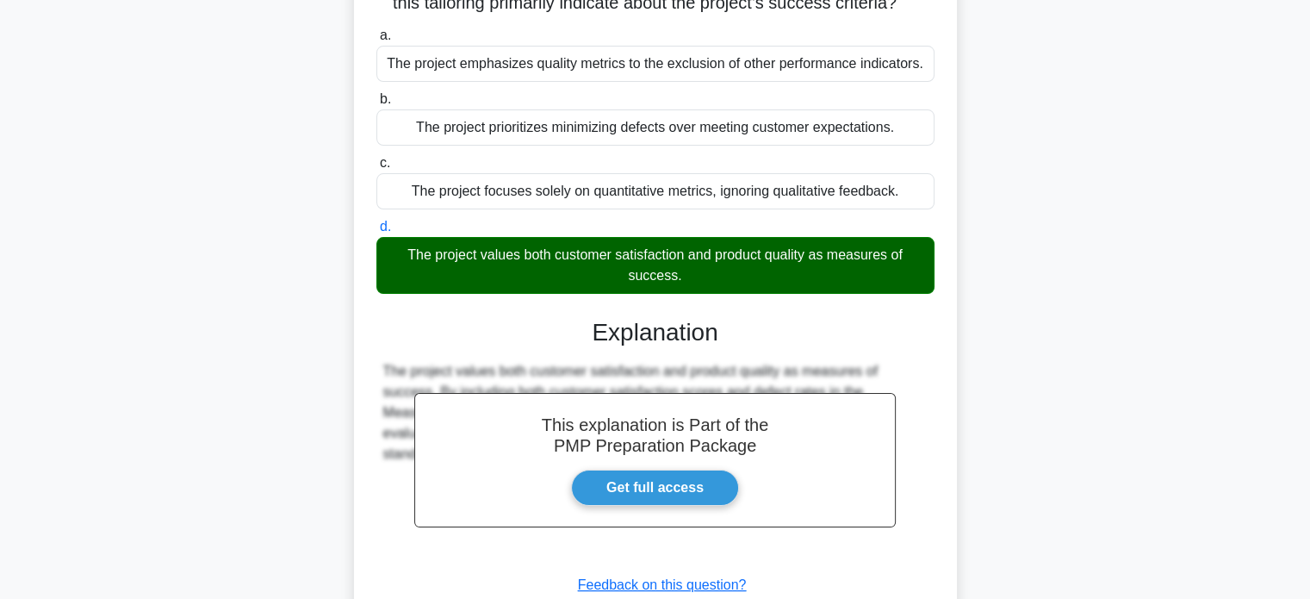
scroll to position [332, 0]
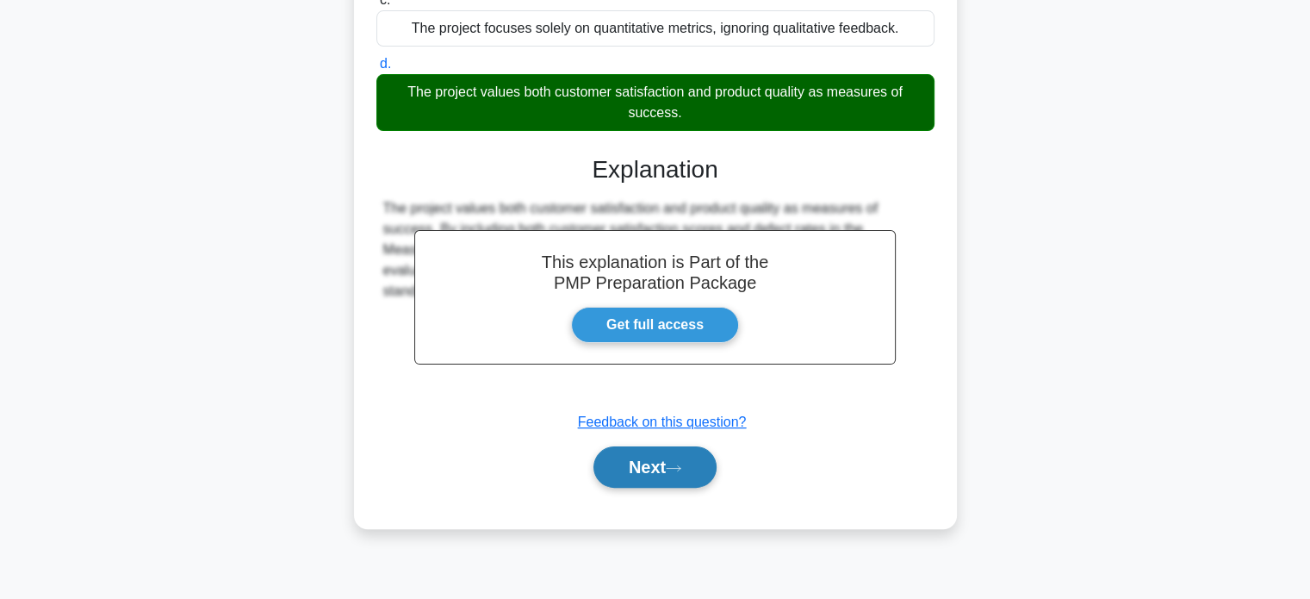
click at [691, 475] on button "Next" at bounding box center [654, 466] width 123 height 41
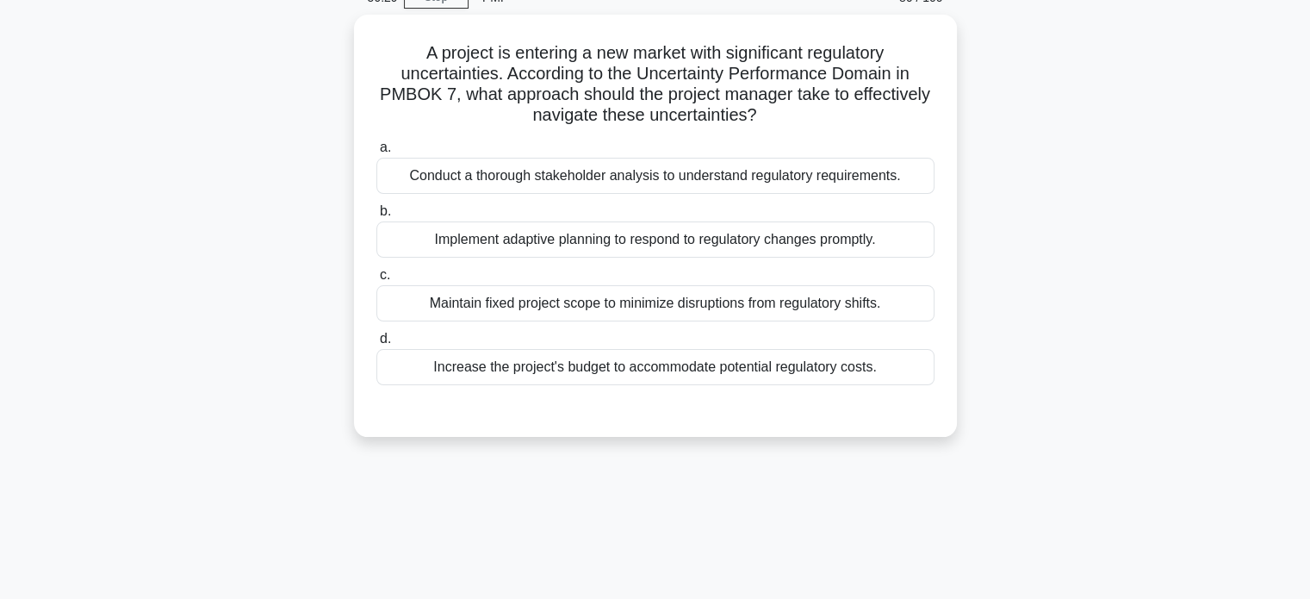
scroll to position [73, 0]
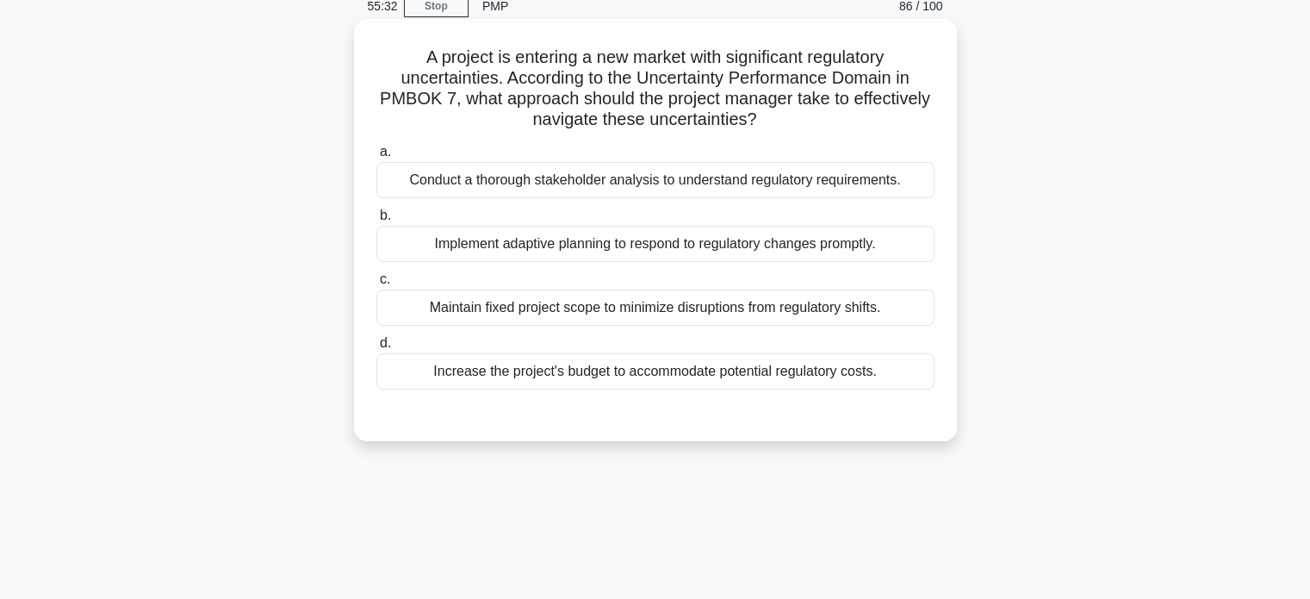
click at [872, 259] on div "Implement adaptive planning to respond to regulatory changes promptly." at bounding box center [655, 244] width 558 height 36
click at [376, 221] on input "b. Implement adaptive planning to respond to regulatory changes promptly." at bounding box center [376, 215] width 0 height 11
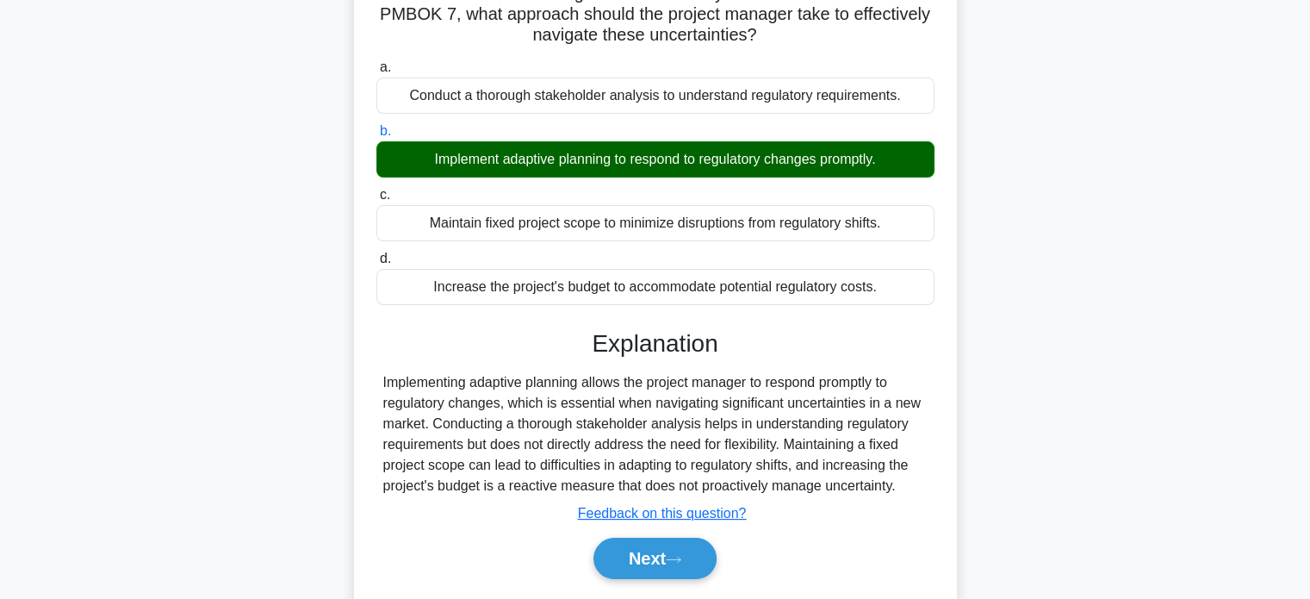
scroll to position [332, 0]
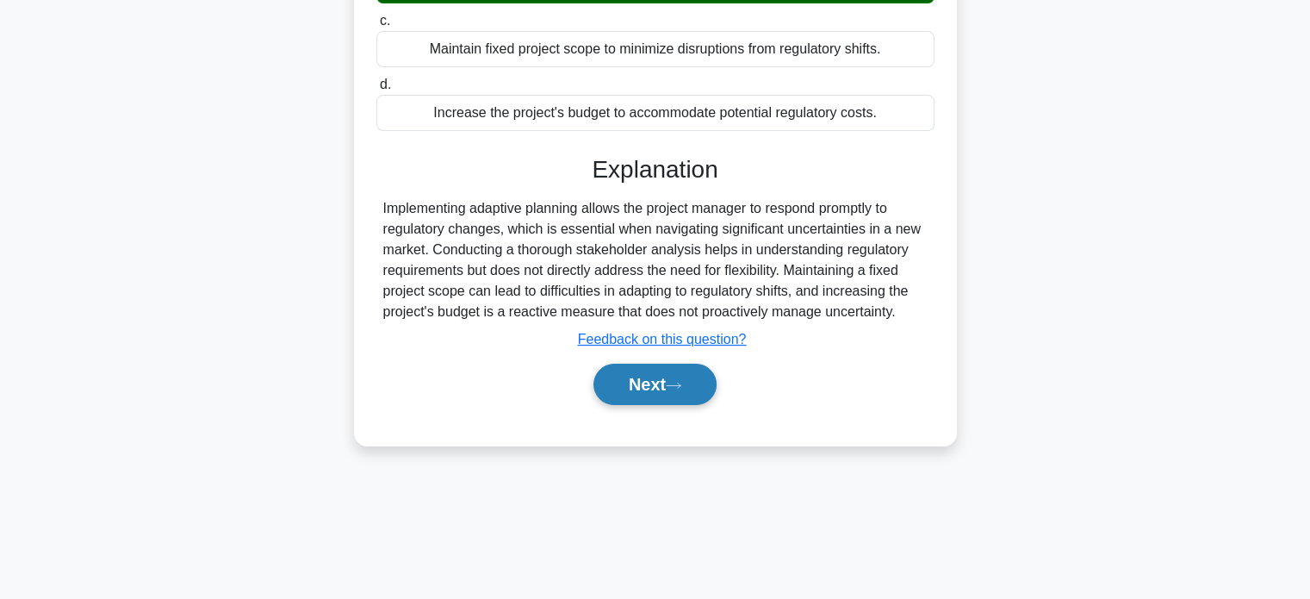
click at [656, 368] on button "Next" at bounding box center [654, 384] width 123 height 41
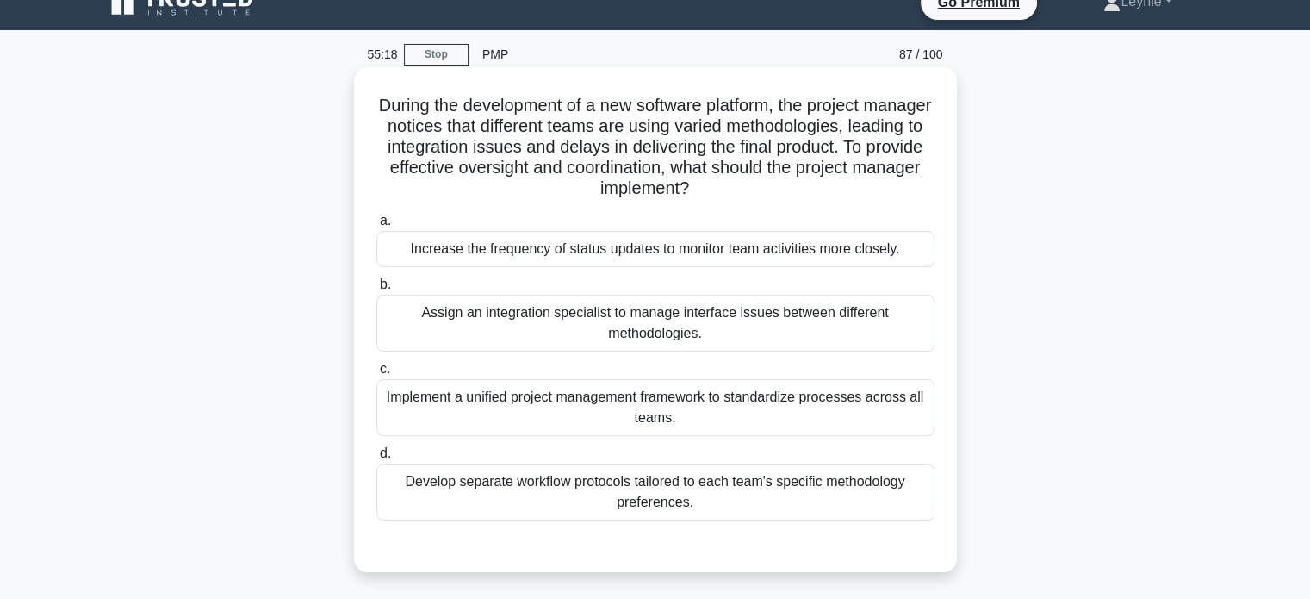
scroll to position [0, 0]
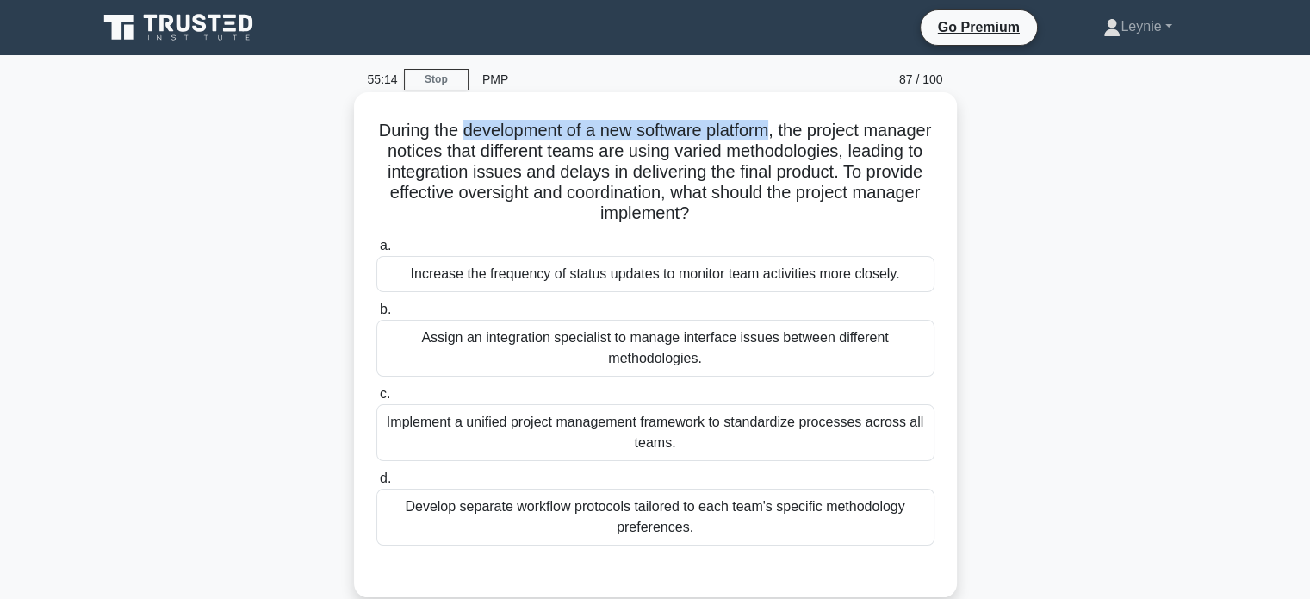
drag, startPoint x: 496, startPoint y: 127, endPoint x: 811, endPoint y: 140, distance: 314.7
click at [811, 140] on h5 "During the development of a new software platform, the project manager notices …" at bounding box center [656, 172] width 562 height 105
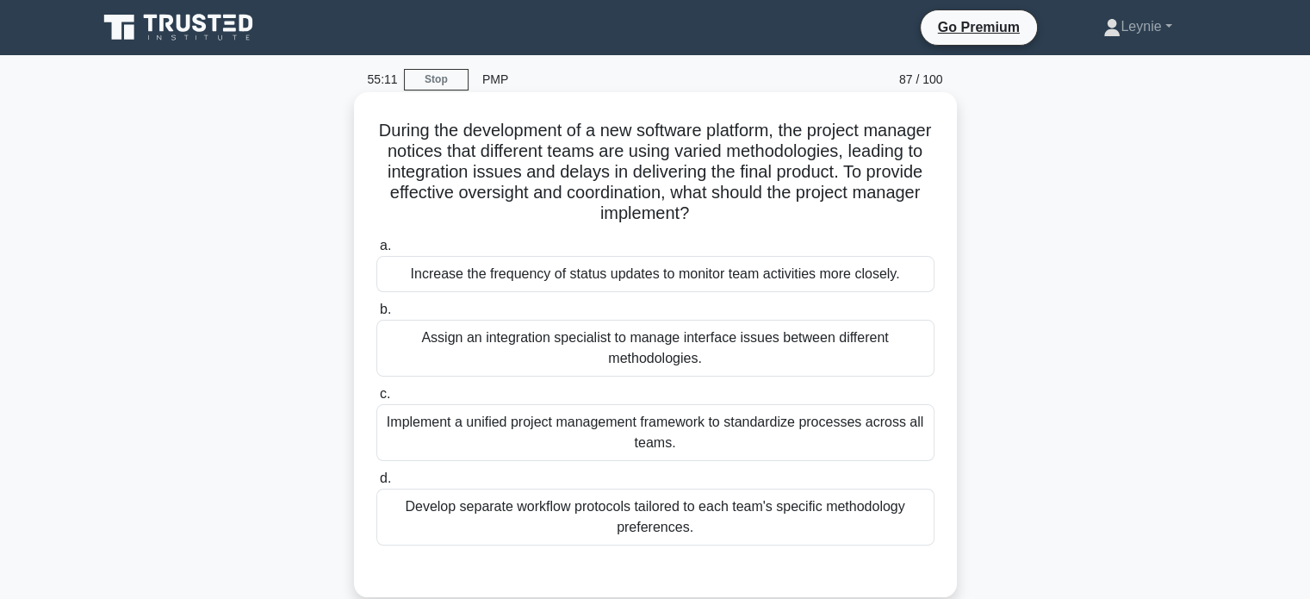
click at [617, 155] on h5 "During the development of a new software platform, the project manager notices …" at bounding box center [656, 172] width 562 height 105
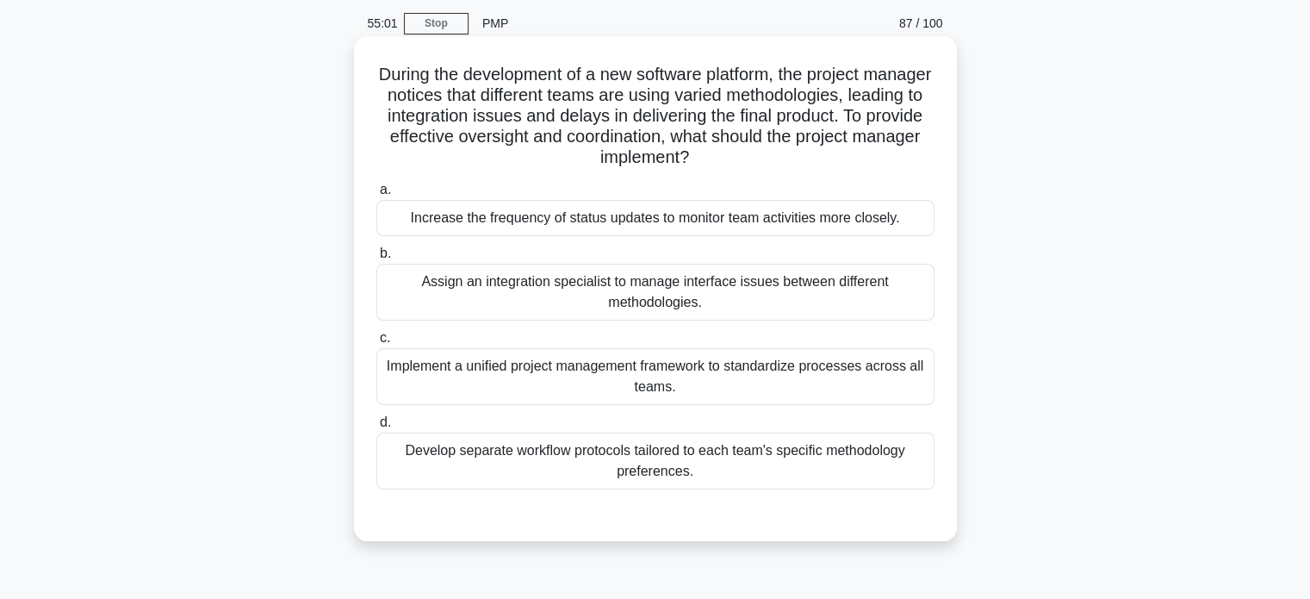
scroll to position [86, 0]
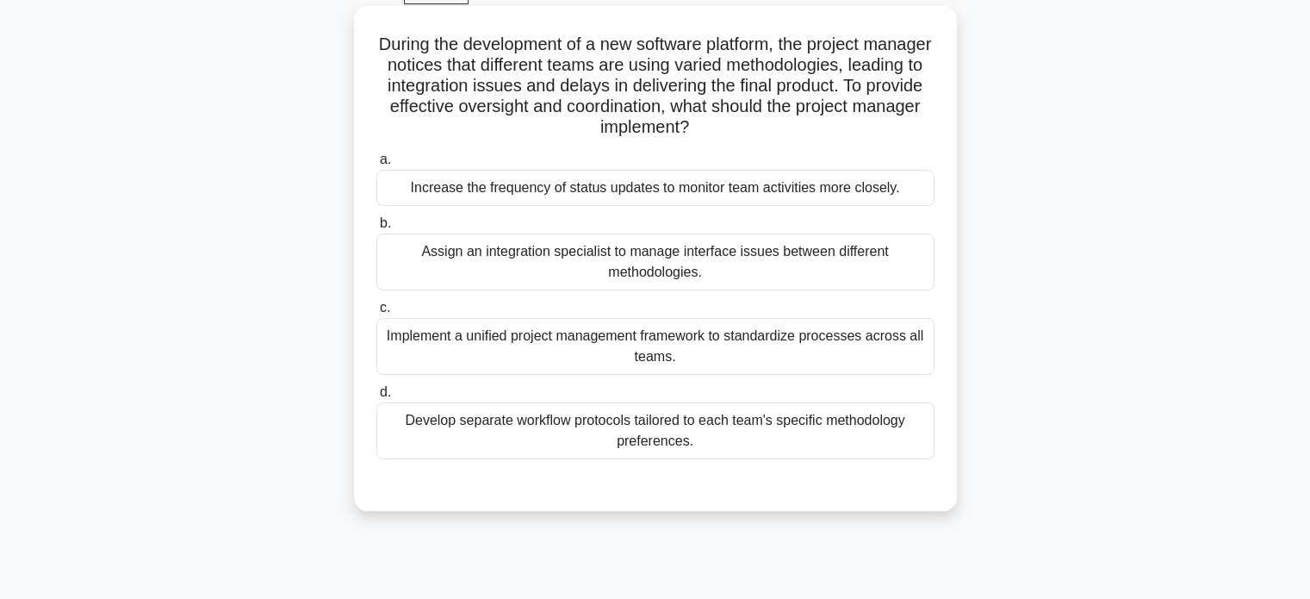
click at [901, 443] on div "Develop separate workflow protocols tailored to each team's specific methodolog…" at bounding box center [655, 430] width 558 height 57
click at [376, 398] on input "d. Develop separate workflow protocols tailored to each team's specific methodo…" at bounding box center [376, 392] width 0 height 11
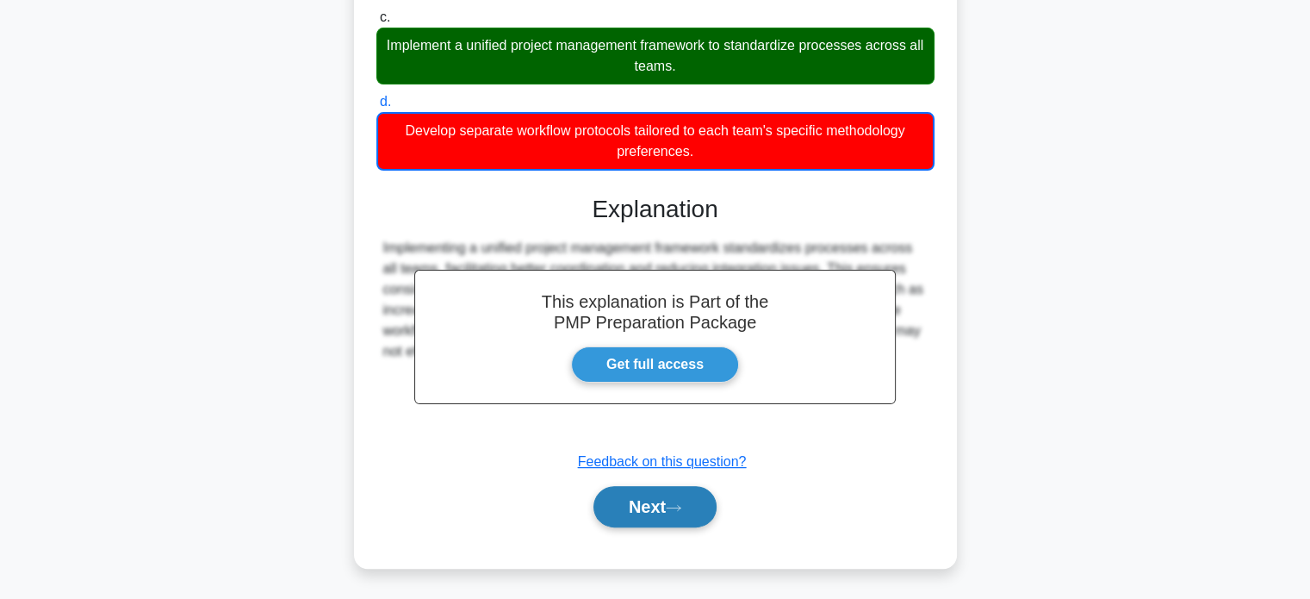
click at [671, 519] on button "Next" at bounding box center [654, 506] width 123 height 41
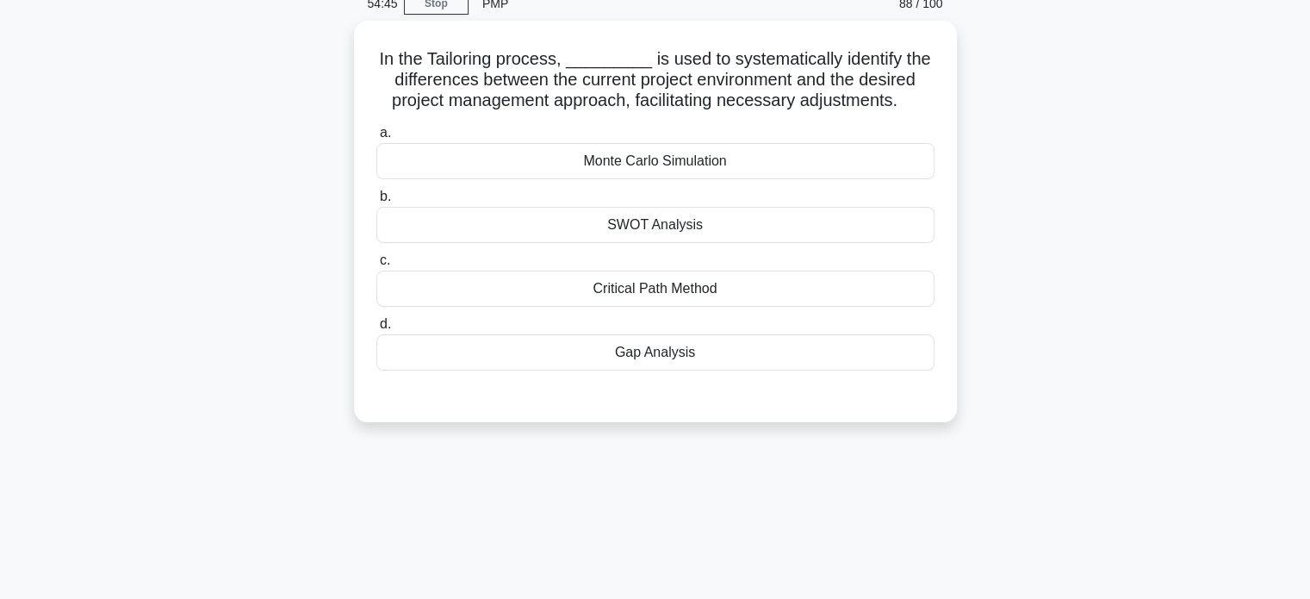
scroll to position [73, 0]
click at [686, 149] on div "Monte Carlo Simulation" at bounding box center [655, 159] width 558 height 36
click at [376, 137] on input "a. Monte Carlo Simulation" at bounding box center [376, 131] width 0 height 11
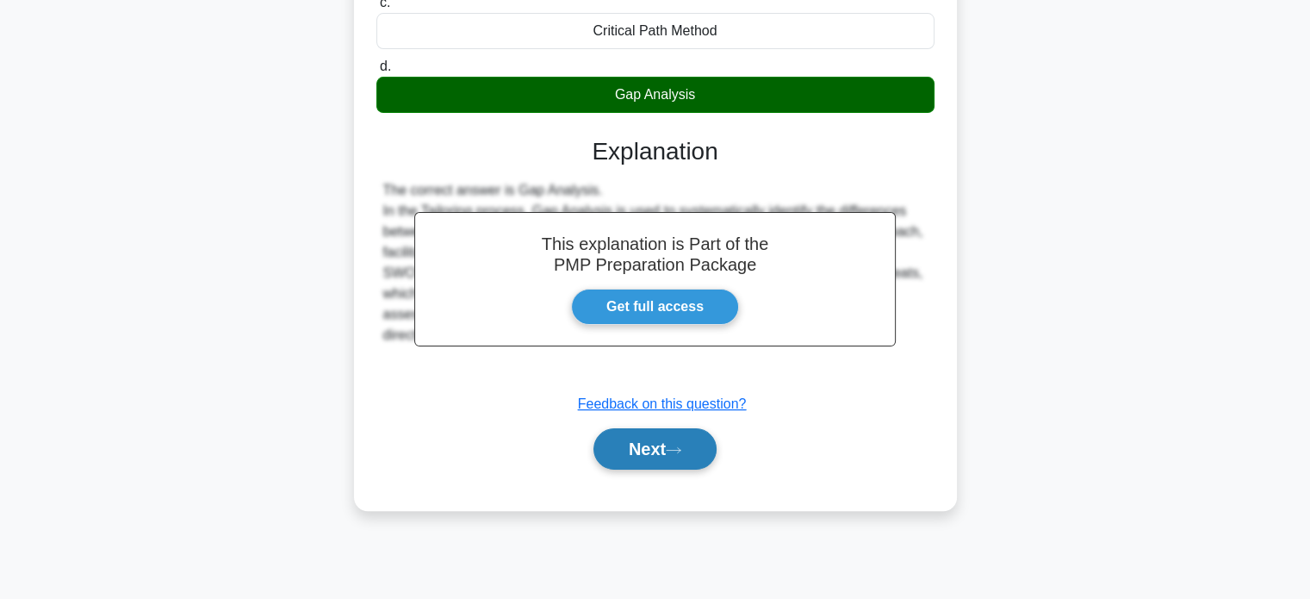
scroll to position [332, 0]
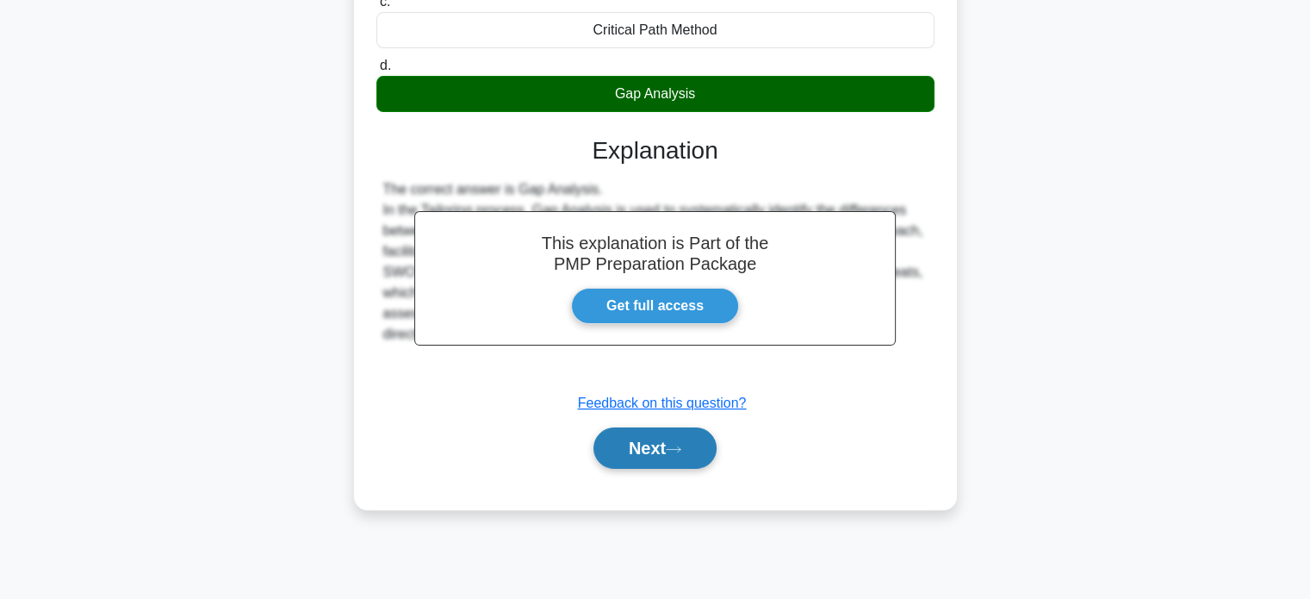
click at [652, 447] on button "Next" at bounding box center [654, 447] width 123 height 41
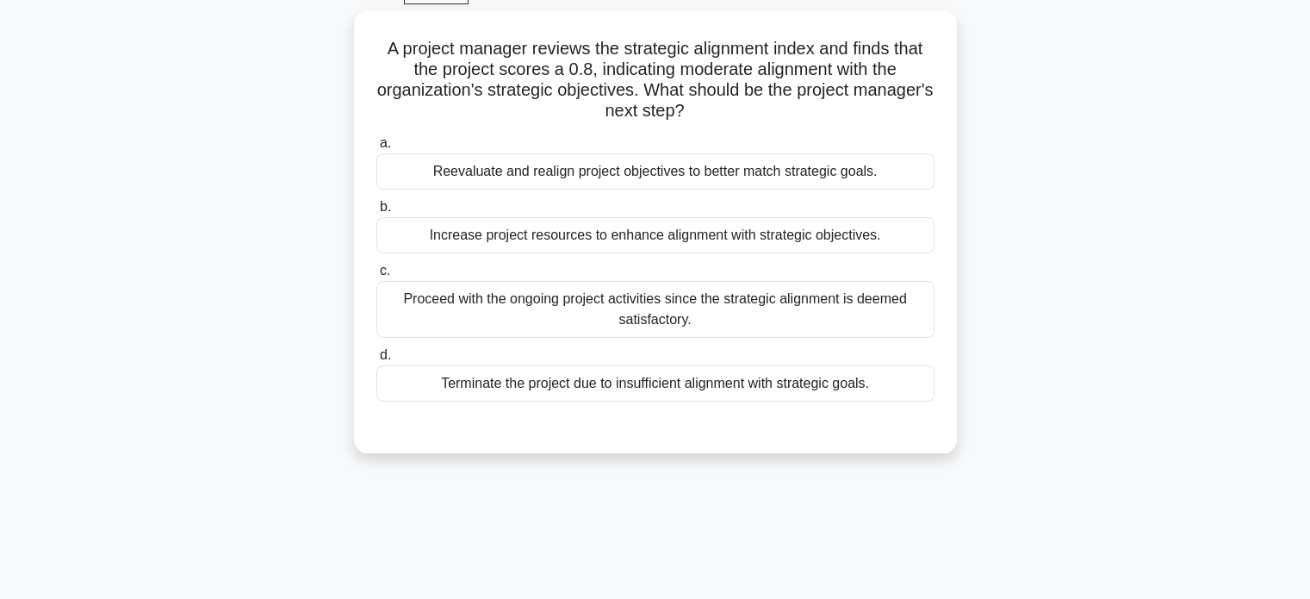
scroll to position [73, 0]
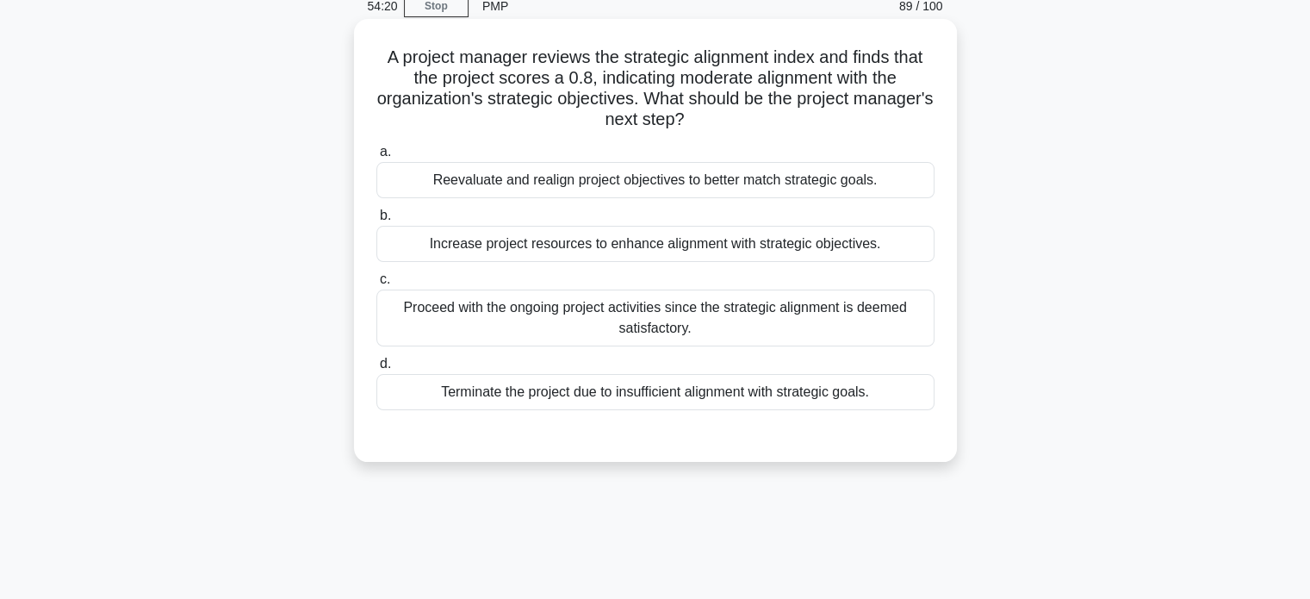
click at [780, 187] on div "Reevaluate and realign project objectives to better match strategic goals." at bounding box center [655, 180] width 558 height 36
click at [376, 158] on input "a. Reevaluate and realign project objectives to better match strategic goals." at bounding box center [376, 151] width 0 height 11
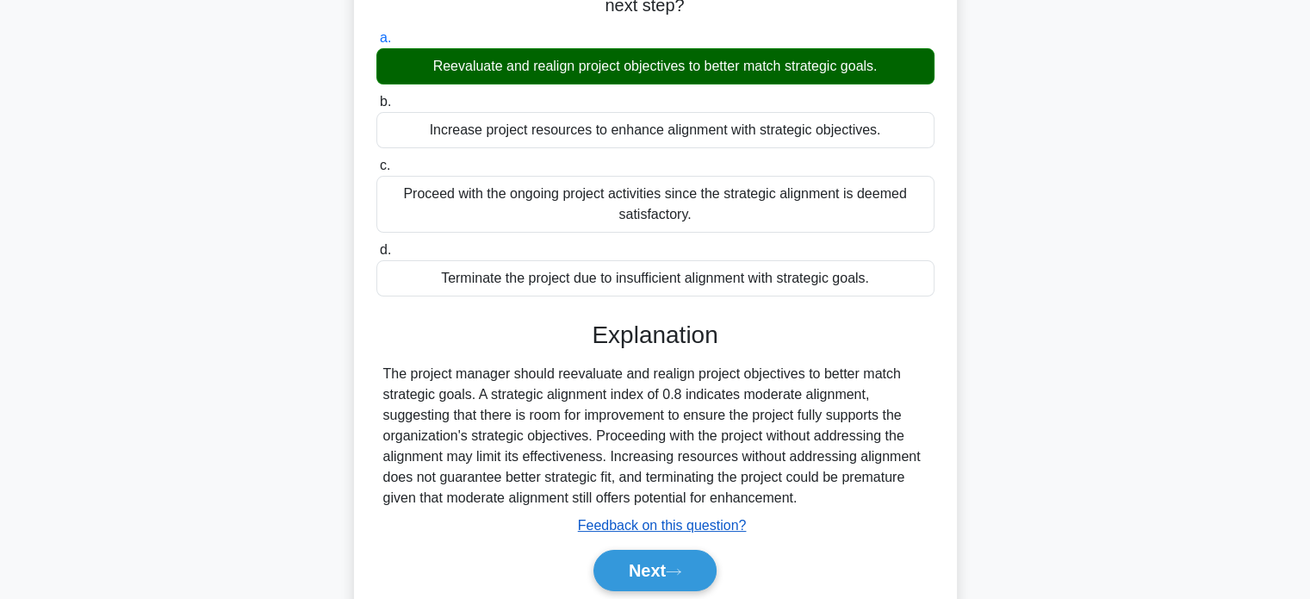
scroll to position [332, 0]
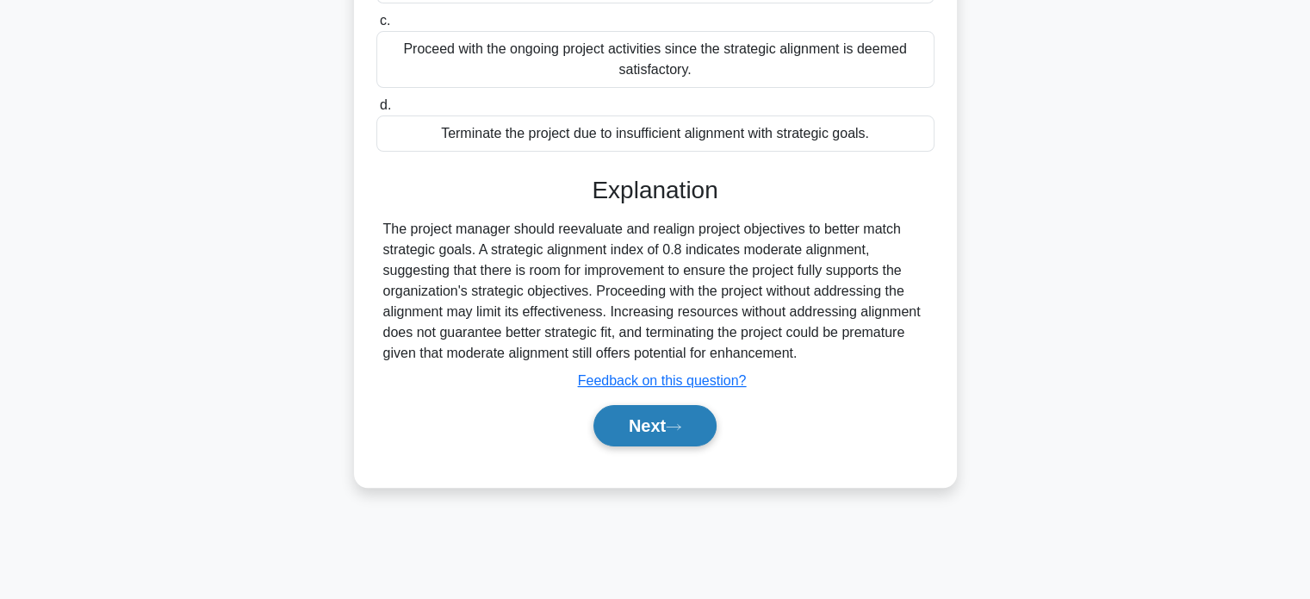
click at [656, 436] on button "Next" at bounding box center [654, 425] width 123 height 41
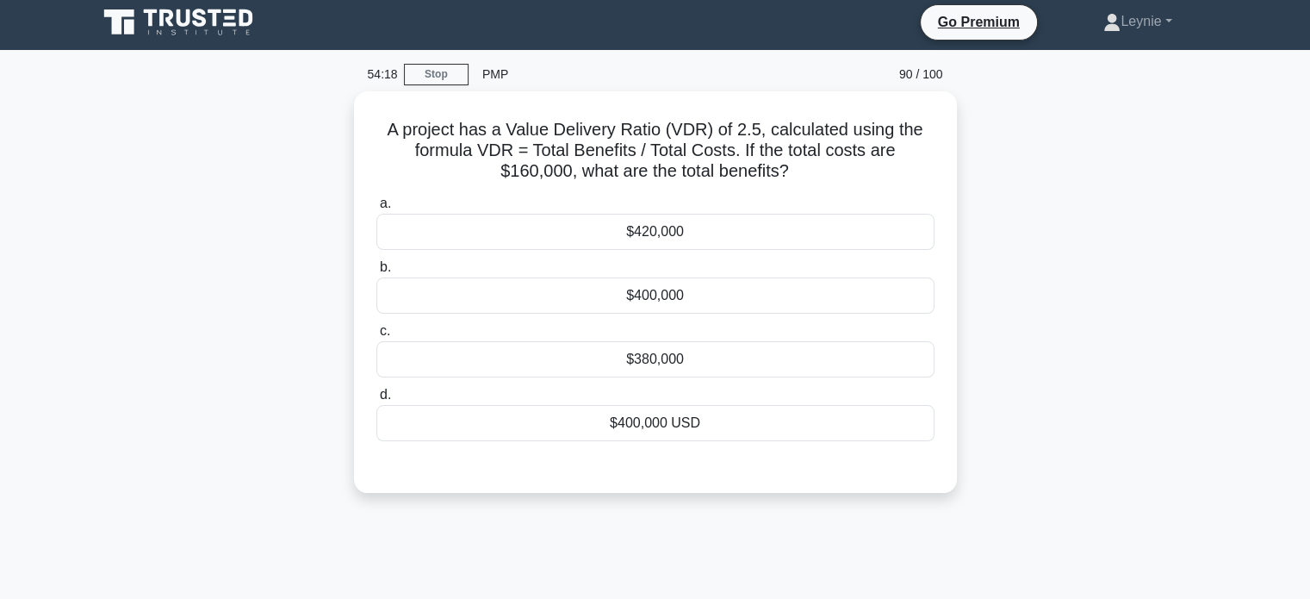
scroll to position [0, 0]
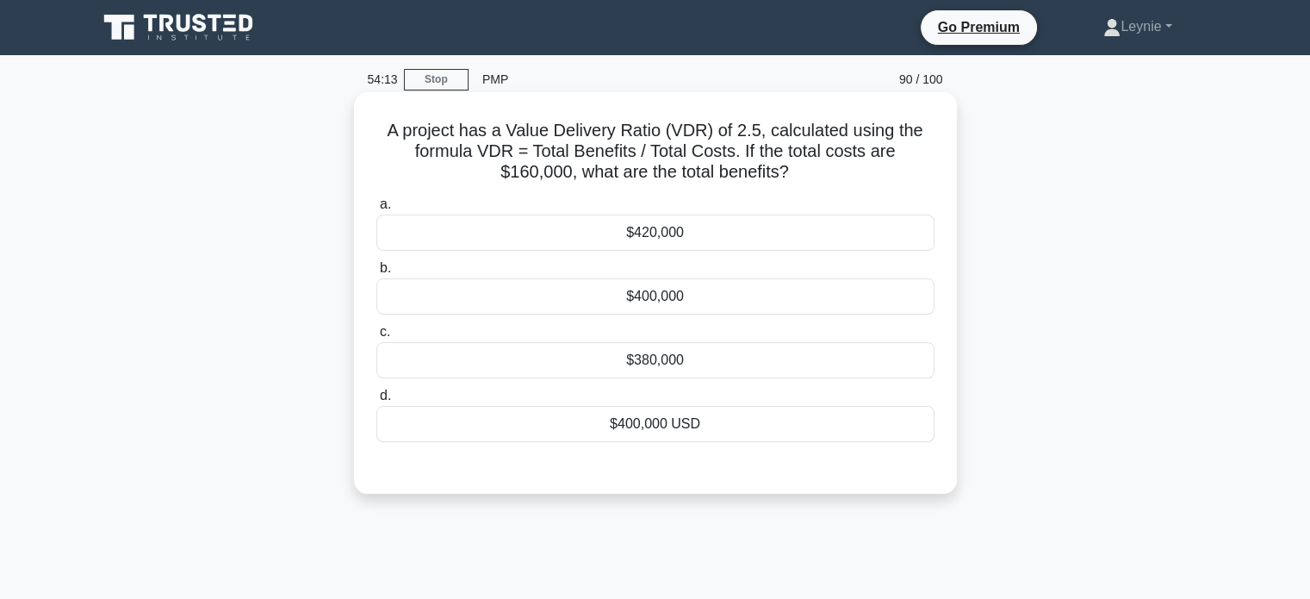
click at [726, 296] on div "$400,000" at bounding box center [655, 296] width 558 height 36
click at [376, 274] on input "b. $400,000" at bounding box center [376, 268] width 0 height 11
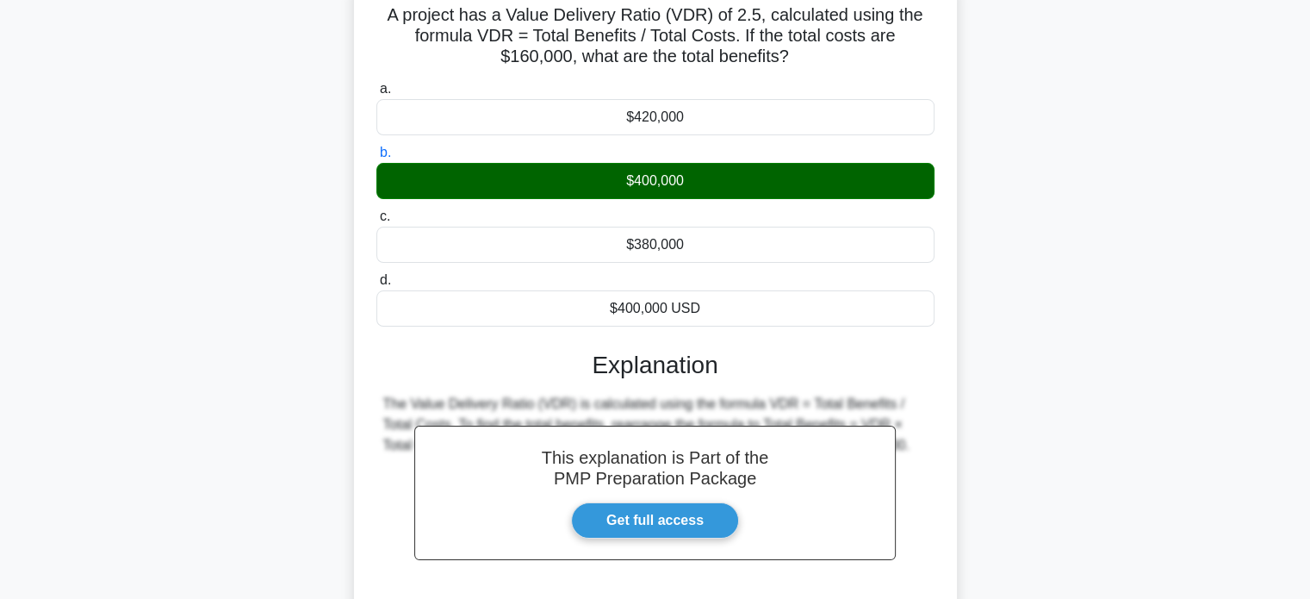
scroll to position [332, 0]
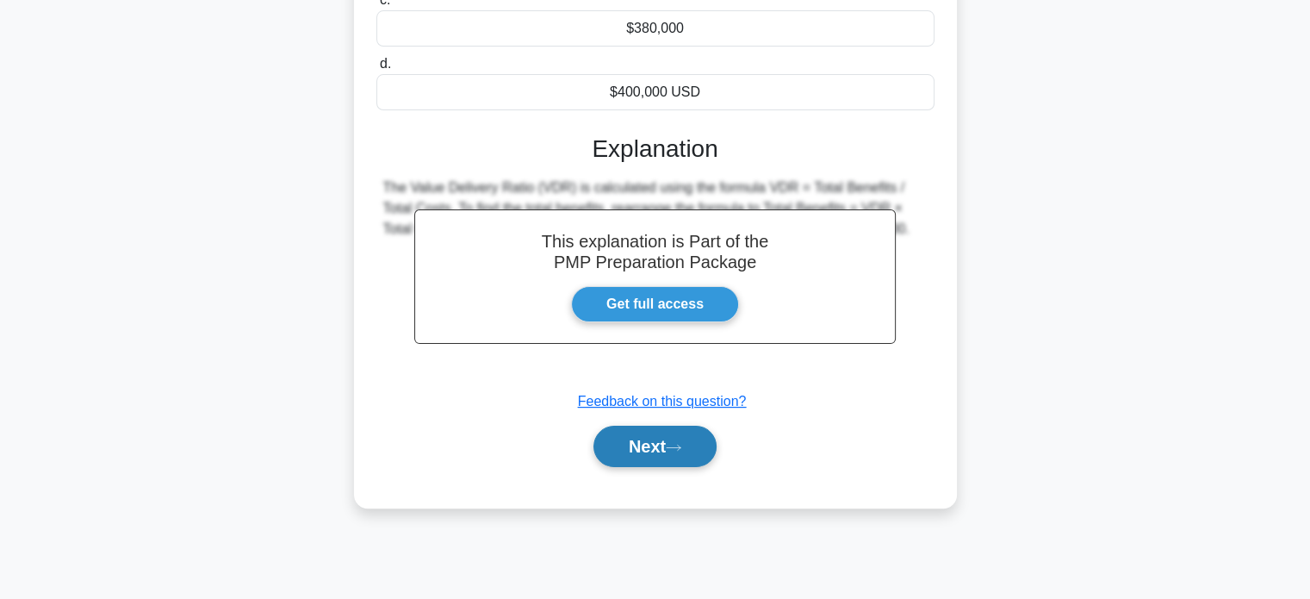
click at [674, 455] on button "Next" at bounding box center [654, 446] width 123 height 41
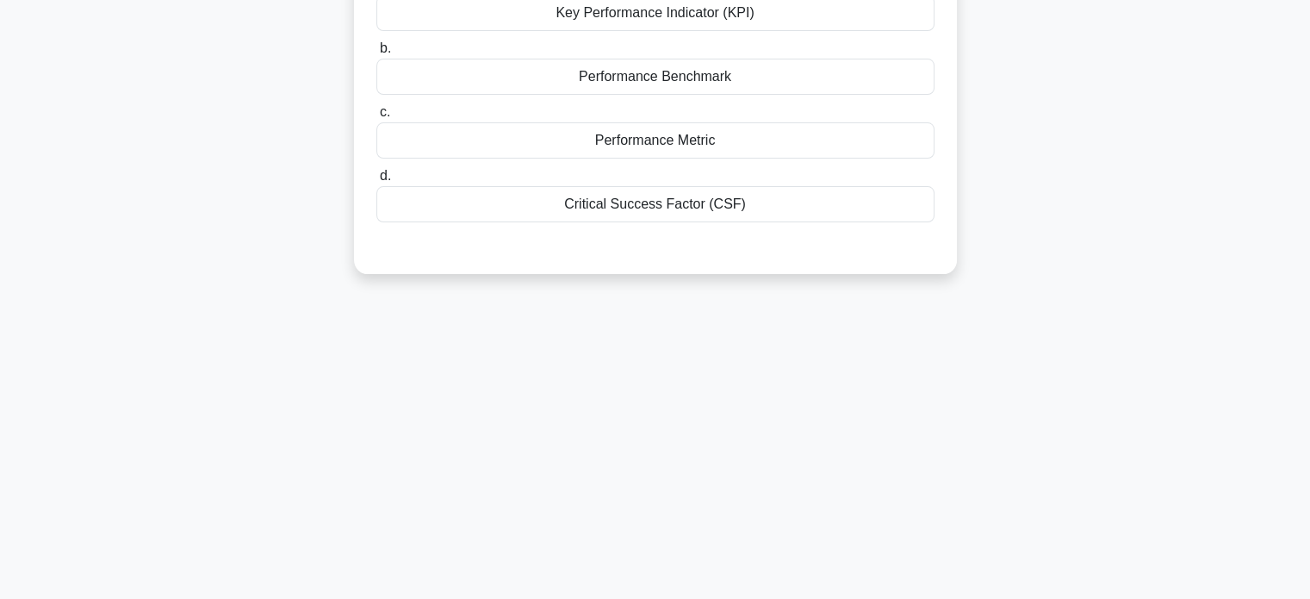
scroll to position [73, 0]
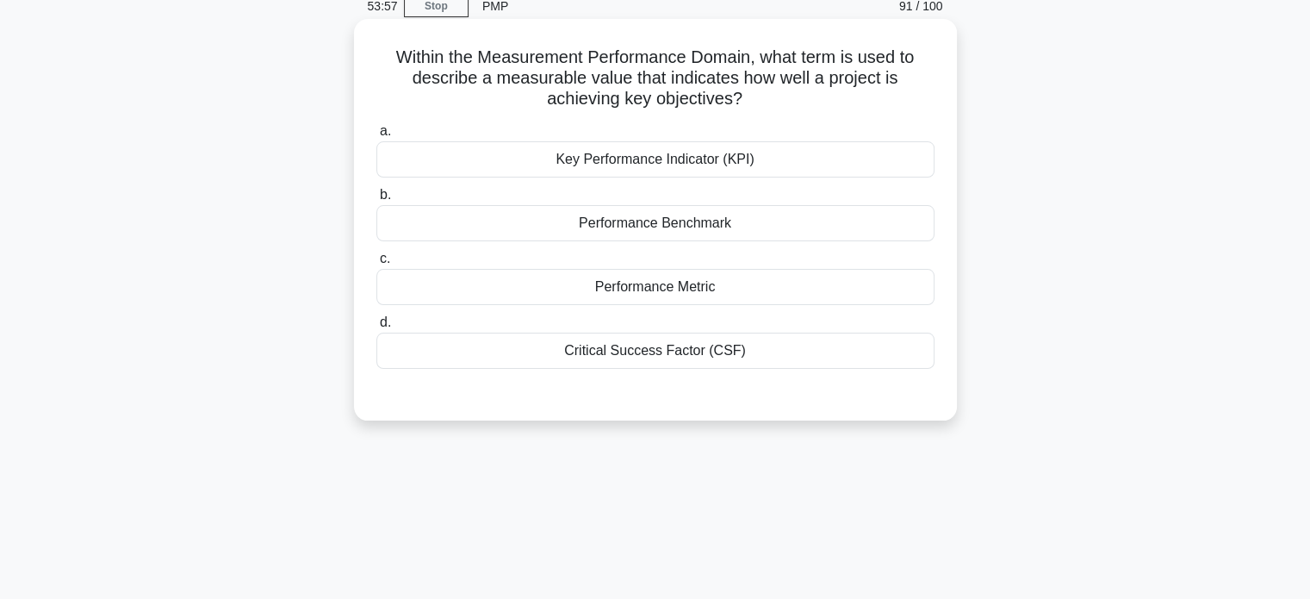
click at [792, 221] on div "Performance Benchmark" at bounding box center [655, 223] width 558 height 36
click at [376, 201] on input "b. Performance Benchmark" at bounding box center [376, 195] width 0 height 11
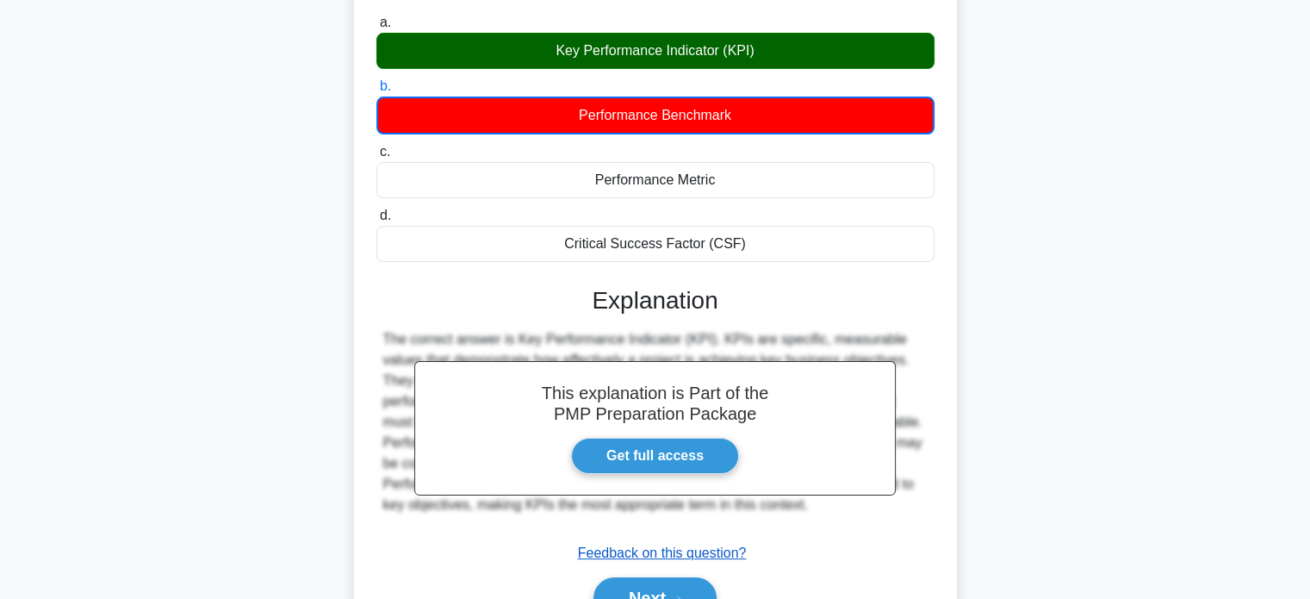
scroll to position [332, 0]
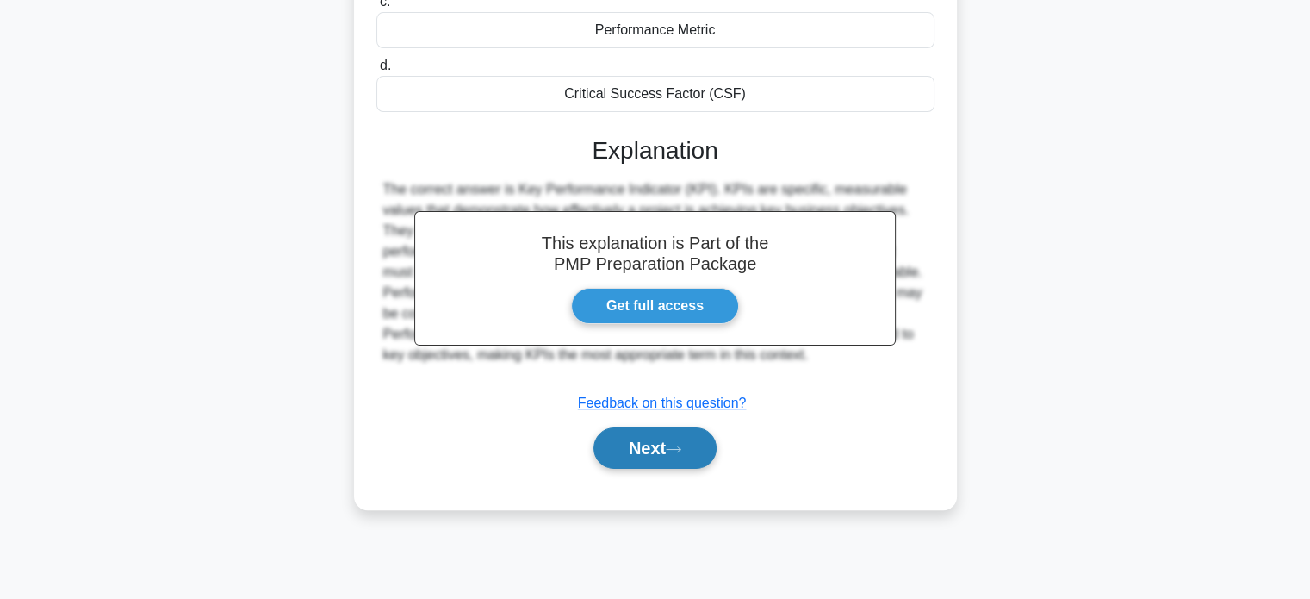
click at [685, 432] on button "Next" at bounding box center [654, 447] width 123 height 41
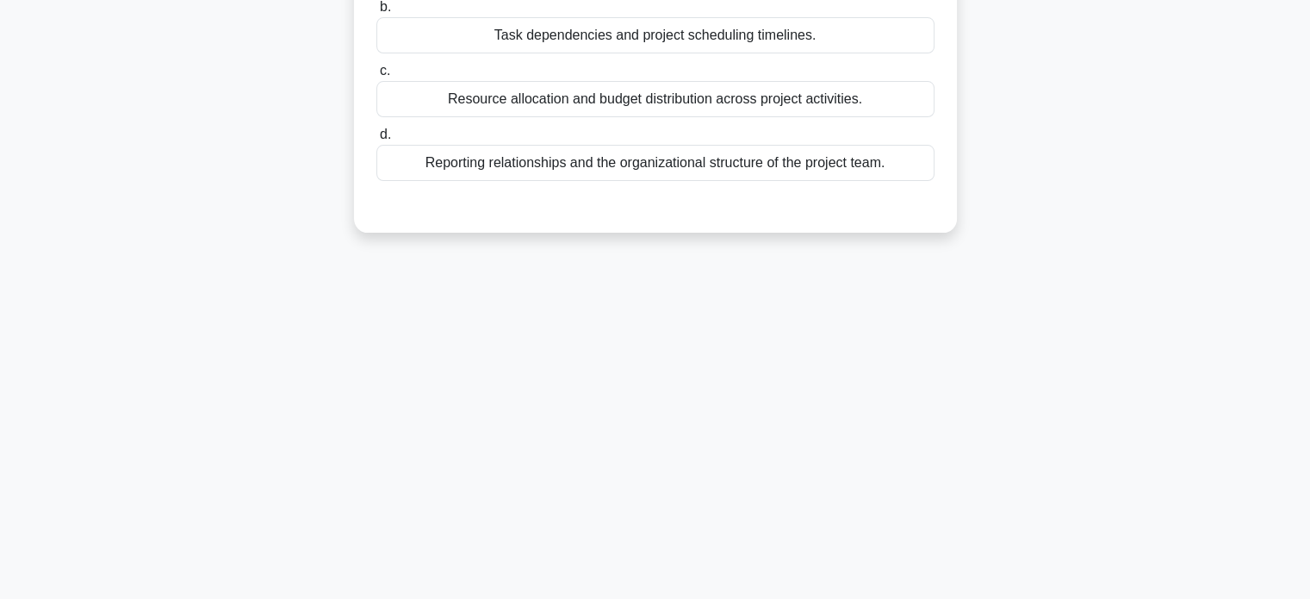
scroll to position [73, 0]
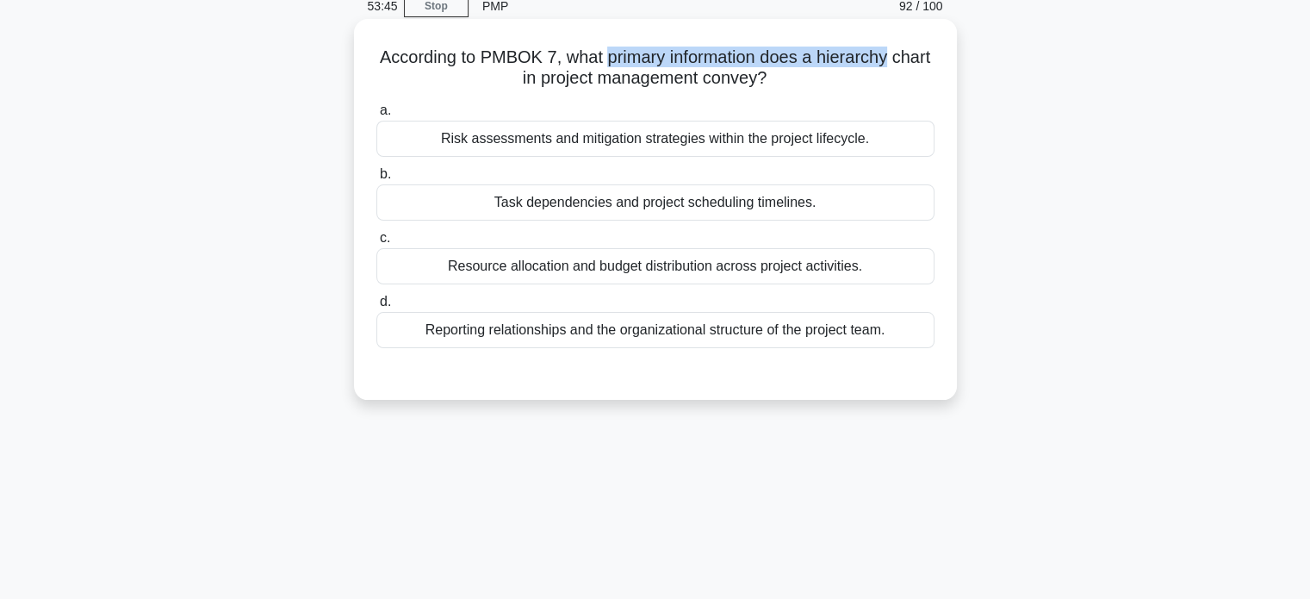
drag, startPoint x: 631, startPoint y: 58, endPoint x: 913, endPoint y: 59, distance: 281.7
click at [913, 59] on h5 "According to PMBOK 7, what primary information does a hierarchy chart in projec…" at bounding box center [656, 68] width 562 height 43
click at [778, 79] on h5 "According to PMBOK 7, what primary information does a hierarchy chart in projec…" at bounding box center [656, 68] width 562 height 43
click at [896, 351] on div "a. Risk assessments and mitigation strategies within the project lifecycle. b. …" at bounding box center [656, 237] width 562 height 283
click at [896, 341] on div "Reporting relationships and the organizational structure of the project team." at bounding box center [655, 330] width 558 height 36
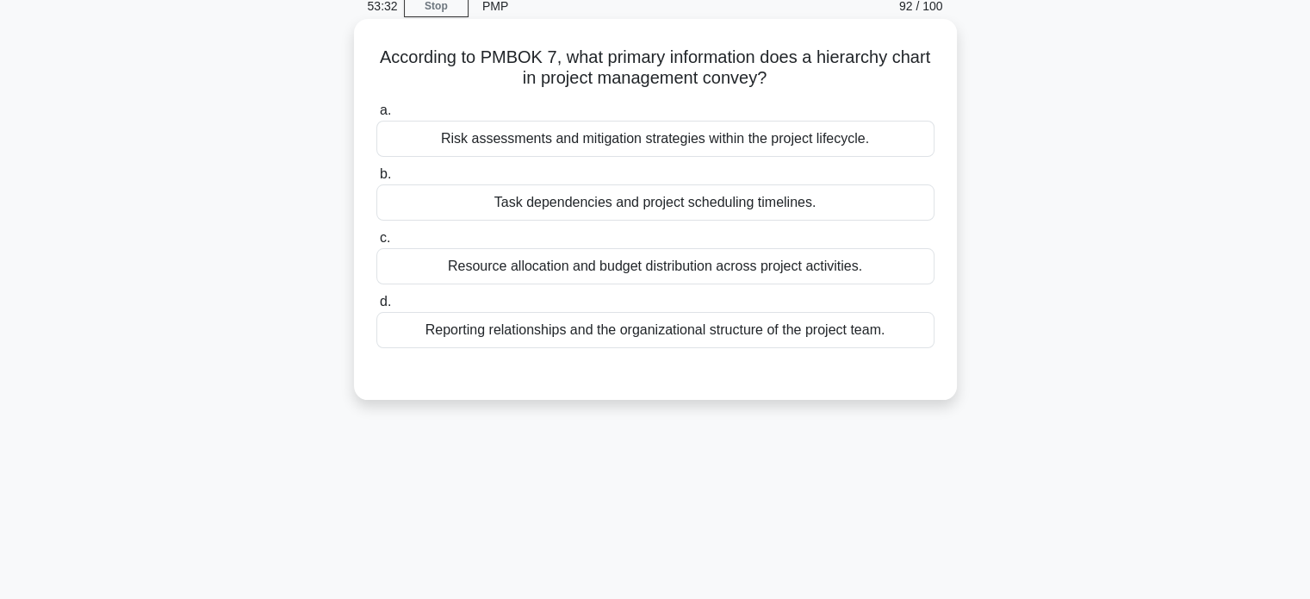
click at [376, 308] on input "d. Reporting relationships and the organizational structure of the project team." at bounding box center [376, 301] width 0 height 11
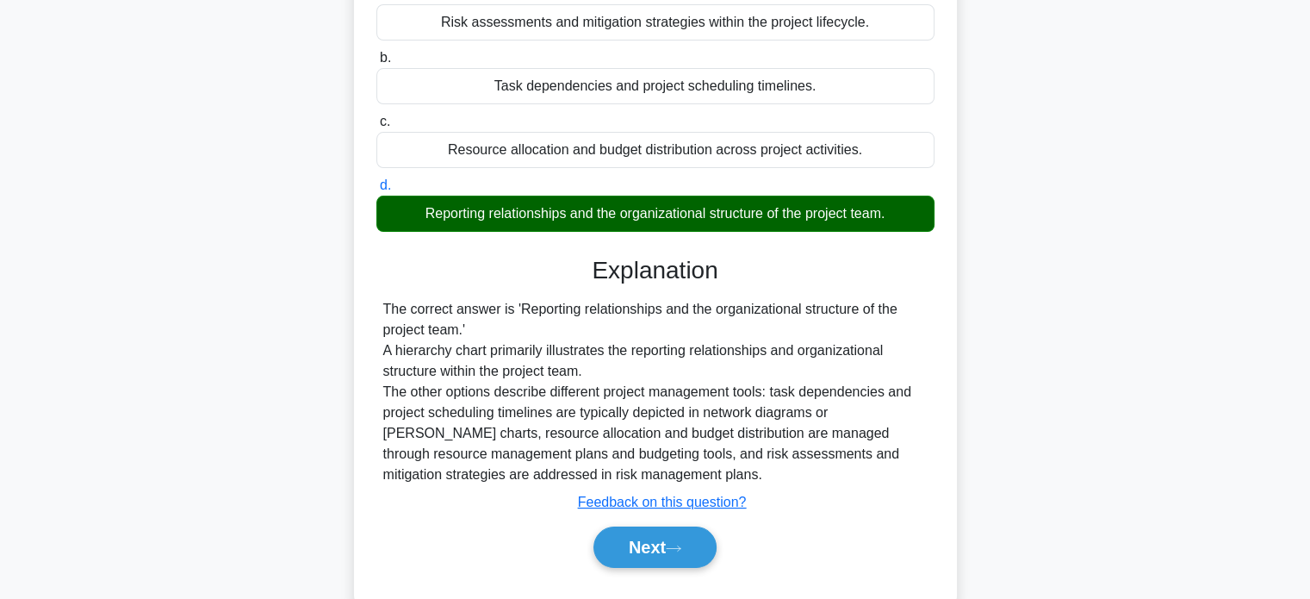
scroll to position [332, 0]
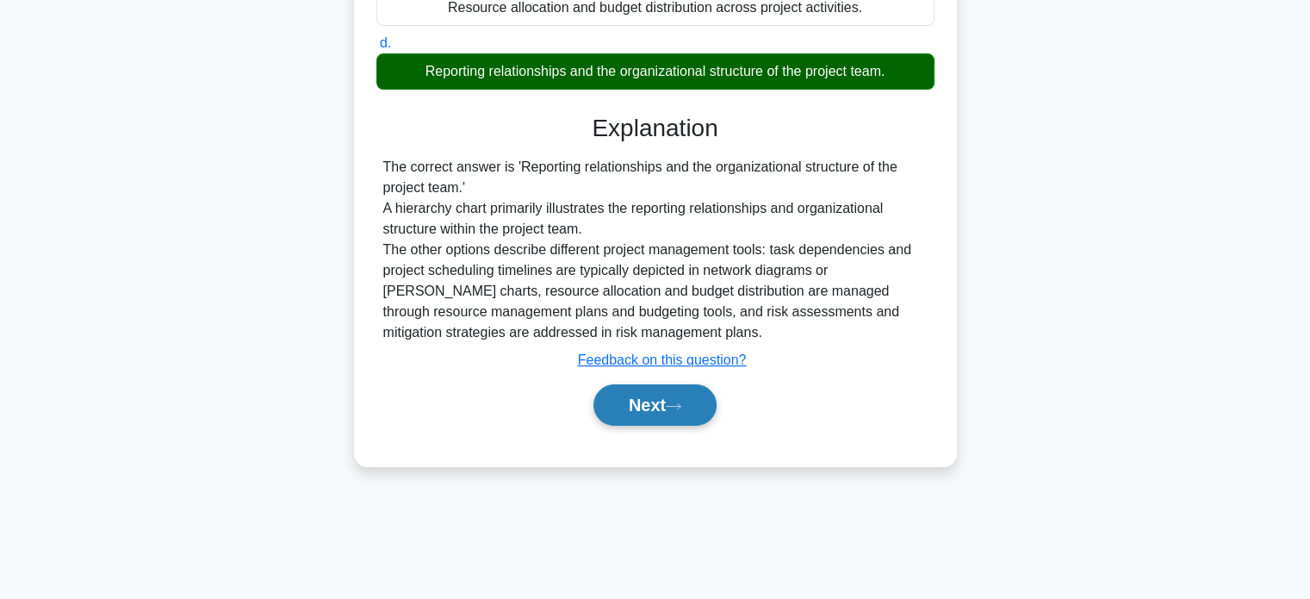
click at [647, 405] on button "Next" at bounding box center [654, 404] width 123 height 41
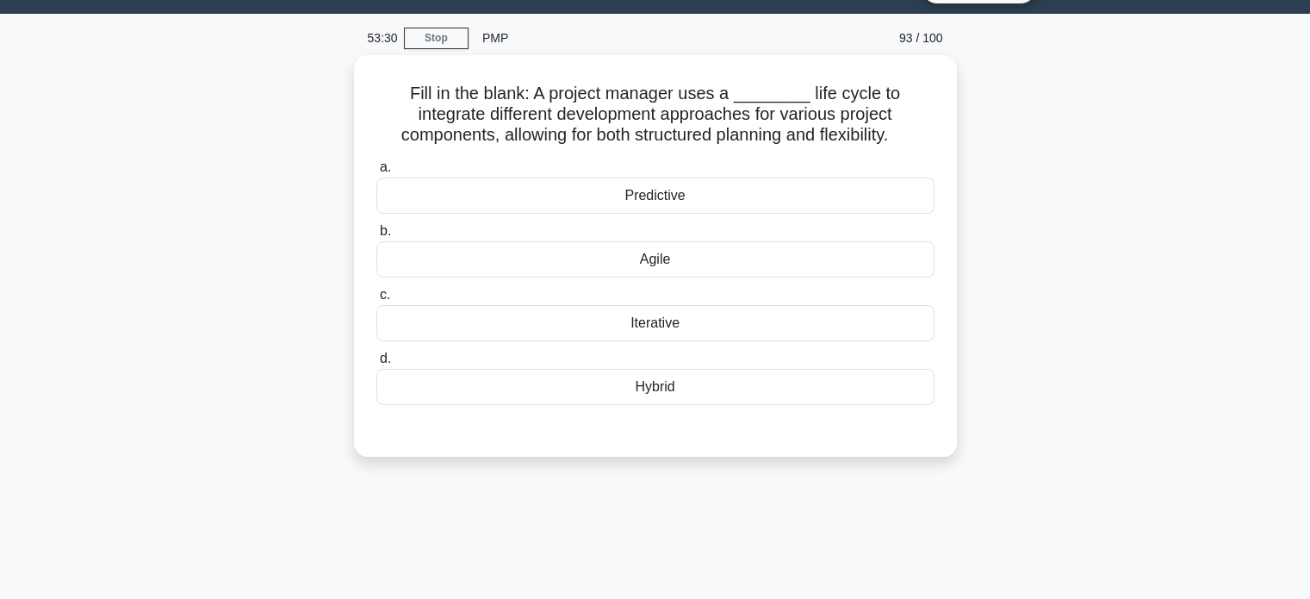
scroll to position [0, 0]
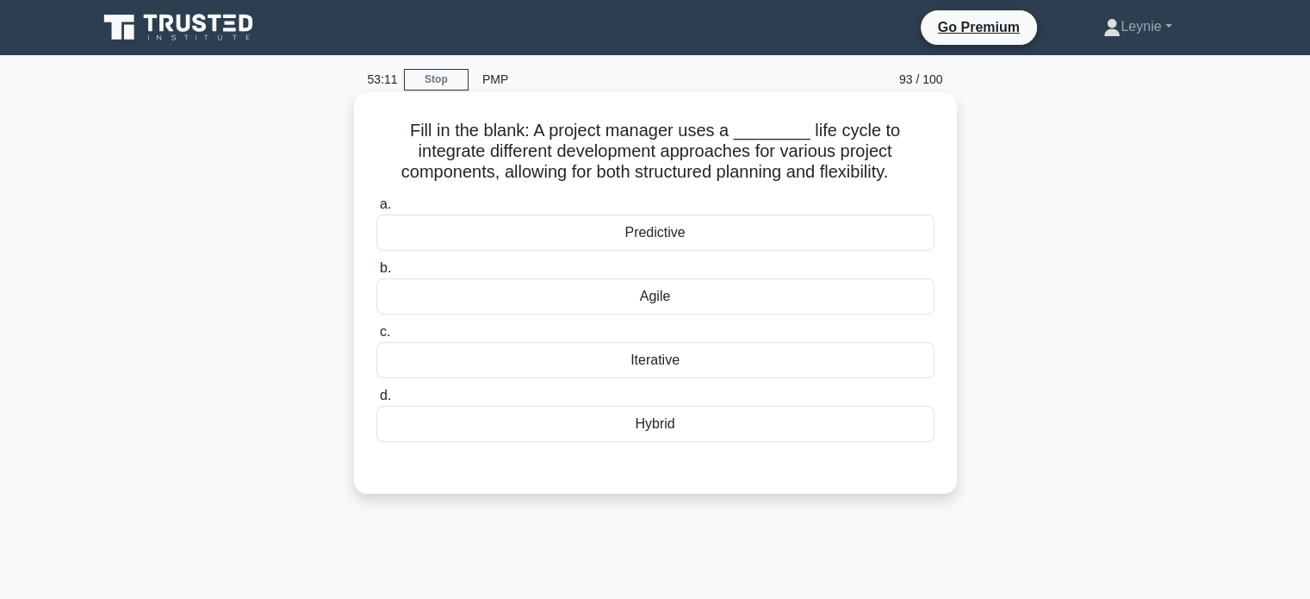
click at [742, 298] on div "Agile" at bounding box center [655, 296] width 558 height 36
click at [376, 274] on input "b. Agile" at bounding box center [376, 268] width 0 height 11
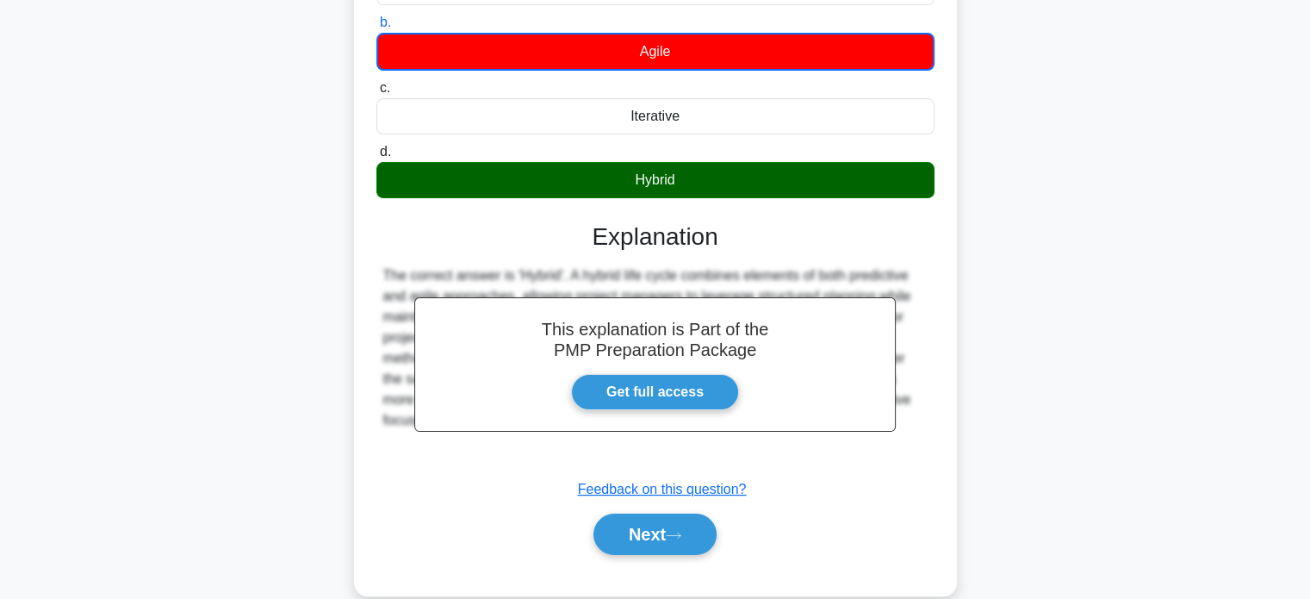
scroll to position [258, 0]
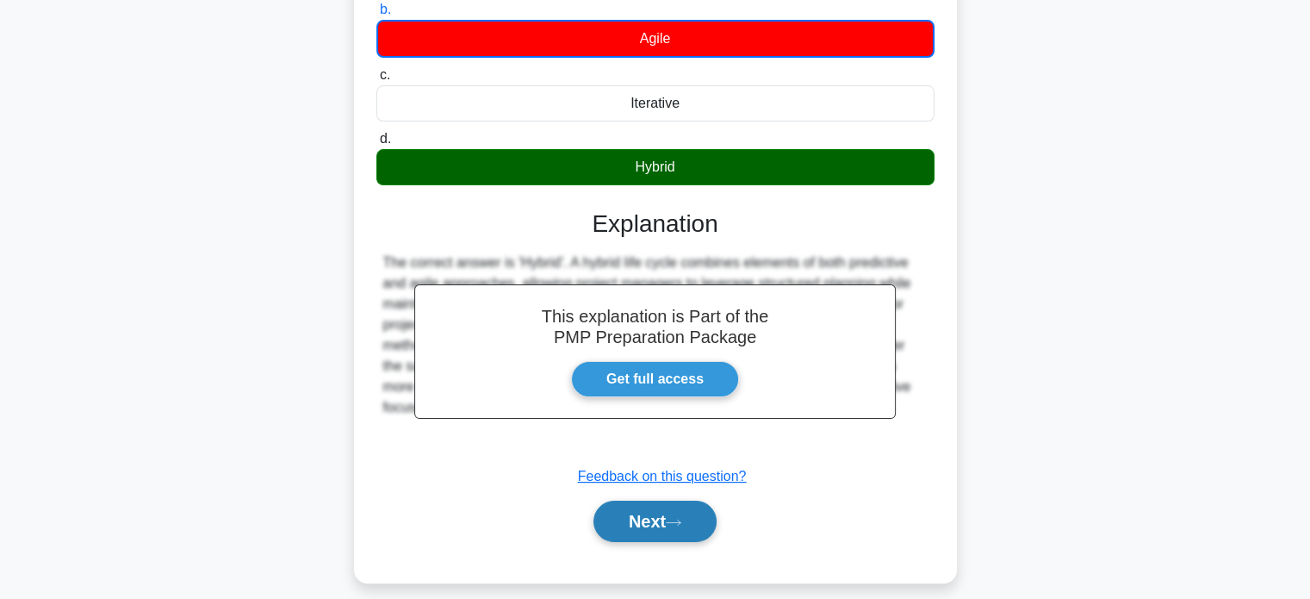
click at [672, 506] on button "Next" at bounding box center [654, 520] width 123 height 41
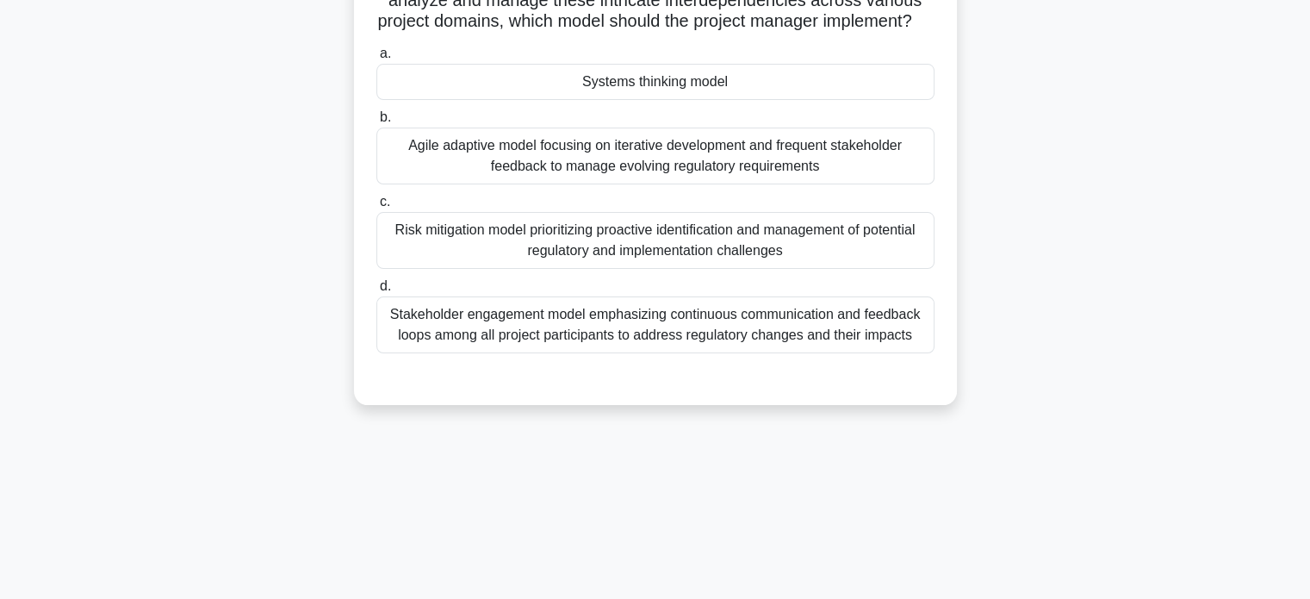
scroll to position [172, 0]
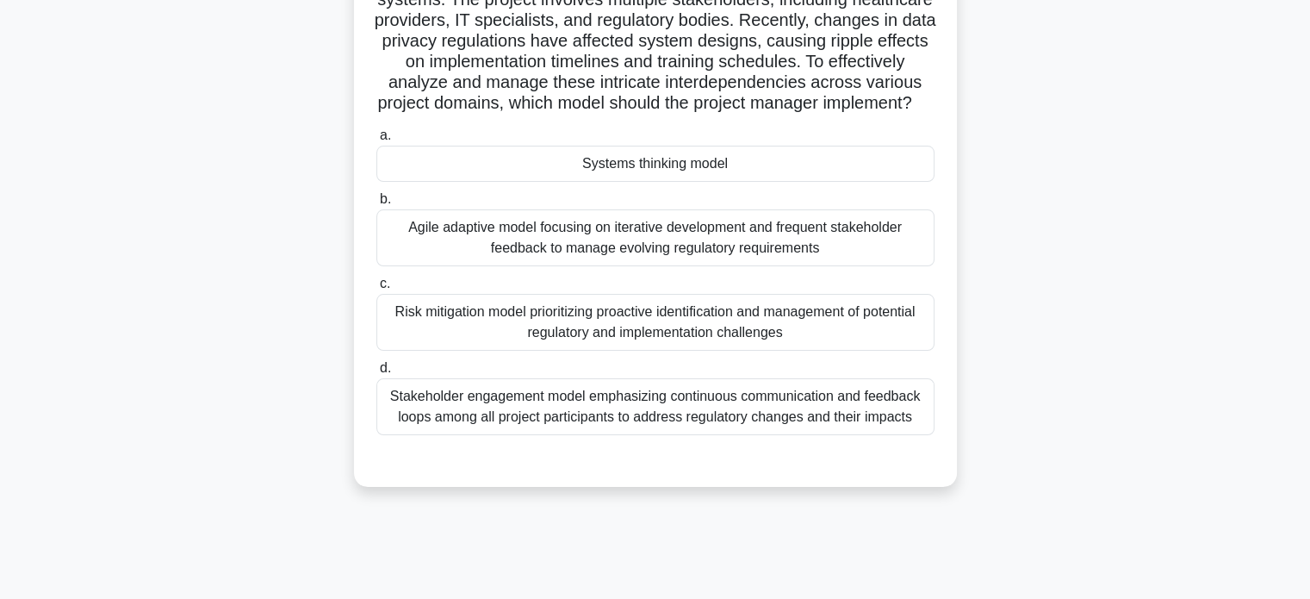
click at [719, 182] on div "Systems thinking model" at bounding box center [655, 164] width 558 height 36
click at [376, 141] on input "a. Systems thinking model" at bounding box center [376, 135] width 0 height 11
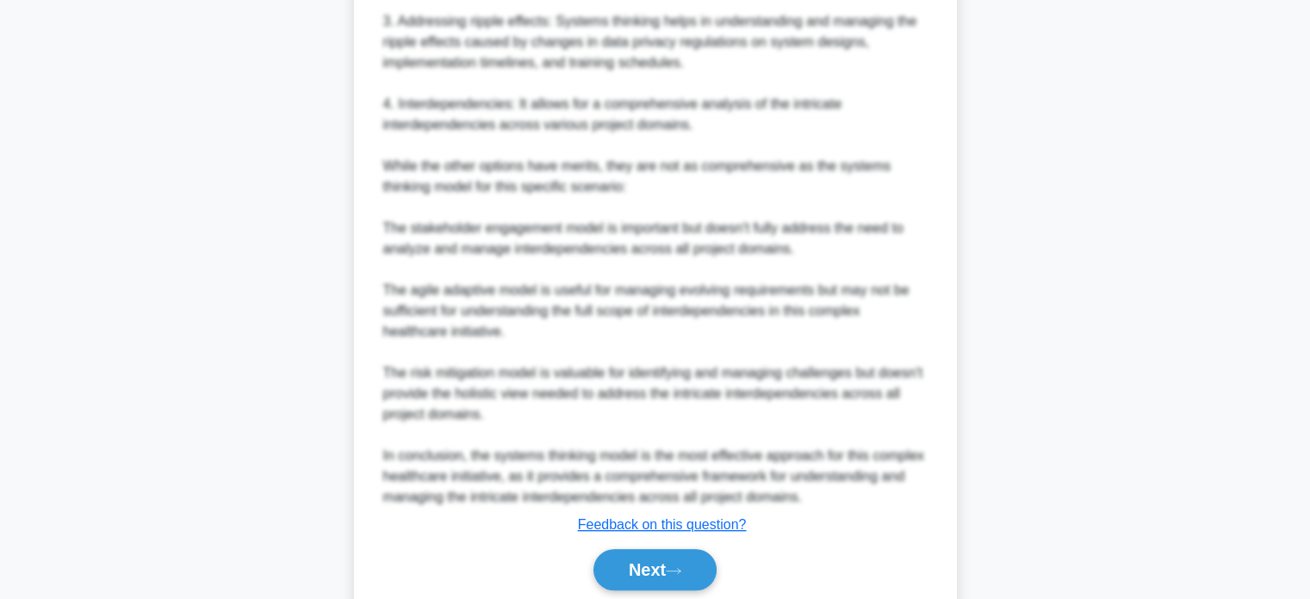
scroll to position [1078, 0]
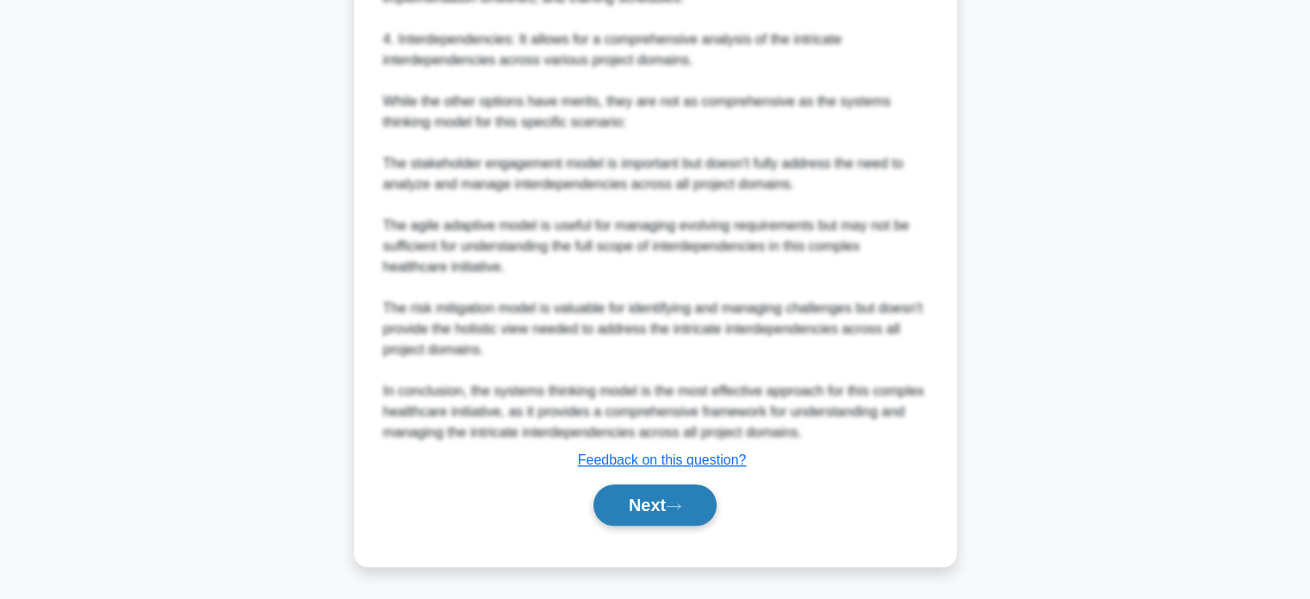
click at [625, 508] on button "Next" at bounding box center [654, 504] width 123 height 41
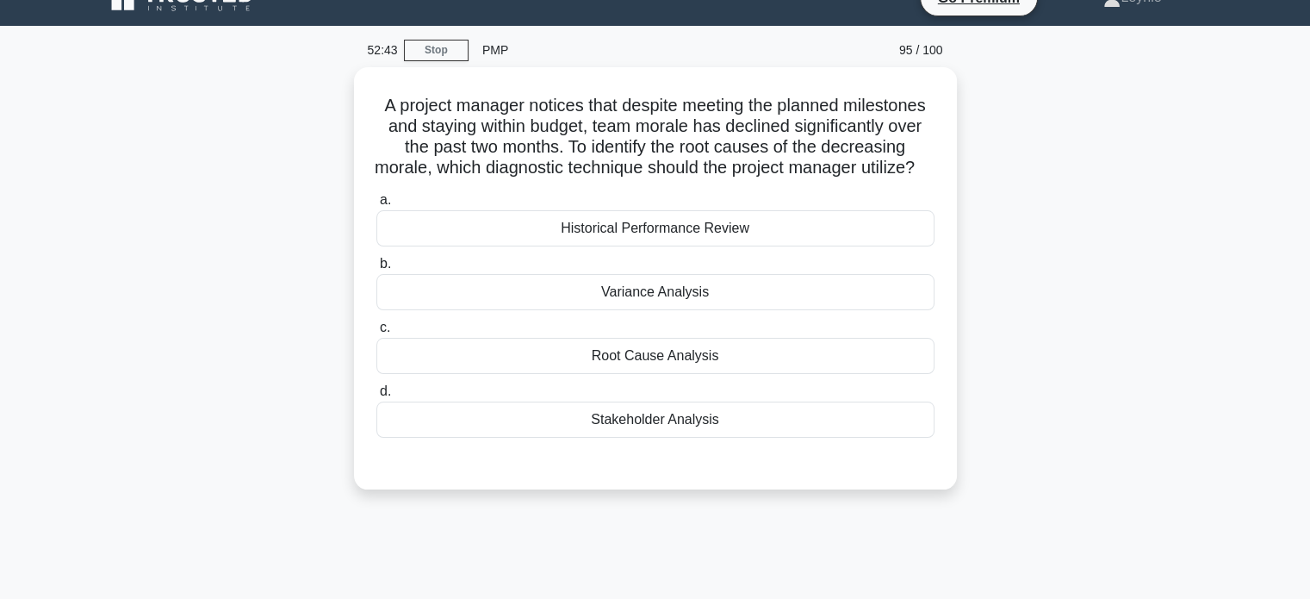
scroll to position [0, 0]
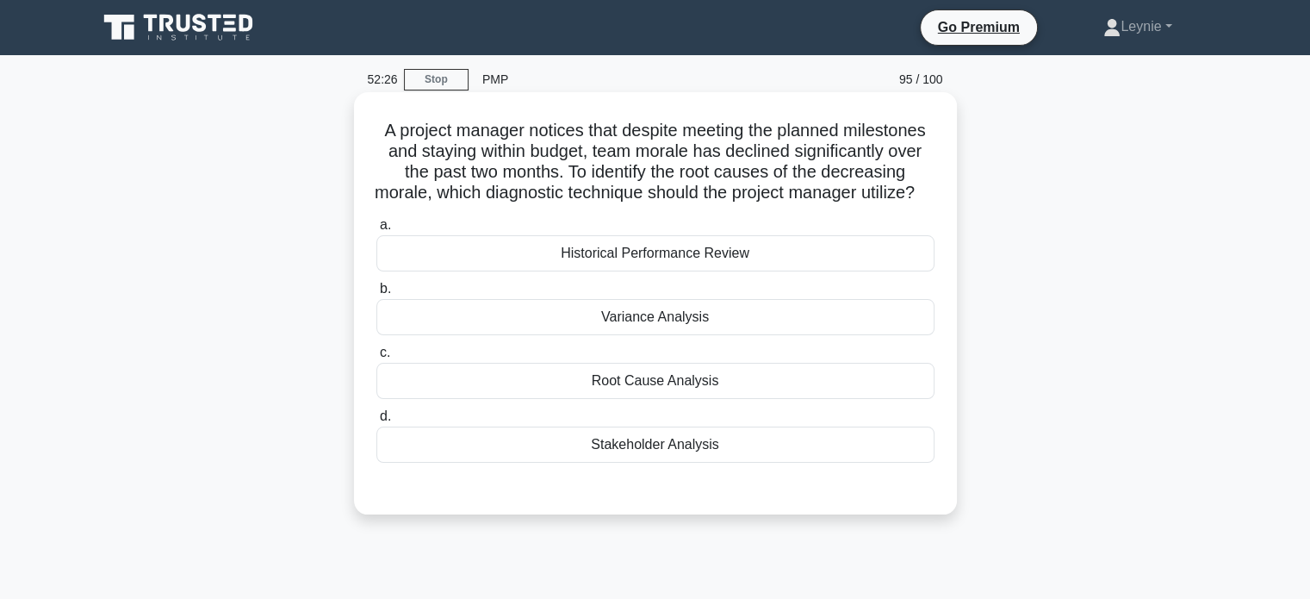
click at [674, 399] on div "Root Cause Analysis" at bounding box center [655, 381] width 558 height 36
click at [376, 358] on input "c. Root Cause Analysis" at bounding box center [376, 352] width 0 height 11
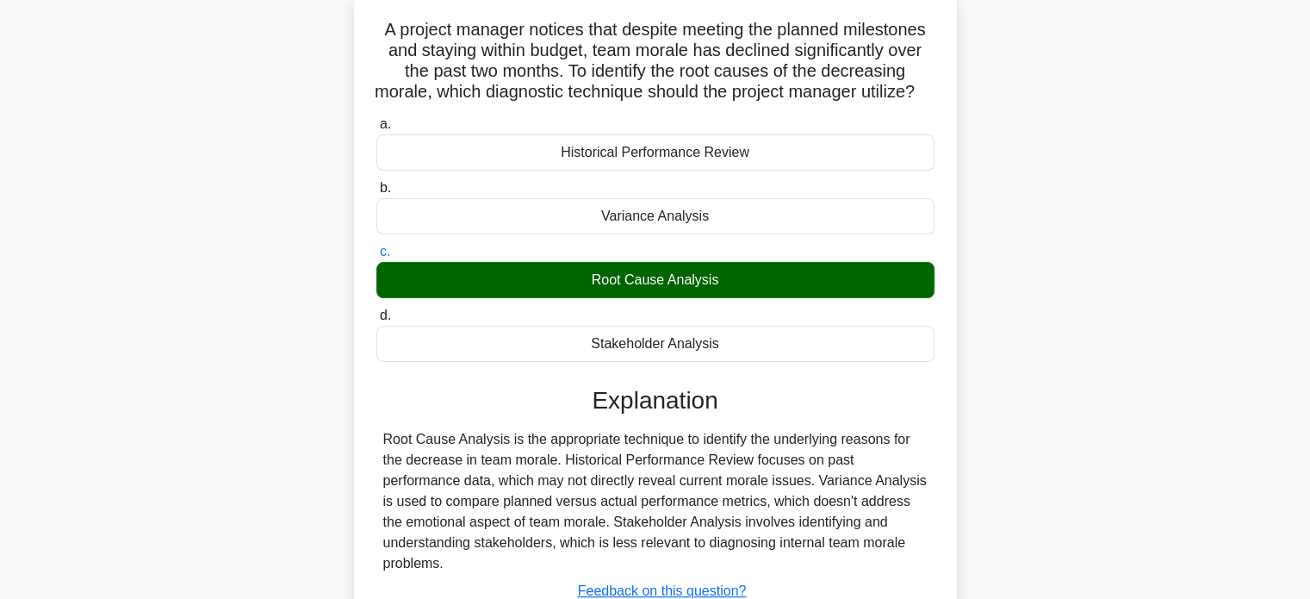
scroll to position [332, 0]
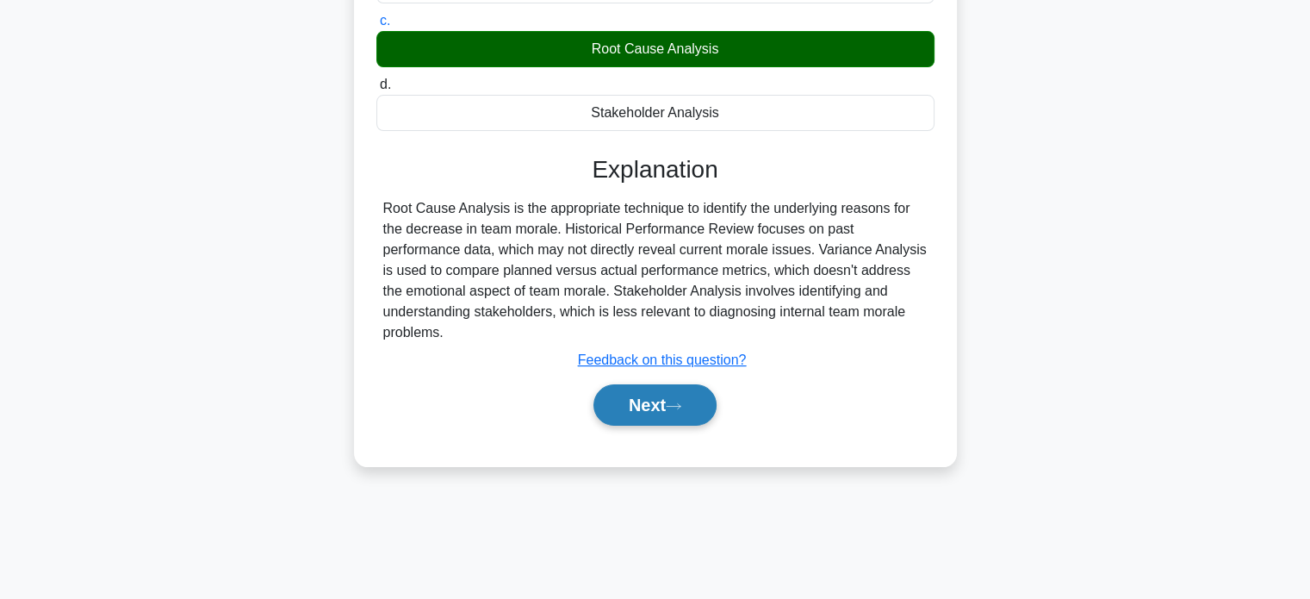
click at [667, 406] on button "Next" at bounding box center [654, 404] width 123 height 41
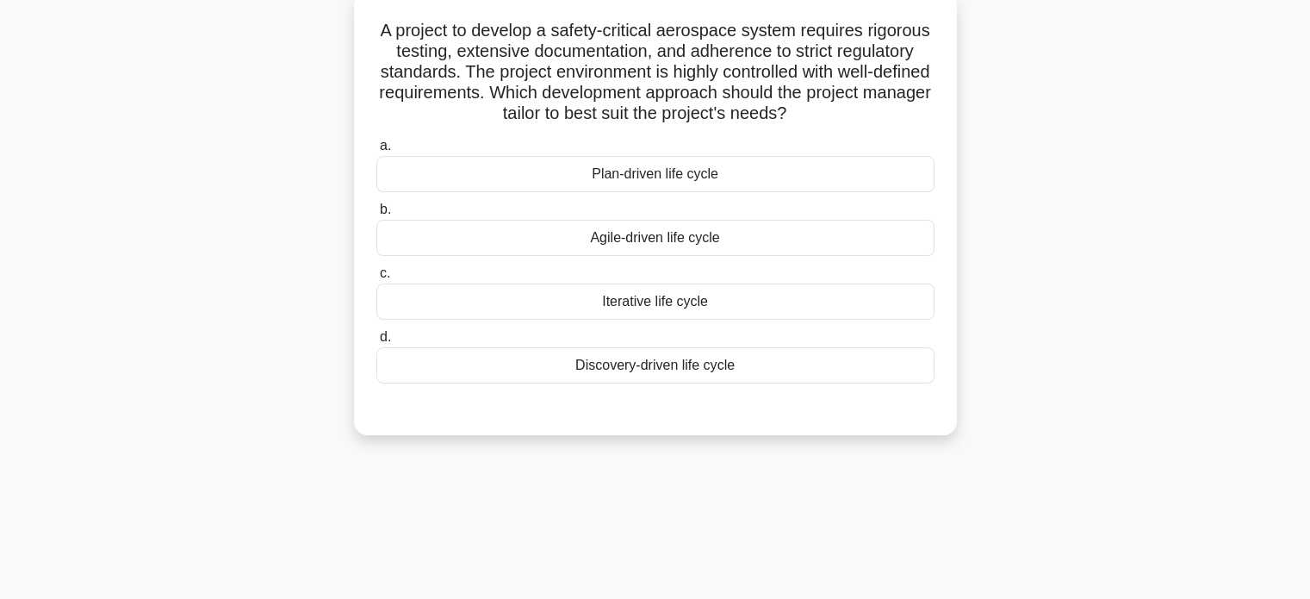
scroll to position [73, 0]
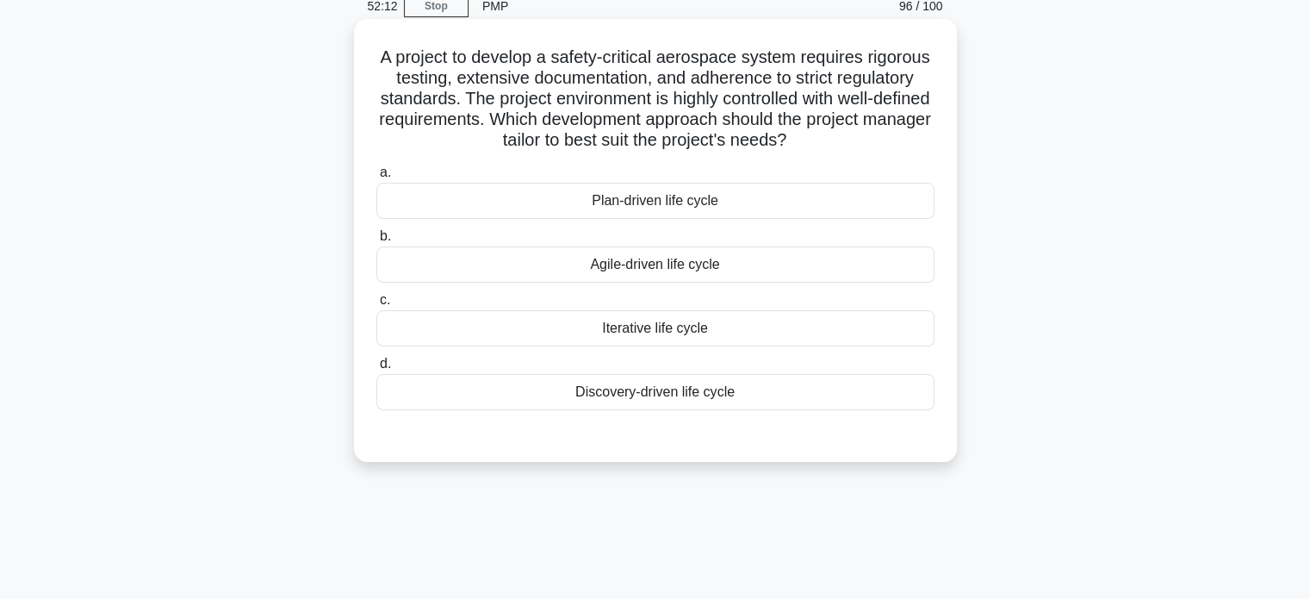
click at [823, 216] on div "Plan-driven life cycle" at bounding box center [655, 201] width 558 height 36
click at [376, 178] on input "a. Plan-driven life cycle" at bounding box center [376, 172] width 0 height 11
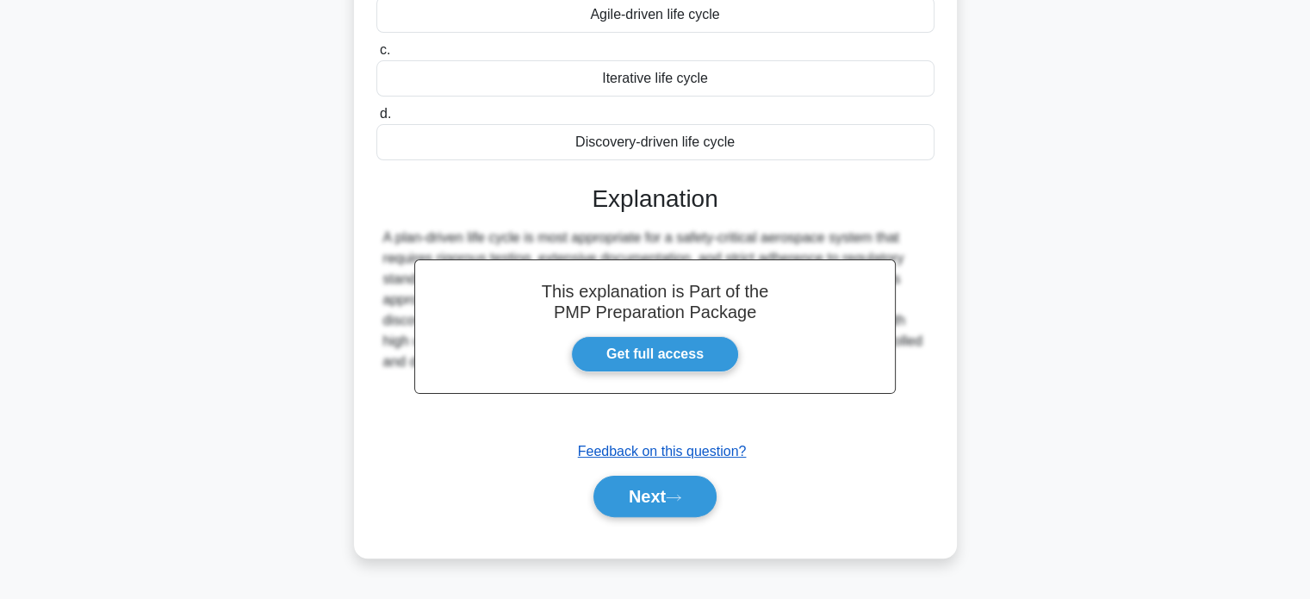
scroll to position [332, 0]
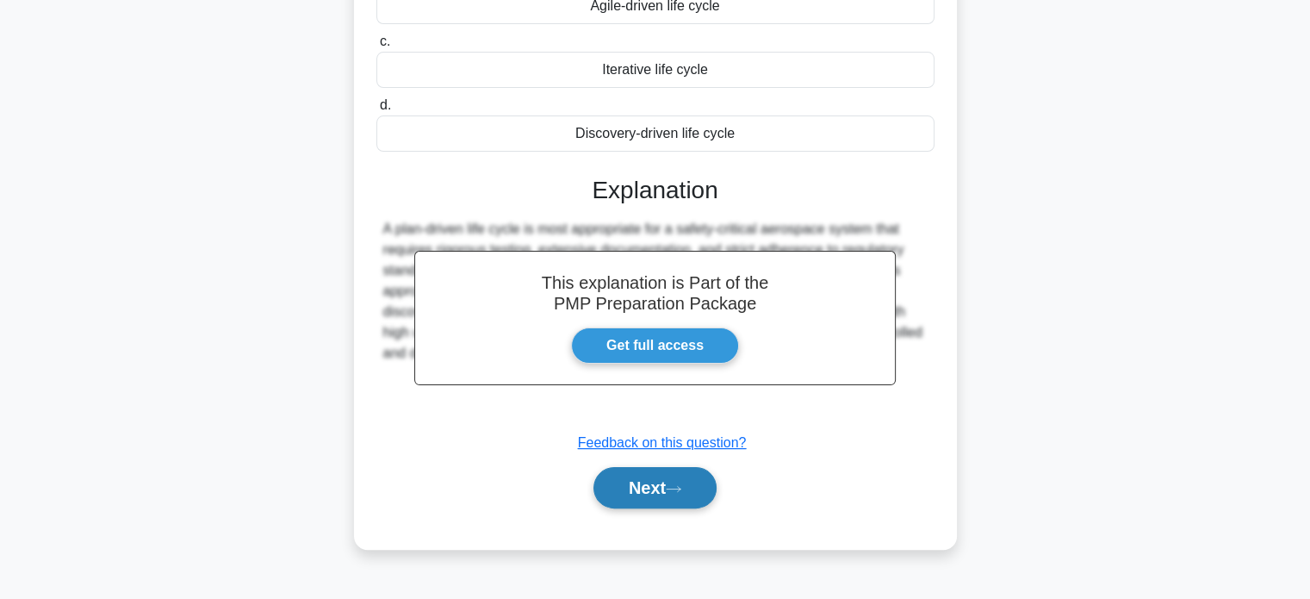
click at [674, 485] on icon at bounding box center [674, 488] width 16 height 9
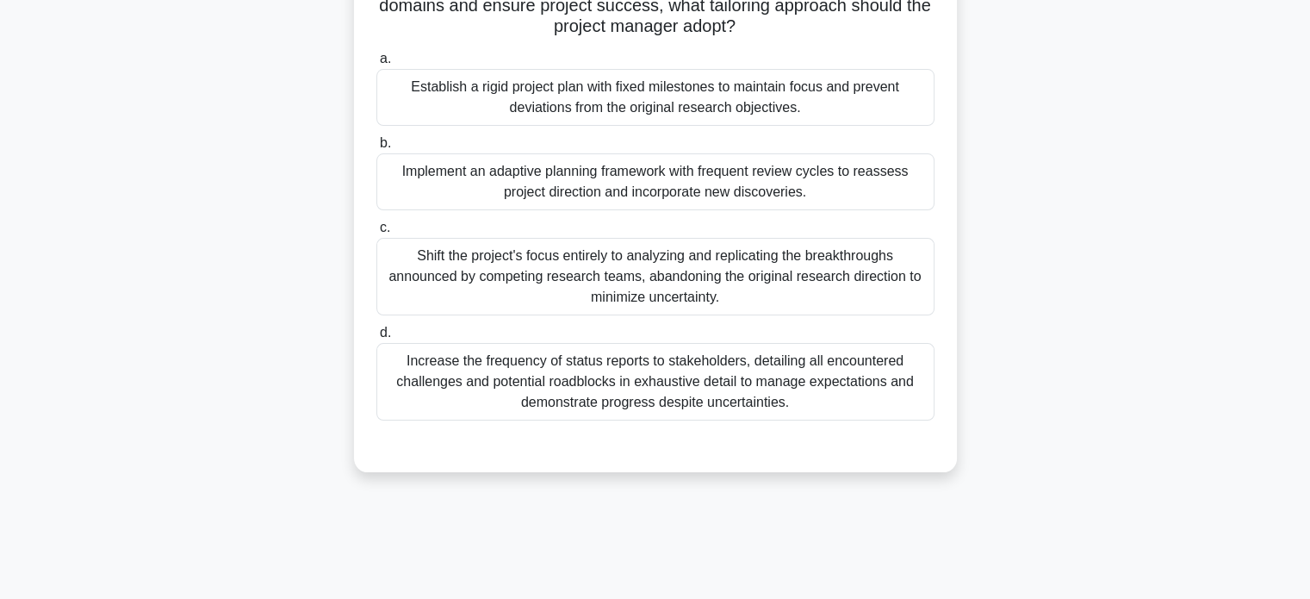
scroll to position [245, 0]
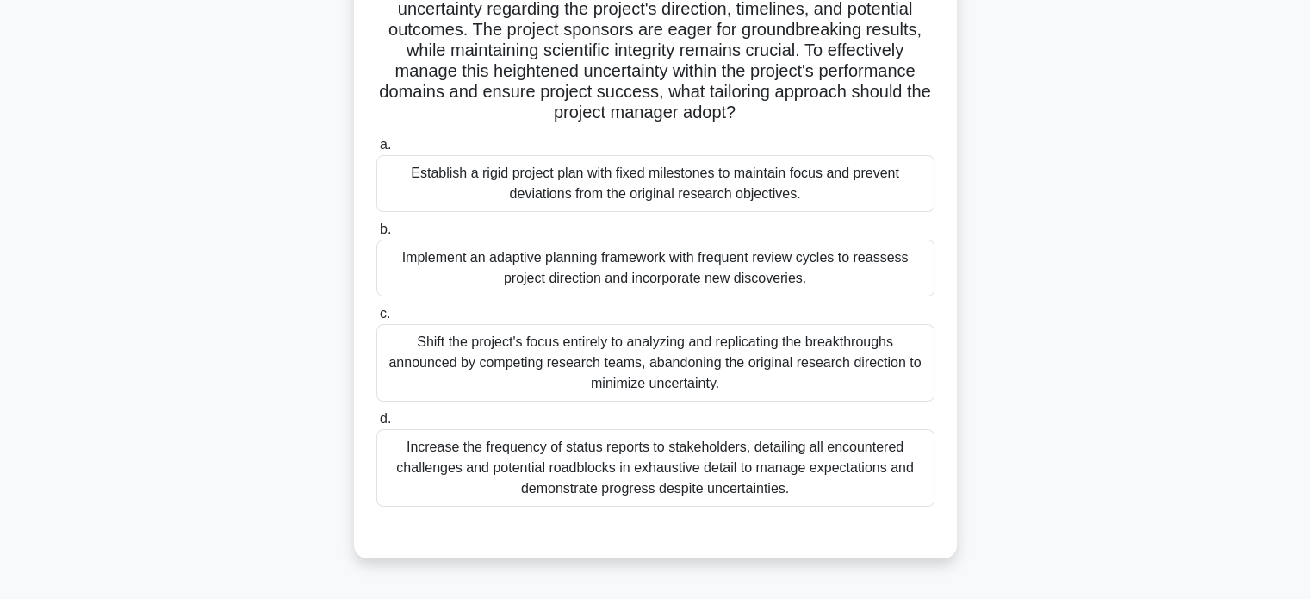
click at [747, 260] on div "Implement an adaptive planning framework with frequent review cycles to reasses…" at bounding box center [655, 267] width 558 height 57
click at [376, 235] on input "b. Implement an adaptive planning framework with frequent review cycles to reas…" at bounding box center [376, 229] width 0 height 11
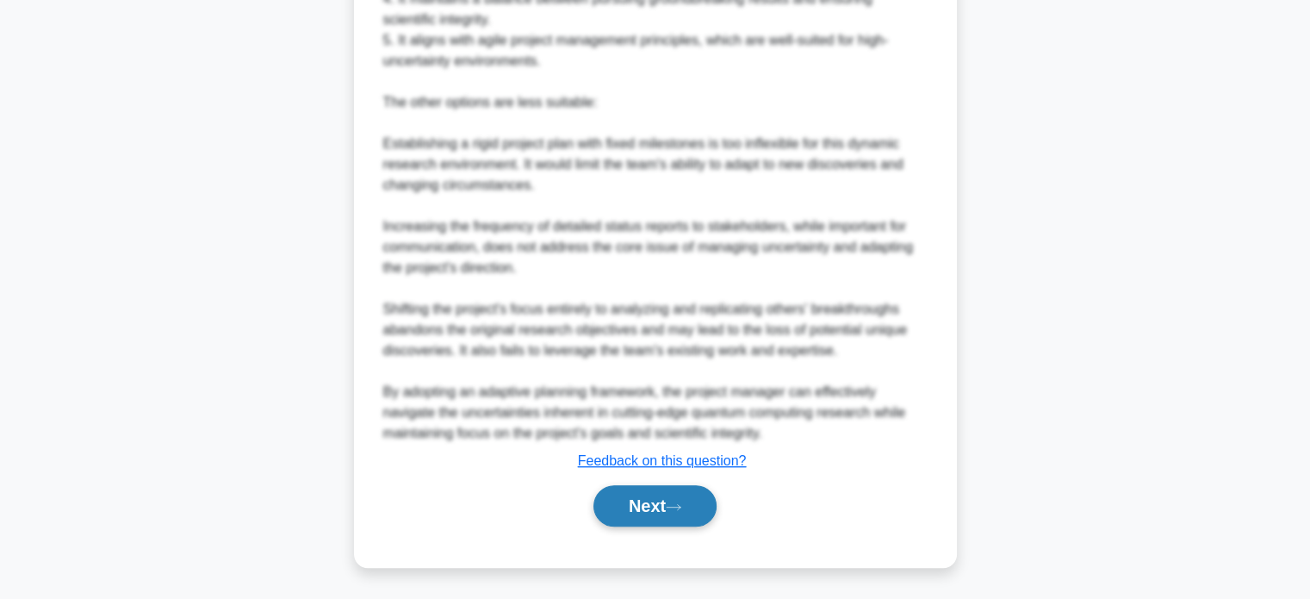
click at [637, 490] on button "Next" at bounding box center [654, 505] width 123 height 41
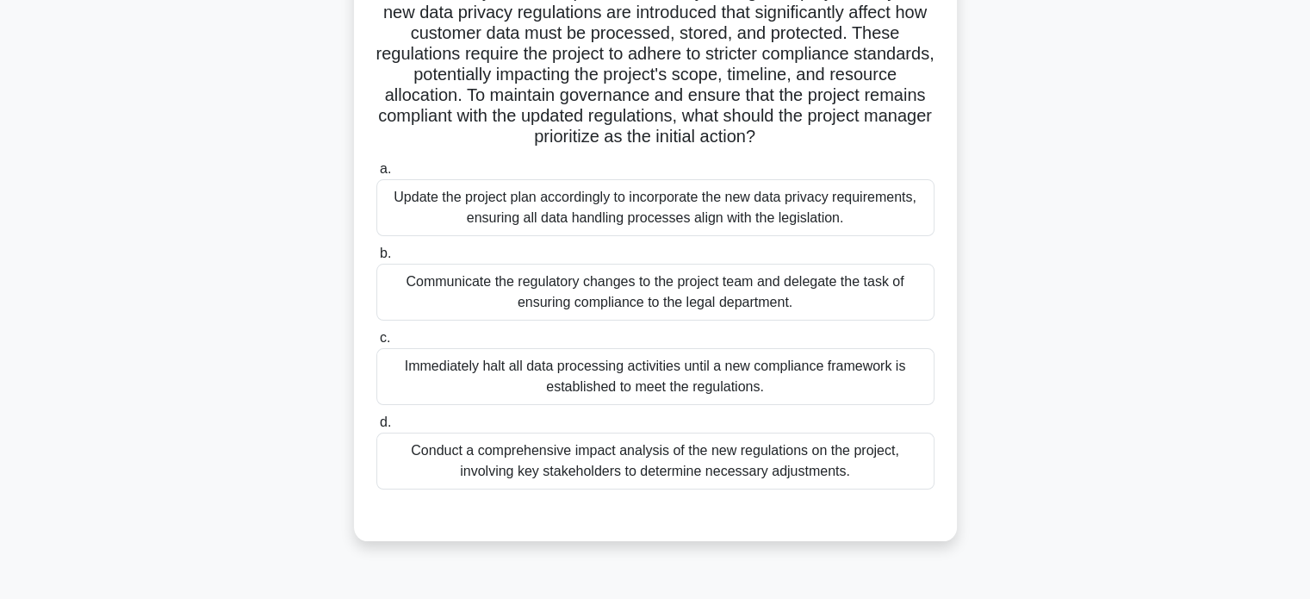
scroll to position [172, 0]
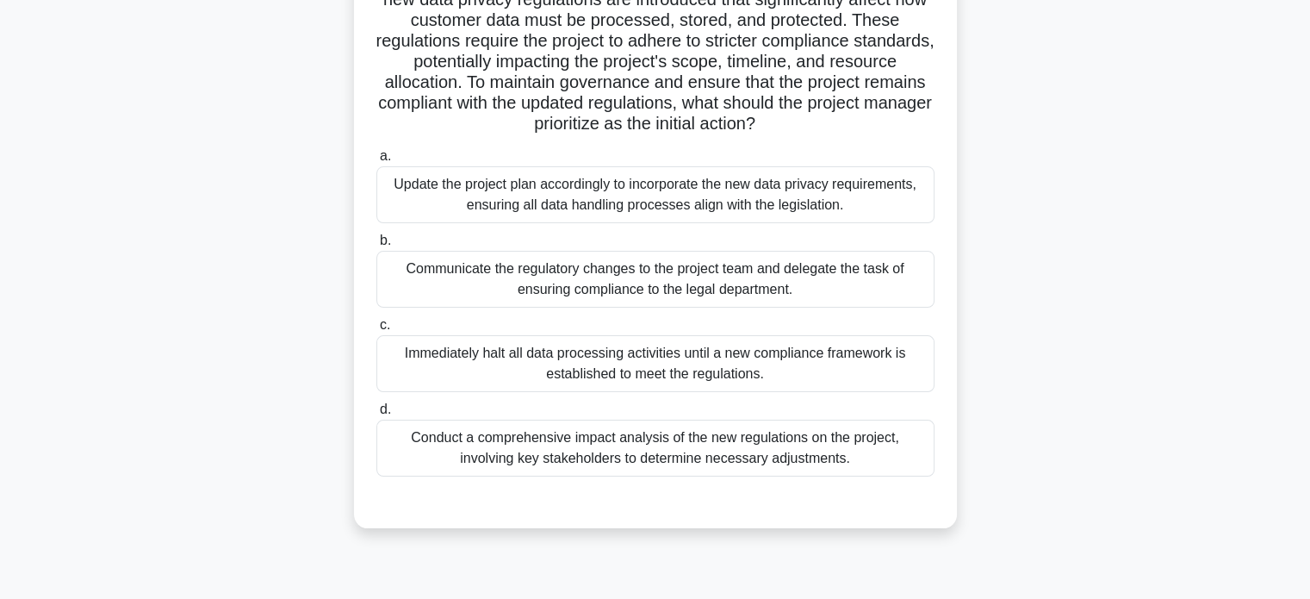
click at [788, 469] on div "Conduct a comprehensive impact analysis of the new regulations on the project, …" at bounding box center [655, 447] width 558 height 57
click at [376, 415] on input "d. Conduct a comprehensive impact analysis of the new regulations on the projec…" at bounding box center [376, 409] width 0 height 11
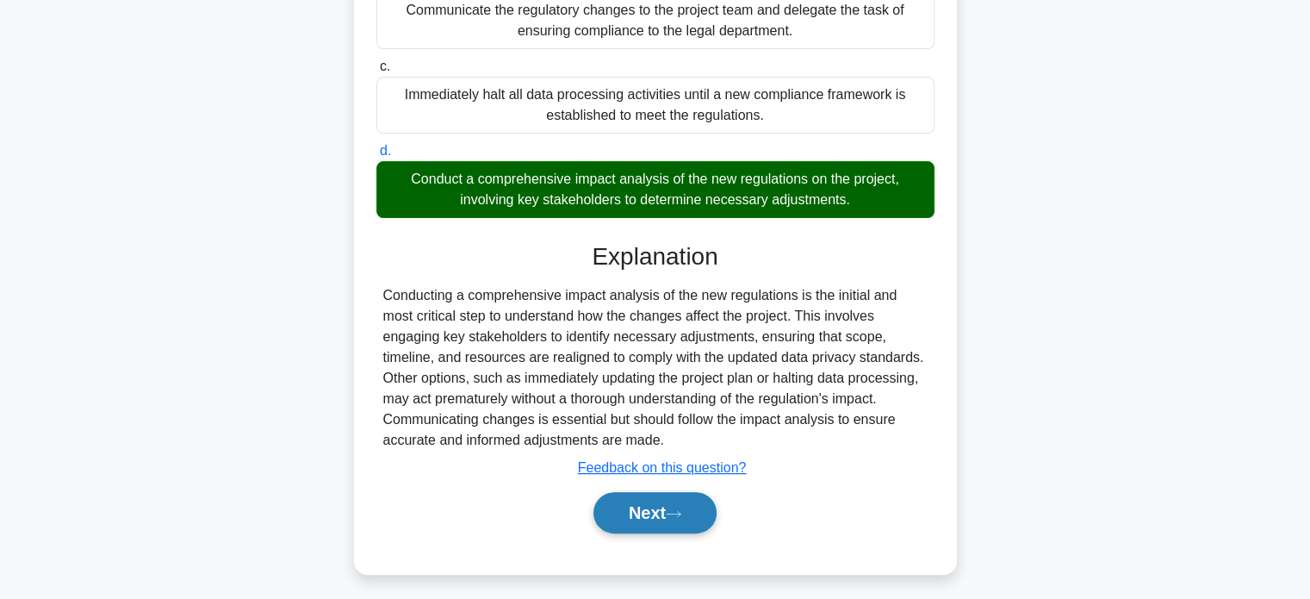
click at [664, 518] on button "Next" at bounding box center [654, 512] width 123 height 41
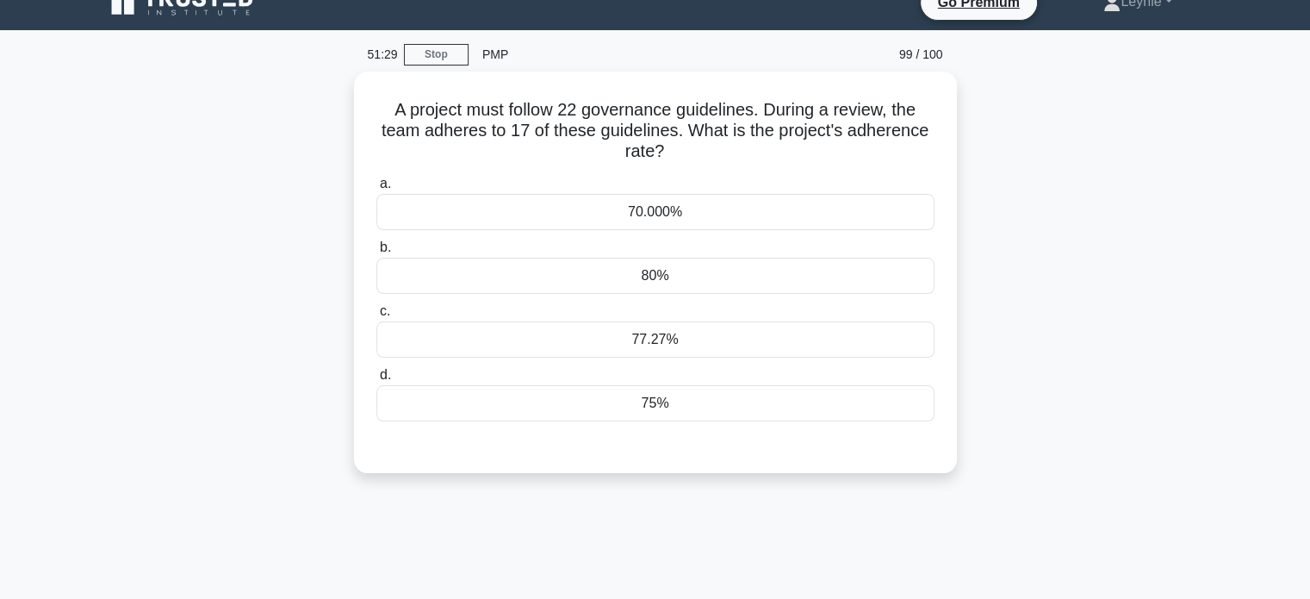
scroll to position [0, 0]
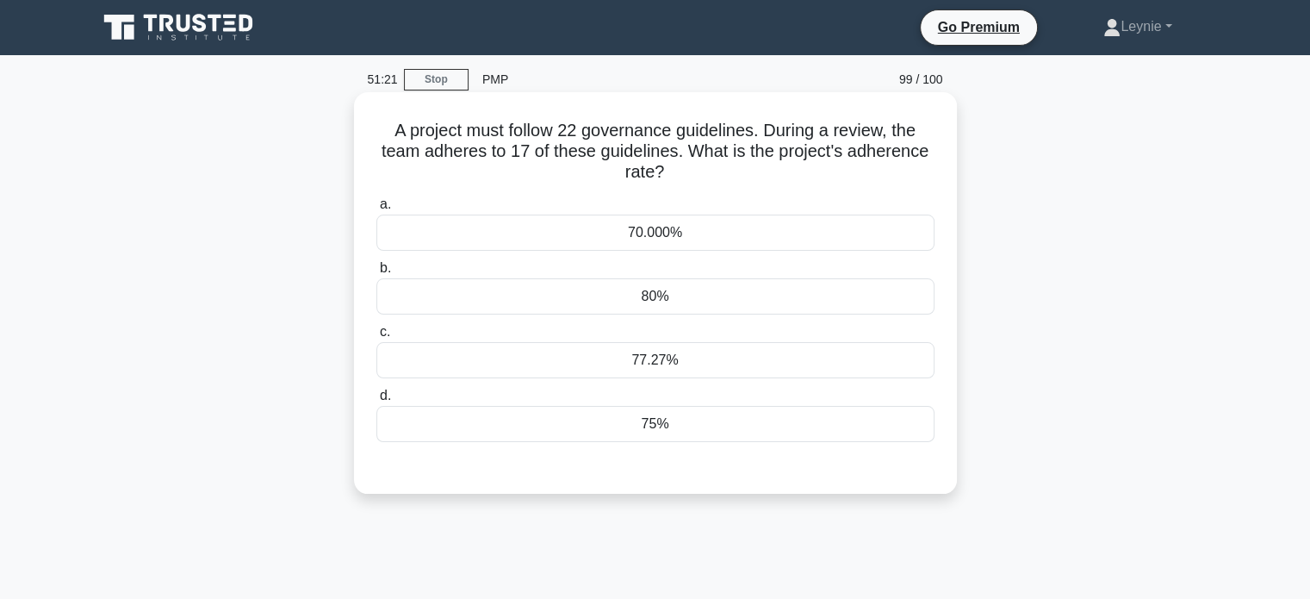
click at [734, 449] on div "a. 70.000% b. 80% c. d." at bounding box center [656, 331] width 562 height 283
click at [745, 432] on div "75%" at bounding box center [655, 424] width 558 height 36
click at [376, 401] on input "d. 75%" at bounding box center [376, 395] width 0 height 11
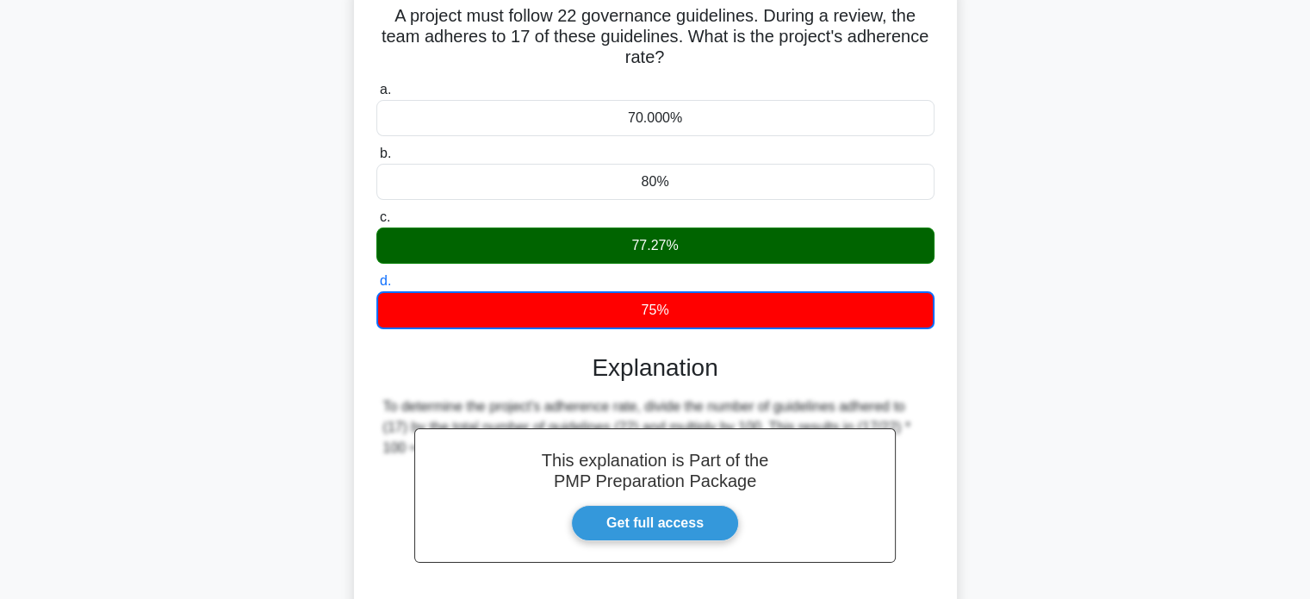
scroll to position [258, 0]
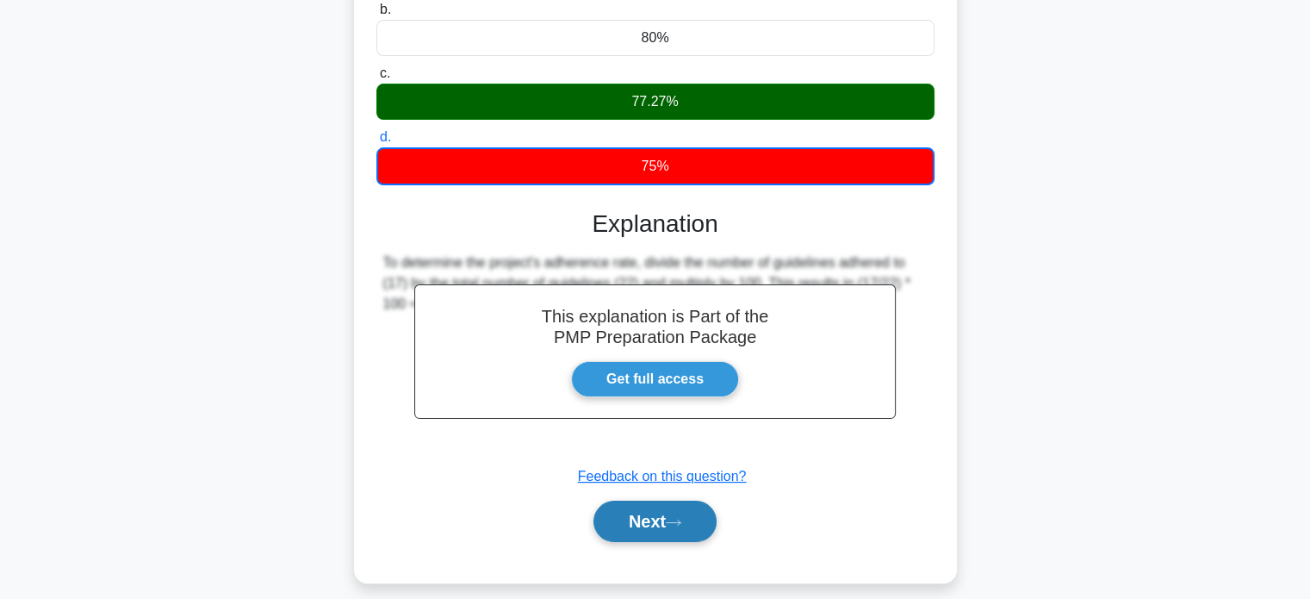
click at [664, 509] on button "Next" at bounding box center [654, 520] width 123 height 41
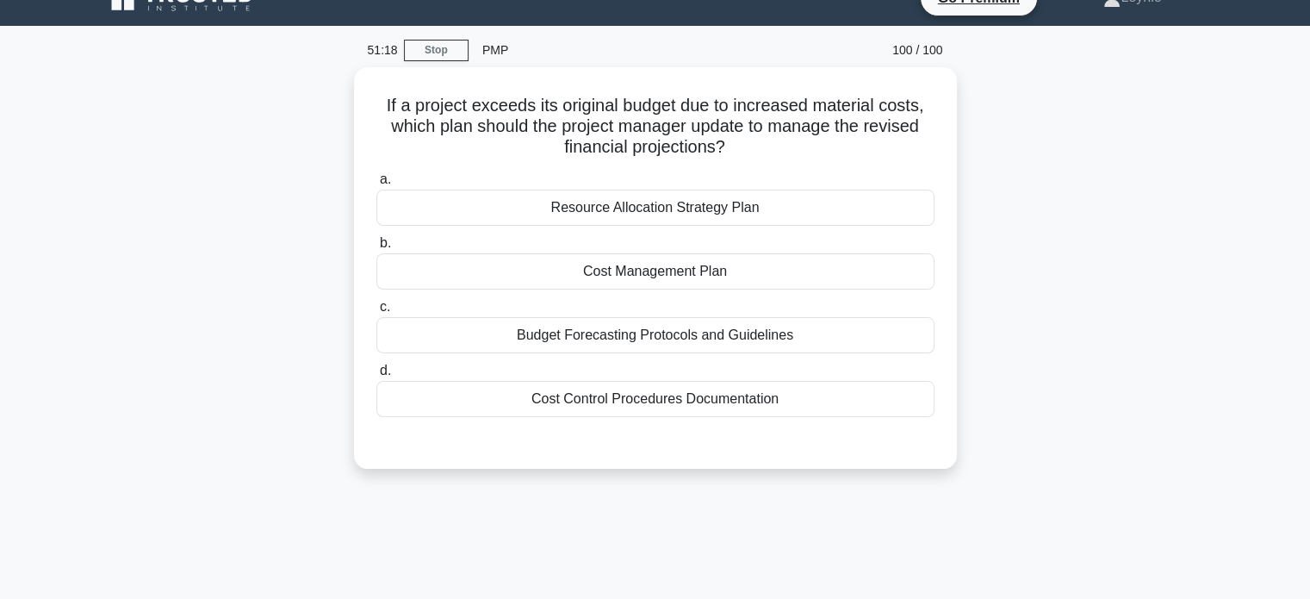
scroll to position [0, 0]
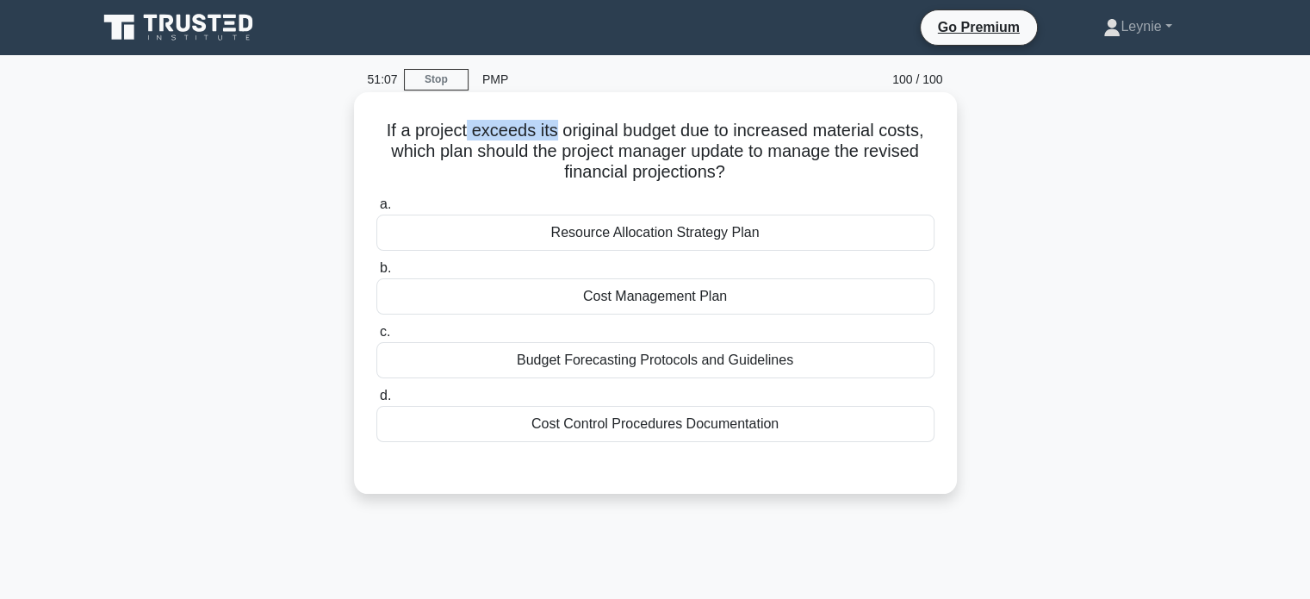
drag, startPoint x: 463, startPoint y: 133, endPoint x: 554, endPoint y: 130, distance: 90.5
click at [554, 130] on h5 "If a project exceeds its original budget due to increased material costs, which…" at bounding box center [656, 152] width 562 height 64
click at [586, 131] on h5 "If a project exceeds its original budget due to increased material costs, which…" at bounding box center [656, 152] width 562 height 64
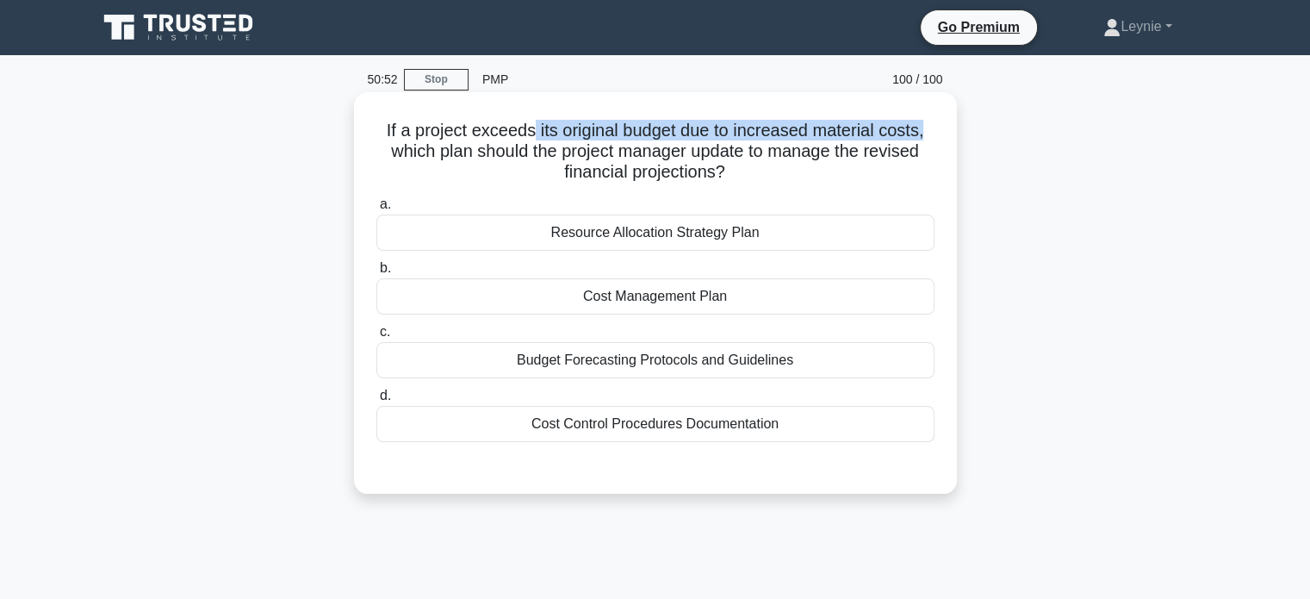
drag, startPoint x: 538, startPoint y: 130, endPoint x: 937, endPoint y: 127, distance: 398.8
click at [937, 127] on div "If a project exceeds its original budget due to increased material costs, which…" at bounding box center [655, 293] width 589 height 388
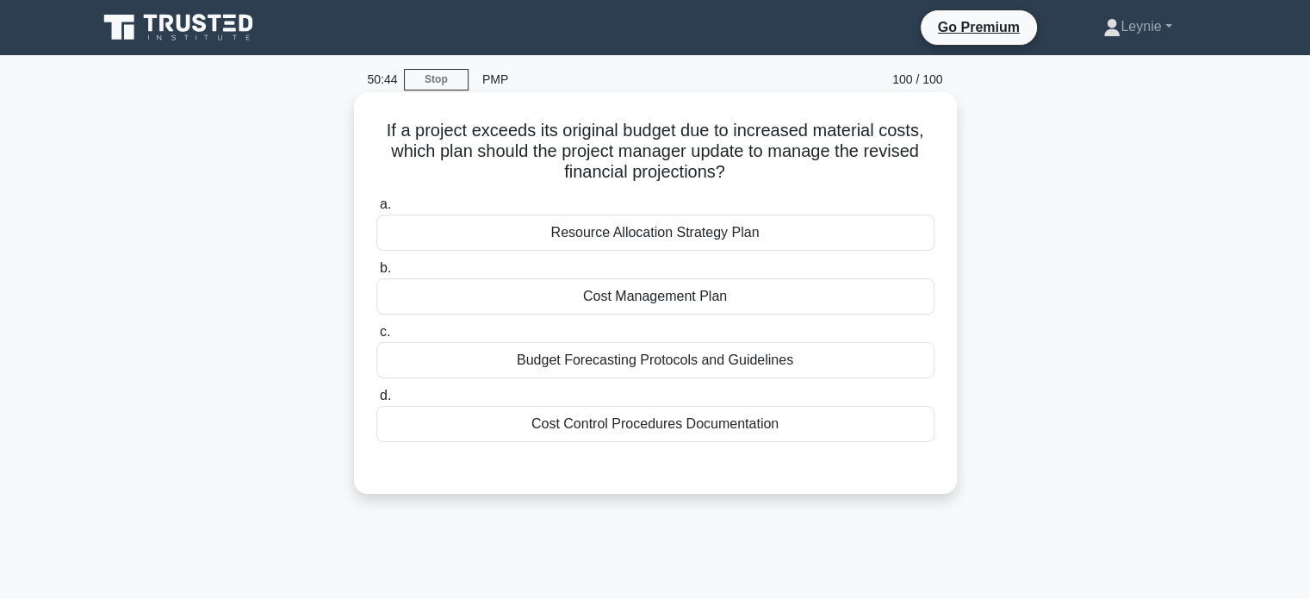
click at [789, 300] on div "Cost Management Plan" at bounding box center [655, 296] width 558 height 36
click at [376, 274] on input "b. Cost Management Plan" at bounding box center [376, 268] width 0 height 11
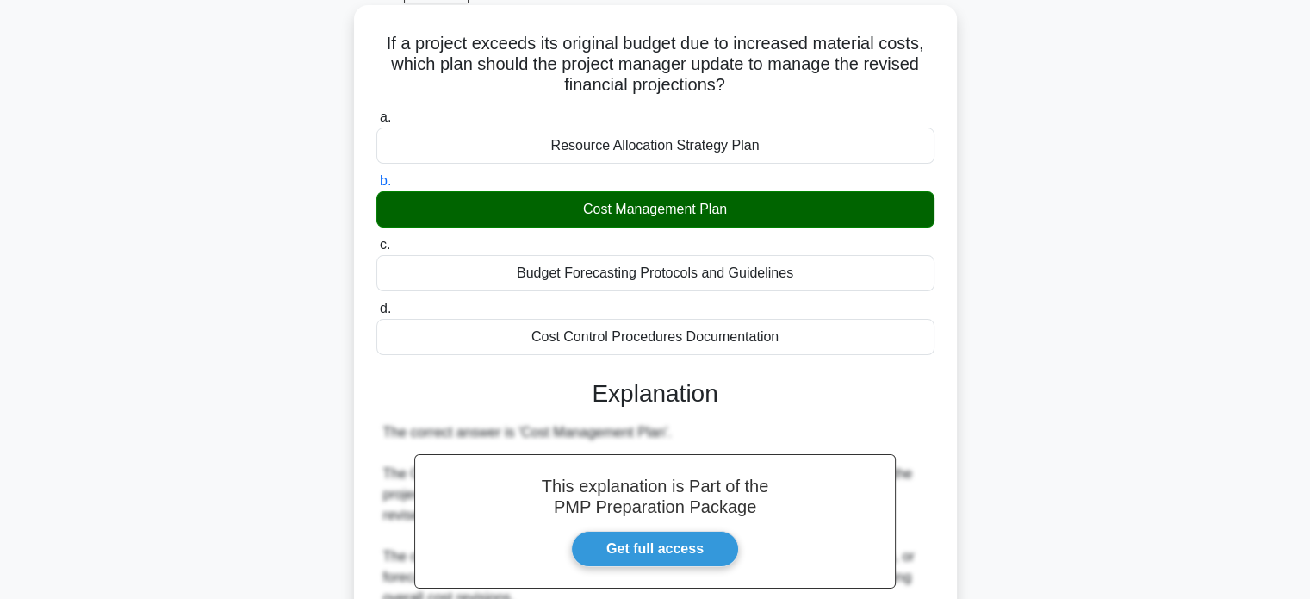
scroll to position [258, 0]
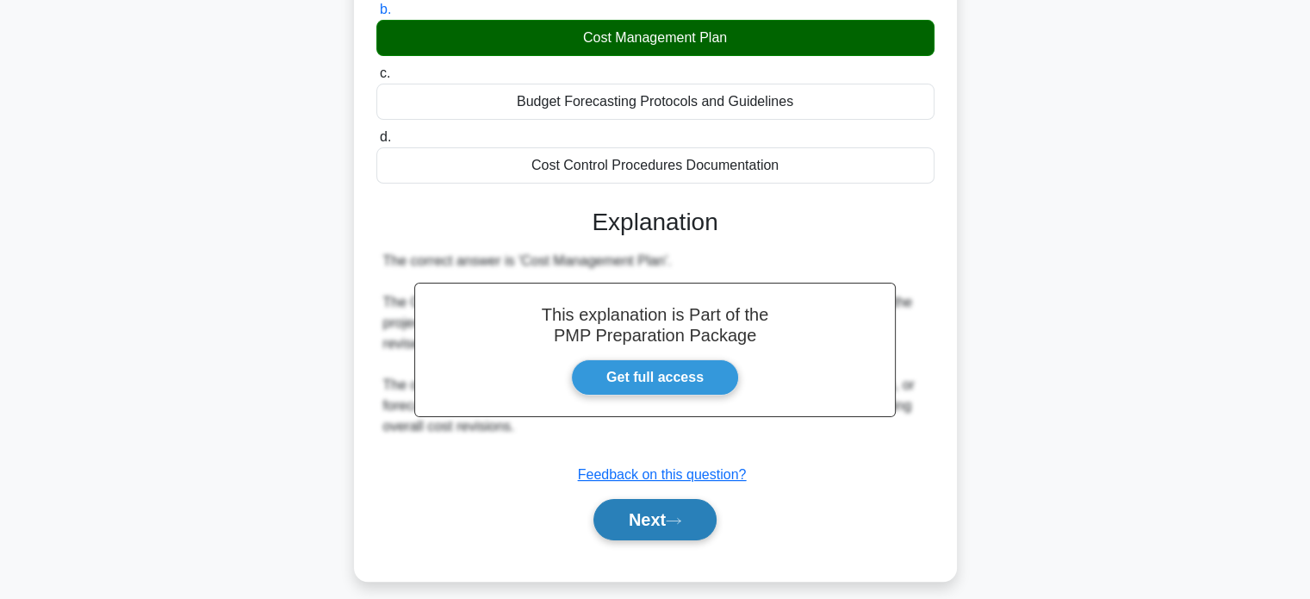
click at [604, 516] on button "Next" at bounding box center [654, 519] width 123 height 41
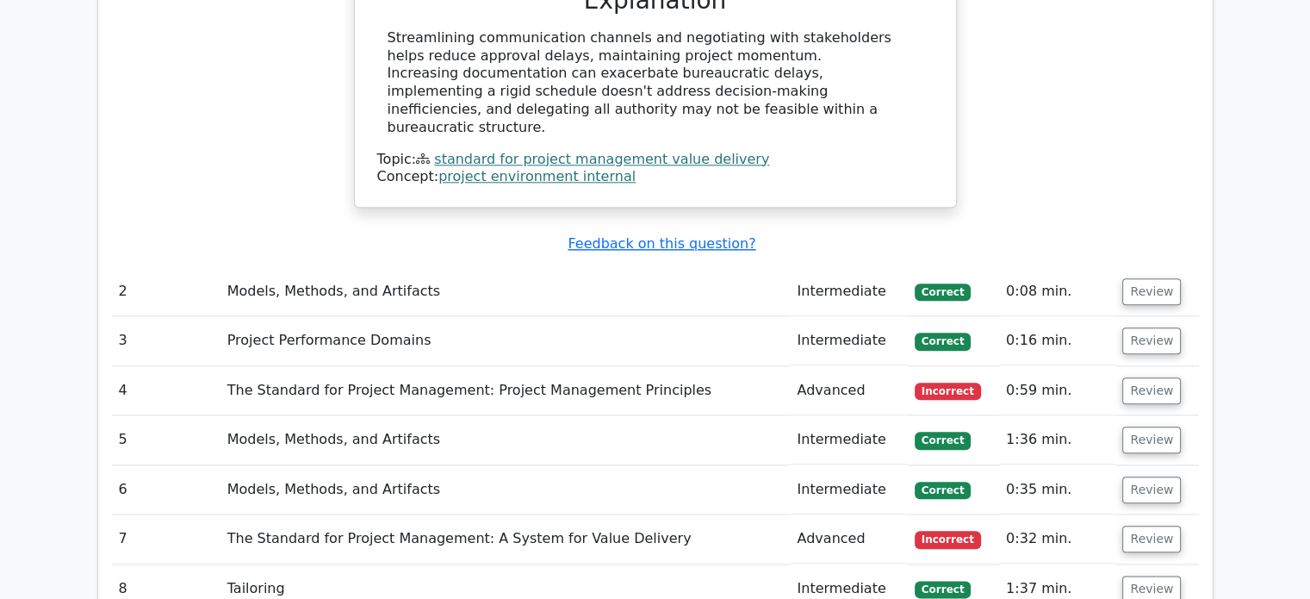
scroll to position [1981, 0]
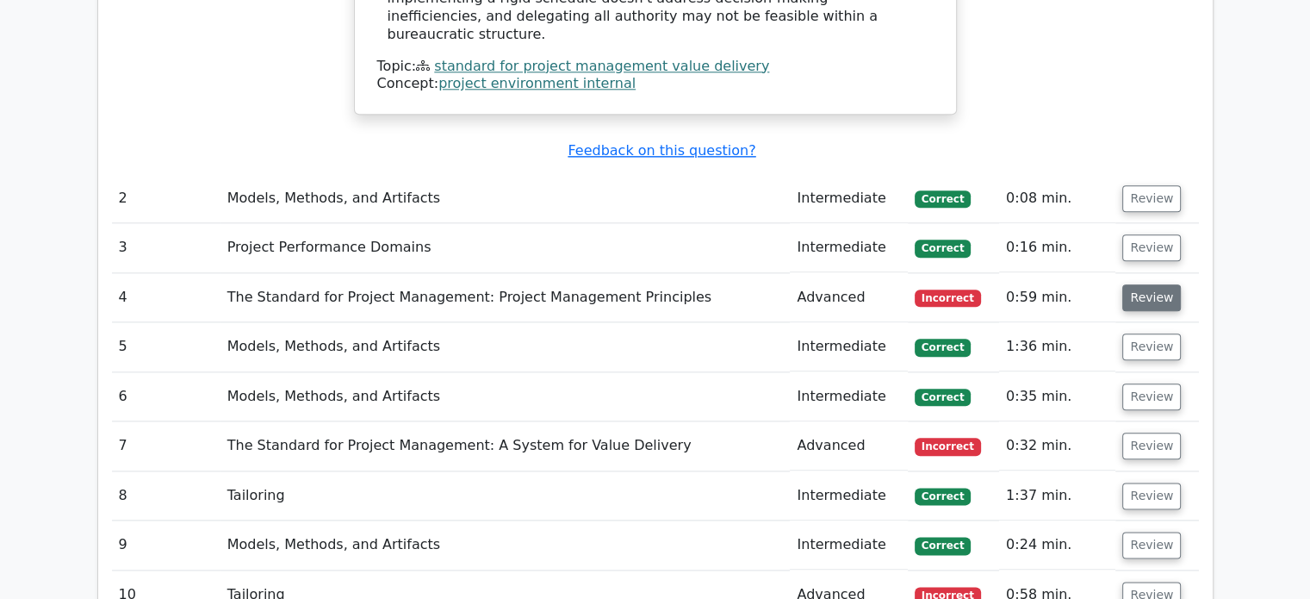
click at [1147, 284] on button "Review" at bounding box center [1151, 297] width 59 height 27
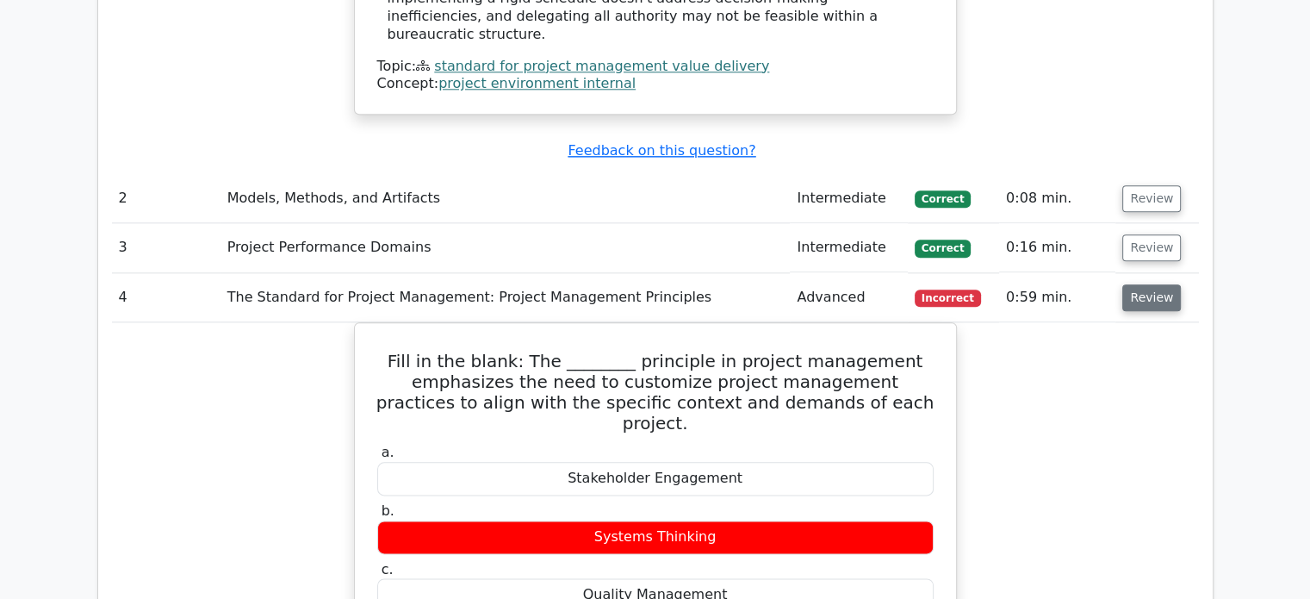
click at [1149, 284] on button "Review" at bounding box center [1151, 297] width 59 height 27
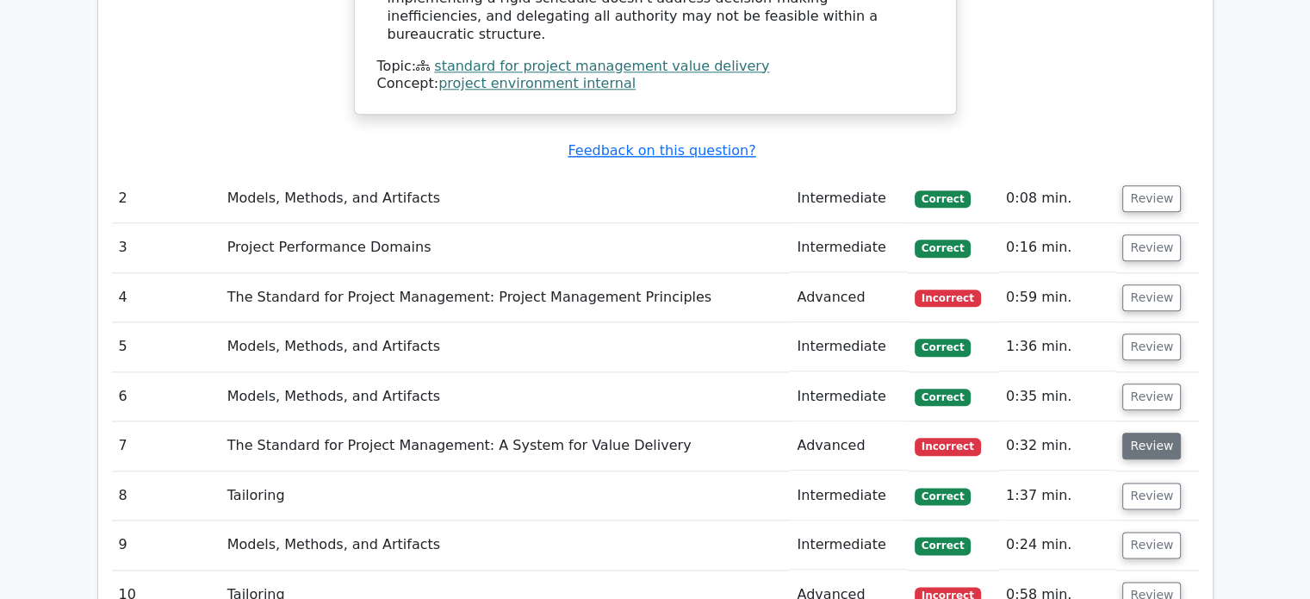
click at [1146, 432] on button "Review" at bounding box center [1151, 445] width 59 height 27
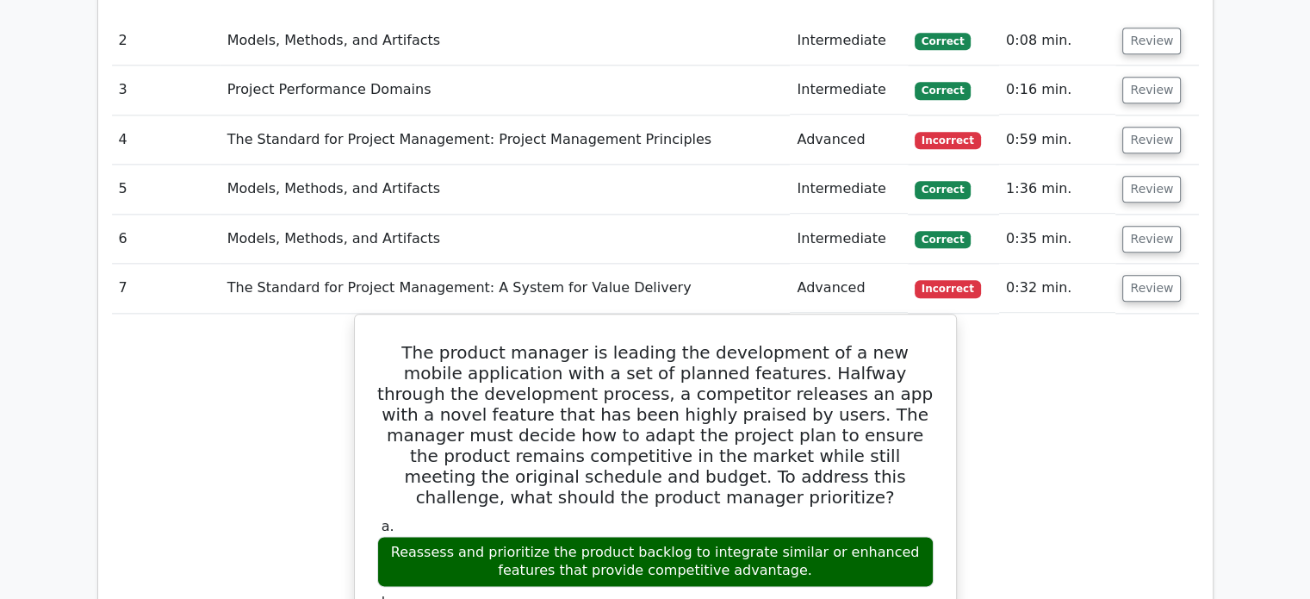
scroll to position [2067, 0]
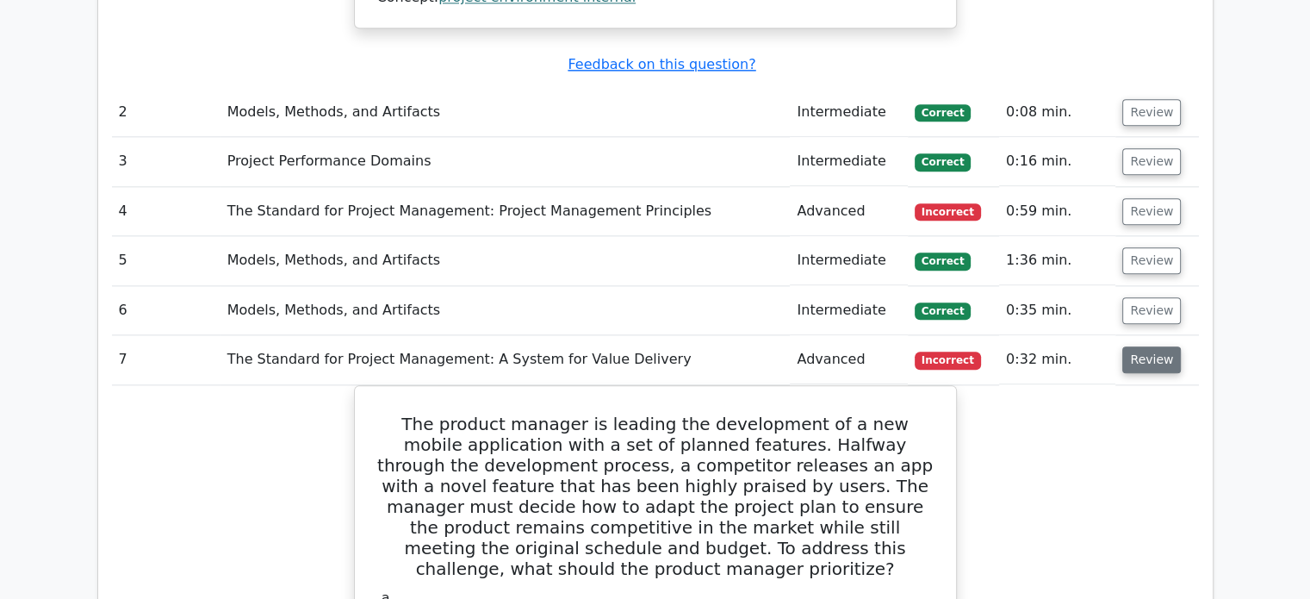
click at [1147, 346] on button "Review" at bounding box center [1151, 359] width 59 height 27
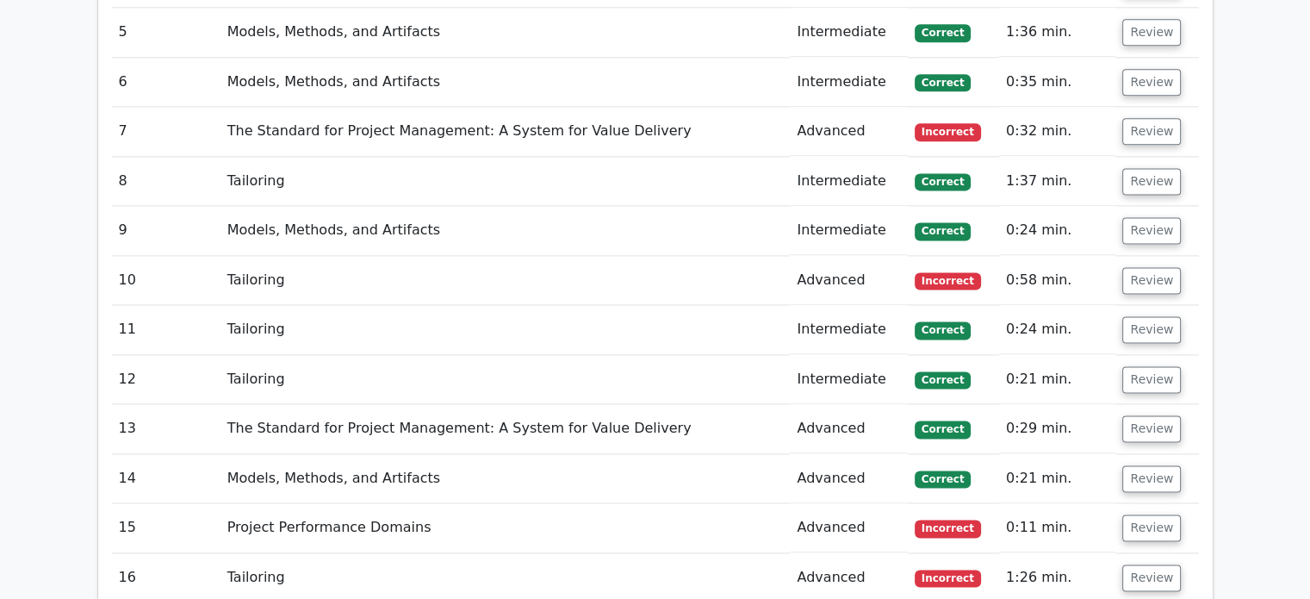
scroll to position [2326, 0]
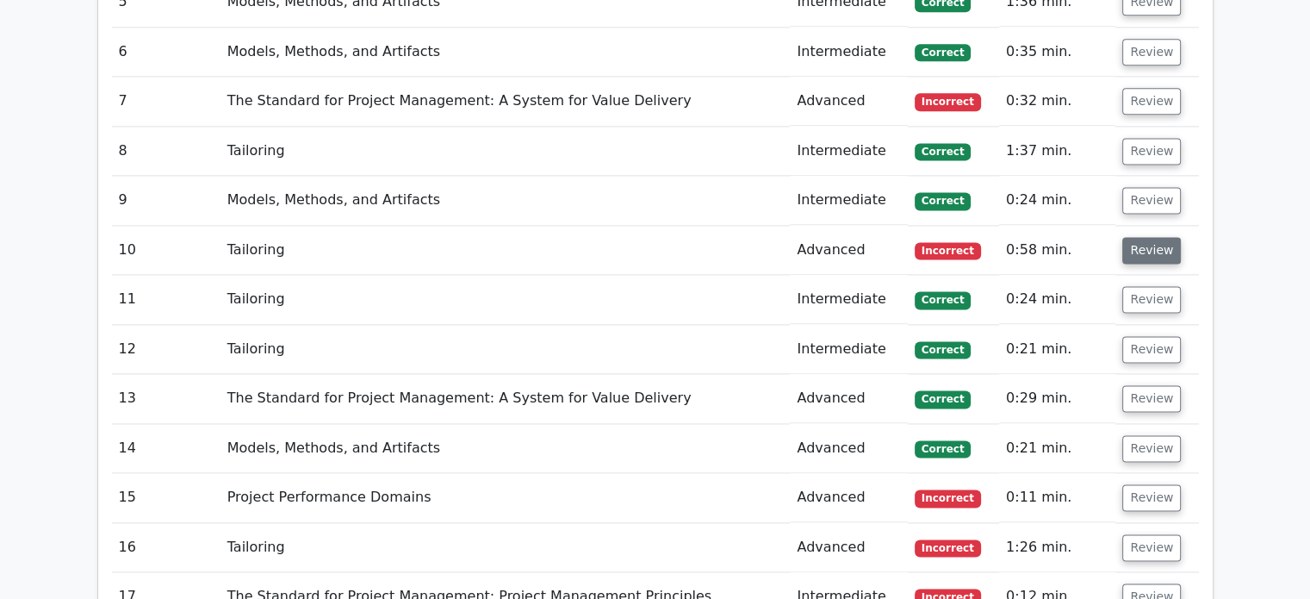
click at [1140, 237] on button "Review" at bounding box center [1151, 250] width 59 height 27
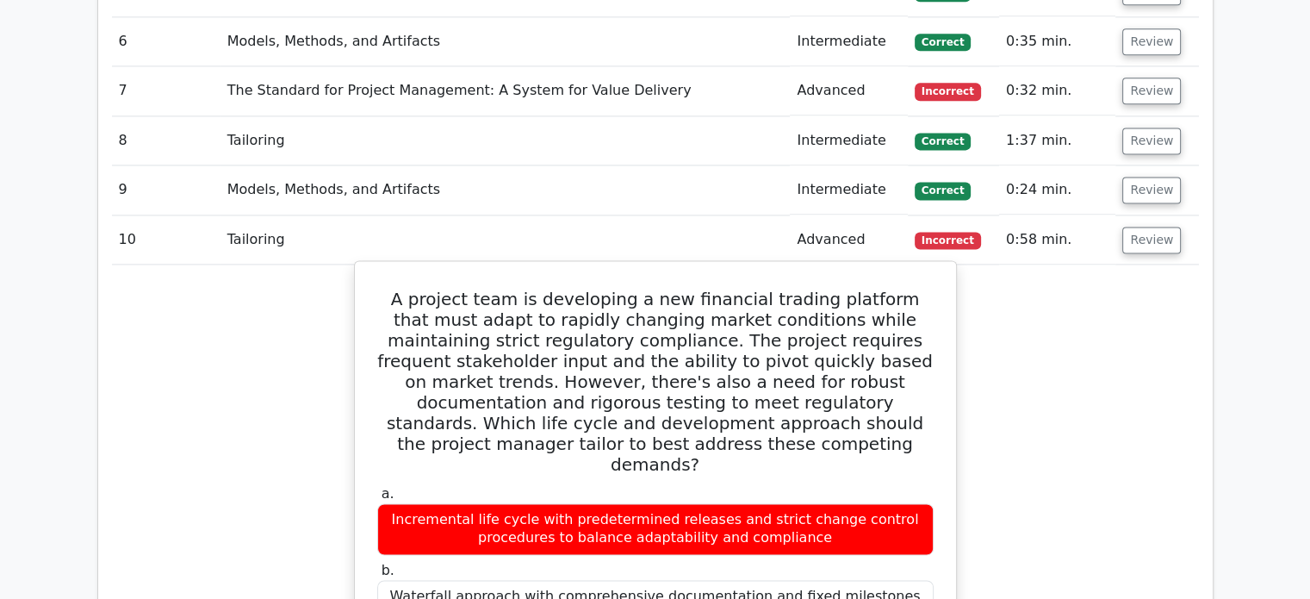
scroll to position [2240, 0]
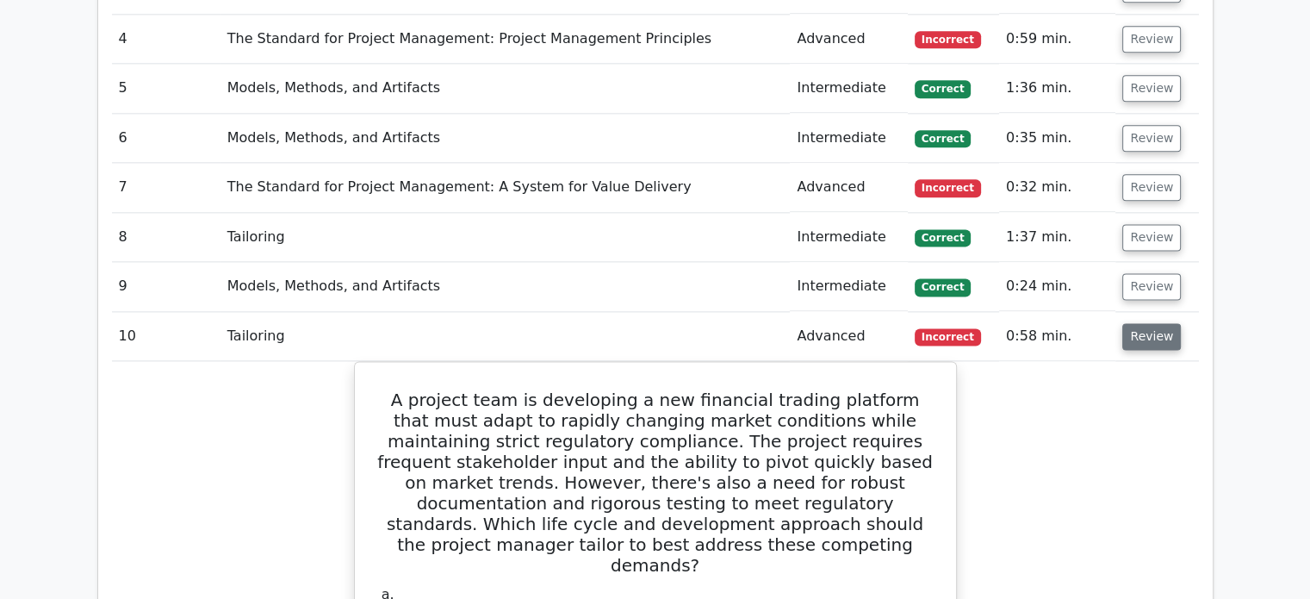
click at [1145, 323] on button "Review" at bounding box center [1151, 336] width 59 height 27
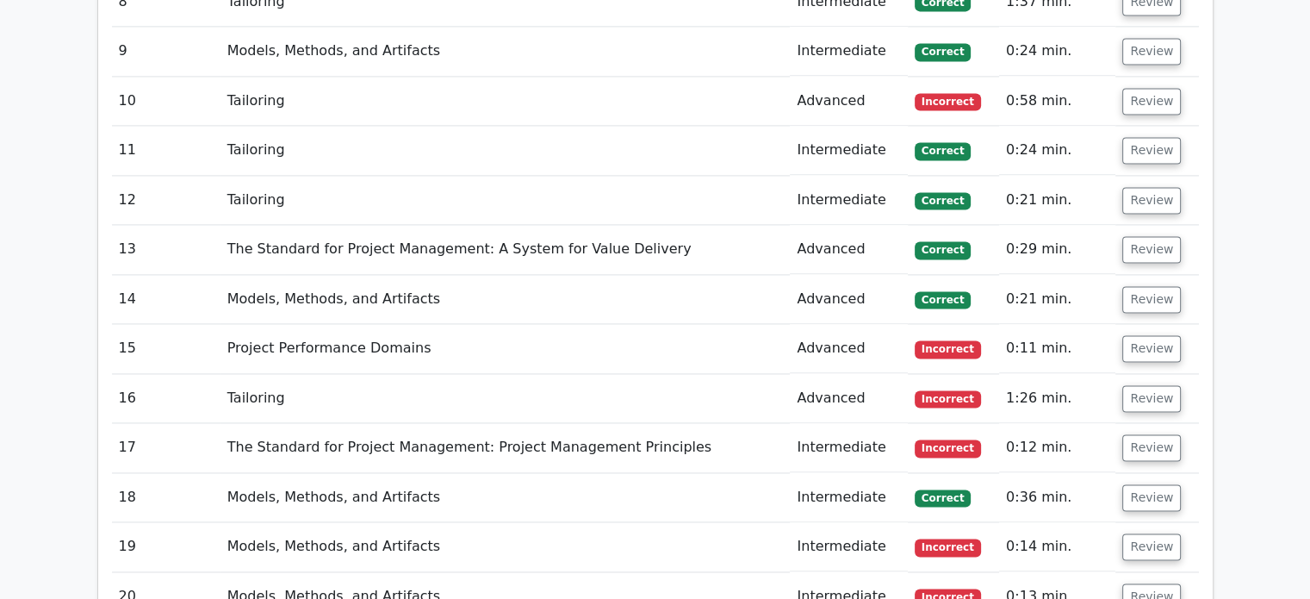
scroll to position [2498, 0]
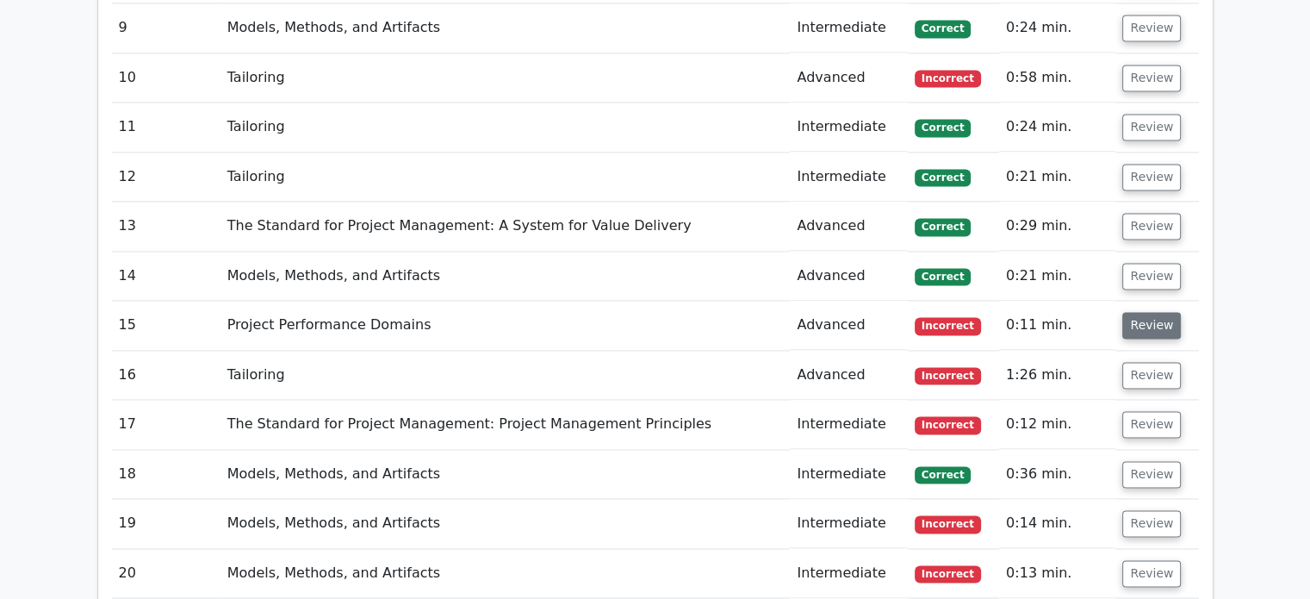
click at [1147, 312] on button "Review" at bounding box center [1151, 325] width 59 height 27
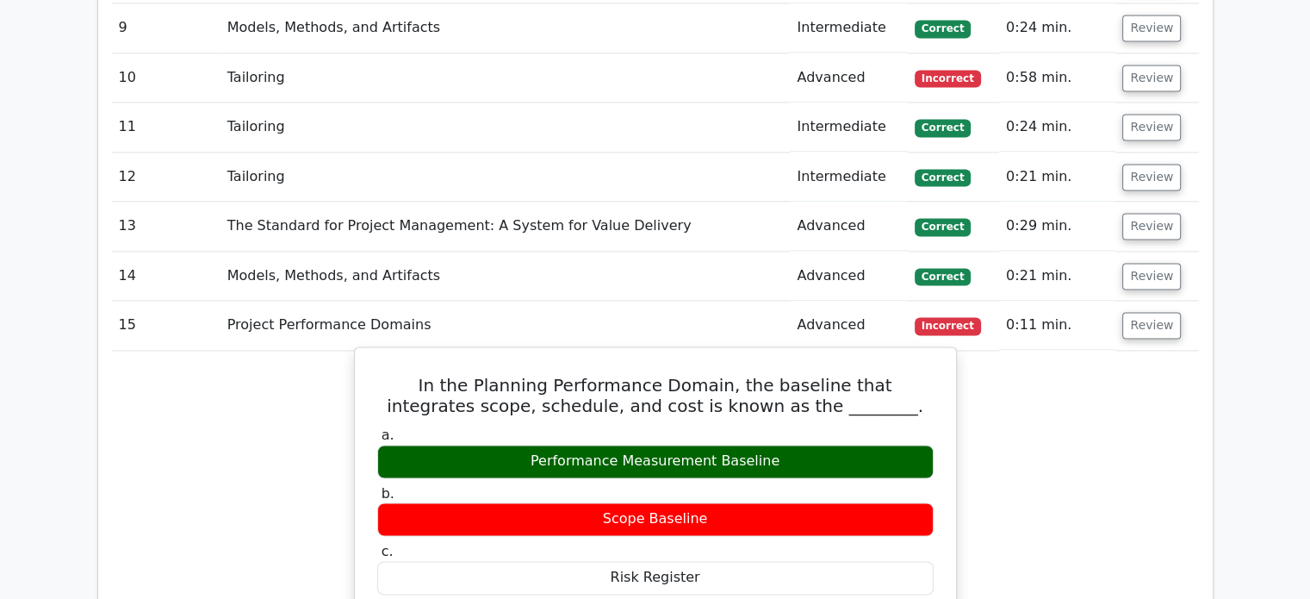
scroll to position [2584, 0]
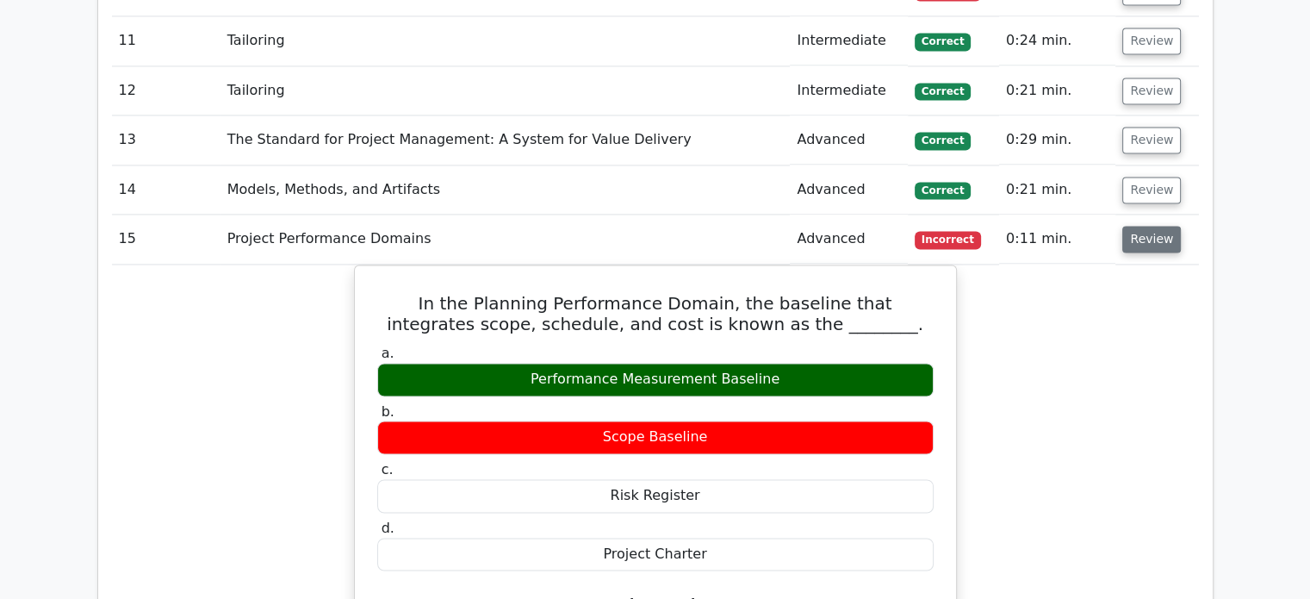
click at [1140, 226] on button "Review" at bounding box center [1151, 239] width 59 height 27
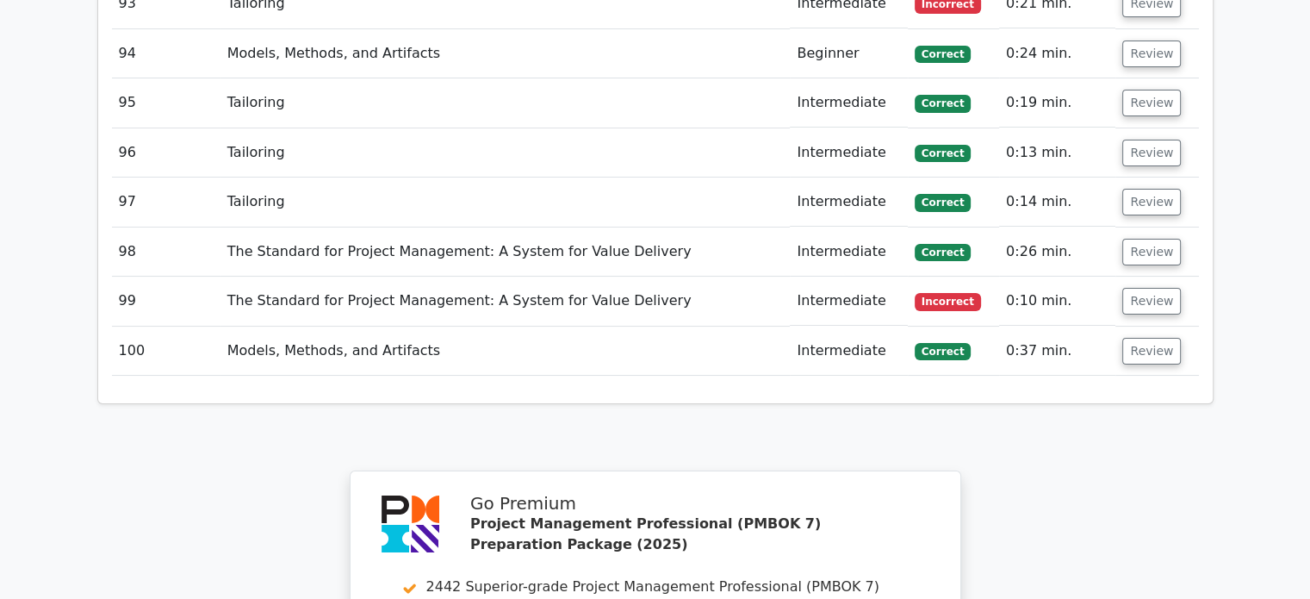
scroll to position [6593, 0]
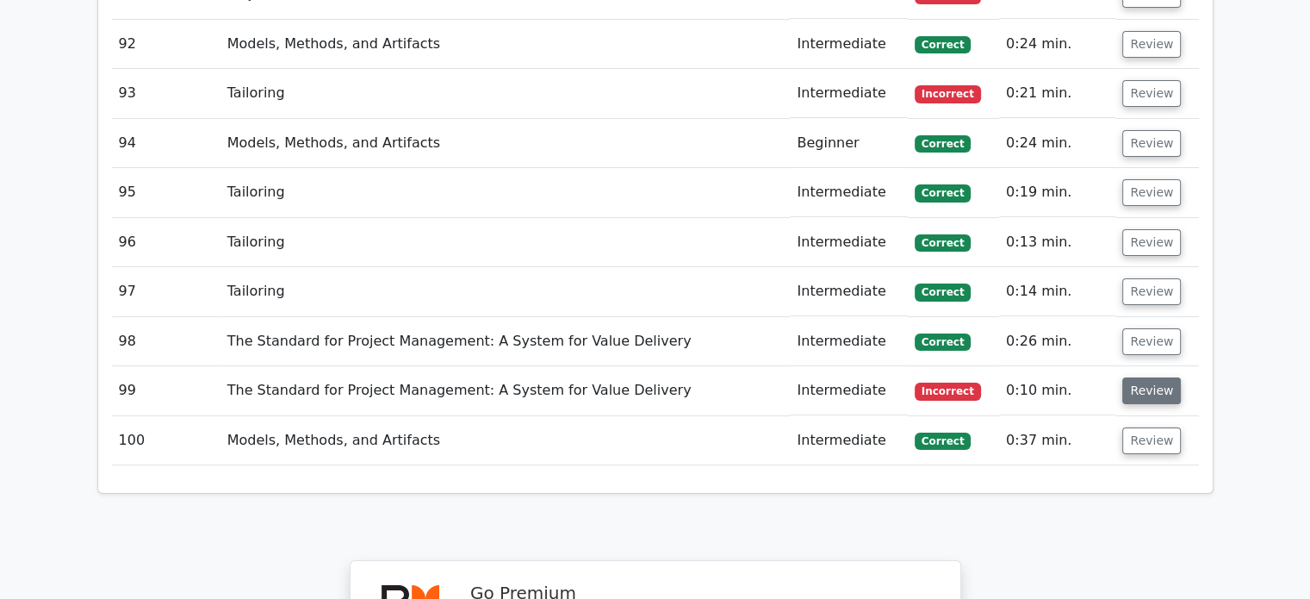
click at [1155, 377] on button "Review" at bounding box center [1151, 390] width 59 height 27
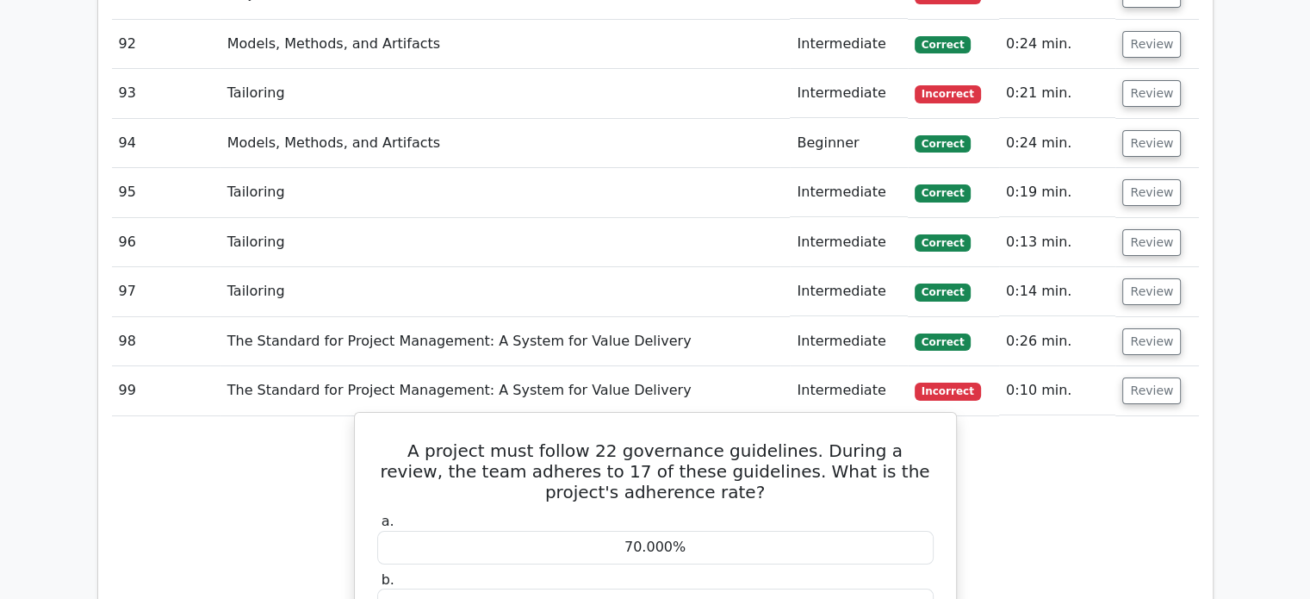
scroll to position [6679, 0]
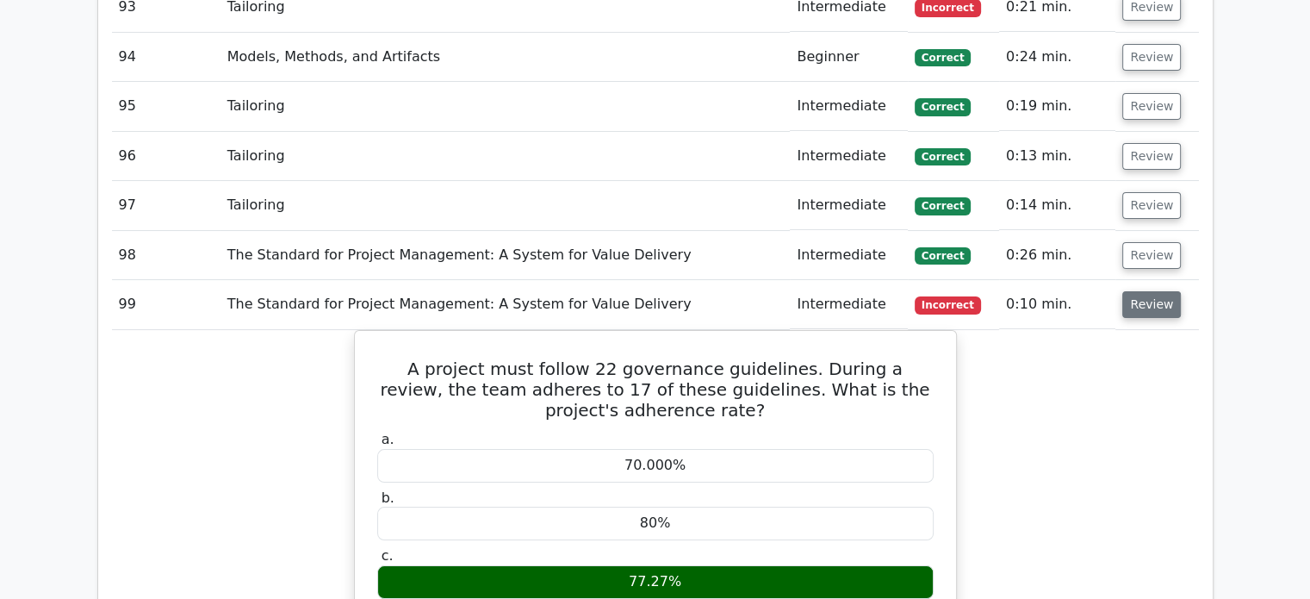
click at [1134, 291] on button "Review" at bounding box center [1151, 304] width 59 height 27
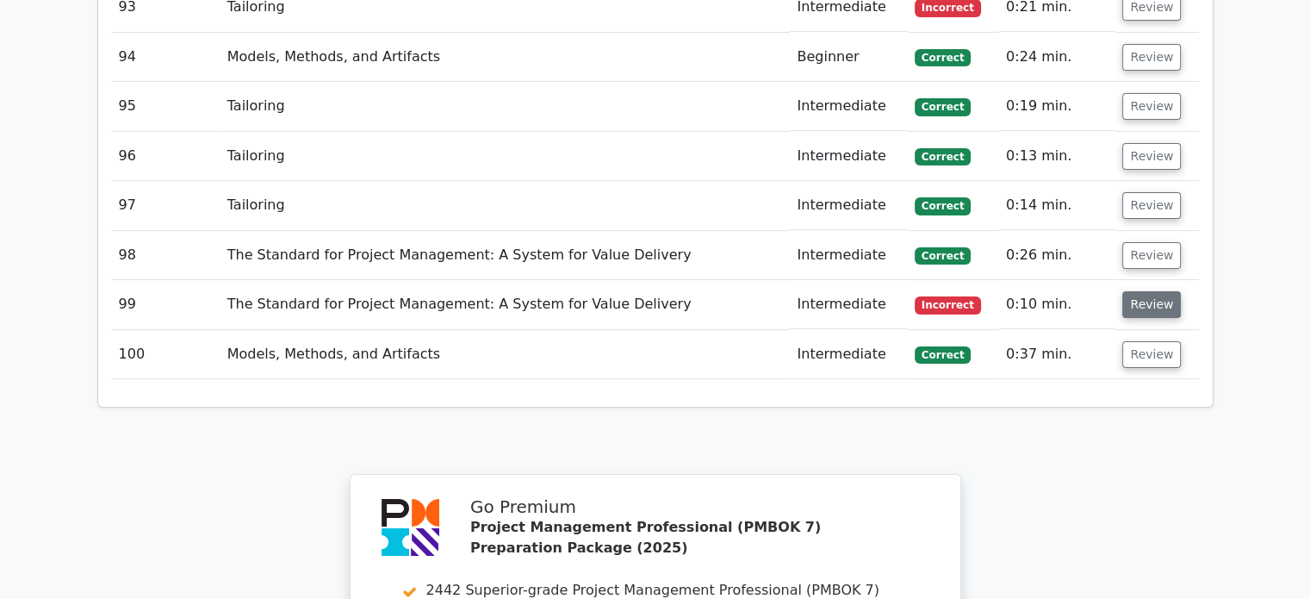
click at [1134, 291] on button "Review" at bounding box center [1151, 304] width 59 height 27
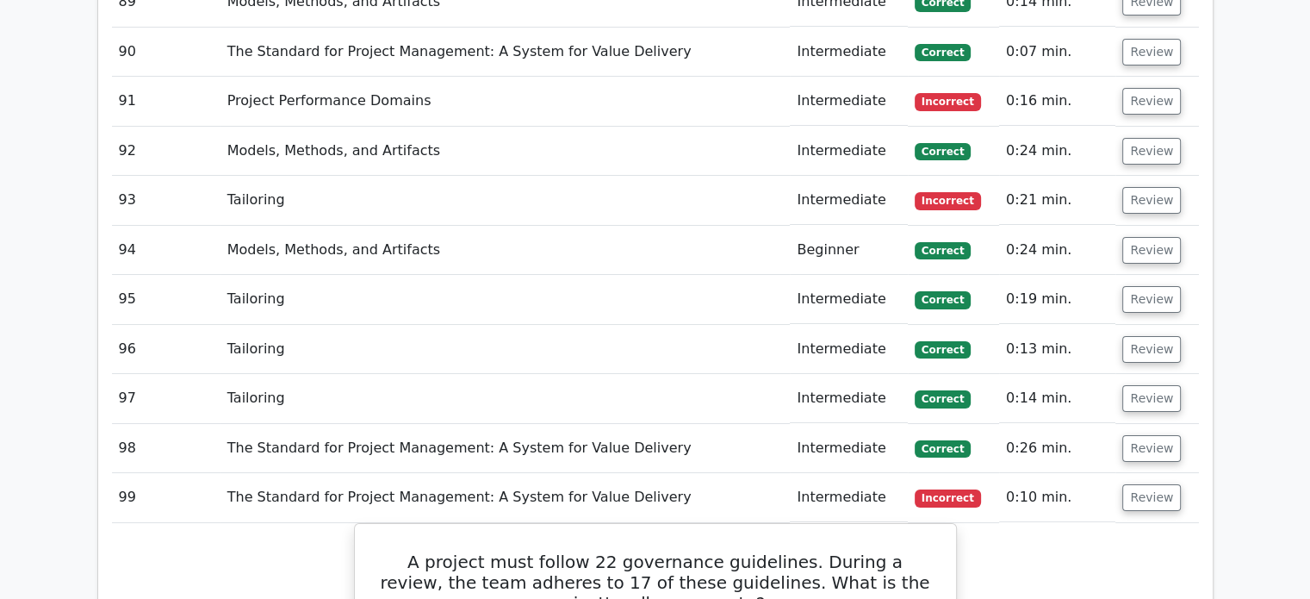
scroll to position [6335, 0]
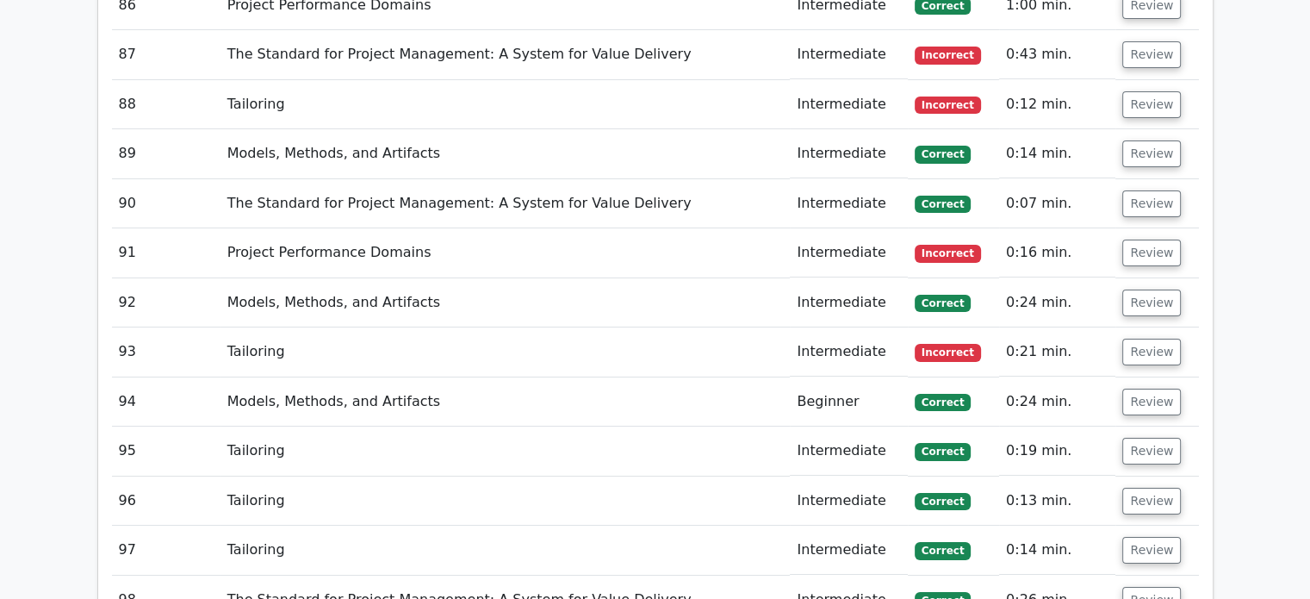
click at [1147, 339] on button "Review" at bounding box center [1151, 352] width 59 height 27
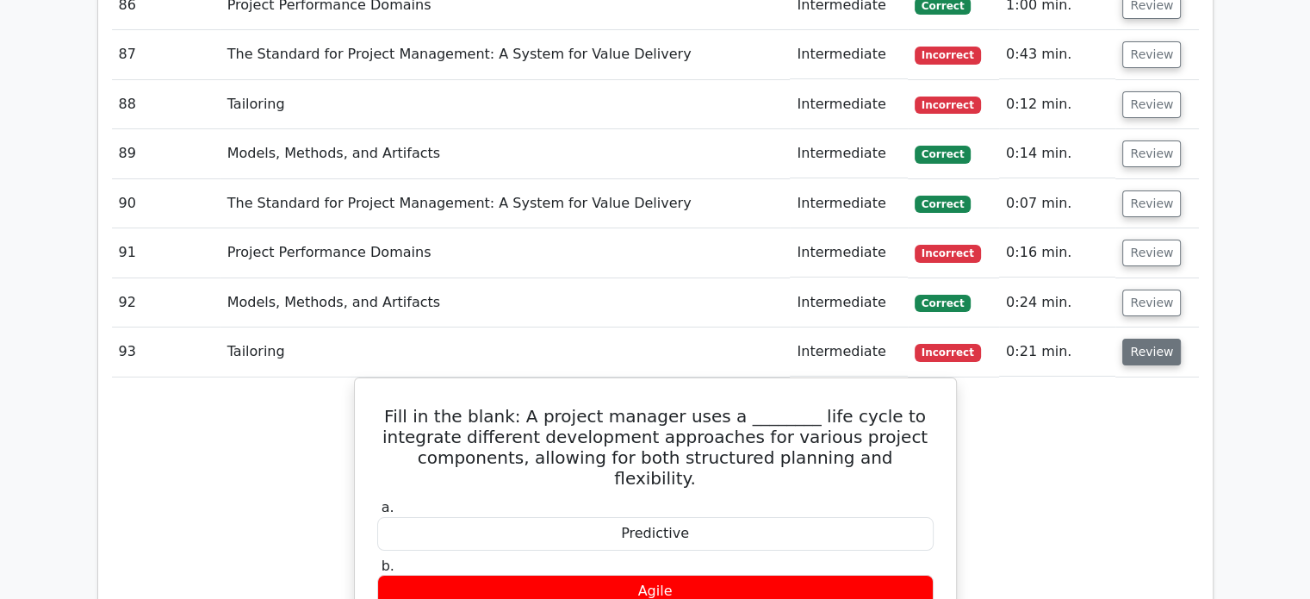
click at [1147, 339] on button "Review" at bounding box center [1151, 352] width 59 height 27
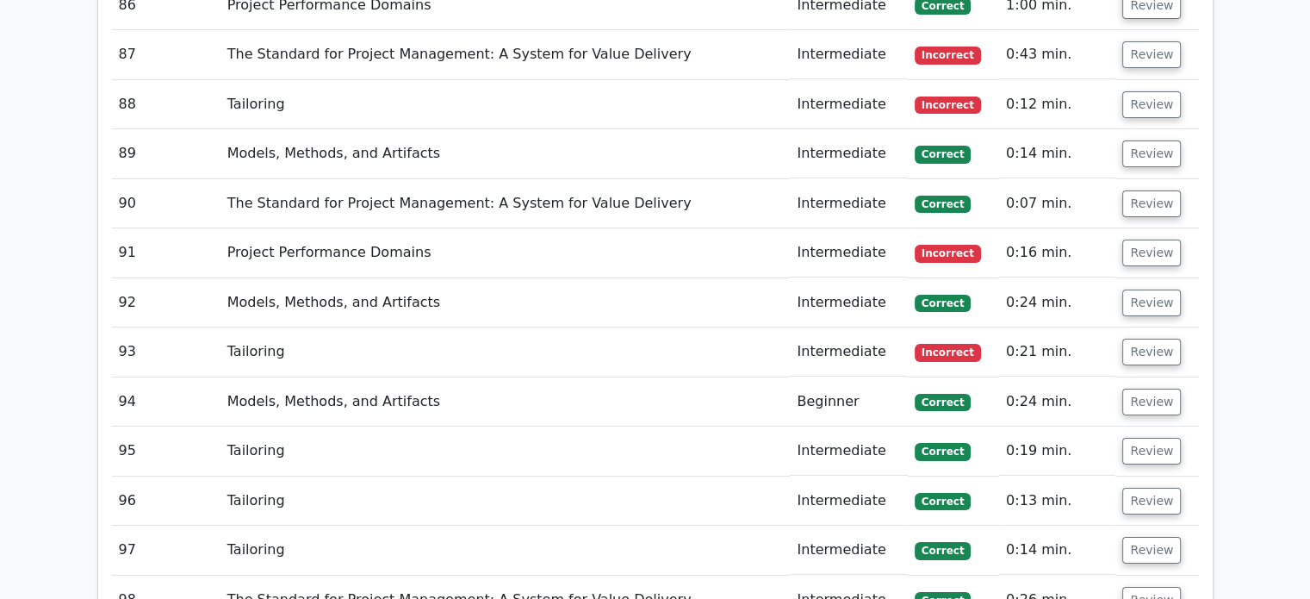
scroll to position [6162, 0]
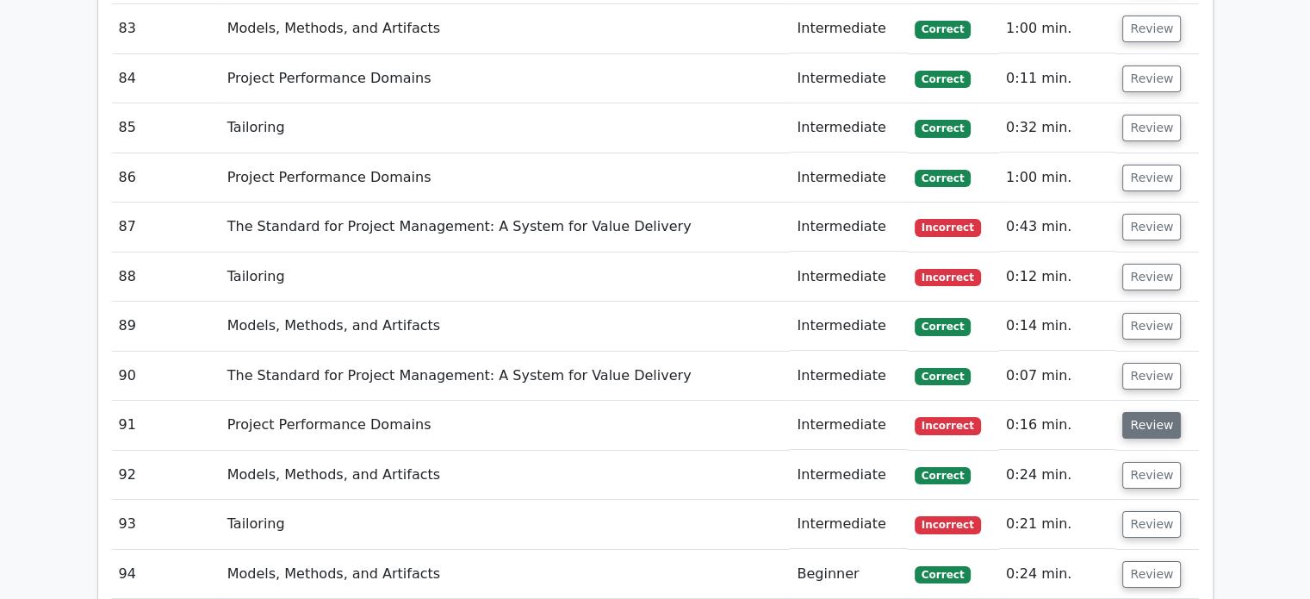
click at [1132, 412] on button "Review" at bounding box center [1151, 425] width 59 height 27
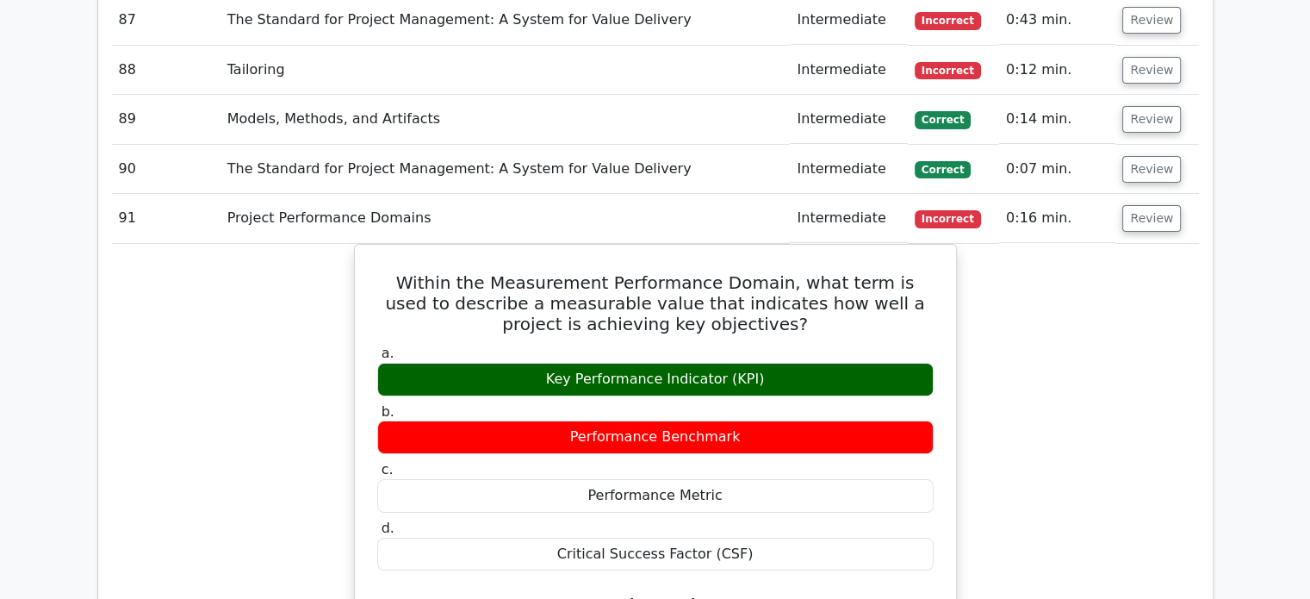
scroll to position [6249, 0]
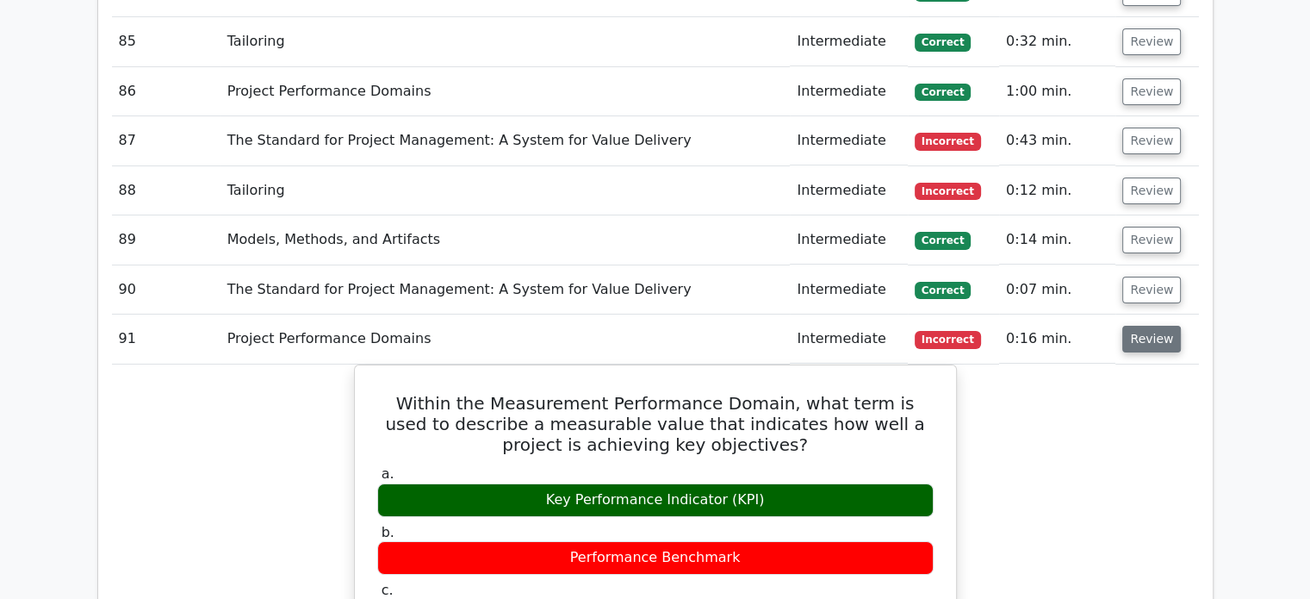
click at [1143, 326] on button "Review" at bounding box center [1151, 339] width 59 height 27
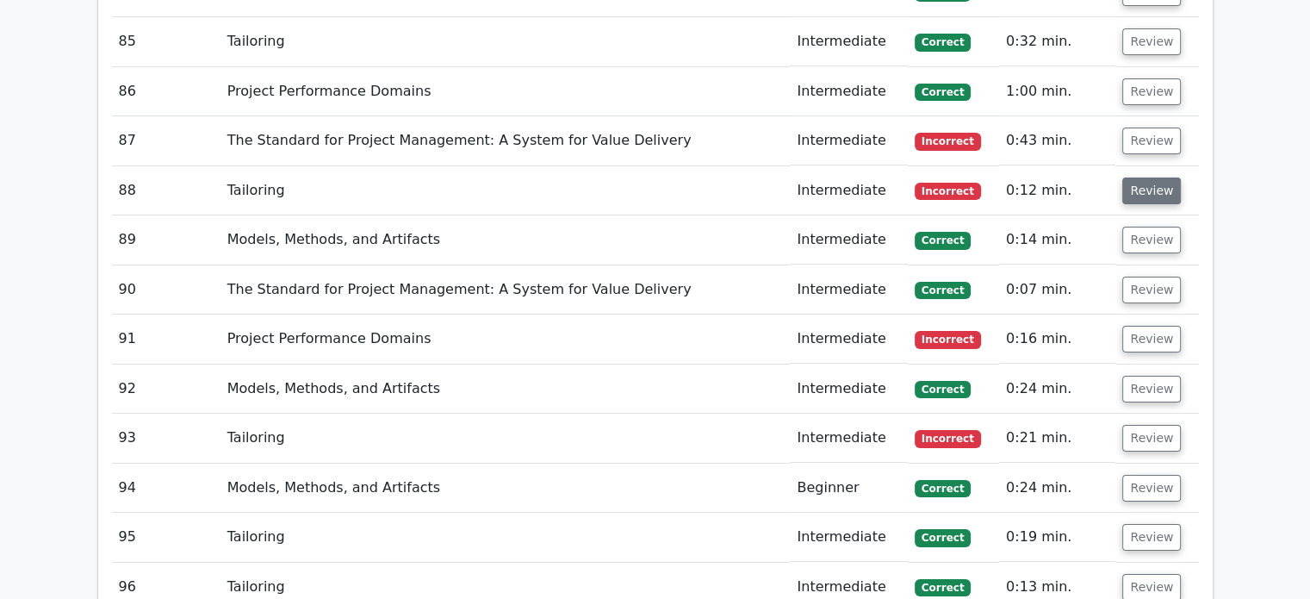
click at [1137, 177] on button "Review" at bounding box center [1151, 190] width 59 height 27
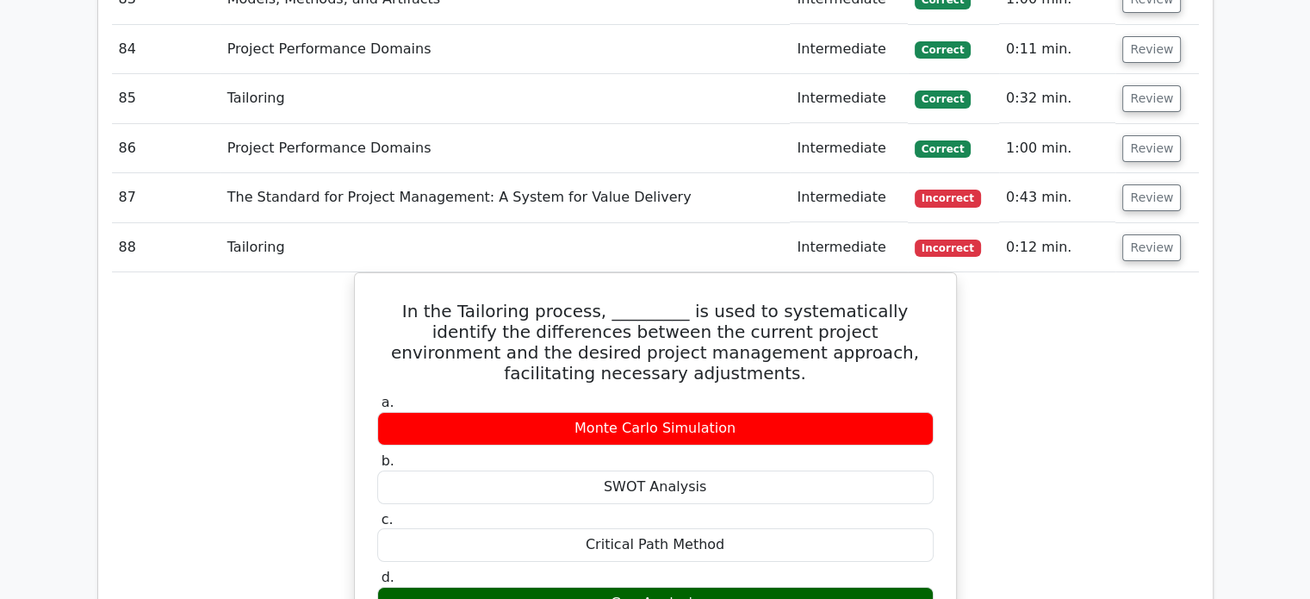
scroll to position [6162, 0]
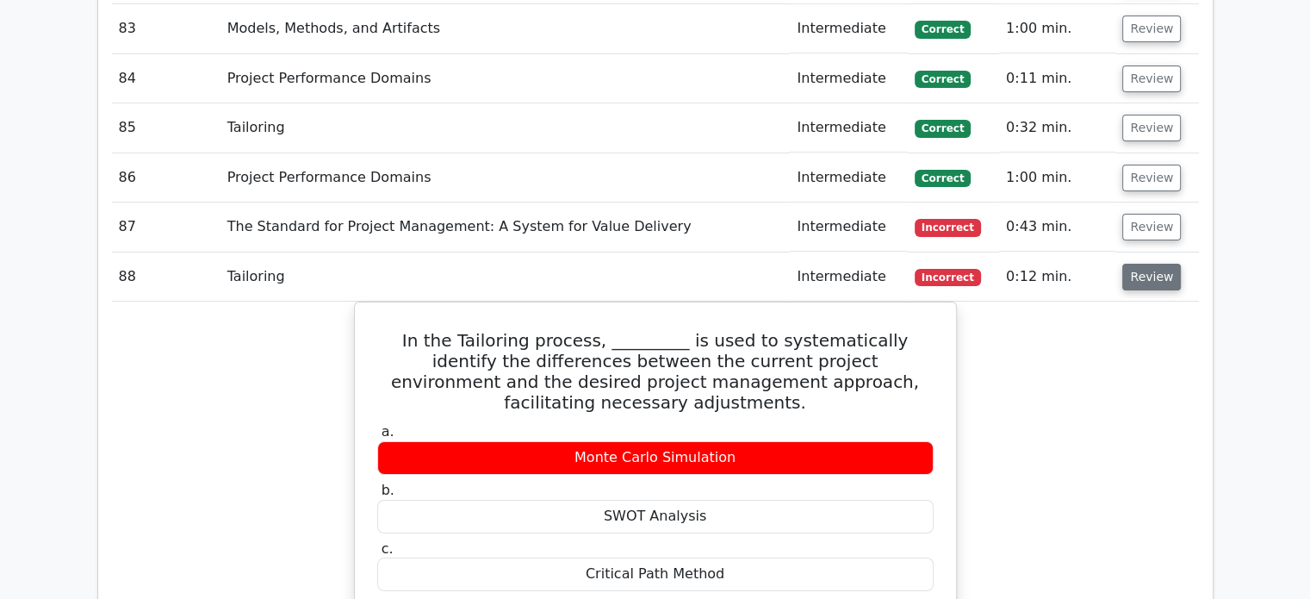
click at [1160, 264] on button "Review" at bounding box center [1151, 277] width 59 height 27
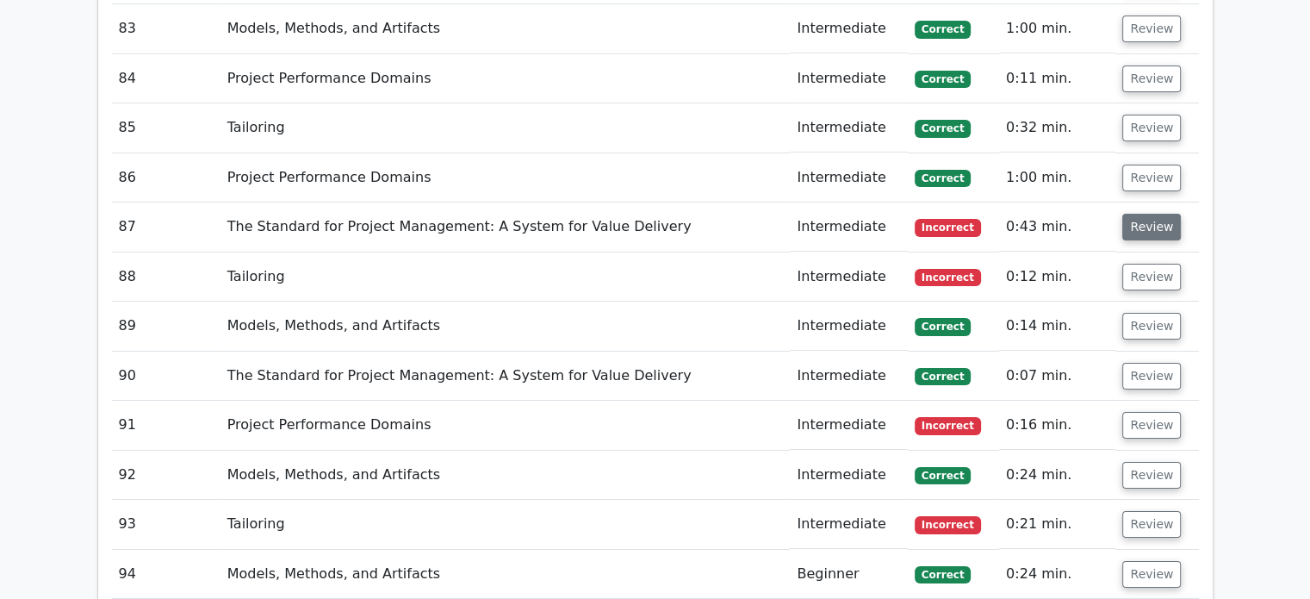
click at [1154, 214] on button "Review" at bounding box center [1151, 227] width 59 height 27
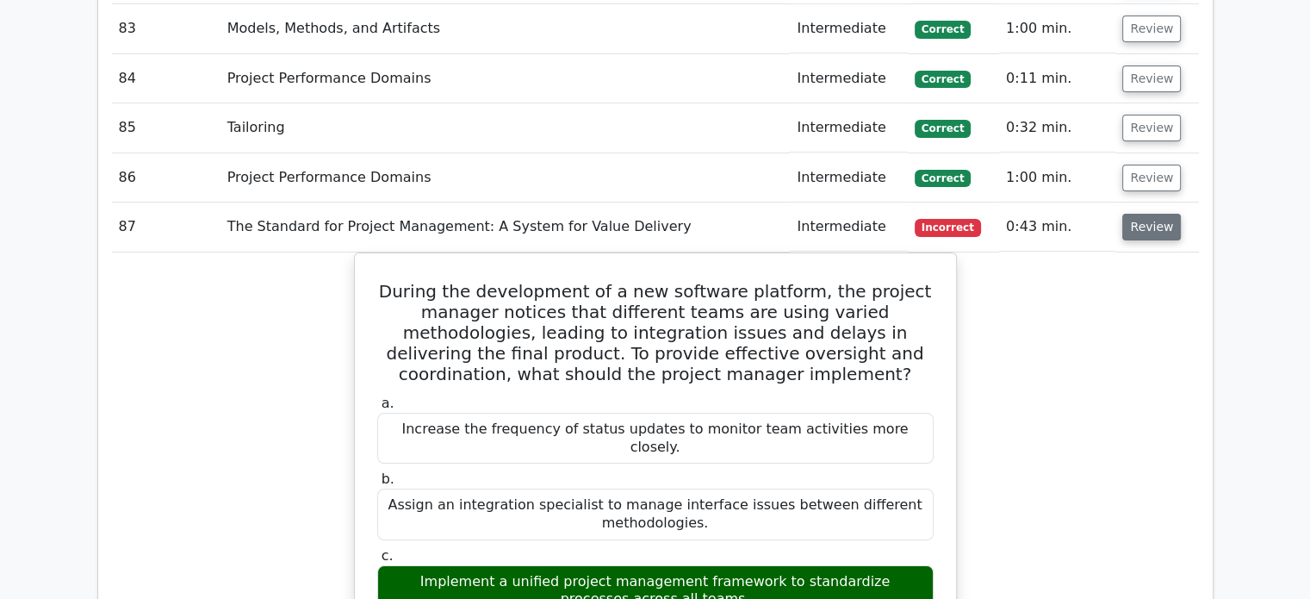
click at [1156, 214] on button "Review" at bounding box center [1151, 227] width 59 height 27
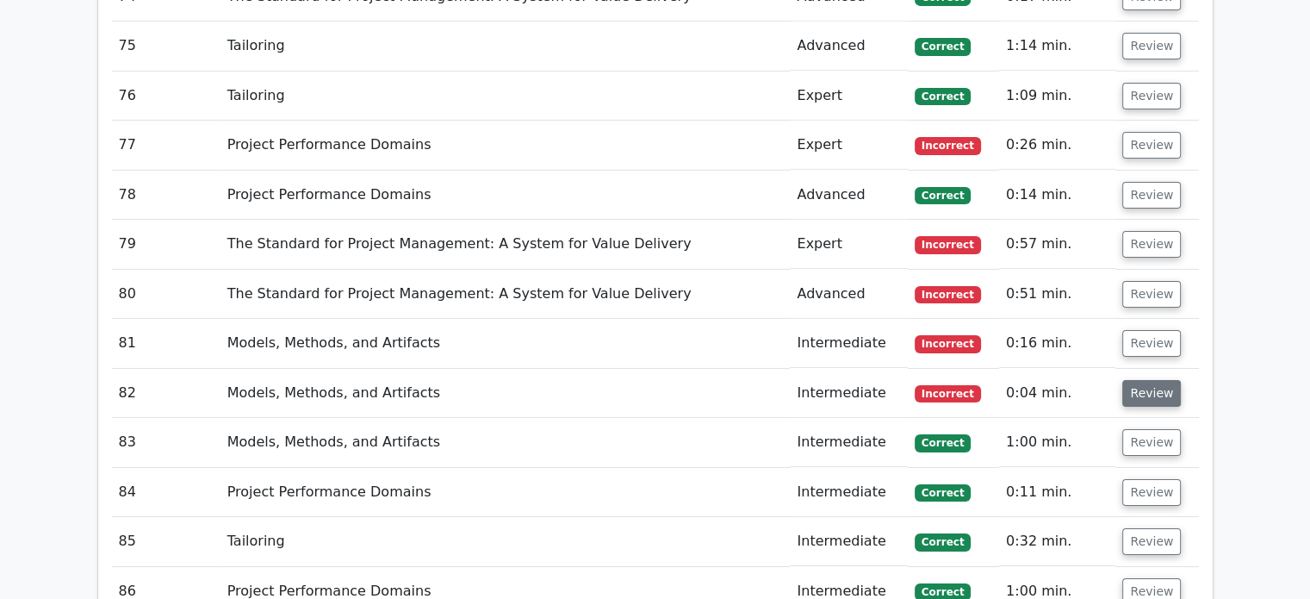
scroll to position [5732, 0]
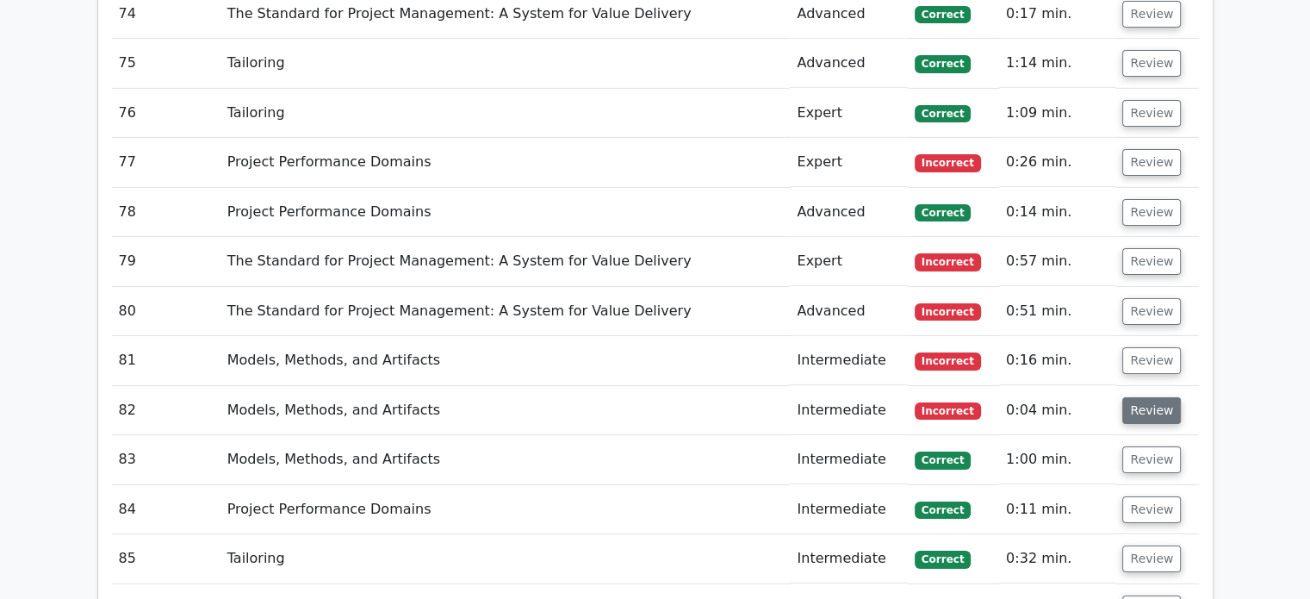
click at [1157, 397] on button "Review" at bounding box center [1151, 410] width 59 height 27
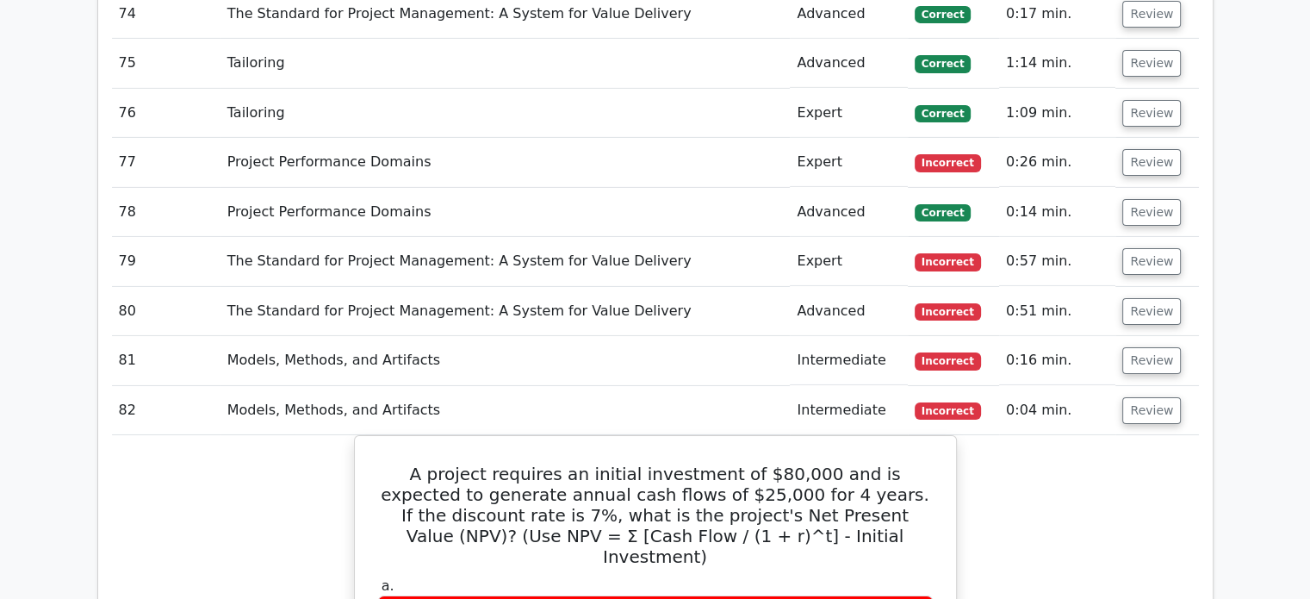
click at [1119, 386] on td "Review" at bounding box center [1157, 410] width 83 height 49
click at [1144, 347] on button "Review" at bounding box center [1151, 360] width 59 height 27
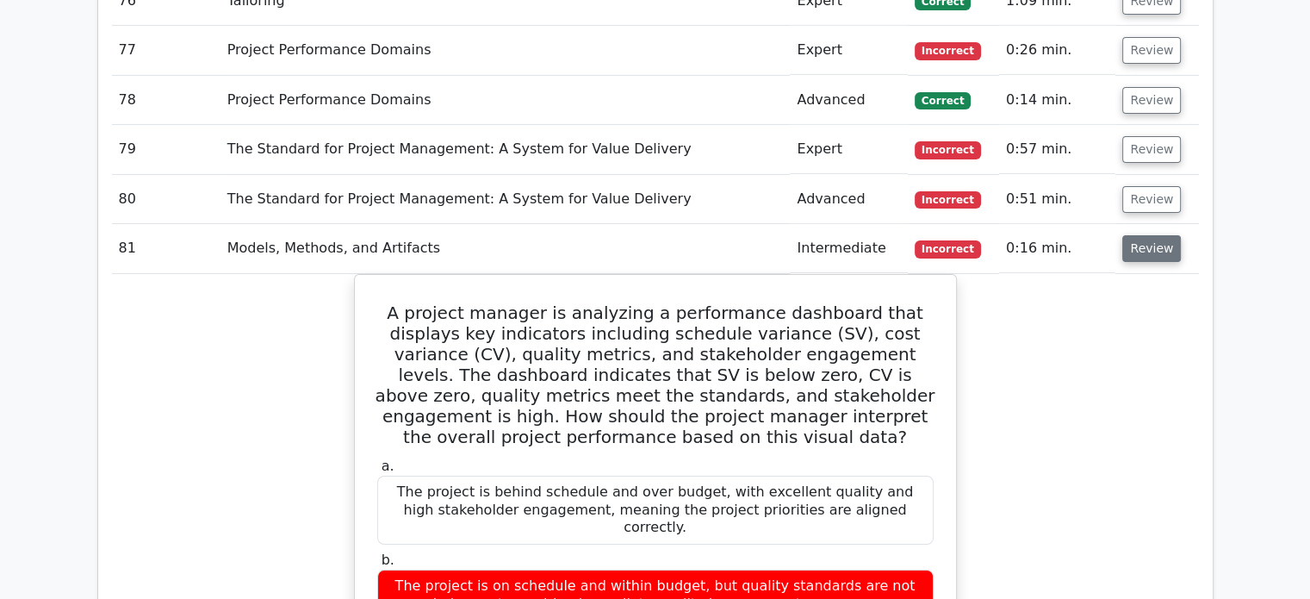
scroll to position [5818, 0]
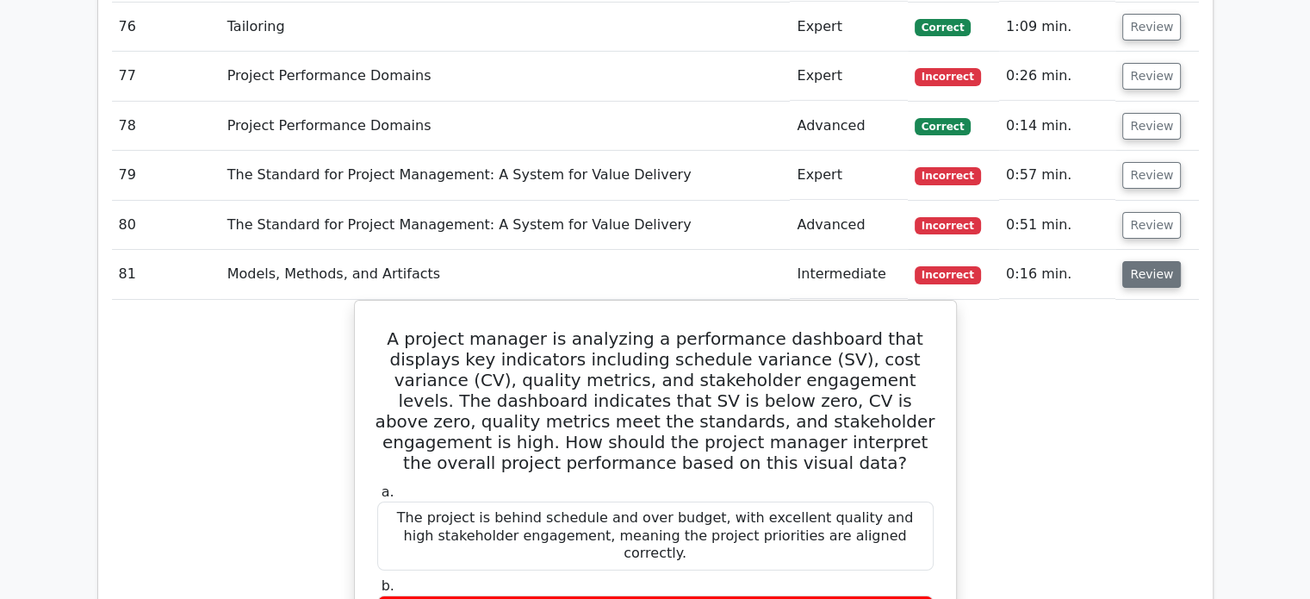
click at [1147, 261] on button "Review" at bounding box center [1151, 274] width 59 height 27
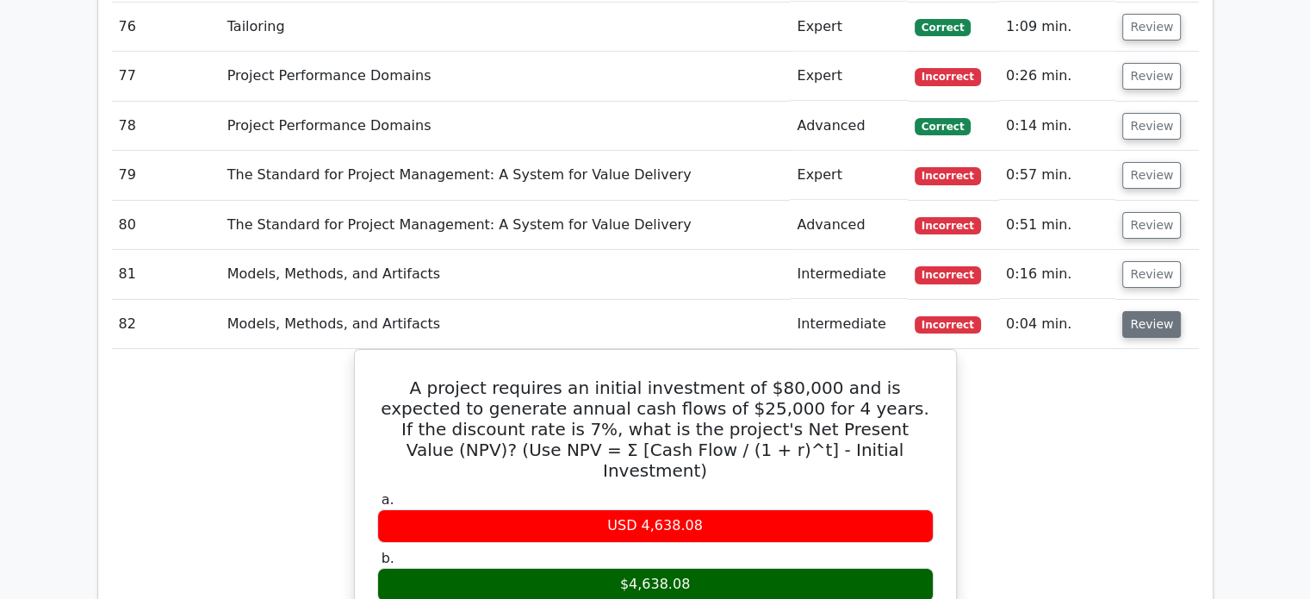
click at [1139, 311] on button "Review" at bounding box center [1151, 324] width 59 height 27
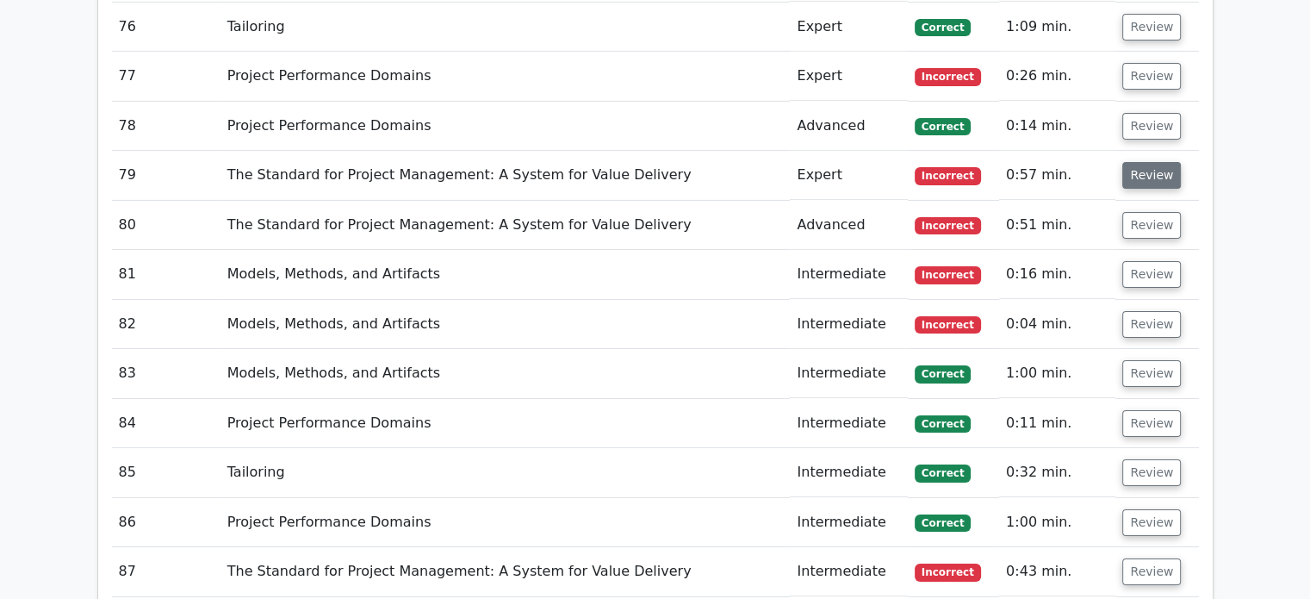
click at [1148, 162] on button "Review" at bounding box center [1151, 175] width 59 height 27
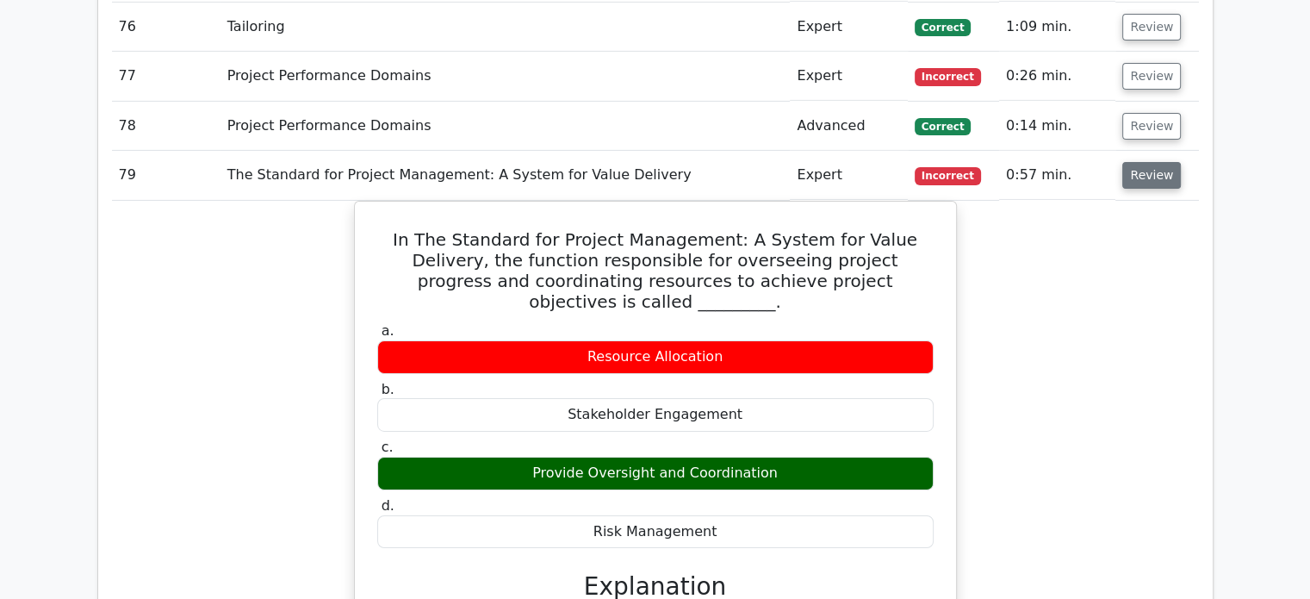
click at [1148, 162] on button "Review" at bounding box center [1151, 175] width 59 height 27
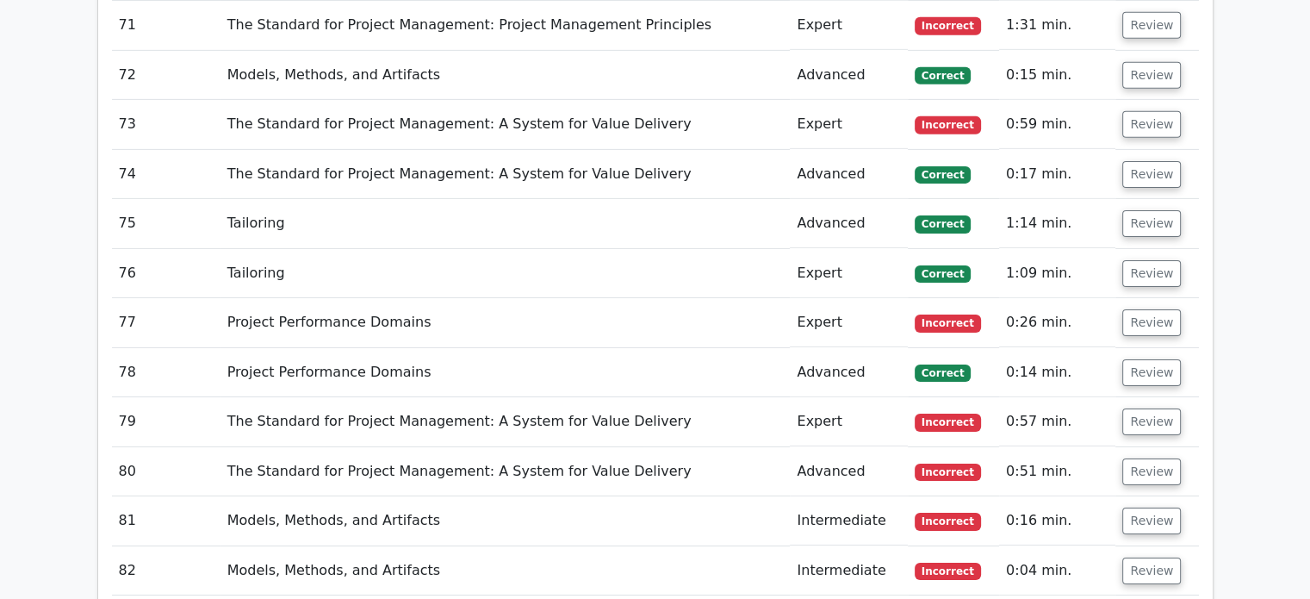
scroll to position [5559, 0]
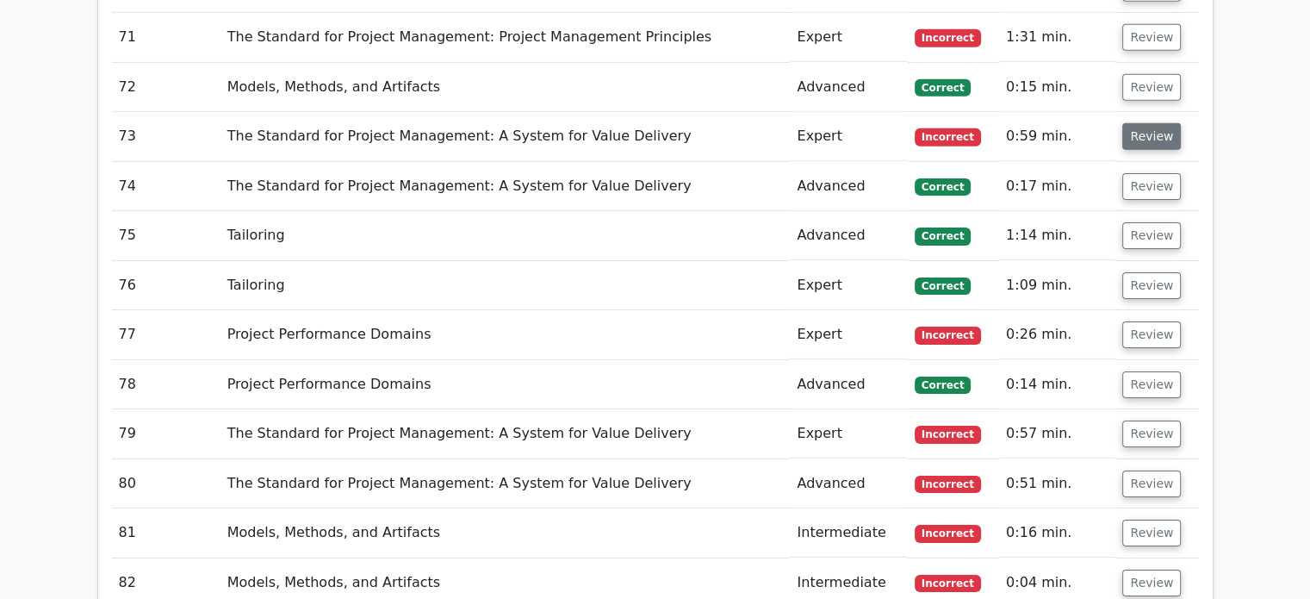
click at [1158, 123] on button "Review" at bounding box center [1151, 136] width 59 height 27
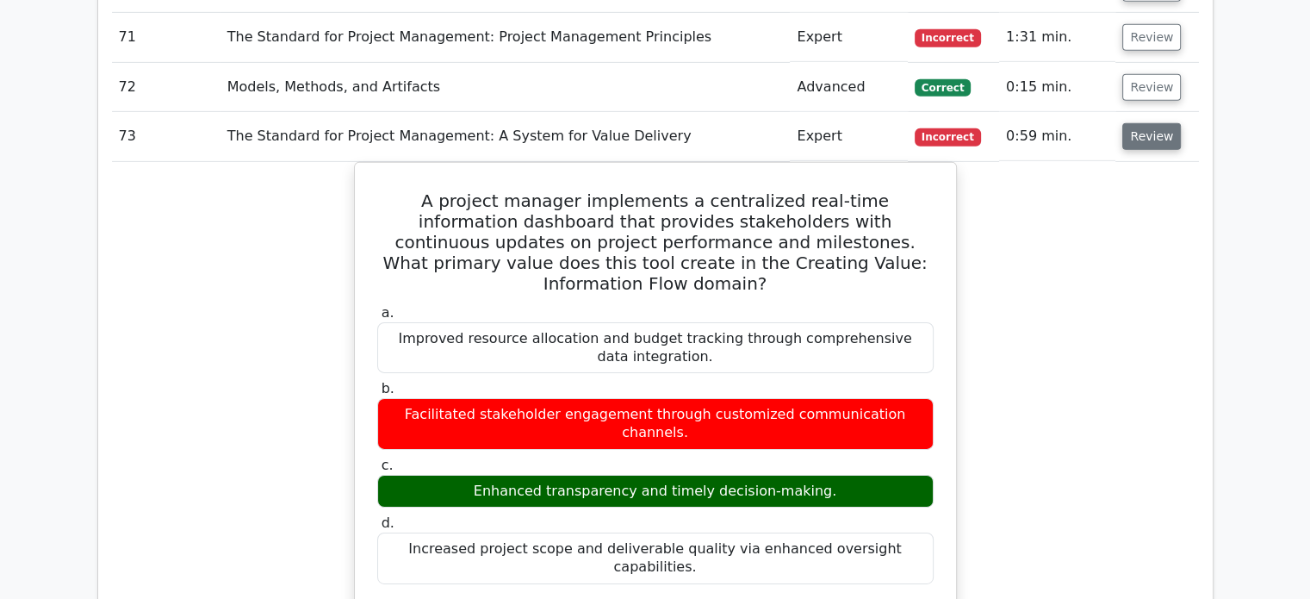
click at [1158, 123] on button "Review" at bounding box center [1151, 136] width 59 height 27
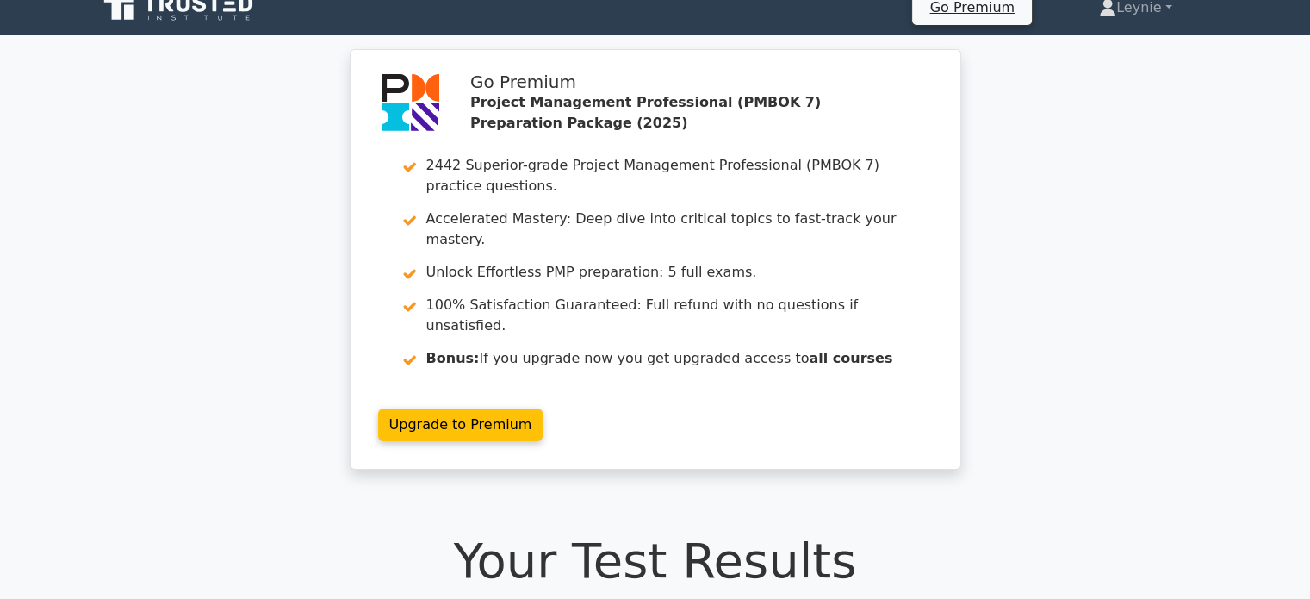
scroll to position [517, 0]
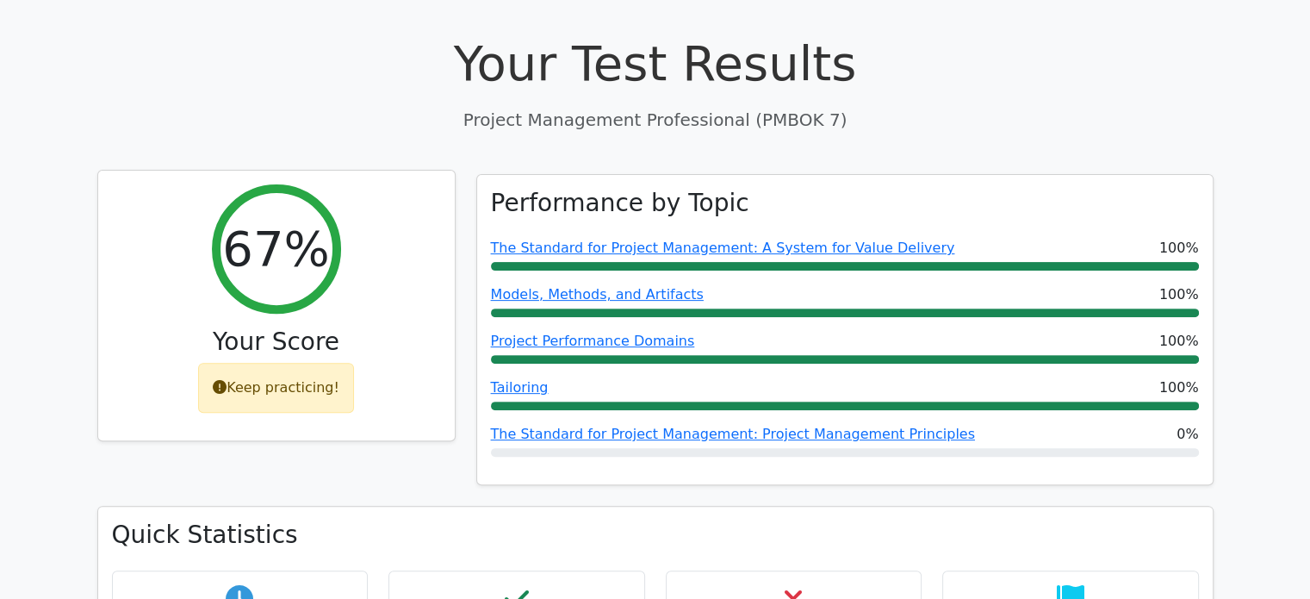
click at [299, 363] on div "Keep practicing!" at bounding box center [276, 388] width 156 height 50
drag, startPoint x: 283, startPoint y: 192, endPoint x: 356, endPoint y: 275, distance: 109.9
click at [296, 220] on h2 "67%" at bounding box center [275, 249] width 107 height 58
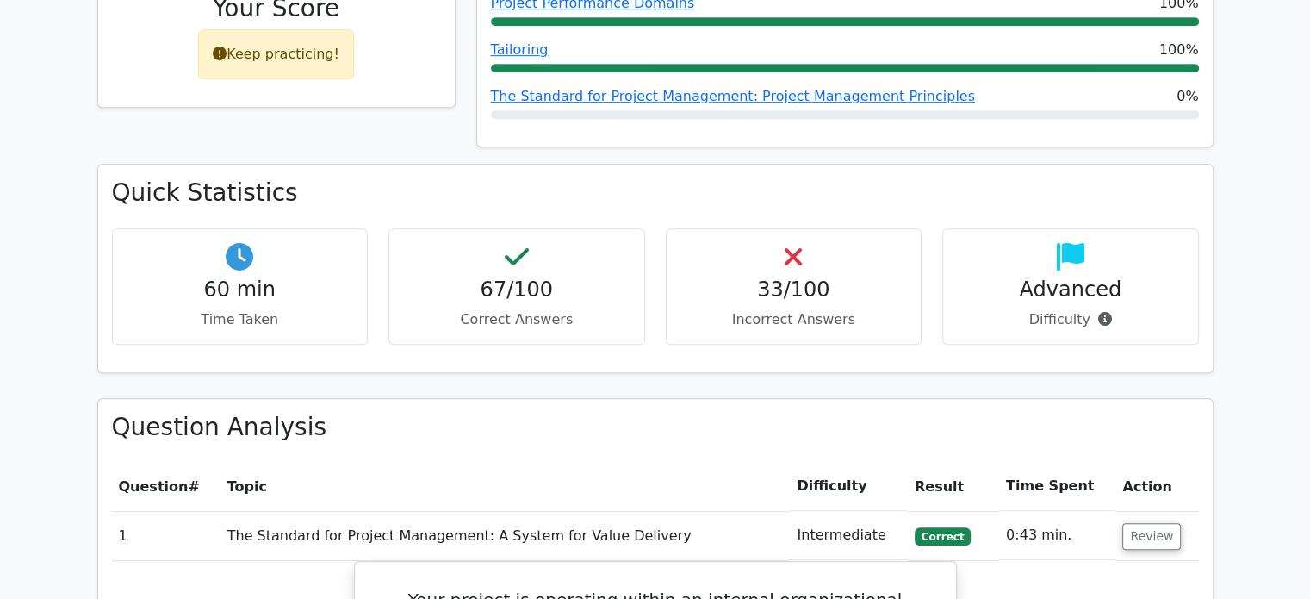
scroll to position [861, 0]
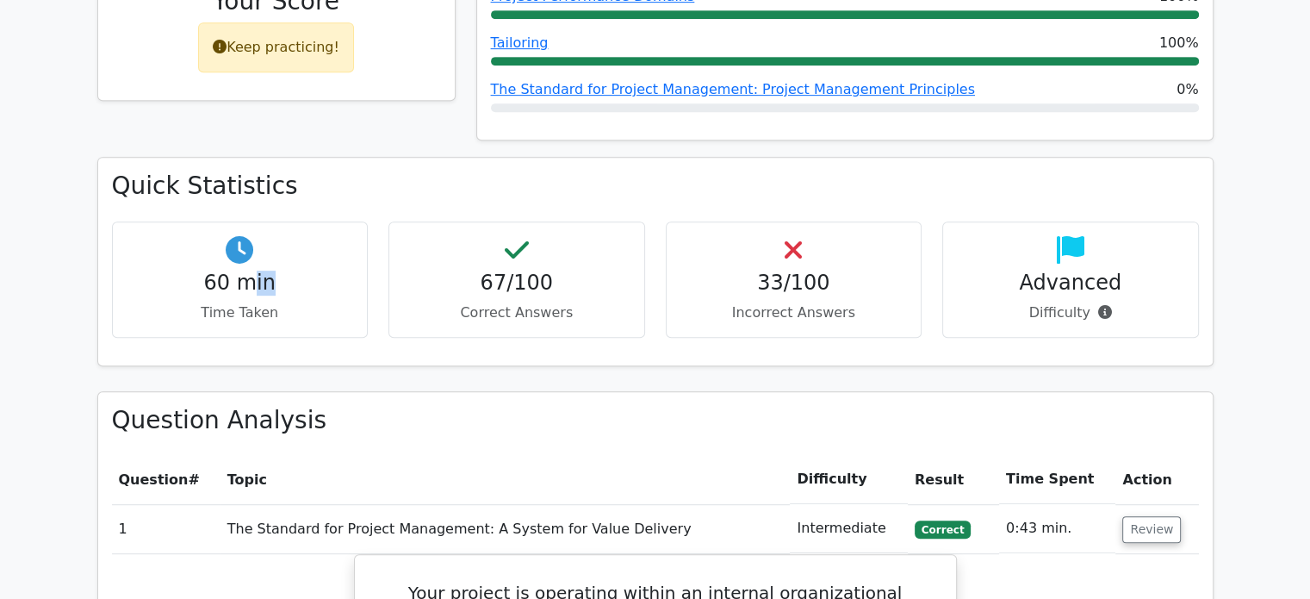
drag, startPoint x: 274, startPoint y: 240, endPoint x: 255, endPoint y: 240, distance: 19.0
click at [255, 270] on h4 "60 min" at bounding box center [240, 282] width 227 height 25
drag, startPoint x: 562, startPoint y: 239, endPoint x: 541, endPoint y: 239, distance: 21.5
click at [541, 270] on h4 "67/100" at bounding box center [516, 282] width 227 height 25
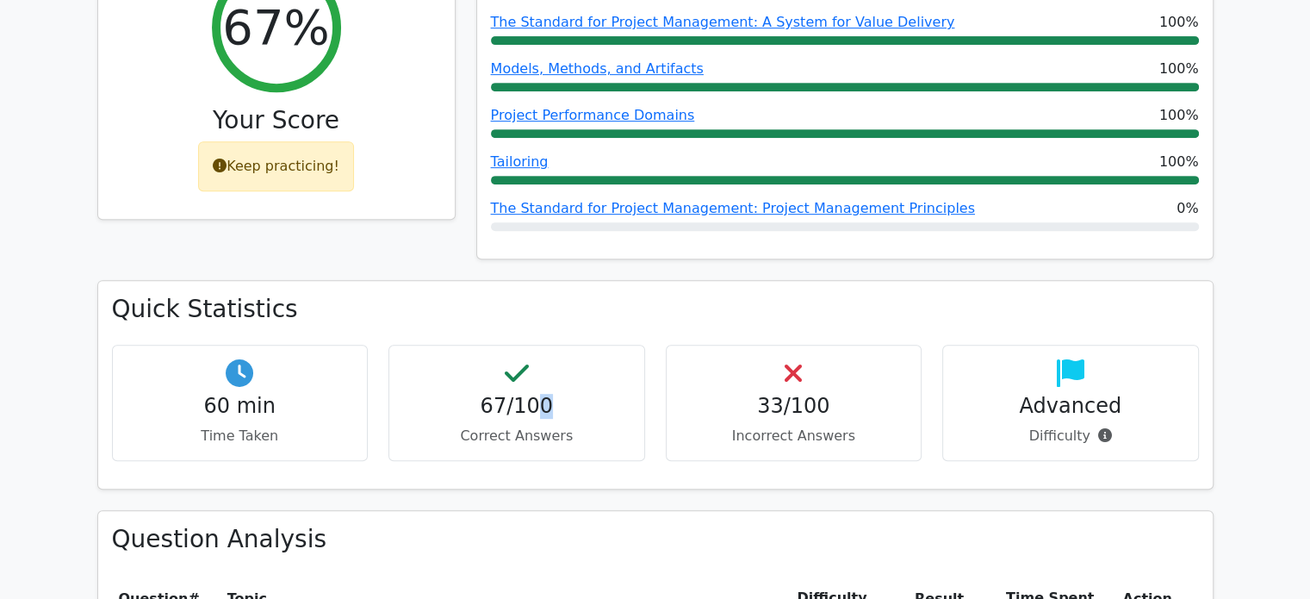
scroll to position [603, 0]
